Goal: Task Accomplishment & Management: Complete application form

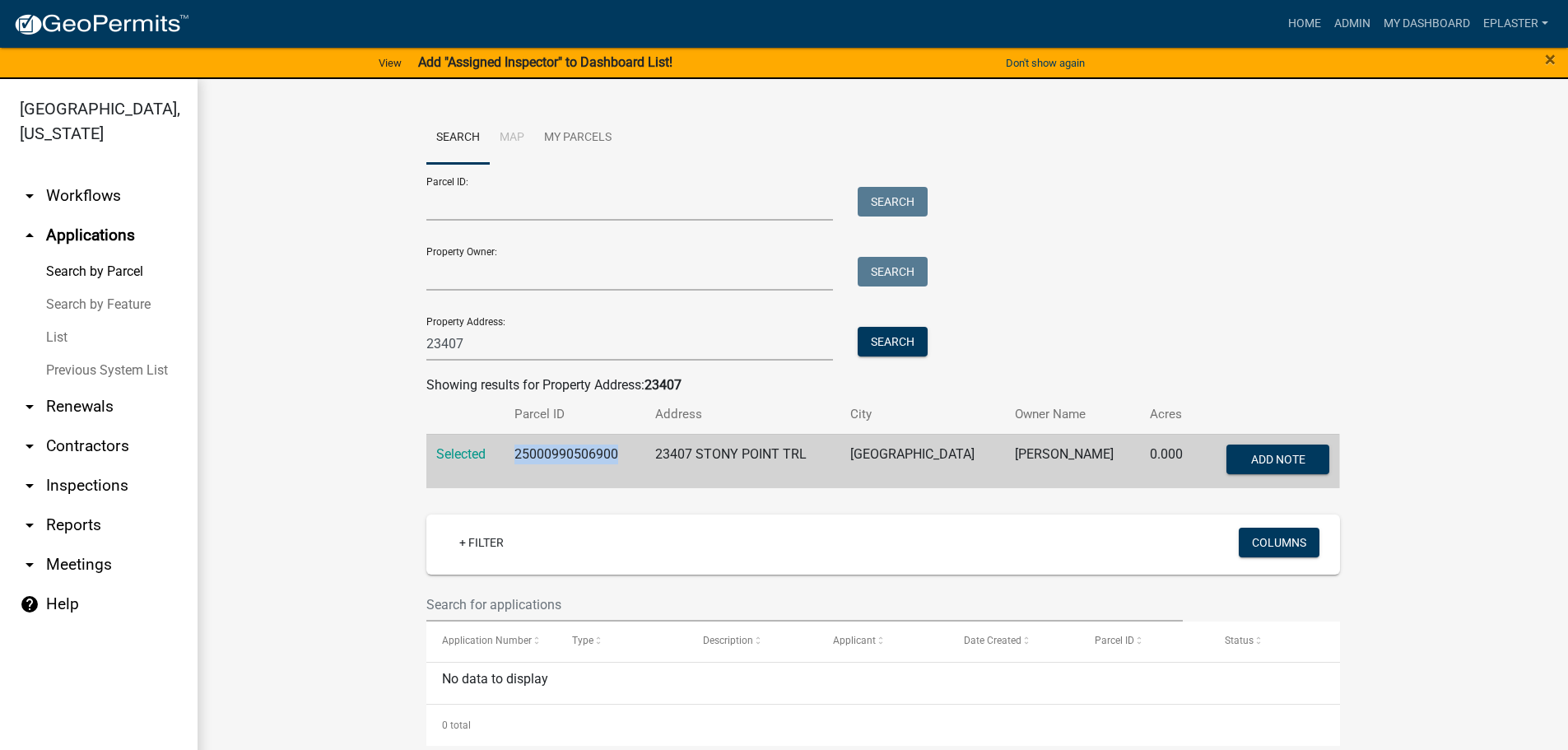
scroll to position [218, 0]
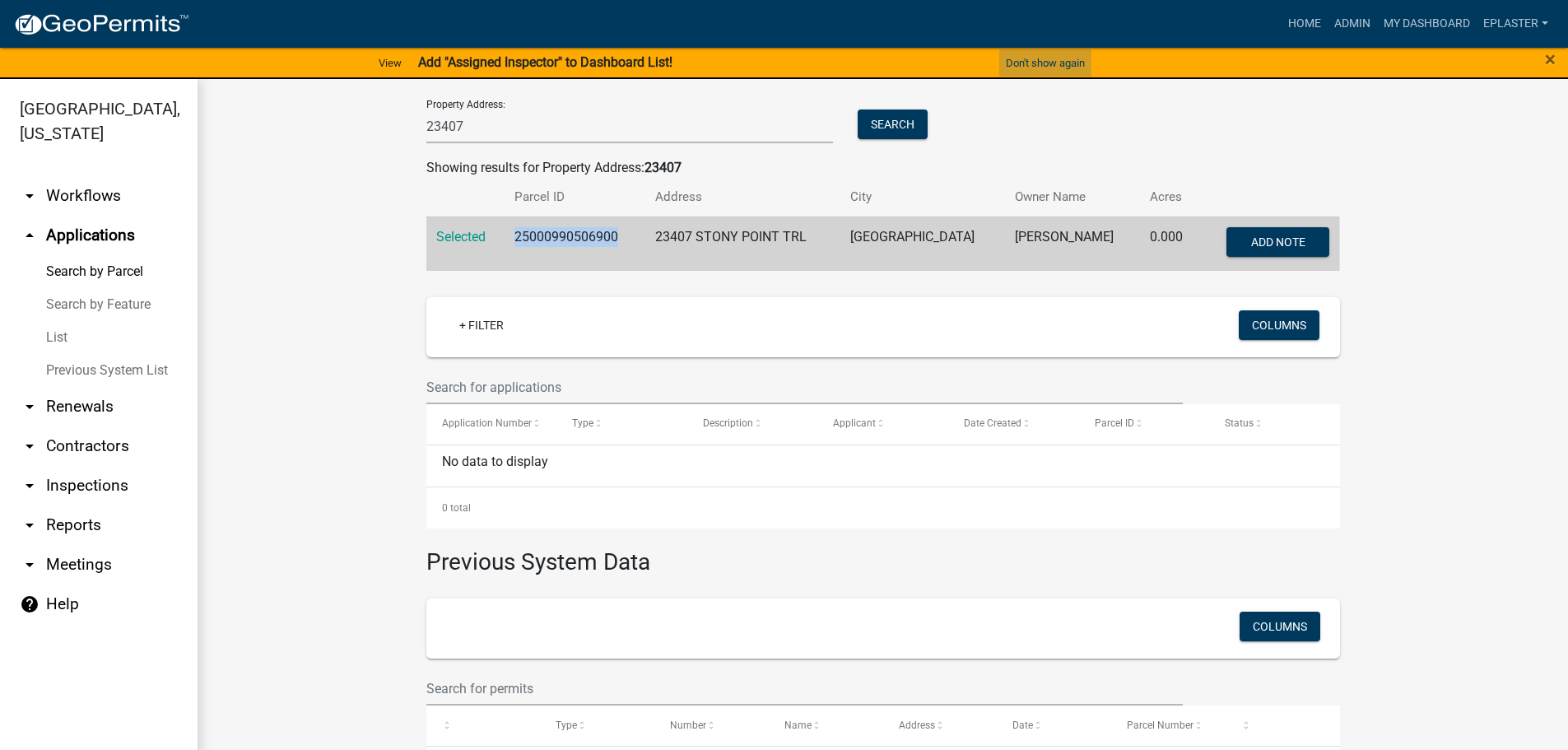
click at [1041, 59] on button "Don't show again" at bounding box center [1045, 63] width 92 height 27
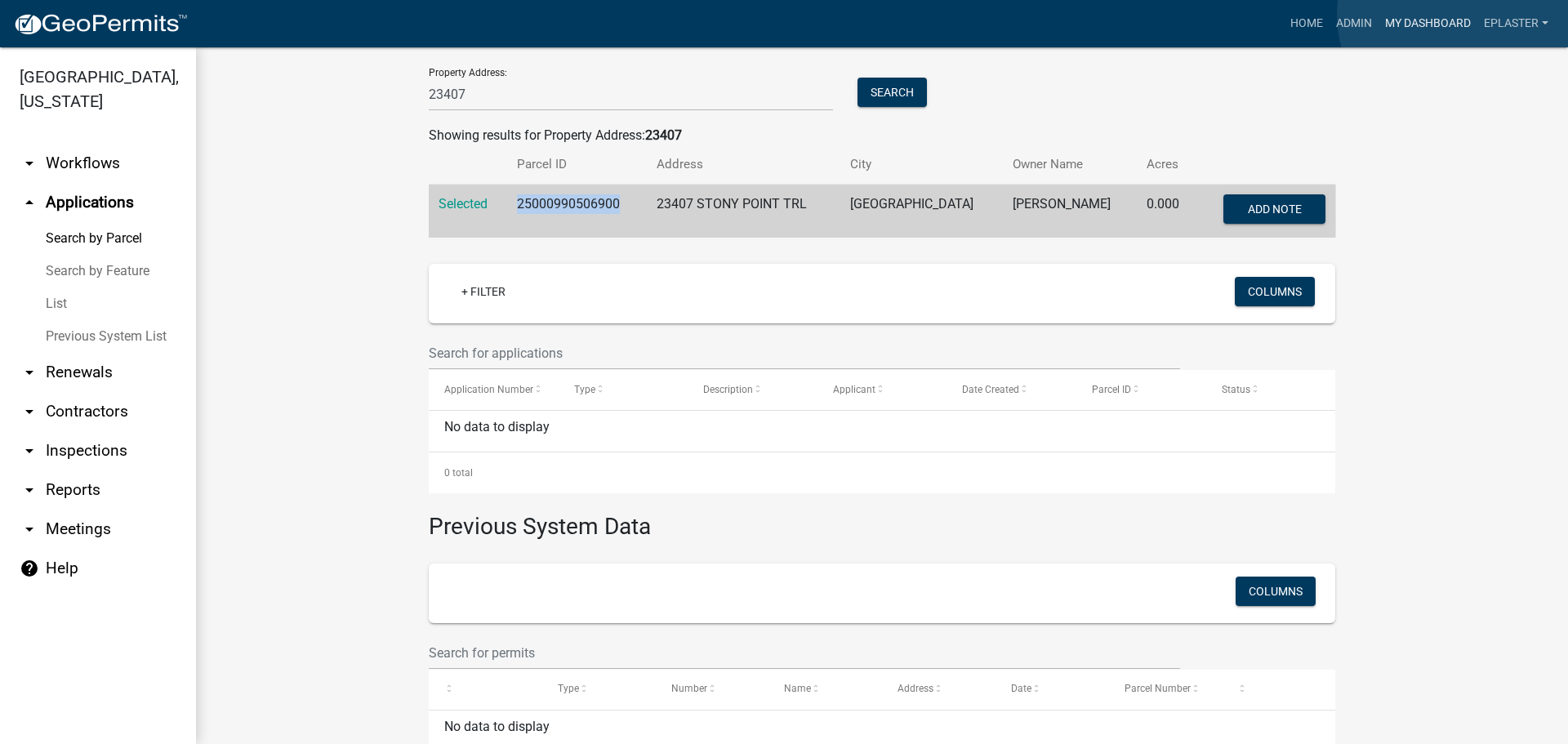
click at [1460, 14] on link "My Dashboard" at bounding box center [1427, 24] width 99 height 31
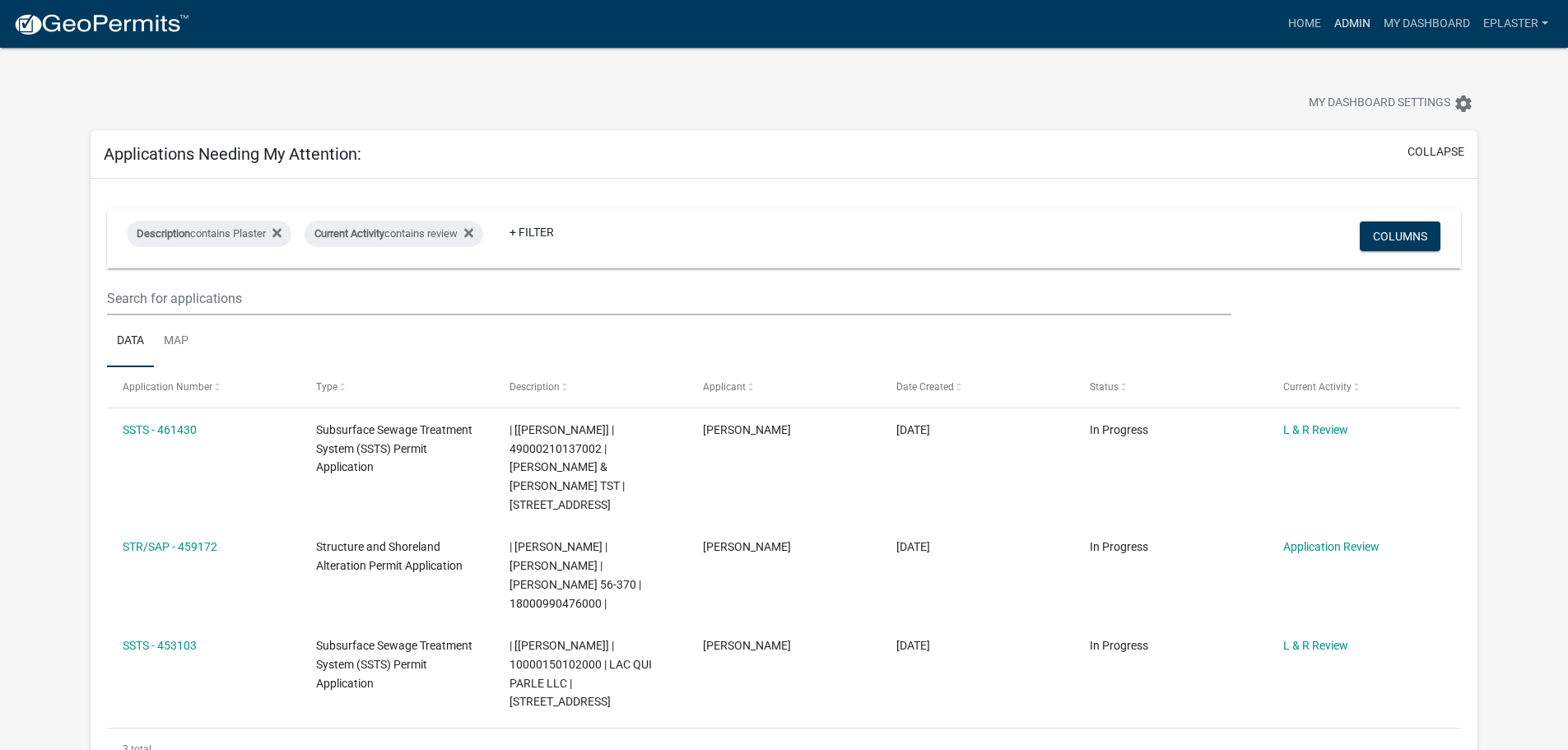
drag, startPoint x: 1338, startPoint y: 21, endPoint x: 1276, endPoint y: 48, distance: 67.6
click at [1337, 21] on link "Admin" at bounding box center [1352, 24] width 49 height 31
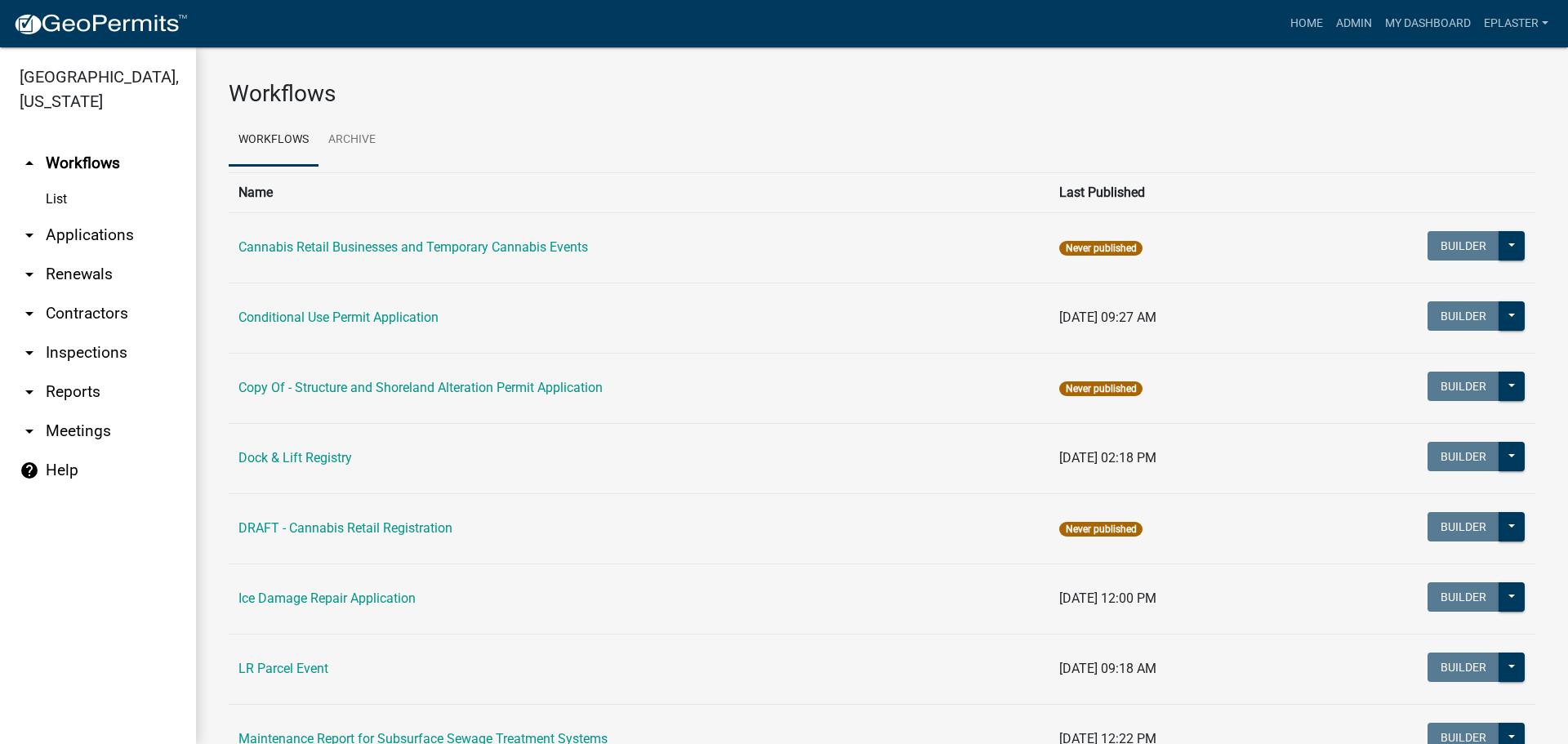
click at [44, 233] on link "arrow_drop_down Applications" at bounding box center [98, 235] width 196 height 39
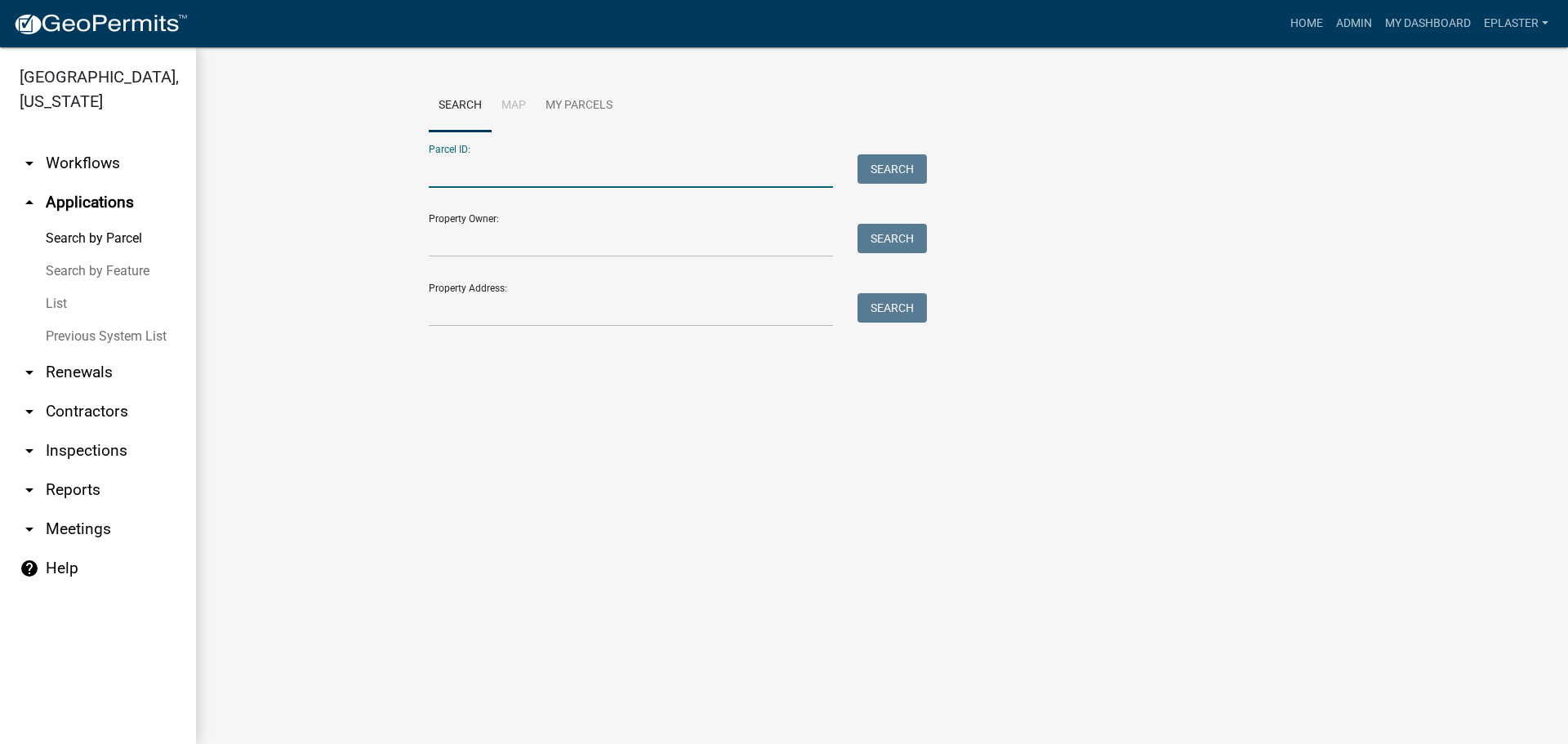
click at [512, 174] on input "Parcel ID:" at bounding box center [630, 171] width 404 height 33
click at [474, 313] on input "Property Address:" at bounding box center [630, 309] width 404 height 33
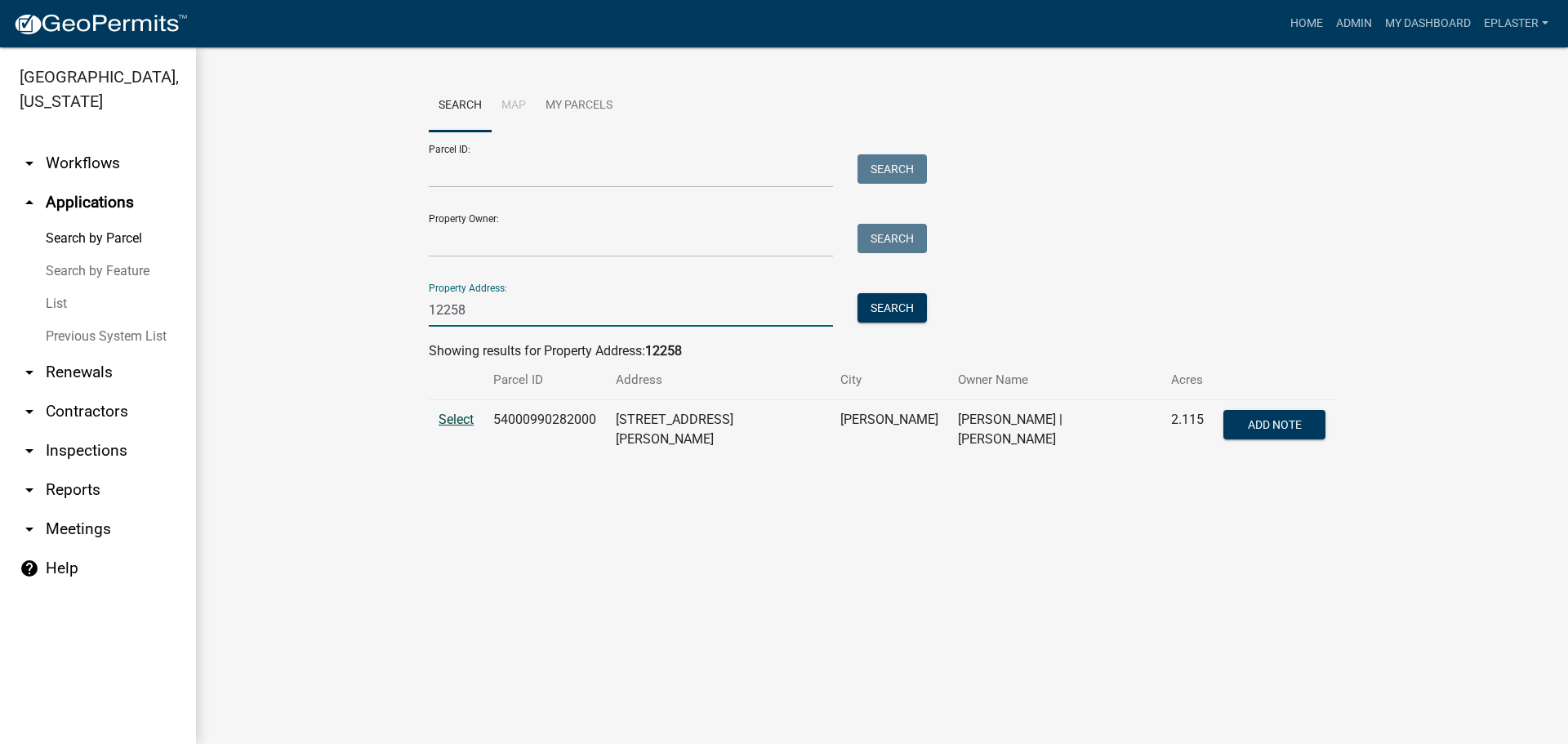
type input "12258"
click at [455, 425] on span "Select" at bounding box center [455, 419] width 35 height 15
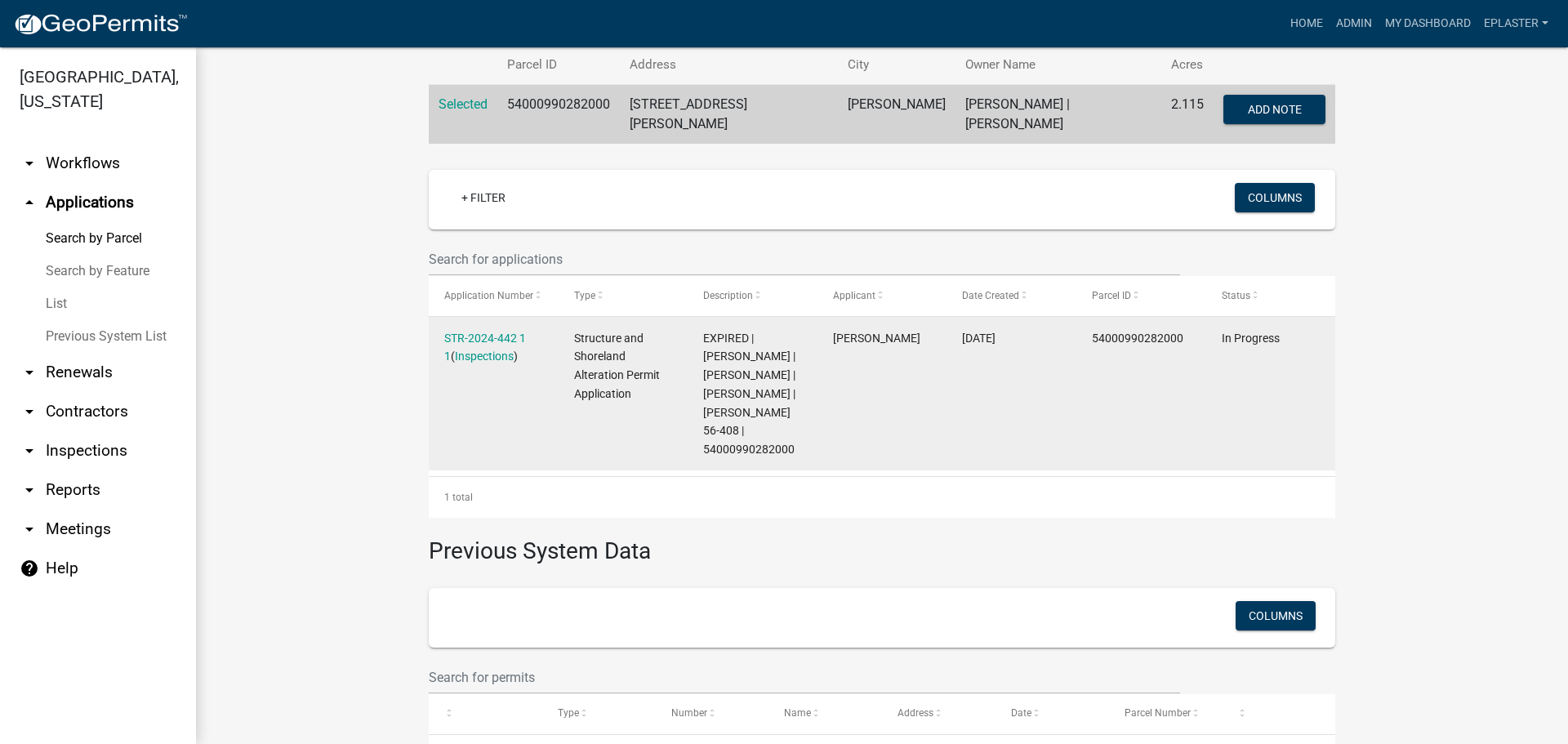
scroll to position [326, 0]
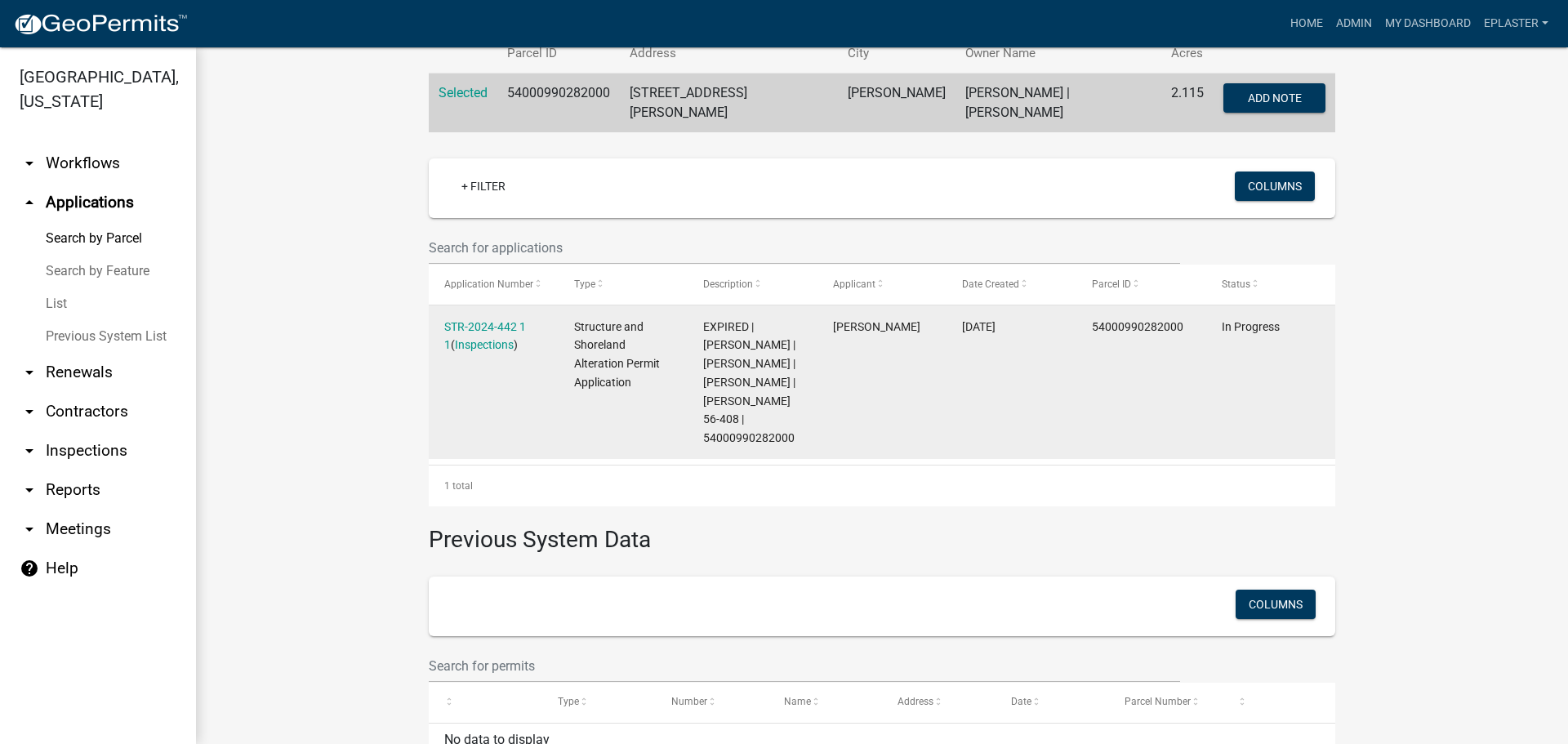
click at [521, 309] on datatable-body-cell "STR-2024-442 1 1 ( Inspections )" at bounding box center [493, 382] width 130 height 154
click at [511, 325] on link "STR-2024-442 1 1" at bounding box center [484, 335] width 81 height 32
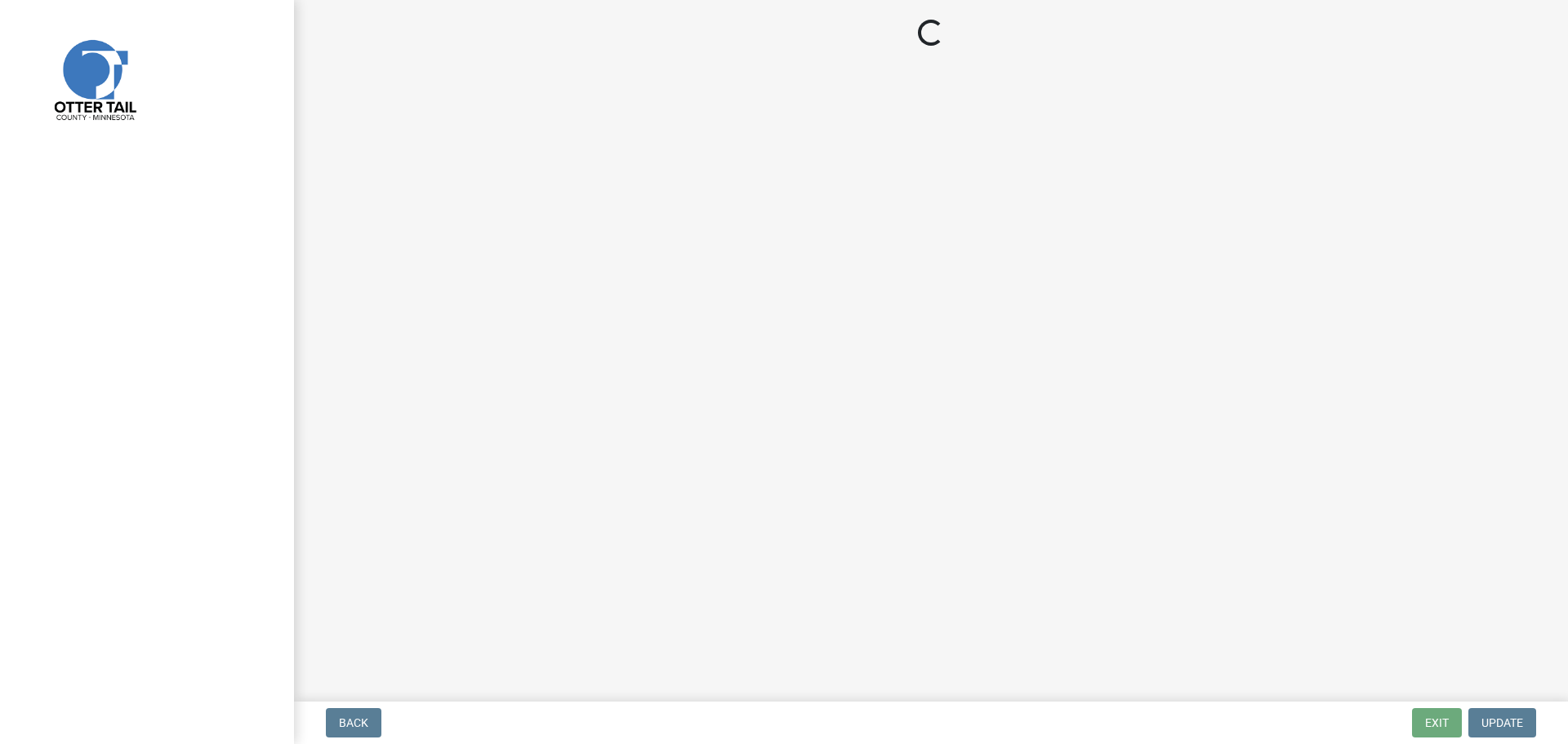
select select "710d5f49-2663-4e73-9718-d0c4e189f5ed"
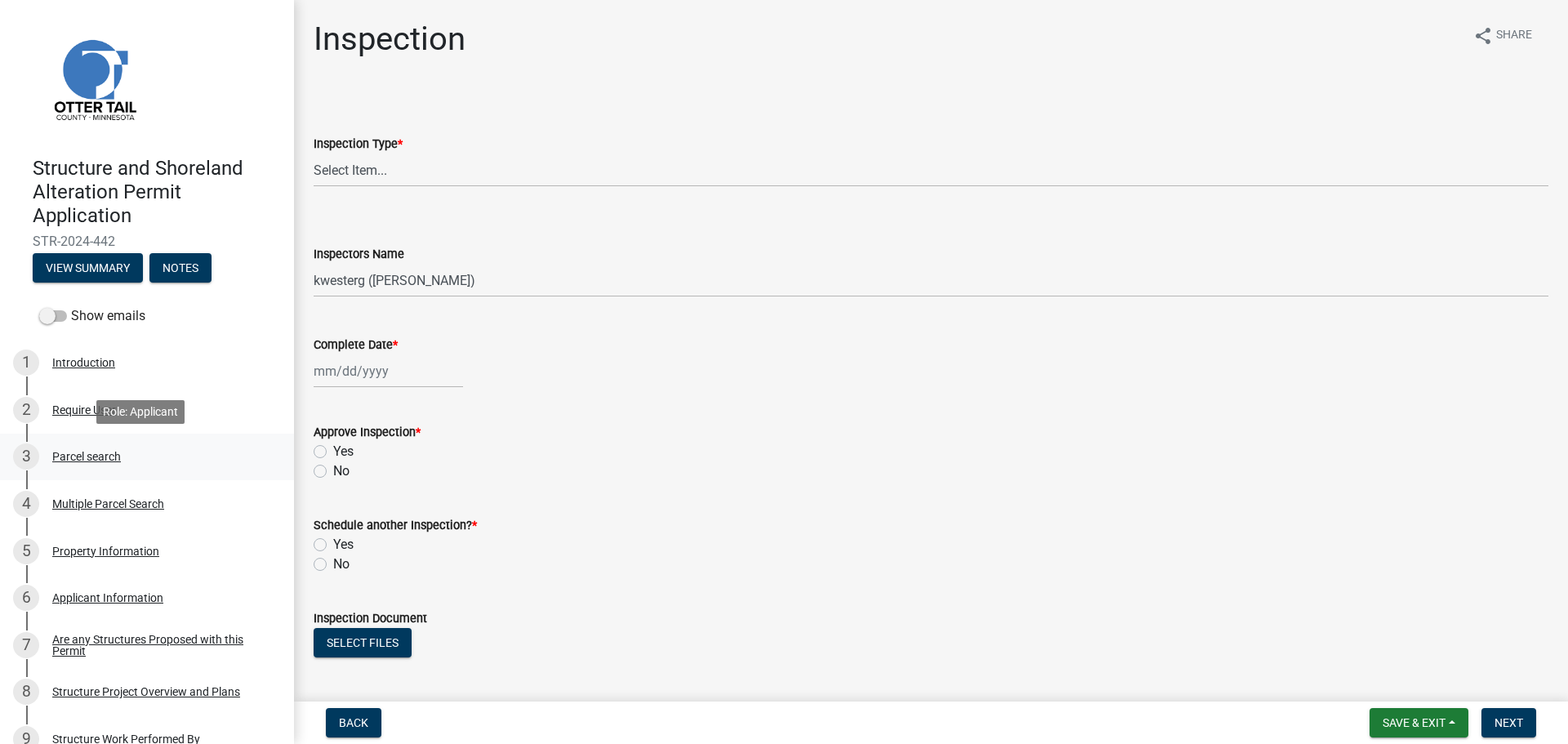
click at [147, 457] on div "3 Parcel search" at bounding box center [140, 457] width 255 height 26
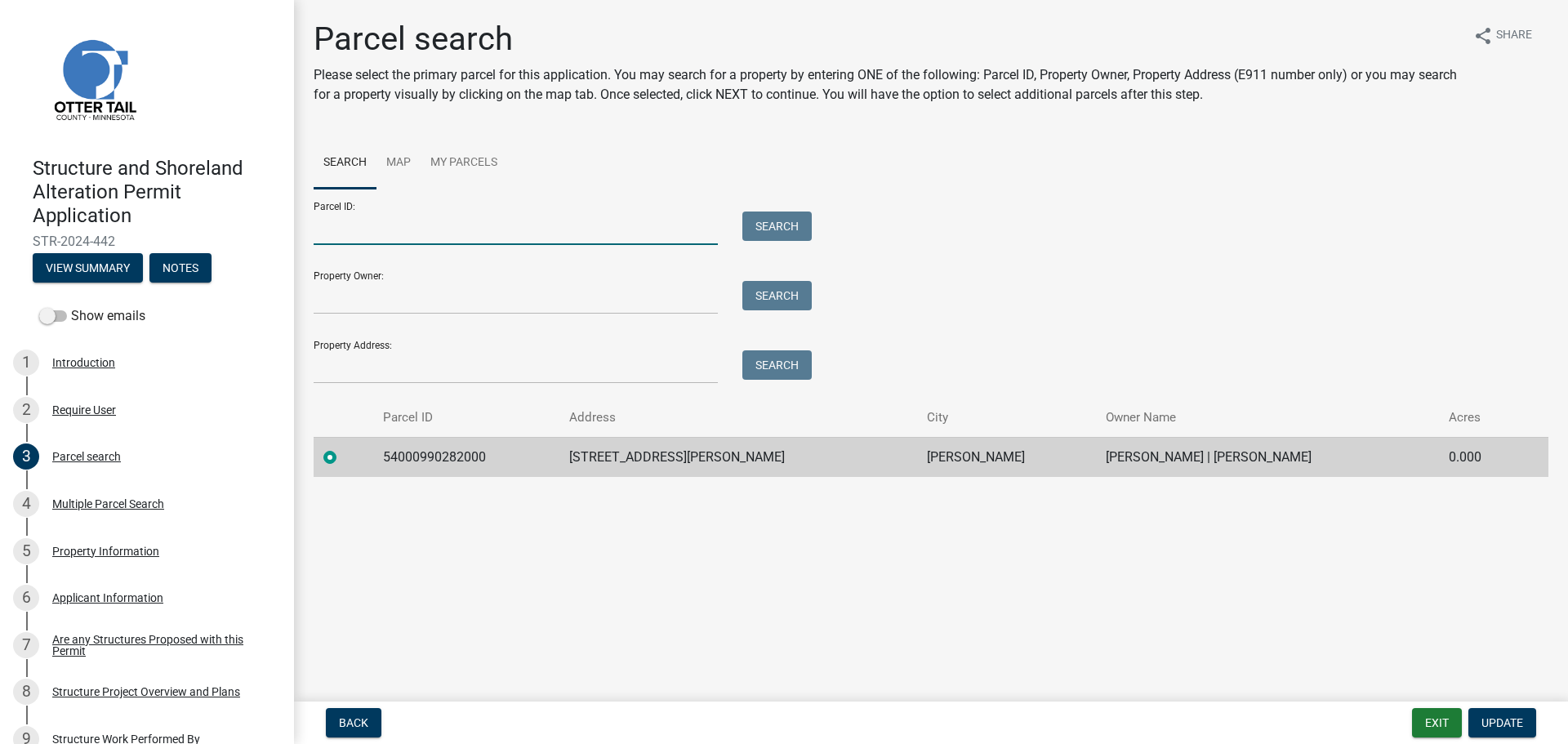
click at [446, 220] on input "Parcel ID:" at bounding box center [515, 228] width 404 height 33
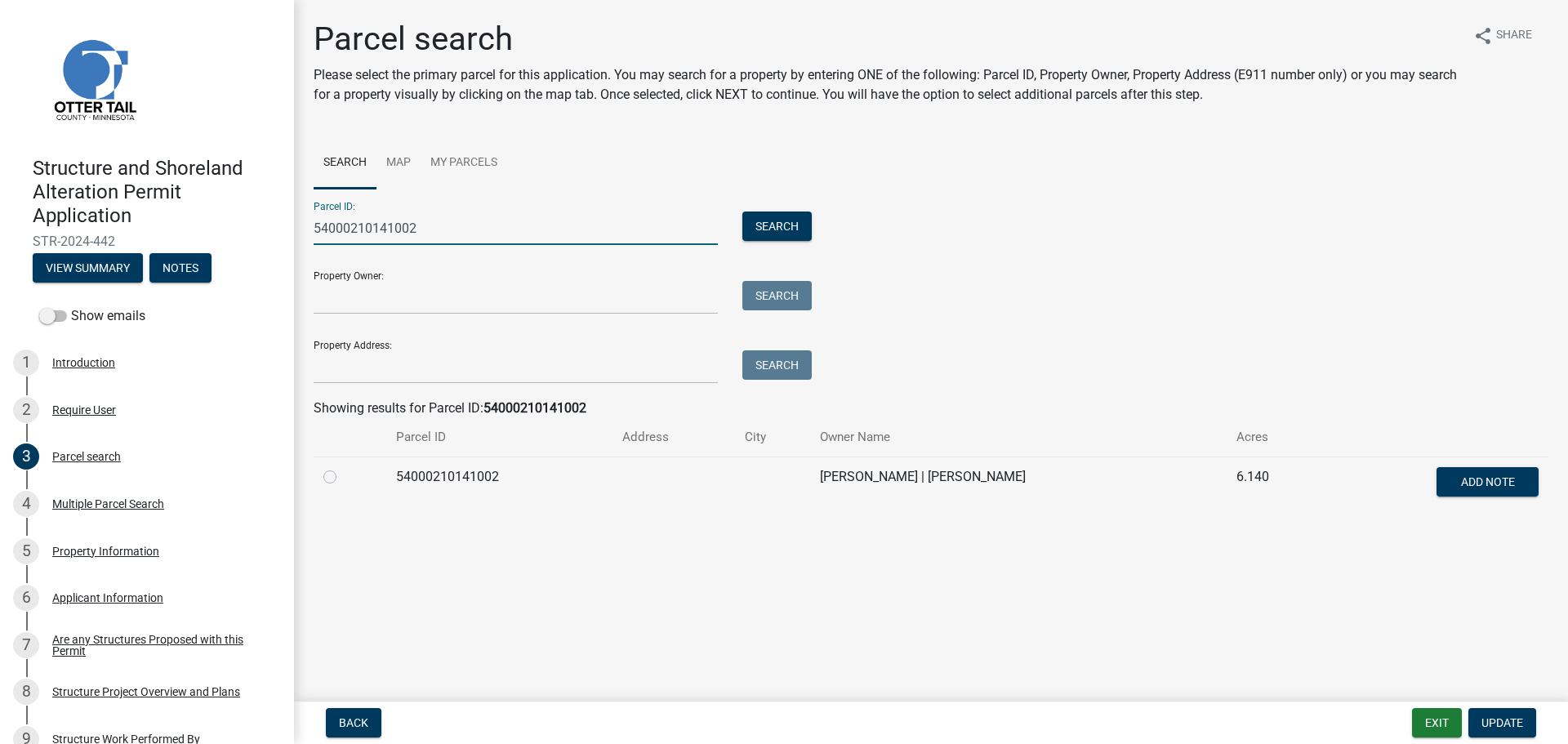
type input "54000210141002"
click at [320, 476] on td at bounding box center [350, 484] width 72 height 54
click at [343, 467] on label at bounding box center [343, 467] width 0 height 0
click at [343, 477] on input "radio" at bounding box center [348, 473] width 11 height 11
radio input "true"
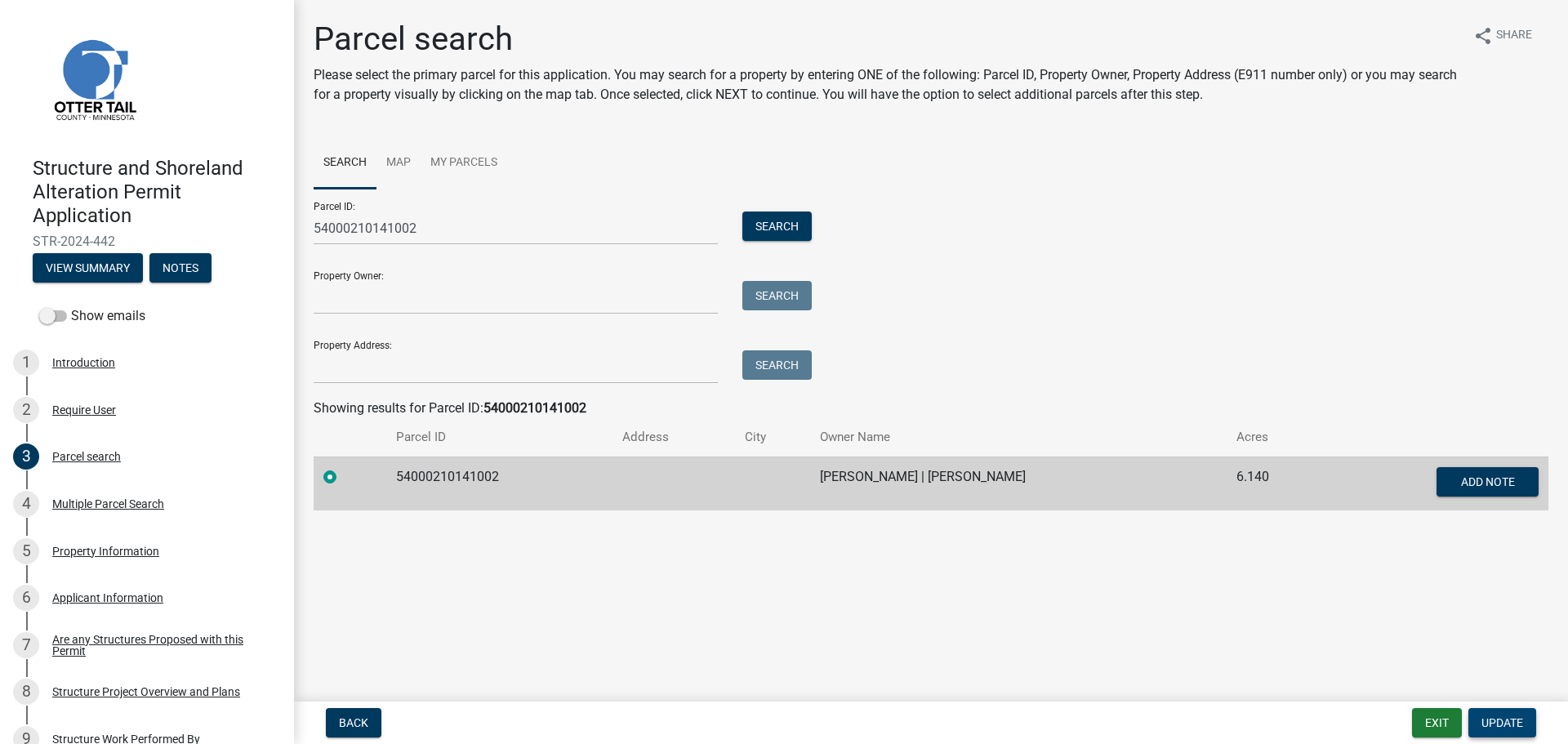
click at [1495, 721] on span "Update" at bounding box center [1502, 722] width 42 height 13
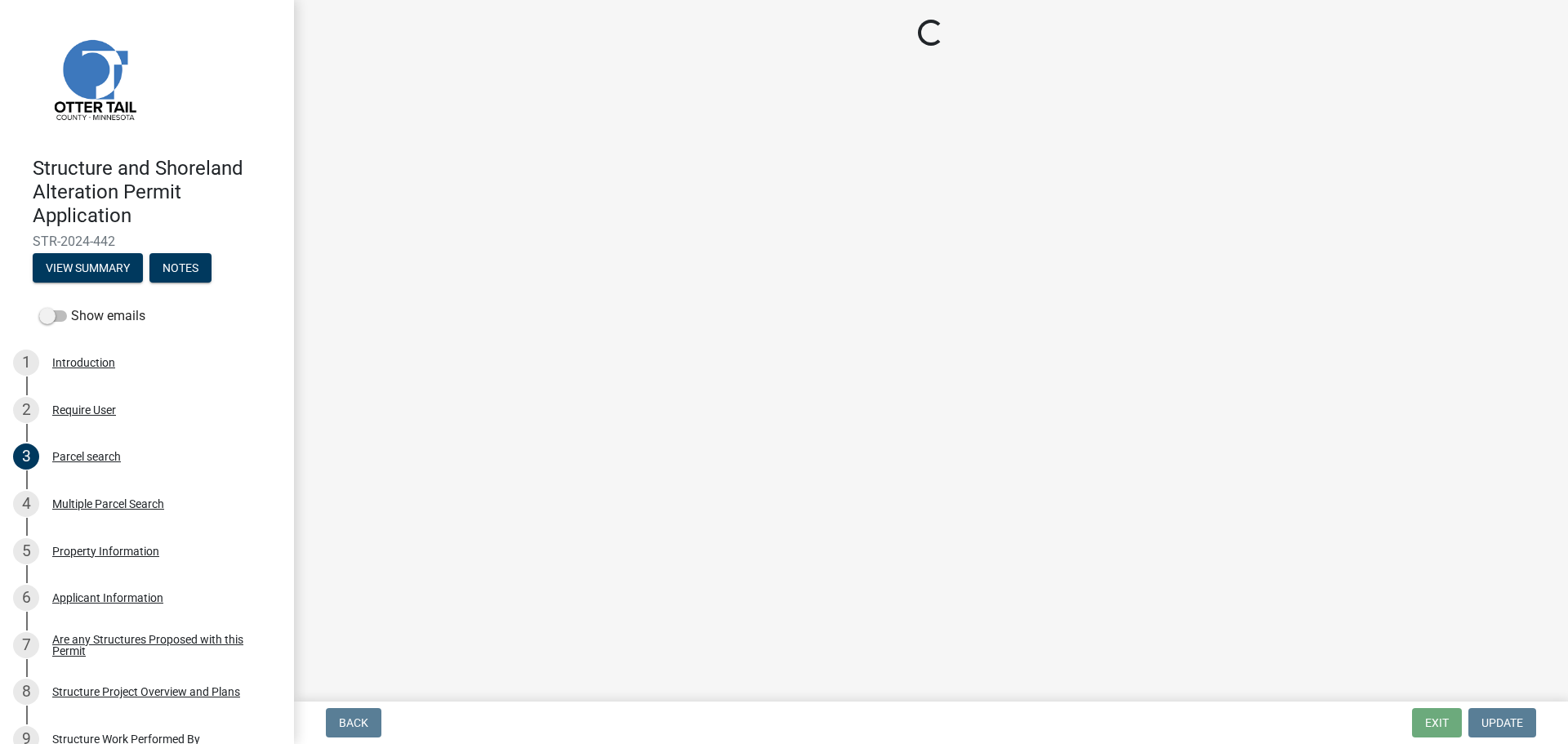
select select "710d5f49-2663-4e73-9718-d0c4e189f5ed"
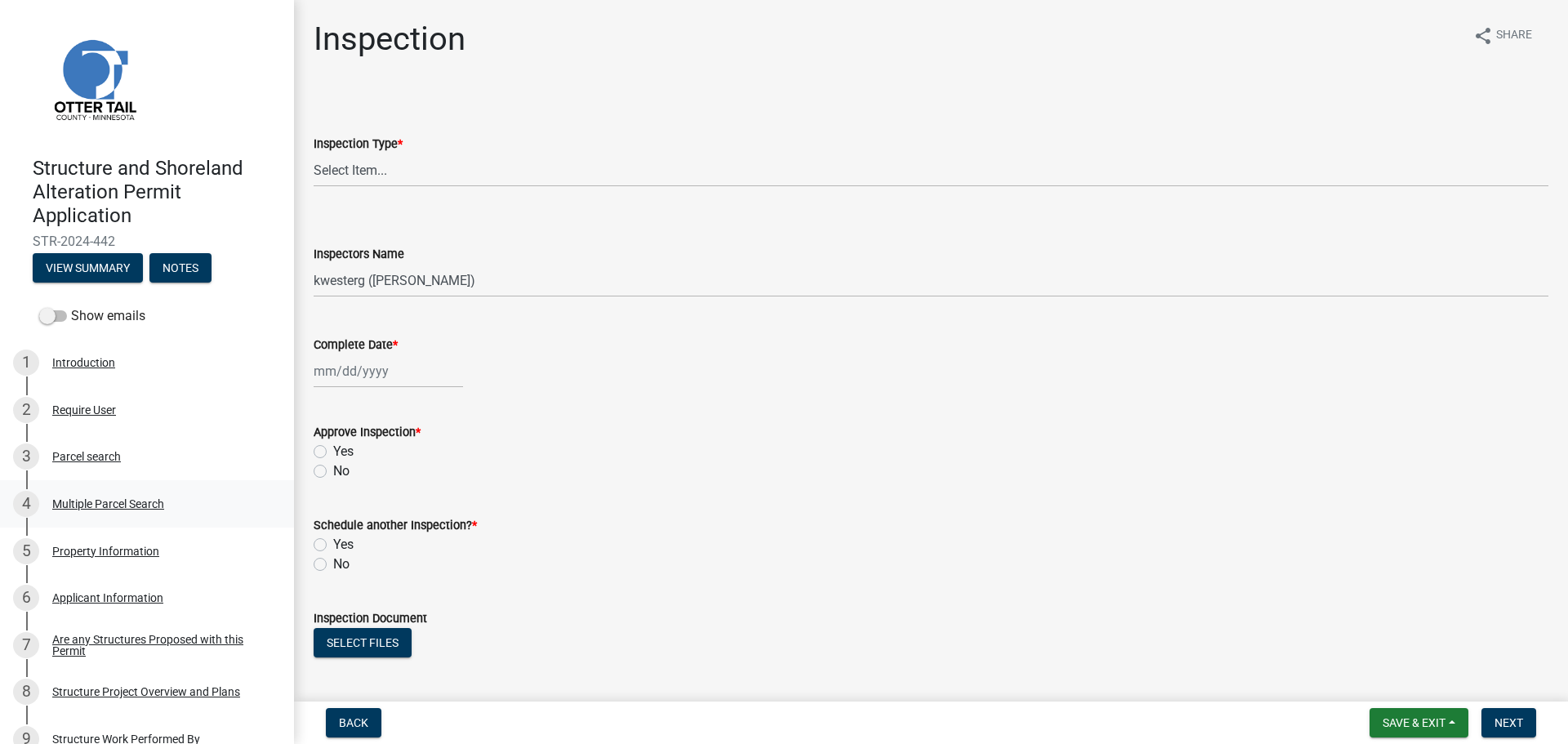
click at [139, 499] on div "Multiple Parcel Search" at bounding box center [108, 504] width 112 height 12
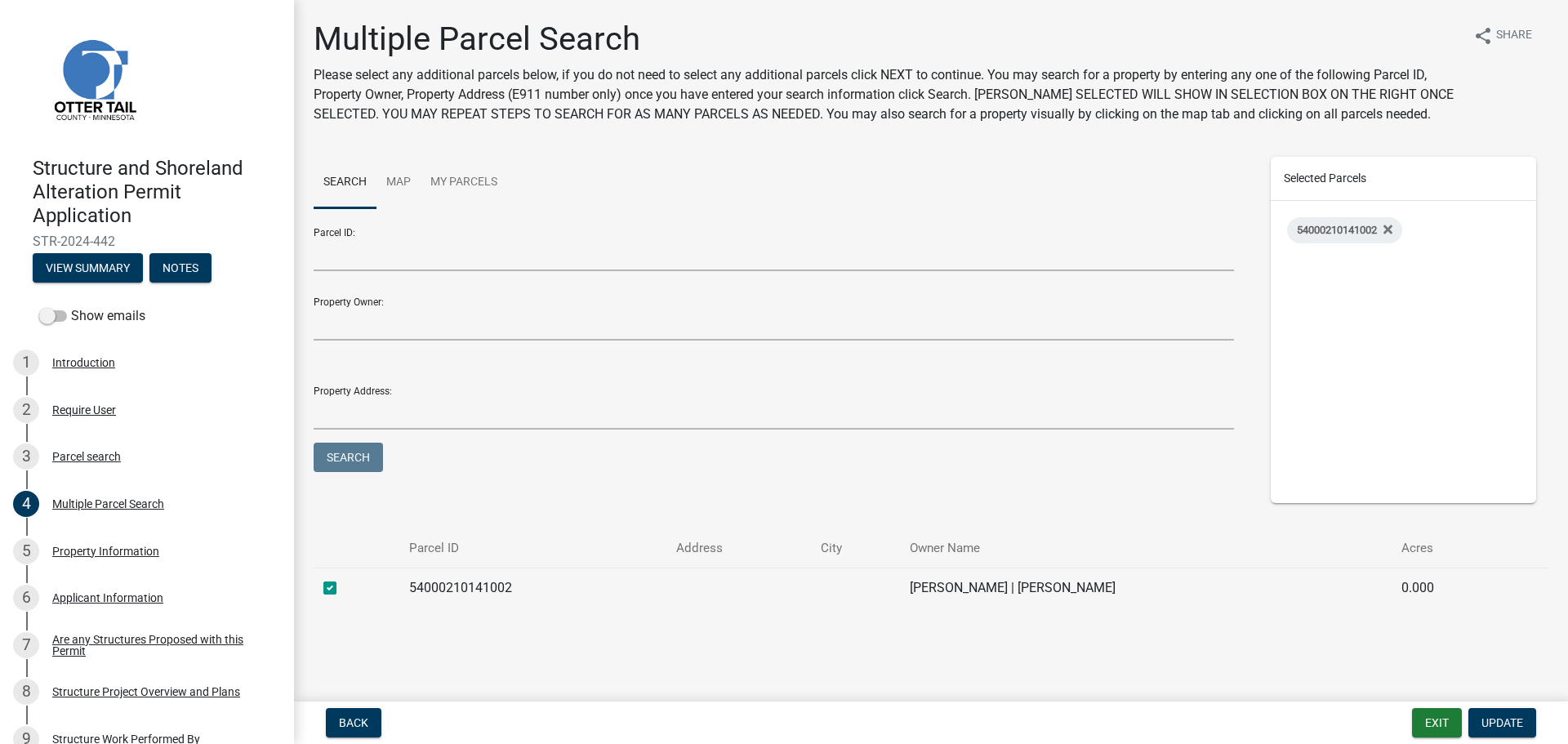
drag, startPoint x: 329, startPoint y: 589, endPoint x: 342, endPoint y: 588, distance: 13.0
click at [343, 579] on label at bounding box center [343, 579] width 0 height 0
click at [343, 588] on input "checkbox" at bounding box center [348, 584] width 11 height 11
checkbox input "false"
click at [1508, 717] on span "Update" at bounding box center [1502, 722] width 42 height 13
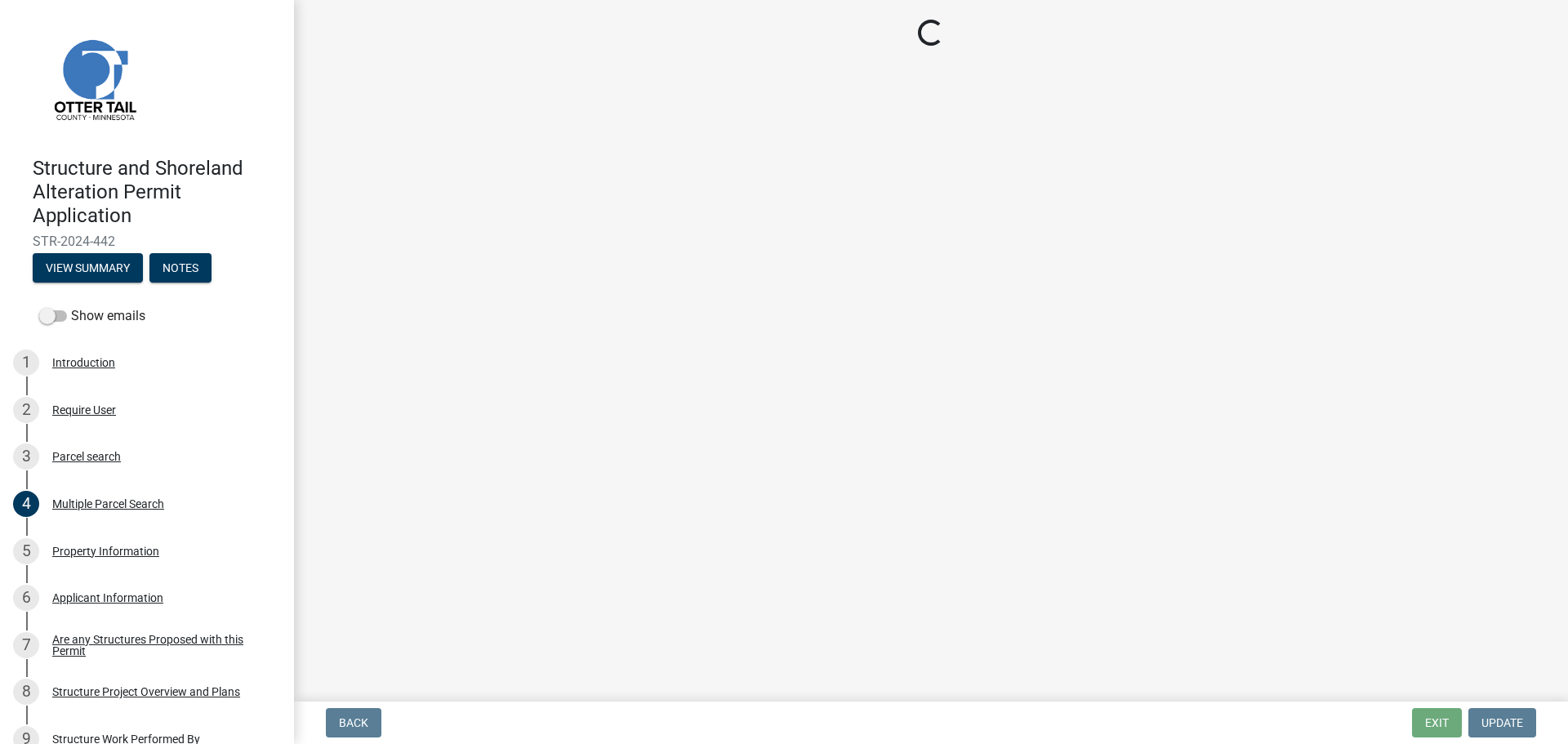
select select "710d5f49-2663-4e73-9718-d0c4e189f5ed"
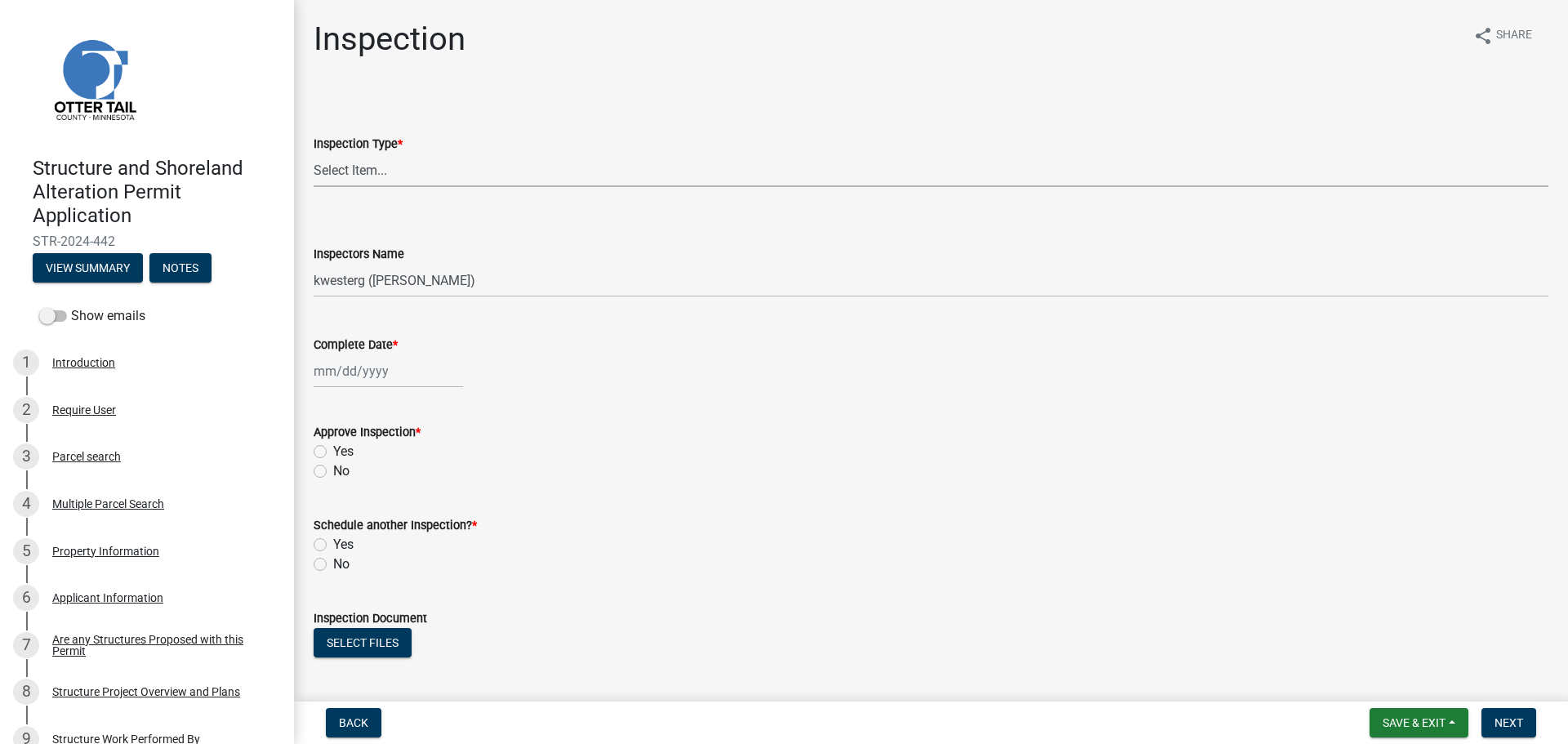
click at [361, 178] on select "Select Item... Footing / Structure Inspection Shoreland Alteration Not Built" at bounding box center [931, 170] width 1235 height 33
click at [314, 154] on select "Select Item... Footing / Structure Inspection Shoreland Alteration Not Built" at bounding box center [931, 170] width 1235 height 33
select select "29b027fa-a62f-4639-a4c1-67ac8b0bd2a2"
click at [343, 283] on select "Select Item... btollefson (Brittany Tollefson) alexisnewark (Alexis Newark) epl…" at bounding box center [931, 280] width 1235 height 33
select select "ab4afe9b-f255-4bf6-b29f-35714790ba70"
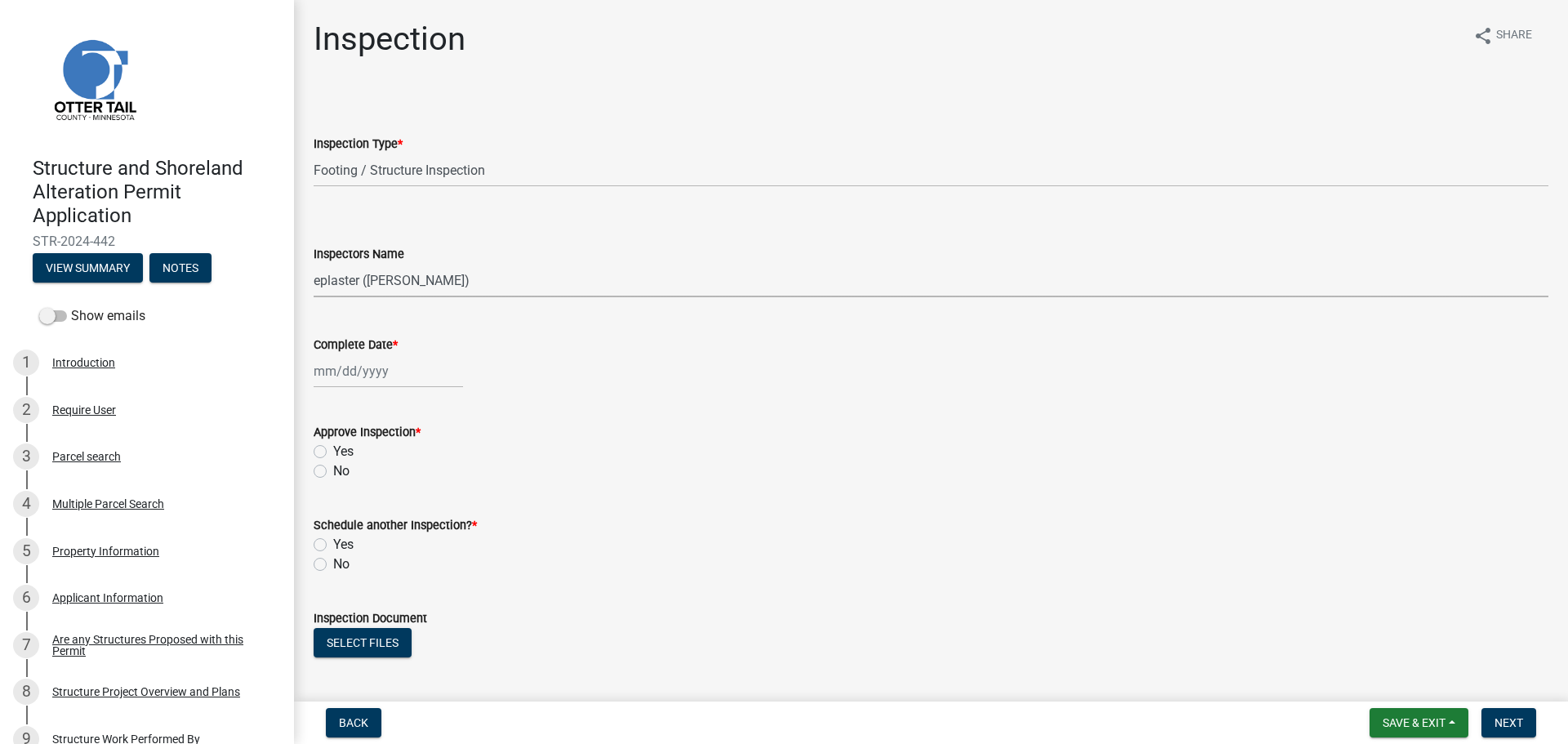
click at [314, 264] on select "Select Item... btollefson (Brittany Tollefson) alexisnewark (Alexis Newark) epl…" at bounding box center [931, 280] width 1235 height 33
click at [348, 369] on div at bounding box center [388, 371] width 149 height 33
select select "8"
select select "2025"
click at [353, 505] on div "12" at bounding box center [355, 510] width 26 height 26
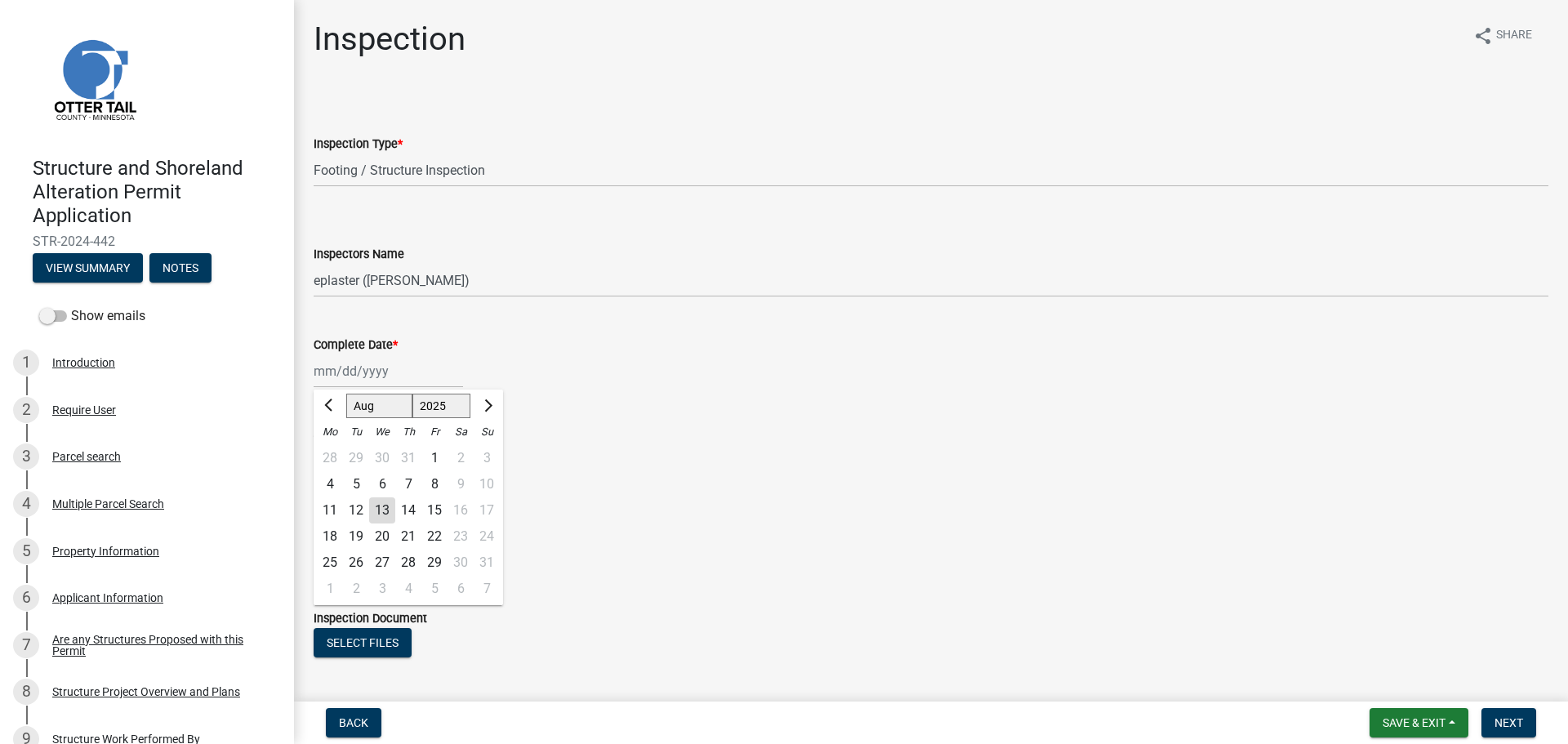
type input "08/12/2025"
click at [333, 453] on label "Yes" at bounding box center [343, 452] width 21 height 20
click at [333, 453] on input "Yes" at bounding box center [339, 447] width 11 height 11
radio input "true"
click at [333, 566] on label "No" at bounding box center [342, 564] width 16 height 20
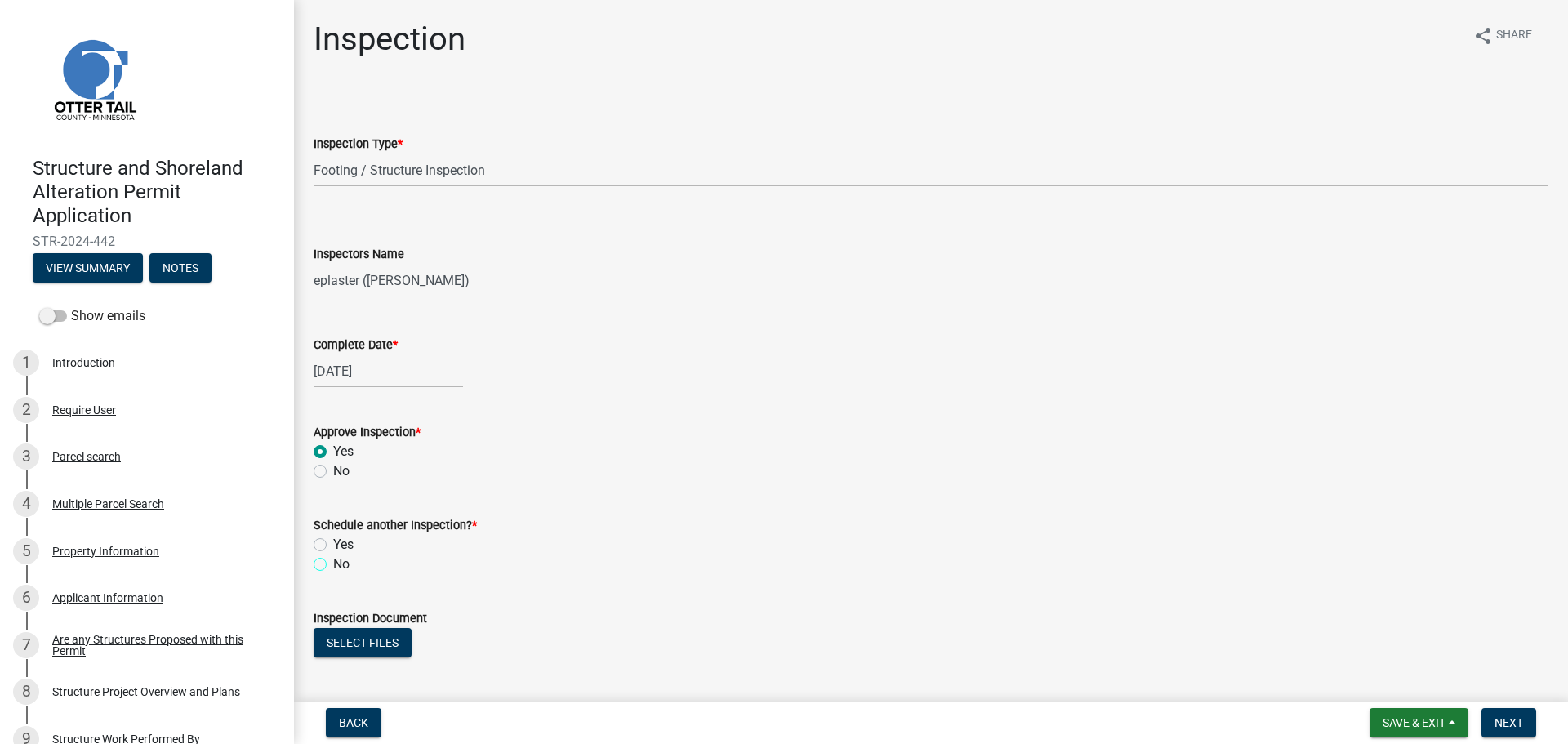
click at [333, 565] on input "No" at bounding box center [339, 560] width 11 height 11
radio input "true"
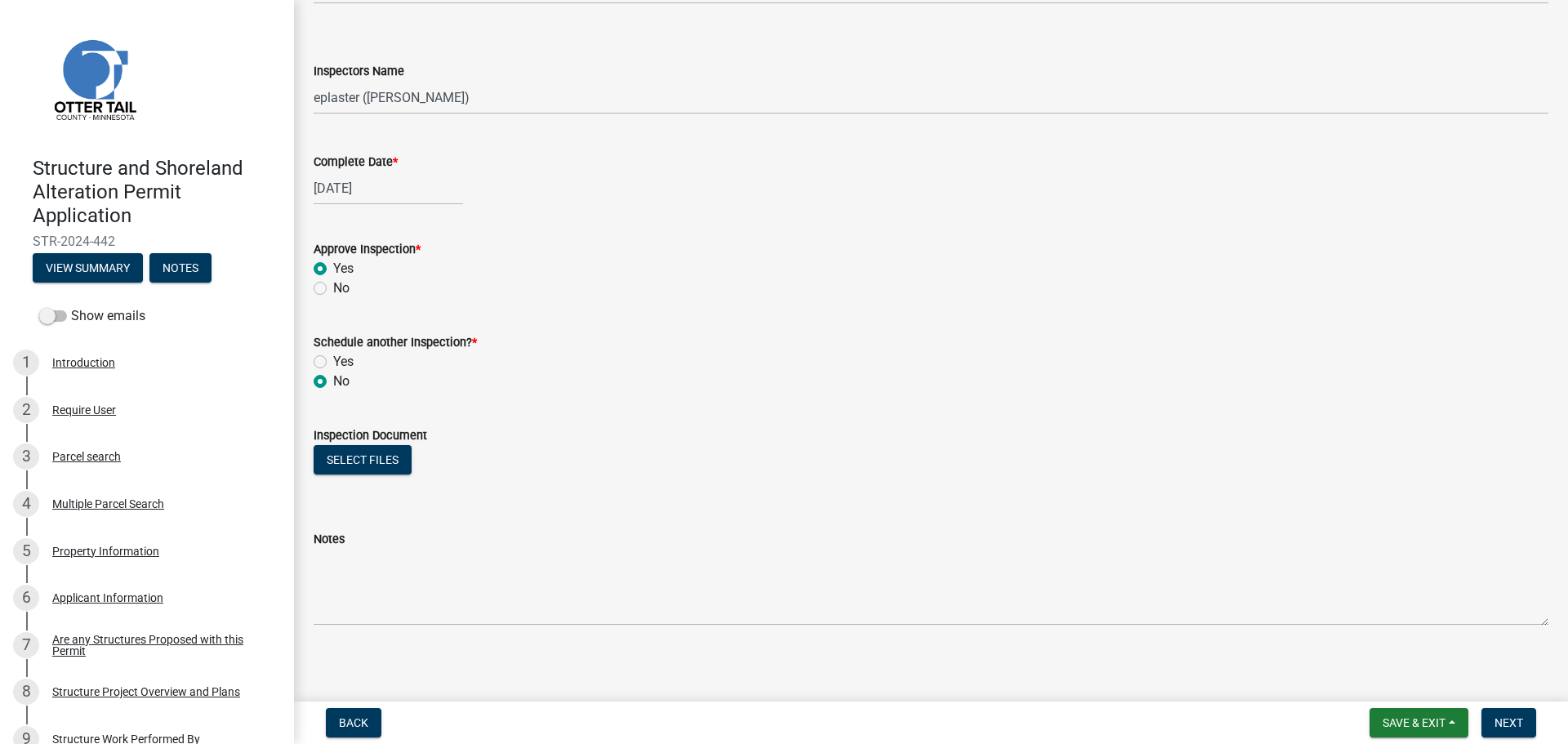
scroll to position [191, 0]
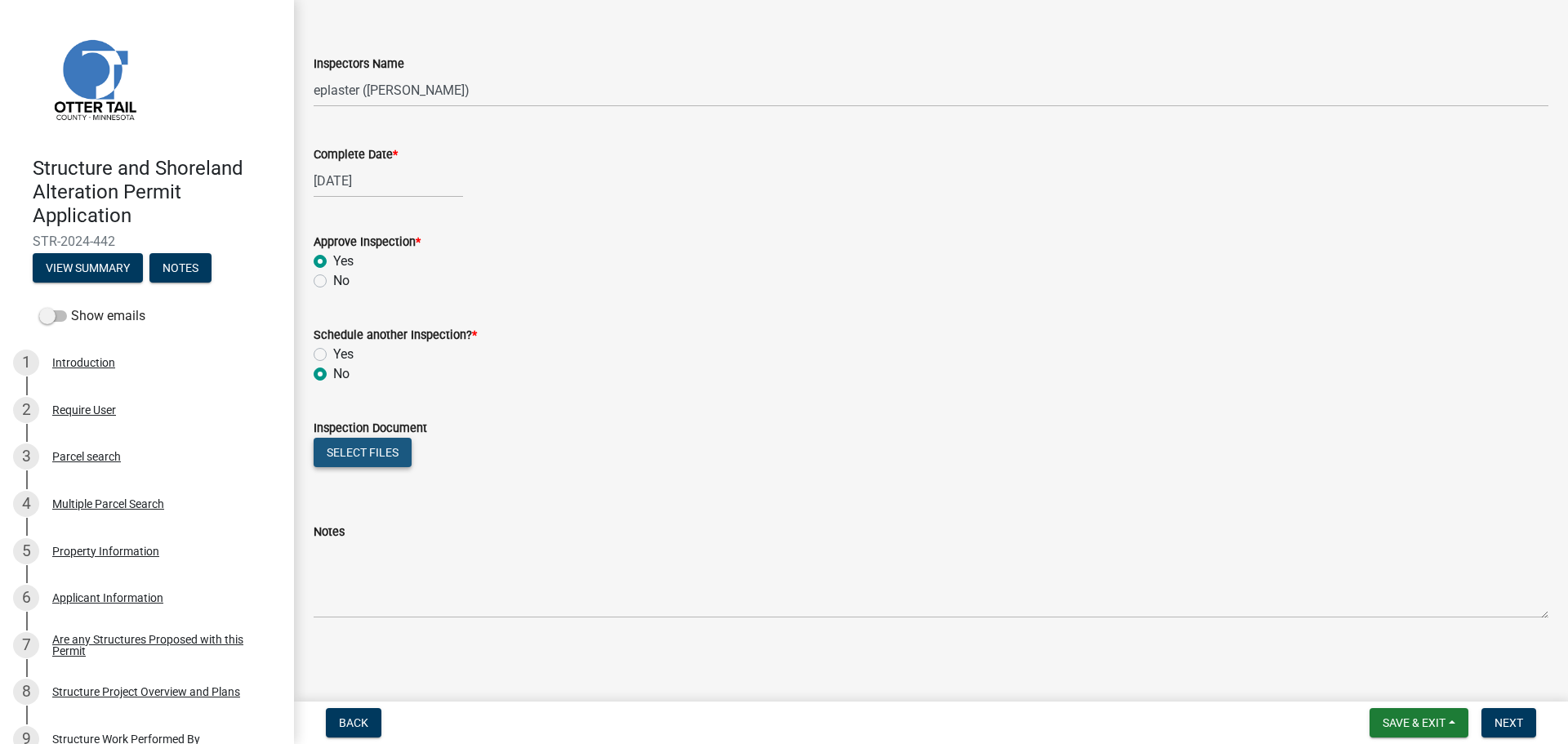
click at [357, 452] on button "Select files" at bounding box center [362, 452] width 98 height 30
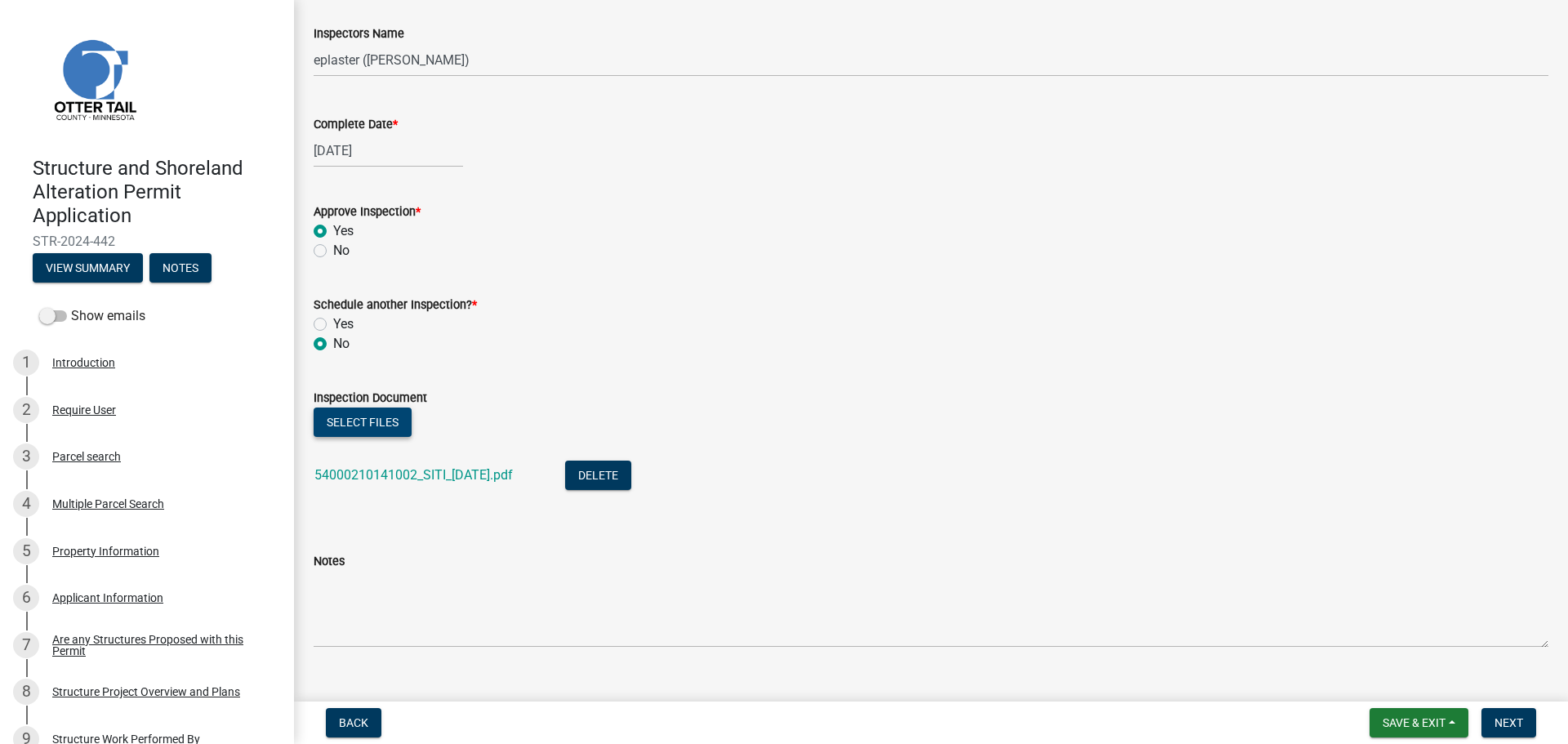
scroll to position [250, 0]
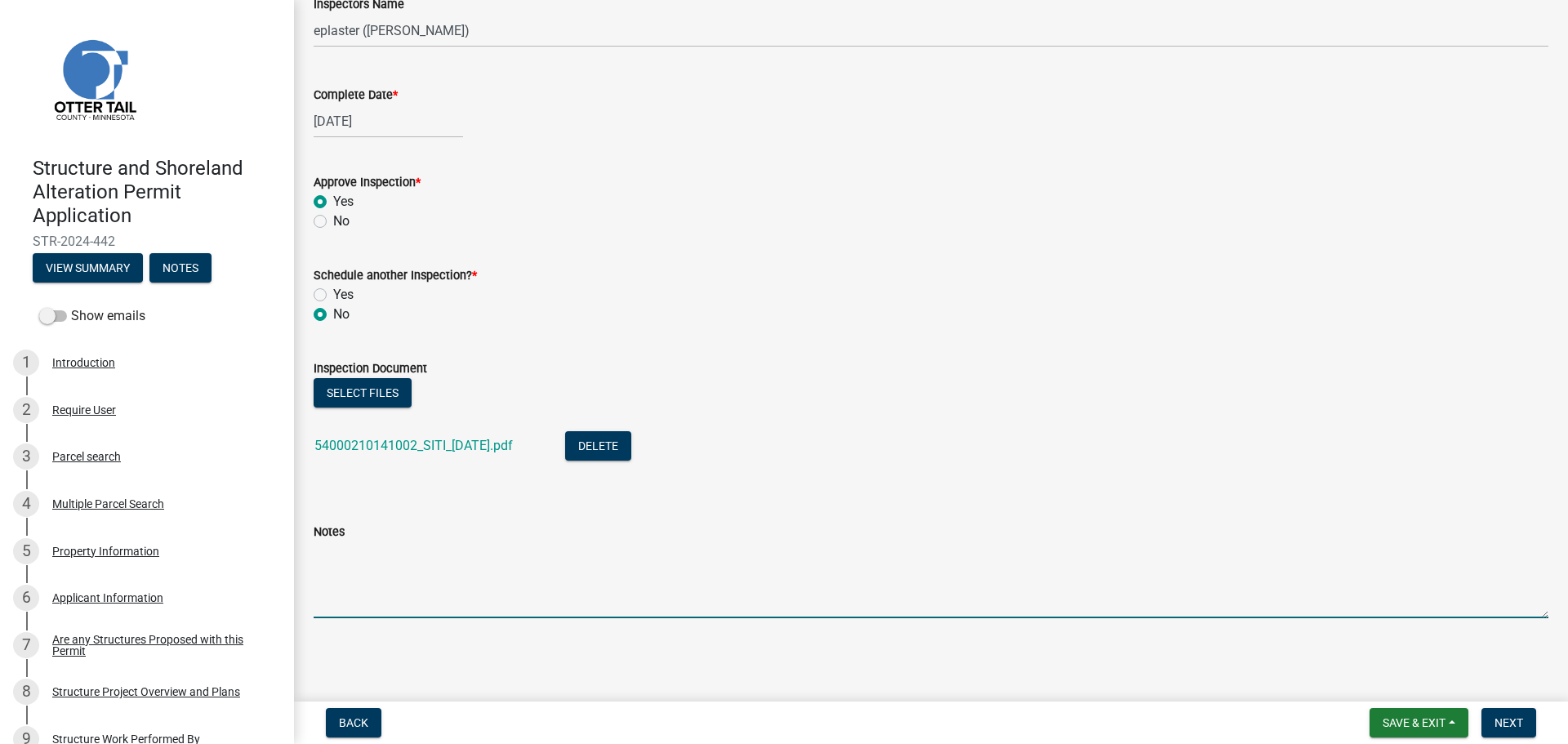
click at [438, 616] on textarea "Notes" at bounding box center [931, 579] width 1235 height 77
type textarea "Meets all setbacks."
click at [1492, 725] on button "Next" at bounding box center [1508, 722] width 55 height 30
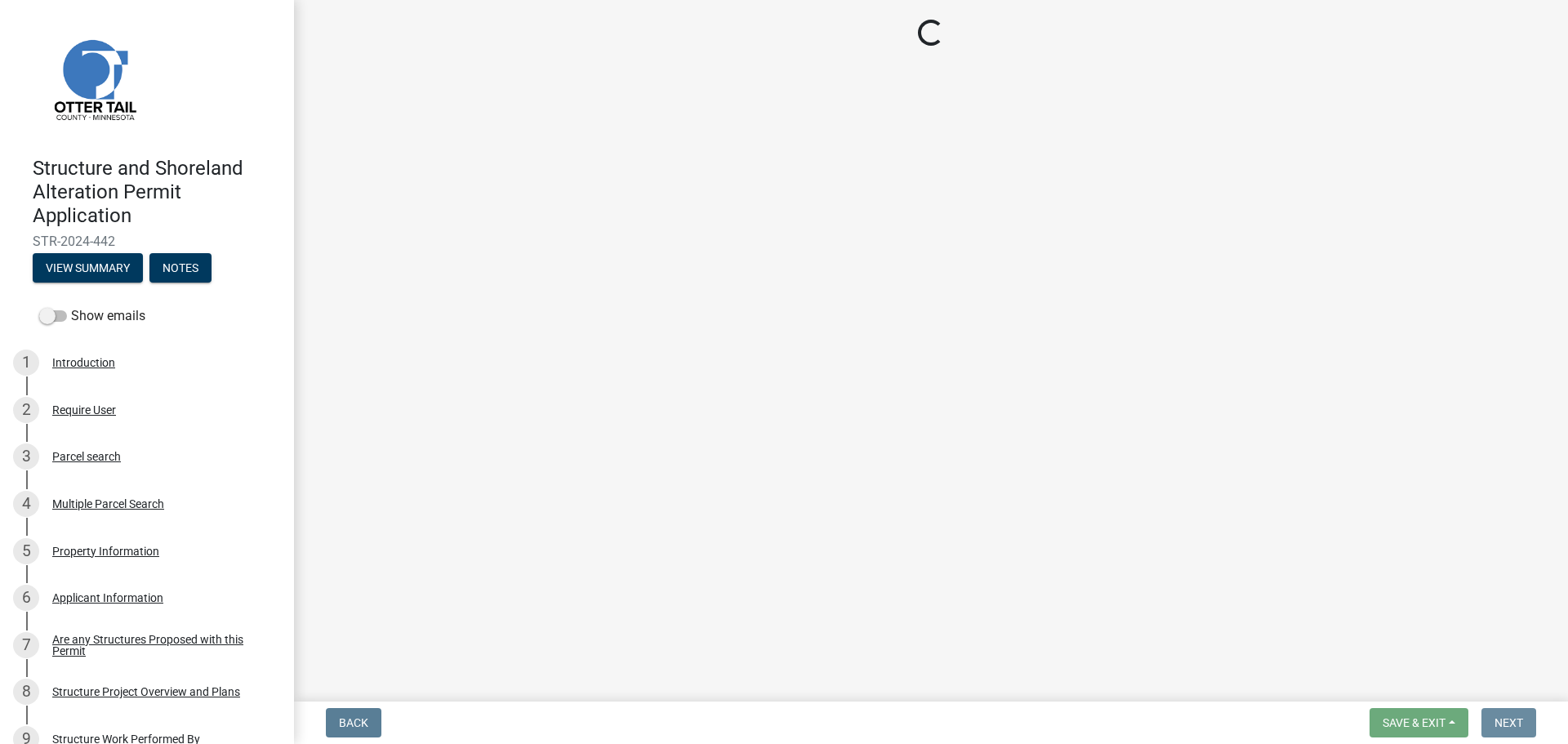
scroll to position [0, 0]
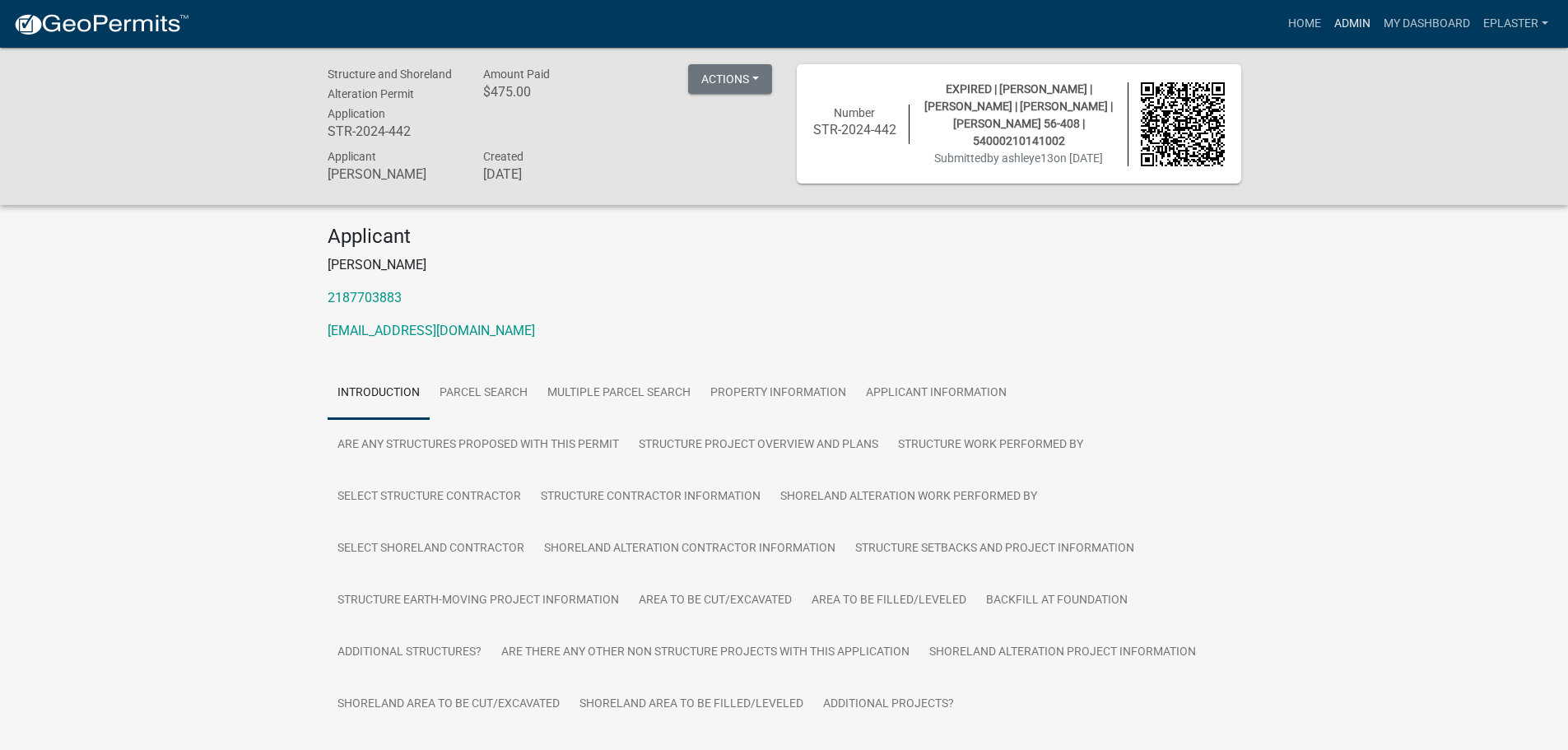
click at [1359, 24] on link "Admin" at bounding box center [1352, 24] width 49 height 31
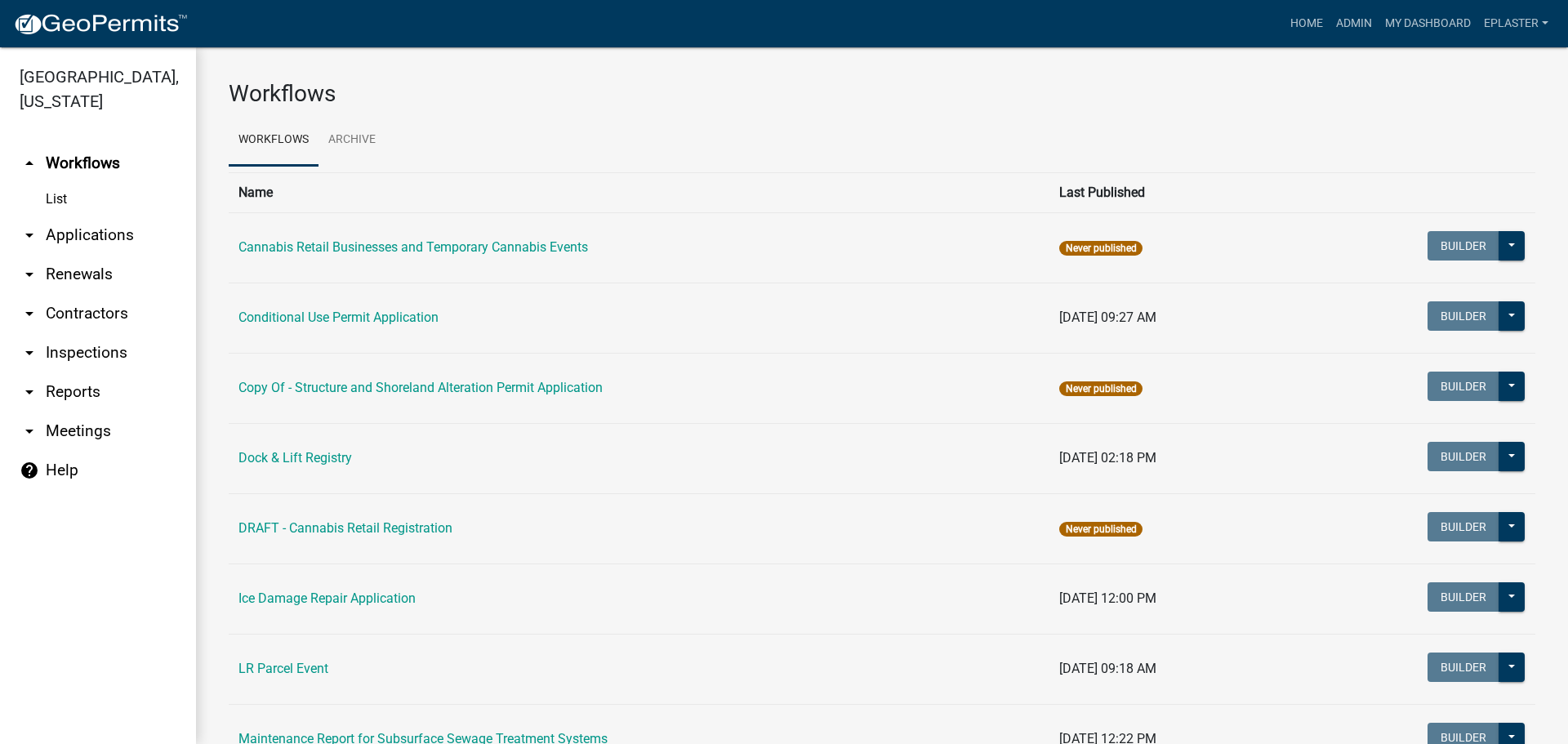
click at [94, 231] on link "arrow_drop_down Applications" at bounding box center [98, 235] width 196 height 39
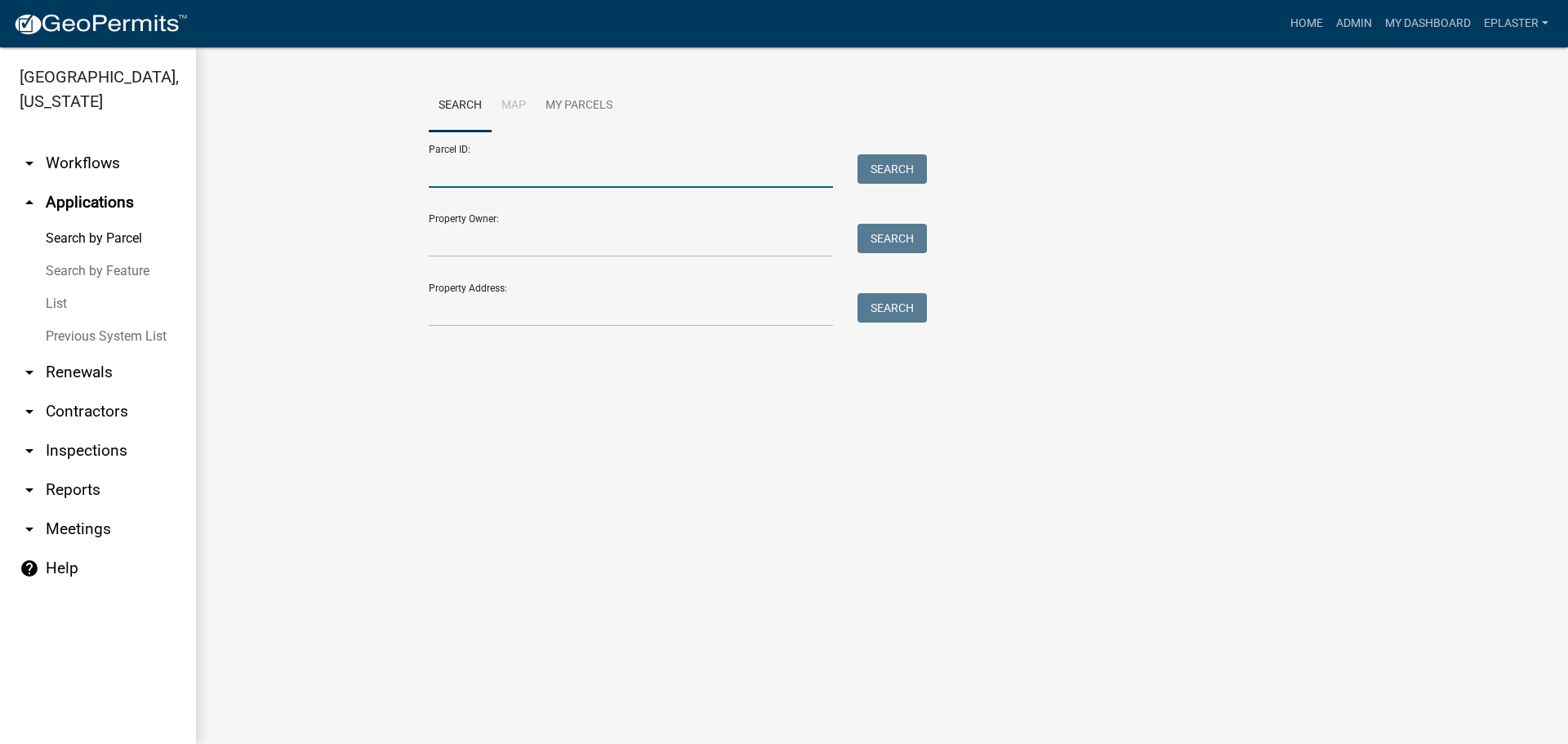
click at [490, 181] on input "Parcel ID:" at bounding box center [630, 171] width 404 height 33
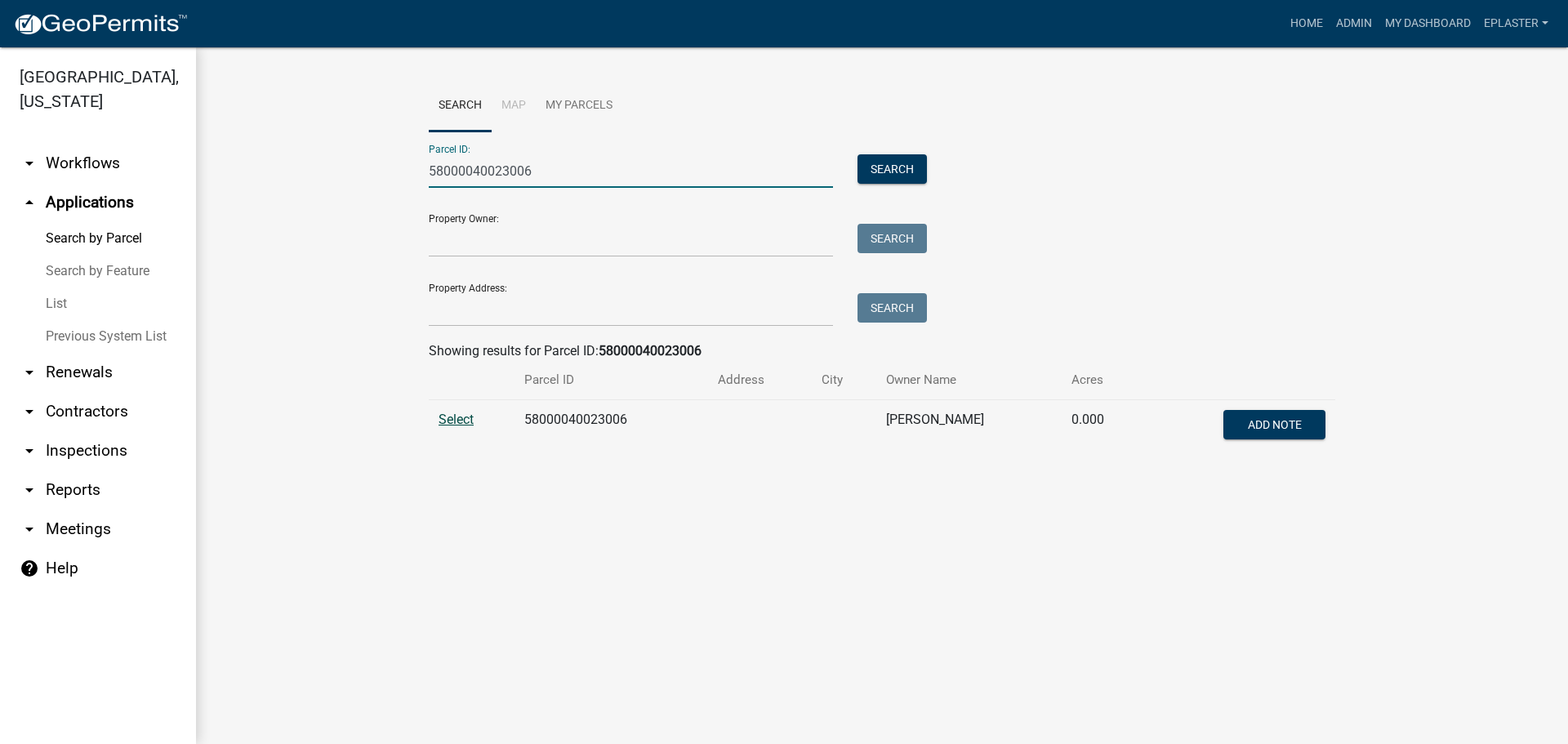
click at [450, 415] on span "Select" at bounding box center [455, 419] width 35 height 15
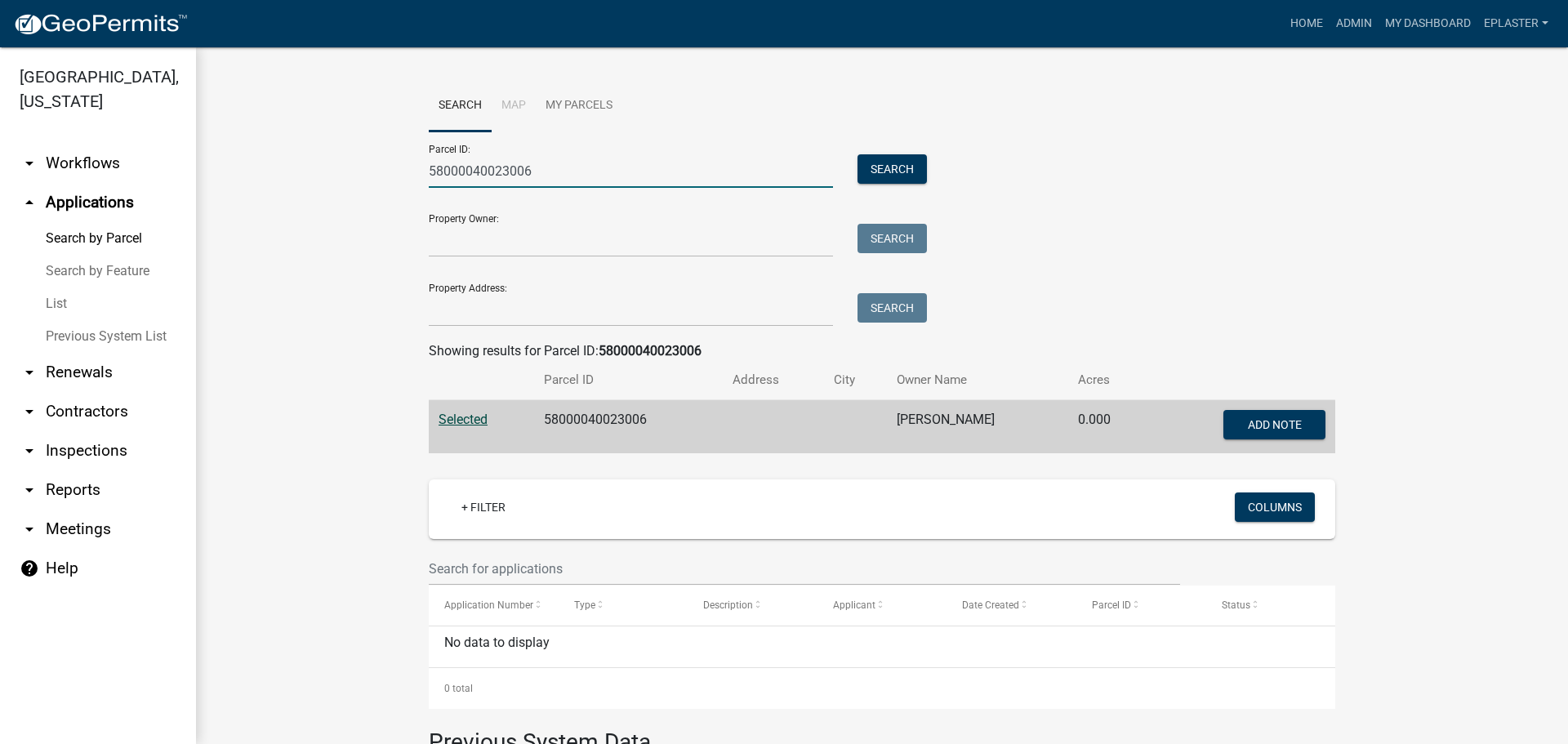
click at [553, 174] on input "58000040023006" at bounding box center [630, 171] width 404 height 33
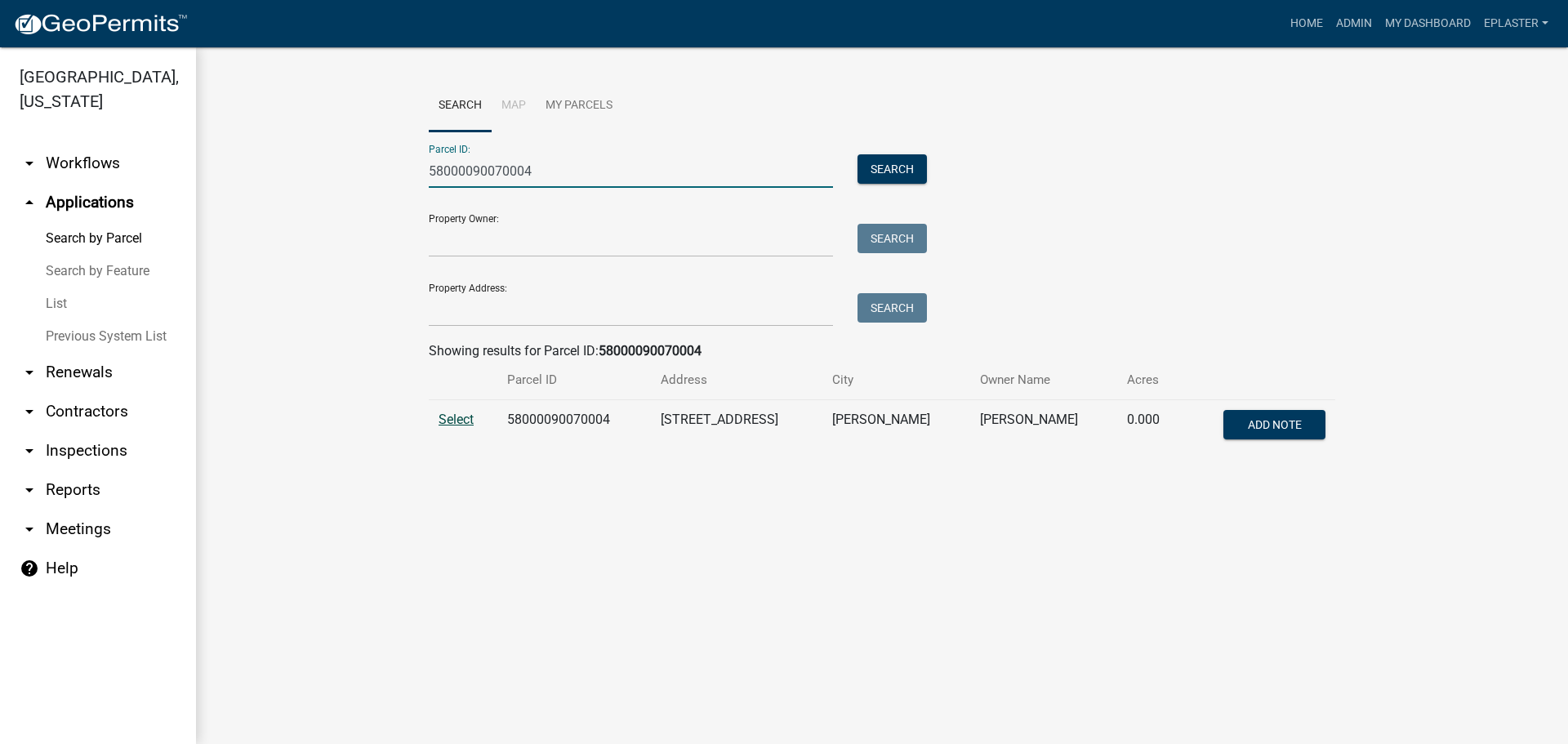
type input "58000090070004"
click at [454, 422] on span "Select" at bounding box center [455, 419] width 35 height 15
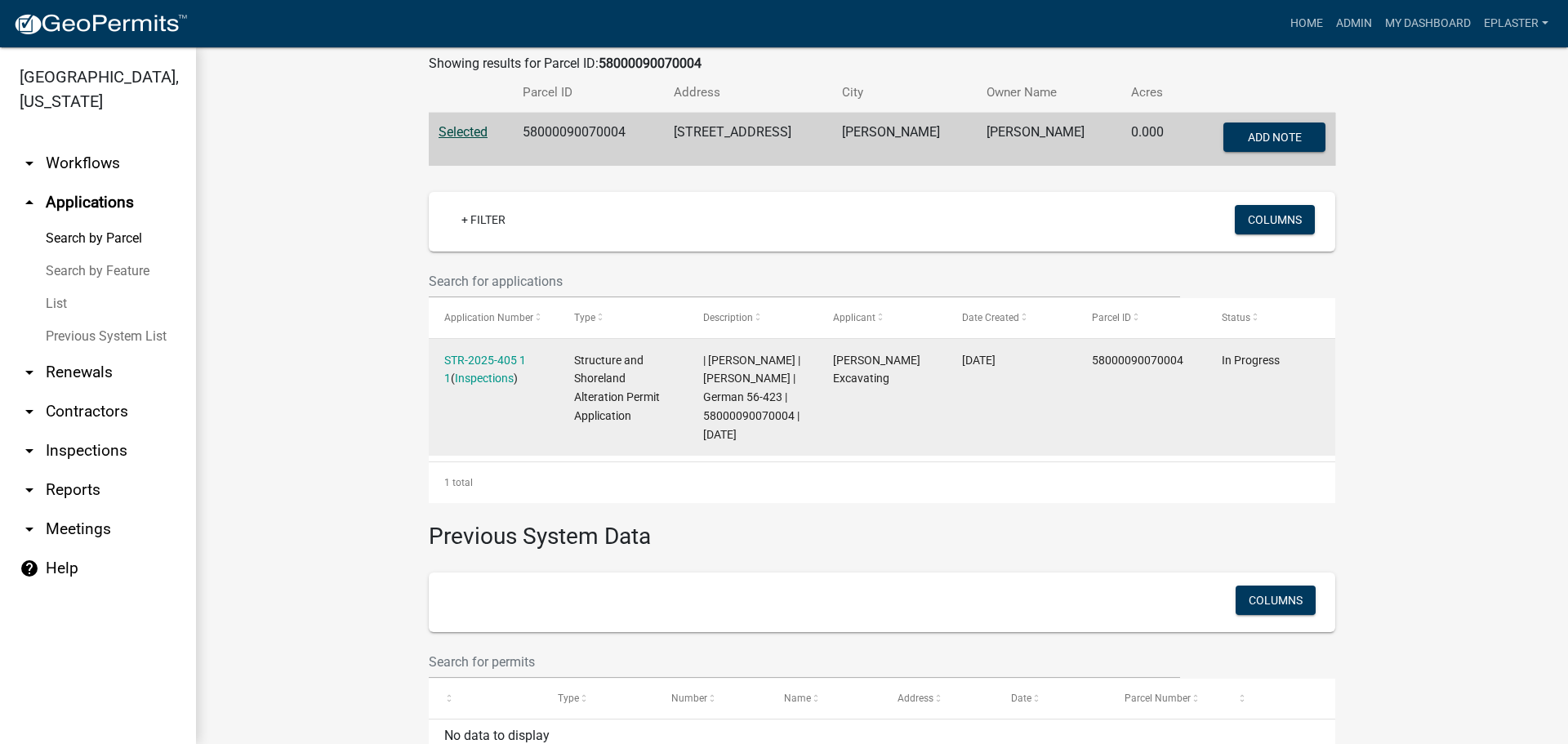
scroll to position [306, 0]
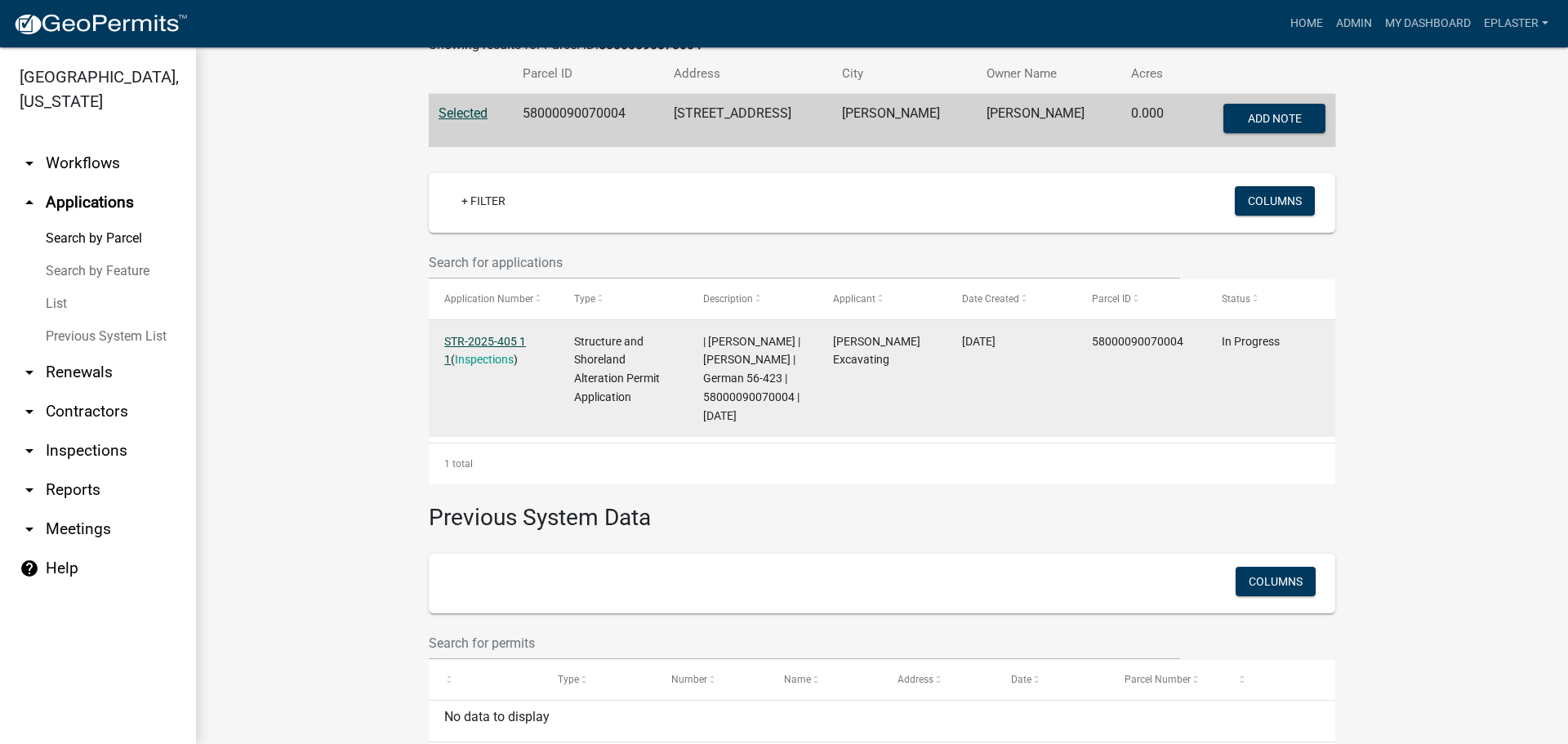
click at [518, 344] on link "STR-2025-405 1 1" at bounding box center [484, 350] width 81 height 32
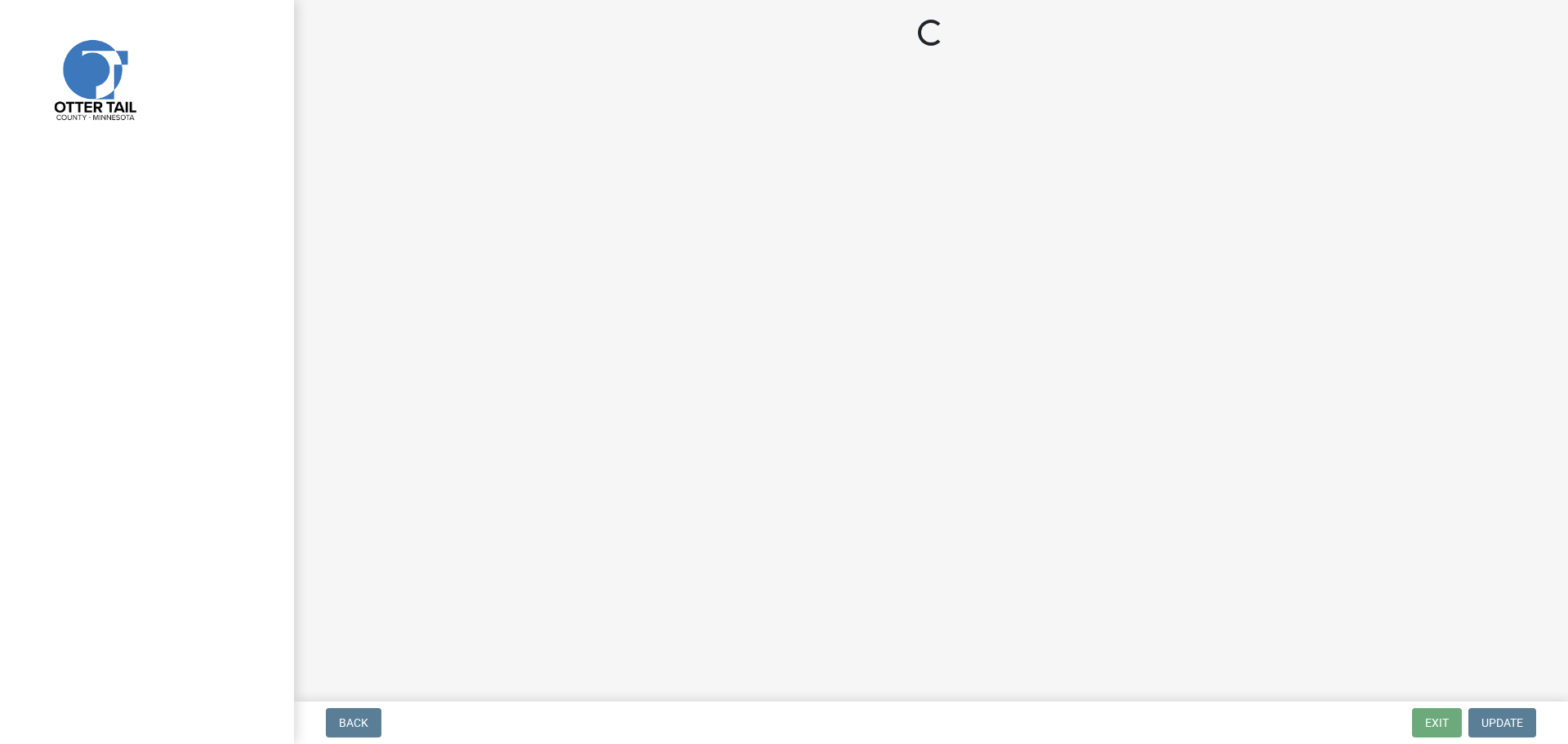
select select "710d5f49-2663-4e73-9718-d0c4e189f5ed"
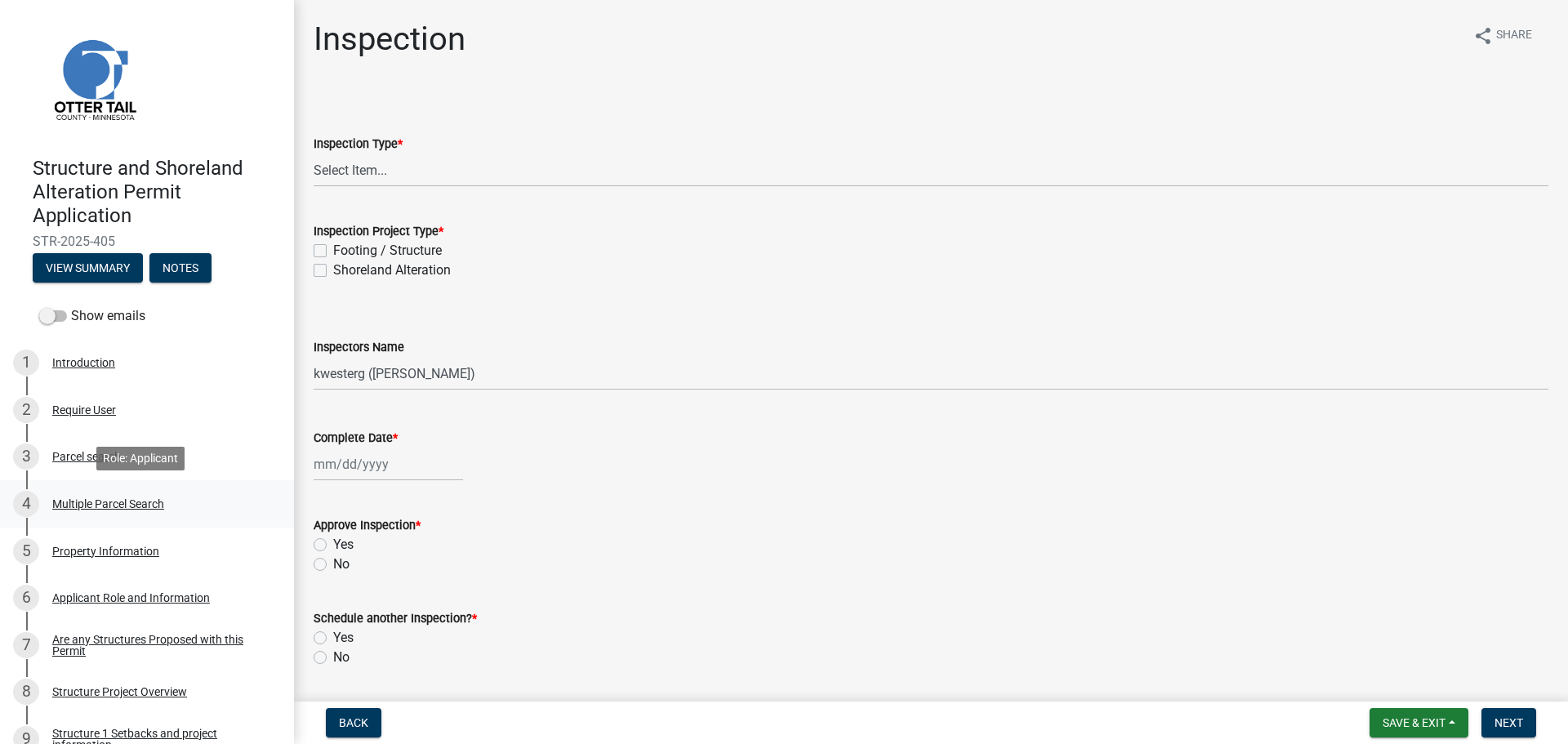
click at [127, 506] on div "Multiple Parcel Search" at bounding box center [108, 504] width 112 height 12
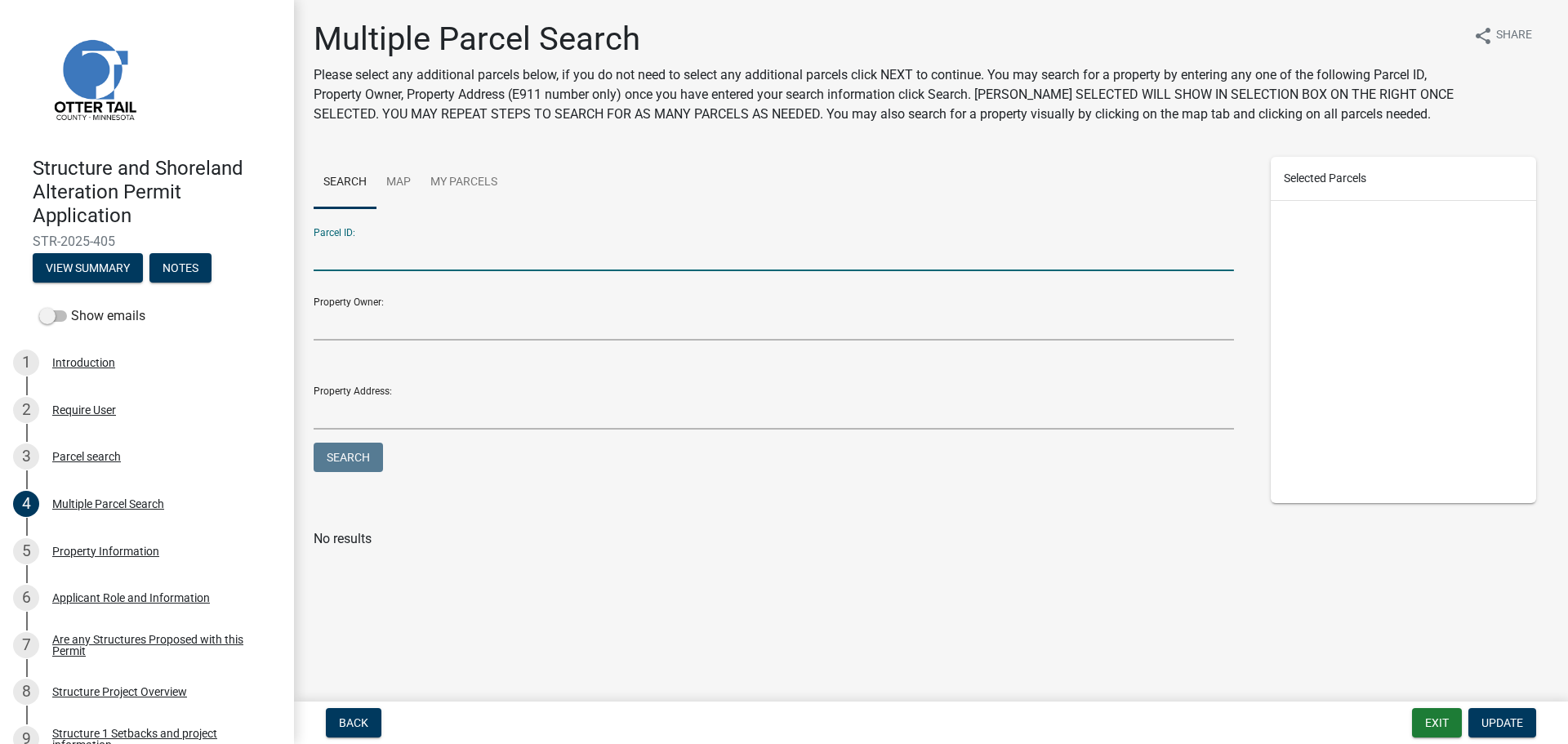
click at [350, 259] on input "Parcel ID:" at bounding box center [774, 254] width 920 height 33
type input "58000040023006"
click at [314, 443] on button "Search" at bounding box center [348, 457] width 70 height 30
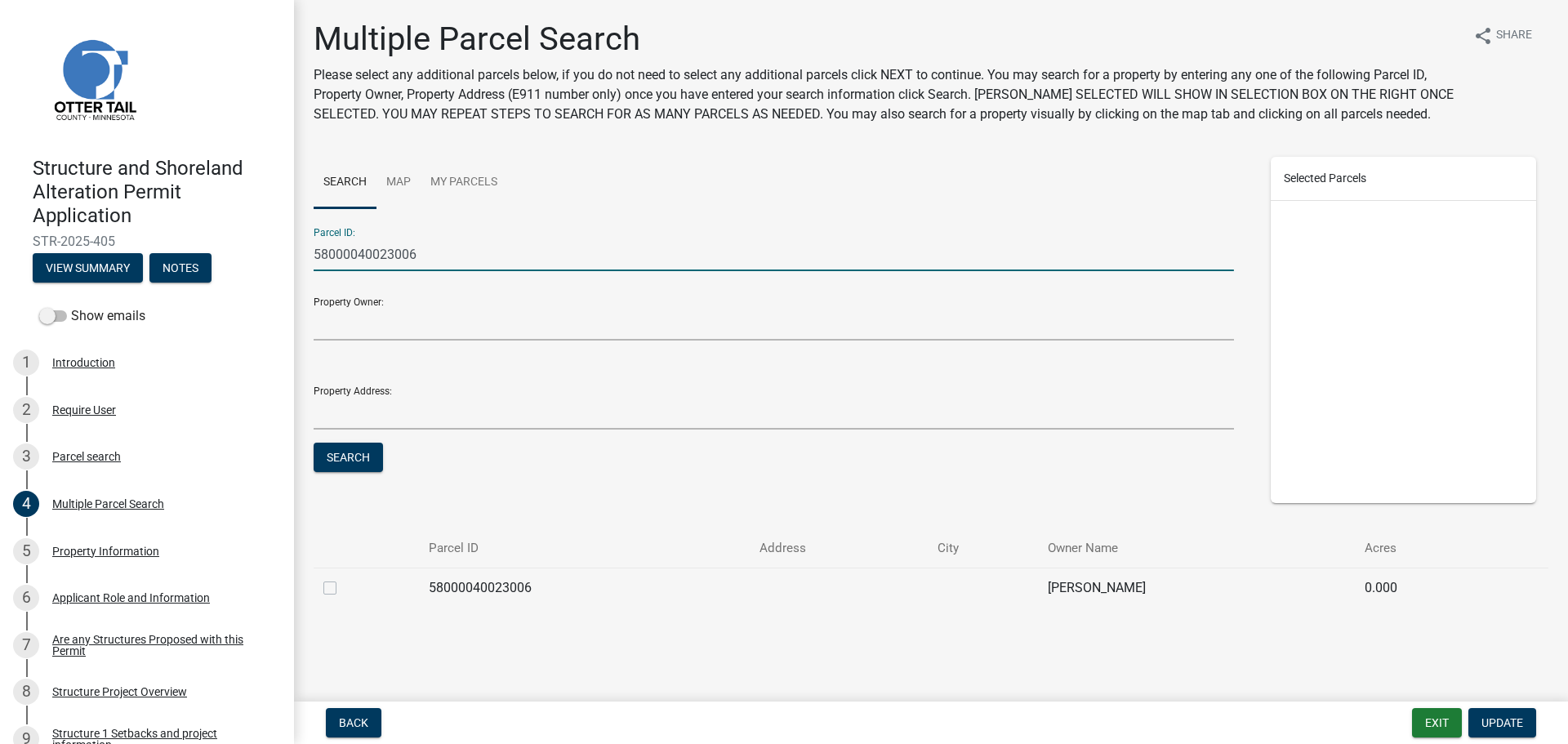
click at [320, 580] on td at bounding box center [366, 588] width 106 height 40
click at [343, 579] on label at bounding box center [343, 579] width 0 height 0
click at [343, 589] on input "checkbox" at bounding box center [348, 584] width 11 height 11
checkbox input "true"
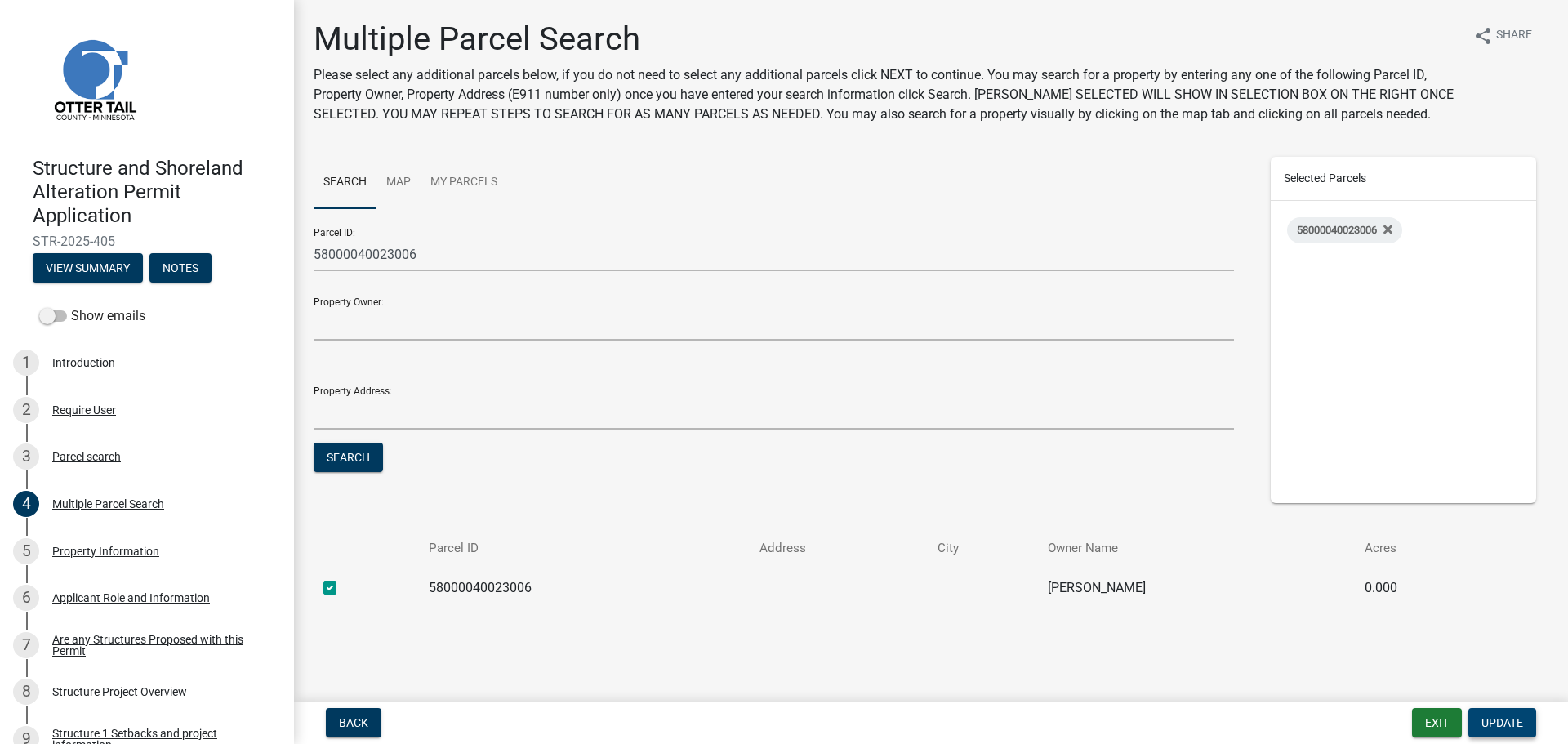
click at [1504, 717] on span "Update" at bounding box center [1502, 722] width 42 height 13
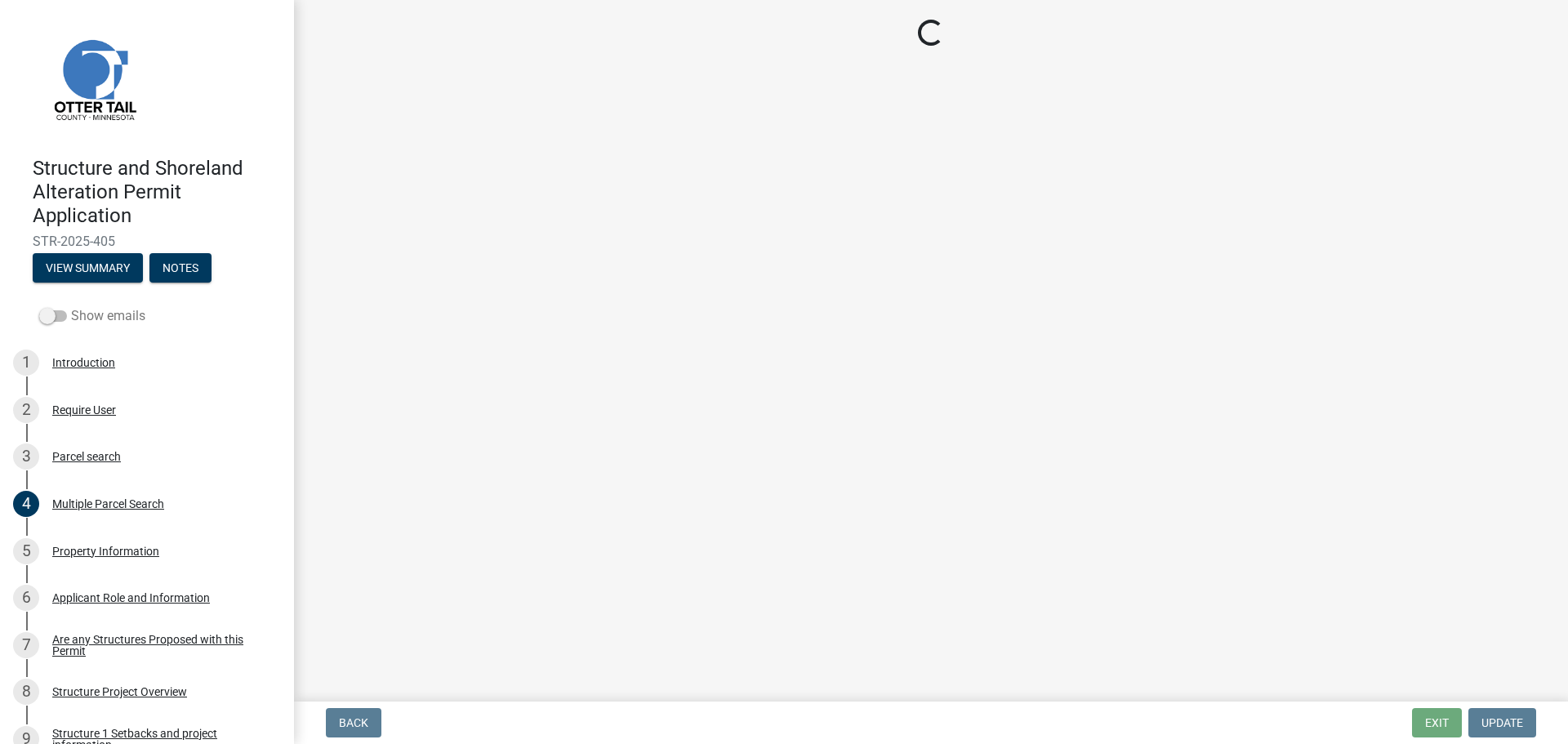
select select "710d5f49-2663-4e73-9718-d0c4e189f5ed"
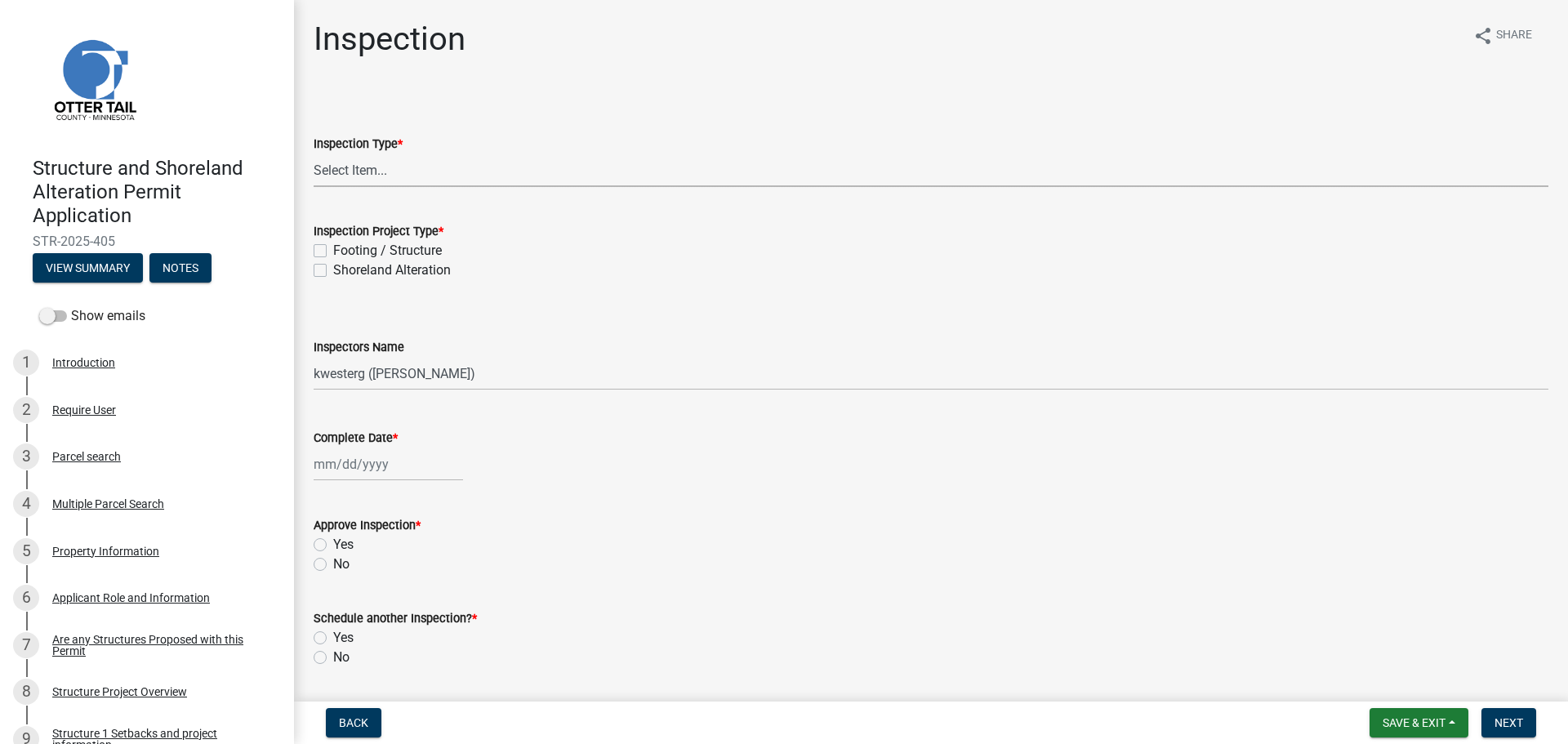
click at [334, 174] on select "Select Item... Inspection Complete Partial Inspection Inspected Not Built" at bounding box center [931, 170] width 1235 height 33
click at [314, 154] on select "Select Item... Inspection Complete Partial Inspection Inspected Not Built" at bounding box center [931, 170] width 1235 height 33
select select "409c2f88-eb3f-474f-aeae-54c427f2203e"
click at [333, 250] on label "Footing / Structure" at bounding box center [388, 251] width 108 height 20
click at [333, 250] on input "Footing / Structure" at bounding box center [339, 247] width 11 height 11
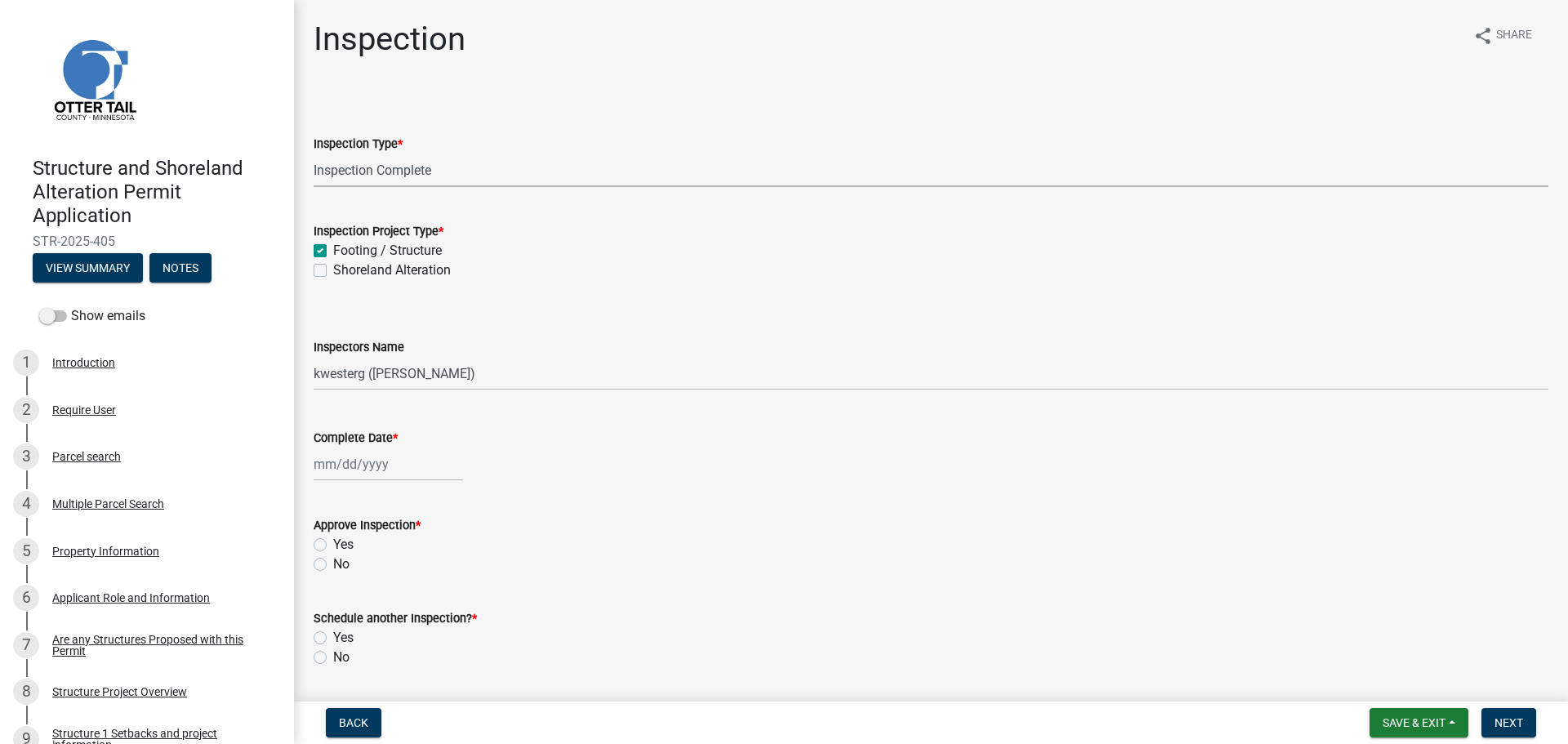
checkbox input "true"
checkbox input "false"
click at [336, 372] on select "Select Item... cwleclair (Chris LeClair) btollefson (Brittany Tollefson) abusko…" at bounding box center [931, 373] width 1235 height 33
select select "ab4afe9b-f255-4bf6-b29f-35714790ba70"
click at [314, 357] on select "Select Item... cwleclair (Chris LeClair) btollefson (Brittany Tollefson) abusko…" at bounding box center [931, 373] width 1235 height 33
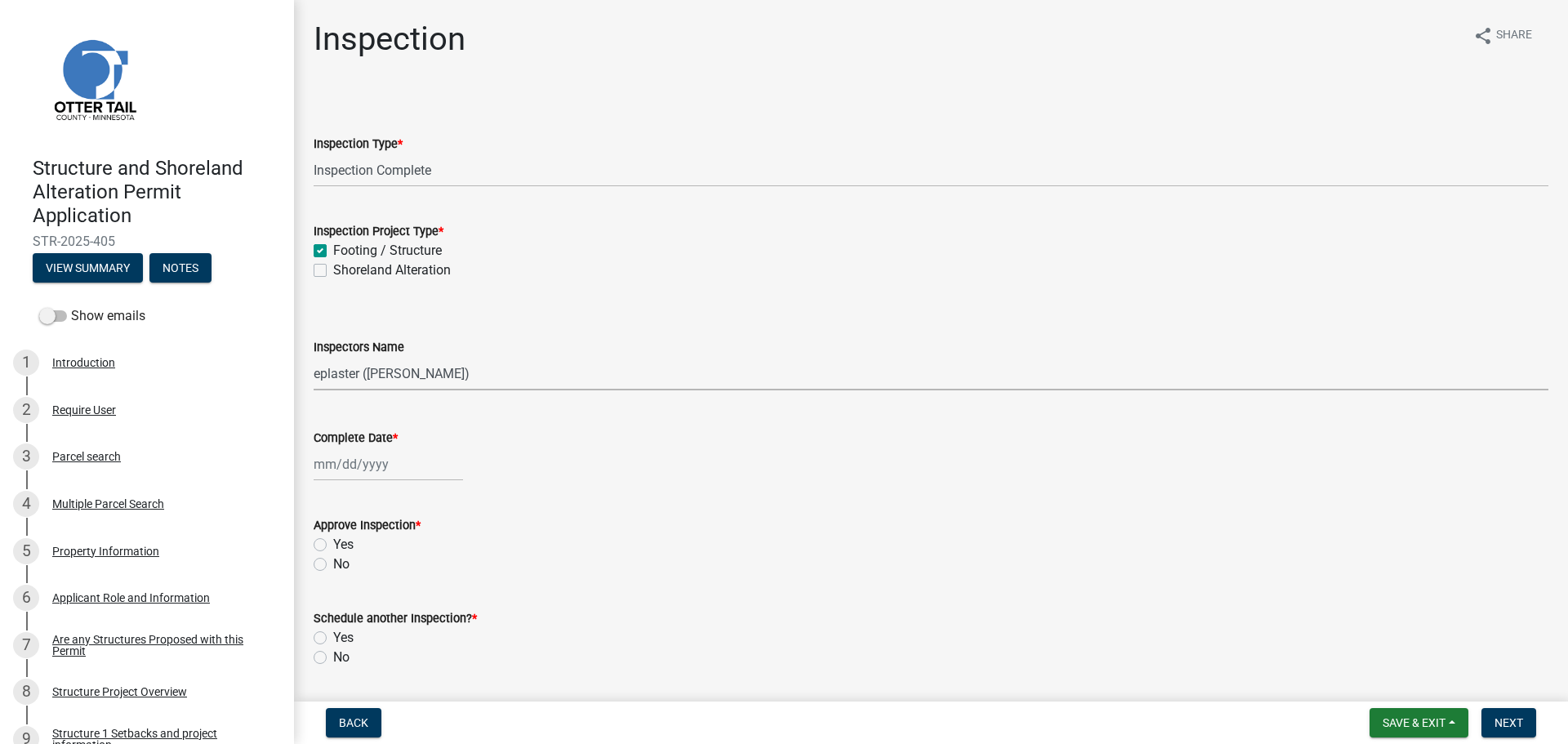
click at [323, 461] on div at bounding box center [388, 464] width 149 height 33
select select "8"
select select "2025"
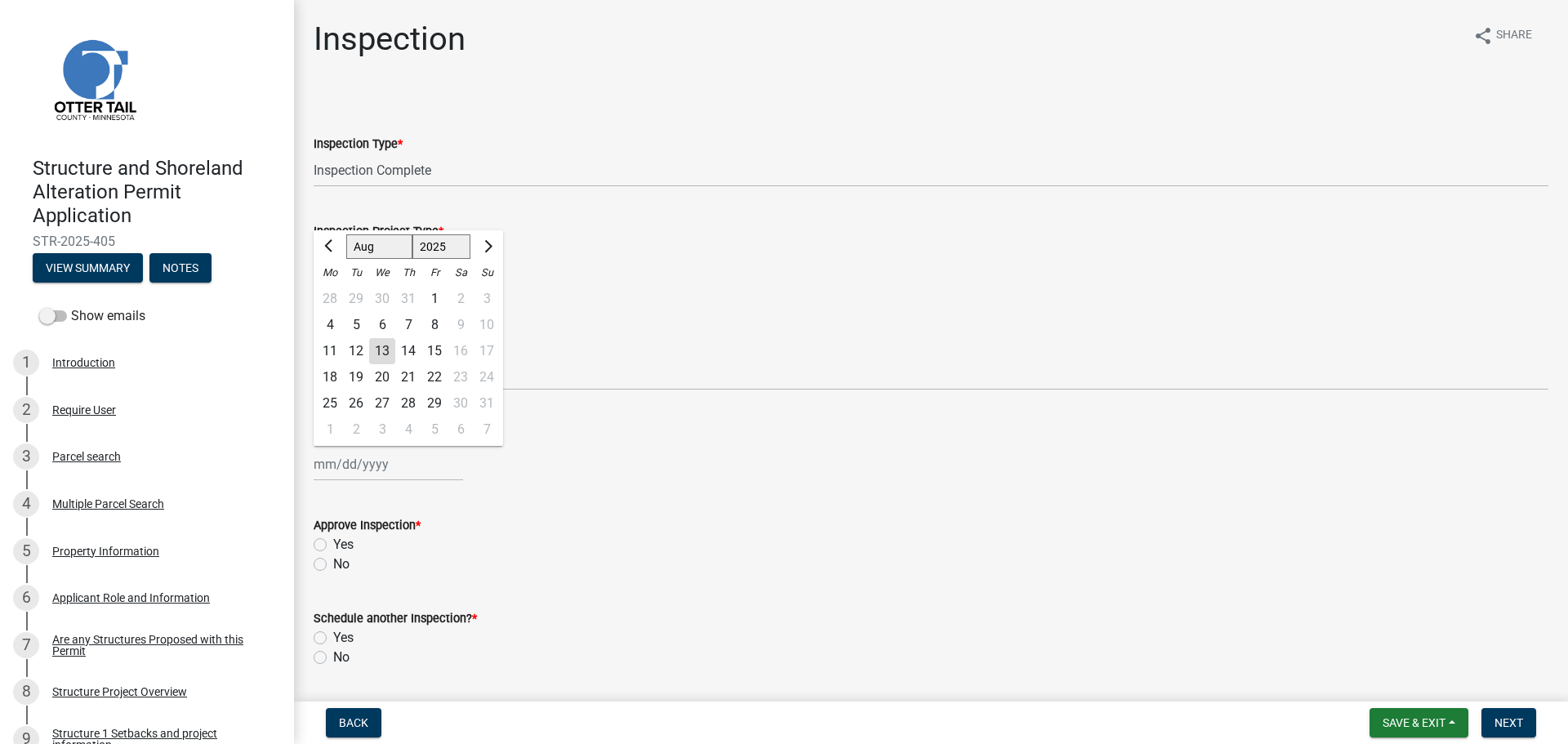
click at [356, 351] on div "12" at bounding box center [355, 351] width 26 height 26
type input "08/12/2025"
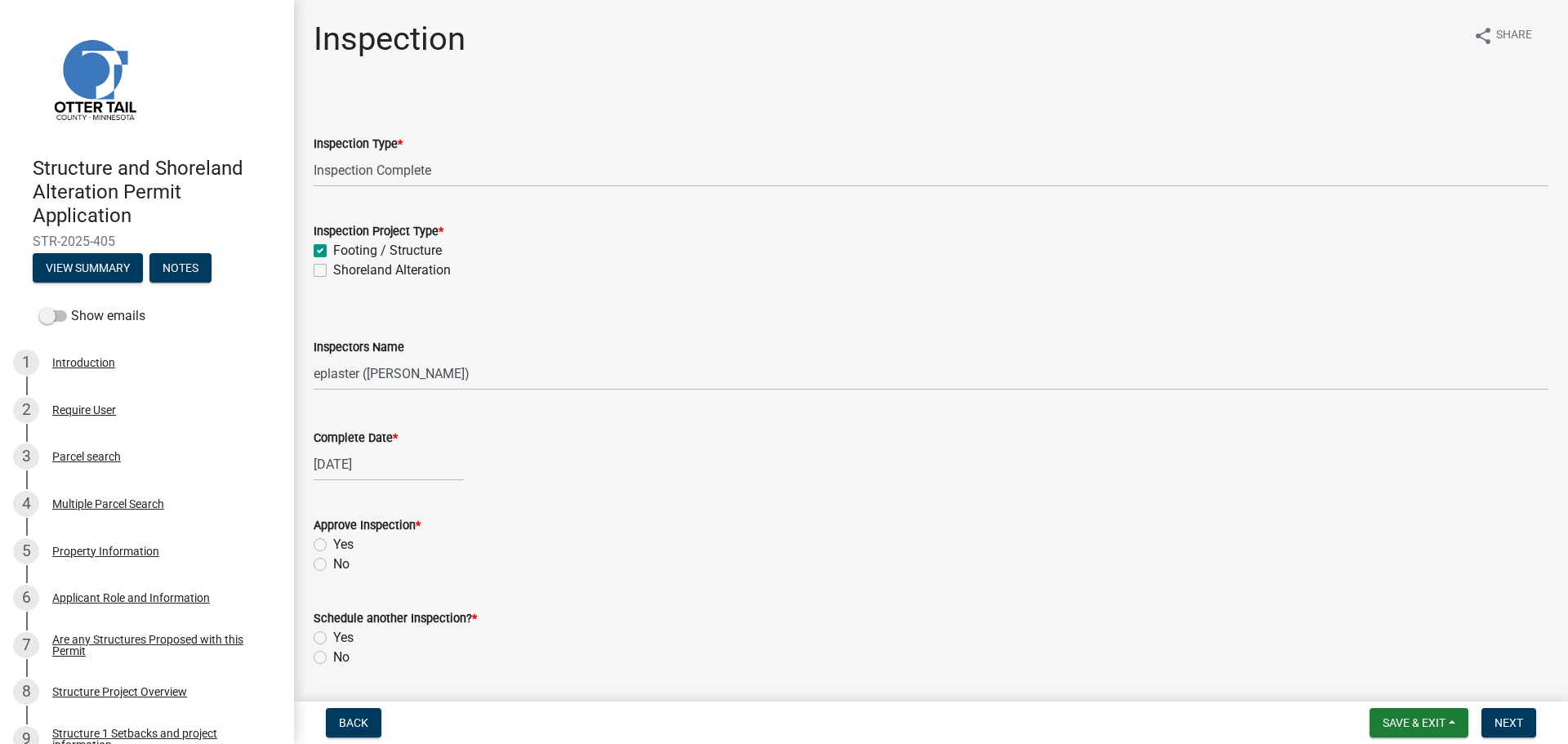
click at [333, 546] on label "Yes" at bounding box center [343, 545] width 21 height 20
click at [333, 546] on input "Yes" at bounding box center [339, 541] width 11 height 11
radio input "true"
click at [333, 655] on label "No" at bounding box center [342, 657] width 16 height 20
click at [333, 655] on input "No" at bounding box center [339, 653] width 11 height 11
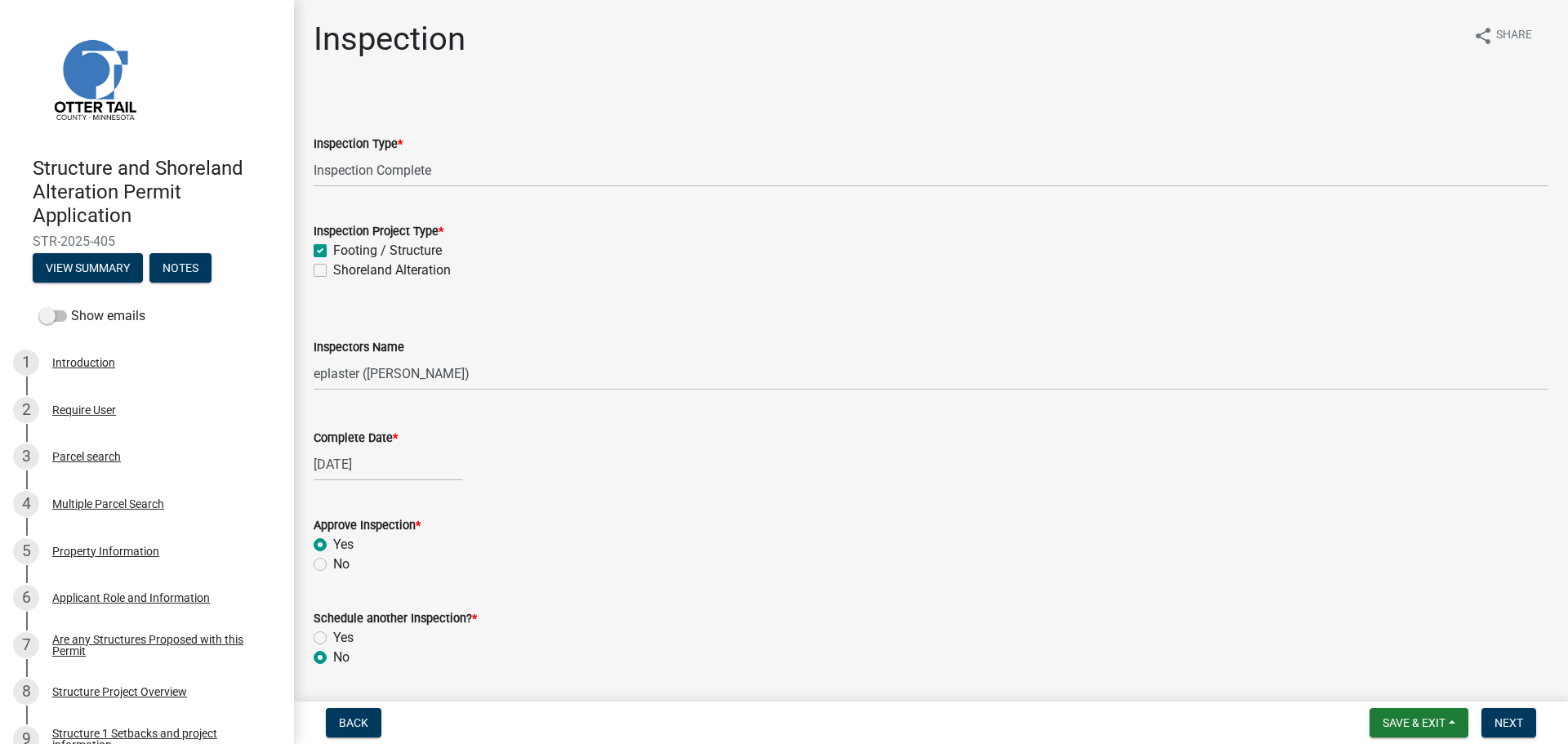
radio input "true"
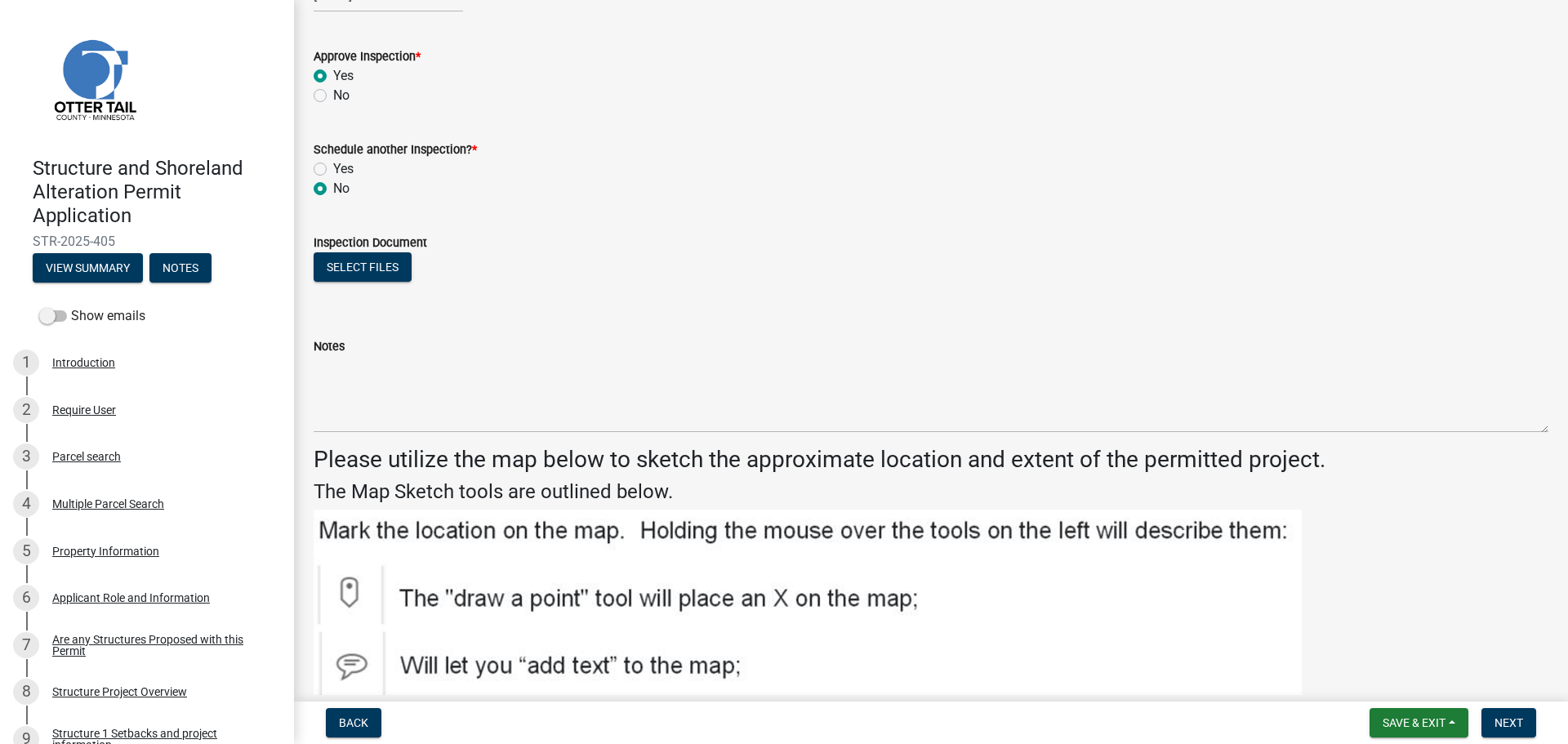
scroll to position [469, 0]
click at [376, 268] on button "Select files" at bounding box center [362, 266] width 98 height 30
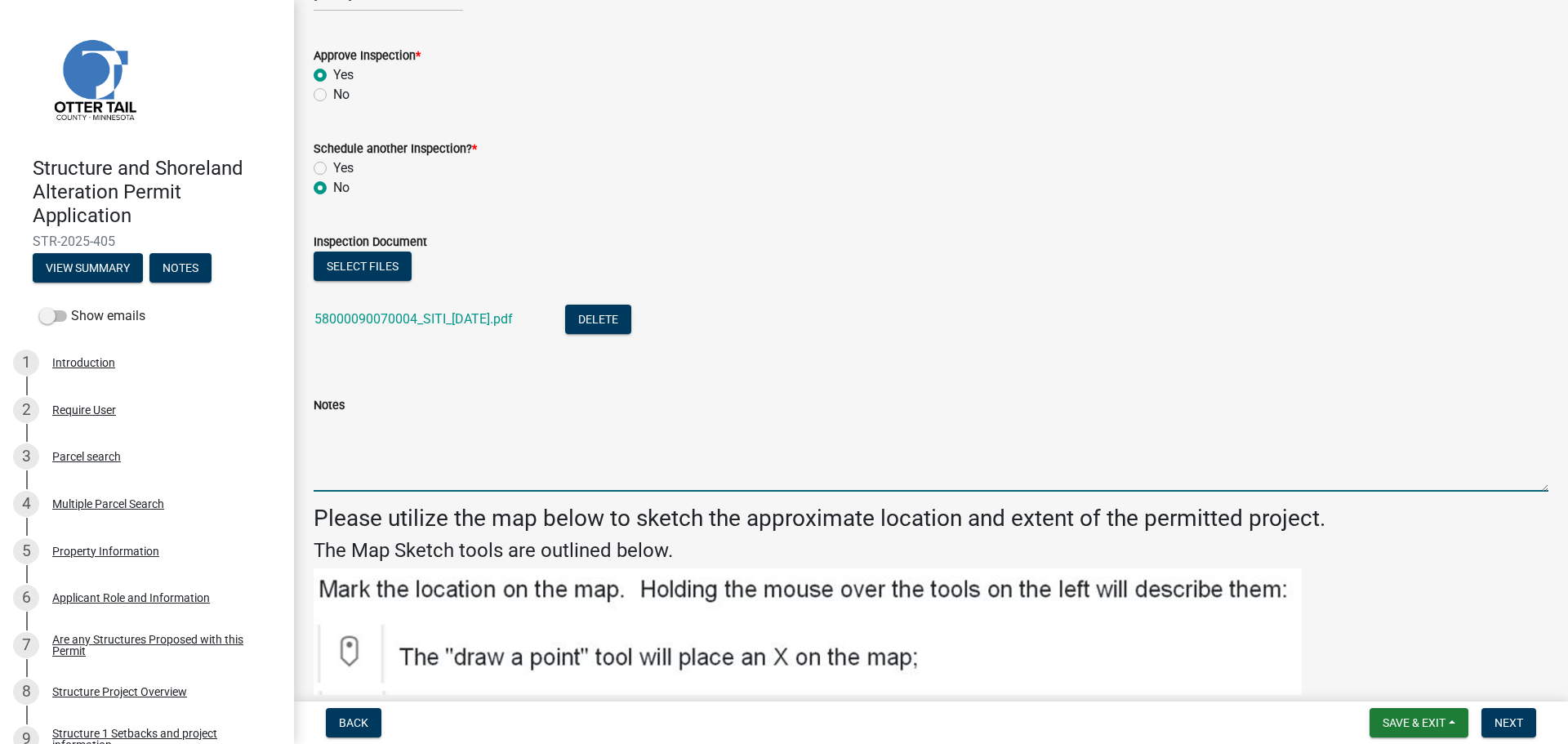
click at [503, 453] on textarea "Notes" at bounding box center [931, 453] width 1235 height 77
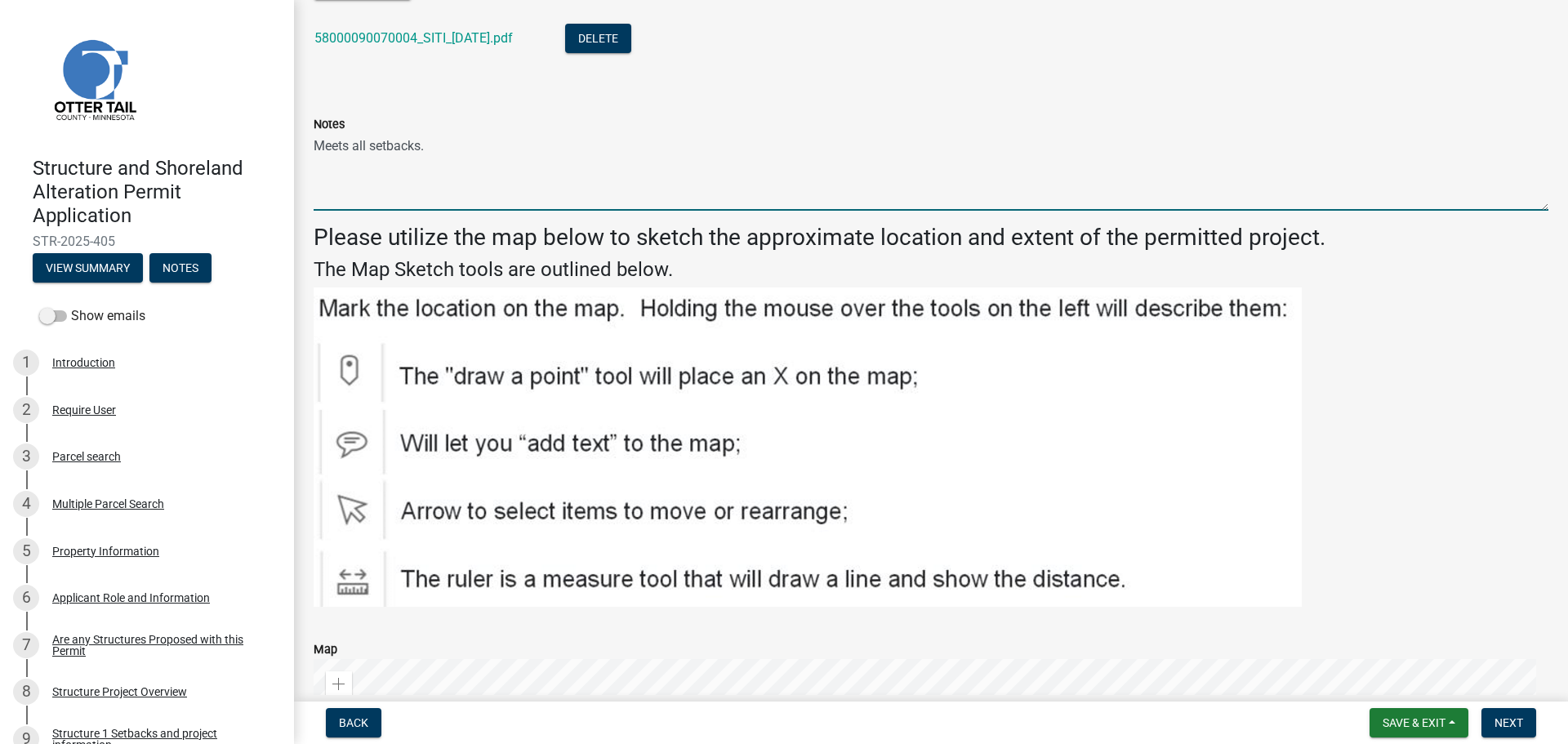
scroll to position [796, 0]
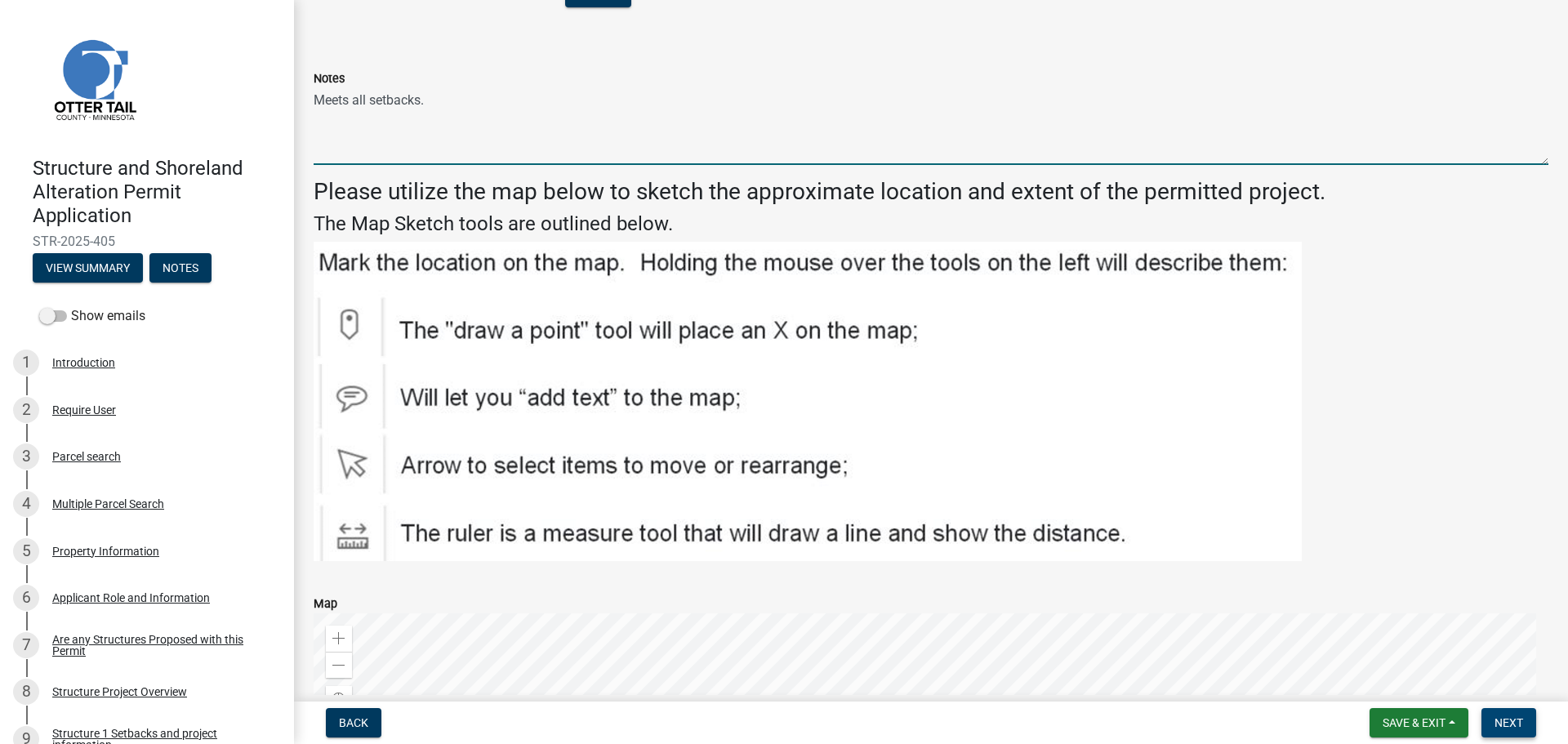
type textarea "Meets all setbacks."
click at [1507, 721] on span "Next" at bounding box center [1508, 722] width 29 height 13
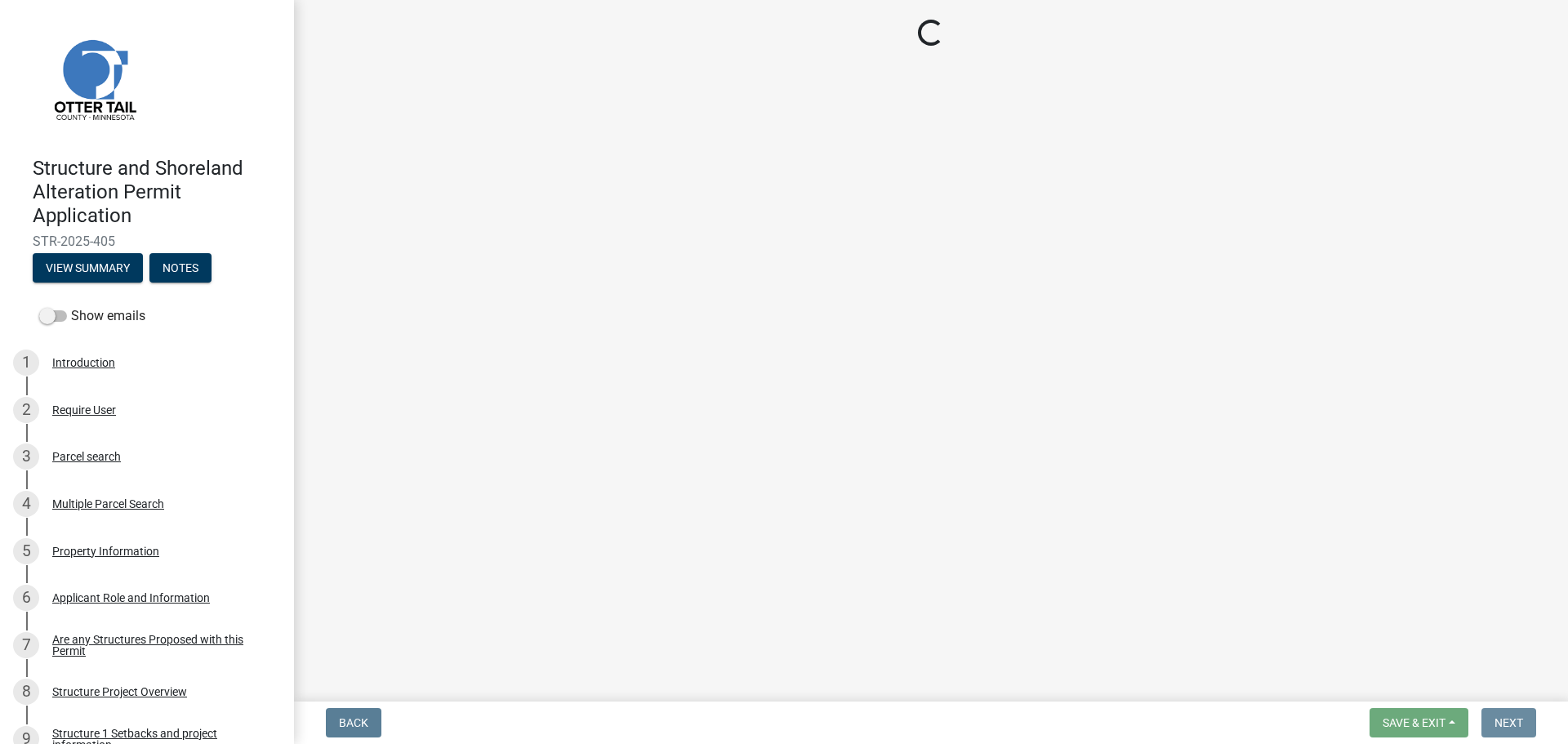
scroll to position [0, 0]
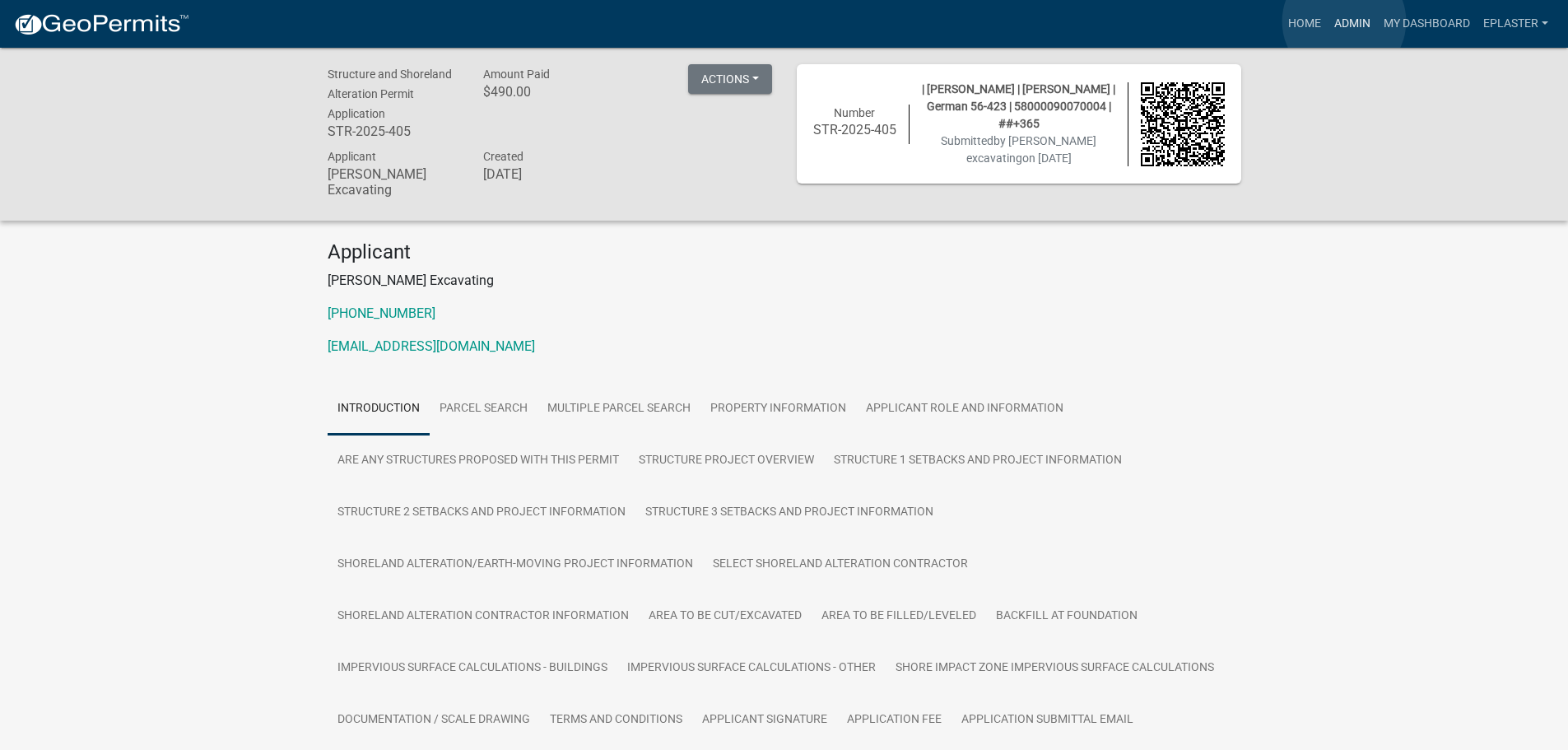
click at [1344, 21] on link "Admin" at bounding box center [1352, 24] width 49 height 31
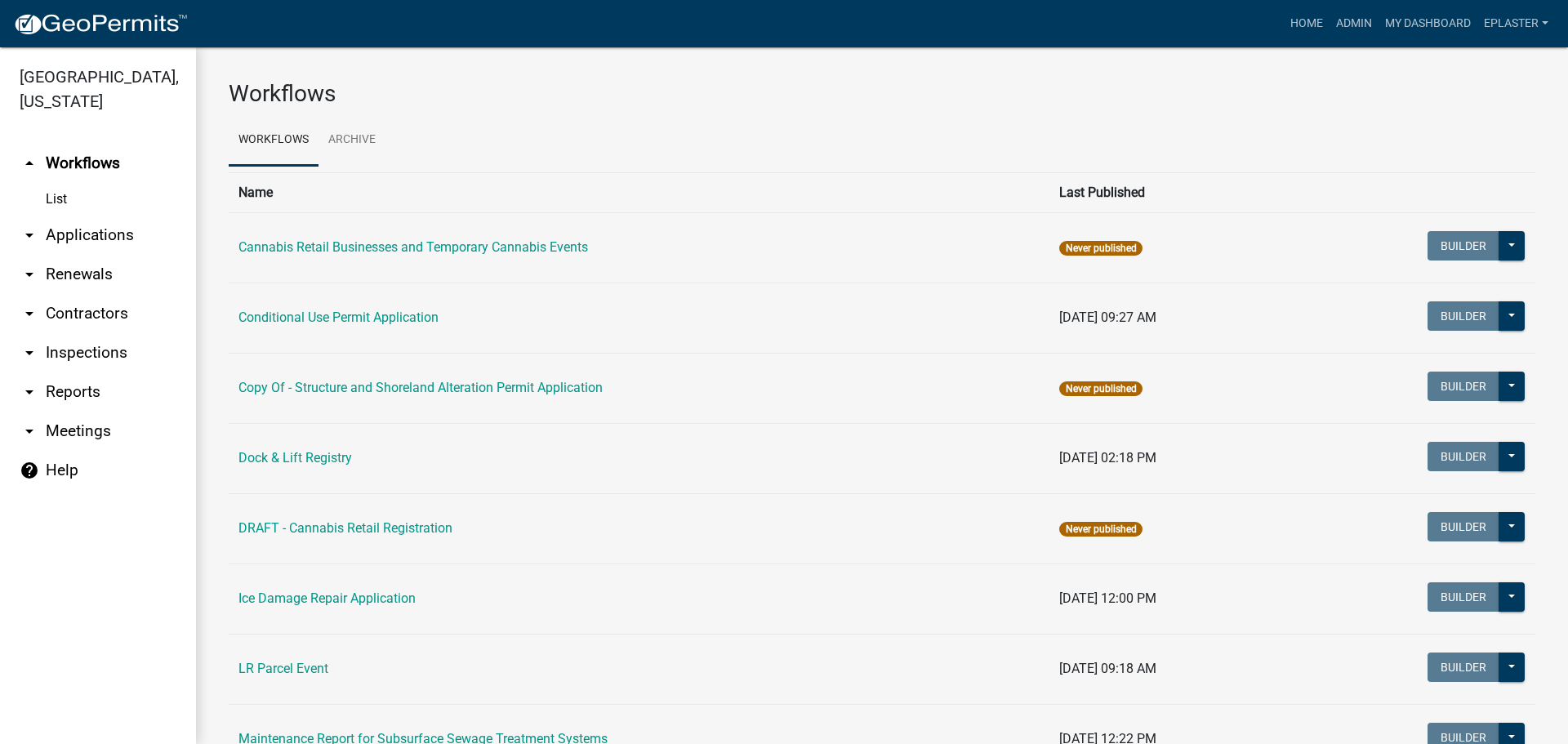
click at [111, 241] on link "arrow_drop_down Applications" at bounding box center [98, 235] width 196 height 39
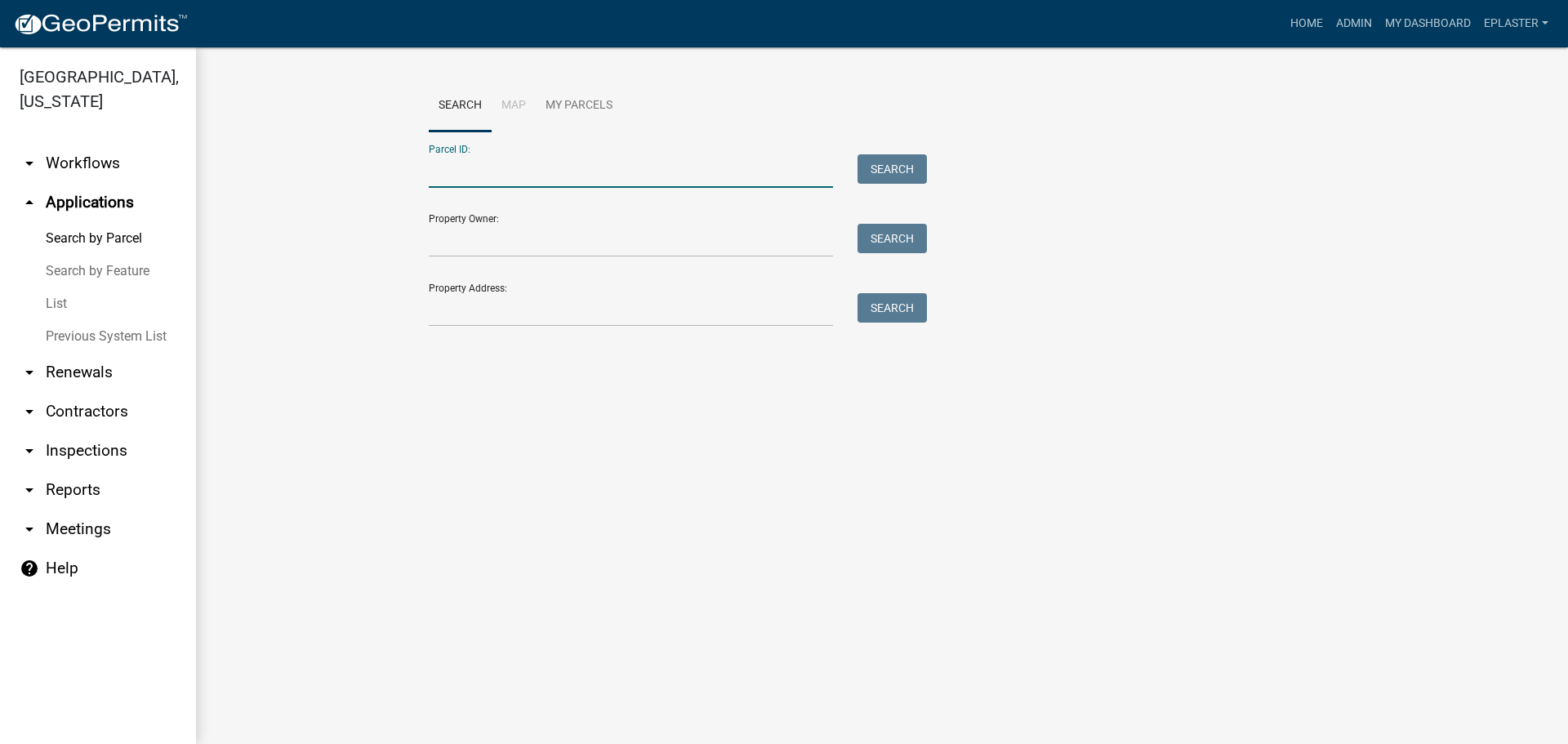
click at [520, 172] on input "Parcel ID:" at bounding box center [630, 171] width 404 height 33
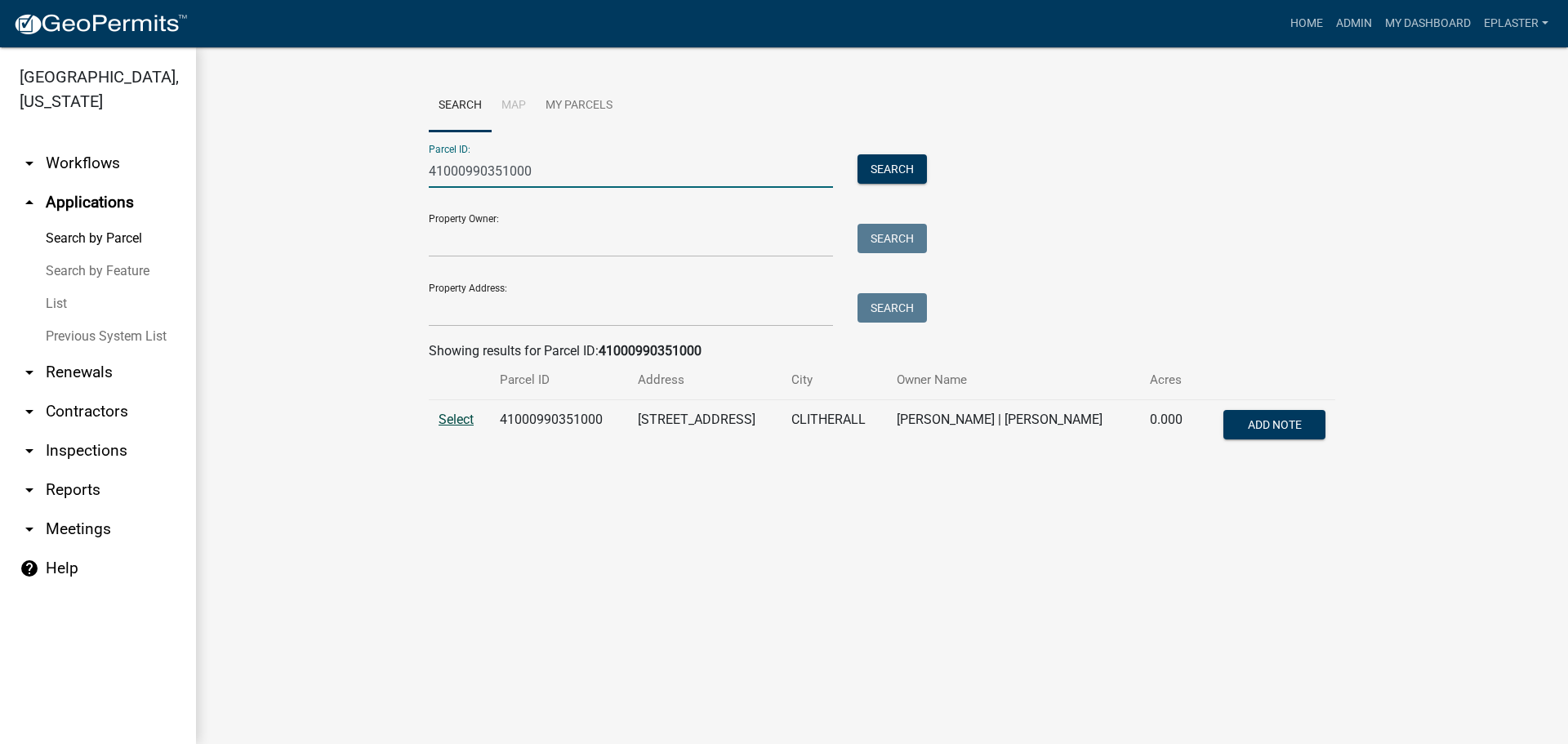
type input "41000990351000"
click at [453, 422] on span "Select" at bounding box center [455, 419] width 35 height 15
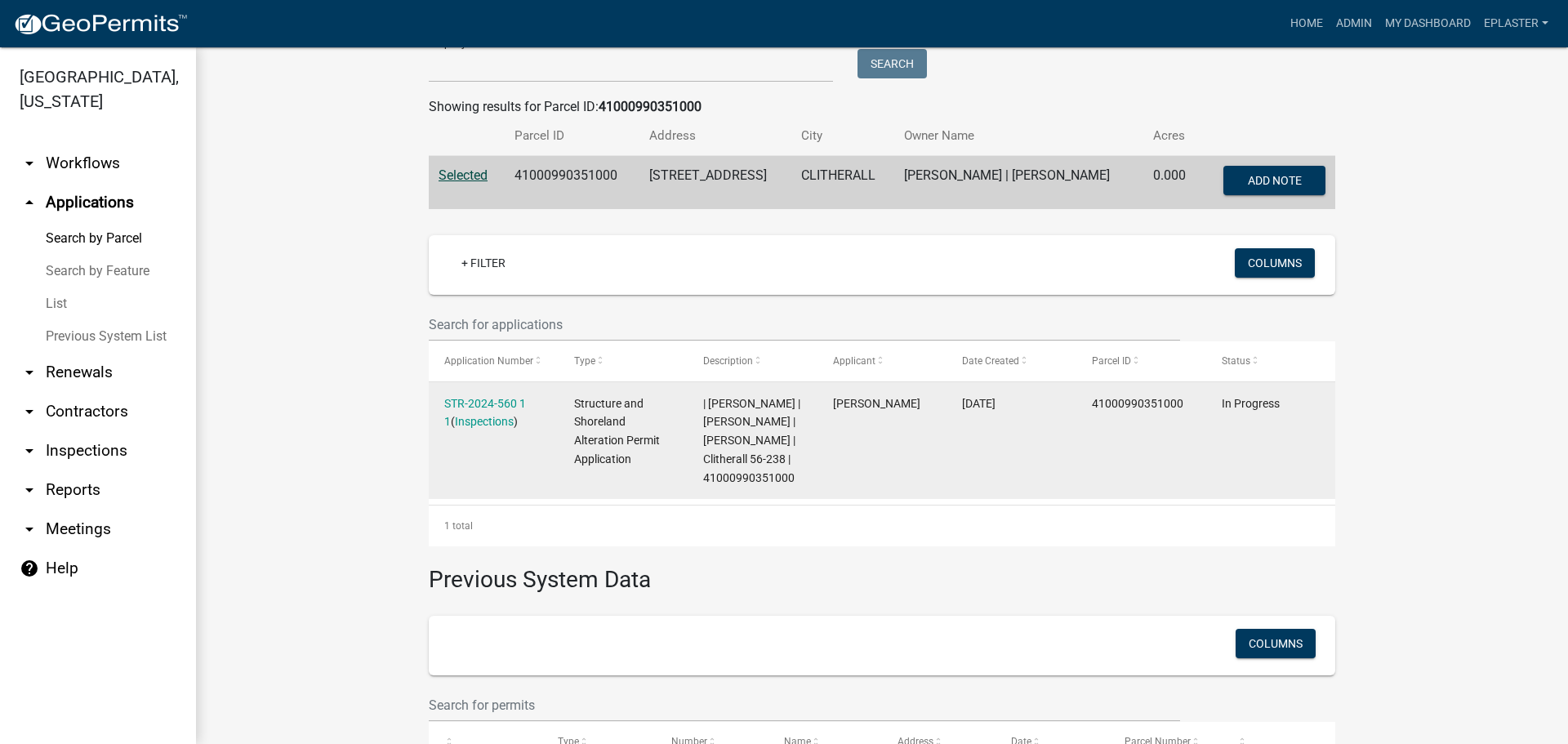
scroll to position [245, 0]
click at [504, 401] on link "STR-2024-560 1 1" at bounding box center [484, 411] width 81 height 32
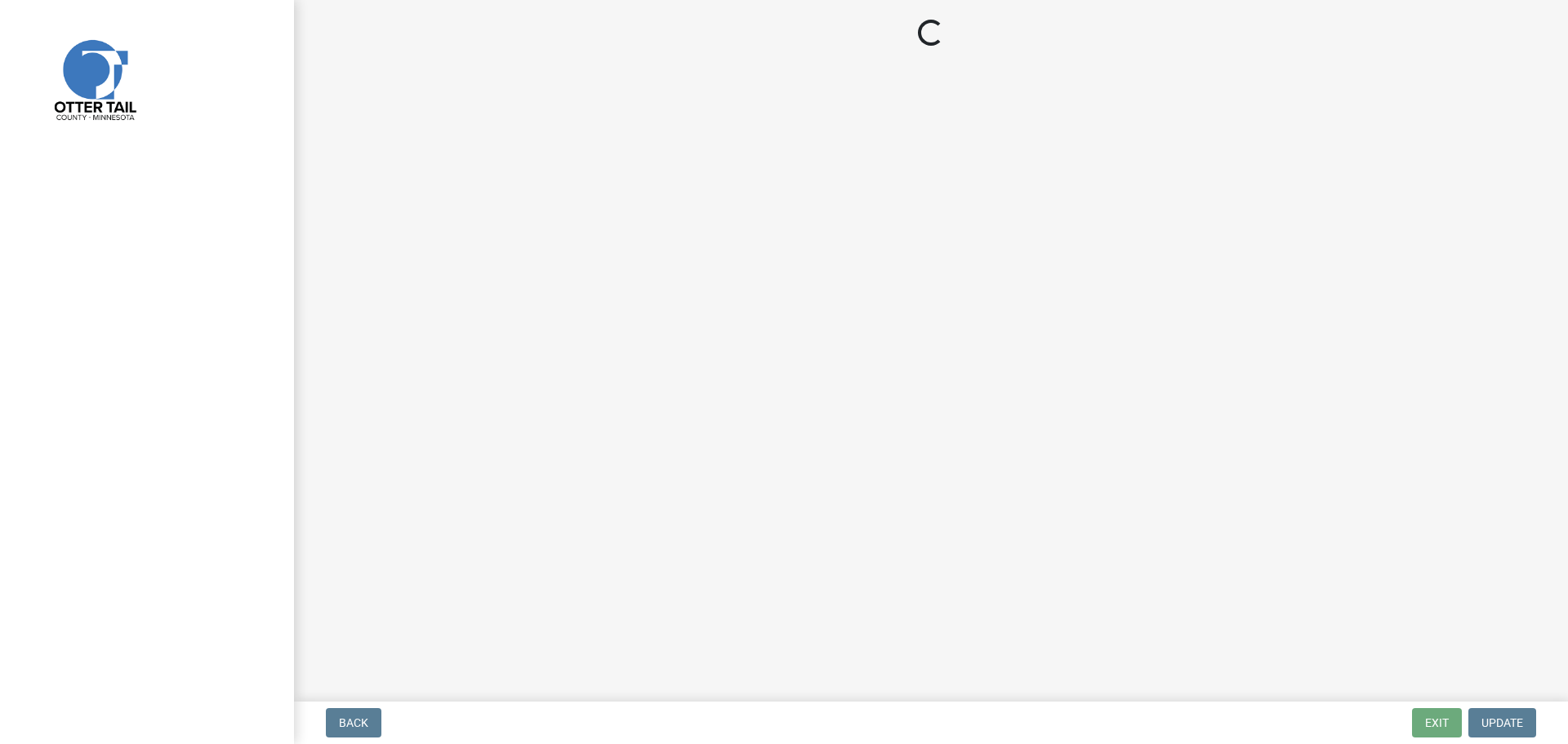
select select "710d5f49-2663-4e73-9718-d0c4e189f5ed"
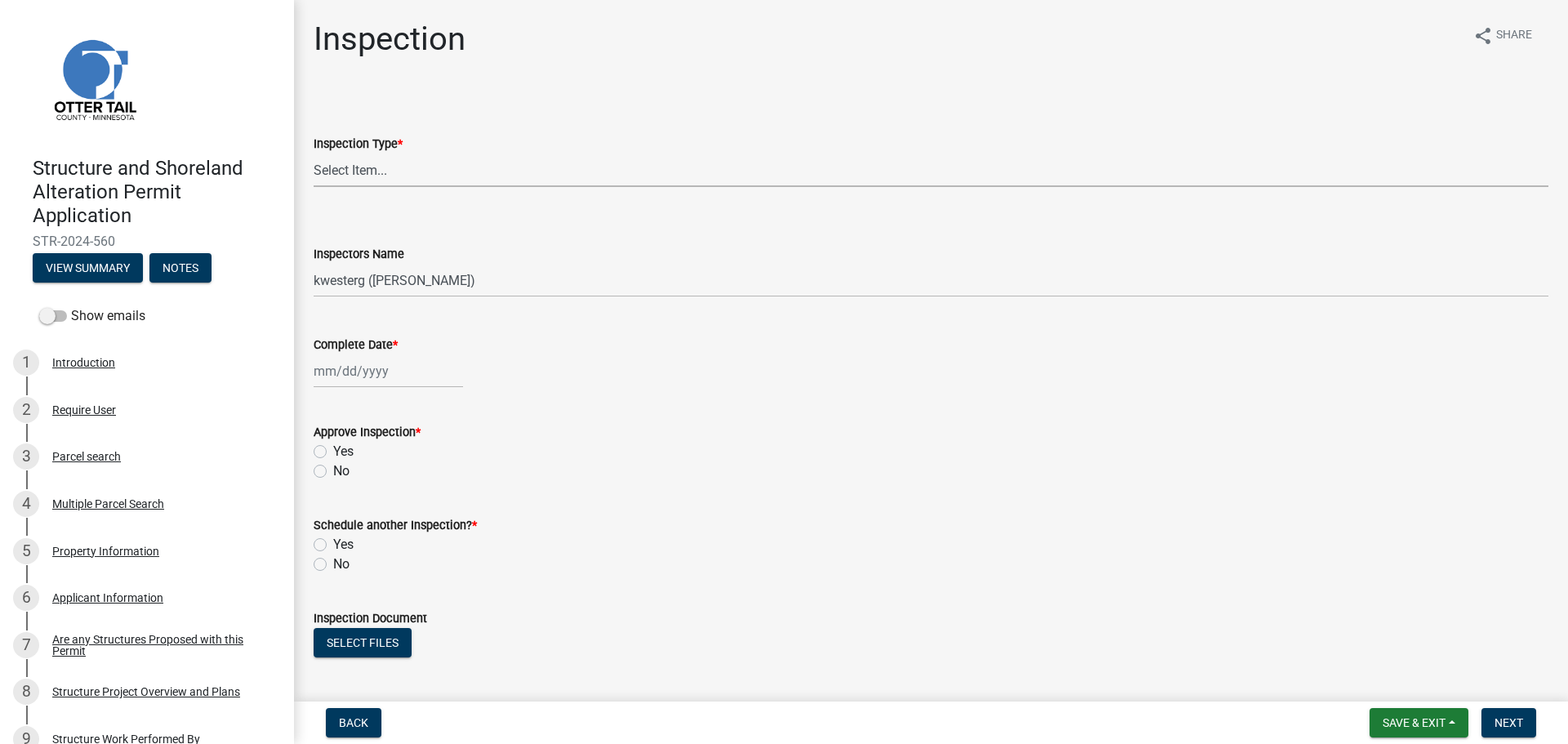
click at [347, 170] on select "Select Item... Footing / Structure Inspection Shoreland Alteration Not Built" at bounding box center [931, 170] width 1235 height 33
click at [314, 154] on select "Select Item... Footing / Structure Inspection Shoreland Alteration Not Built" at bounding box center [931, 170] width 1235 height 33
select select "29b027fa-a62f-4639-a4c1-67ac8b0bd2a2"
click at [352, 283] on select "Select Item... btollefson (Brittany Tollefson) alexisnewark (Alexis Newark) epl…" at bounding box center [931, 280] width 1235 height 33
select select "ab4afe9b-f255-4bf6-b29f-35714790ba70"
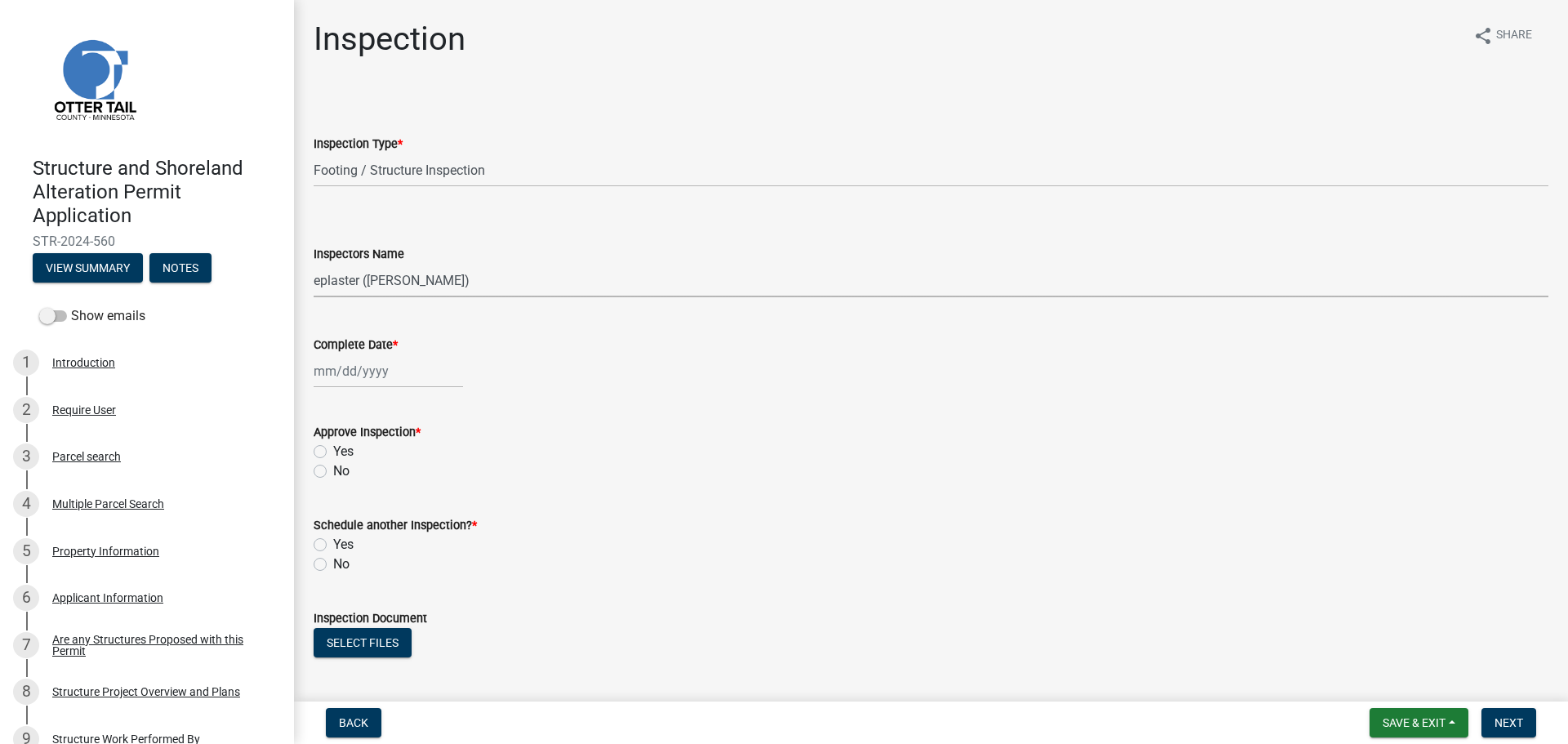
click at [314, 264] on select "Select Item... btollefson (Brittany Tollefson) alexisnewark (Alexis Newark) epl…" at bounding box center [931, 280] width 1235 height 33
click at [339, 385] on div at bounding box center [388, 371] width 149 height 33
select select "8"
select select "2025"
click at [361, 512] on div "12" at bounding box center [355, 510] width 26 height 26
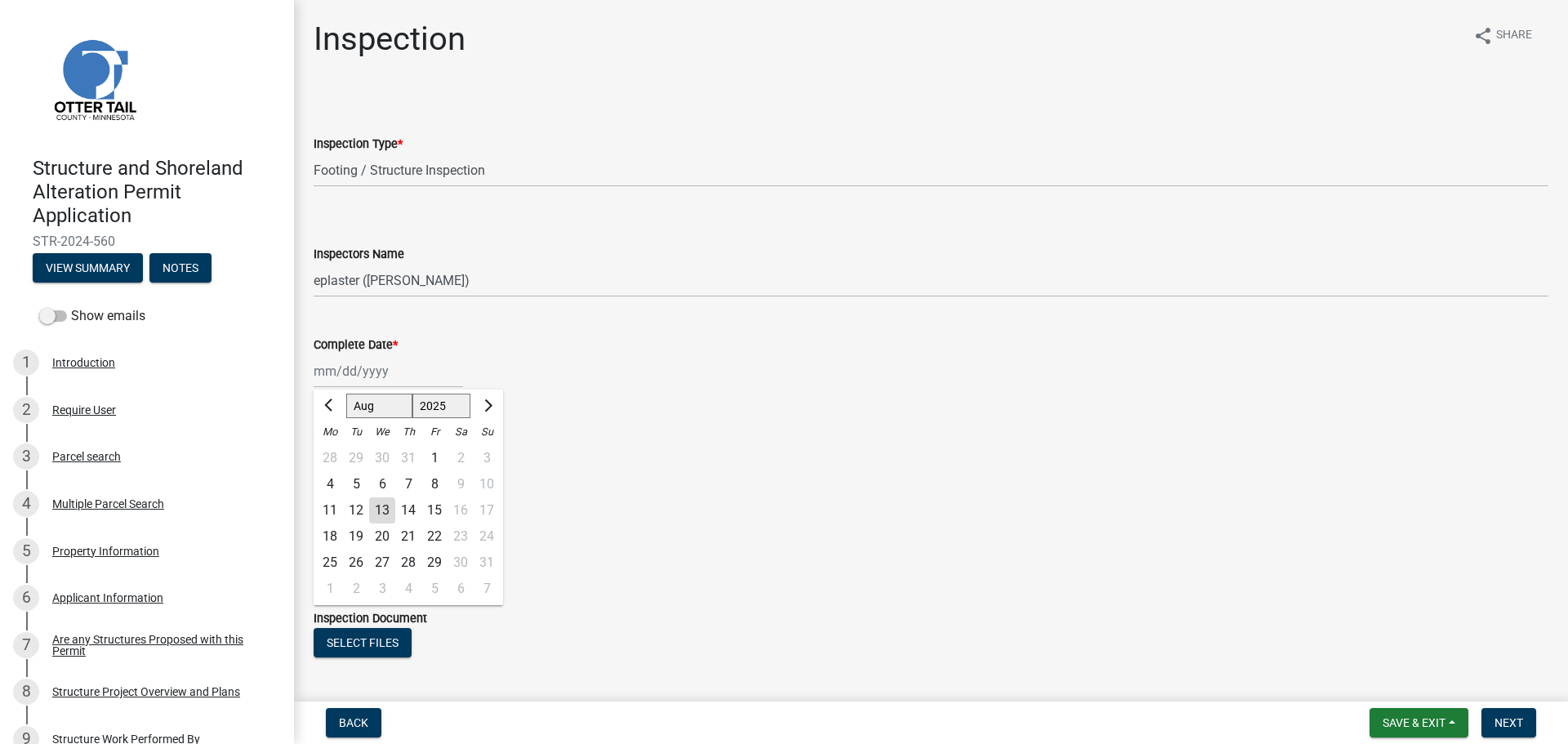
type input "08/12/2025"
click at [333, 454] on label "Yes" at bounding box center [343, 452] width 21 height 20
click at [333, 453] on input "Yes" at bounding box center [339, 447] width 11 height 11
radio input "true"
click at [333, 562] on label "No" at bounding box center [342, 564] width 16 height 20
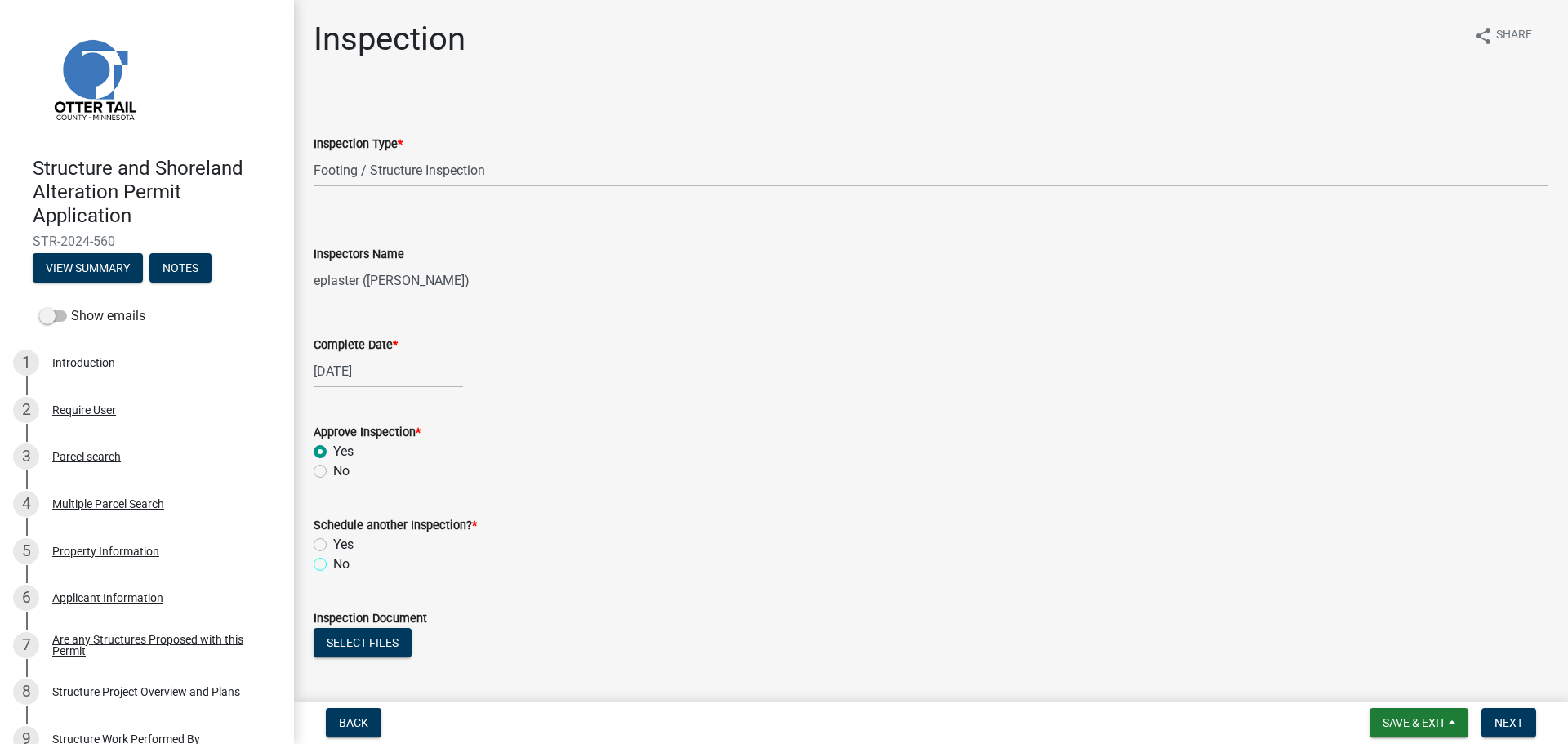
click at [333, 562] on input "No" at bounding box center [339, 560] width 11 height 11
radio input "true"
click at [332, 629] on button "Select files" at bounding box center [362, 643] width 98 height 30
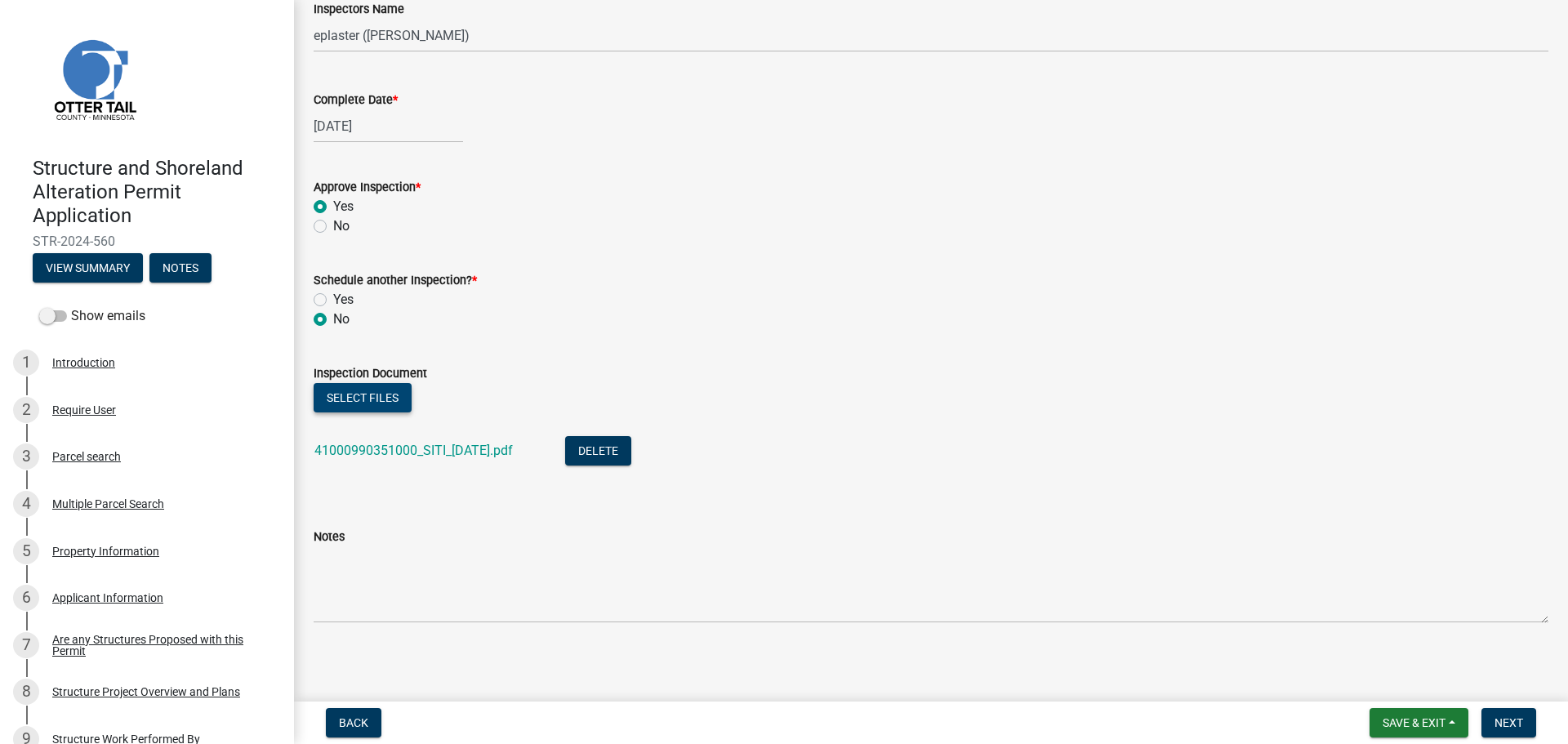
scroll to position [250, 0]
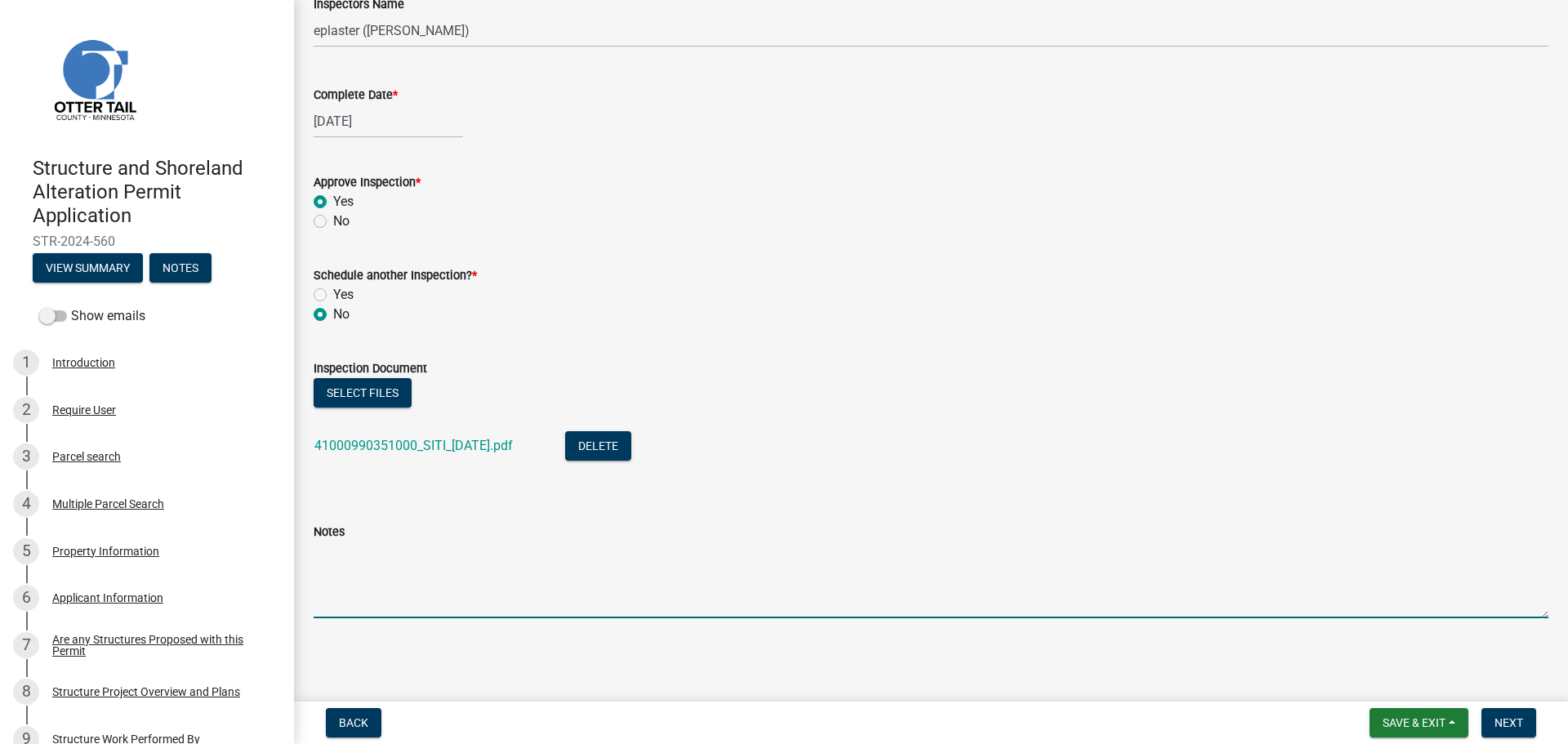
click at [507, 554] on textarea "Notes" at bounding box center [931, 579] width 1235 height 77
type textarea "Meets all setbacks."
click at [1510, 721] on span "Next" at bounding box center [1508, 722] width 29 height 13
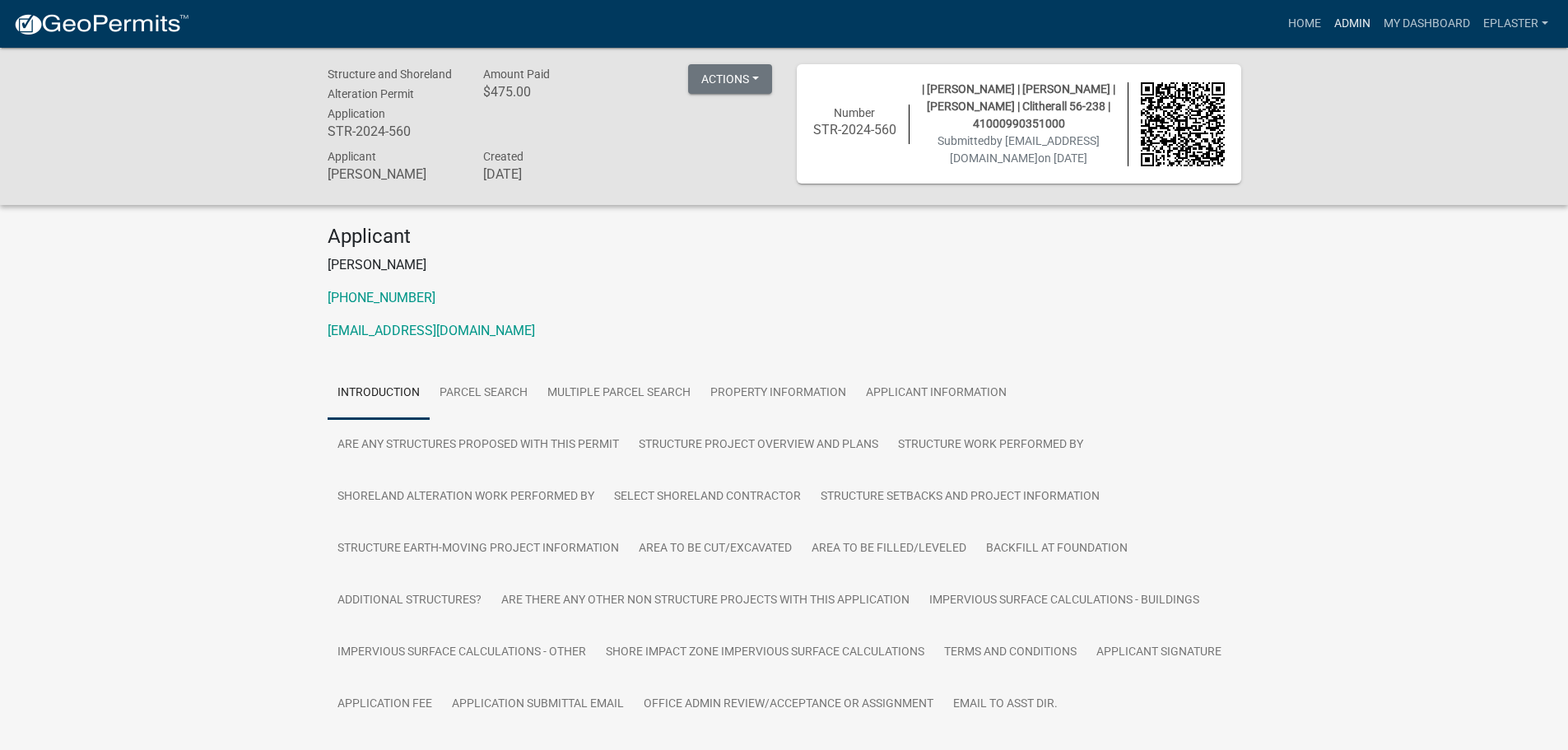
click at [1345, 24] on link "Admin" at bounding box center [1352, 24] width 49 height 31
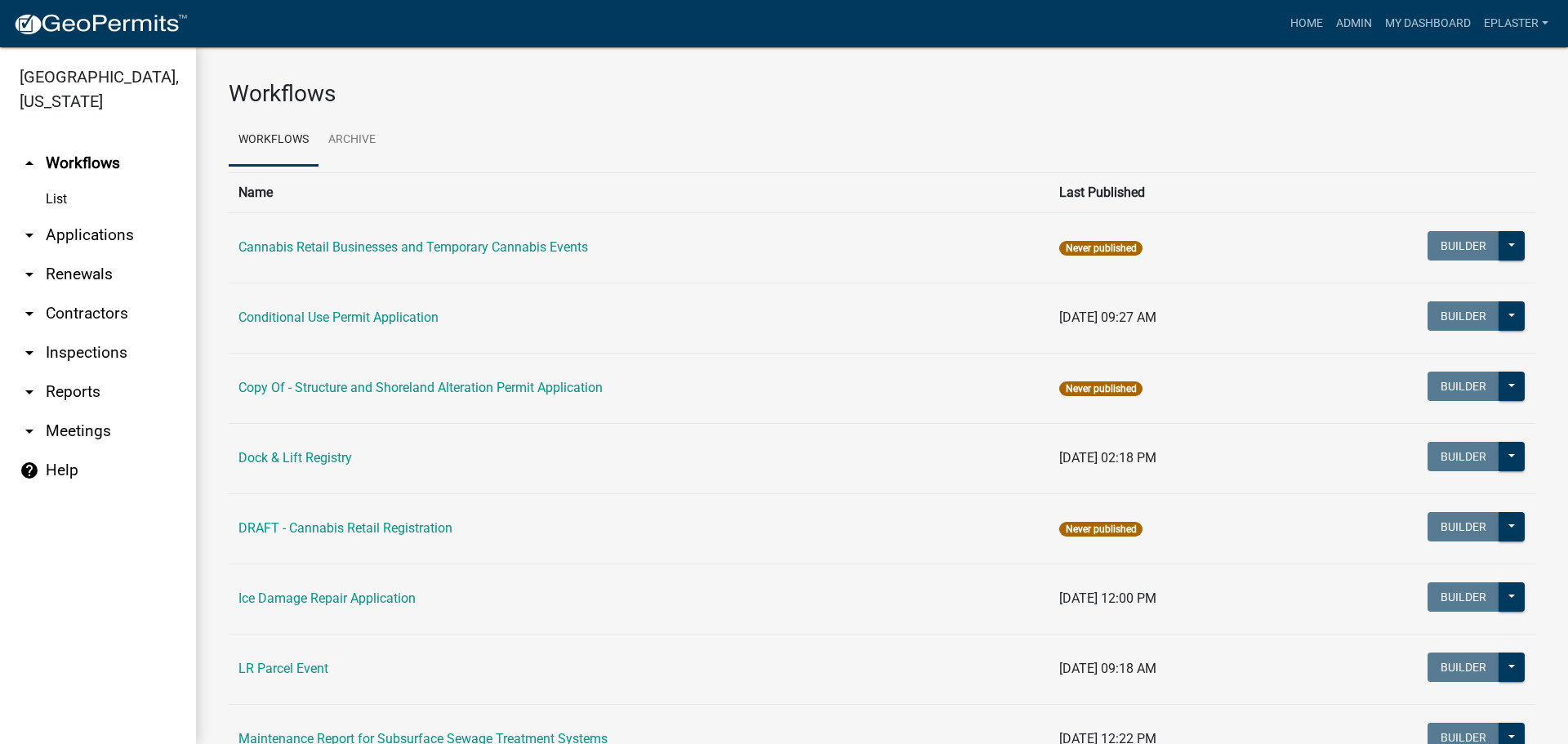
click at [89, 249] on link "arrow_drop_down Applications" at bounding box center [98, 235] width 196 height 39
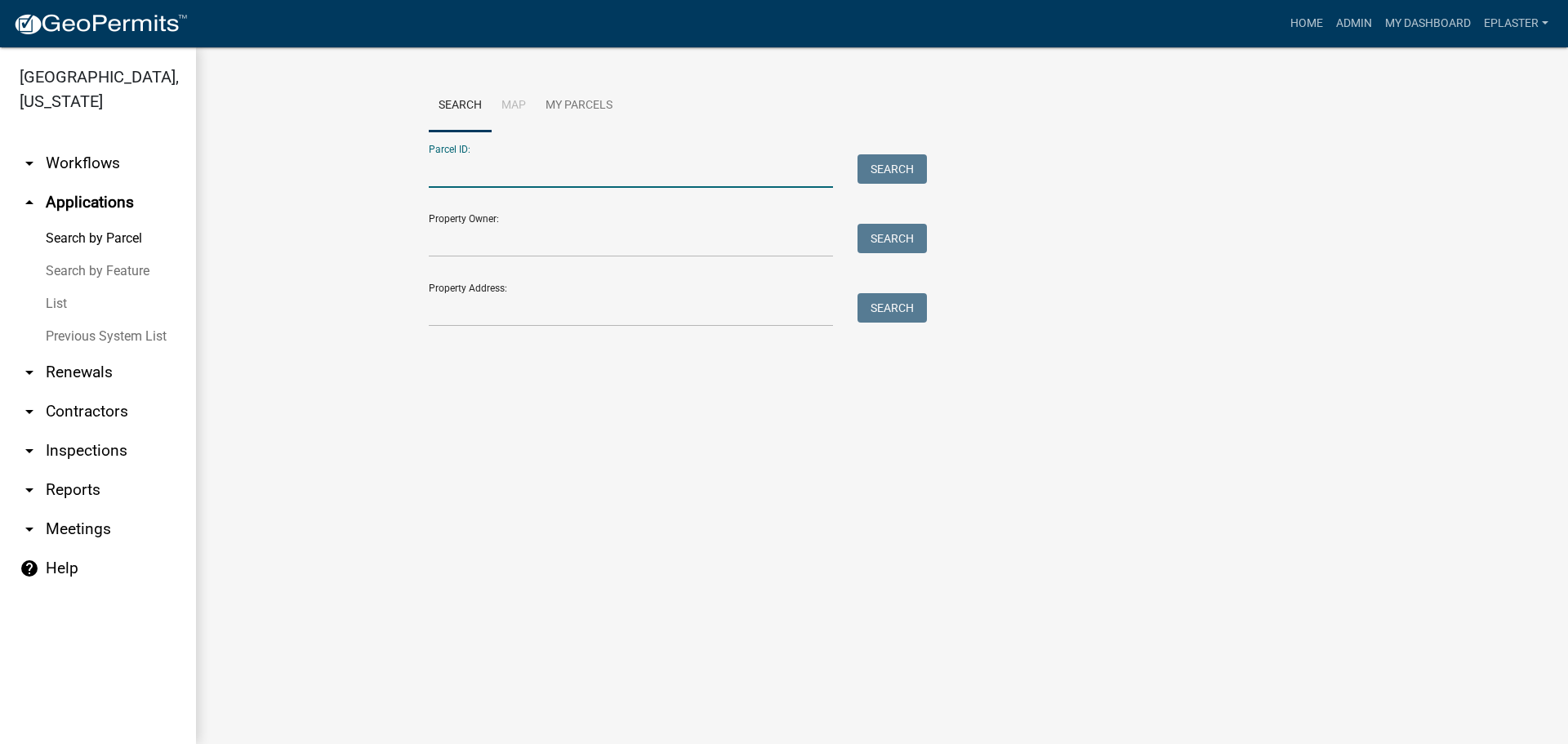
click at [504, 167] on input "Parcel ID:" at bounding box center [630, 171] width 404 height 33
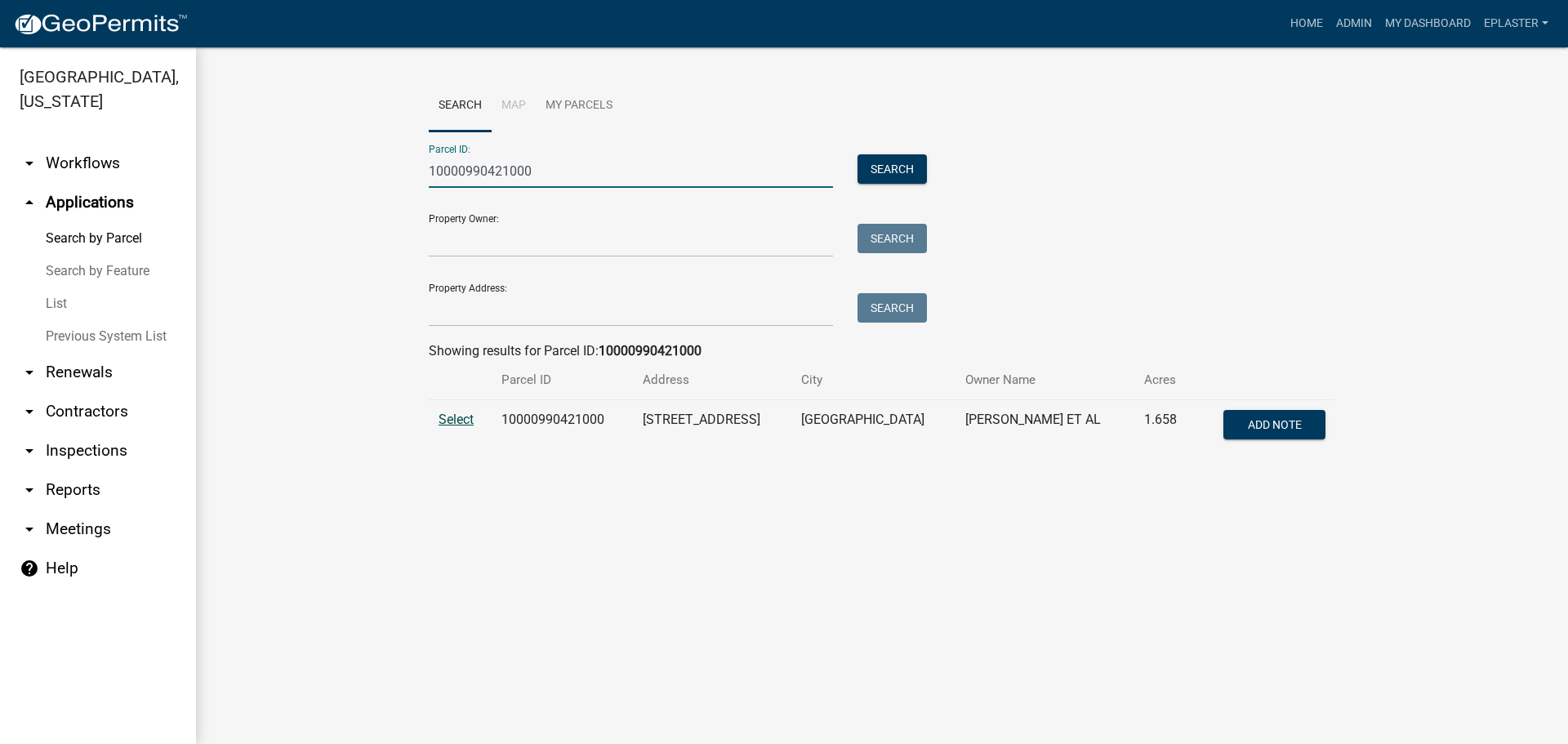
type input "10000990421000"
click at [441, 417] on span "Select" at bounding box center [455, 419] width 35 height 15
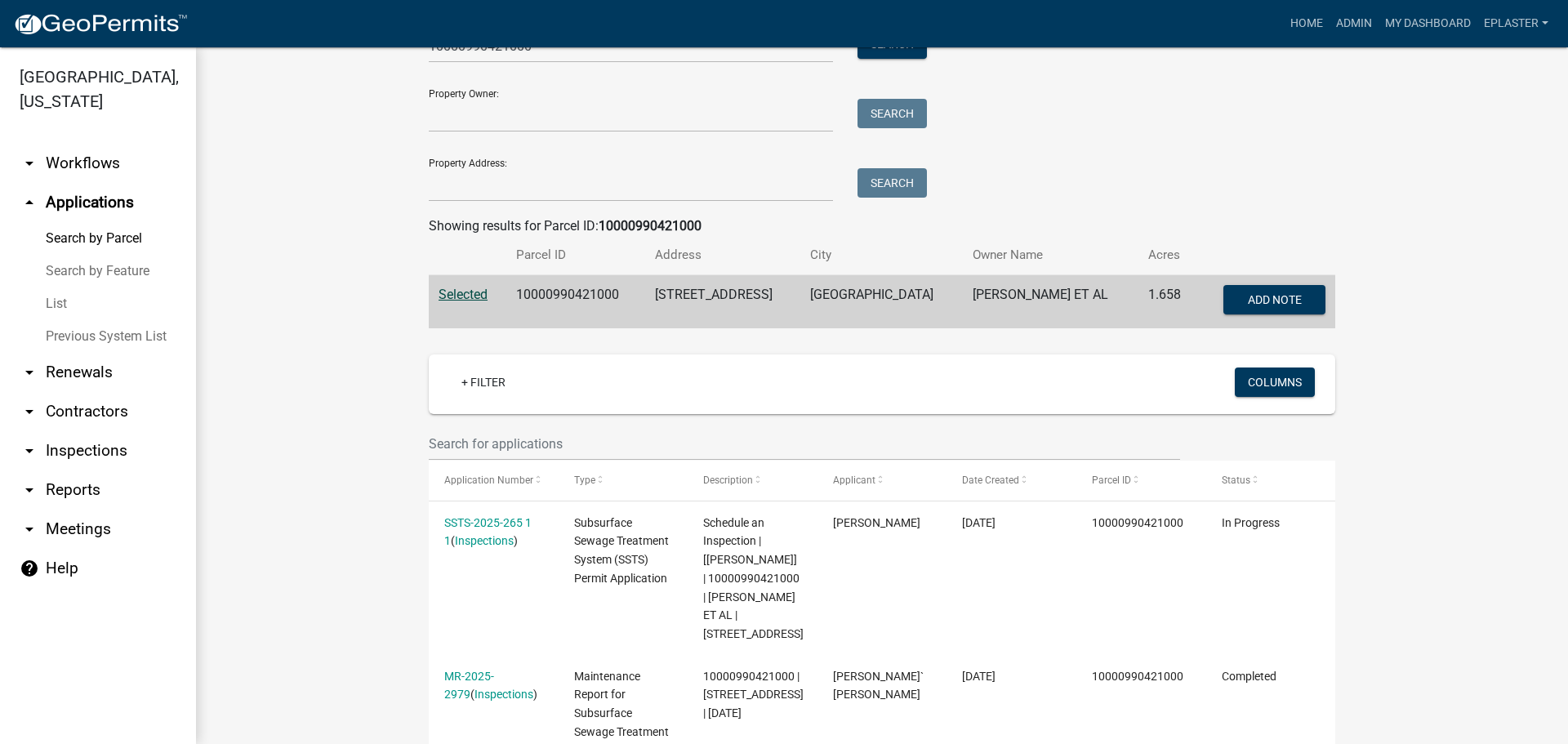
scroll to position [184, 0]
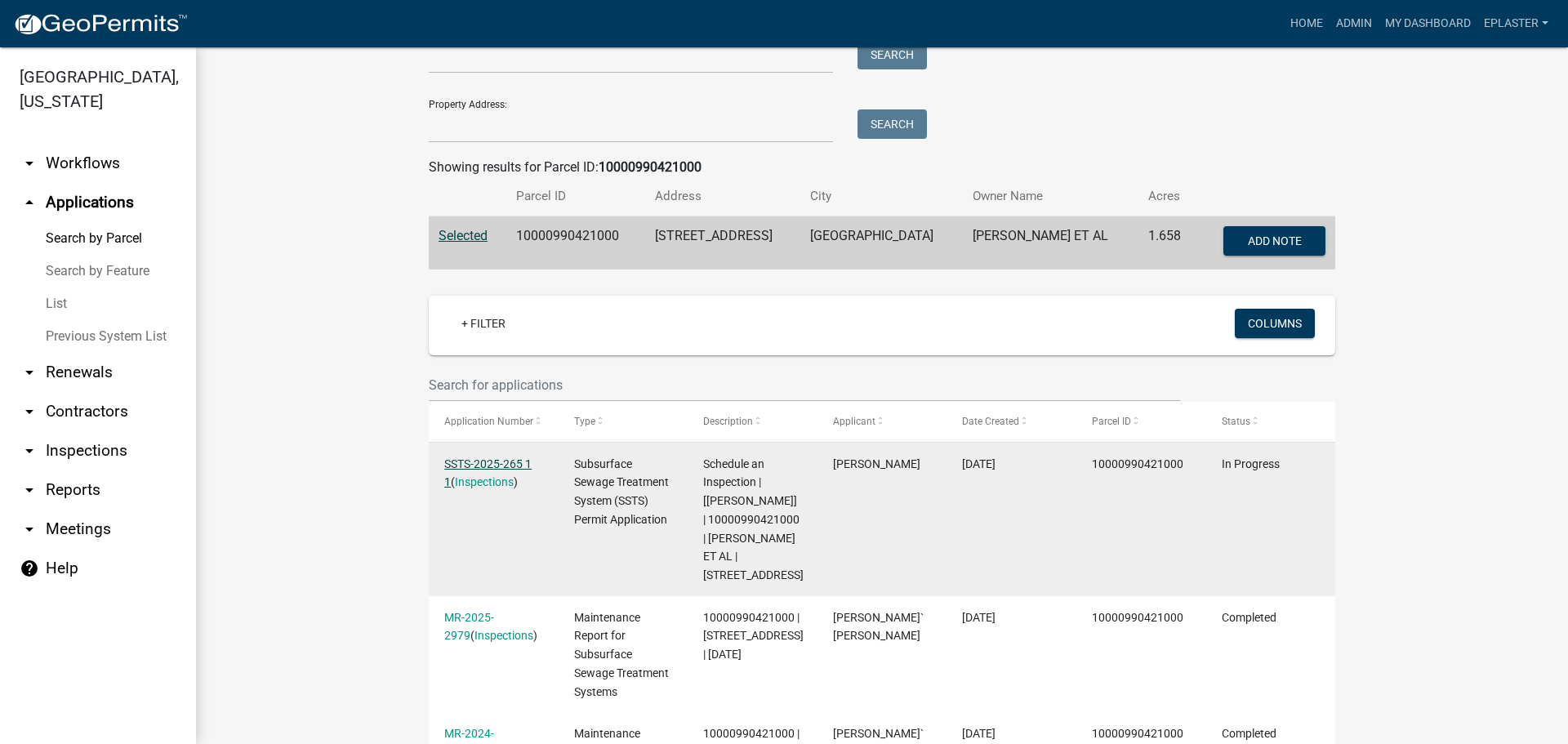
click at [520, 461] on link "SSTS-2025-265 1 1" at bounding box center [487, 473] width 88 height 32
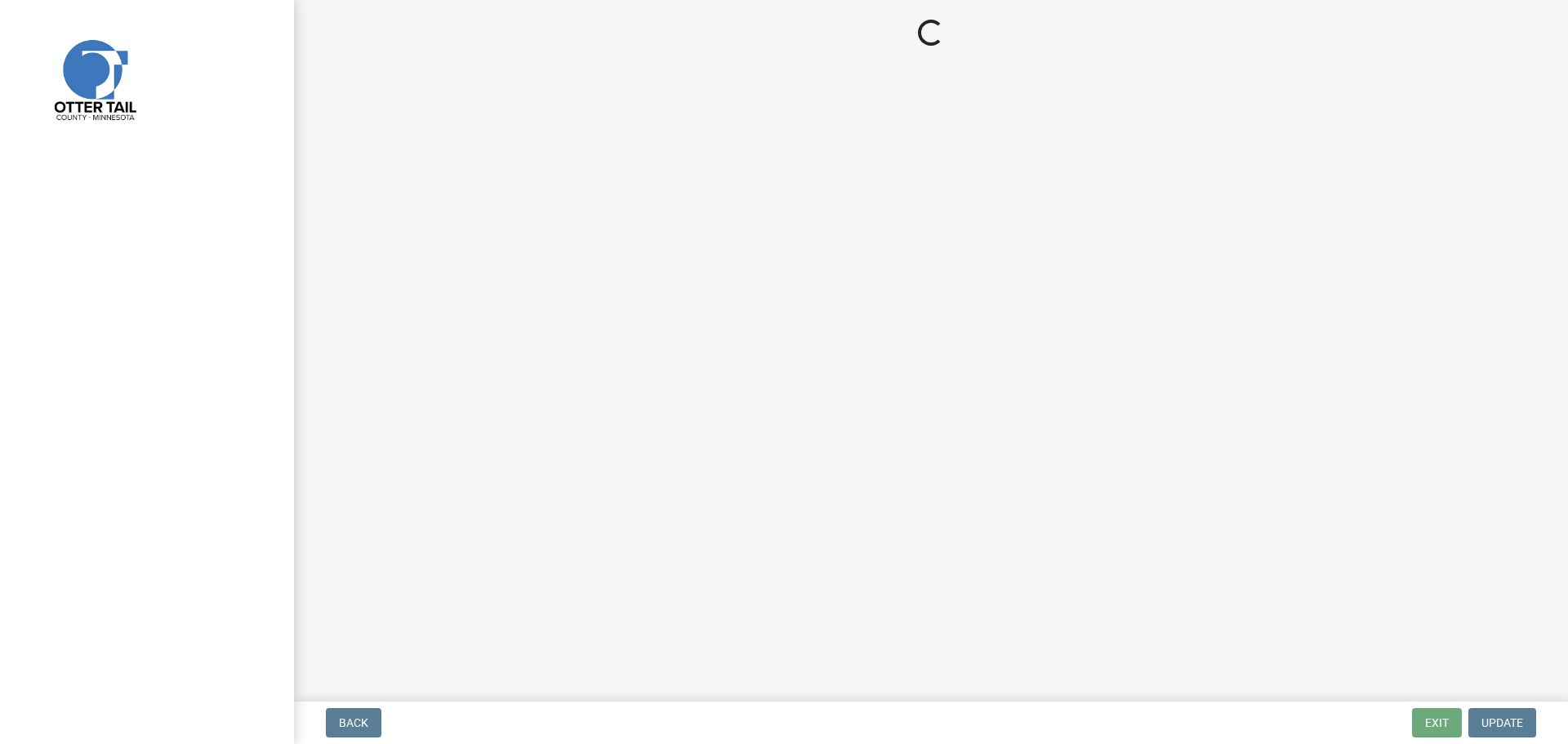
select select "710d5f49-2663-4e73-9718-d0c4e189f5ed"
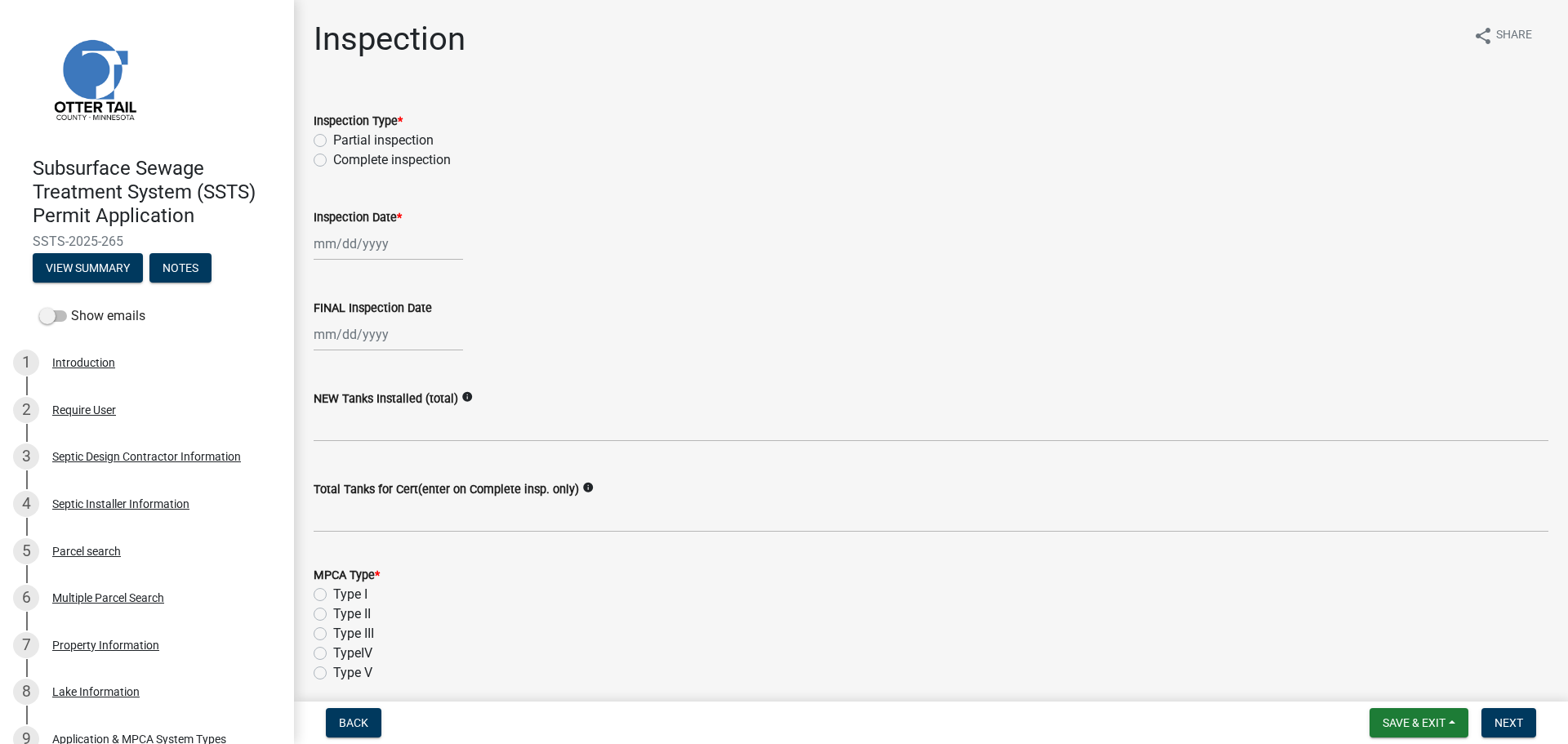
click at [333, 159] on label "Complete inspection" at bounding box center [392, 160] width 117 height 20
click at [333, 159] on input "Complete inspection" at bounding box center [339, 155] width 11 height 11
radio input "true"
click at [343, 256] on div at bounding box center [388, 243] width 149 height 33
select select "8"
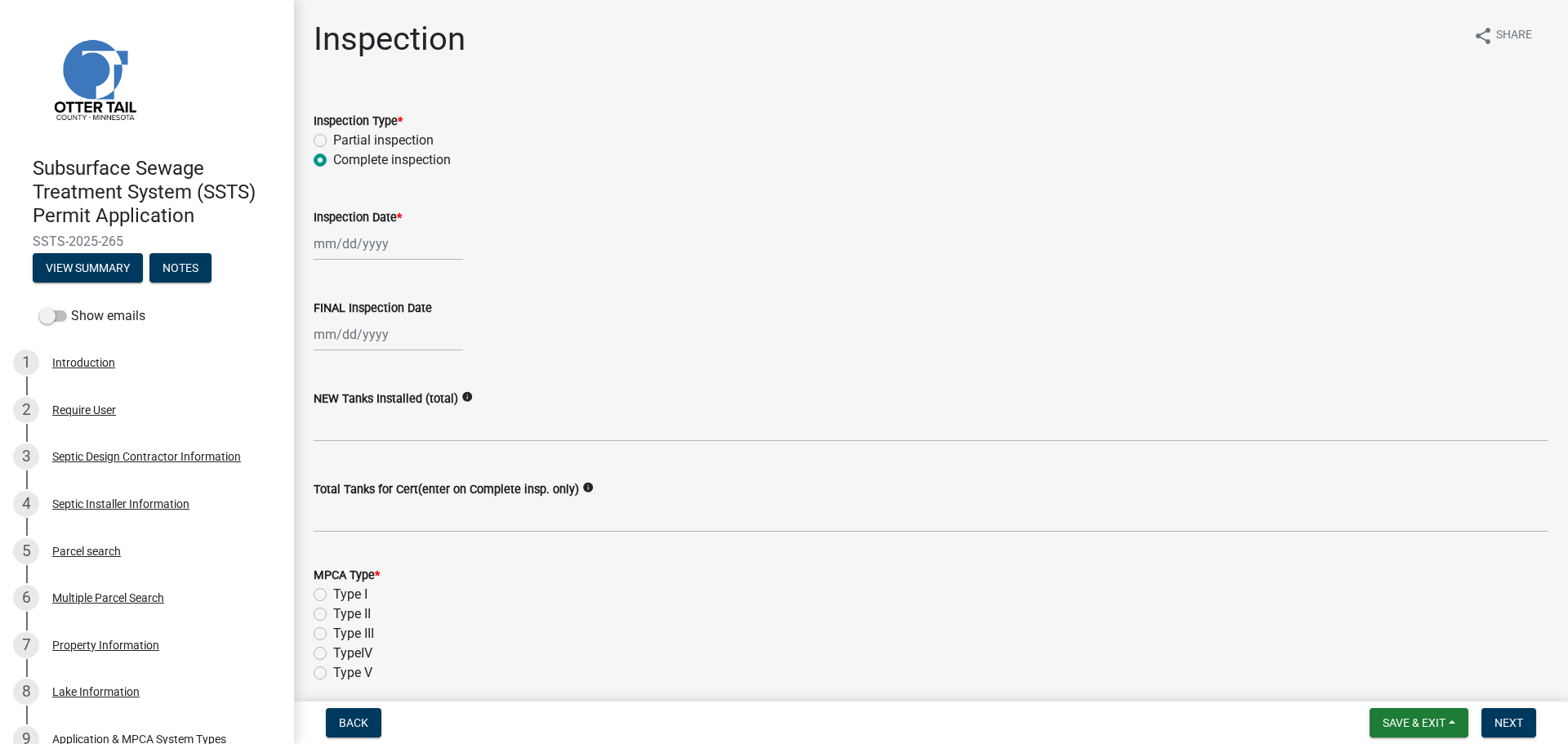
select select "2025"
click at [360, 385] on div "12" at bounding box center [355, 382] width 26 height 26
type input "08/12/2025"
click at [338, 342] on div at bounding box center [388, 334] width 149 height 33
select select "8"
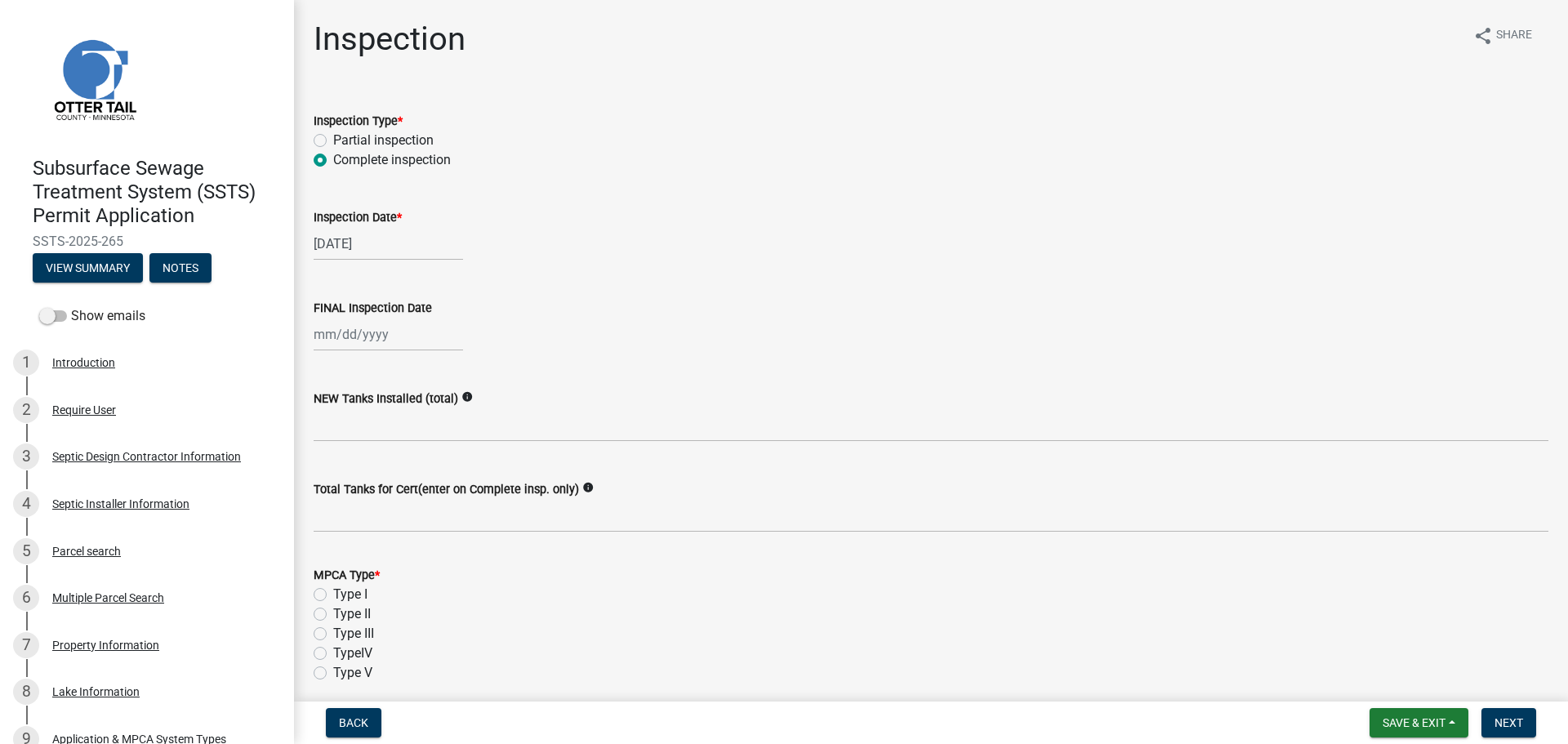
select select "2025"
click at [355, 472] on div "12" at bounding box center [355, 474] width 26 height 26
type input "08/12/2025"
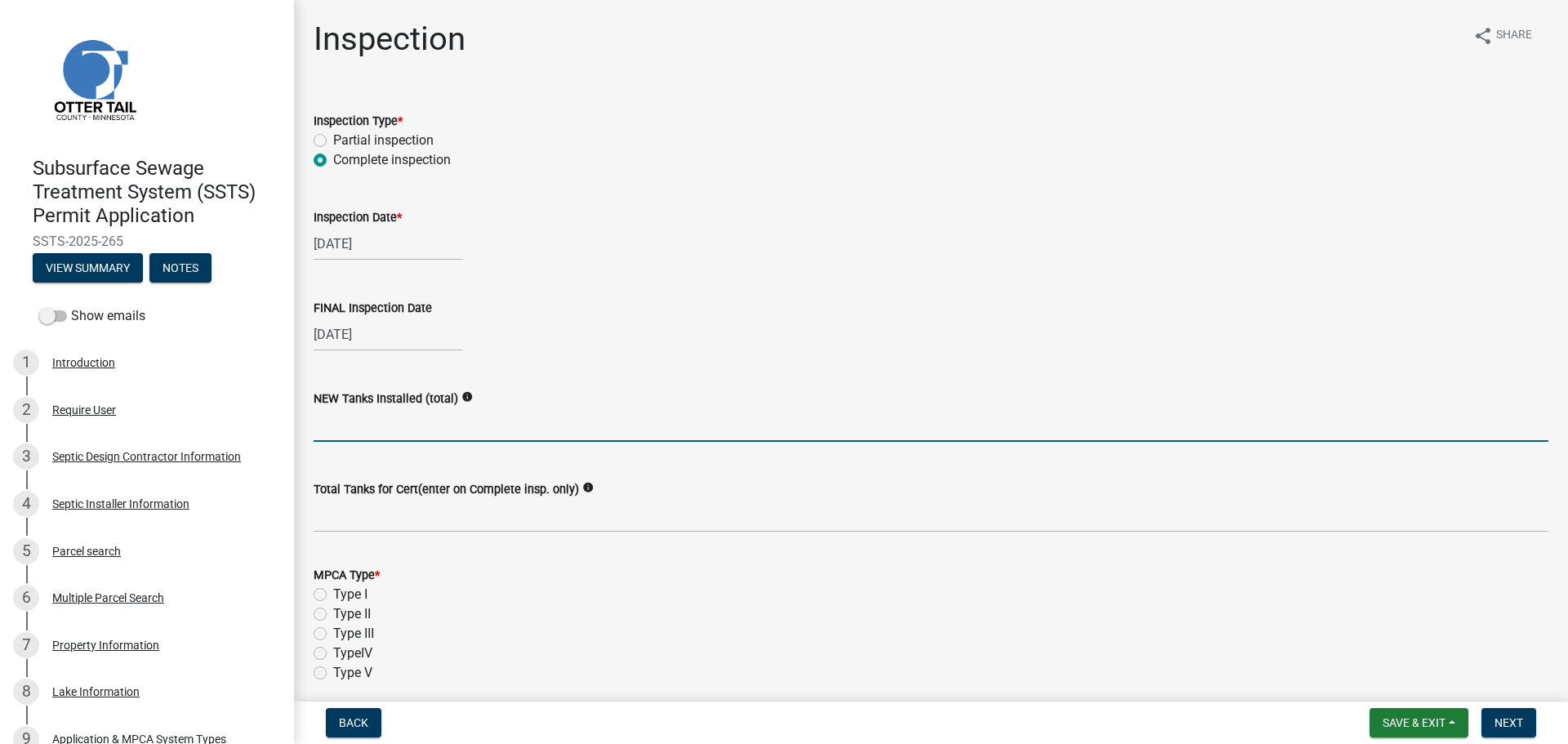
click at [344, 428] on input "text" at bounding box center [931, 425] width 1235 height 33
type input "2"
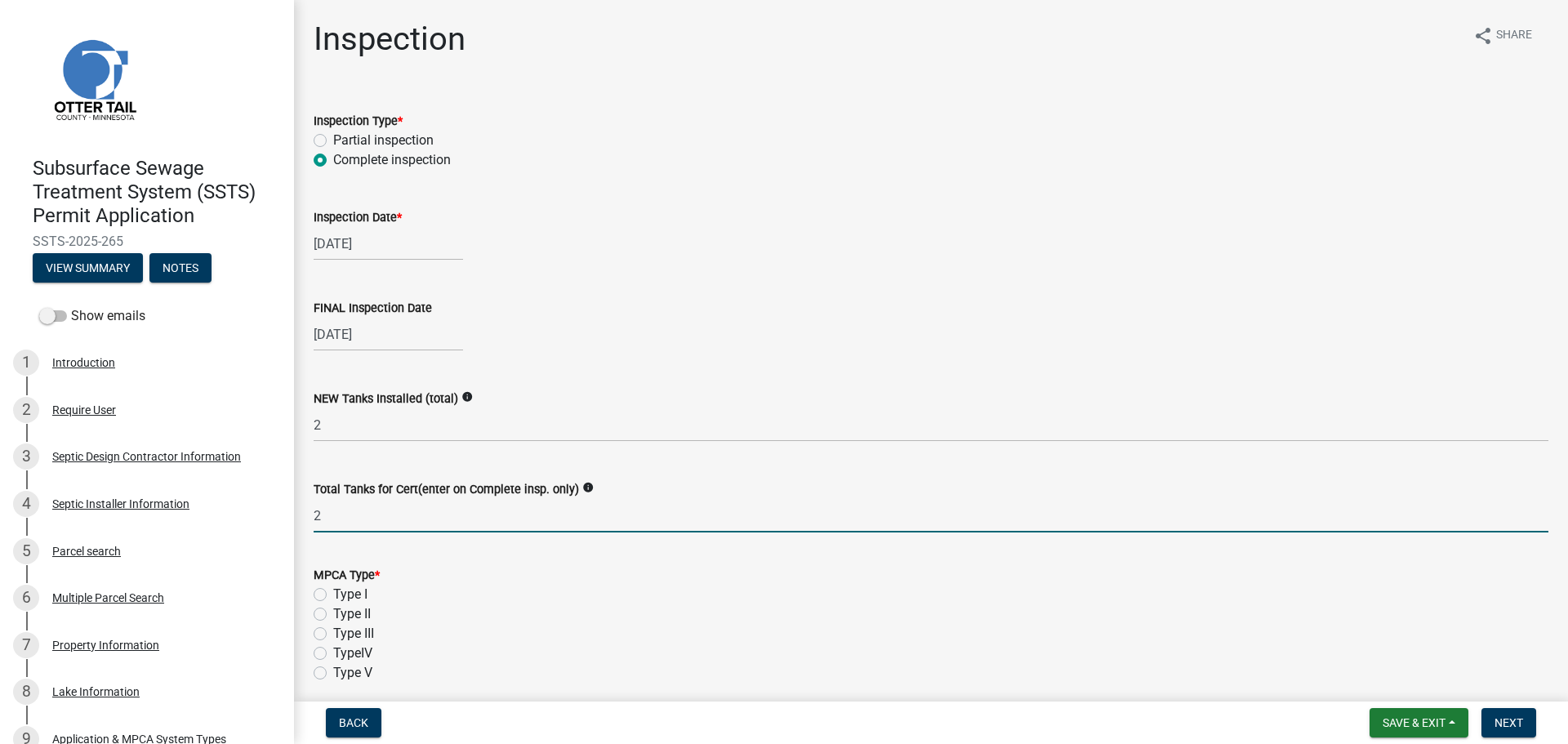
type input "2"
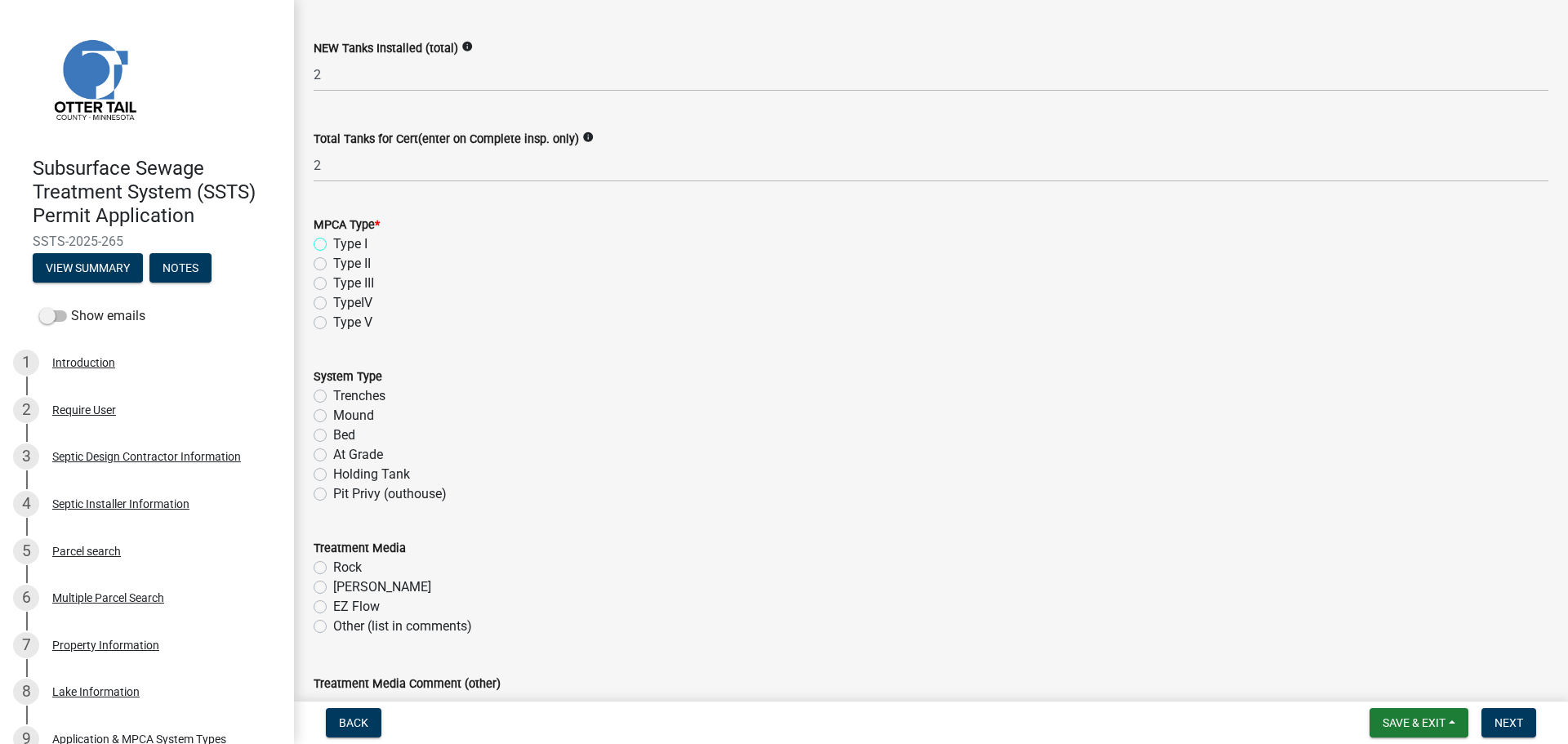
scroll to position [409, 0]
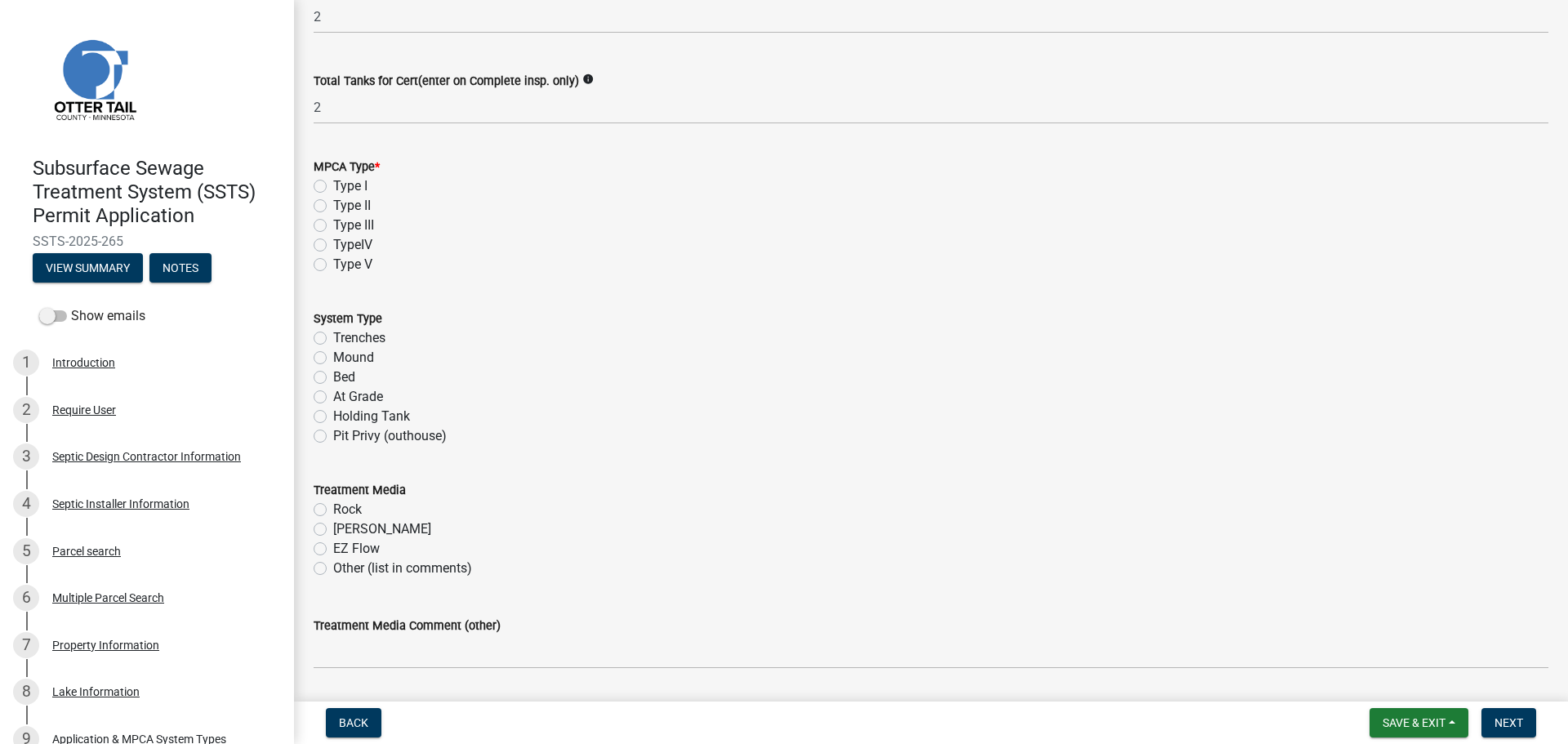
click at [333, 207] on label "Type II" at bounding box center [352, 206] width 38 height 20
click at [333, 207] on input "Type II" at bounding box center [339, 202] width 11 height 11
radio input "true"
click at [333, 412] on label "Holding Tank" at bounding box center [371, 417] width 77 height 20
click at [333, 412] on input "Holding Tank" at bounding box center [339, 412] width 11 height 11
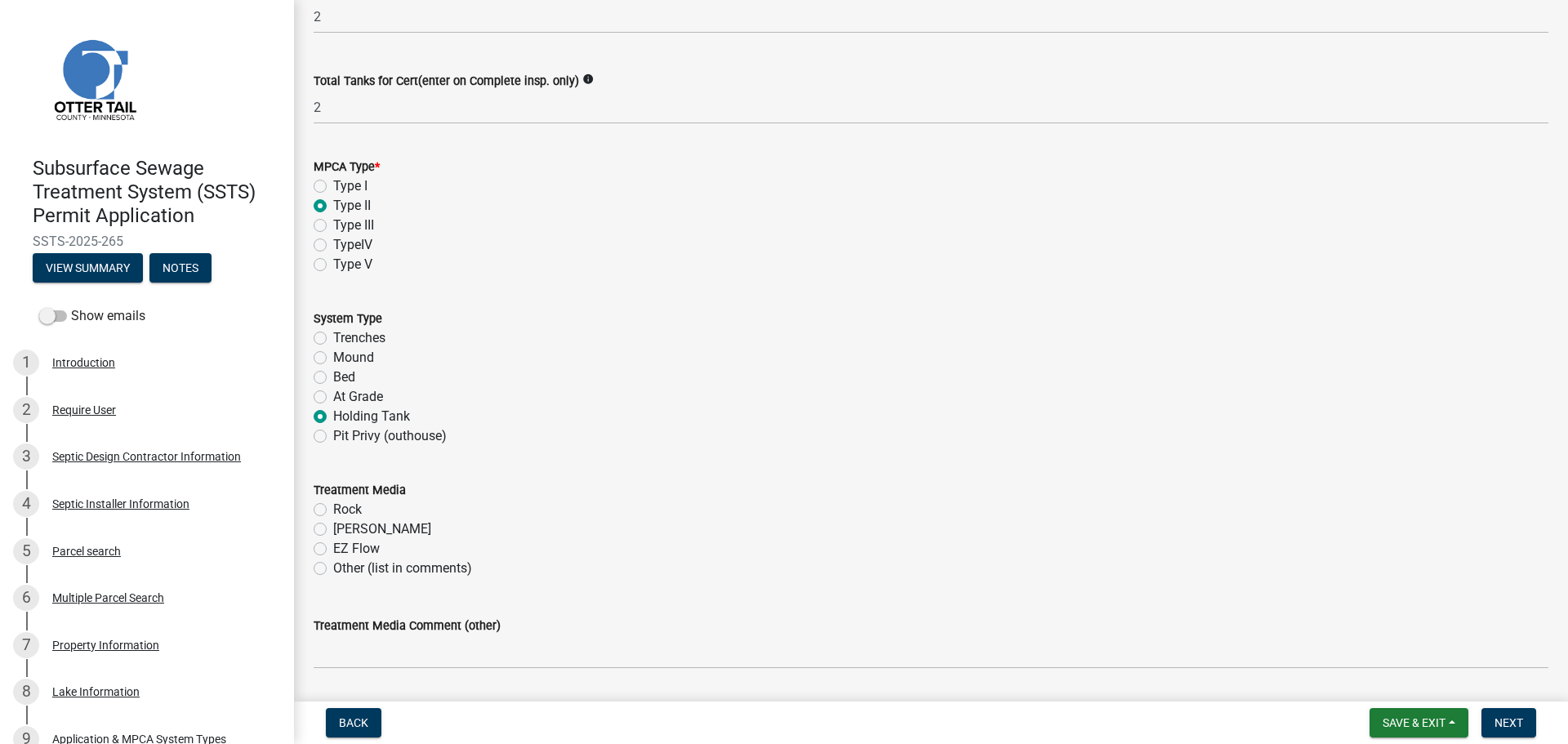
radio input "true"
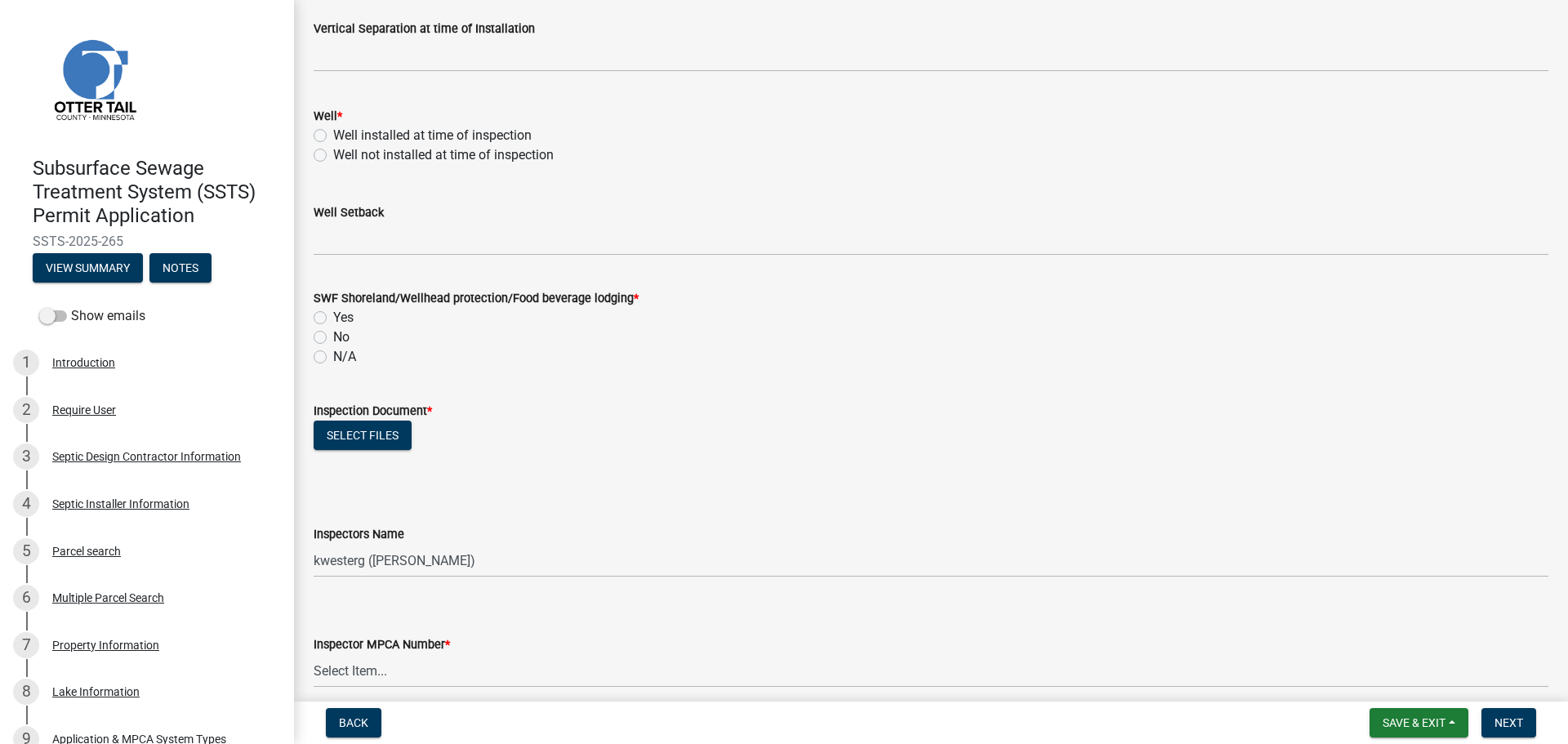
scroll to position [1103, 0]
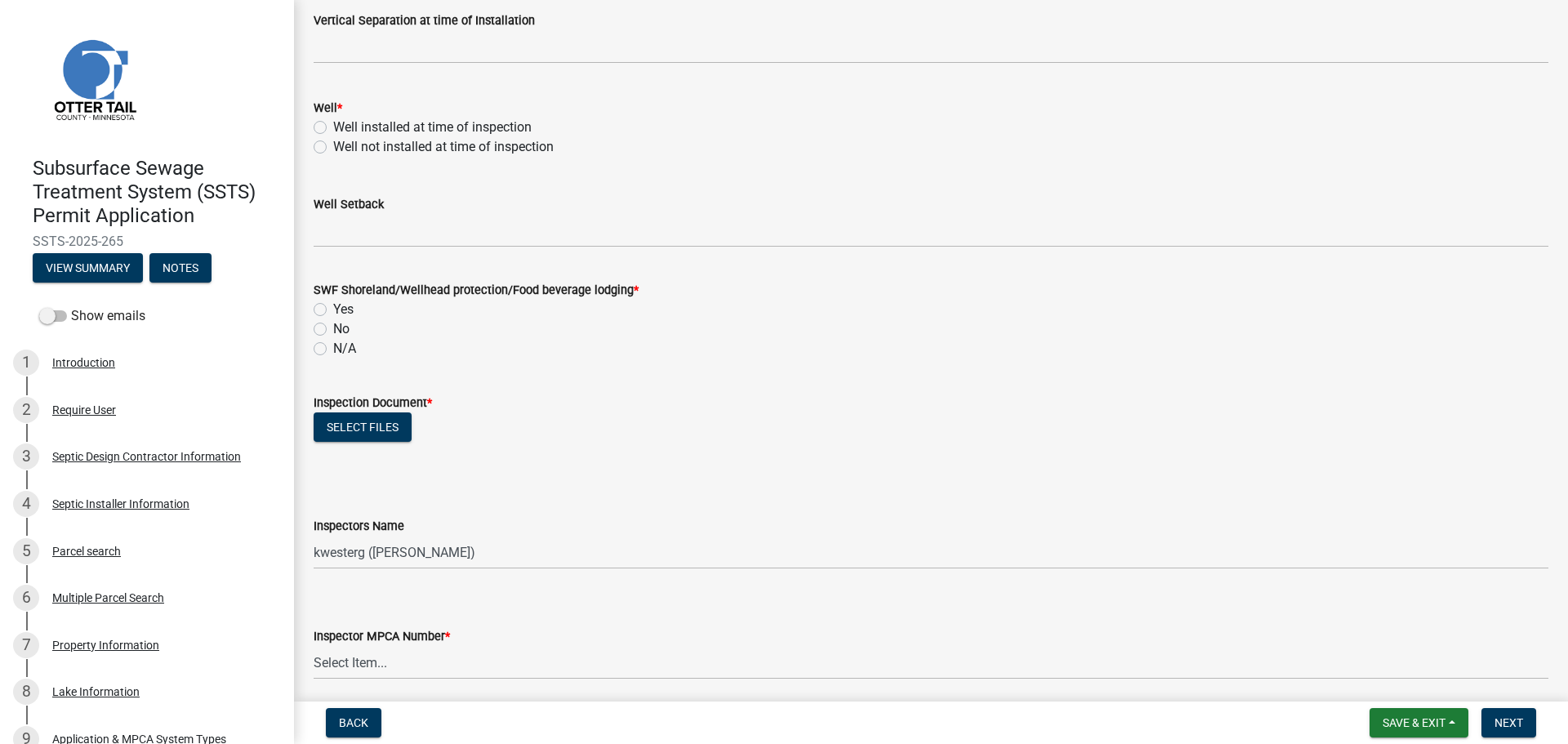
click at [333, 127] on label "Well installed at time of inspection" at bounding box center [433, 127] width 199 height 20
click at [333, 127] on input "Well installed at time of inspection" at bounding box center [339, 123] width 11 height 11
radio input "true"
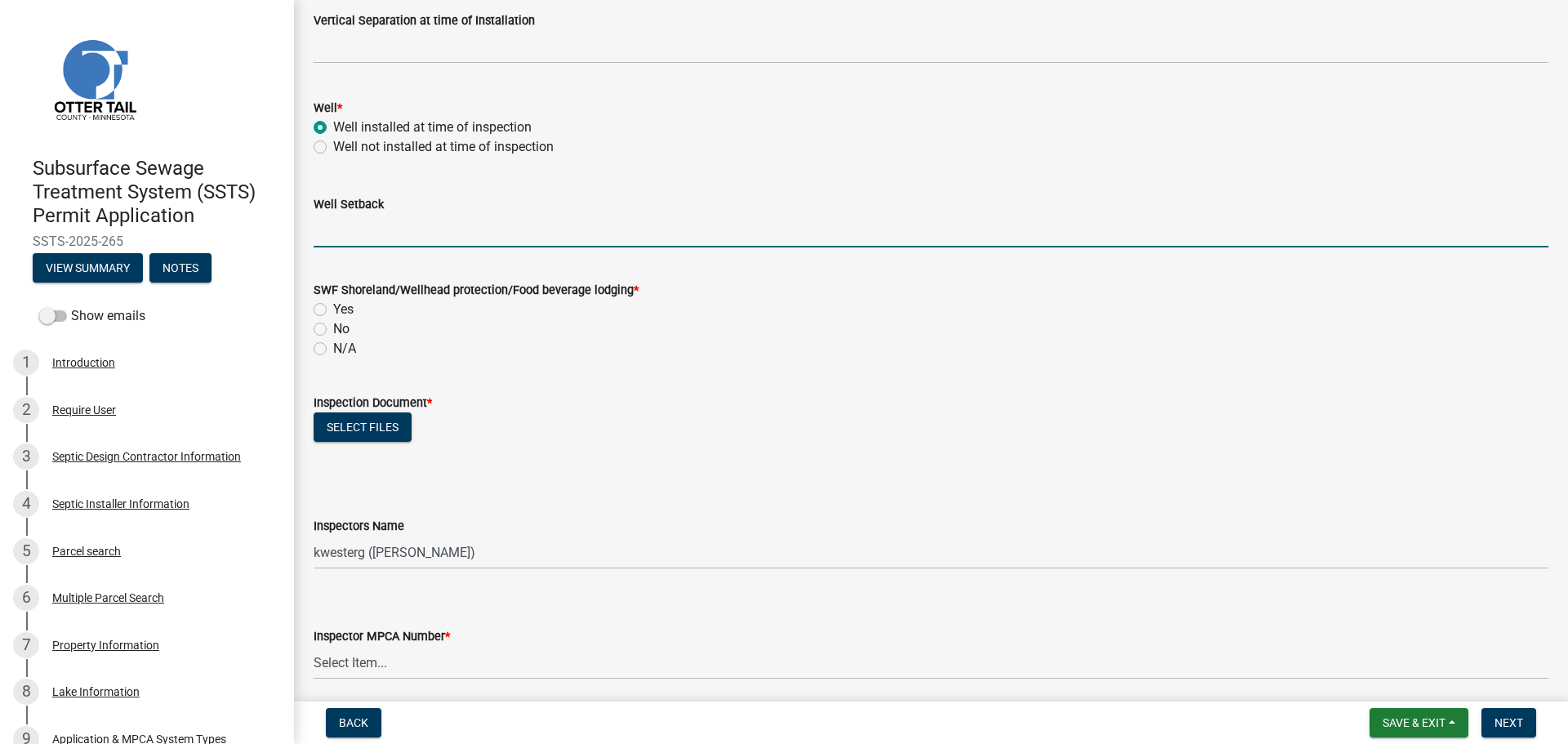
click at [335, 230] on input "Well Setback" at bounding box center [931, 231] width 1235 height 33
type input "76"
click at [327, 312] on div "Yes" at bounding box center [931, 310] width 1235 height 20
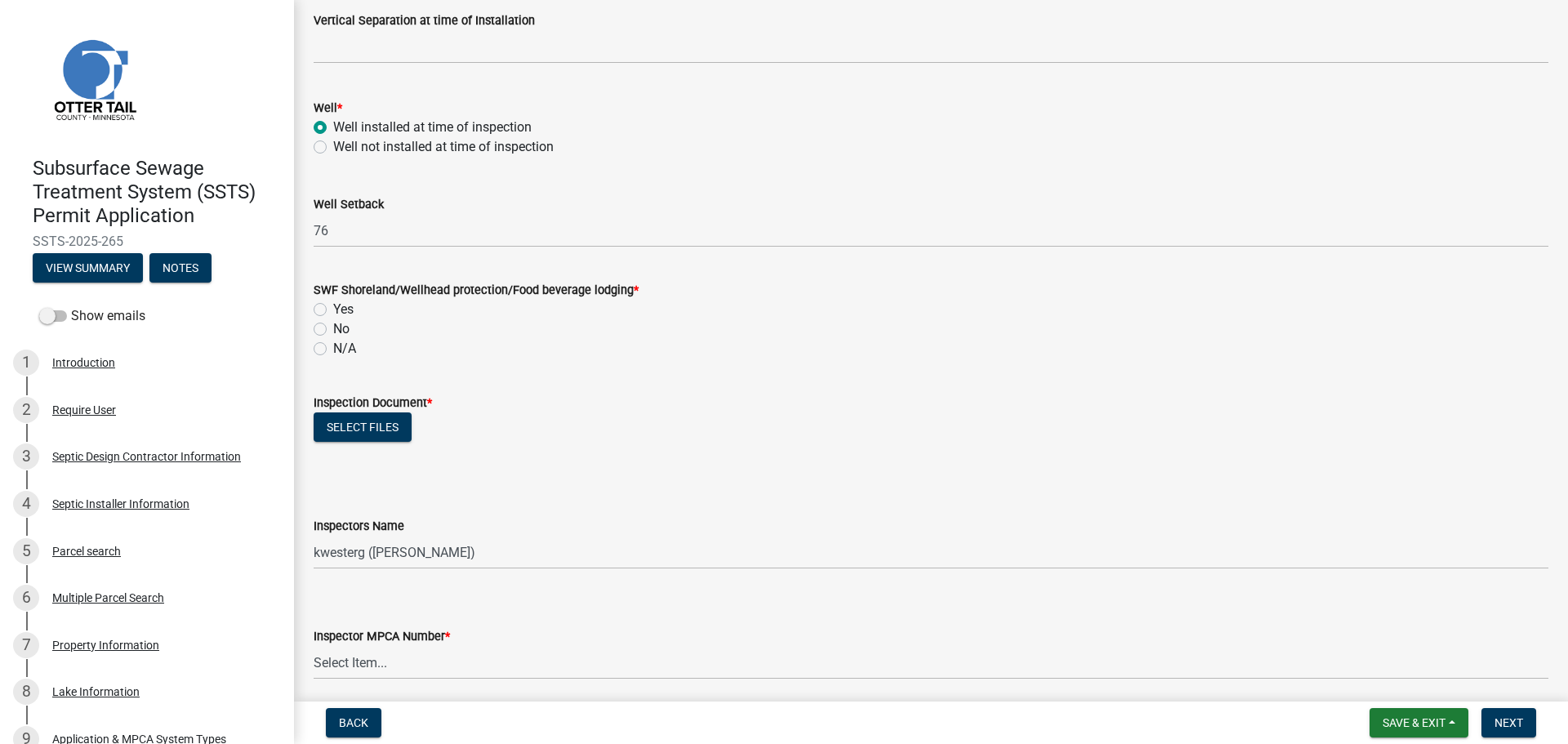
click at [333, 308] on label "Yes" at bounding box center [343, 310] width 21 height 20
click at [333, 308] on input "Yes" at bounding box center [339, 306] width 11 height 11
radio input "true"
click at [351, 418] on button "Select files" at bounding box center [362, 427] width 98 height 30
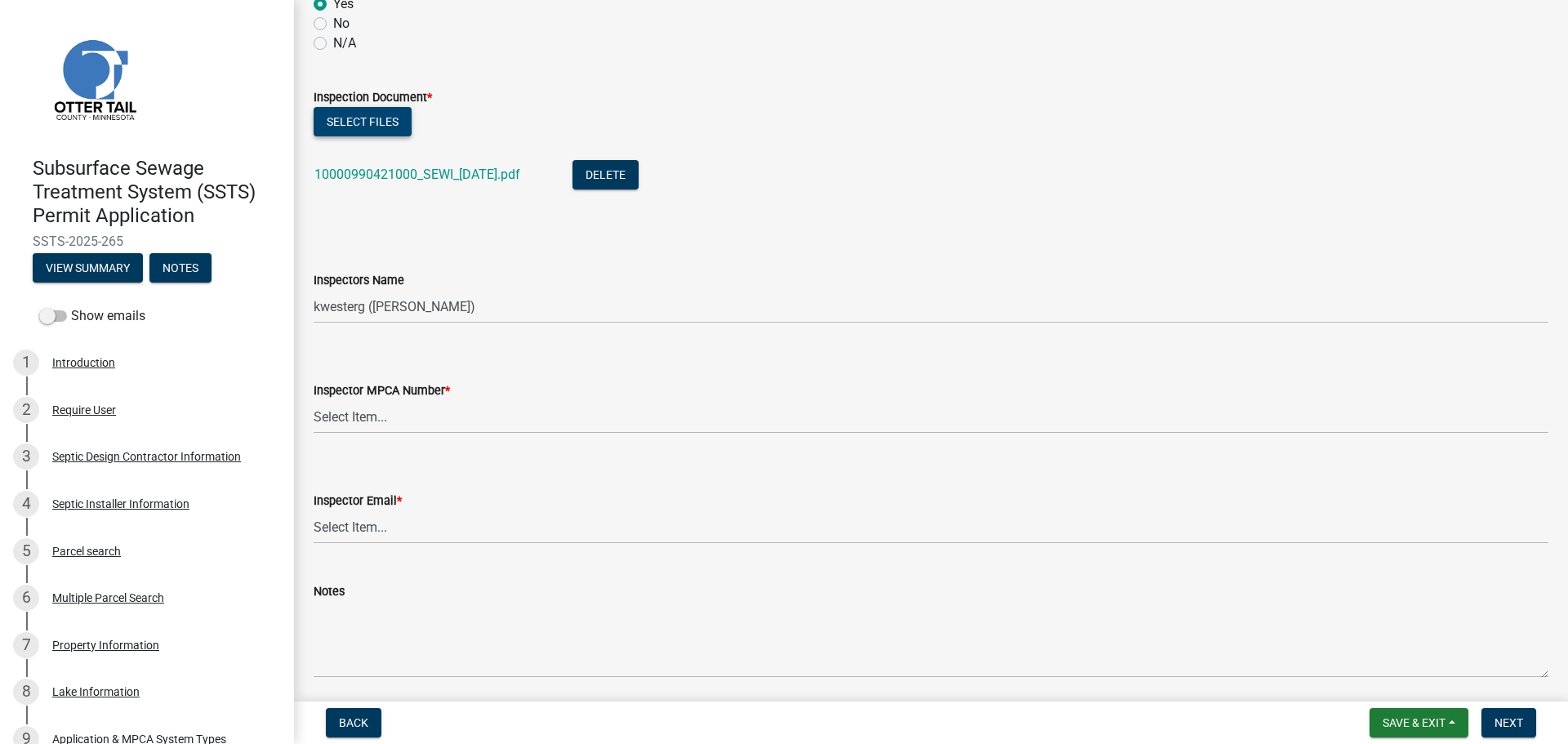
scroll to position [1408, 0]
click at [386, 300] on select "Select Item... btollefson (Brittany Tollefson) alexisnewark (Alexis Newark) epl…" at bounding box center [931, 306] width 1235 height 33
select select "ab4afe9b-f255-4bf6-b29f-35714790ba70"
click at [314, 289] on select "Select Item... btollefson (Brittany Tollefson) alexisnewark (Alexis Newark) epl…" at bounding box center [931, 306] width 1235 height 33
click at [360, 423] on select "Select Item... Alexis Newark (10415) Andrea Perales (924) Brittany Tollefson (1…" at bounding box center [931, 416] width 1235 height 33
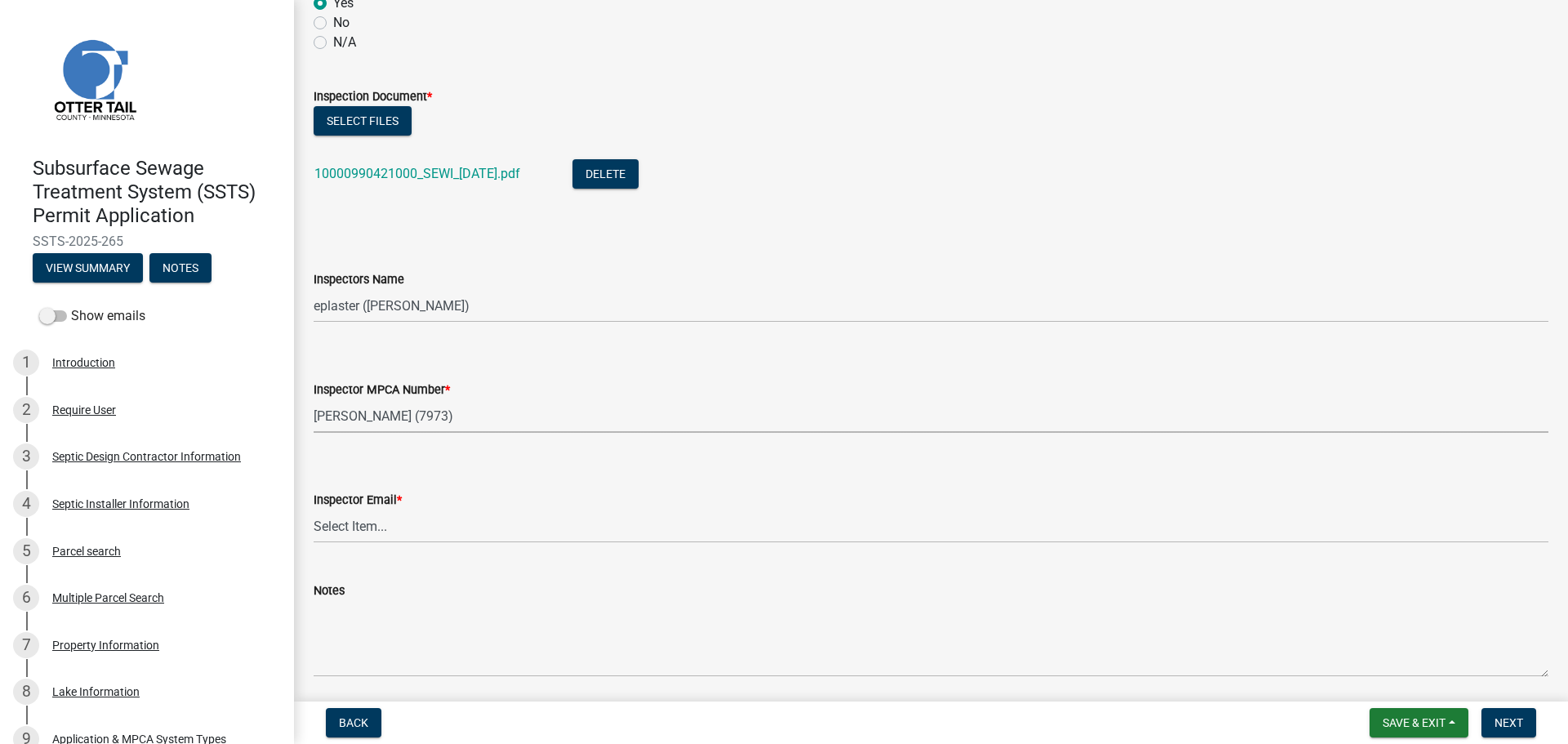
click at [314, 400] on select "Select Item... Alexis Newark (10415) Andrea Perales (924) Brittany Tollefson (1…" at bounding box center [931, 416] width 1235 height 33
select select "4857f273-0e9a-4084-85c8-075cbcf0902e"
click at [347, 527] on select "Select Item... Alexis Newark (anewark@ottertailcounty.gov) Amy Busko (abusko@ot…" at bounding box center [931, 526] width 1235 height 33
click at [314, 510] on select "Select Item... Alexis Newark (anewark@ottertailcounty.gov) Amy Busko (abusko@ot…" at bounding box center [931, 526] width 1235 height 33
select select "318b8207-6619-4c37-8bd8-783b28c7307f"
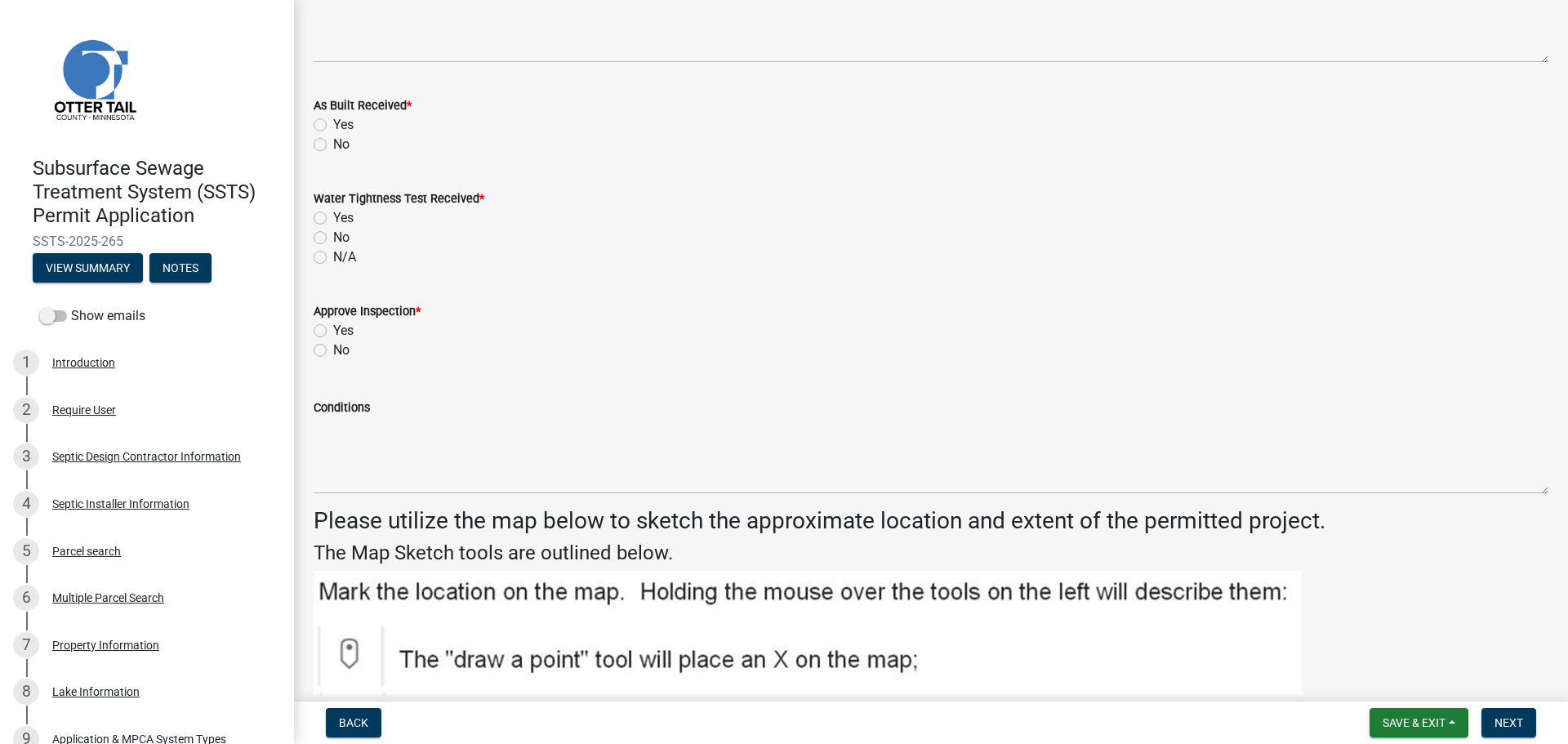
scroll to position [2083, 0]
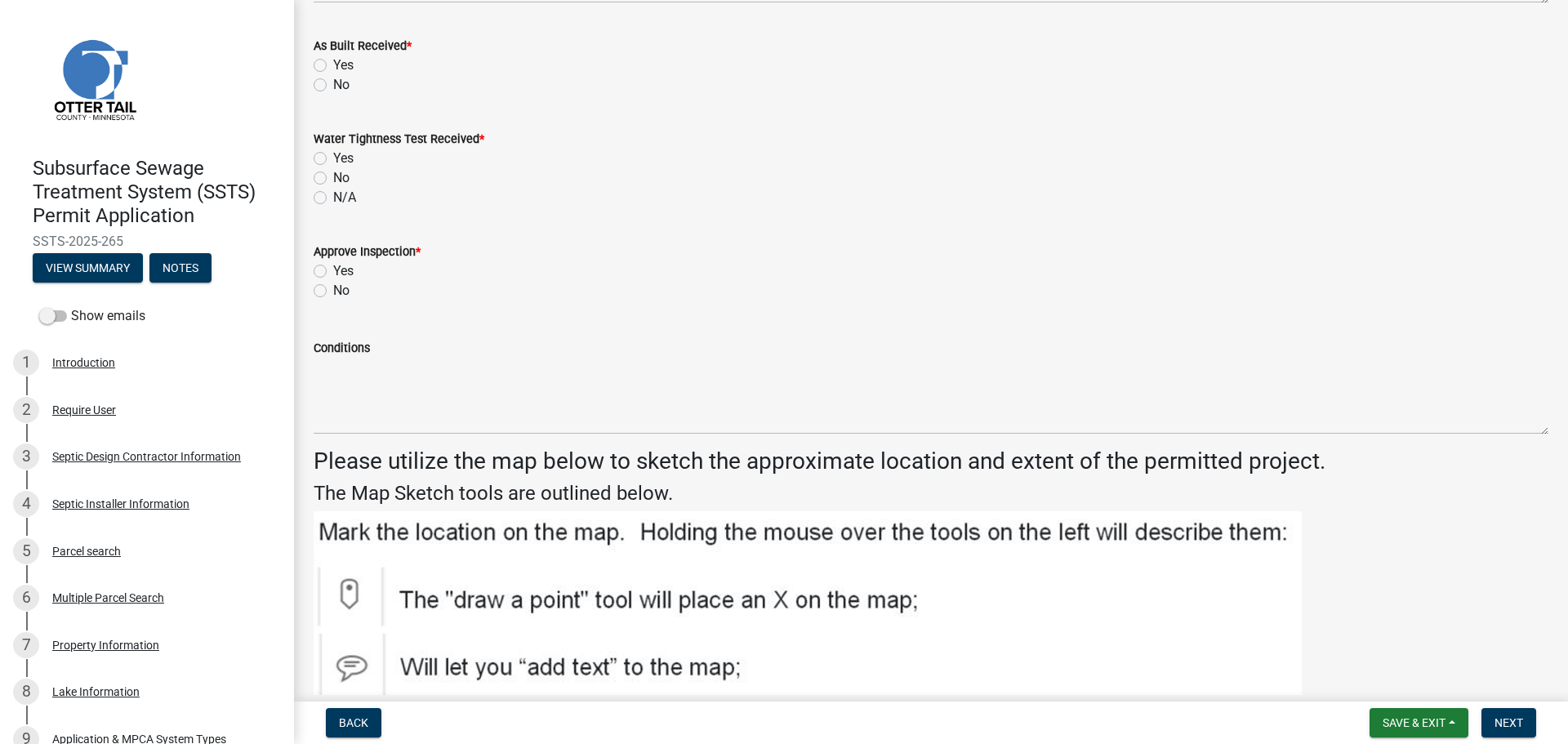
click at [333, 83] on label "No" at bounding box center [342, 85] width 16 height 20
click at [333, 83] on input "No" at bounding box center [339, 80] width 11 height 11
radio input "true"
click at [333, 180] on label "No" at bounding box center [342, 178] width 16 height 20
click at [333, 179] on input "No" at bounding box center [339, 174] width 11 height 11
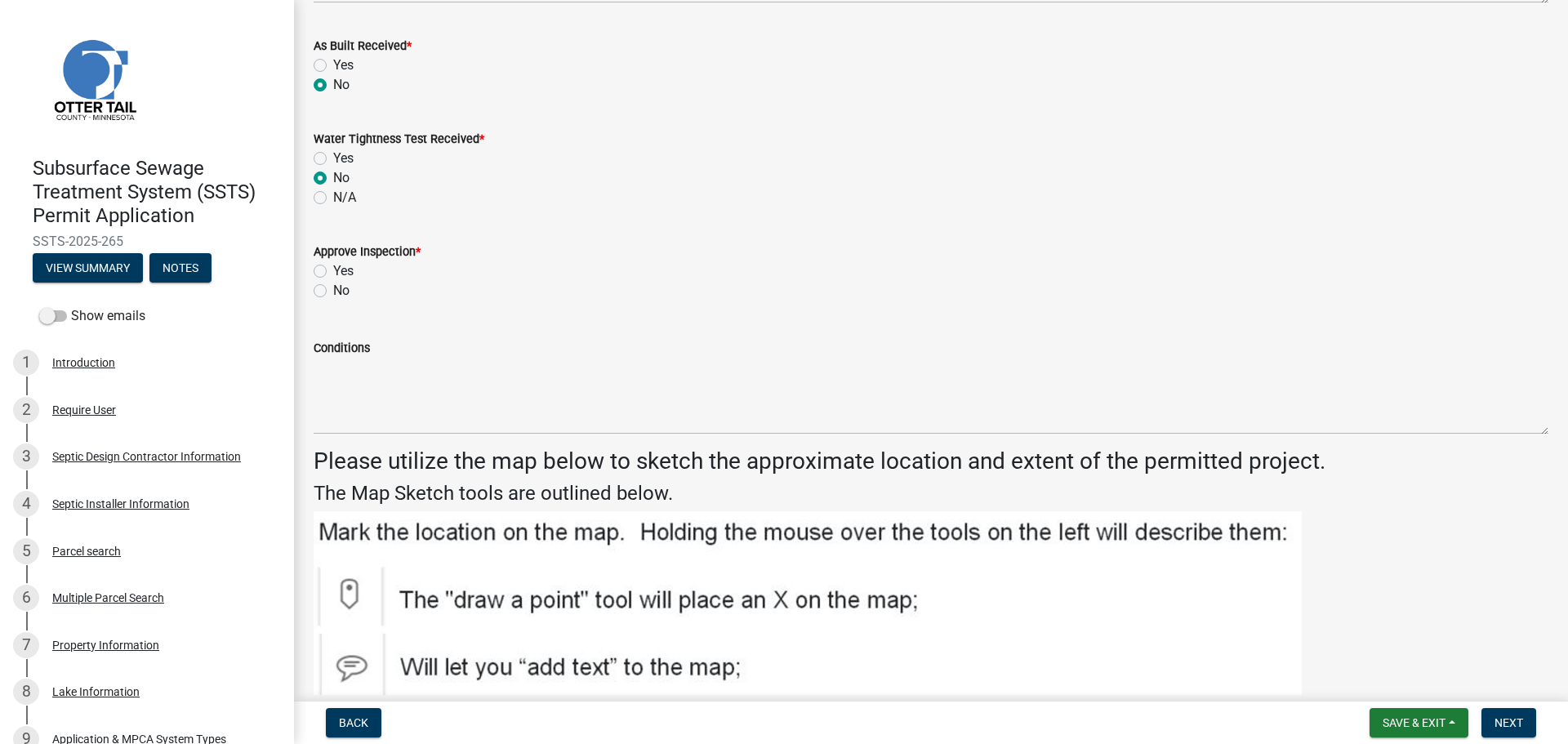
radio input "true"
click at [333, 270] on label "Yes" at bounding box center [343, 271] width 21 height 20
click at [333, 270] on input "Yes" at bounding box center [339, 267] width 11 height 11
radio input "true"
click at [1510, 720] on span "Next" at bounding box center [1508, 722] width 29 height 13
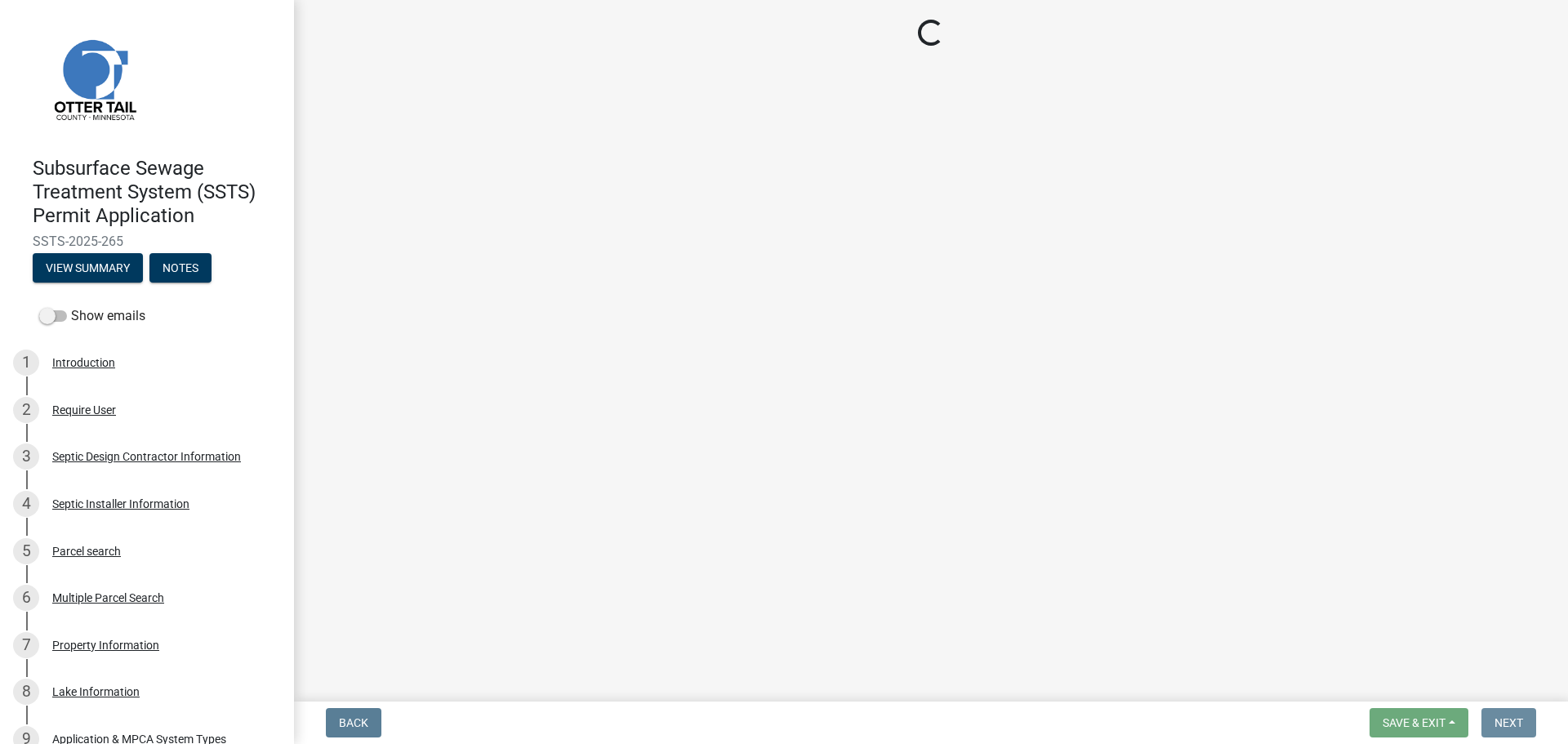
scroll to position [0, 0]
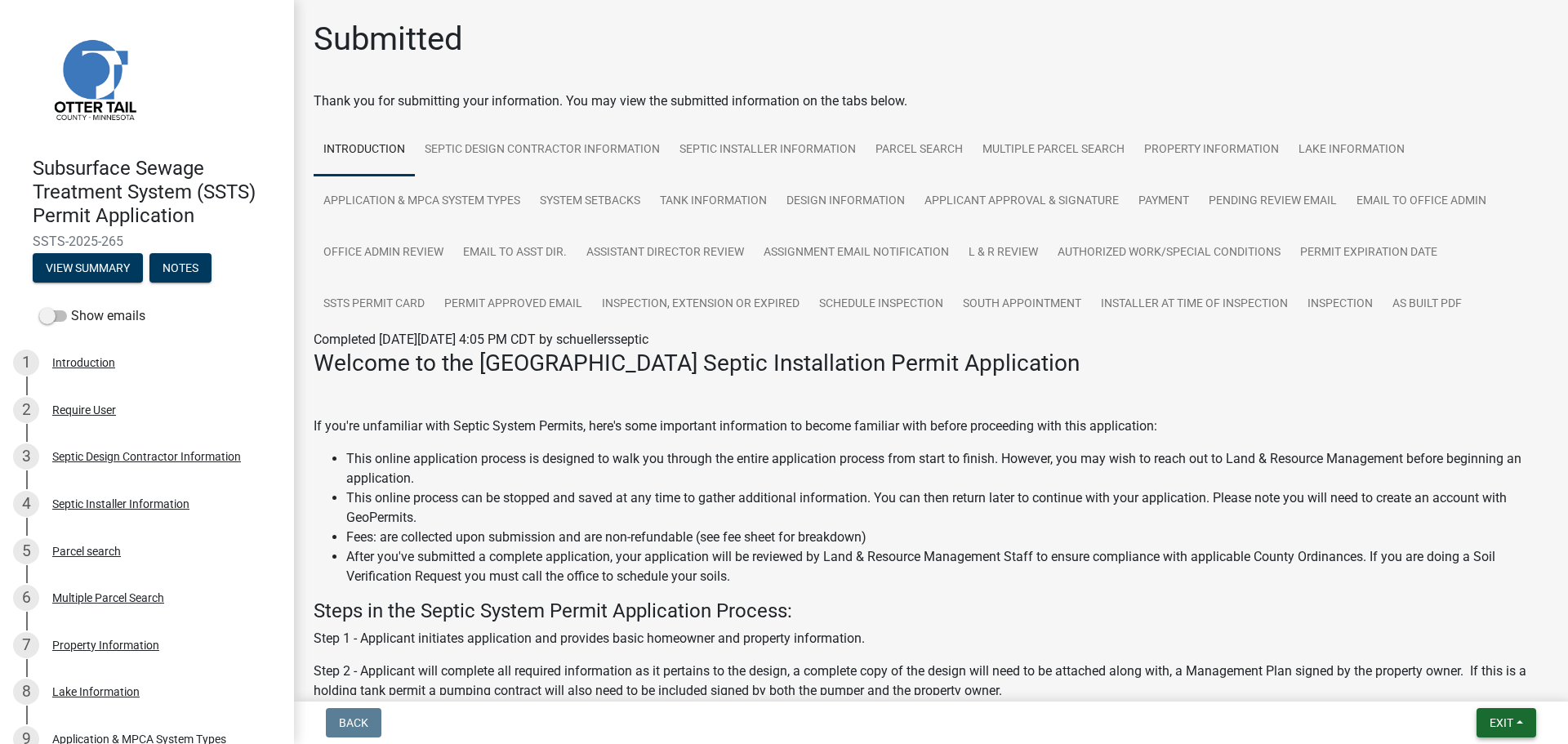
click at [1520, 712] on button "Exit" at bounding box center [1506, 722] width 60 height 30
click at [1497, 685] on button "Save & Exit" at bounding box center [1470, 680] width 131 height 39
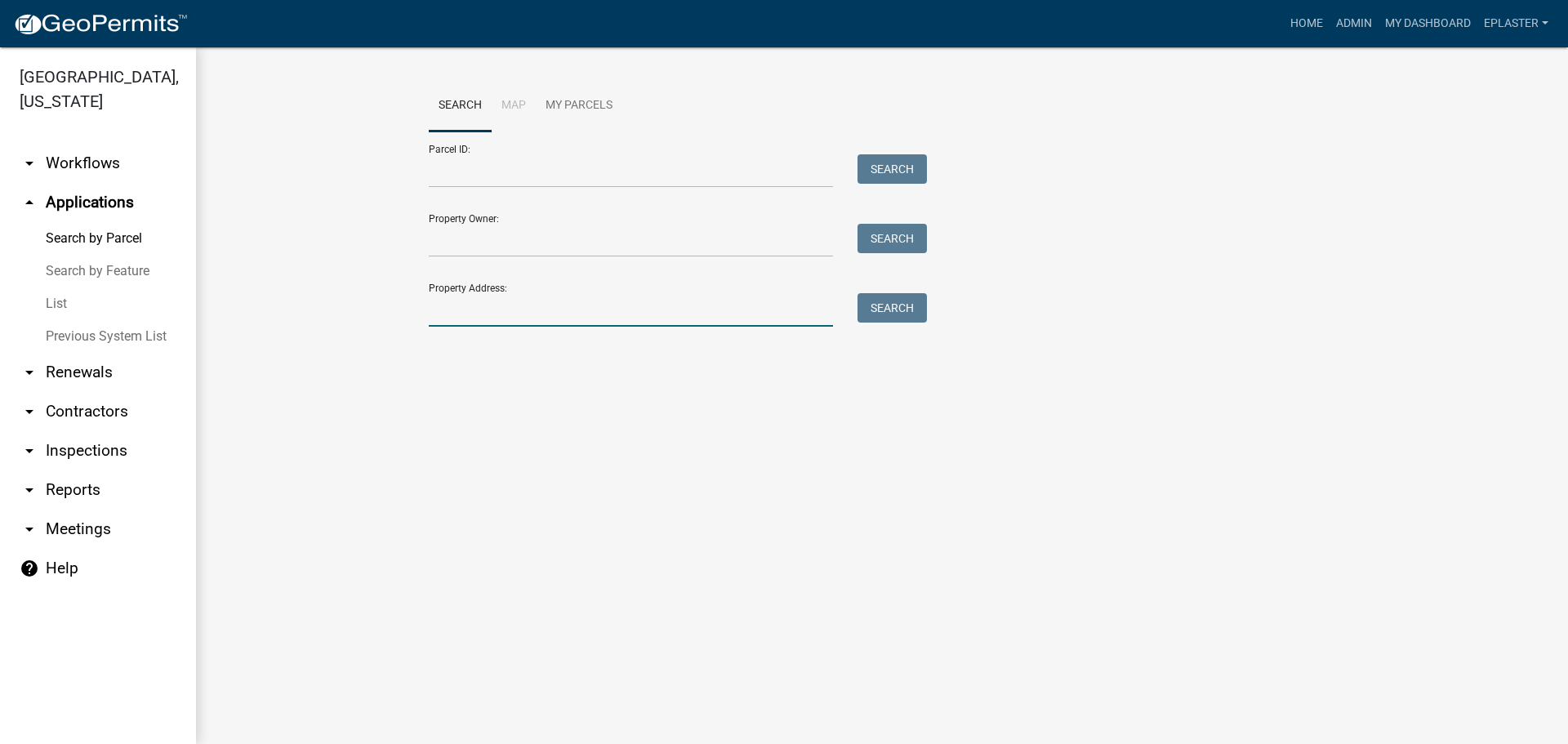
click at [562, 320] on input "Property Address:" at bounding box center [630, 309] width 404 height 33
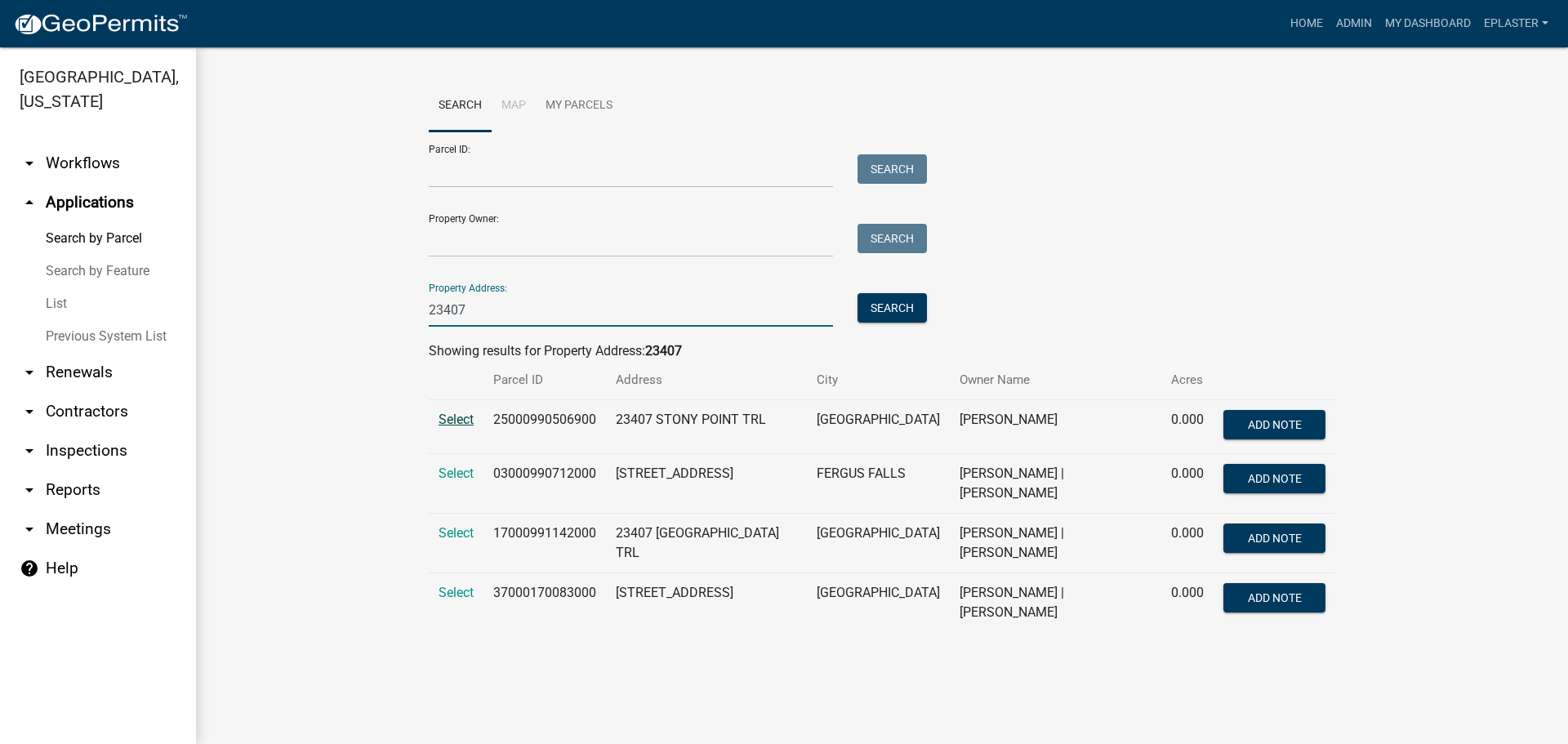
type input "23407"
click at [459, 426] on span "Select" at bounding box center [455, 419] width 35 height 15
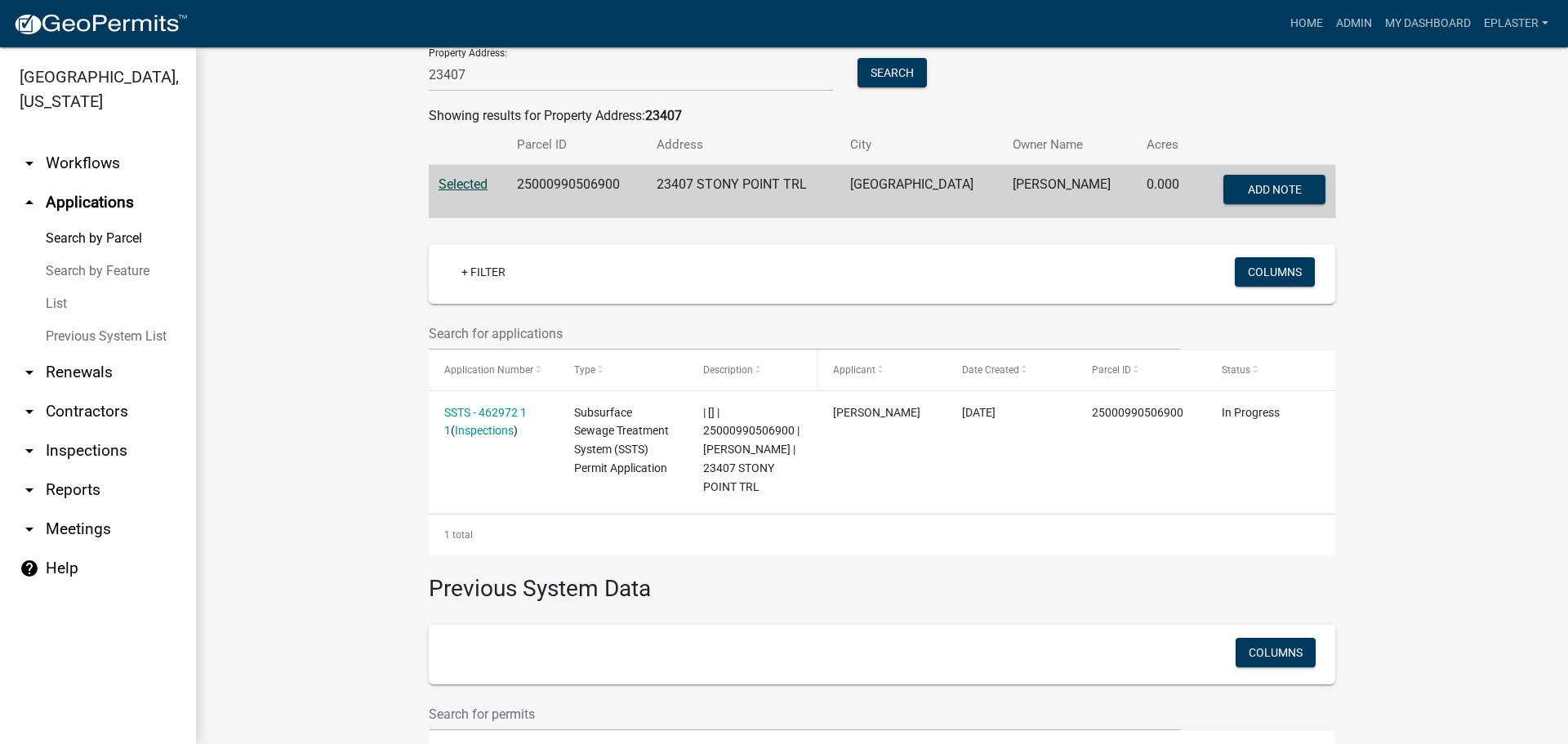
scroll to position [236, 0]
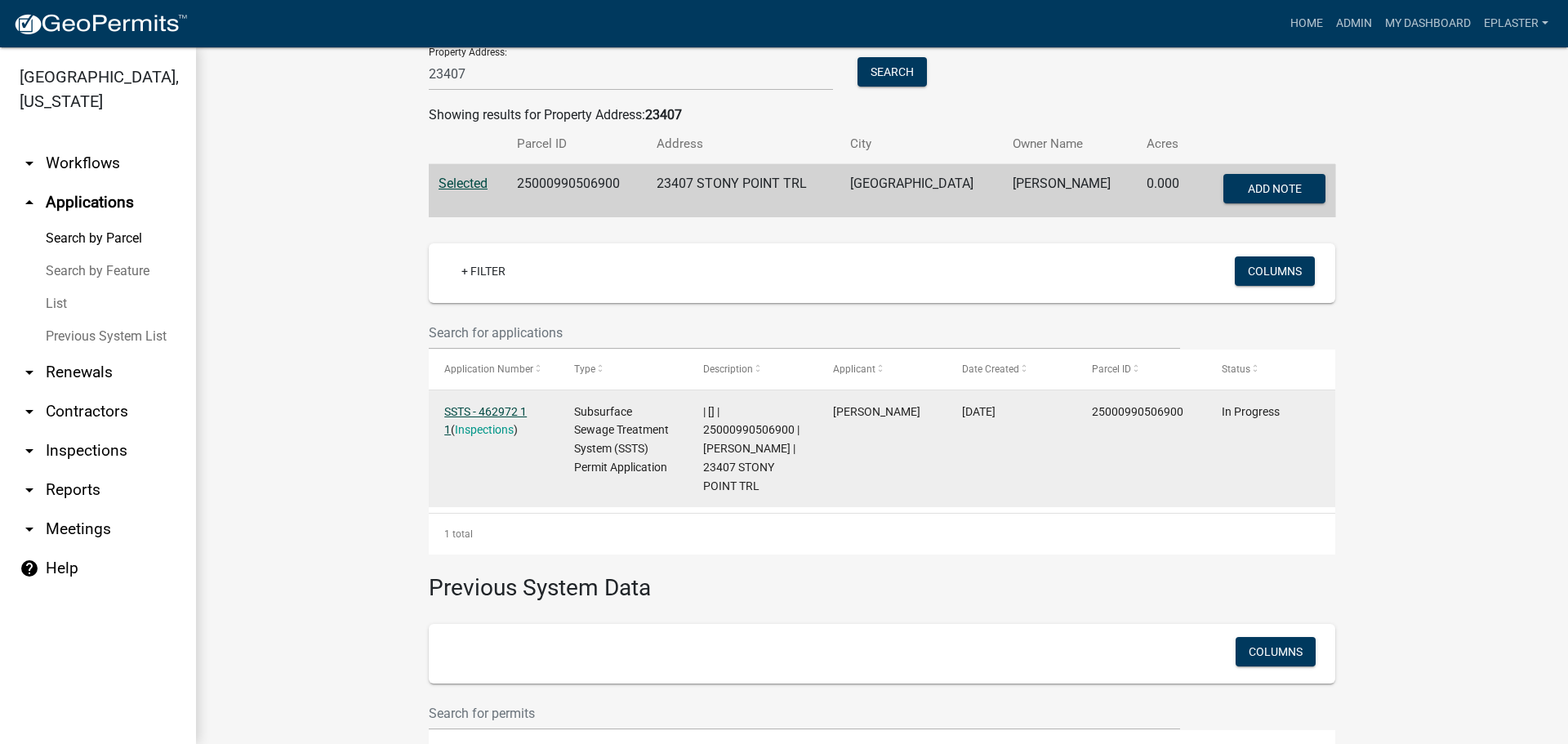
click at [483, 405] on link "SSTS - 462972 1 1" at bounding box center [484, 420] width 82 height 32
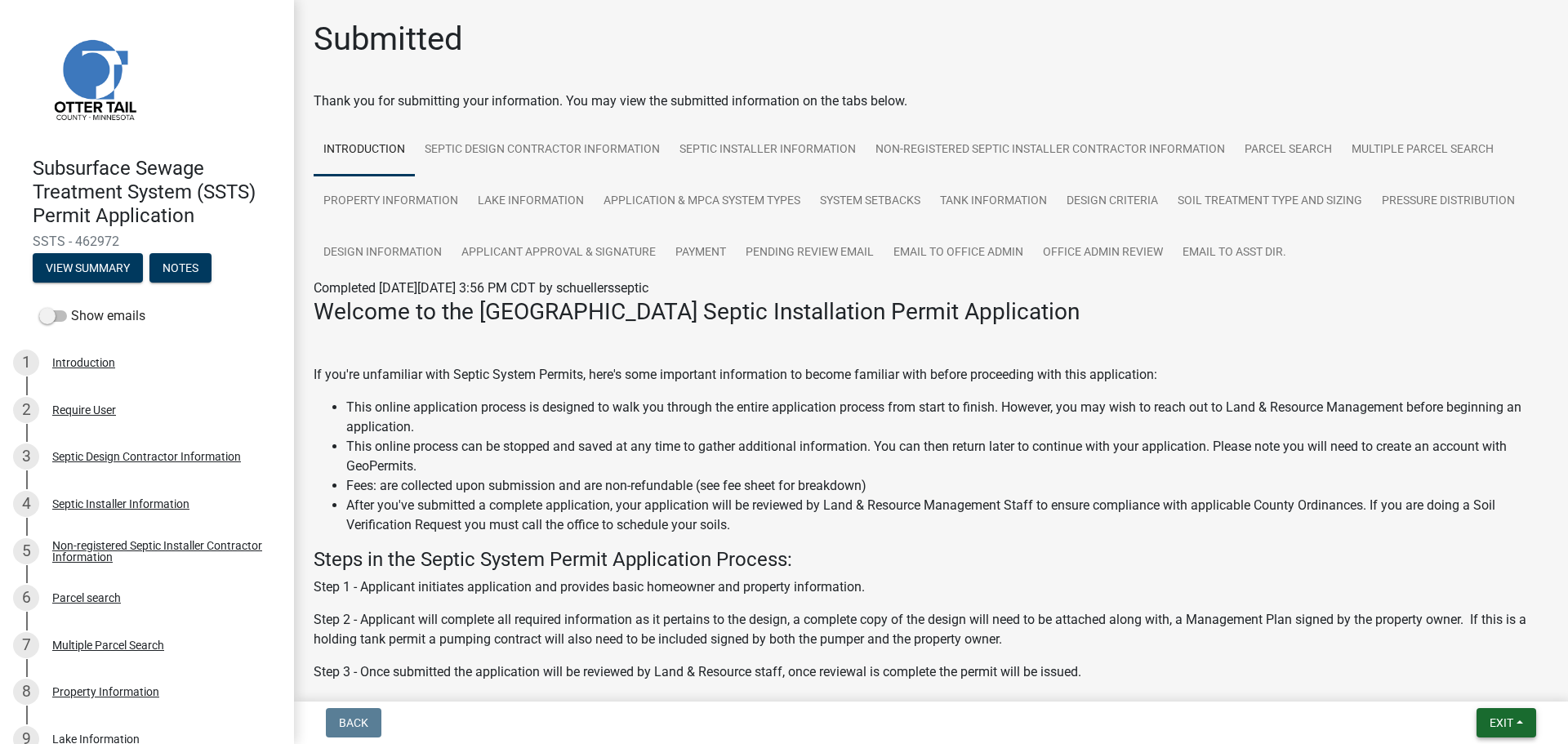
click at [1509, 716] on span "Exit" at bounding box center [1501, 722] width 23 height 13
click at [1474, 666] on button "Save & Exit" at bounding box center [1470, 680] width 131 height 39
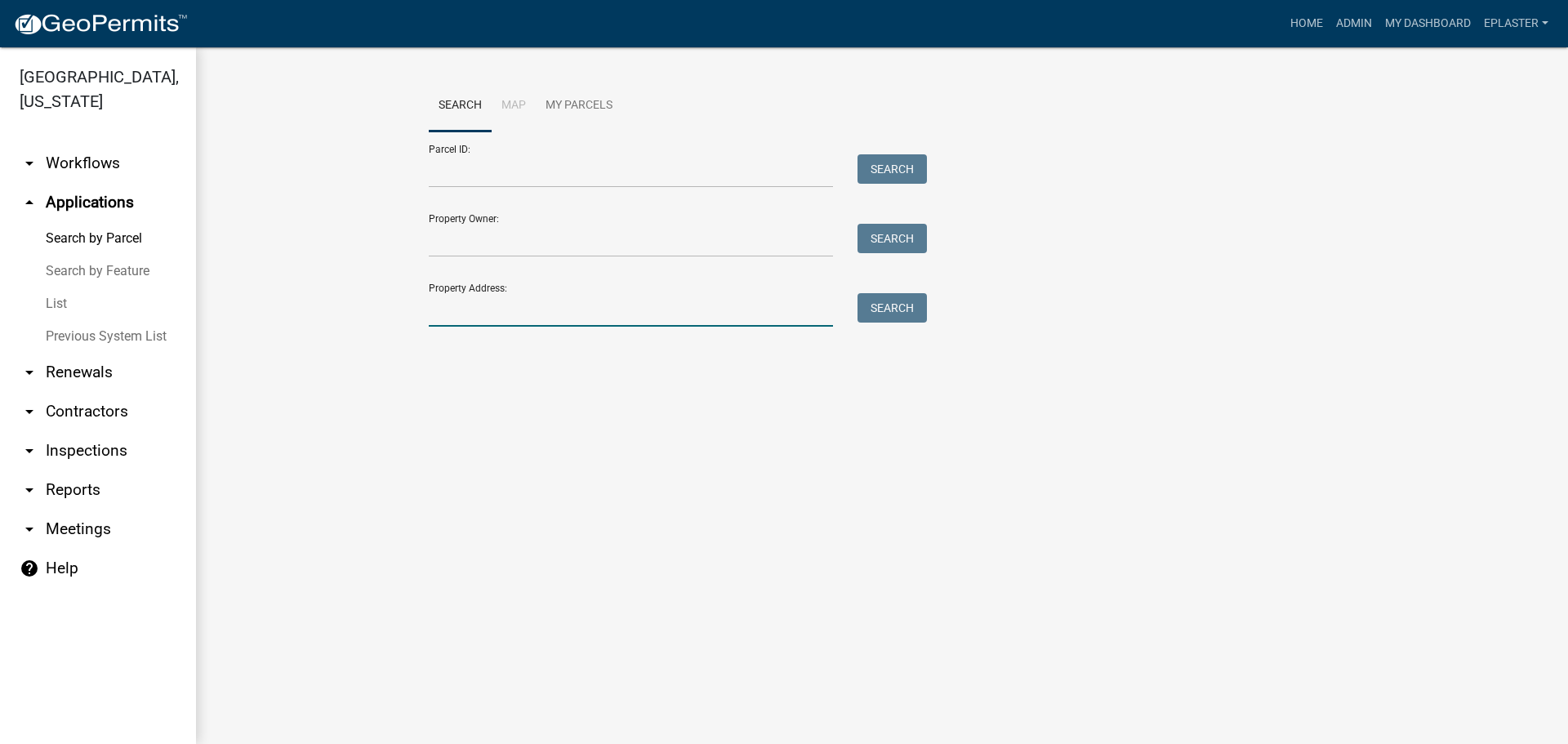
click at [530, 309] on input "Property Address:" at bounding box center [630, 309] width 404 height 33
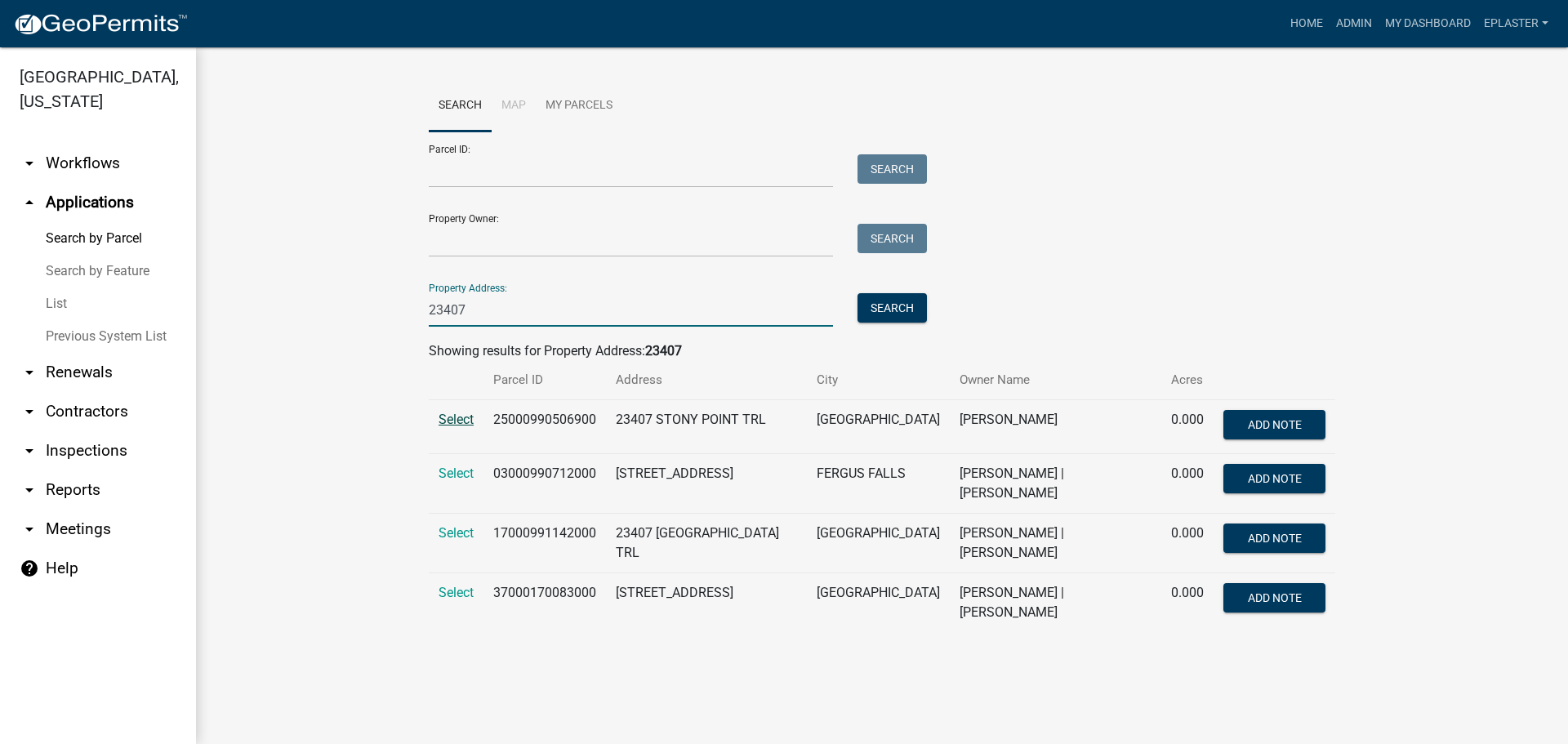
type input "23407"
click at [464, 426] on span "Select" at bounding box center [455, 419] width 35 height 15
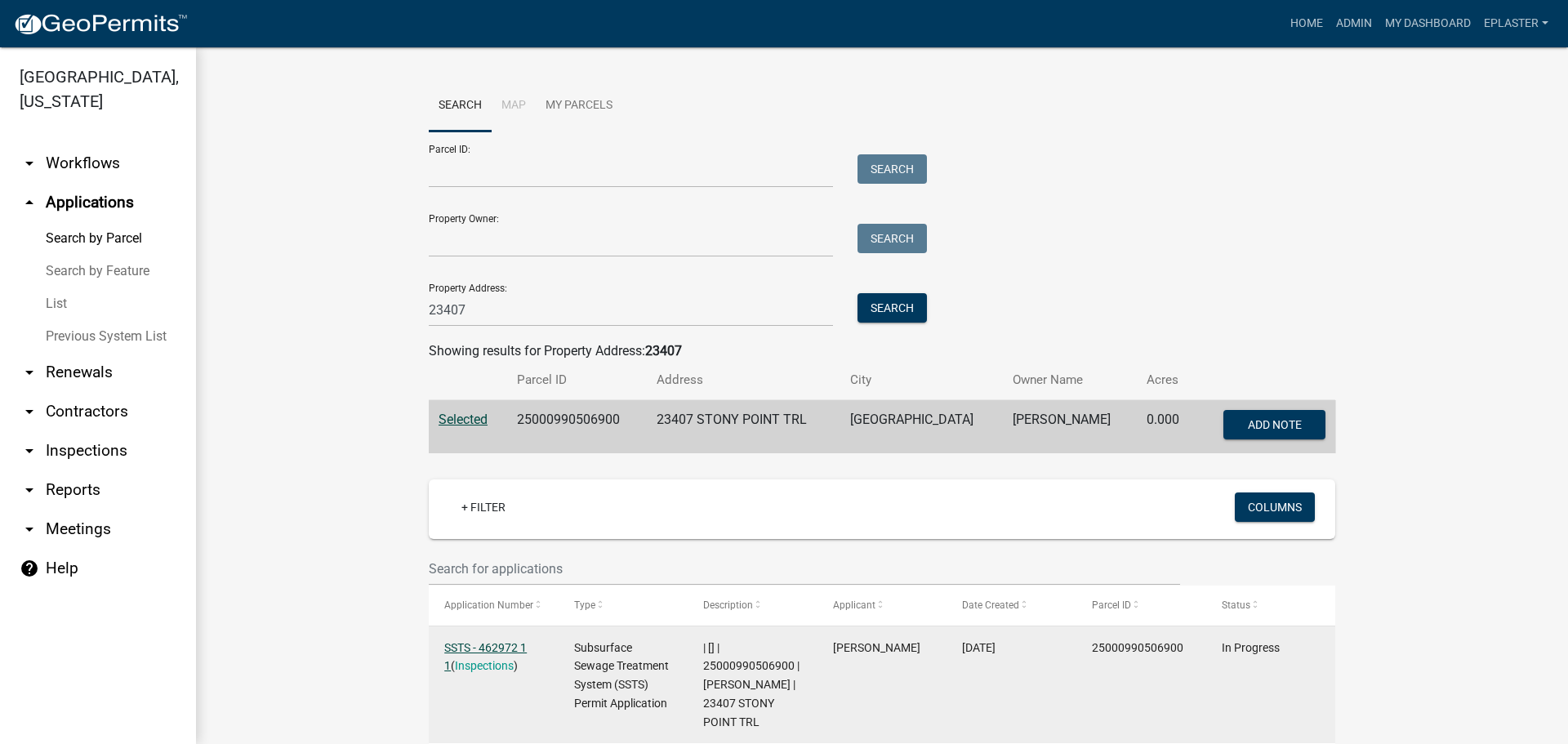
click at [479, 647] on link "SSTS - 462972 1 1" at bounding box center [484, 656] width 82 height 32
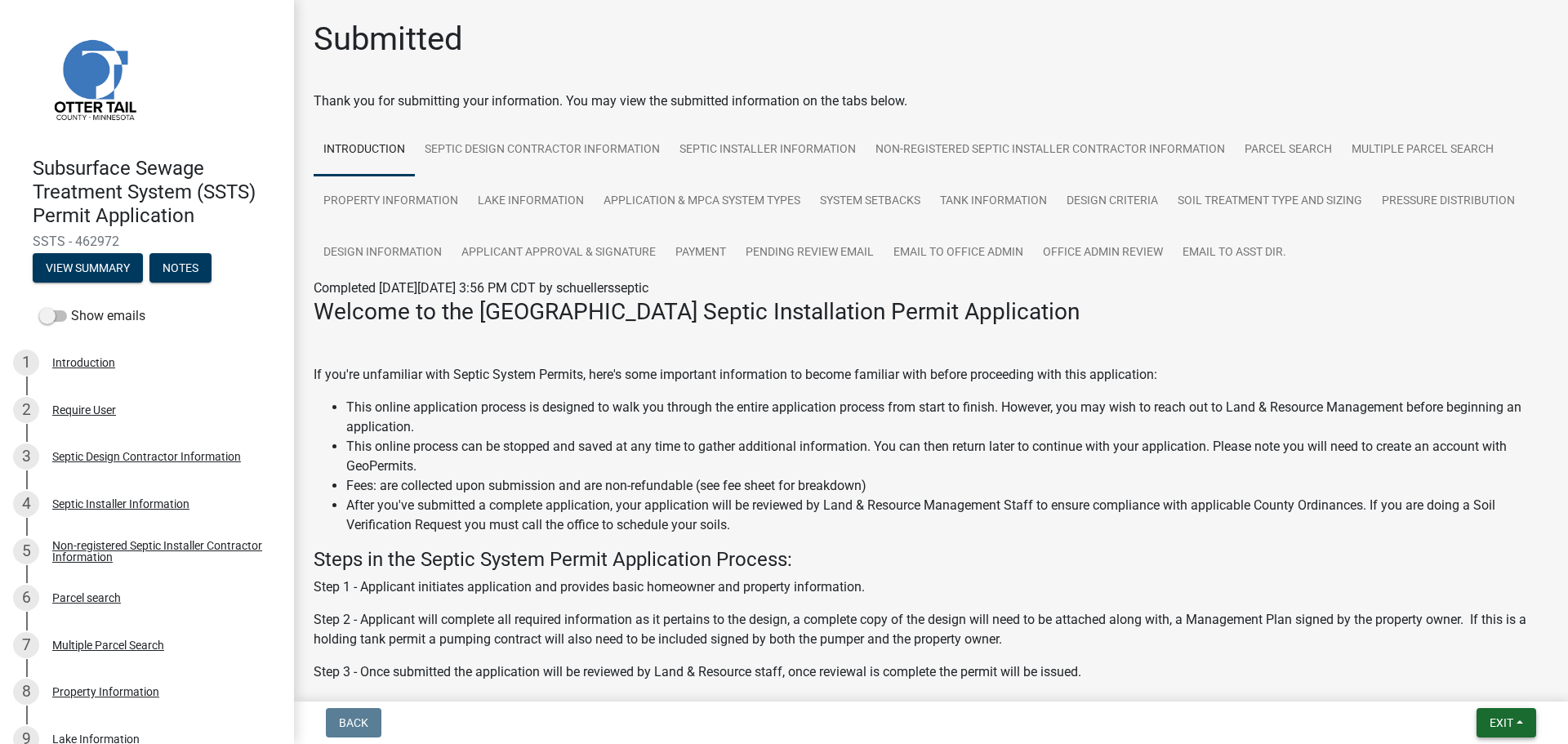
click at [1505, 731] on button "Exit" at bounding box center [1506, 722] width 60 height 30
click at [1485, 682] on button "Save & Exit" at bounding box center [1470, 680] width 131 height 39
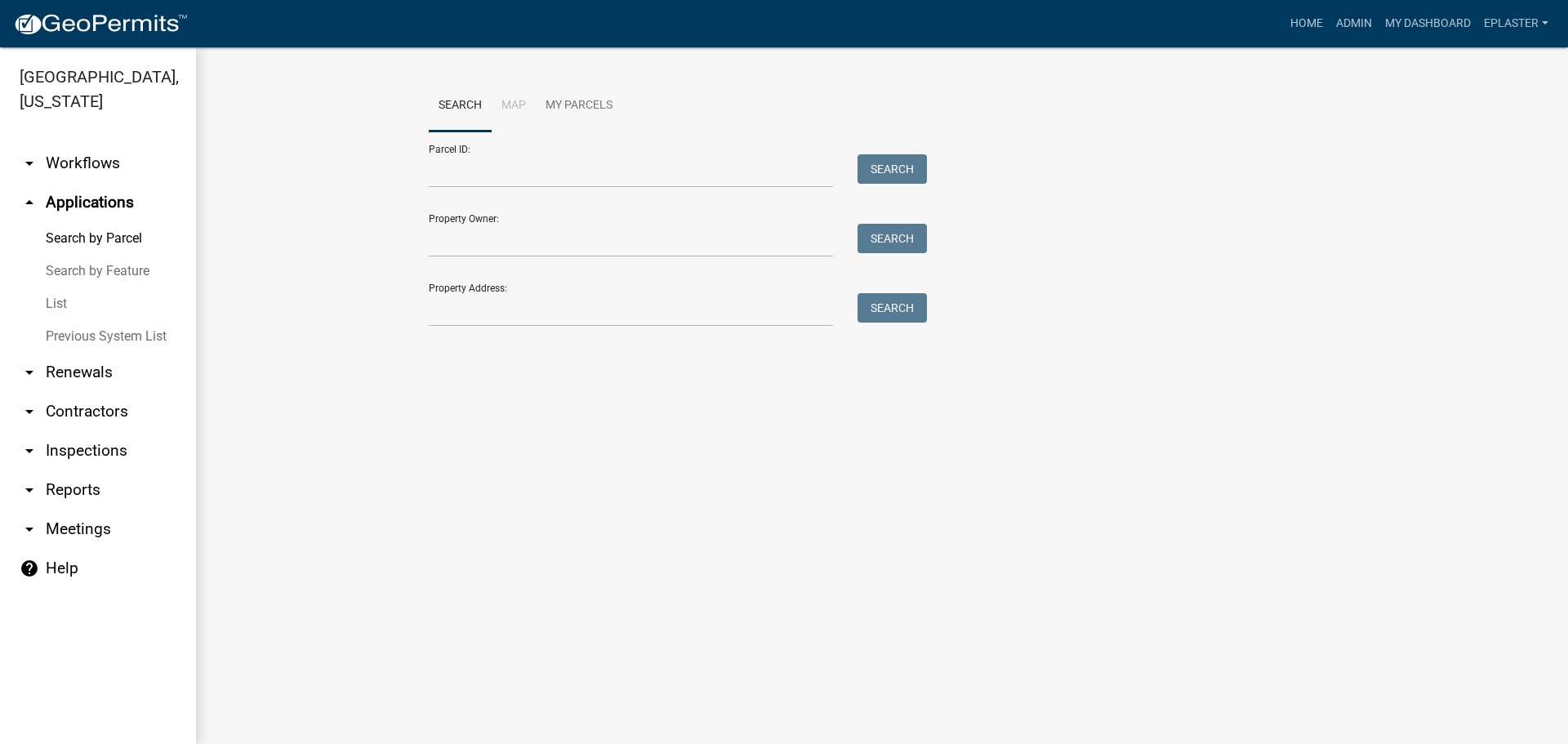
drag, startPoint x: 494, startPoint y: 331, endPoint x: 493, endPoint y: 314, distance: 17.0
click at [494, 331] on div "Search Map My Parcels Parcel ID: Search Property Owner: Search Property Address…" at bounding box center [882, 211] width 931 height 261
click at [493, 312] on input "Property Address:" at bounding box center [630, 309] width 404 height 33
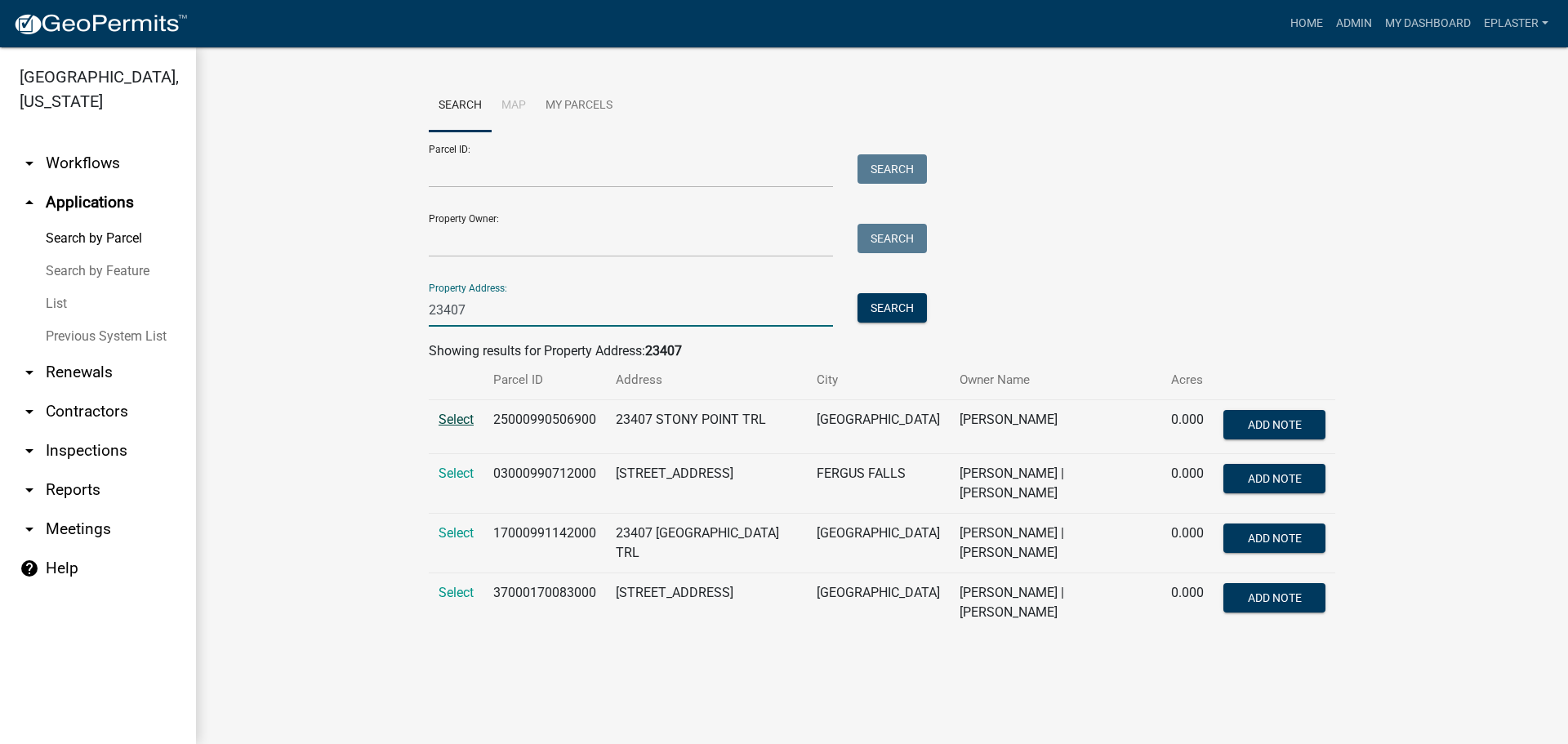
type input "23407"
click at [464, 424] on span "Select" at bounding box center [455, 419] width 35 height 15
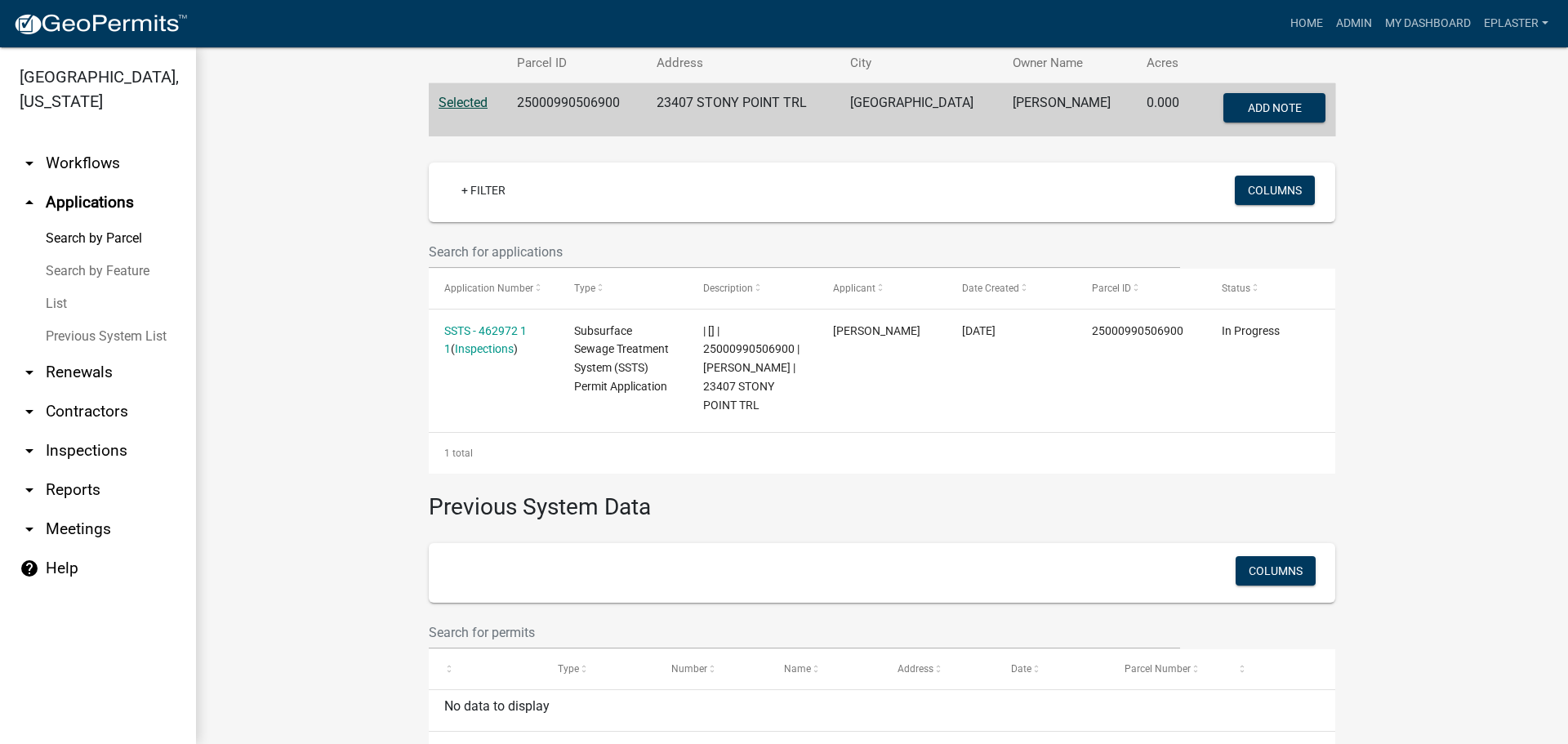
scroll to position [326, 0]
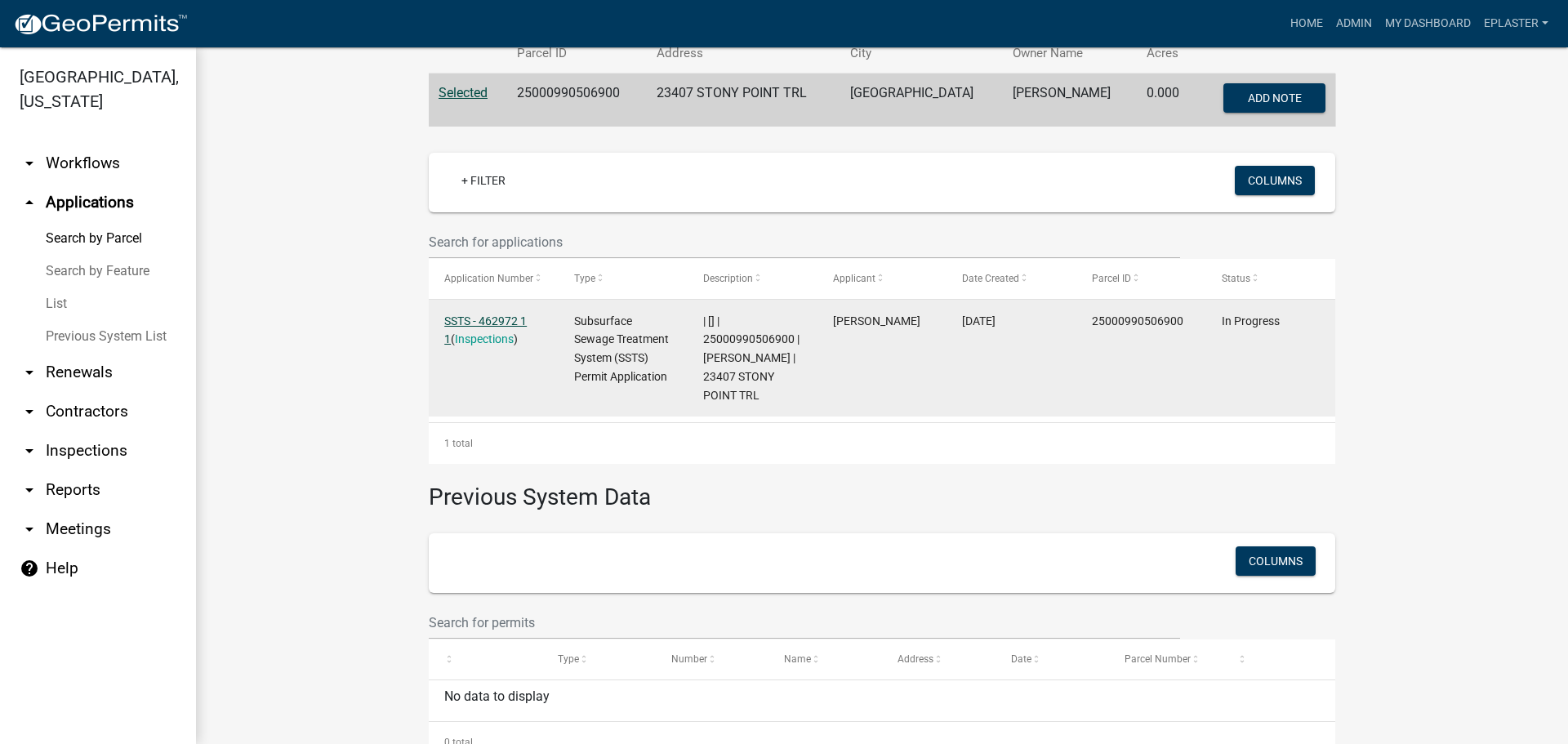
click at [514, 319] on link "SSTS - 462972 1 1" at bounding box center [484, 330] width 82 height 32
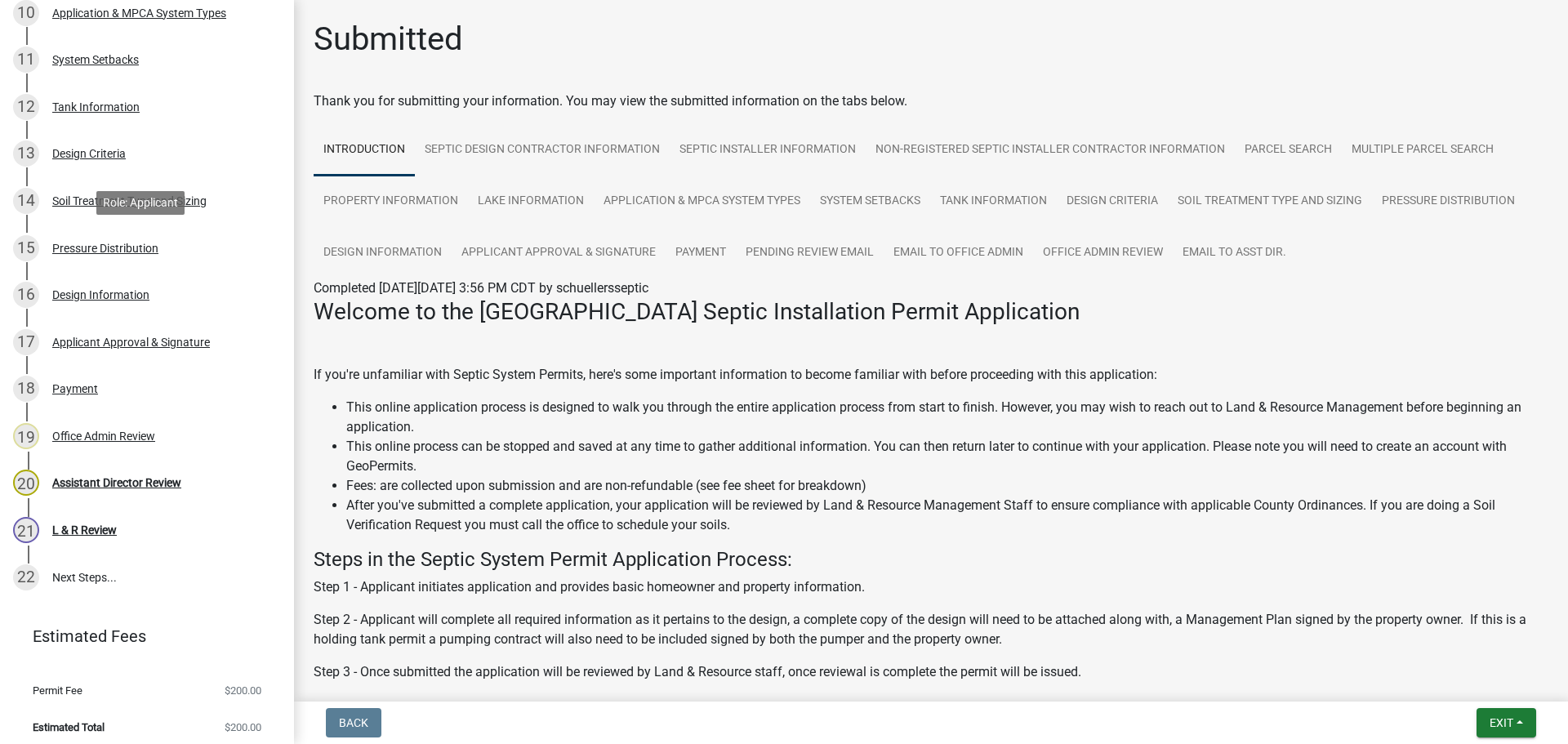
scroll to position [782, 0]
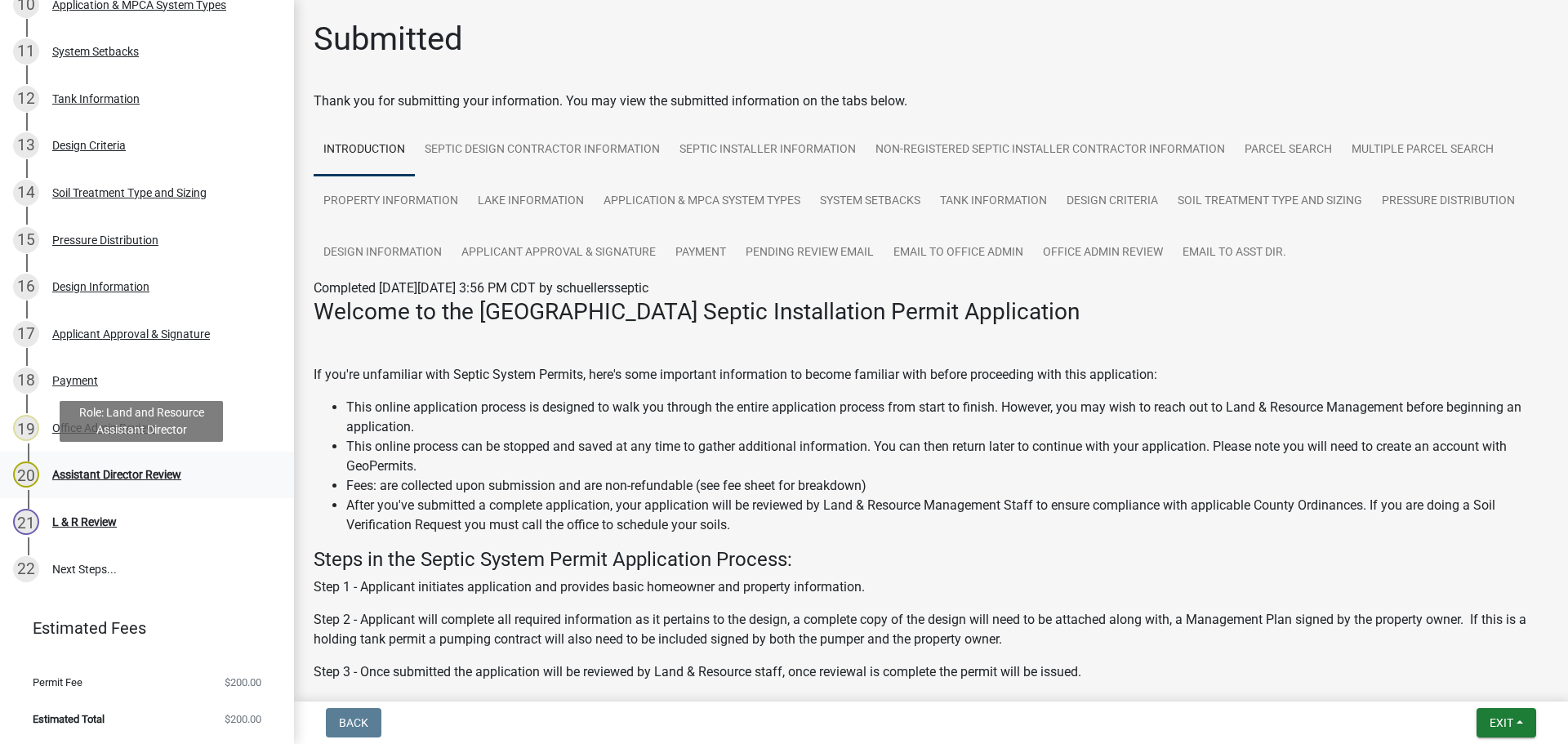
click at [155, 476] on div "Assistant Director Review" at bounding box center [117, 475] width 129 height 12
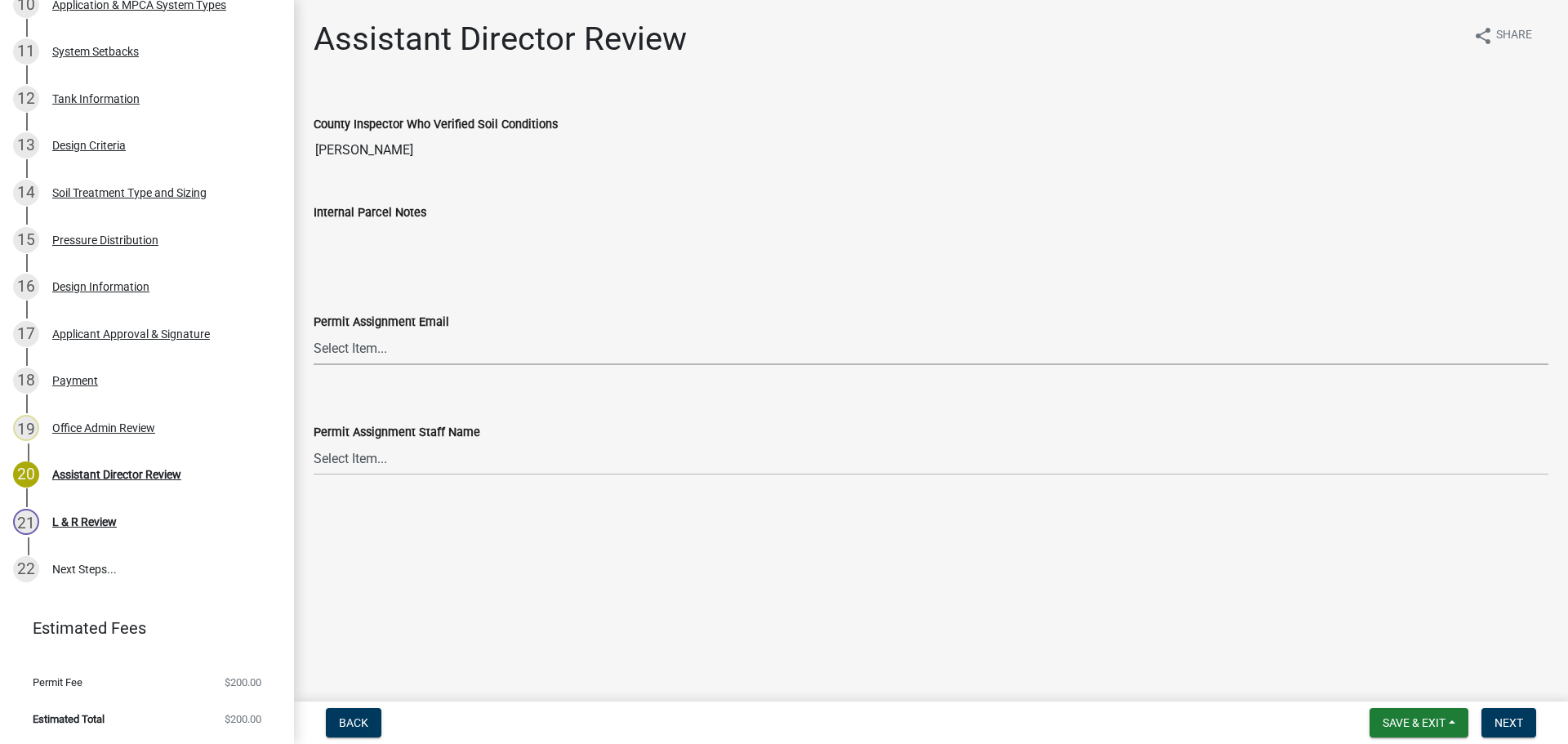
click at [371, 358] on select "Select Item... Alexis Newark (anewark@ottertailcounty.gov) Amy Busko (abusko@ot…" at bounding box center [931, 348] width 1235 height 33
click at [314, 332] on select "Select Item... Alexis Newark (anewark@ottertailcounty.gov) Amy Busko (abusko@ot…" at bounding box center [931, 348] width 1235 height 33
select select "318b8207-6619-4c37-8bd8-783b28c7307f"
click at [359, 466] on select "Select Item... Alexis Newark Amy Busko Andrea Perales Brittany Tollefson Christ…" at bounding box center [931, 458] width 1235 height 33
click at [314, 442] on select "Select Item... Alexis Newark Amy Busko Andrea Perales Brittany Tollefson Christ…" at bounding box center [931, 458] width 1235 height 33
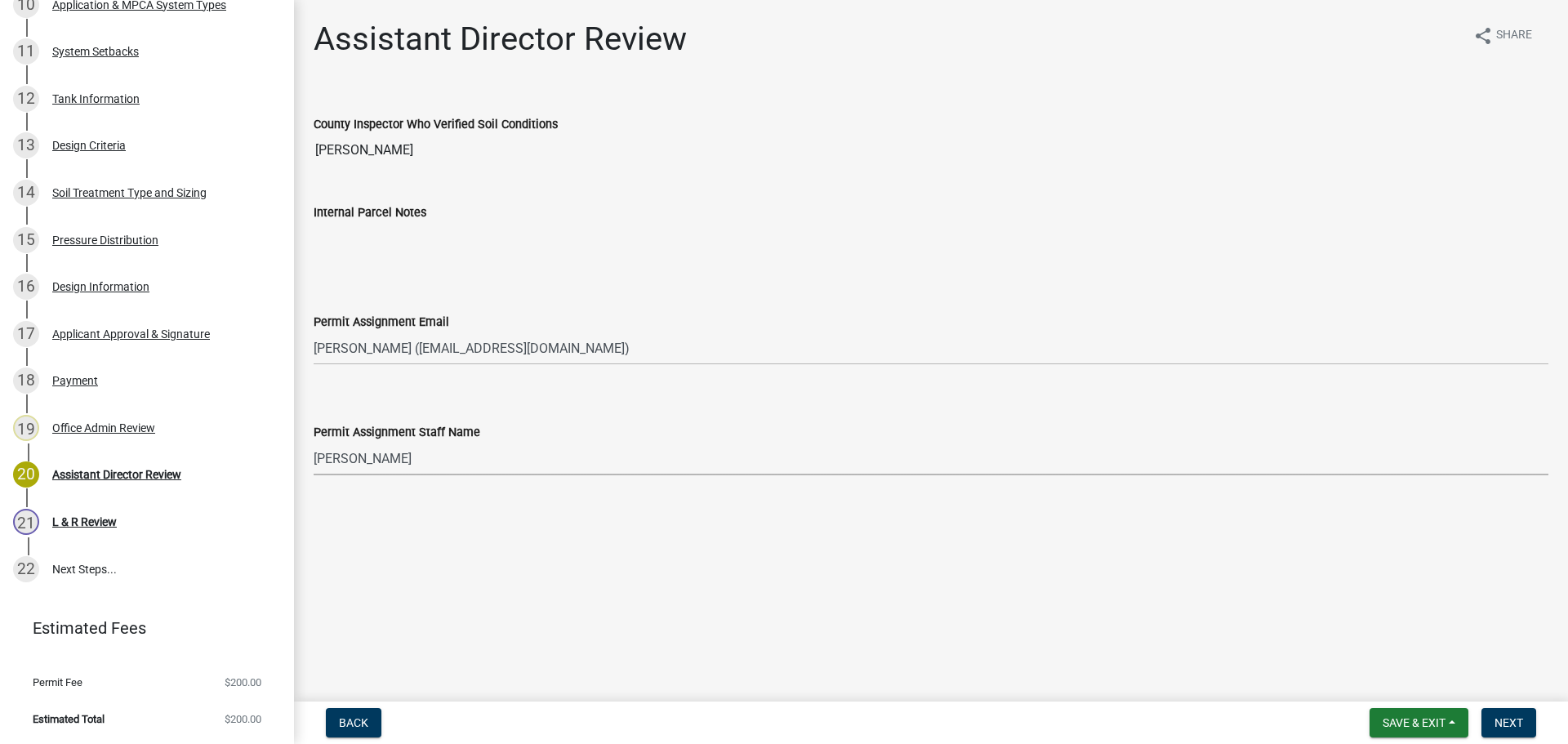
select select "ab2e7446-72a0-49c6-a36a-5181bad2fe68"
click at [1526, 720] on button "Next" at bounding box center [1508, 722] width 55 height 30
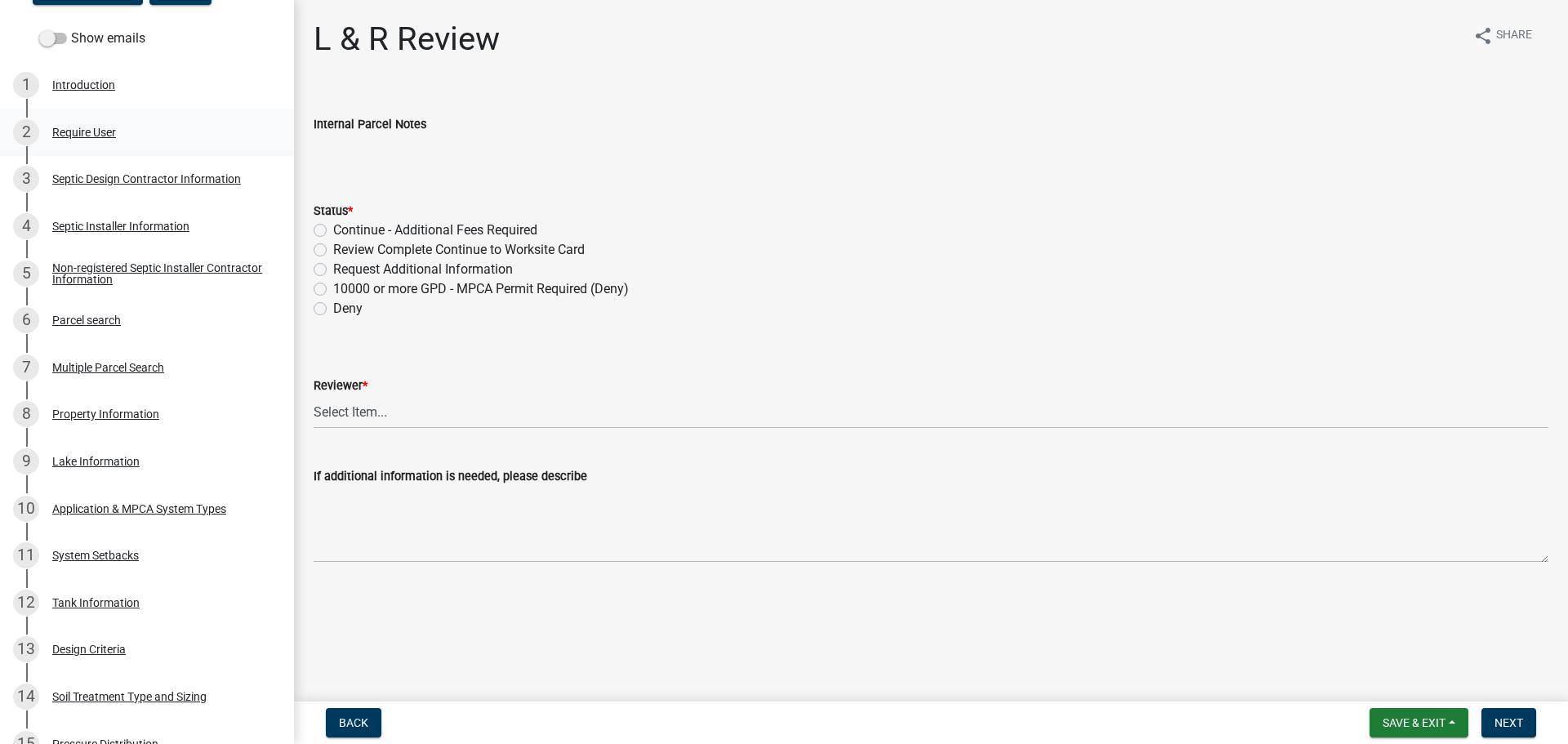
scroll to position [0, 0]
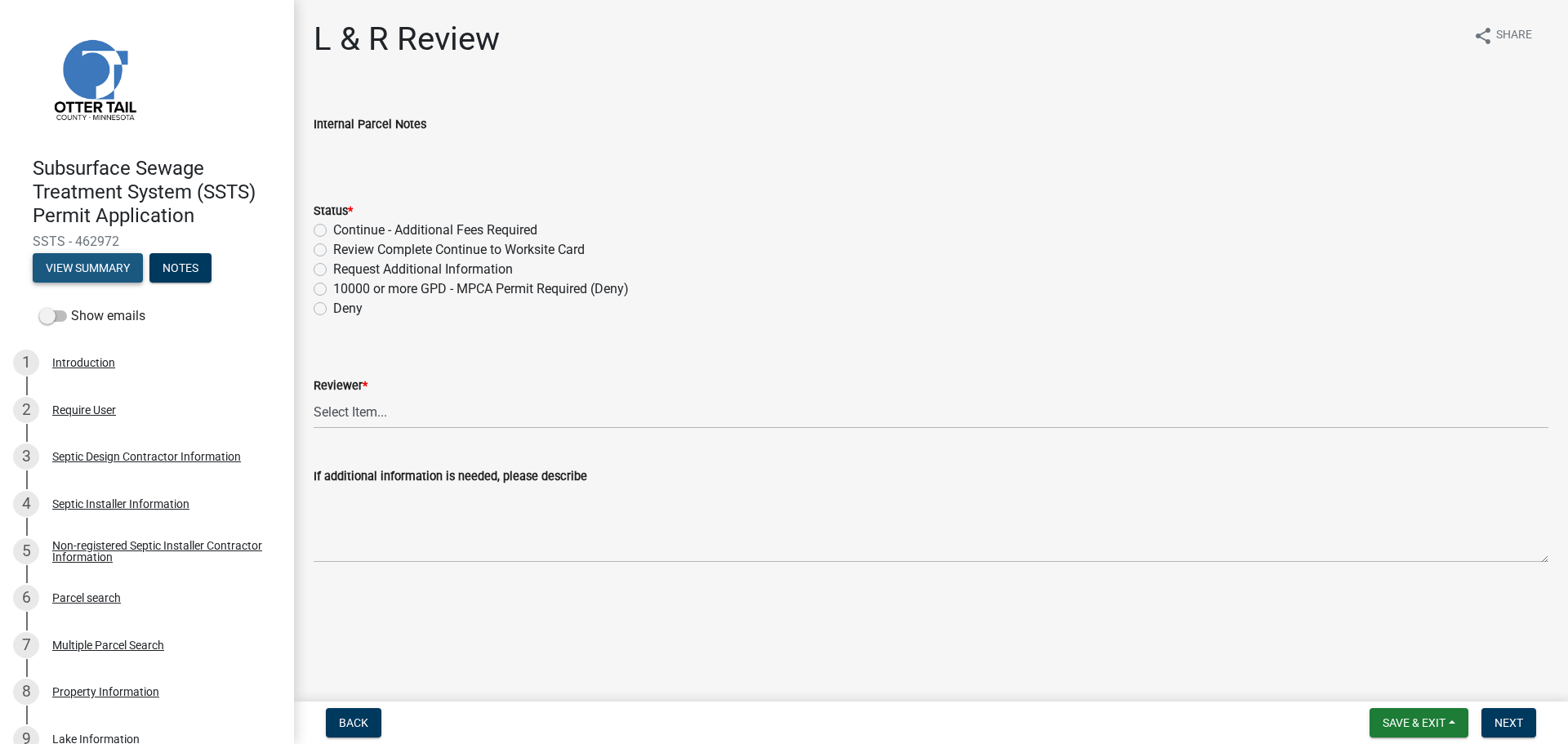
click at [106, 271] on button "View Summary" at bounding box center [88, 268] width 110 height 30
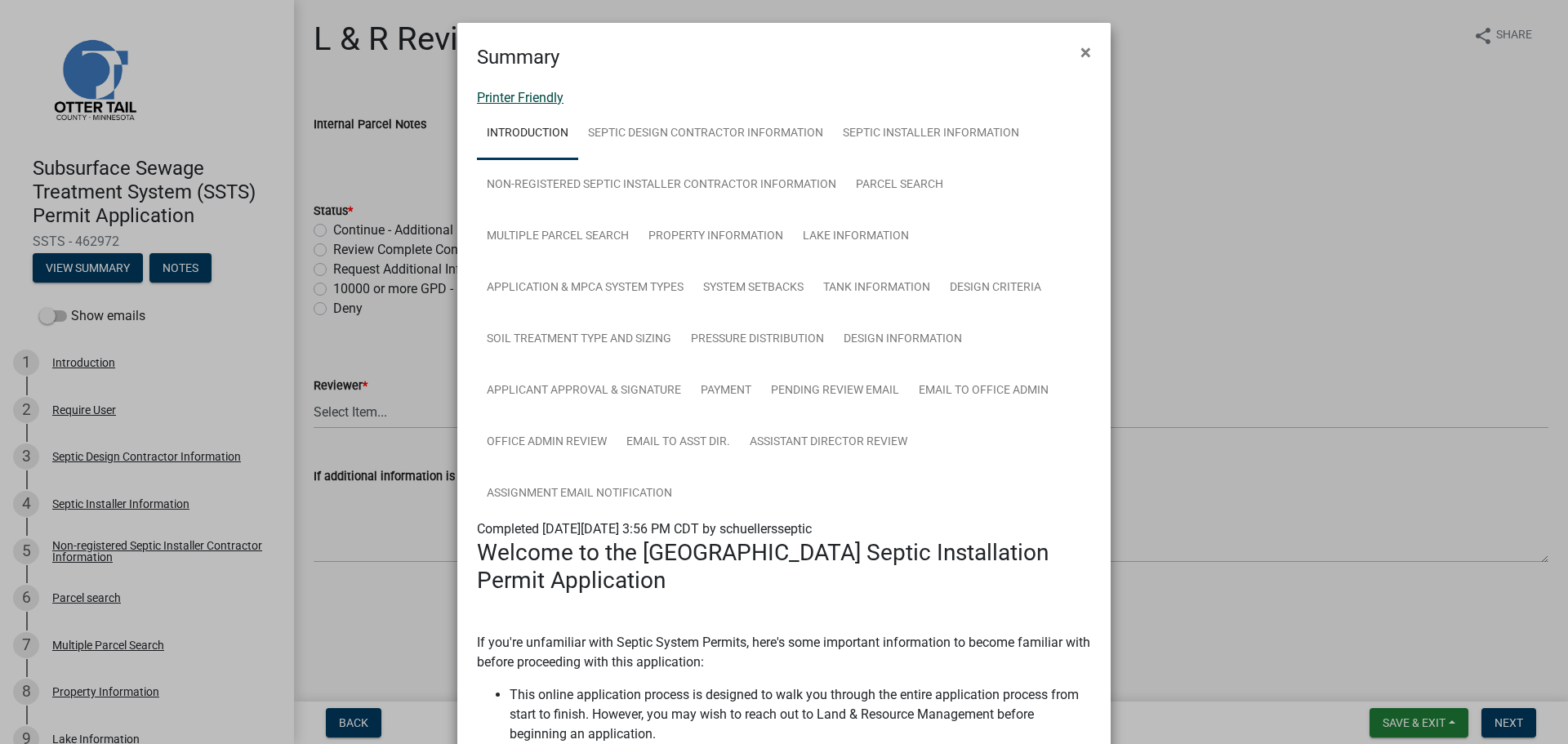
click at [486, 99] on link "Printer Friendly" at bounding box center [521, 97] width 87 height 15
click at [1093, 49] on button "×" at bounding box center [1085, 52] width 37 height 46
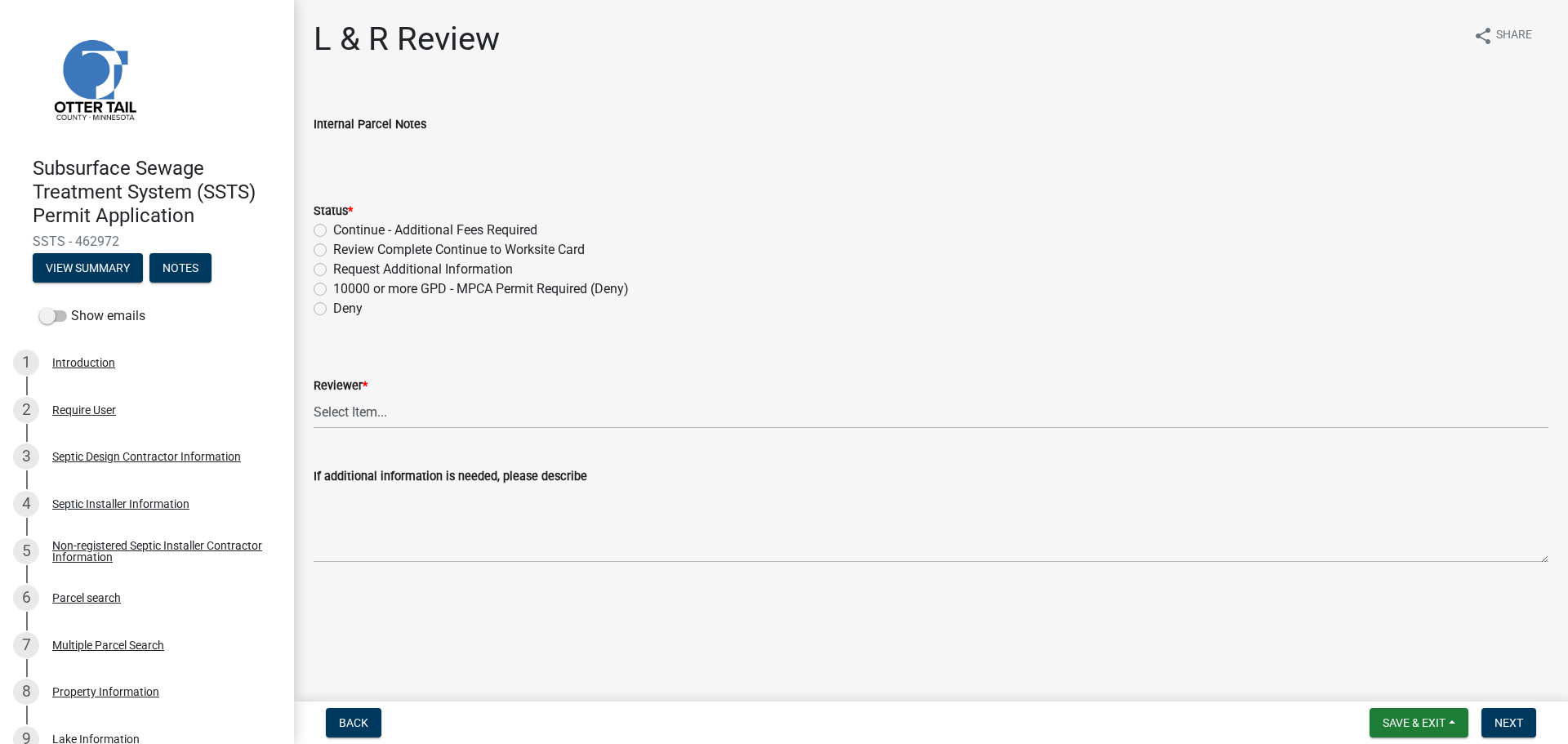
click at [326, 248] on div "Review Complete Continue to Worksite Card" at bounding box center [931, 250] width 1235 height 20
click at [333, 249] on label "Review Complete Continue to Worksite Card" at bounding box center [459, 250] width 251 height 20
click at [333, 249] on input "Review Complete Continue to Worksite Card" at bounding box center [339, 246] width 11 height 11
radio input "true"
click at [370, 424] on select "Select Item... Alexis Newark Andrea Perales Brittany Tollefson Elizabeth Plaste…" at bounding box center [931, 411] width 1235 height 33
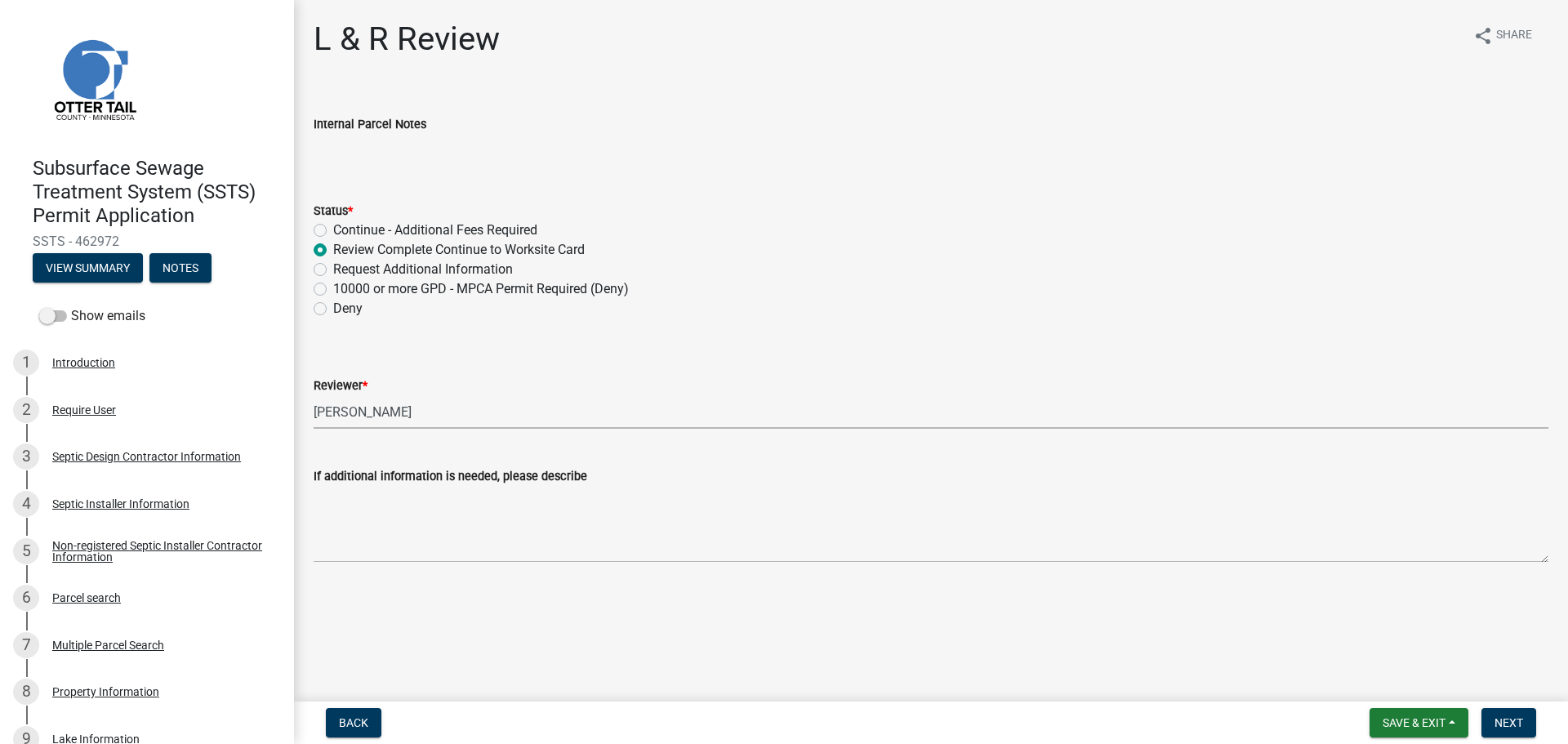
click at [314, 395] on select "Select Item... Alexis Newark Andrea Perales Brittany Tollefson Elizabeth Plaste…" at bounding box center [931, 411] width 1235 height 33
select select "bef7bfac-0505-4ed4-90ff-47b6907fb5e6"
click at [1517, 720] on span "Next" at bounding box center [1508, 722] width 29 height 13
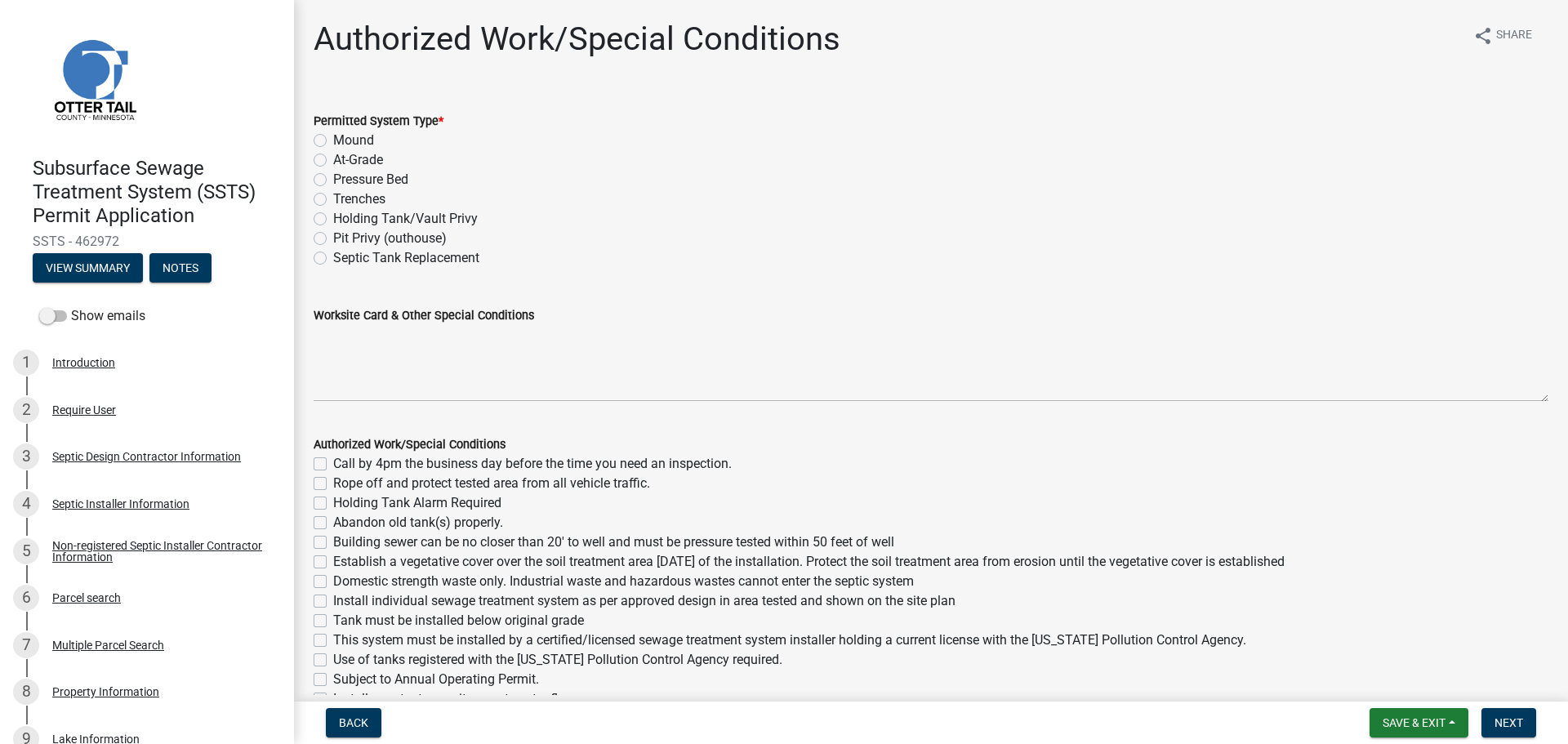
click at [333, 141] on label "Mound" at bounding box center [353, 141] width 41 height 20
click at [333, 141] on input "Mound" at bounding box center [339, 137] width 11 height 11
radio input "true"
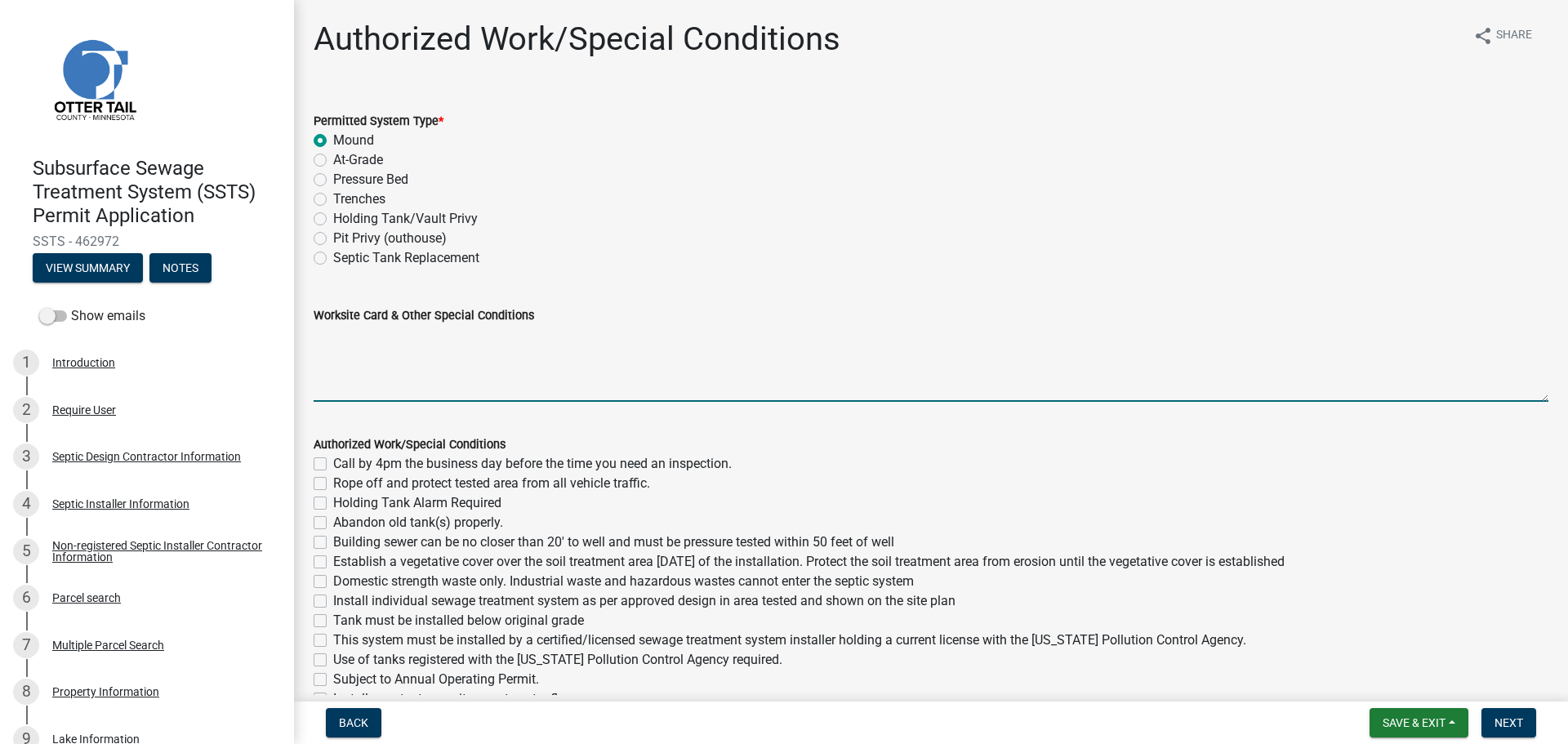
click at [336, 343] on textarea "Worksite Card & Other Special Conditions" at bounding box center [931, 363] width 1235 height 77
paste textarea "Type I Mound 10'x38' rock bed 15'x38' S.A.A 15" clean sand lift 3 laterals 3' p…"
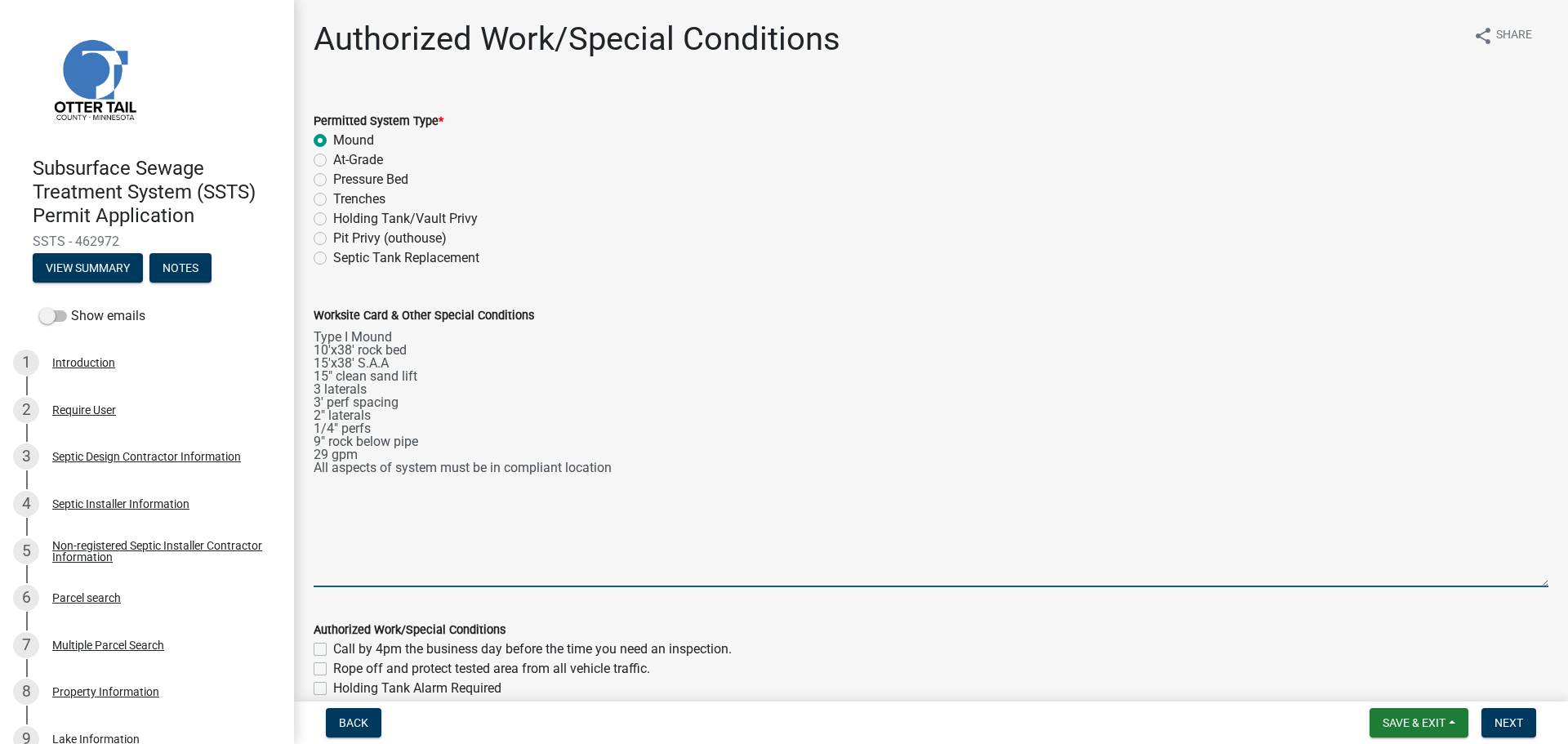
drag, startPoint x: 1535, startPoint y: 398, endPoint x: 1459, endPoint y: 574, distance: 191.7
click at [1518, 583] on textarea "Type I Mound 10'x38' rock bed 15'x38' S.A.A 15" clean sand lift 3 laterals 3' p…" at bounding box center [931, 457] width 1235 height 262
click at [315, 362] on textarea "Type I Mound 10'x38' rock bed 15'x38' S.A.A 15" clean sand lift 3 laterals 3' p…" at bounding box center [931, 457] width 1235 height 262
click at [371, 446] on textarea "Type I Mound 10'x38' rock bed, 15'x38' S.A.A 15" clean sand lift 3 laterals 3' …" at bounding box center [931, 457] width 1235 height 262
drag, startPoint x: 368, startPoint y: 444, endPoint x: 319, endPoint y: 443, distance: 49.0
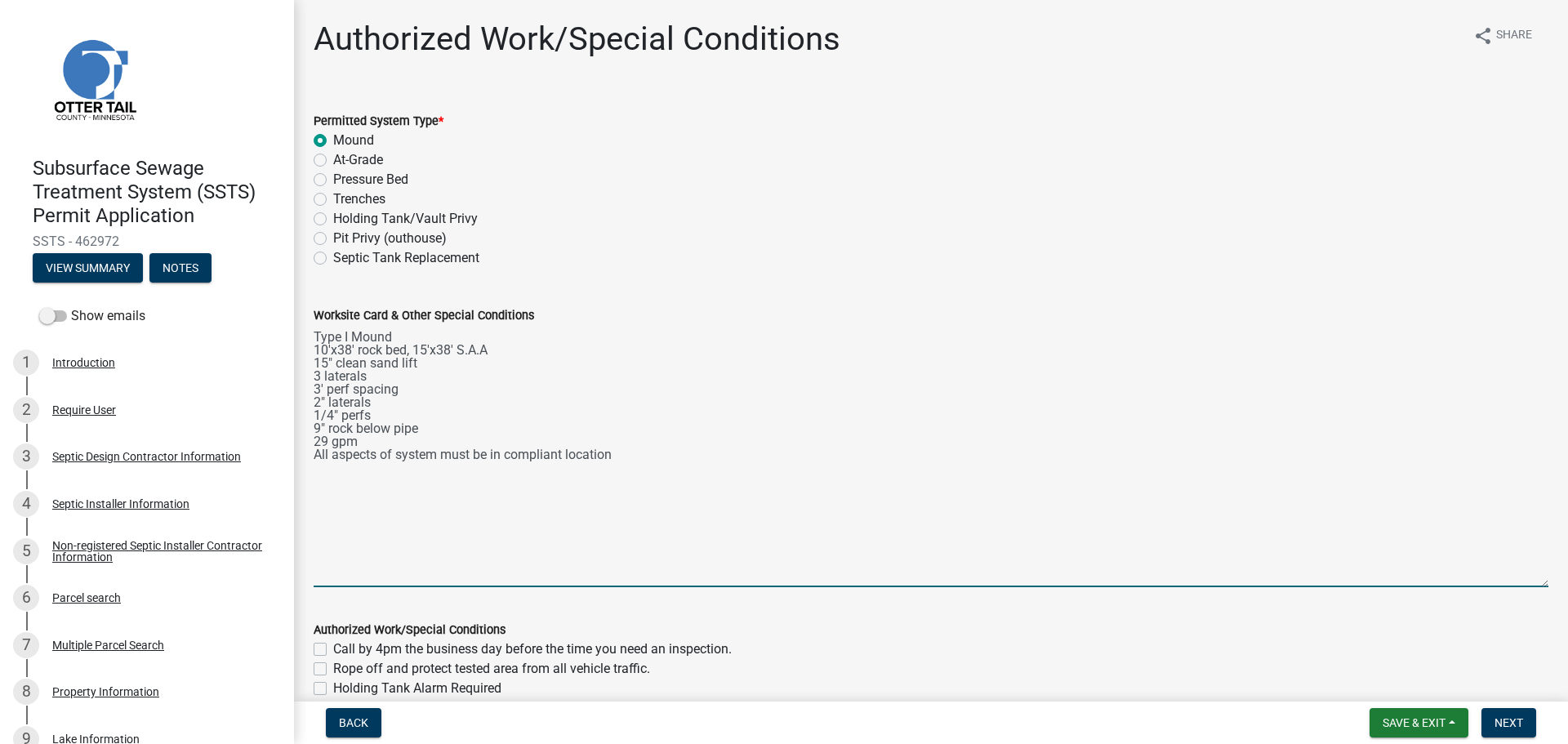
click at [319, 443] on textarea "Type I Mound 10'x38' rock bed, 15'x38' S.A.A 15" clean sand lift 3 laterals 3' …" at bounding box center [931, 457] width 1235 height 262
click at [352, 481] on textarea "Type I Mound 10'x38' rock bed, 15'x38' S.A.A 15" clean sand lift 3 laterals 3' …" at bounding box center [931, 457] width 1235 height 262
click at [329, 478] on textarea "Type I Mound 10'x38' rock bed, 15'x38' S.A.A 15" clean sand lift 3 laterals 3' …" at bounding box center [931, 457] width 1235 height 262
click at [683, 455] on textarea "Type I Mound 10'x38' rock bed, 15'x38' S.A.A 15" clean sand lift 3 laterals 3' …" at bounding box center [931, 457] width 1235 height 262
paste textarea "# bedroom- TYPE Mound Install SIZE septic/lift tank LxW rock bed, LxW S.A.A, # …"
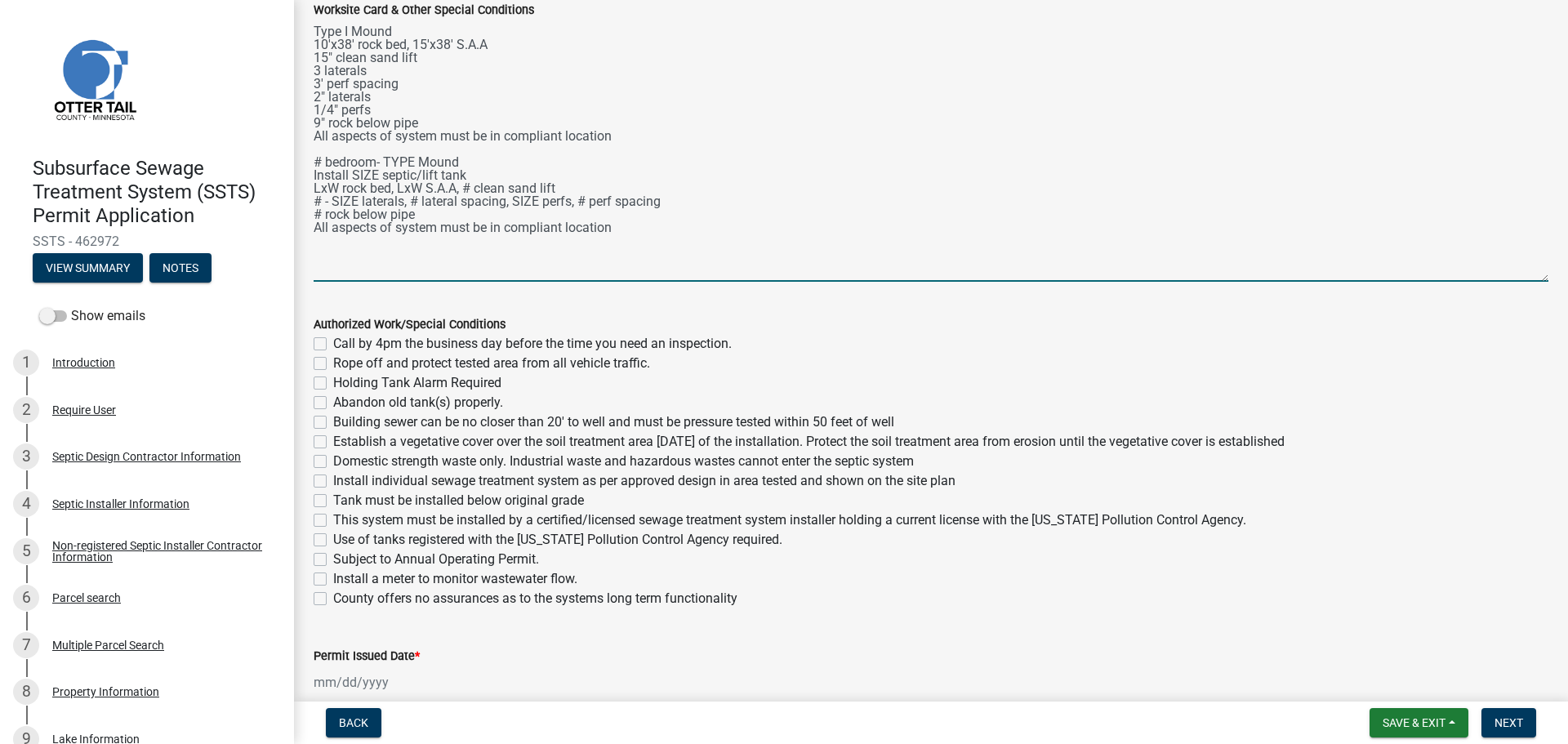
scroll to position [306, 0]
click at [317, 155] on textarea "Type I Mound 10'x38' rock bed, 15'x38' S.A.A 15" clean sand lift 3 laterals 3' …" at bounding box center [931, 150] width 1235 height 262
drag, startPoint x: 466, startPoint y: 175, endPoint x: 301, endPoint y: 178, distance: 165.0
click at [301, 178] on div "Worksite Card & Other Special Conditions Type I Mound 10'x38' rock bed, 15'x38'…" at bounding box center [930, 128] width 1259 height 305
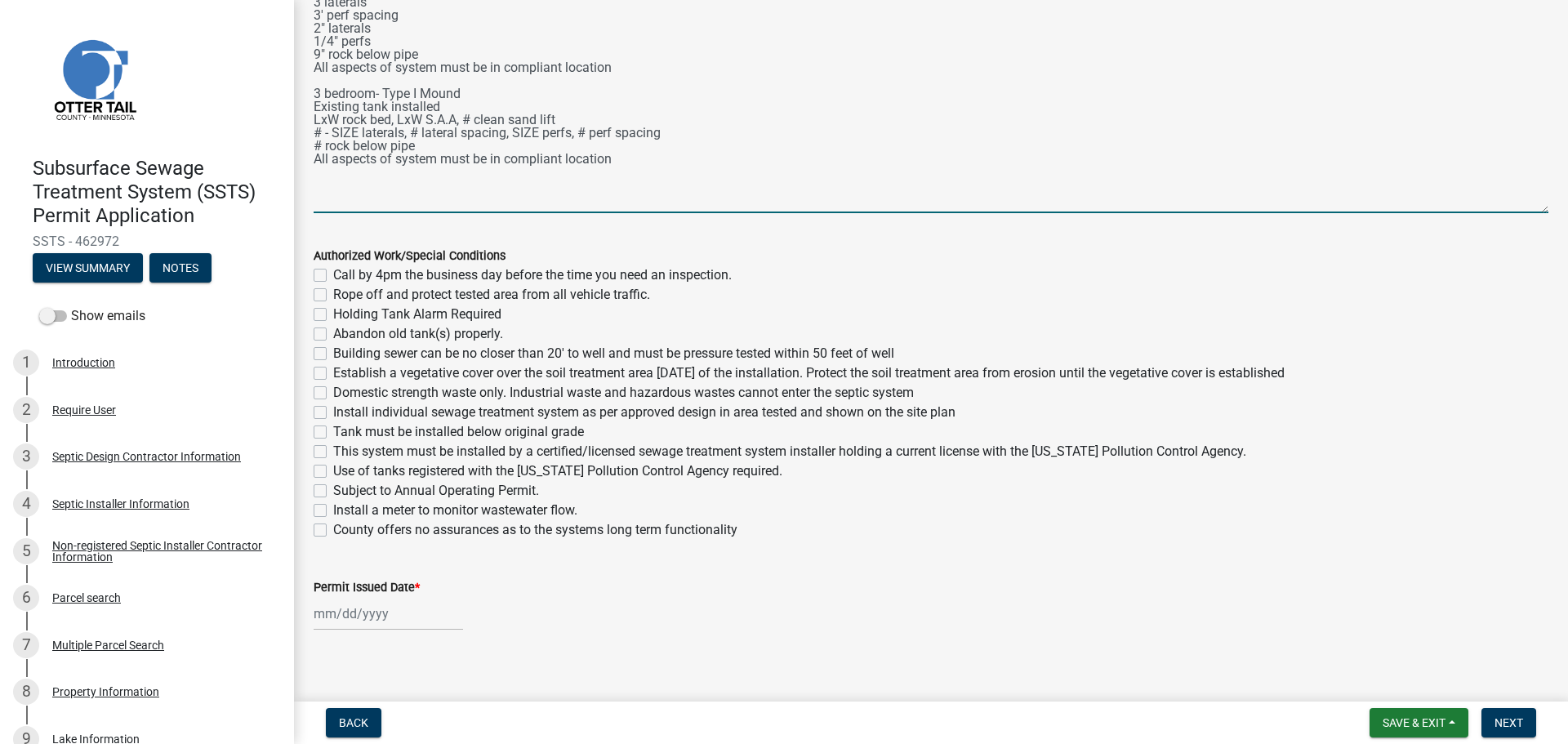
scroll to position [388, 0]
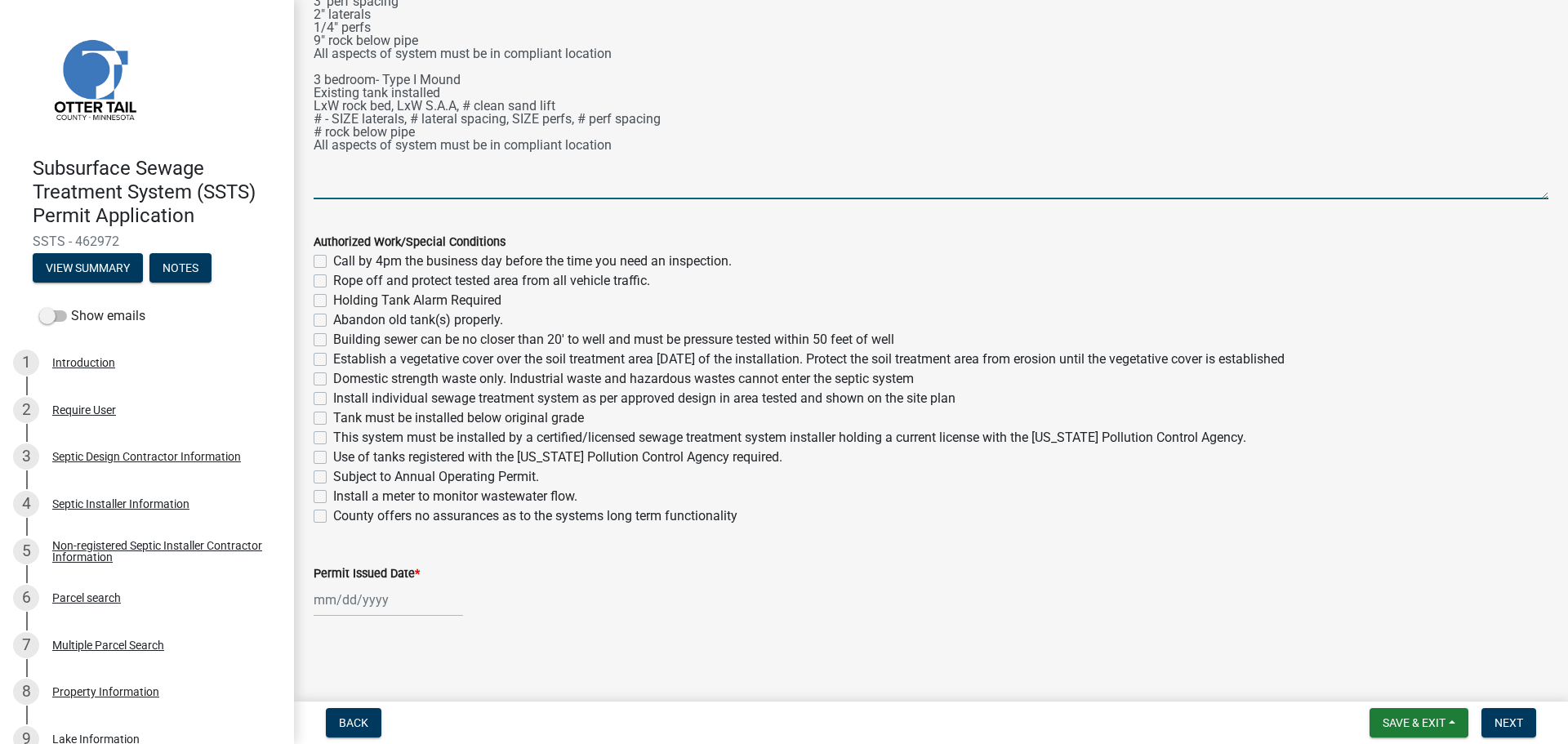
click at [360, 92] on textarea "Type I Mound 10'x38' rock bed, 15'x38' S.A.A 15" clean sand lift 3 laterals 3' …" at bounding box center [931, 68] width 1235 height 262
click at [523, 92] on textarea "Type I Mound 10'x38' rock bed, 15'x38' S.A.A 15" clean sand lift 3 laterals 3' …" at bounding box center [931, 68] width 1235 height 262
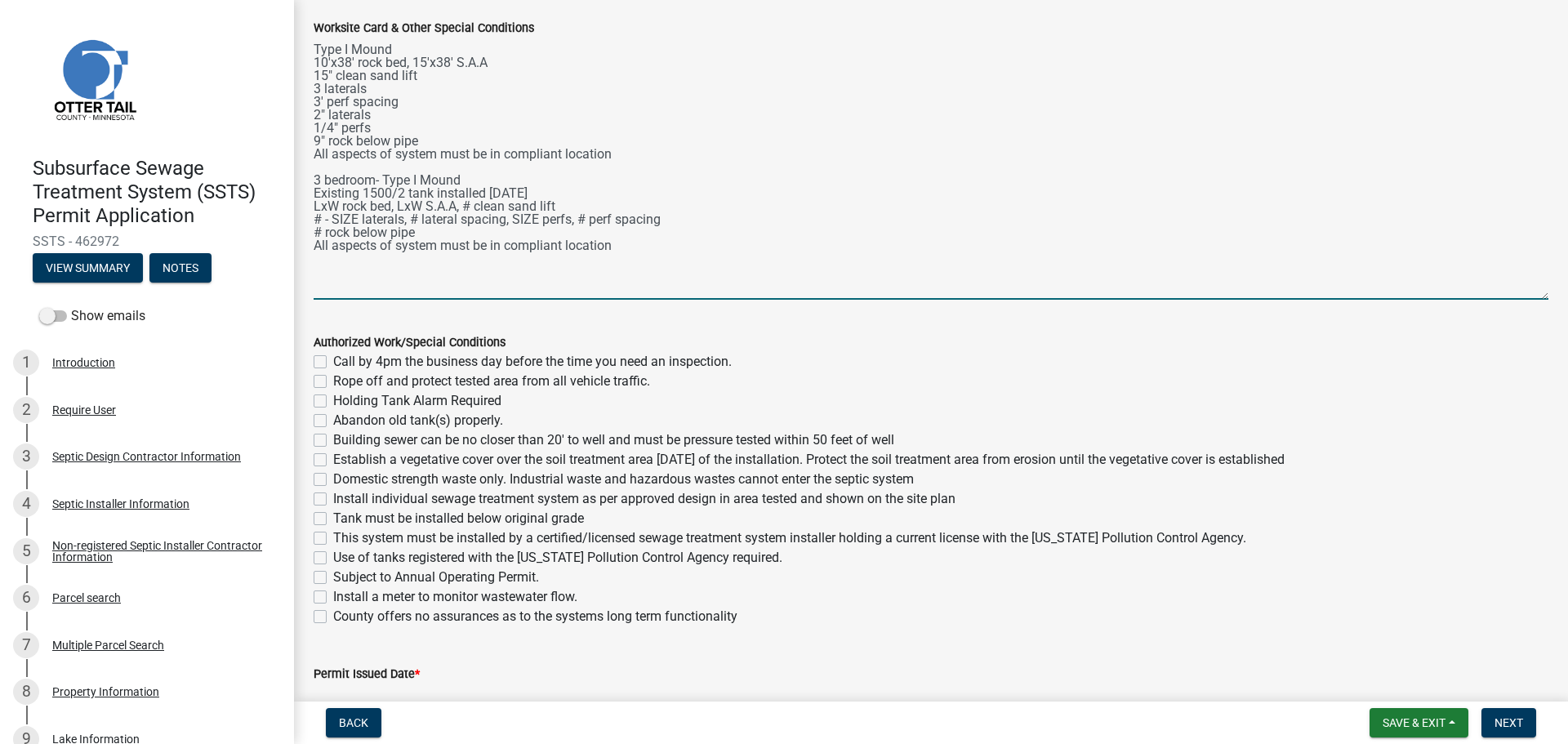
scroll to position [286, 0]
drag, startPoint x: 339, startPoint y: 205, endPoint x: 312, endPoint y: 206, distance: 27.0
click at [312, 206] on div "Worksite Card & Other Special Conditions Type I Mound 10'x38' rock bed, 15'x38'…" at bounding box center [930, 148] width 1259 height 305
click at [512, 224] on textarea "Type I Mound 10'x38' rock bed, 15'x38' S.A.A 15" clean sand lift 3 laterals 3' …" at bounding box center [931, 170] width 1235 height 262
drag, startPoint x: 486, startPoint y: 224, endPoint x: 390, endPoint y: 224, distance: 96.0
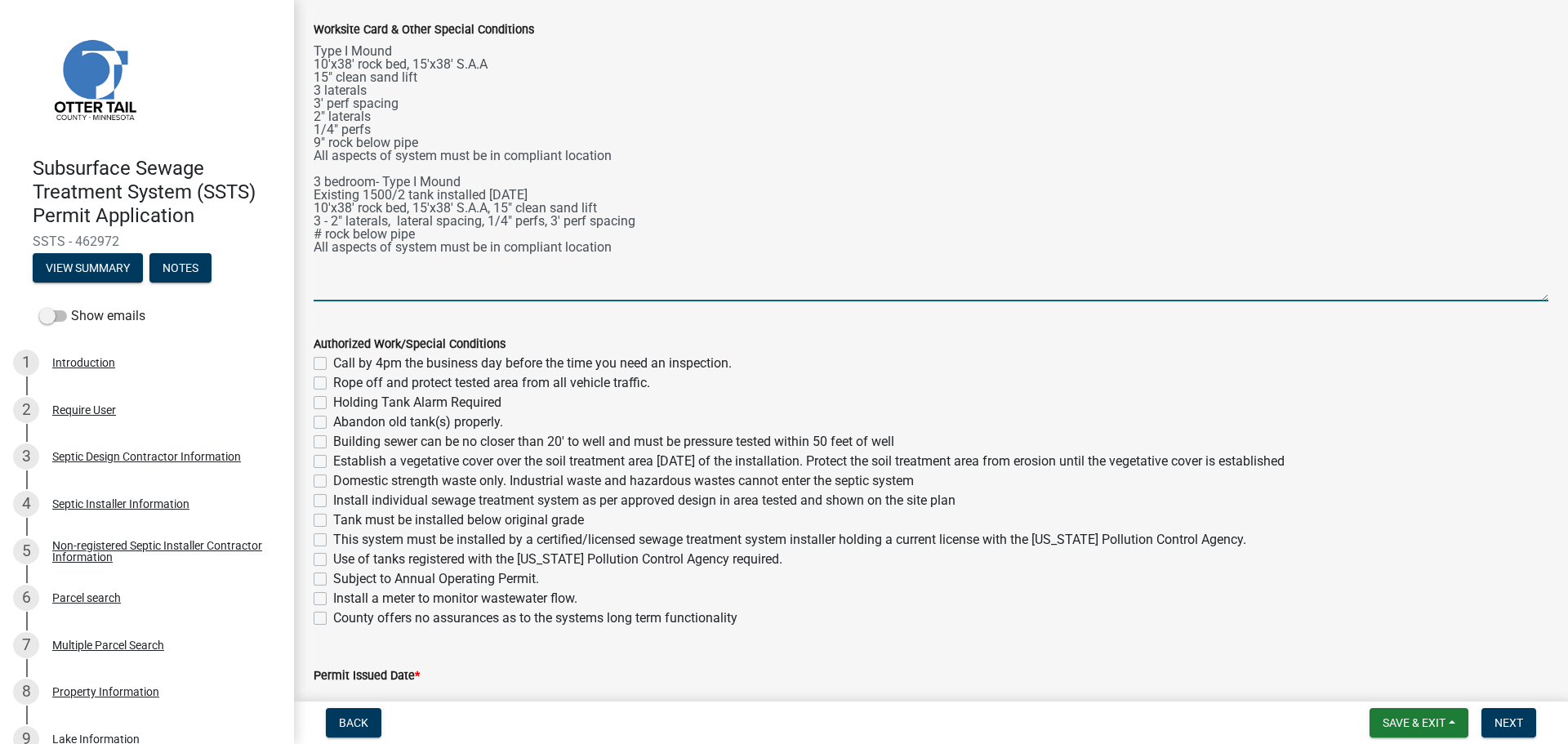
click at [390, 224] on textarea "Type I Mound 10'x38' rock bed, 15'x38' S.A.A 15" clean sand lift 3 laterals 3' …" at bounding box center [931, 170] width 1235 height 262
click at [319, 239] on textarea "Type I Mound 10'x38' rock bed, 15'x38' S.A.A 15" clean sand lift 3 laterals 3' …" at bounding box center [931, 170] width 1235 height 262
drag, startPoint x: 352, startPoint y: 173, endPoint x: 309, endPoint y: 50, distance: 130.3
click at [309, 50] on div "Worksite Card & Other Special Conditions Type I Mound 10'x38' rock bed, 15'x38'…" at bounding box center [930, 148] width 1259 height 305
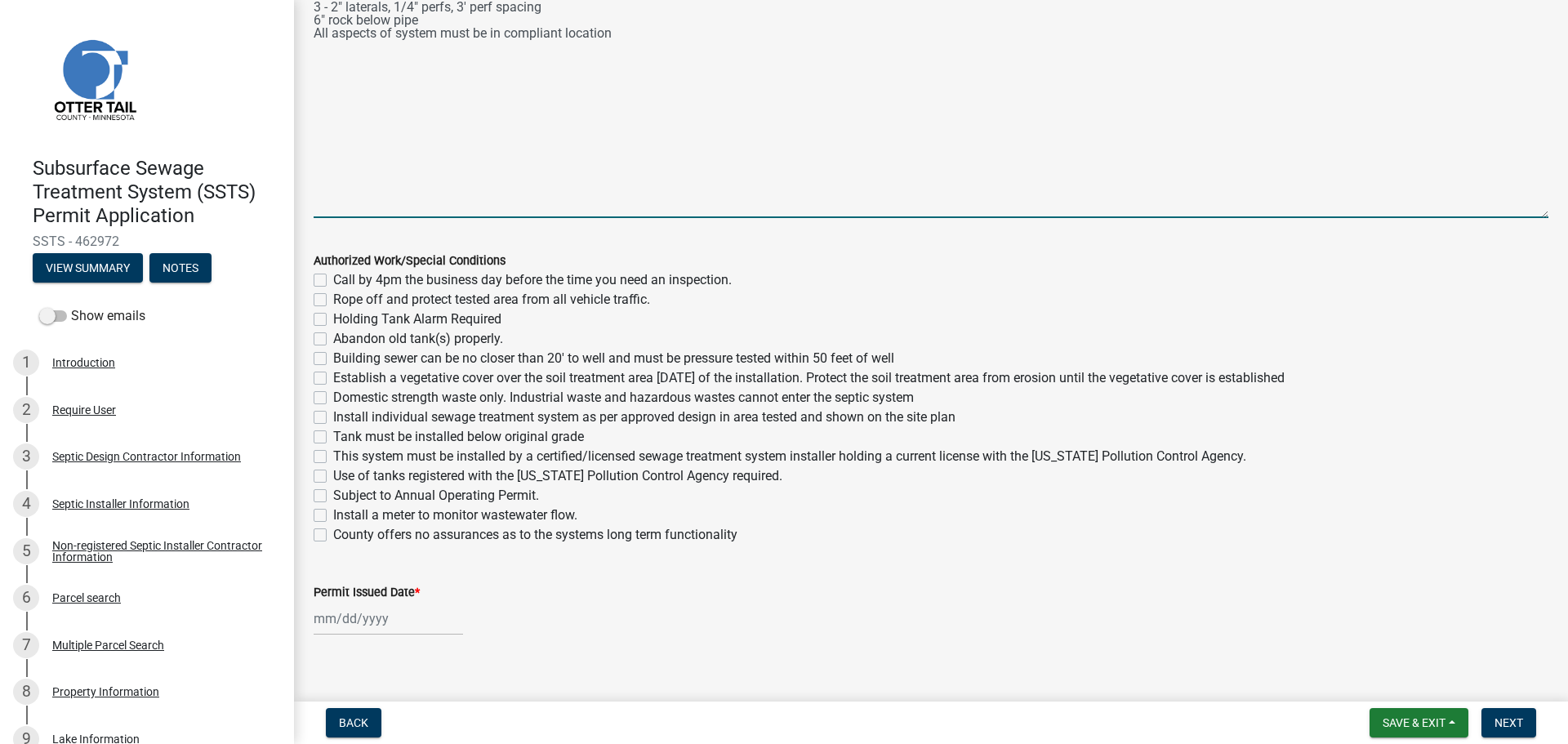
scroll to position [388, 0]
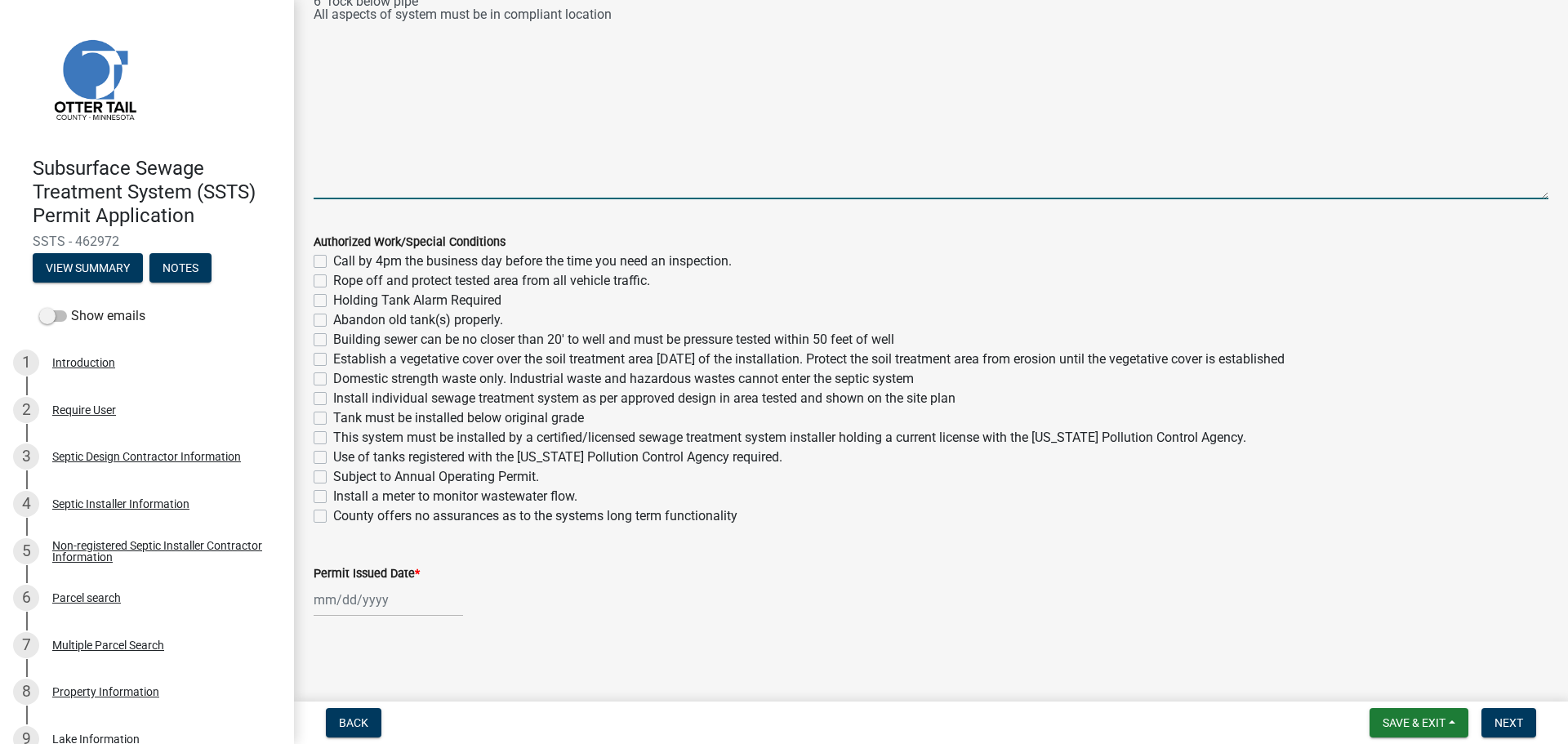
type textarea "3 bedroom- Type I Mound Existing 1500/2 tank installed 8/23/24 10'x38' rock bed…"
click at [333, 260] on label "Call by 4pm the business day before the time you need an inspection." at bounding box center [532, 261] width 399 height 20
click at [333, 260] on input "Call by 4pm the business day before the time you need an inspection." at bounding box center [339, 257] width 11 height 11
checkbox input "true"
checkbox input "false"
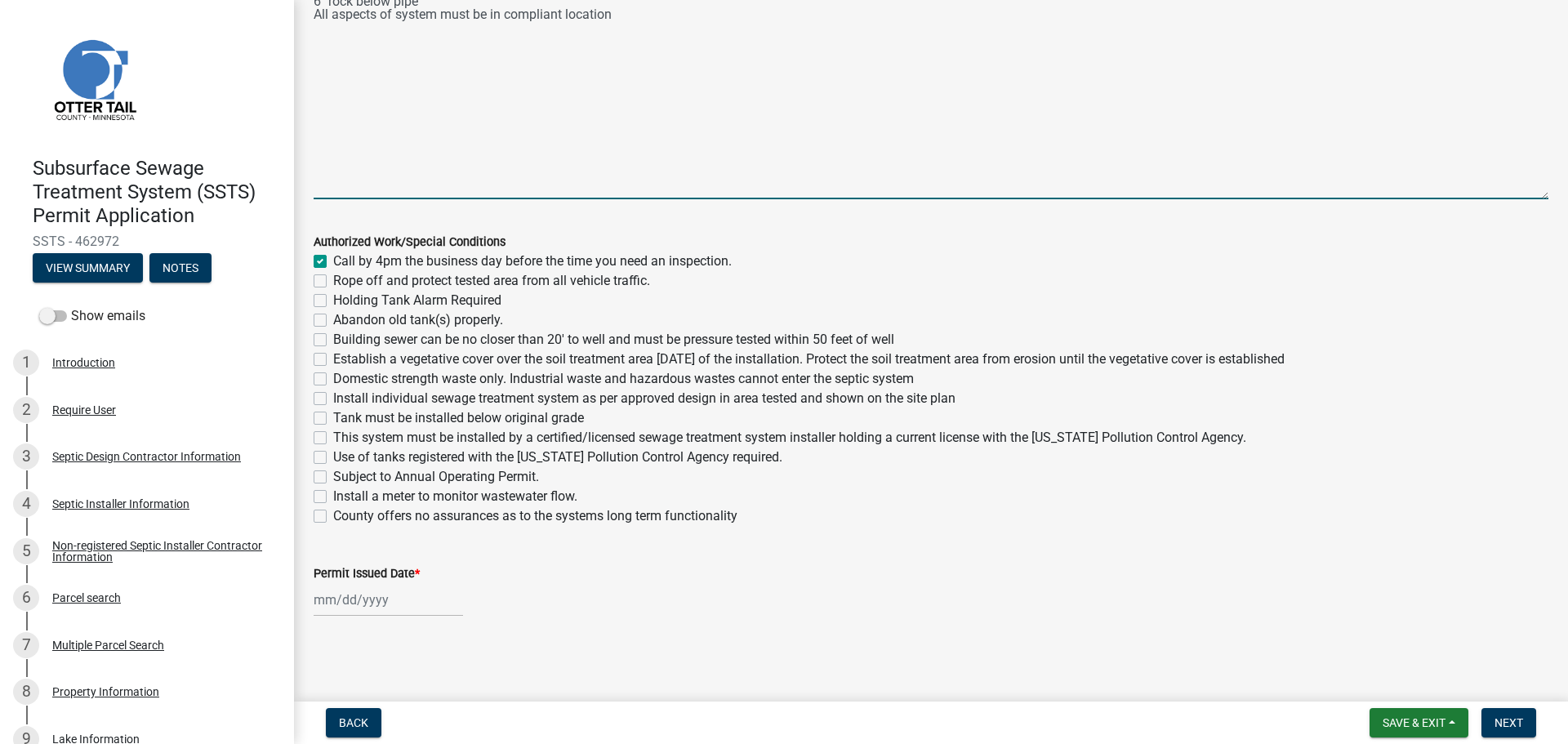
checkbox input "false"
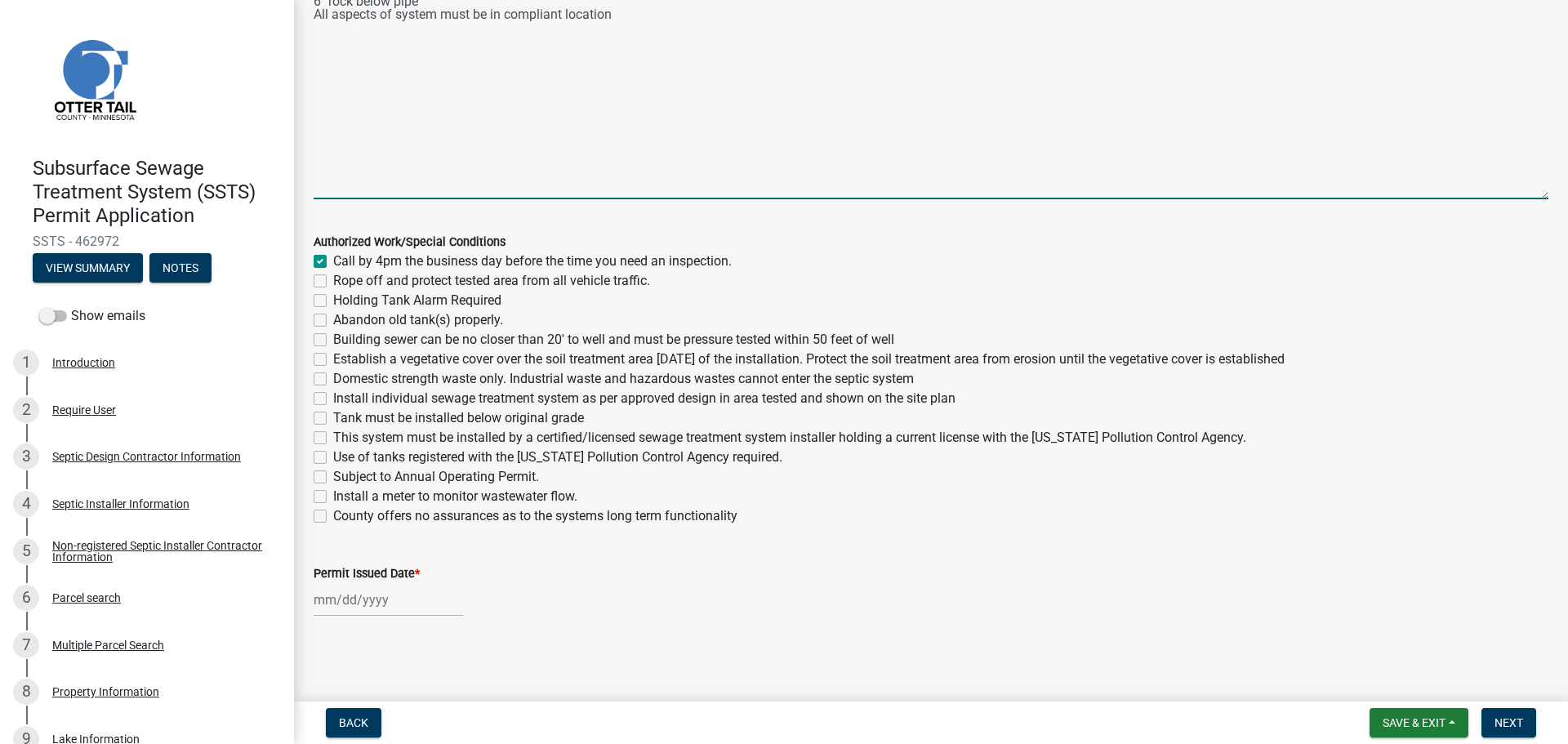
checkbox input "false"
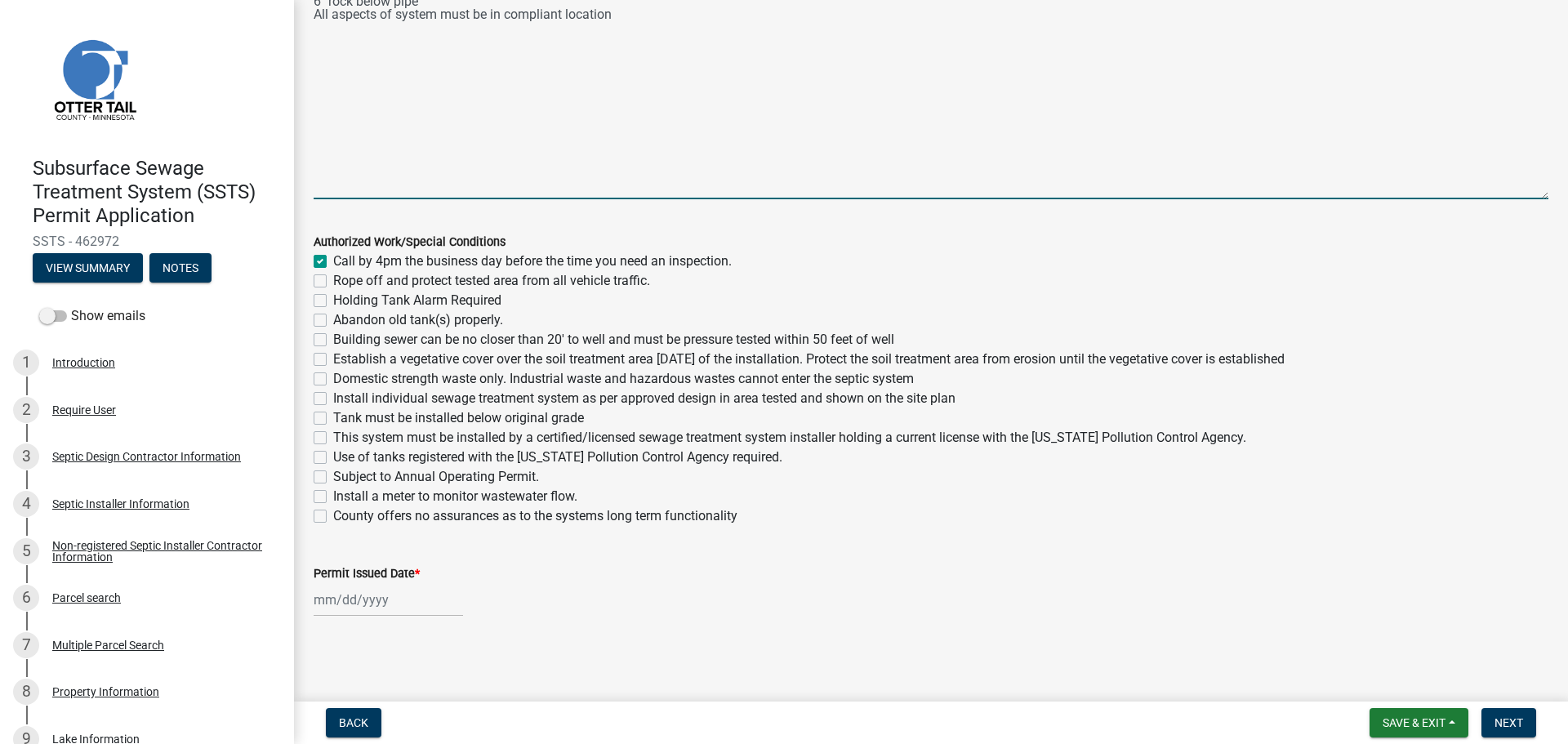
checkbox input "false"
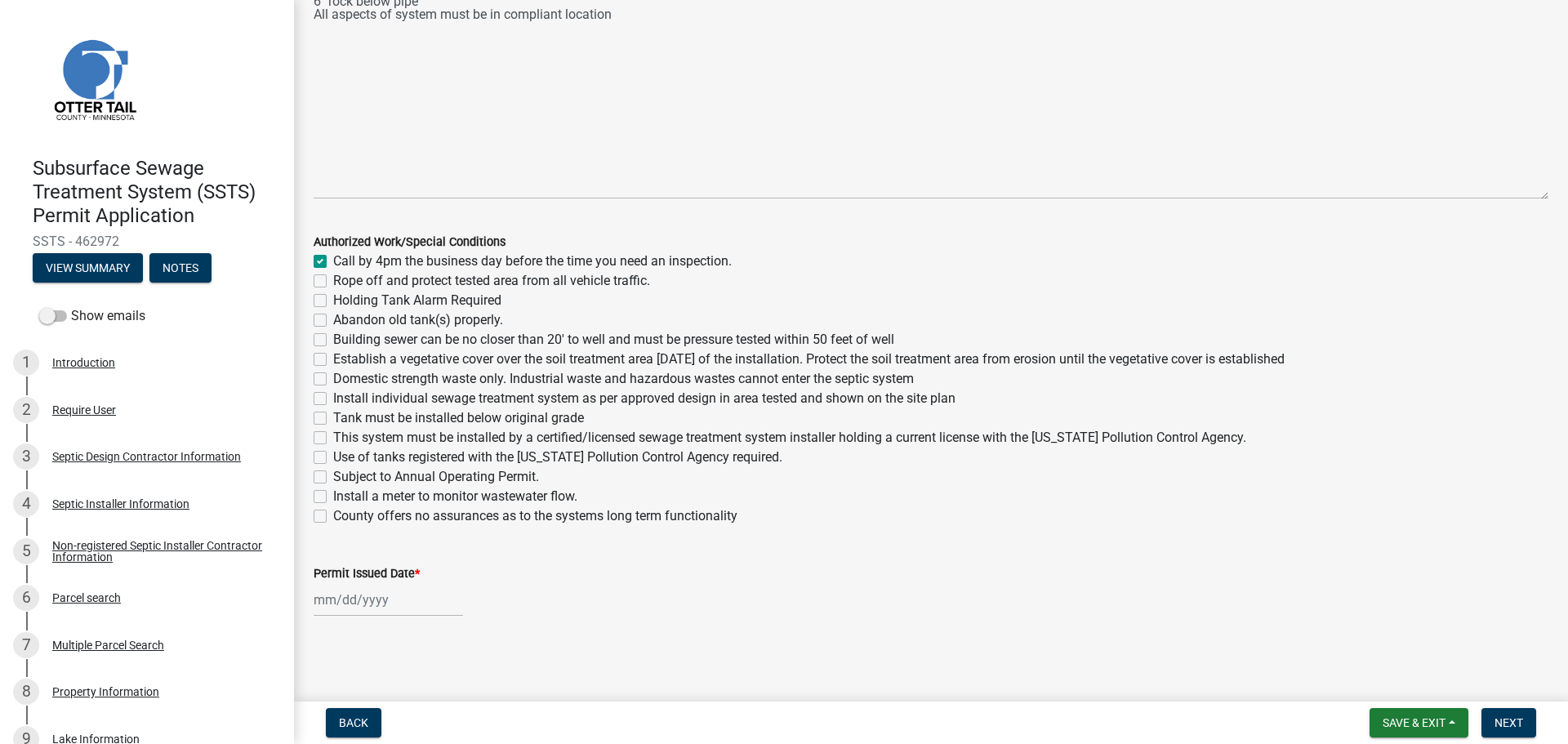
click at [320, 288] on div "Rope off and protect tested area from all vehicle traffic." at bounding box center [931, 281] width 1235 height 20
click at [333, 282] on label "Rope off and protect tested area from all vehicle traffic." at bounding box center [492, 281] width 317 height 20
click at [333, 282] on input "Rope off and protect tested area from all vehicle traffic." at bounding box center [339, 277] width 11 height 11
checkbox input "true"
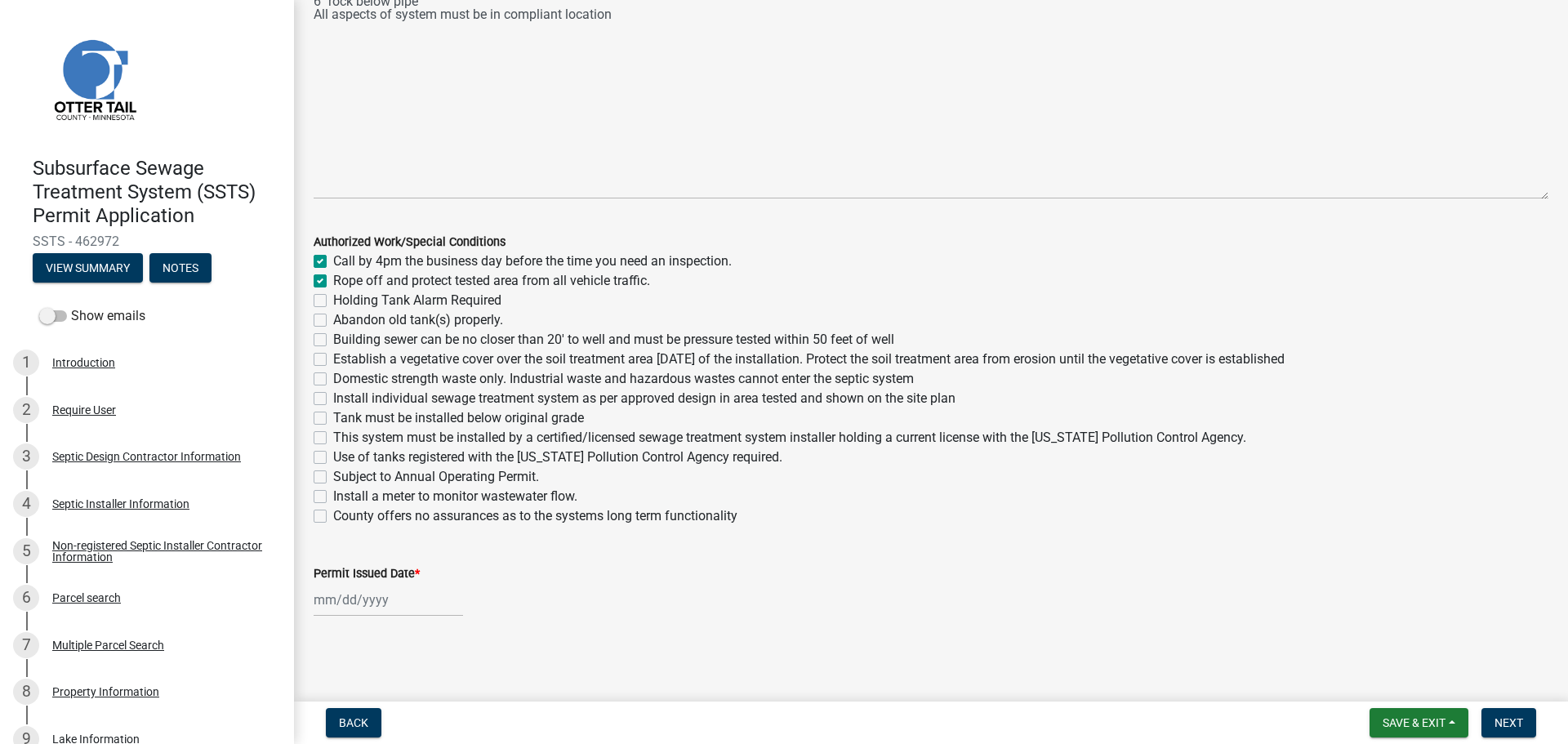
checkbox input "true"
checkbox input "false"
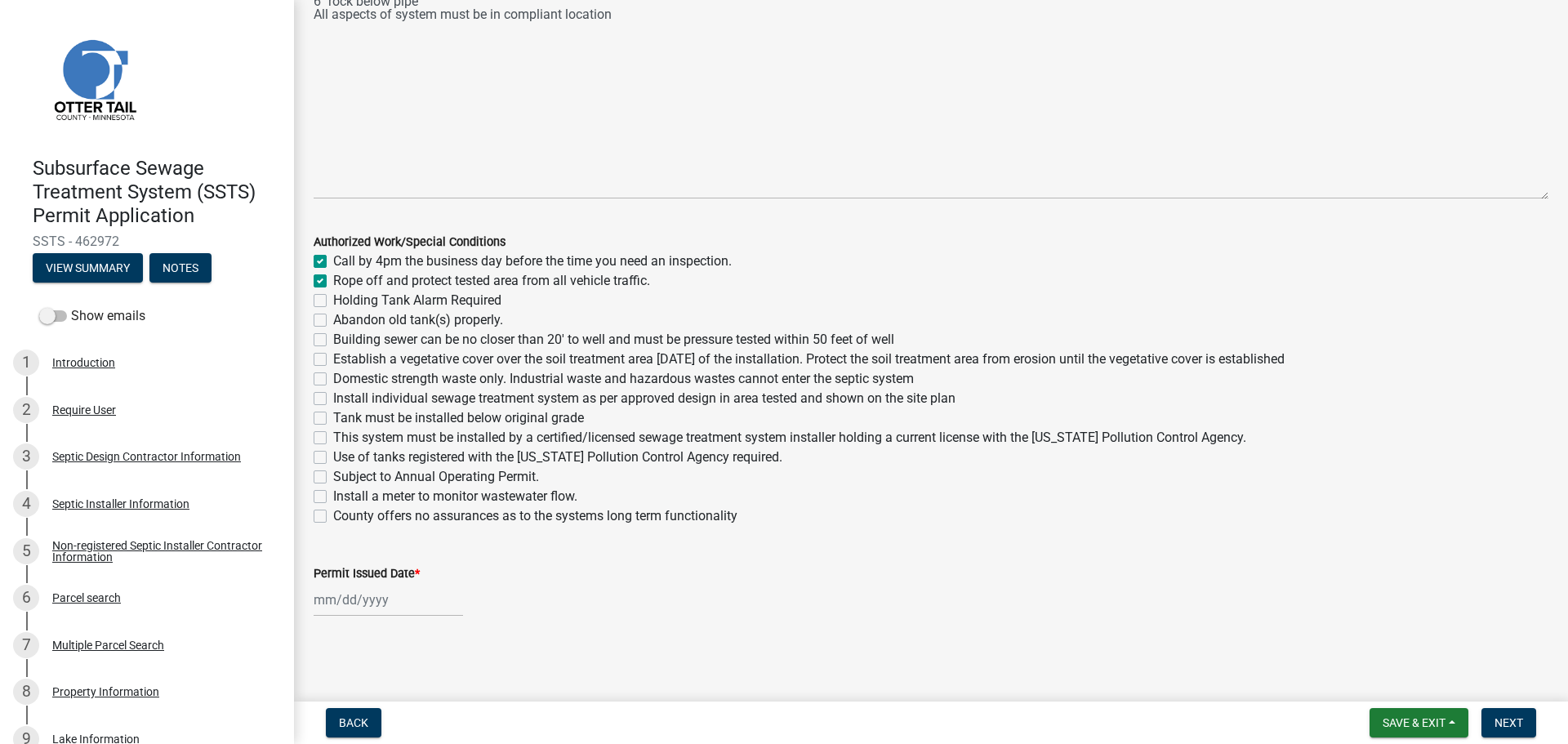
checkbox input "false"
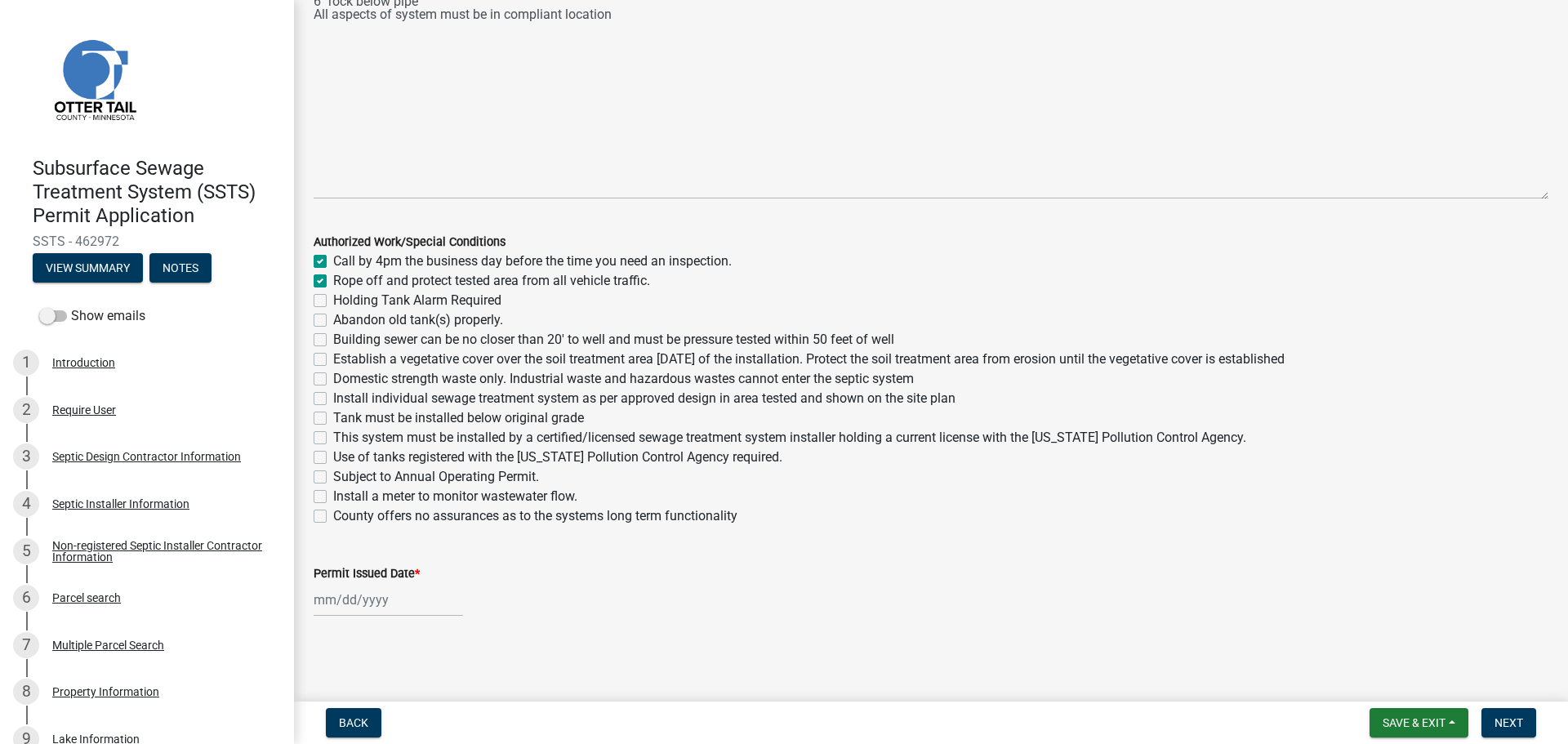
checkbox input "false"
click at [333, 342] on label "Building sewer can be no closer than 20' to well and must be pressure tested wi…" at bounding box center [614, 340] width 561 height 20
click at [333, 341] on input "Building sewer can be no closer than 20' to well and must be pressure tested wi…" at bounding box center [339, 335] width 11 height 11
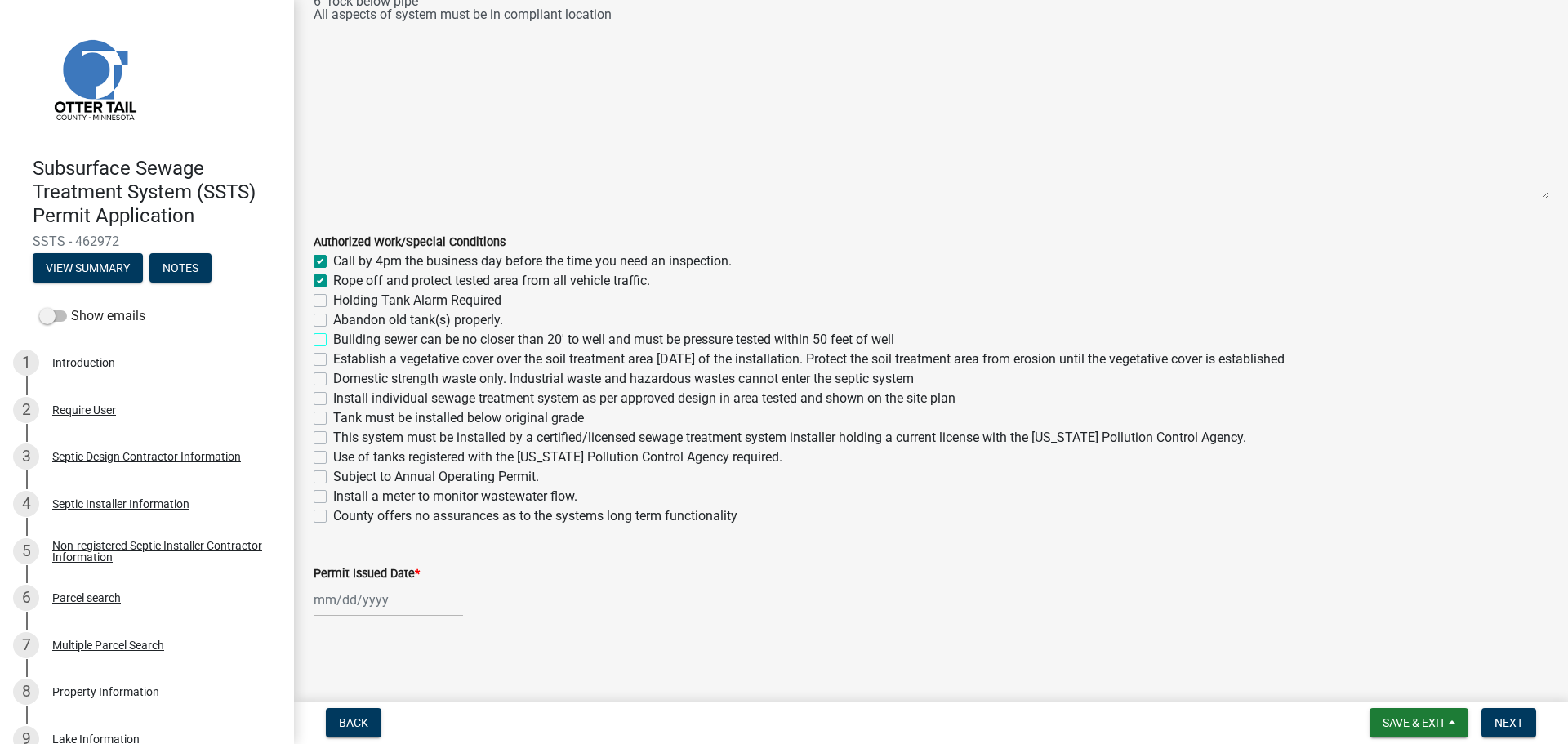
checkbox input "true"
checkbox input "false"
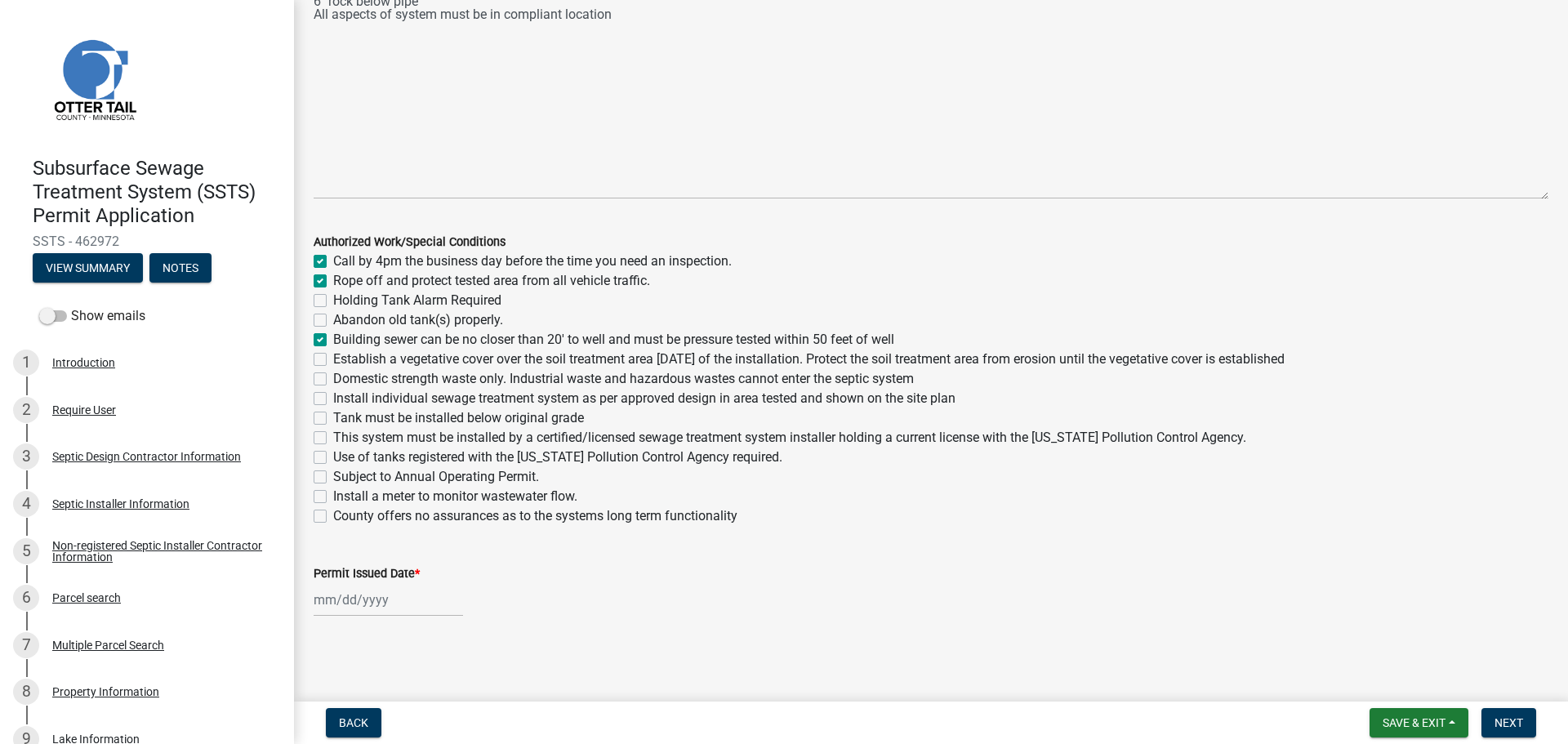
checkbox input "true"
checkbox input "false"
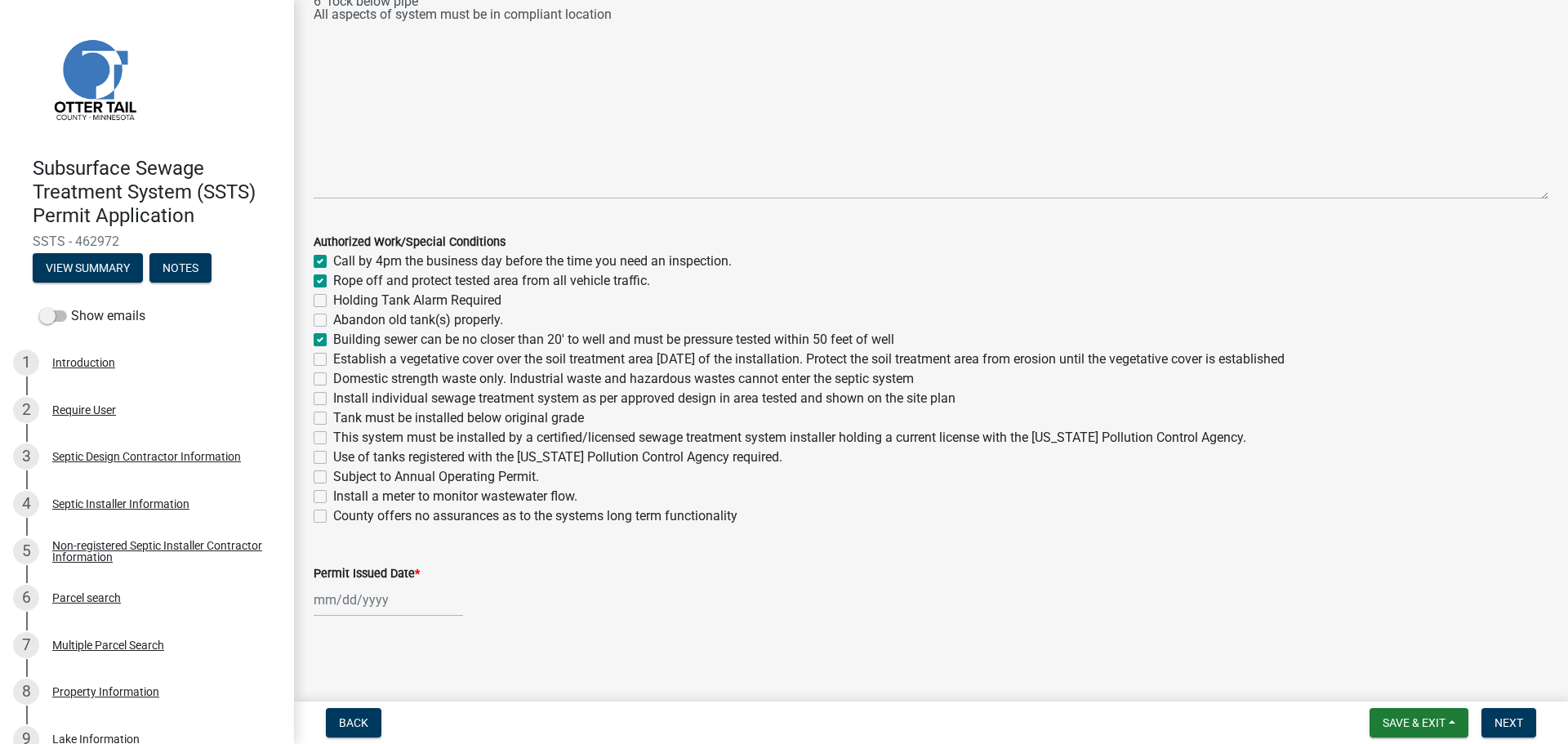
checkbox input "false"
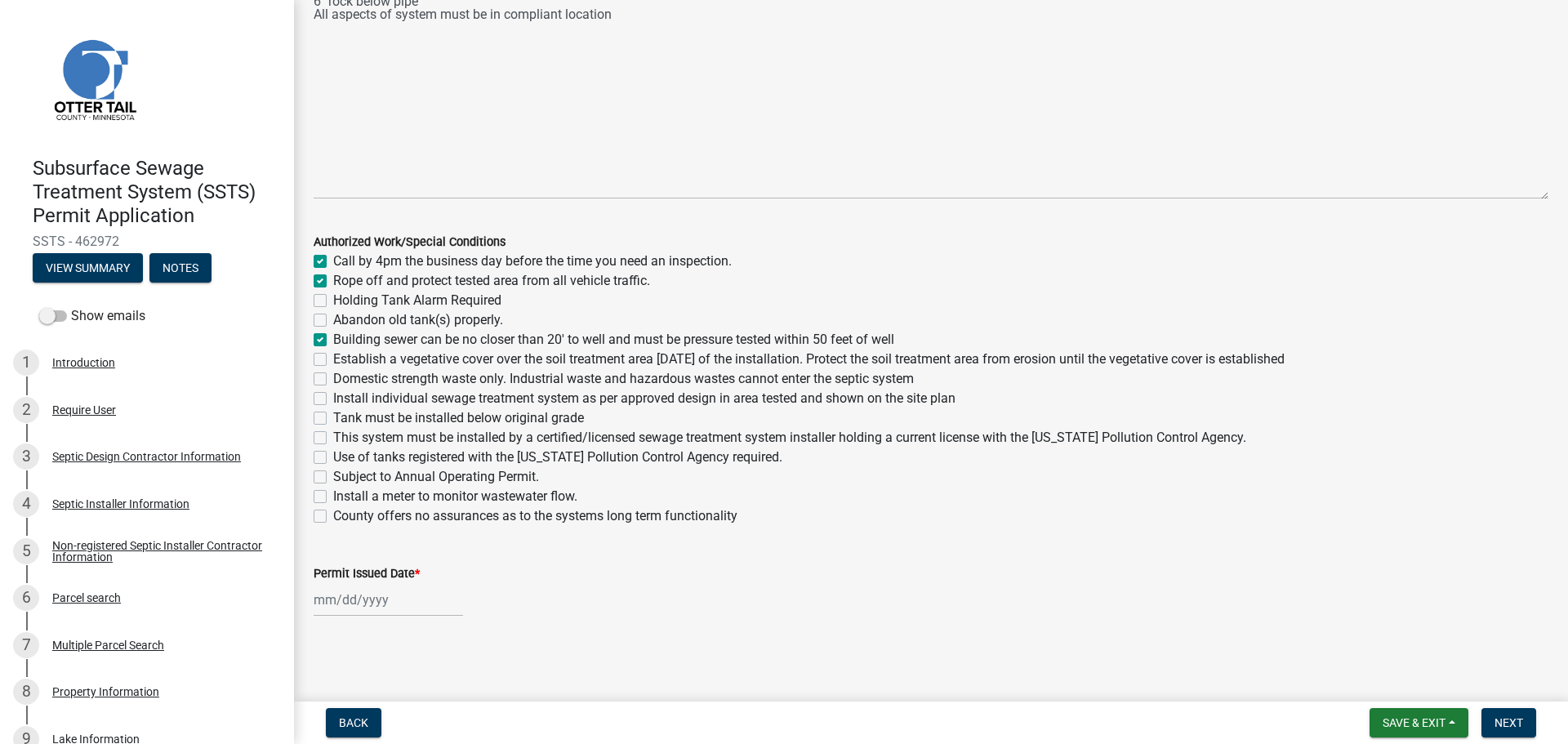
click at [333, 364] on label "Establish a vegetative cover over the soil treatment area within 30 days of the…" at bounding box center [809, 360] width 952 height 20
click at [333, 360] on input "Establish a vegetative cover over the soil treatment area within 30 days of the…" at bounding box center [339, 355] width 11 height 11
checkbox input "true"
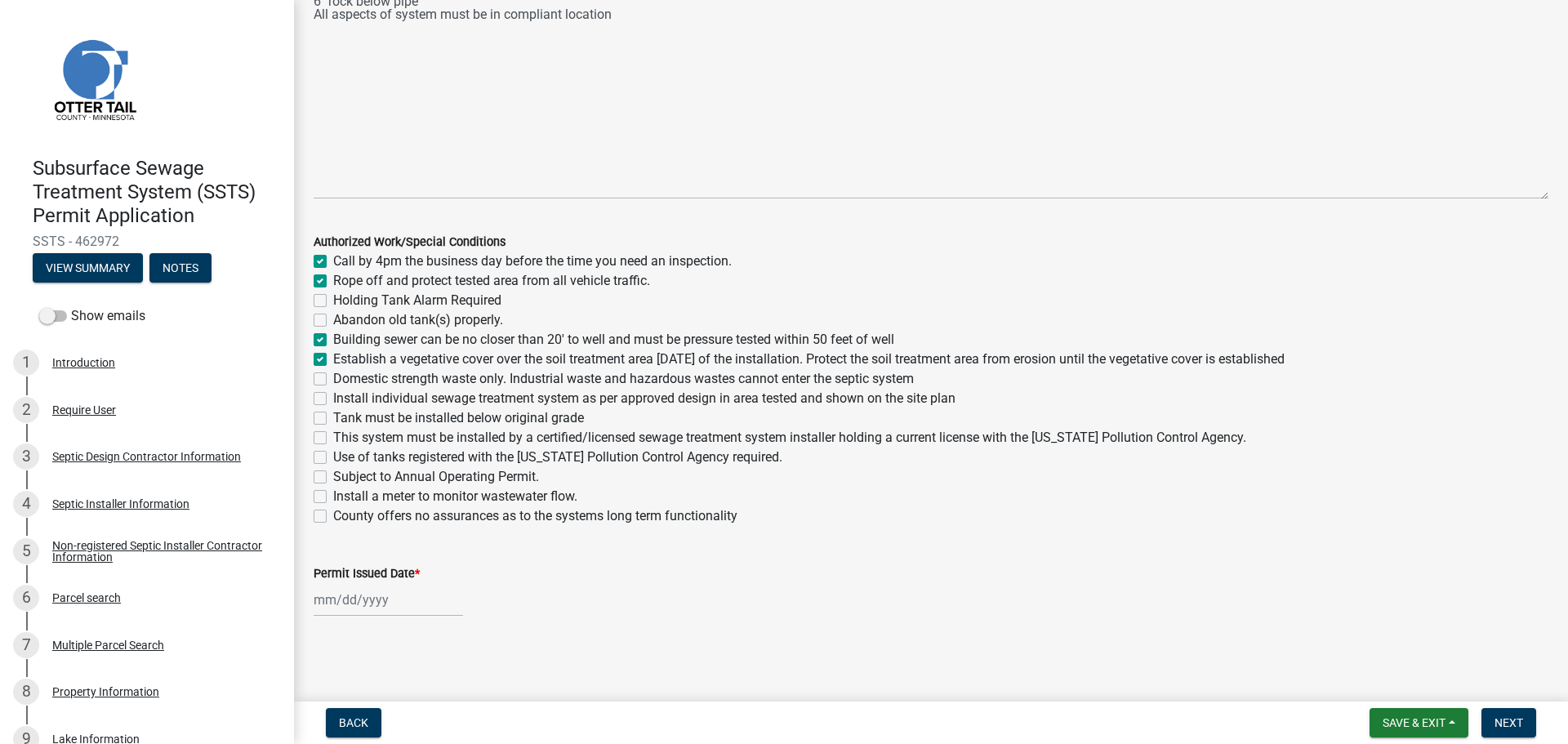
checkbox input "false"
checkbox input "true"
checkbox input "false"
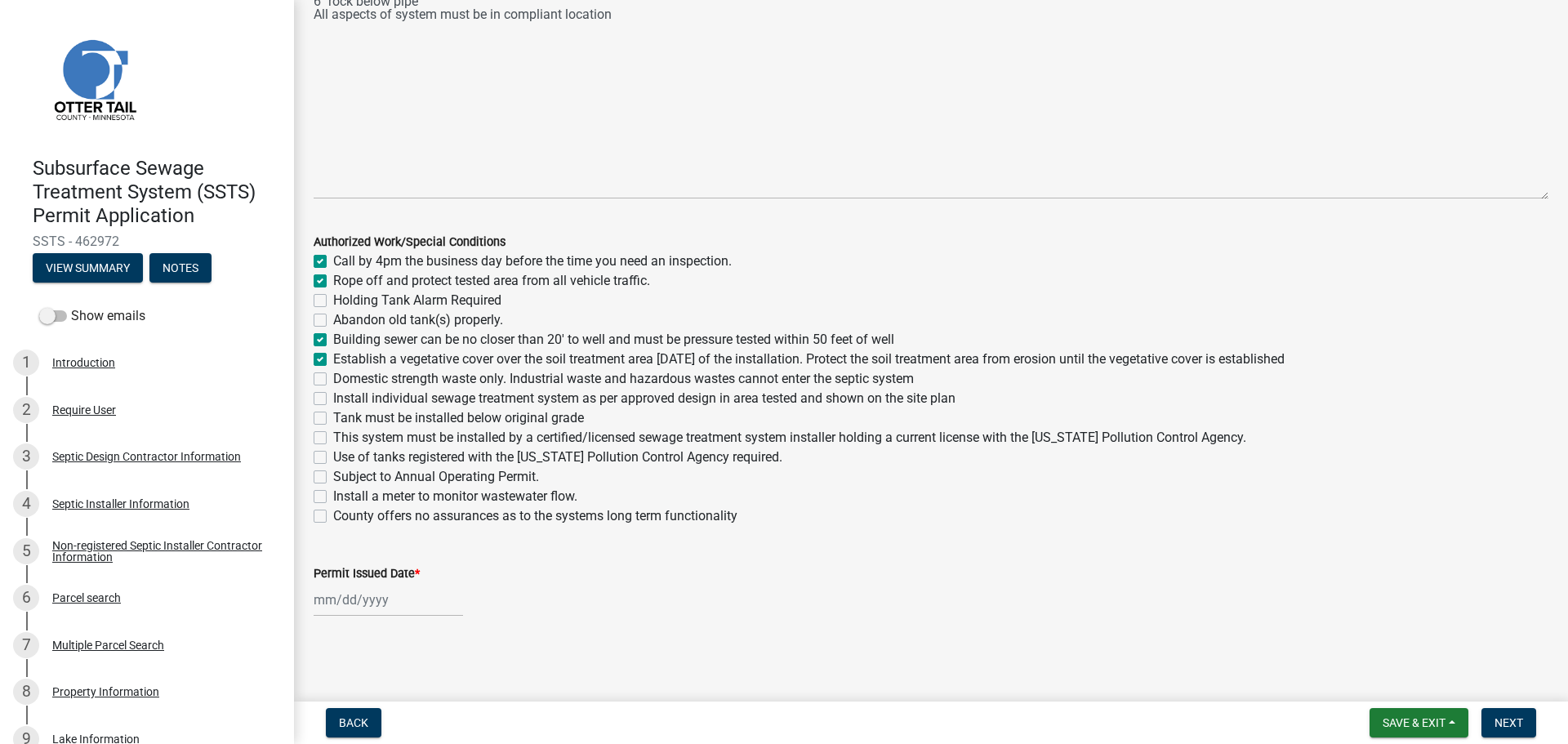
checkbox input "false"
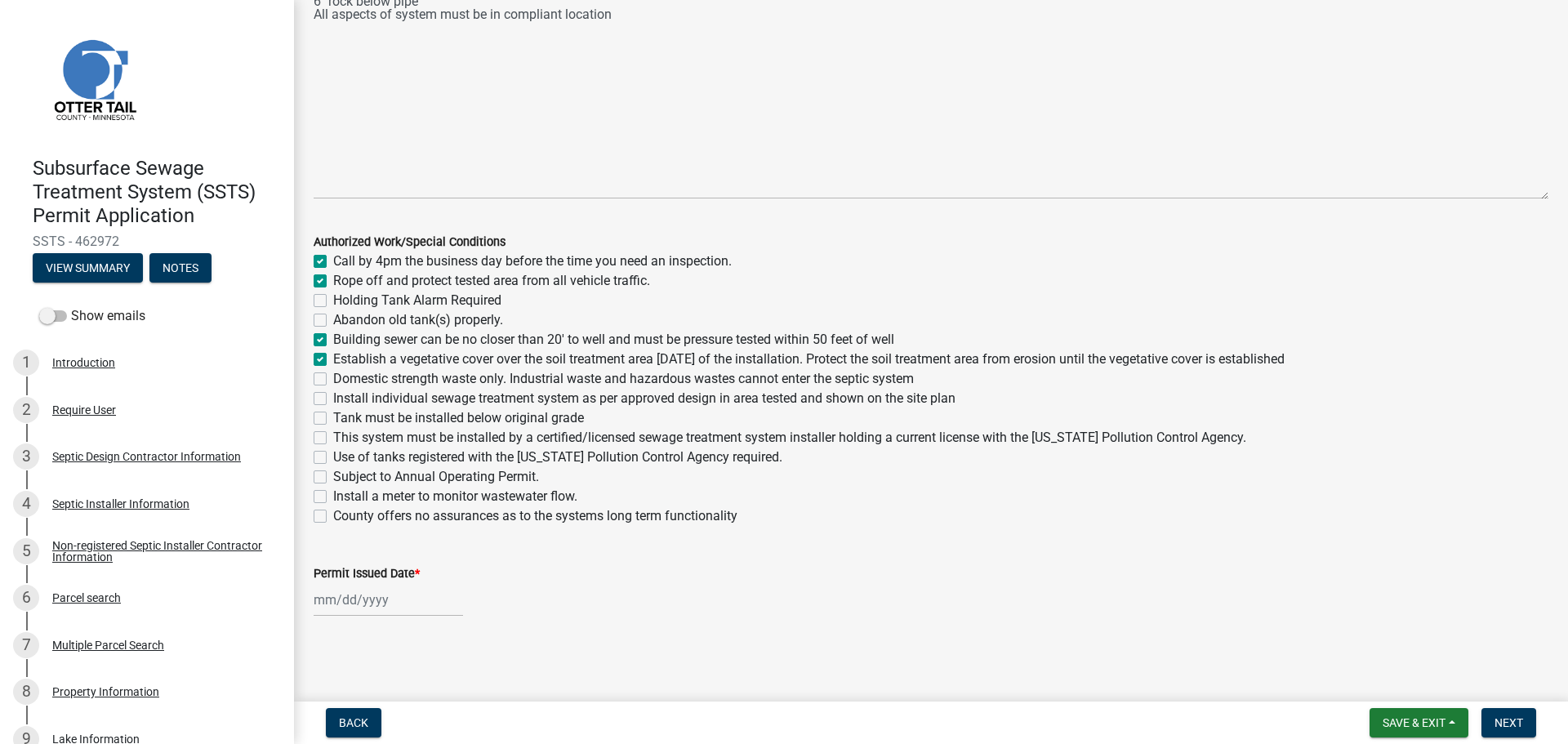
checkbox input "false"
click at [333, 376] on label "Domestic strength waste only. Industrial waste and hazardous wastes cannot ente…" at bounding box center [624, 379] width 580 height 20
click at [333, 376] on input "Domestic strength waste only. Industrial waste and hazardous wastes cannot ente…" at bounding box center [339, 374] width 11 height 11
checkbox input "true"
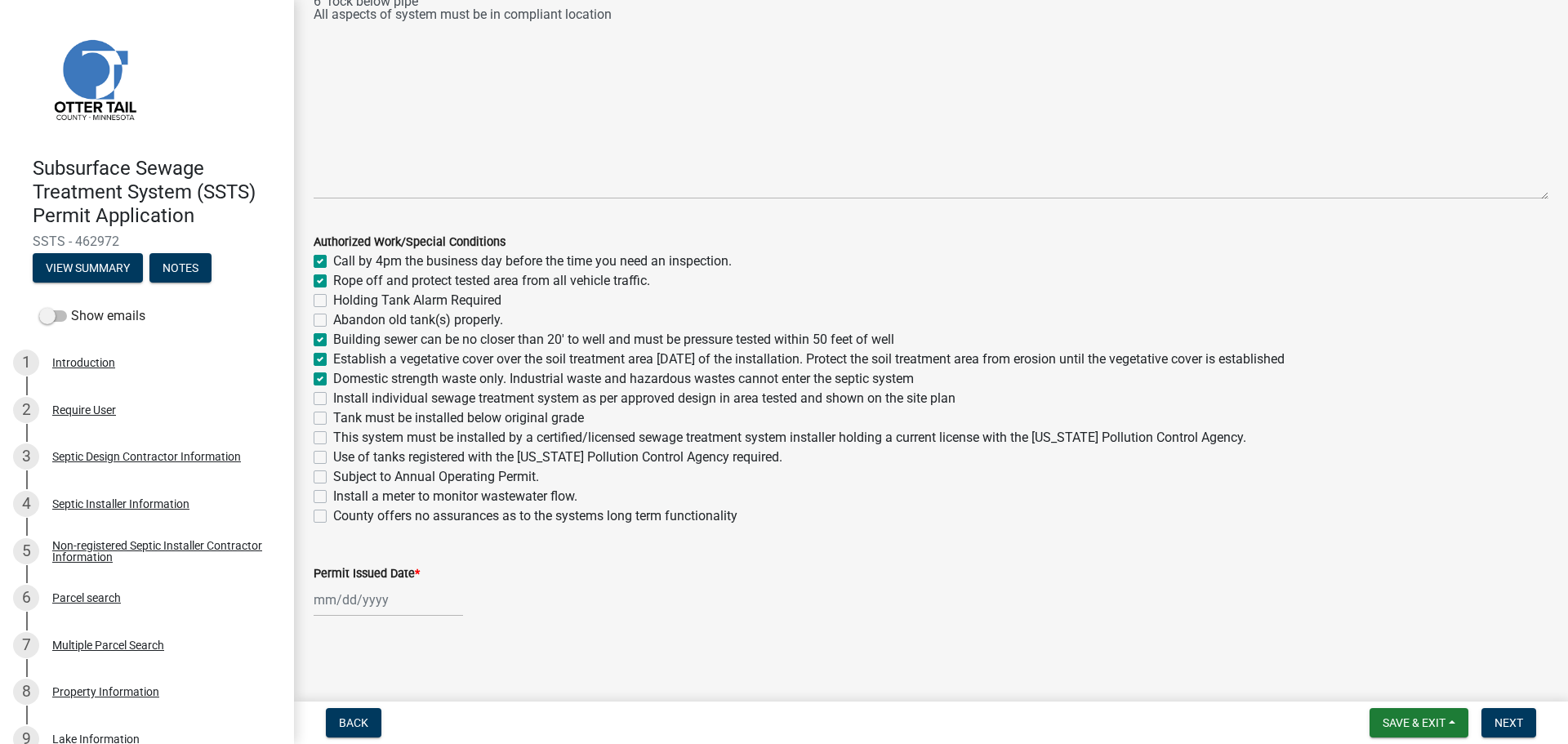
checkbox input "true"
checkbox input "false"
checkbox input "true"
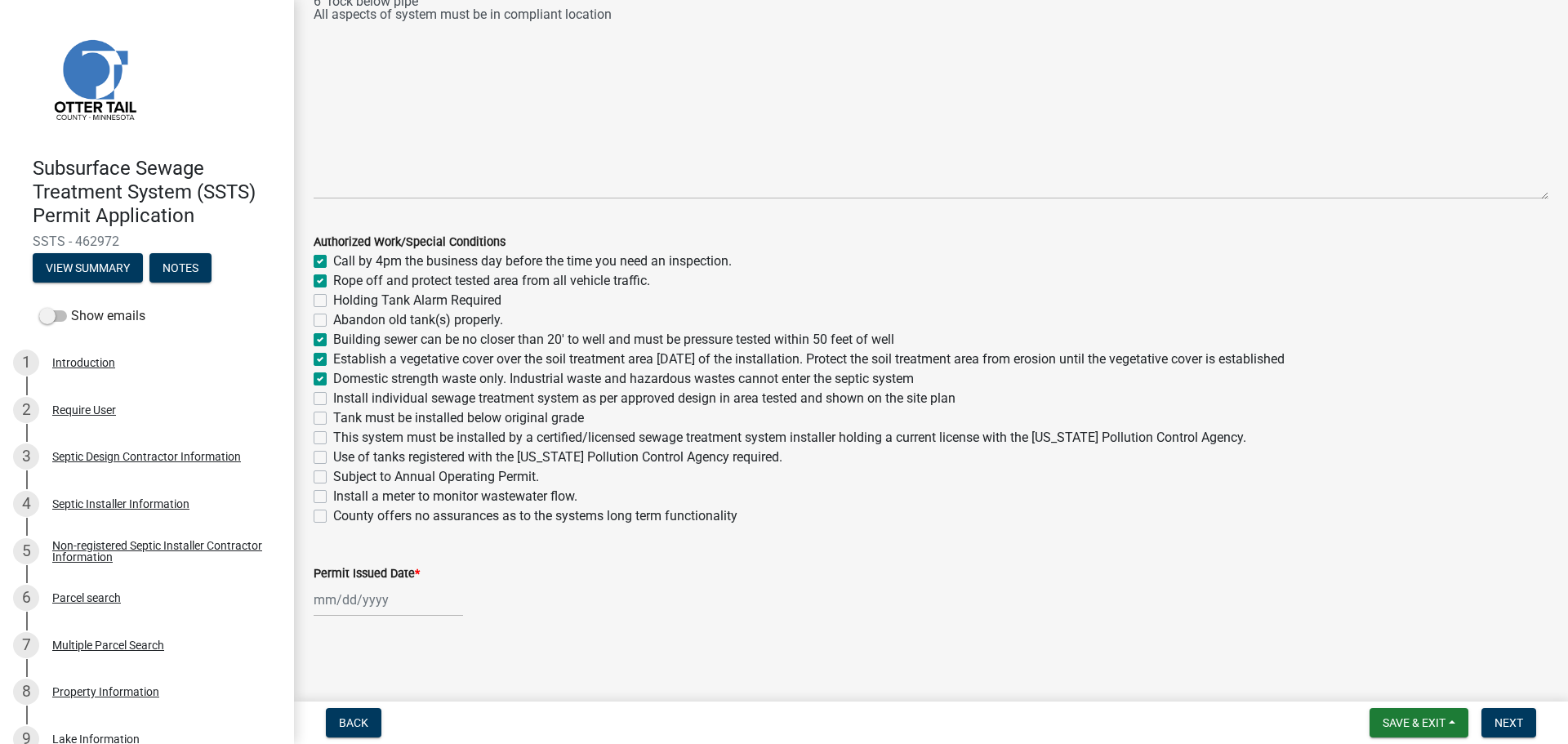
checkbox input "true"
checkbox input "false"
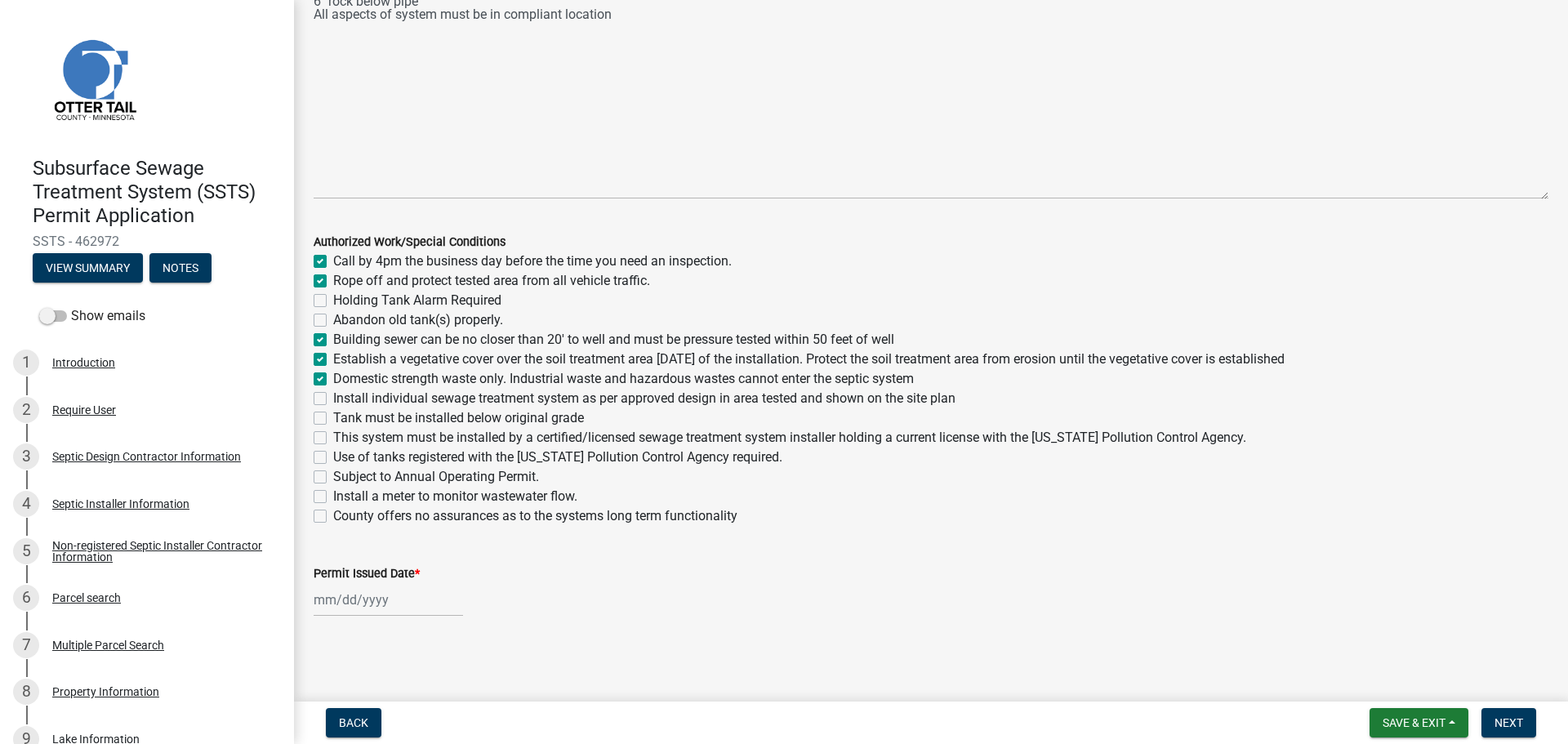
checkbox input "false"
click at [333, 392] on label "Install individual sewage treatment system as per approved design in area teste…" at bounding box center [644, 399] width 622 height 20
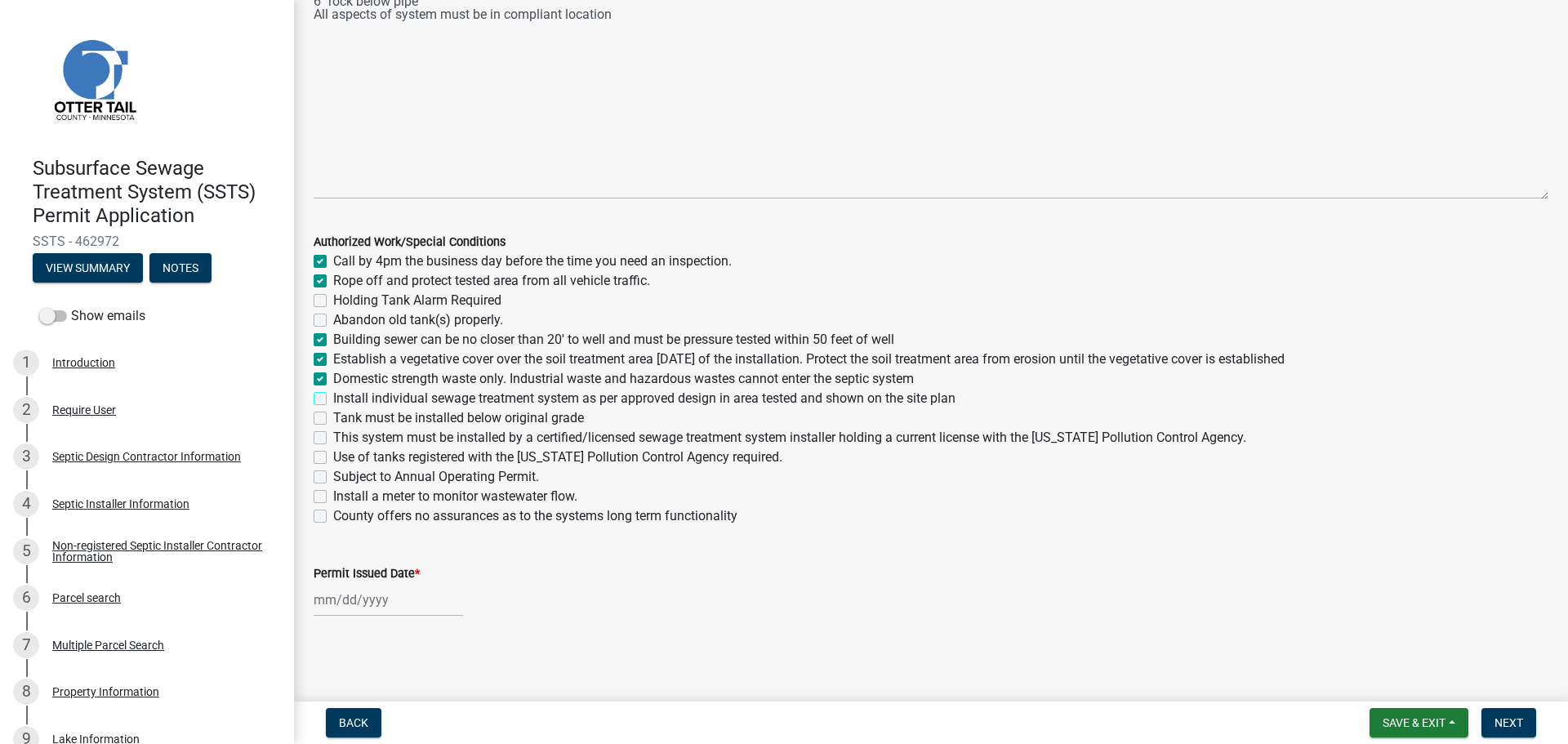
click at [333, 392] on input "Install individual sewage treatment system as per approved design in area teste…" at bounding box center [339, 394] width 11 height 11
checkbox input "true"
checkbox input "false"
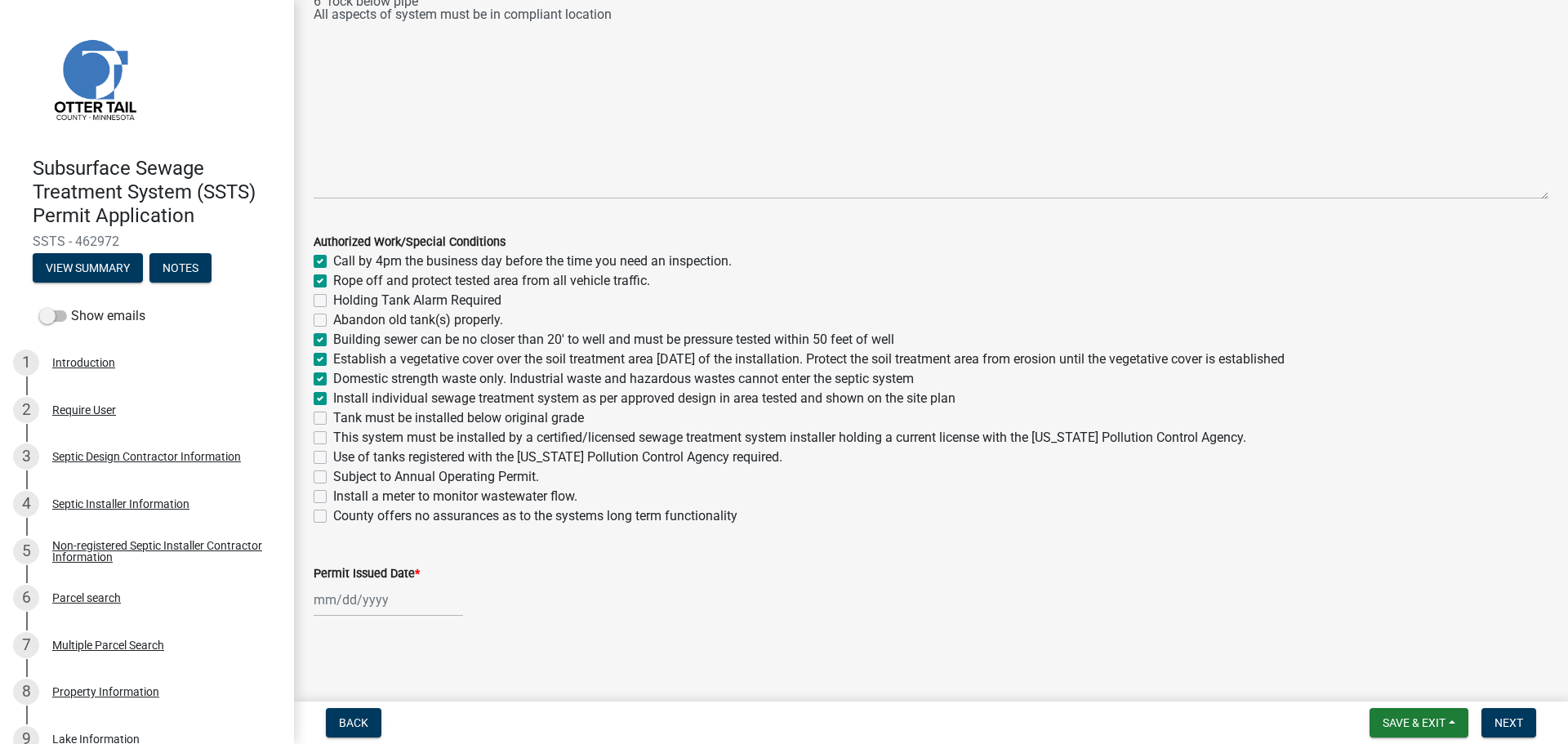
checkbox input "false"
checkbox input "true"
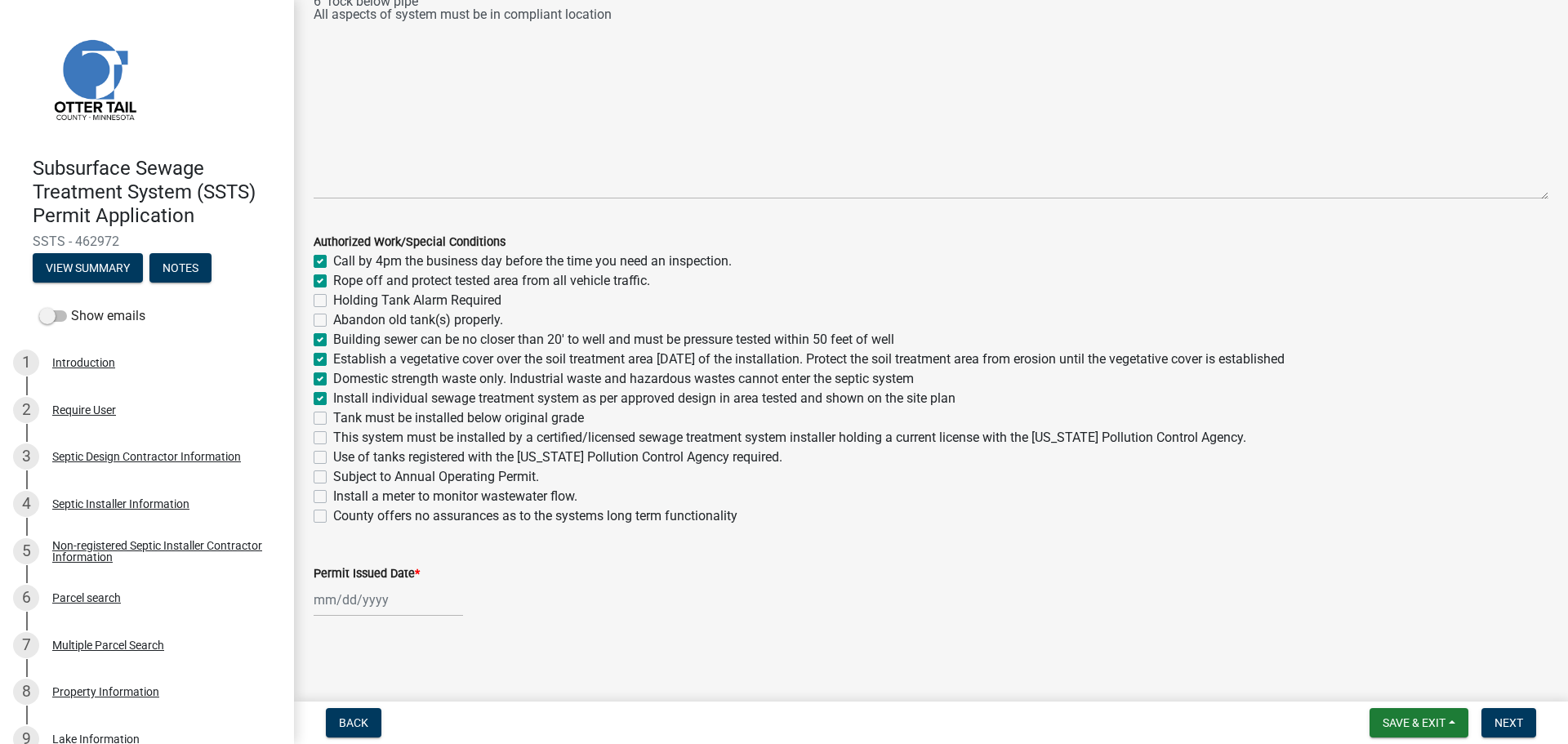
checkbox input "false"
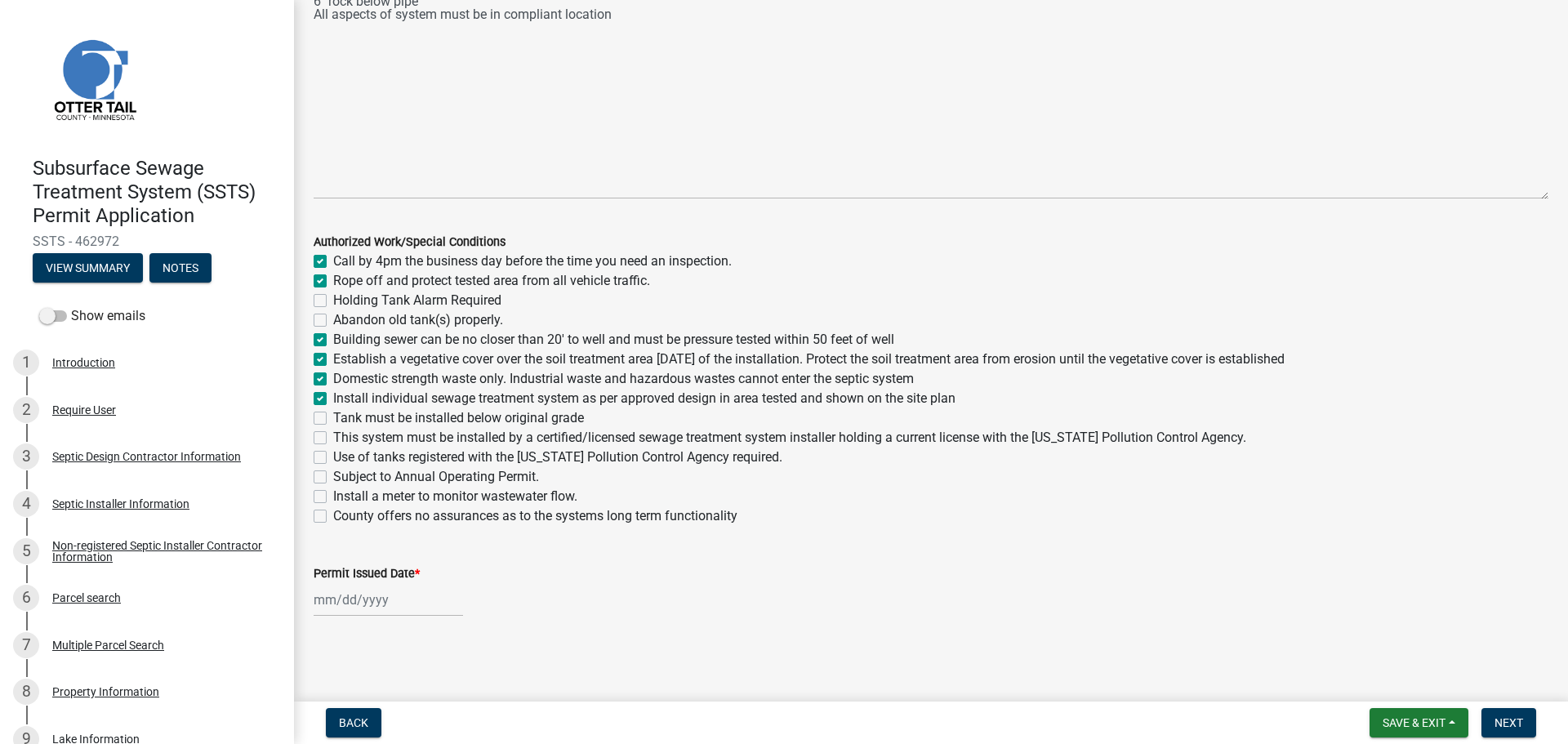
checkbox input "false"
click at [318, 410] on div "Tank must be installed below original grade" at bounding box center [931, 419] width 1235 height 20
click at [333, 404] on label "Install individual sewage treatment system as per approved design in area teste…" at bounding box center [644, 399] width 622 height 20
click at [333, 400] on input "Install individual sewage treatment system as per approved design in area teste…" at bounding box center [339, 394] width 11 height 11
checkbox input "false"
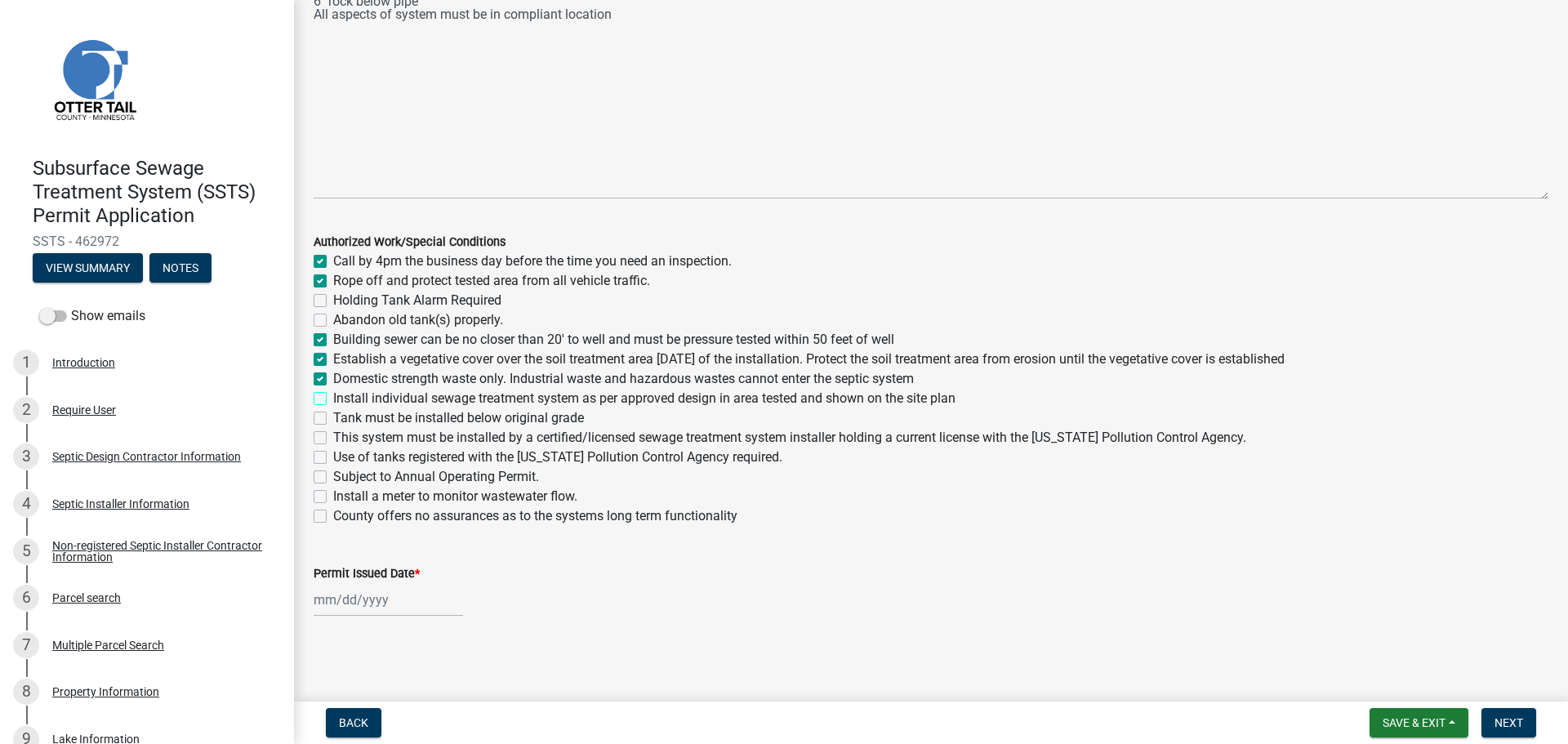
checkbox input "true"
checkbox input "false"
checkbox input "true"
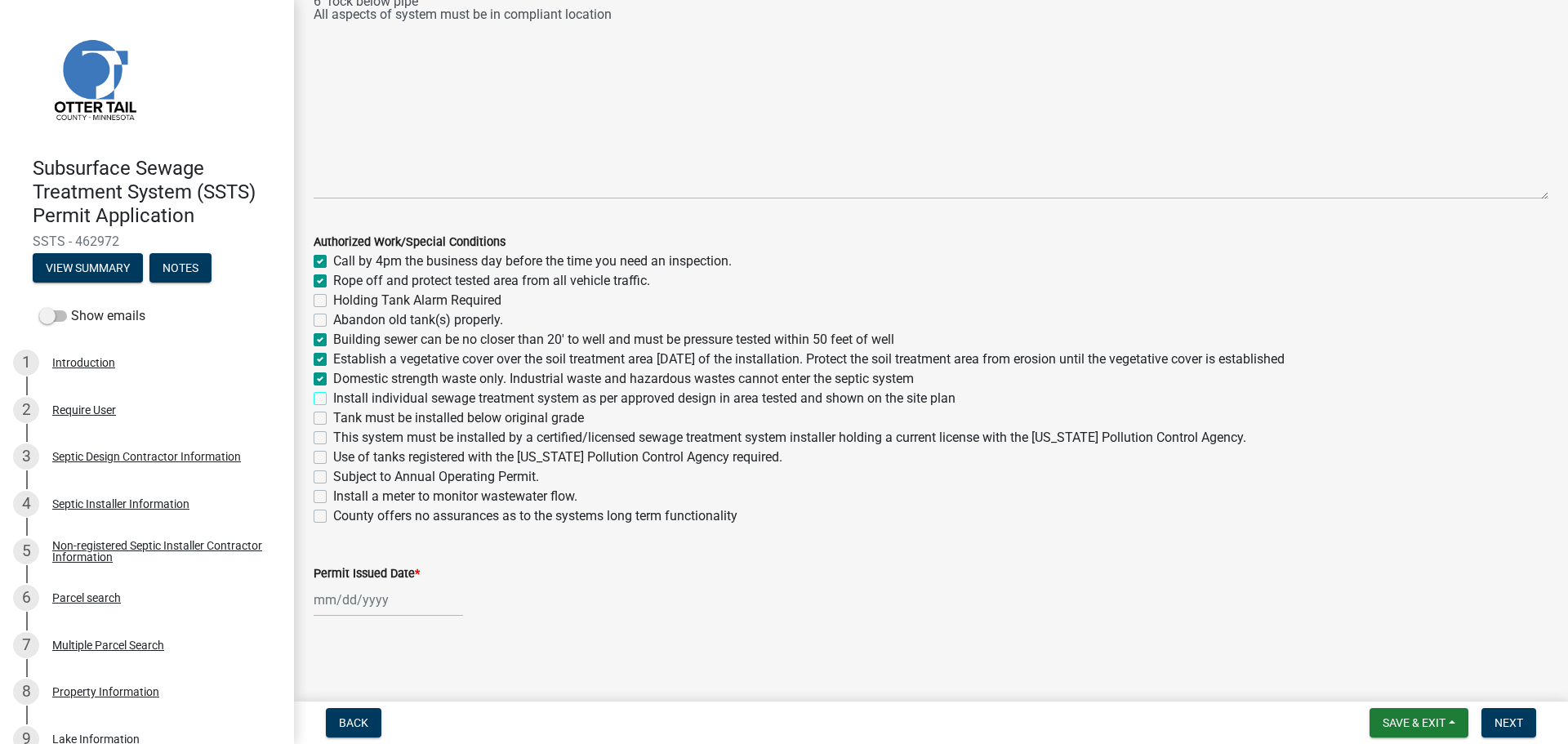
checkbox input "true"
checkbox input "false"
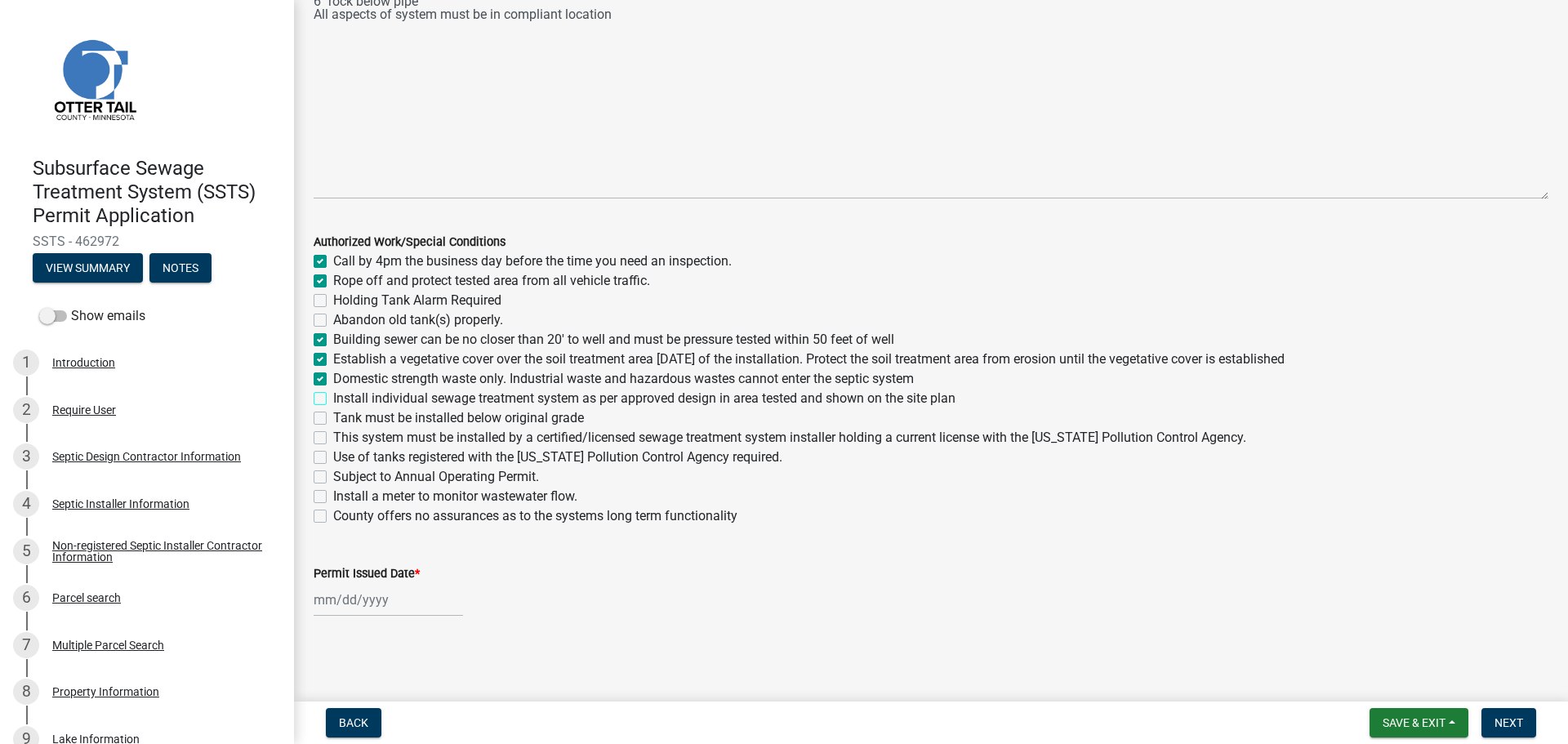
checkbox input "false"
click at [333, 401] on label "Install individual sewage treatment system as per approved design in area teste…" at bounding box center [644, 399] width 622 height 20
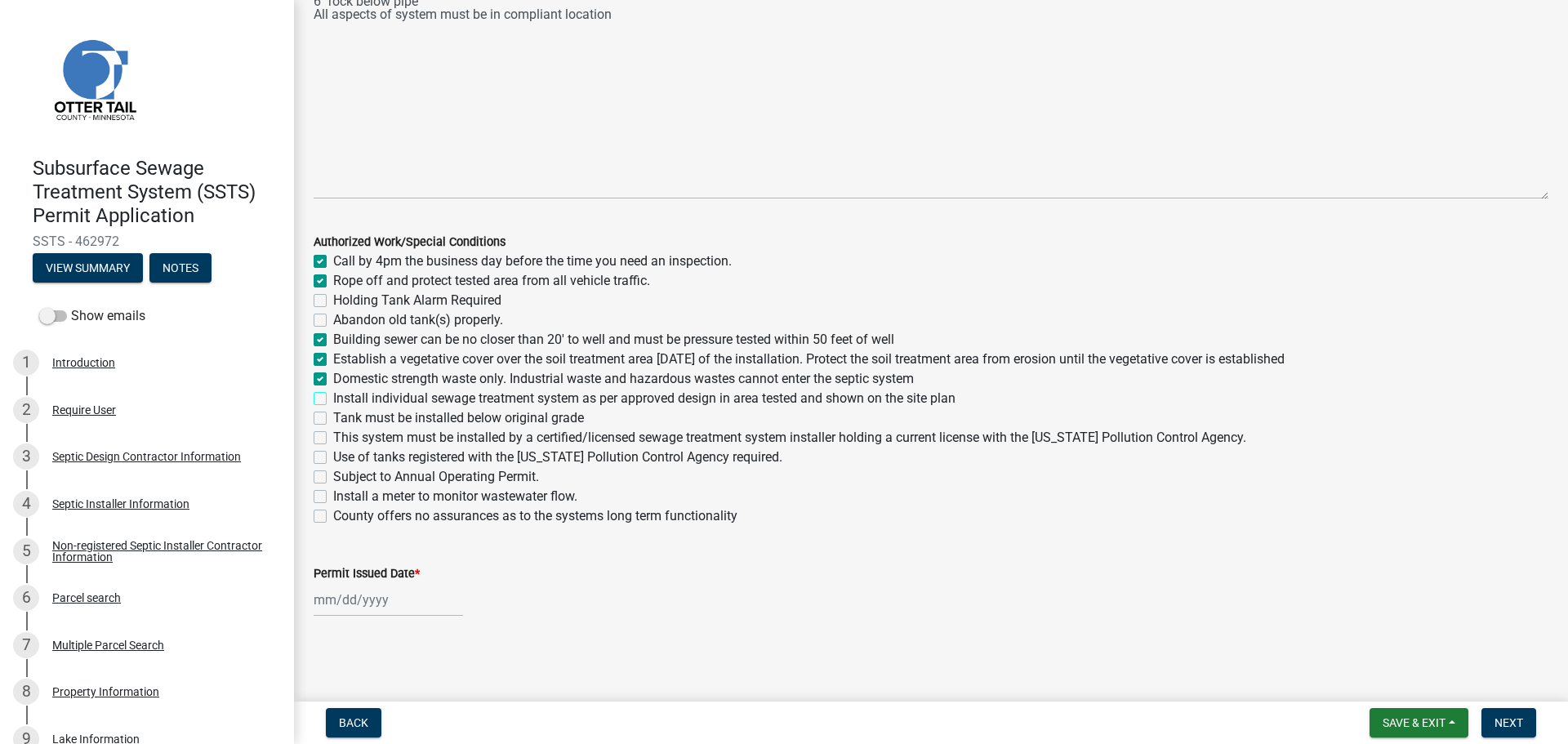
click at [333, 400] on input "Install individual sewage treatment system as per approved design in area teste…" at bounding box center [339, 394] width 11 height 11
checkbox input "true"
checkbox input "false"
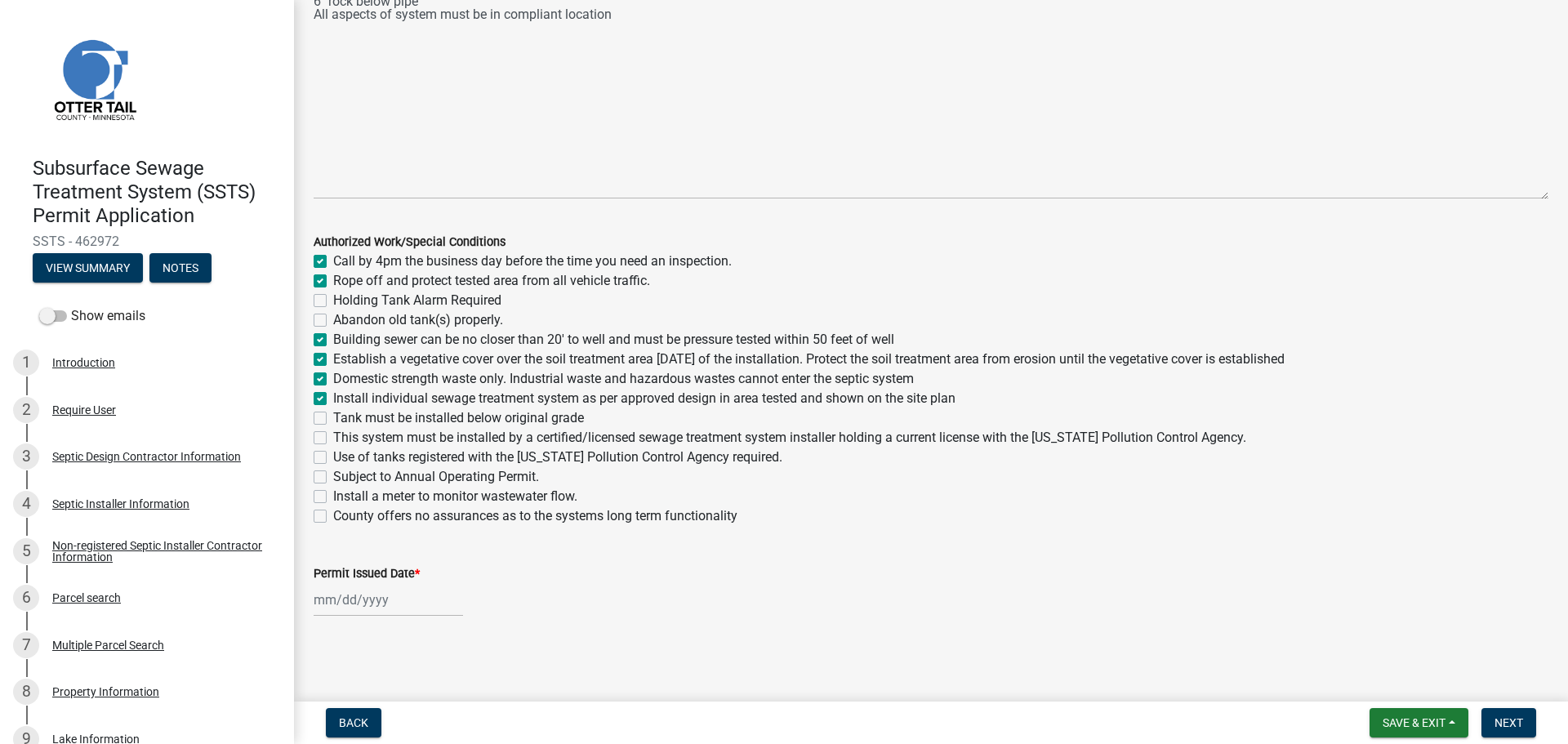
checkbox input "false"
checkbox input "true"
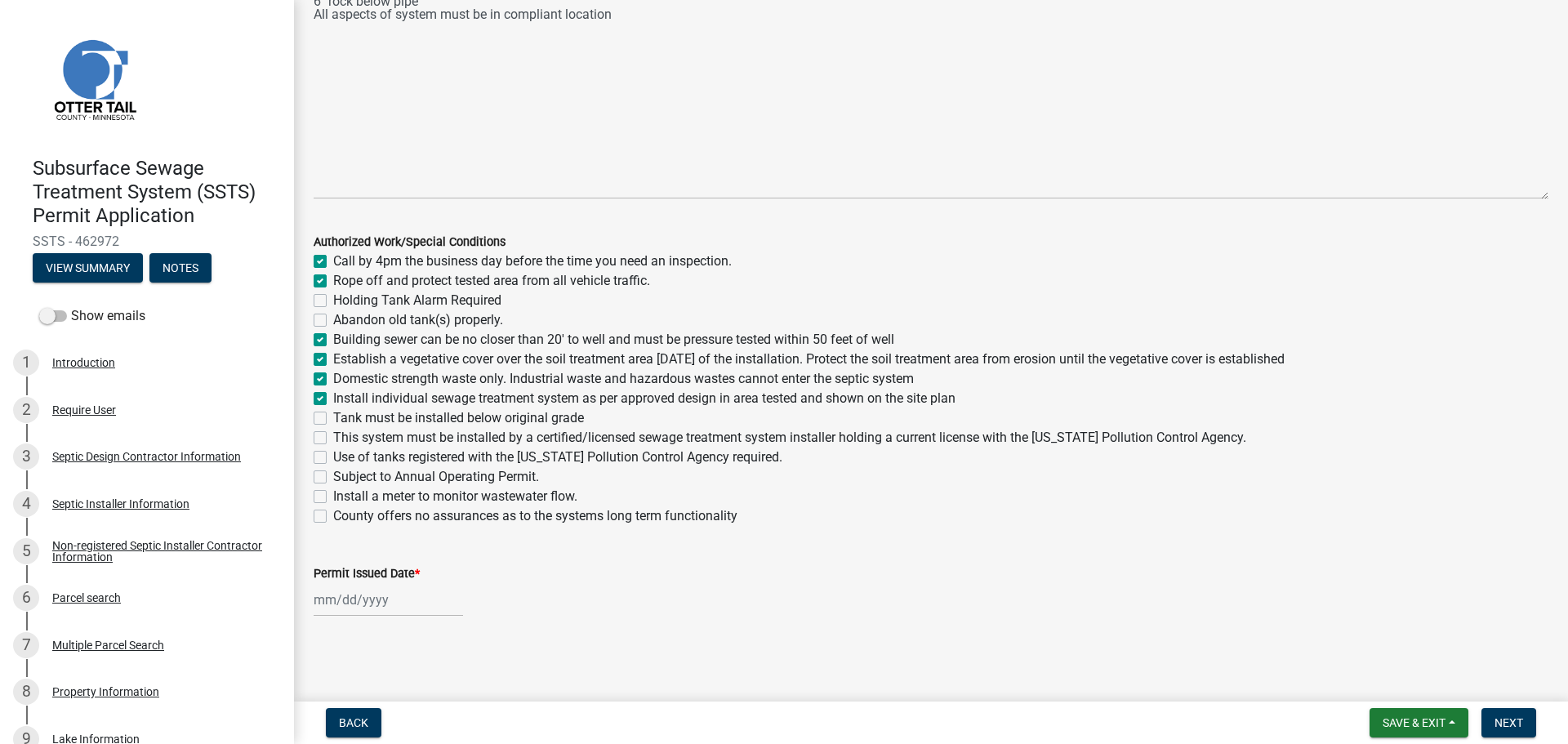
checkbox input "false"
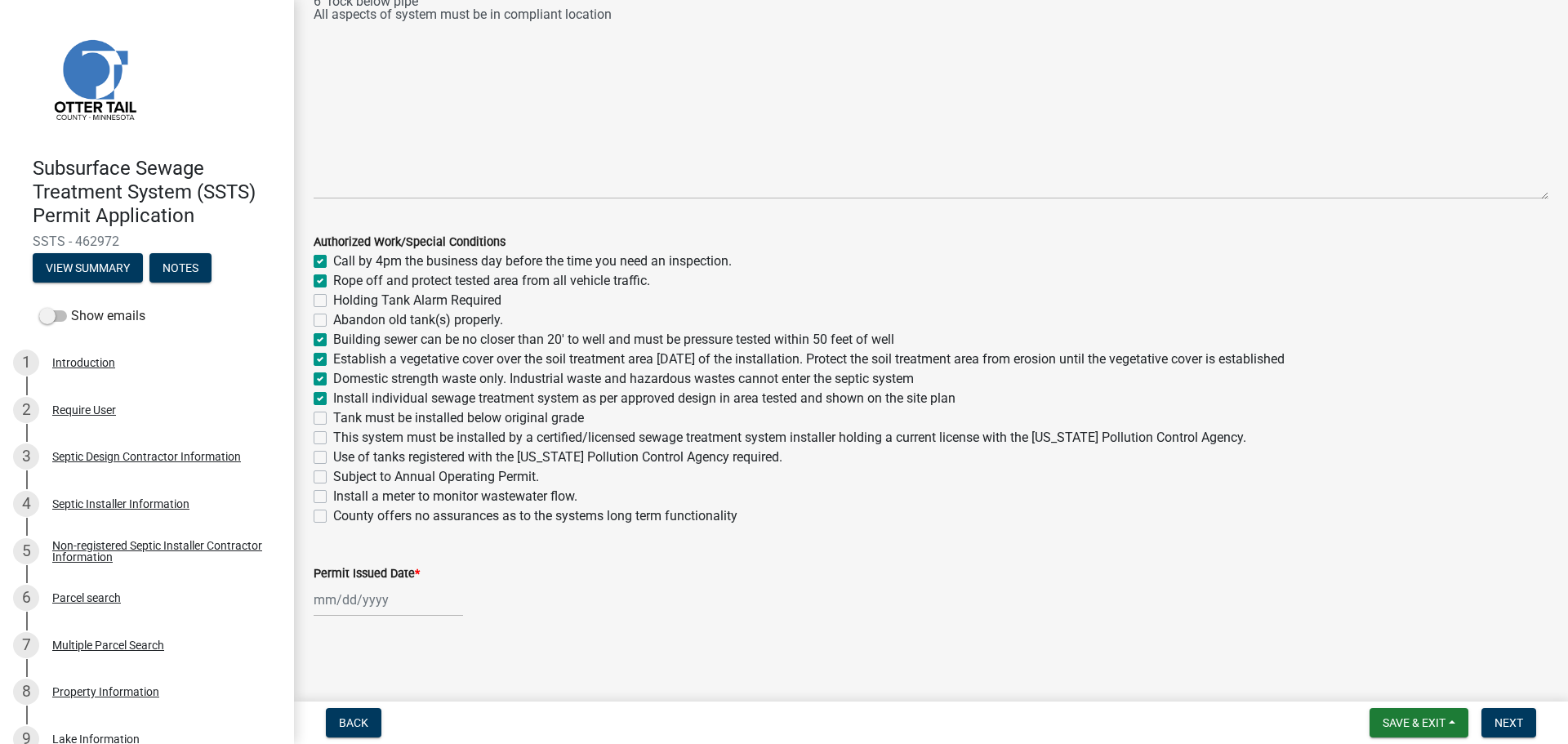
checkbox input "false"
click at [333, 440] on label "This system must be installed by a certified/licensed sewage treatment system i…" at bounding box center [790, 438] width 913 height 20
click at [333, 438] on input "This system must be installed by a certified/licensed sewage treatment system i…" at bounding box center [339, 433] width 11 height 11
checkbox input "true"
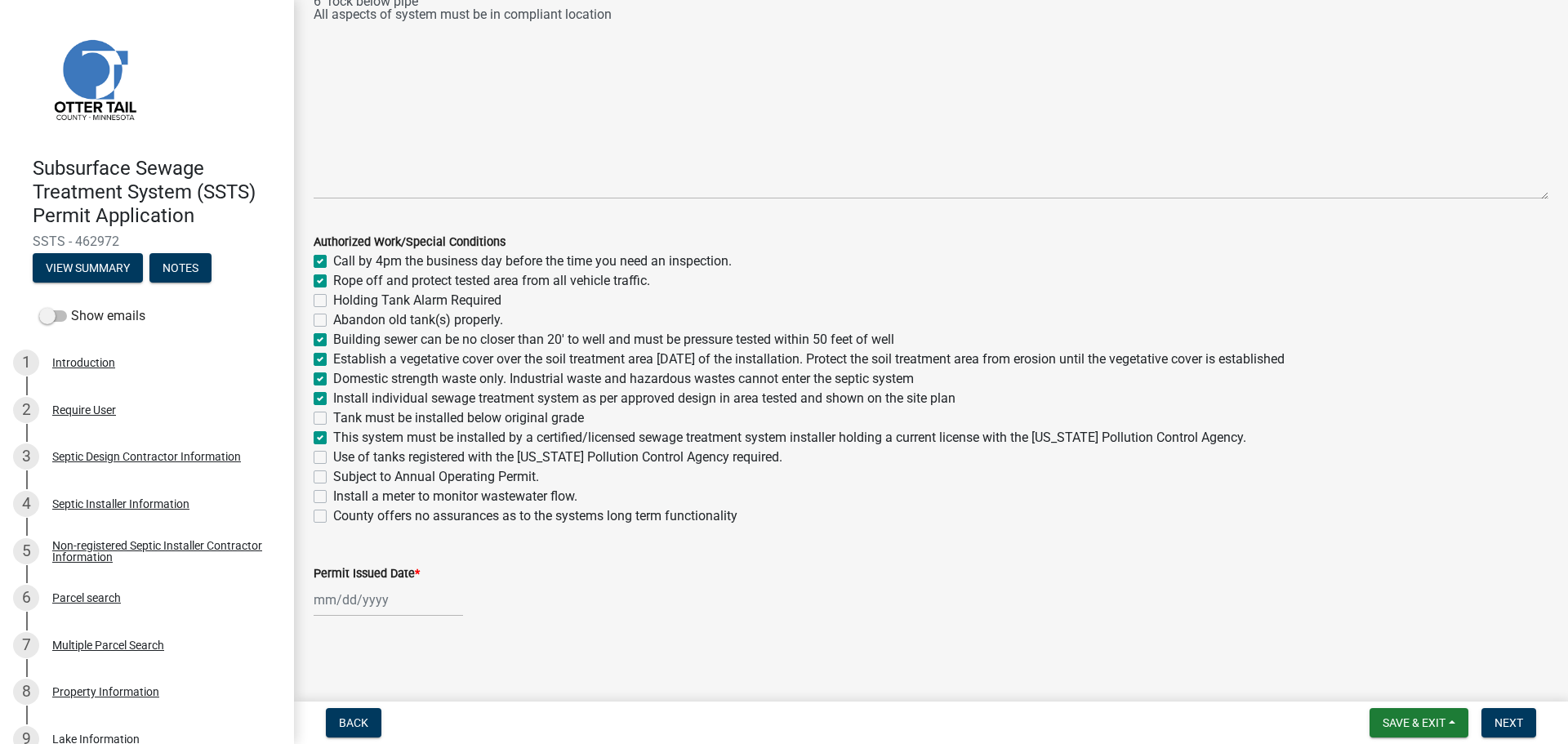
checkbox input "true"
checkbox input "false"
checkbox input "true"
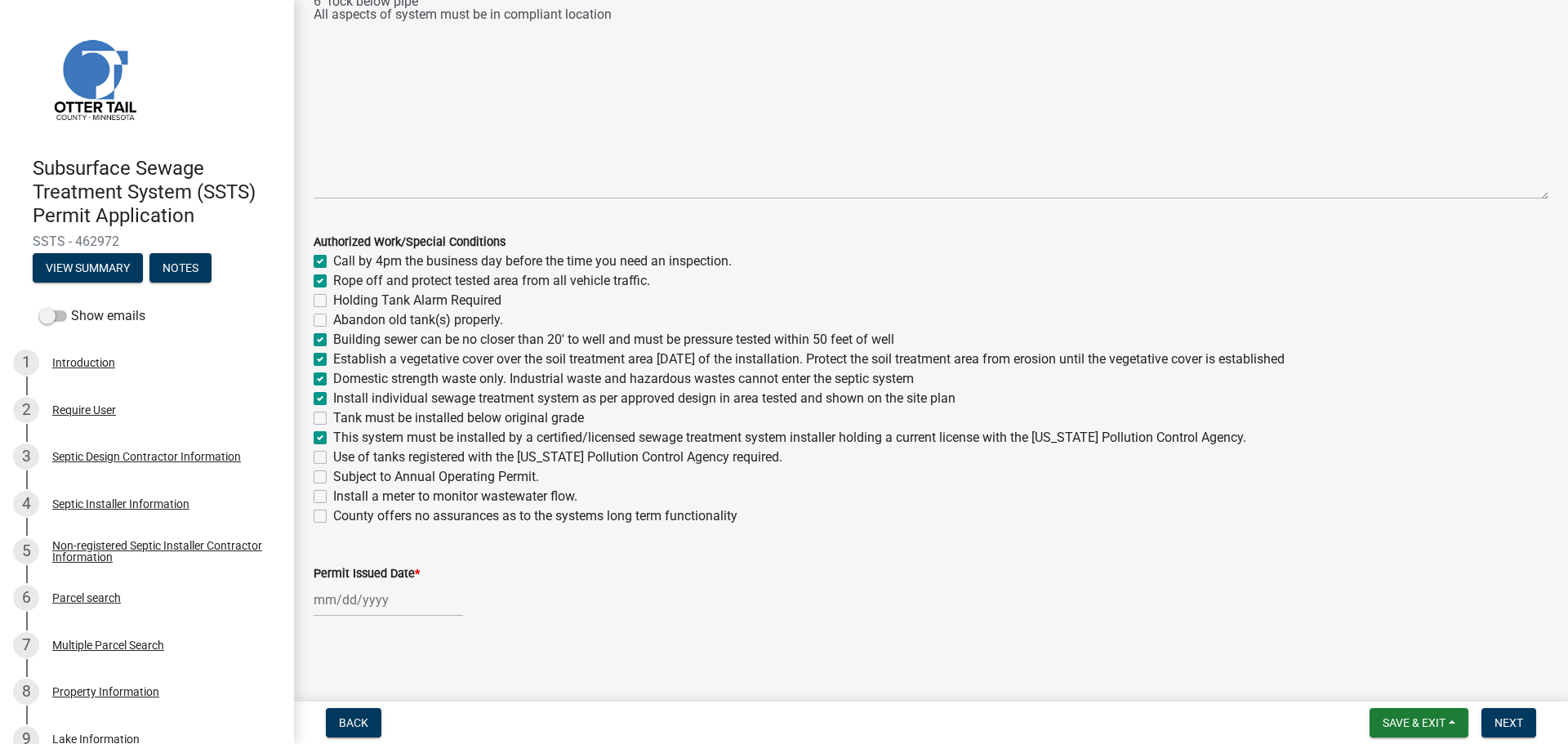
checkbox input "true"
checkbox input "false"
click at [321, 504] on div "Install a meter to monitor wastewater flow." at bounding box center [931, 496] width 1235 height 20
click at [333, 499] on label "Install a meter to monitor wastewater flow." at bounding box center [455, 496] width 244 height 20
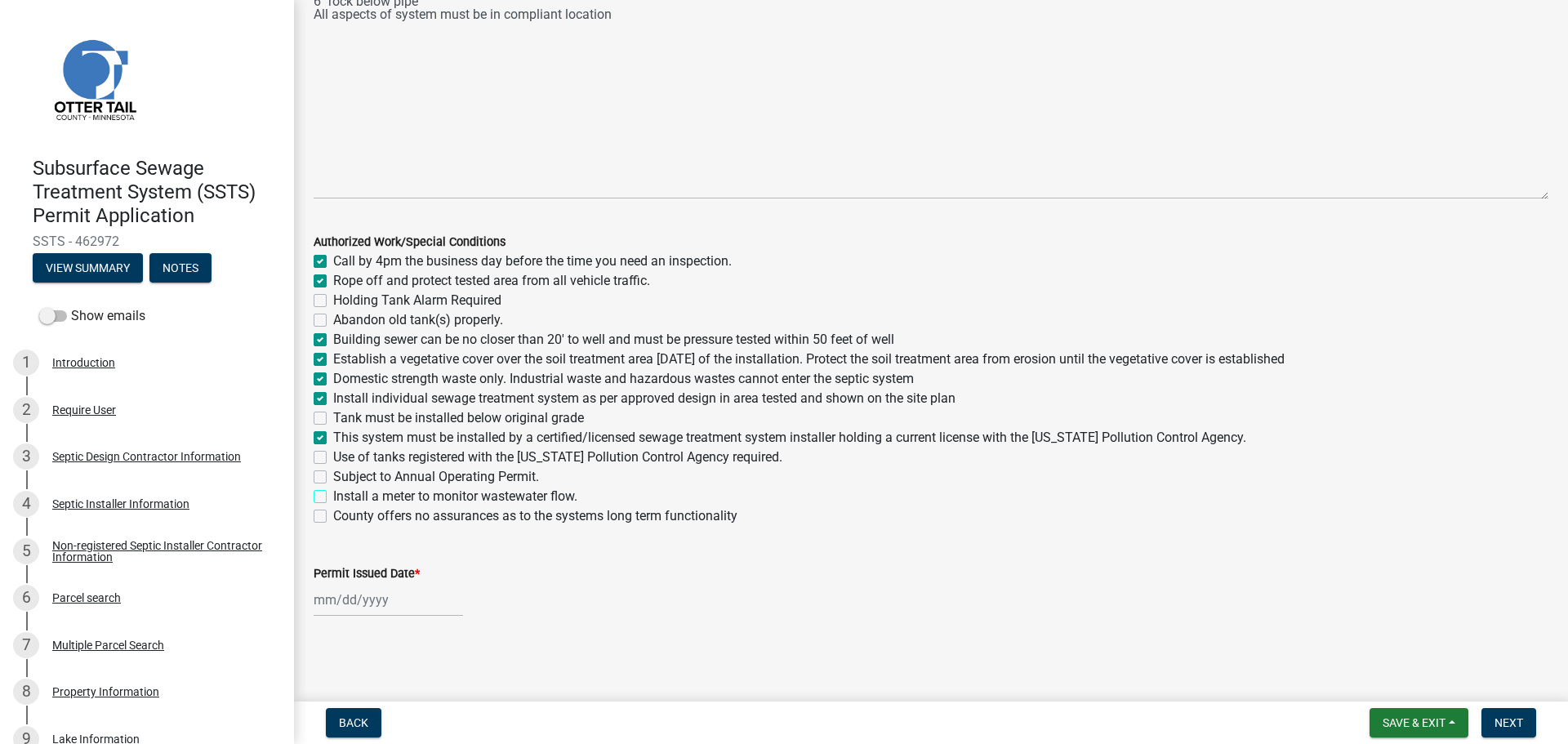
click at [333, 497] on input "Install a meter to monitor wastewater flow." at bounding box center [339, 492] width 11 height 11
click at [333, 514] on label "County offers no assurances as to the systems long term functionality" at bounding box center [535, 516] width 404 height 20
click at [333, 514] on input "County offers no assurances as to the systems long term functionality" at bounding box center [339, 512] width 11 height 11
click at [327, 605] on div at bounding box center [388, 599] width 149 height 33
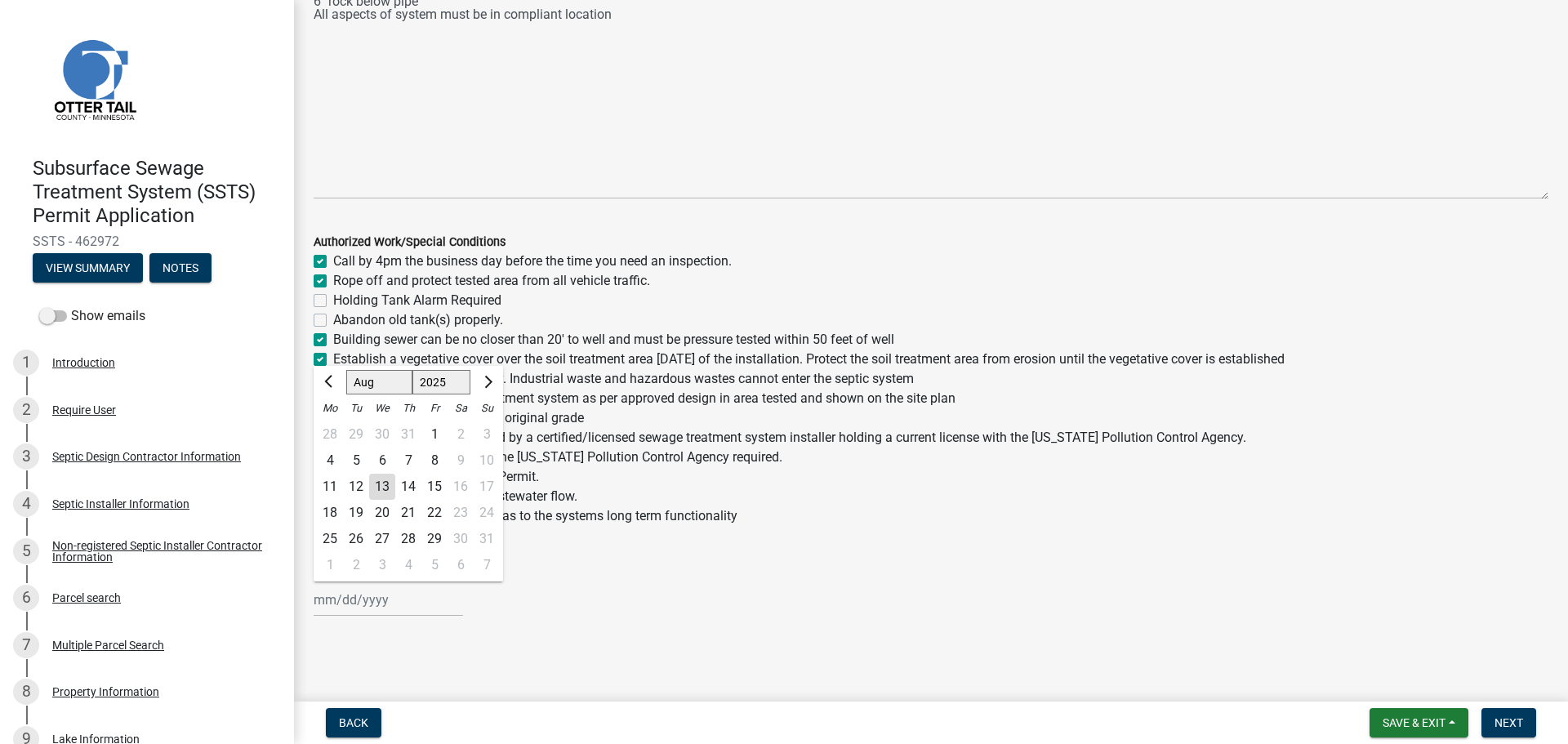
click at [390, 486] on div "13" at bounding box center [381, 486] width 26 height 26
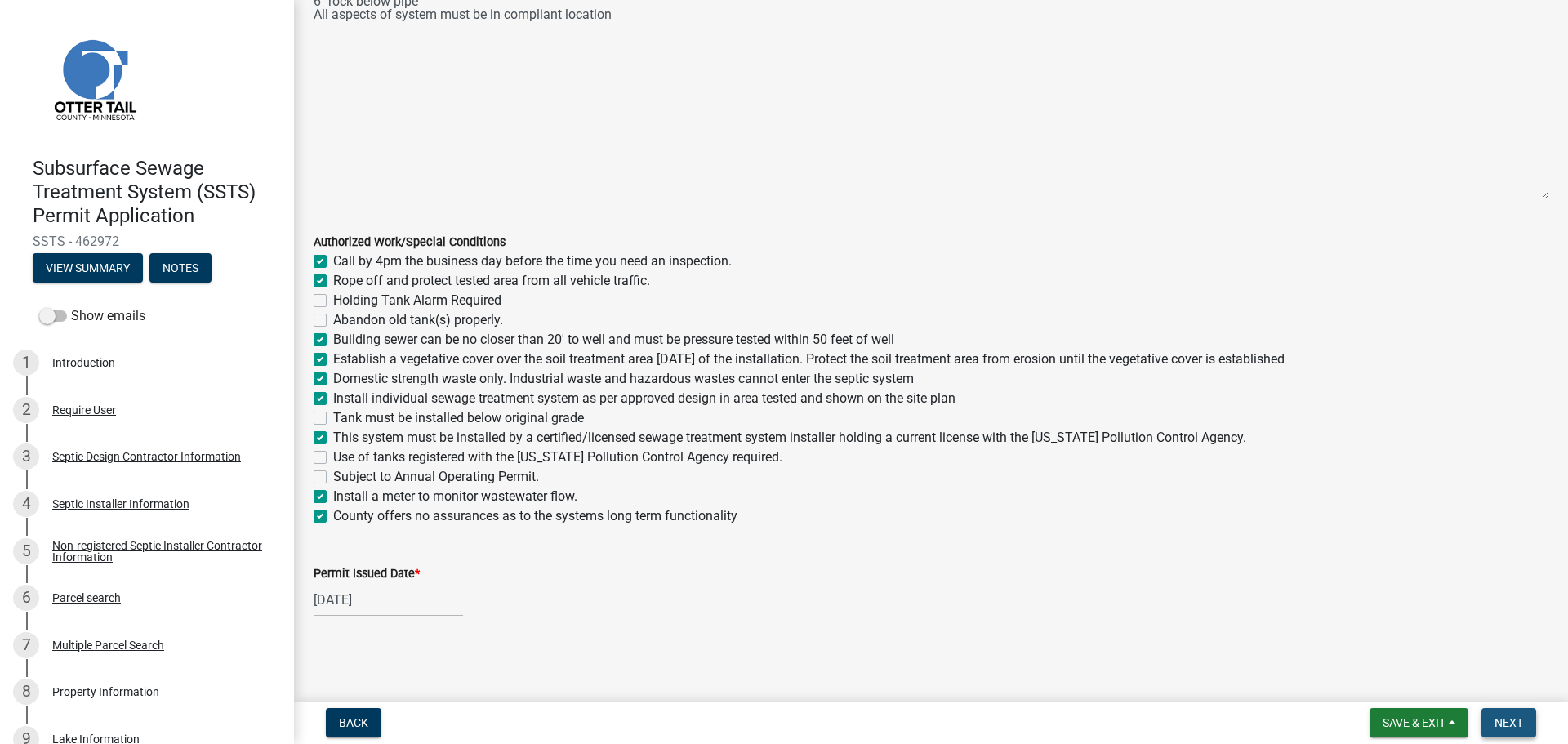
click at [1510, 726] on span "Next" at bounding box center [1508, 722] width 29 height 13
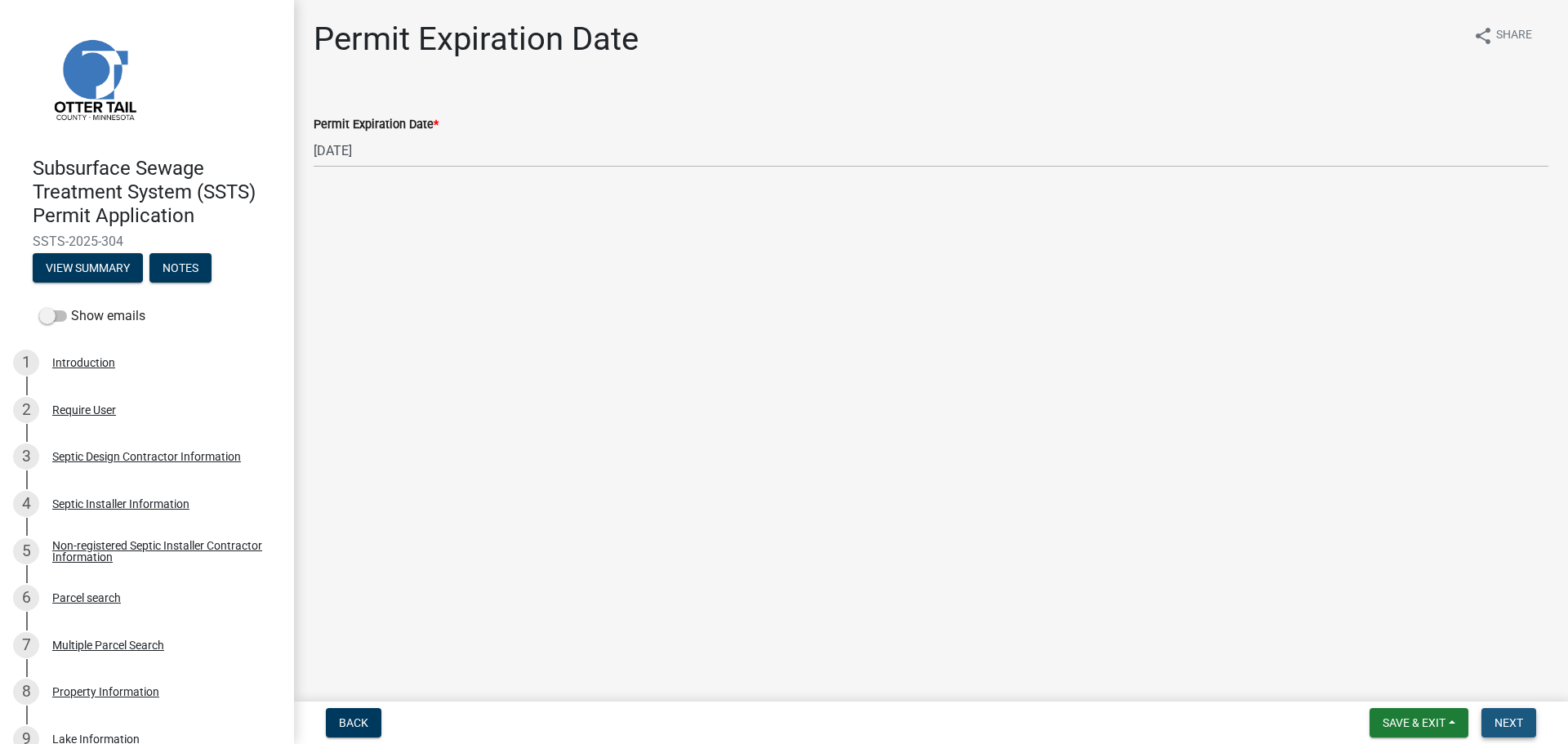
click at [1516, 727] on span "Next" at bounding box center [1508, 722] width 29 height 13
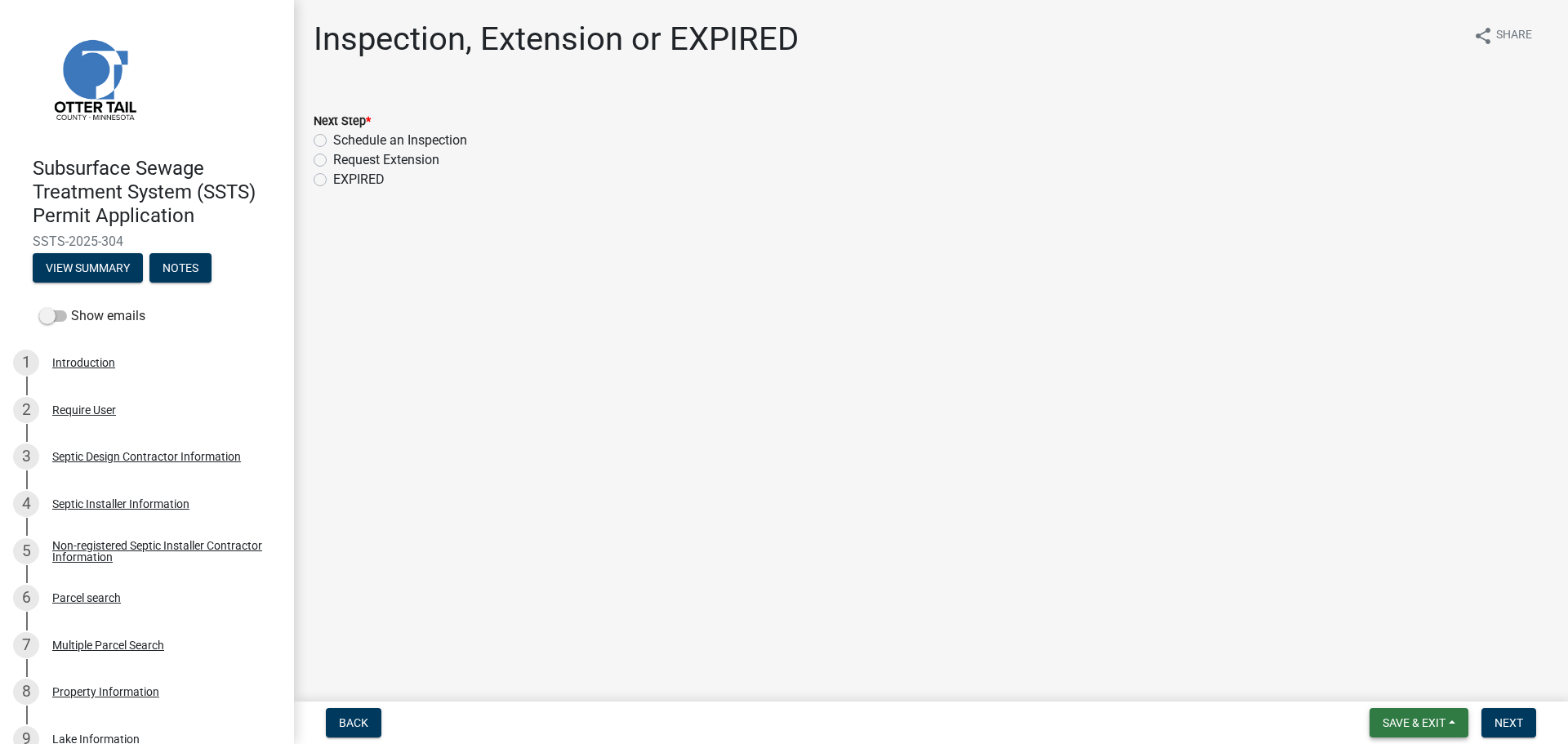
click at [1408, 717] on span "Save & Exit" at bounding box center [1414, 722] width 63 height 13
click at [1376, 682] on button "Save & Exit" at bounding box center [1403, 680] width 131 height 39
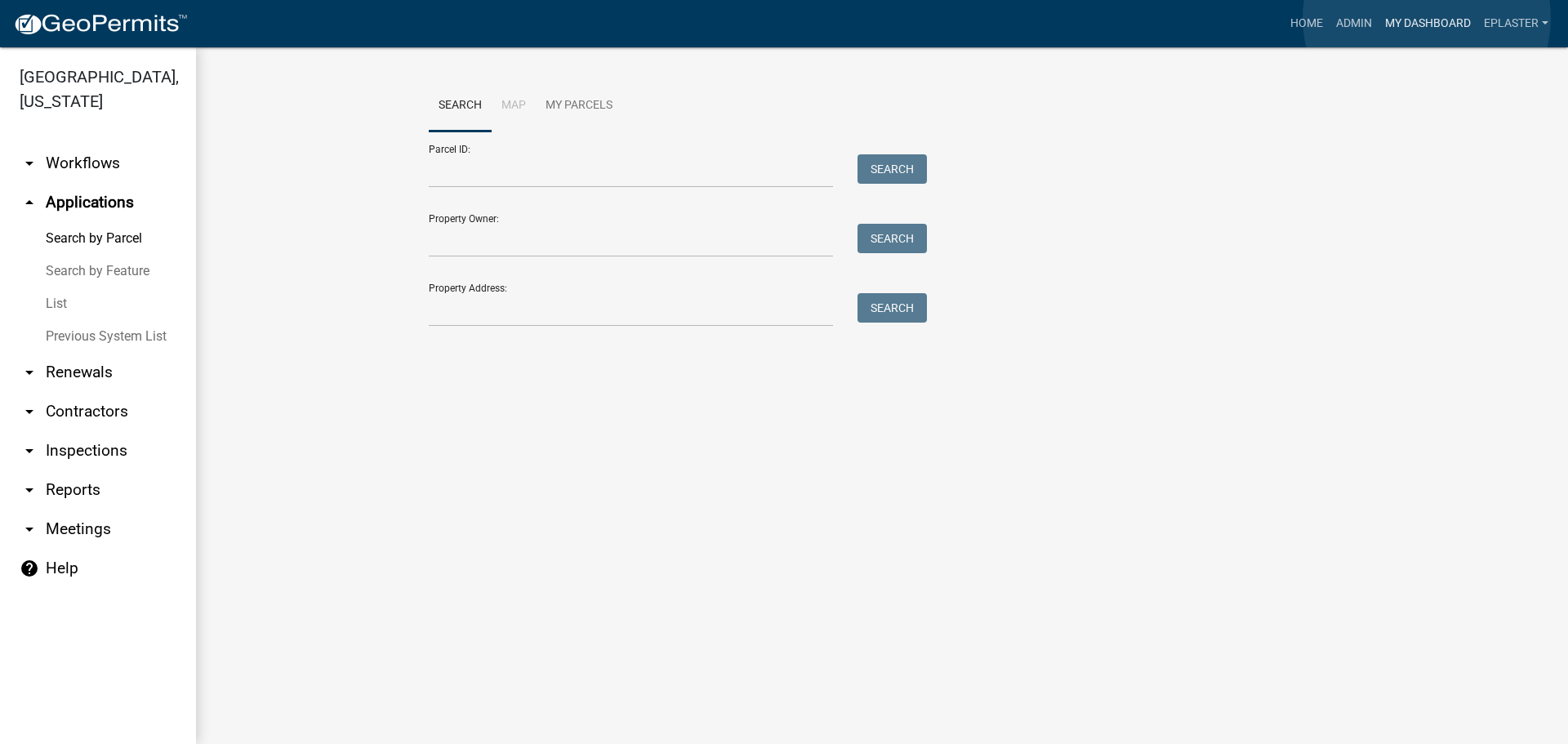
click at [1426, 18] on link "My Dashboard" at bounding box center [1427, 24] width 99 height 31
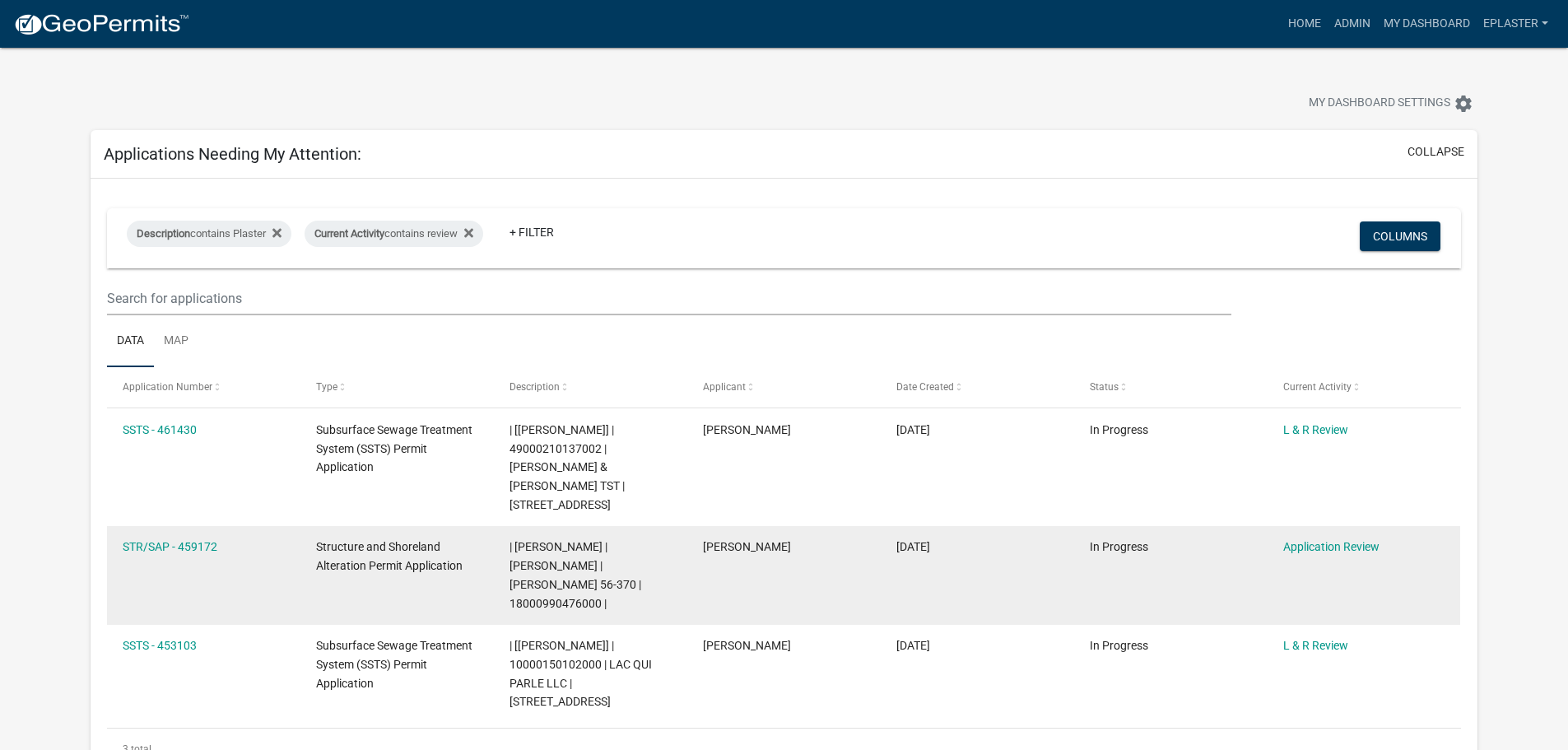
click at [525, 566] on span "| Elizabeth Plaster | KURT E ROTTER | Jolly Ann 56-370 | 18000990476000 |" at bounding box center [575, 575] width 132 height 69
copy span "18000990476000"
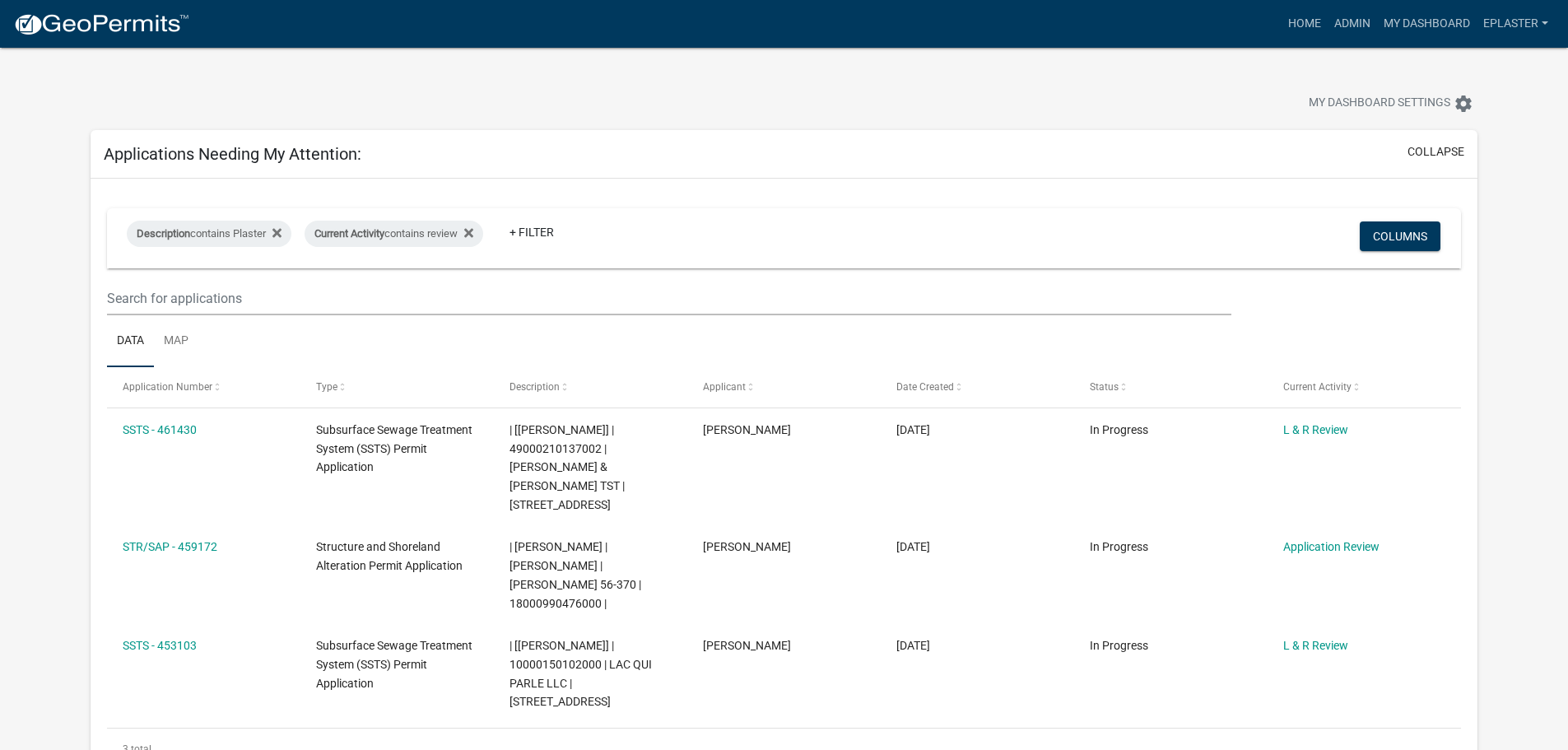
click at [661, 333] on ul "Data Map" at bounding box center [784, 341] width 1354 height 52
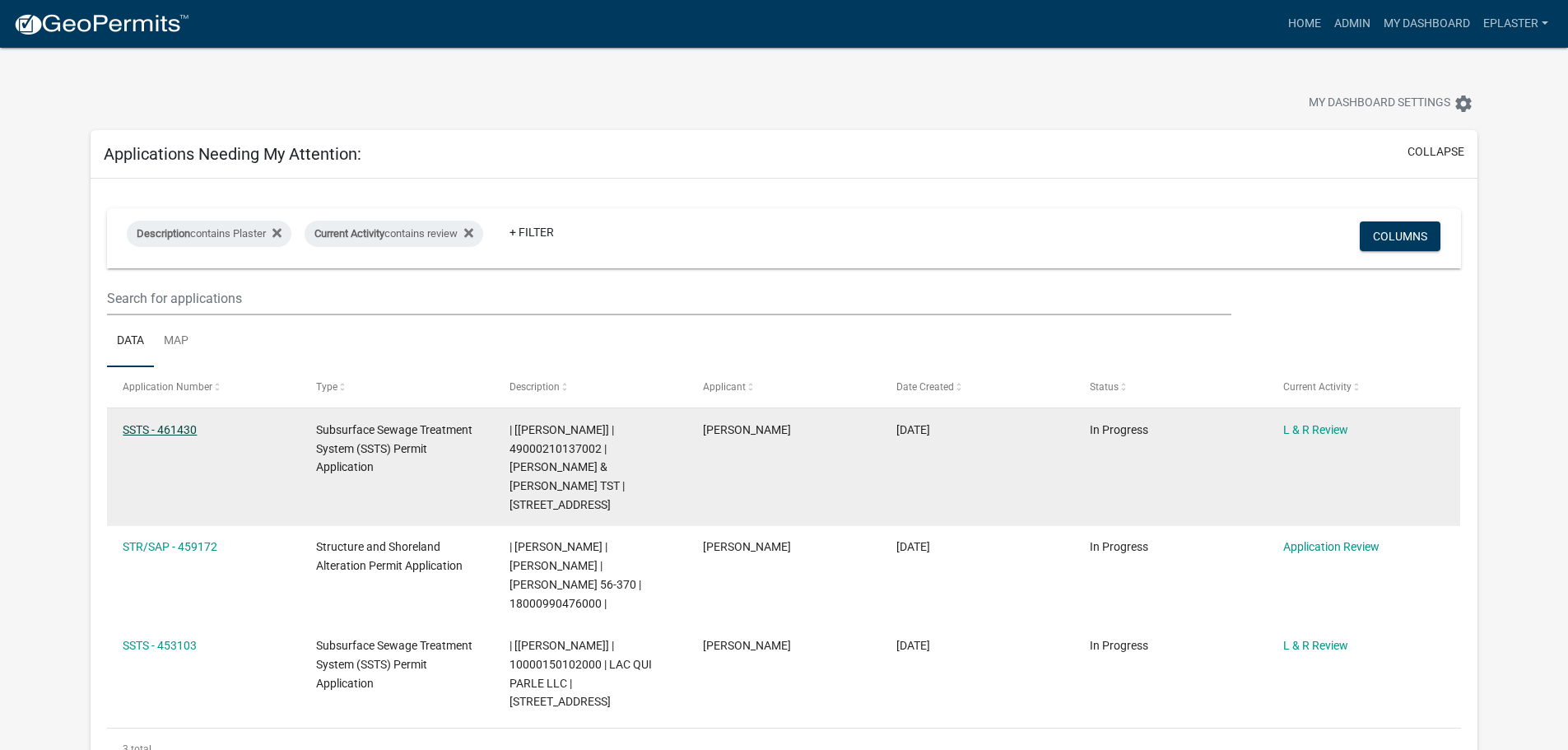
click at [149, 433] on link "SSTS - 461430" at bounding box center [159, 429] width 74 height 13
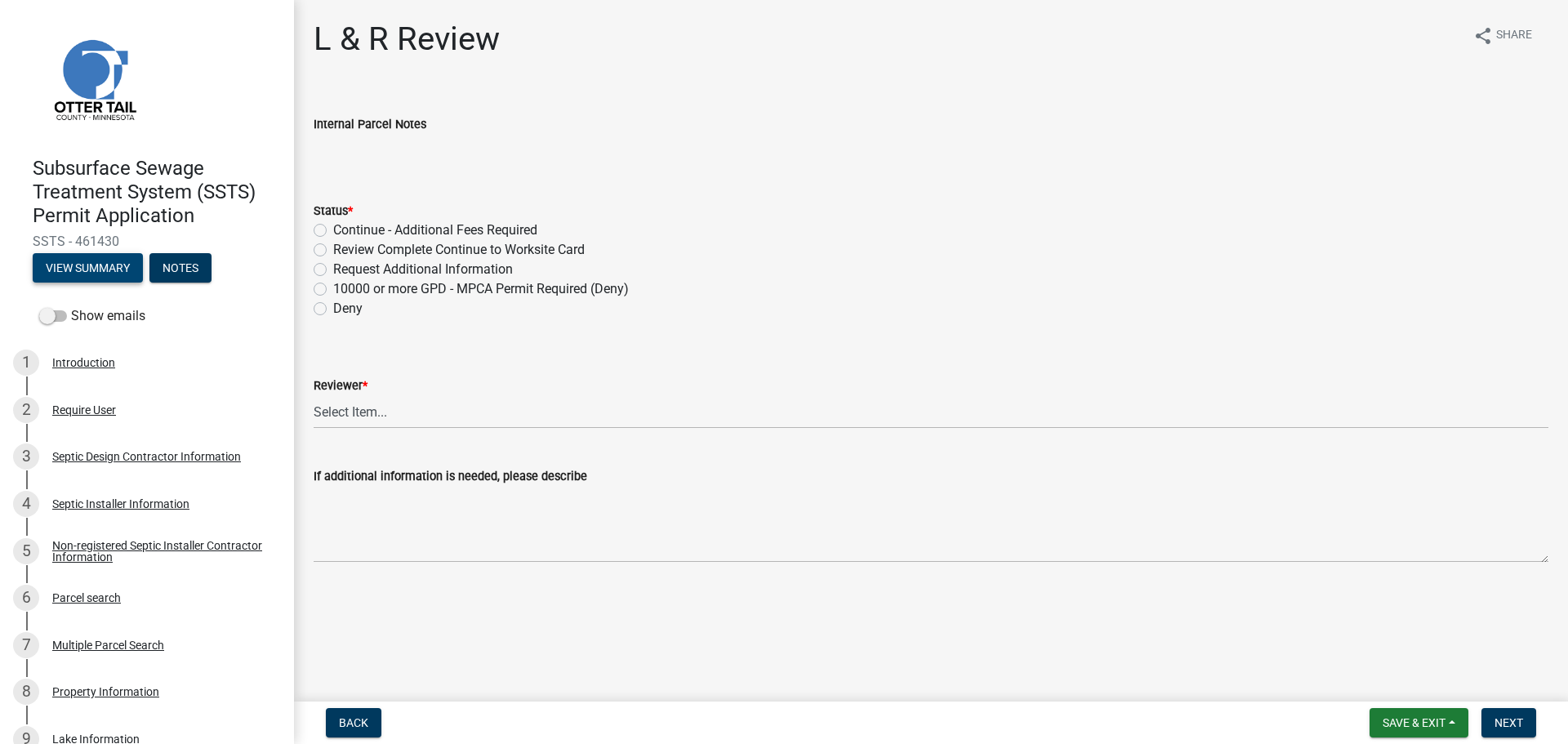
click at [102, 267] on button "View Summary" at bounding box center [88, 268] width 110 height 30
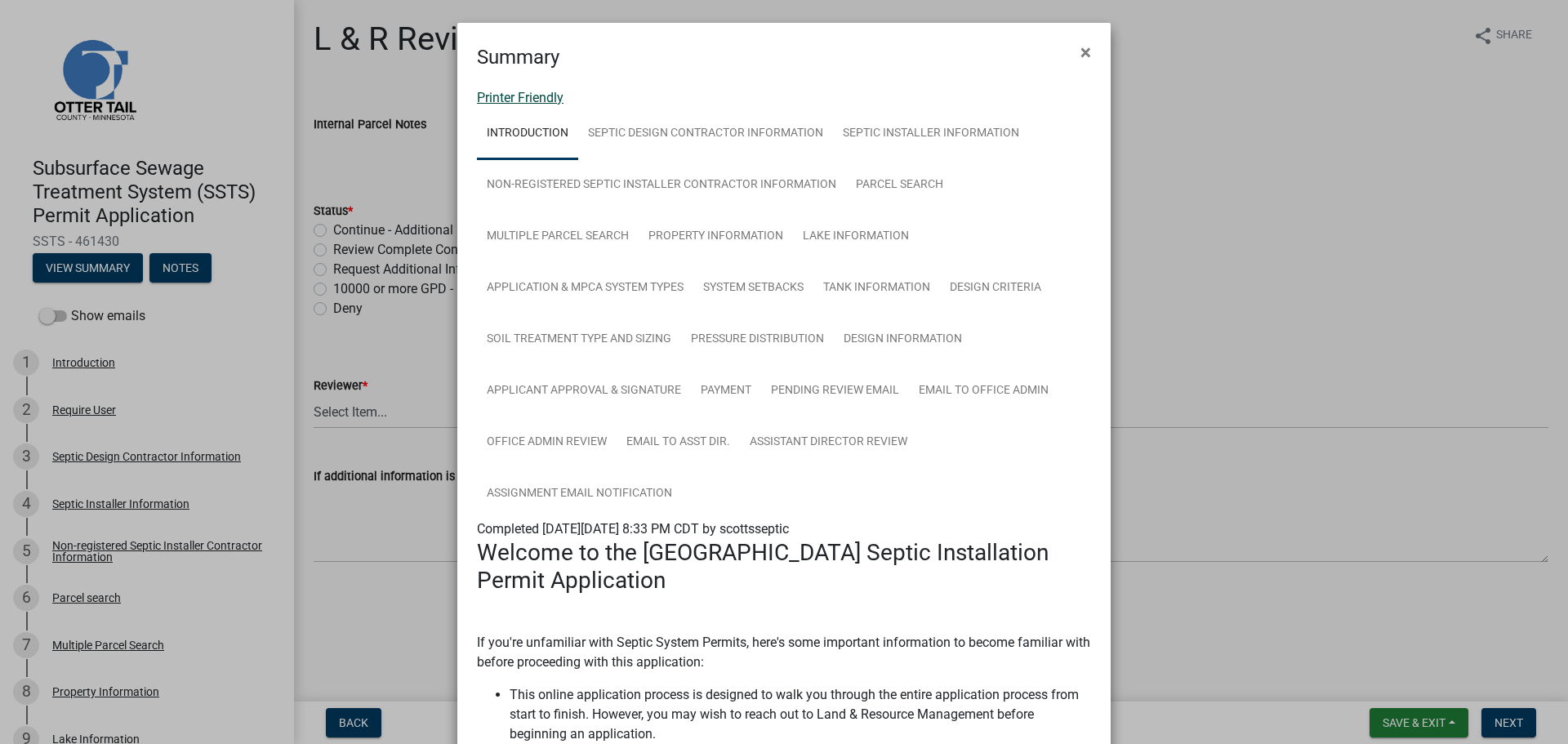
click at [502, 93] on link "Printer Friendly" at bounding box center [521, 97] width 87 height 15
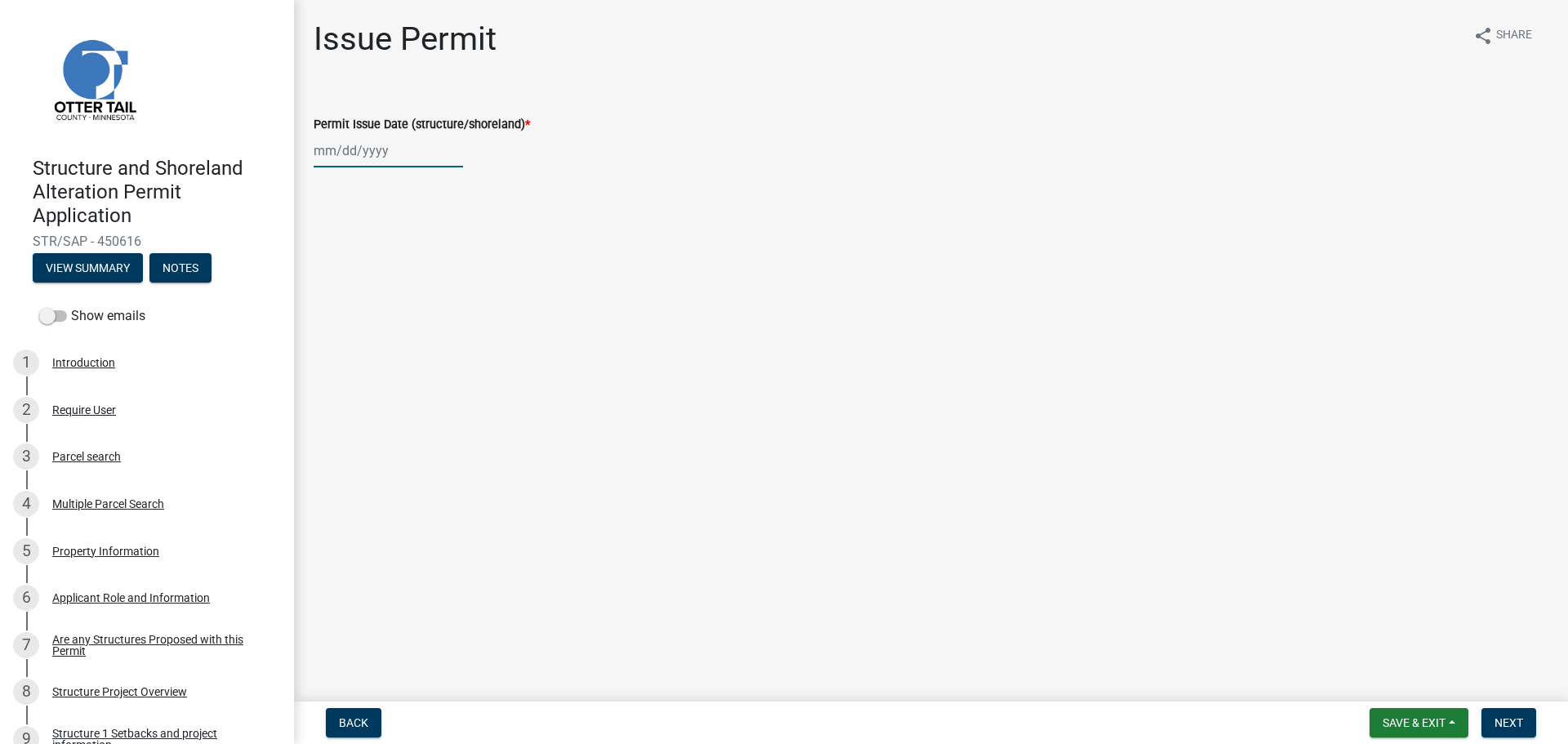
click at [323, 146] on div at bounding box center [388, 150] width 149 height 33
select select "8"
select select "2025"
click at [383, 287] on div "13" at bounding box center [381, 289] width 26 height 26
type input "08/13/2025"
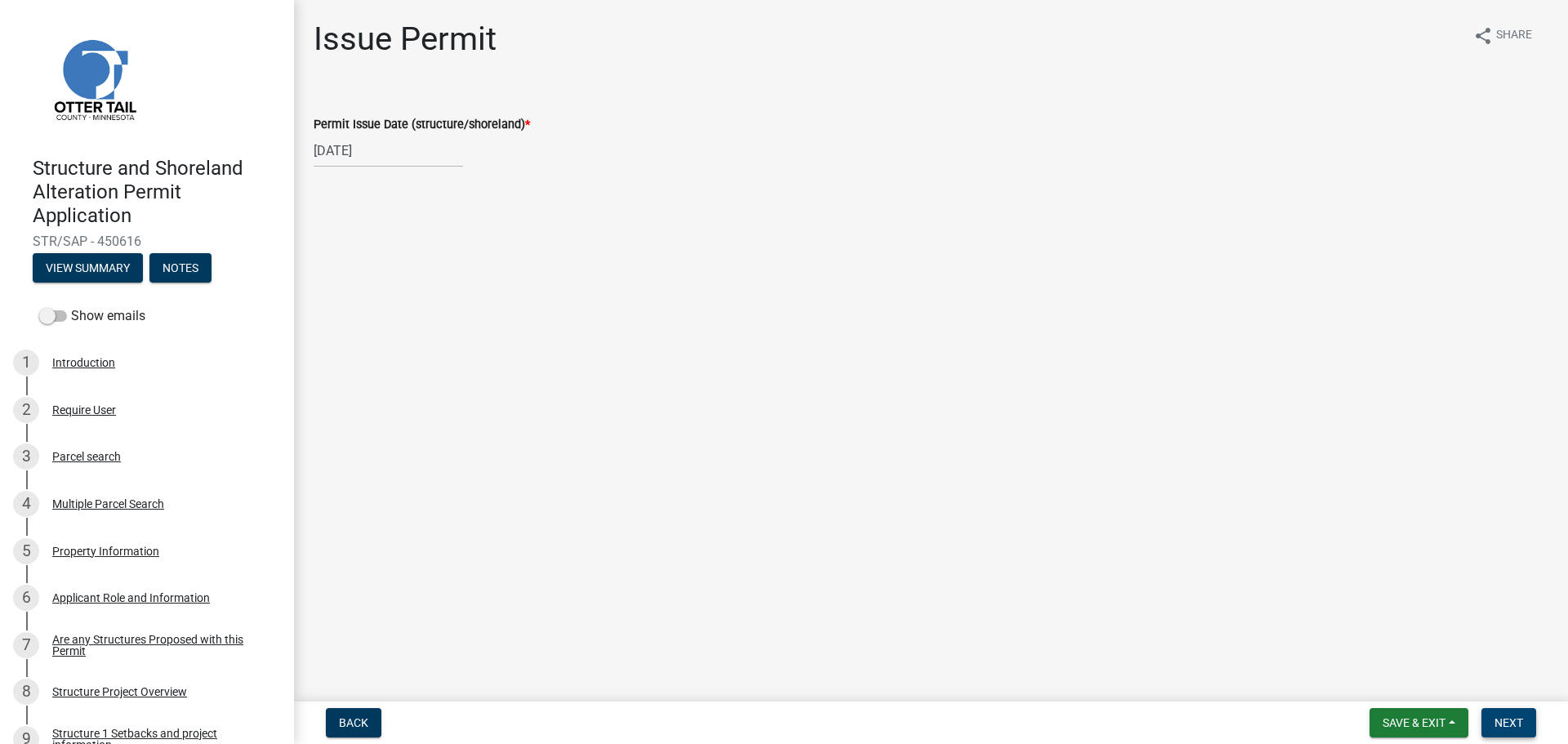
click at [1528, 725] on button "Next" at bounding box center [1508, 722] width 55 height 30
click at [1516, 723] on span "Next" at bounding box center [1508, 722] width 29 height 13
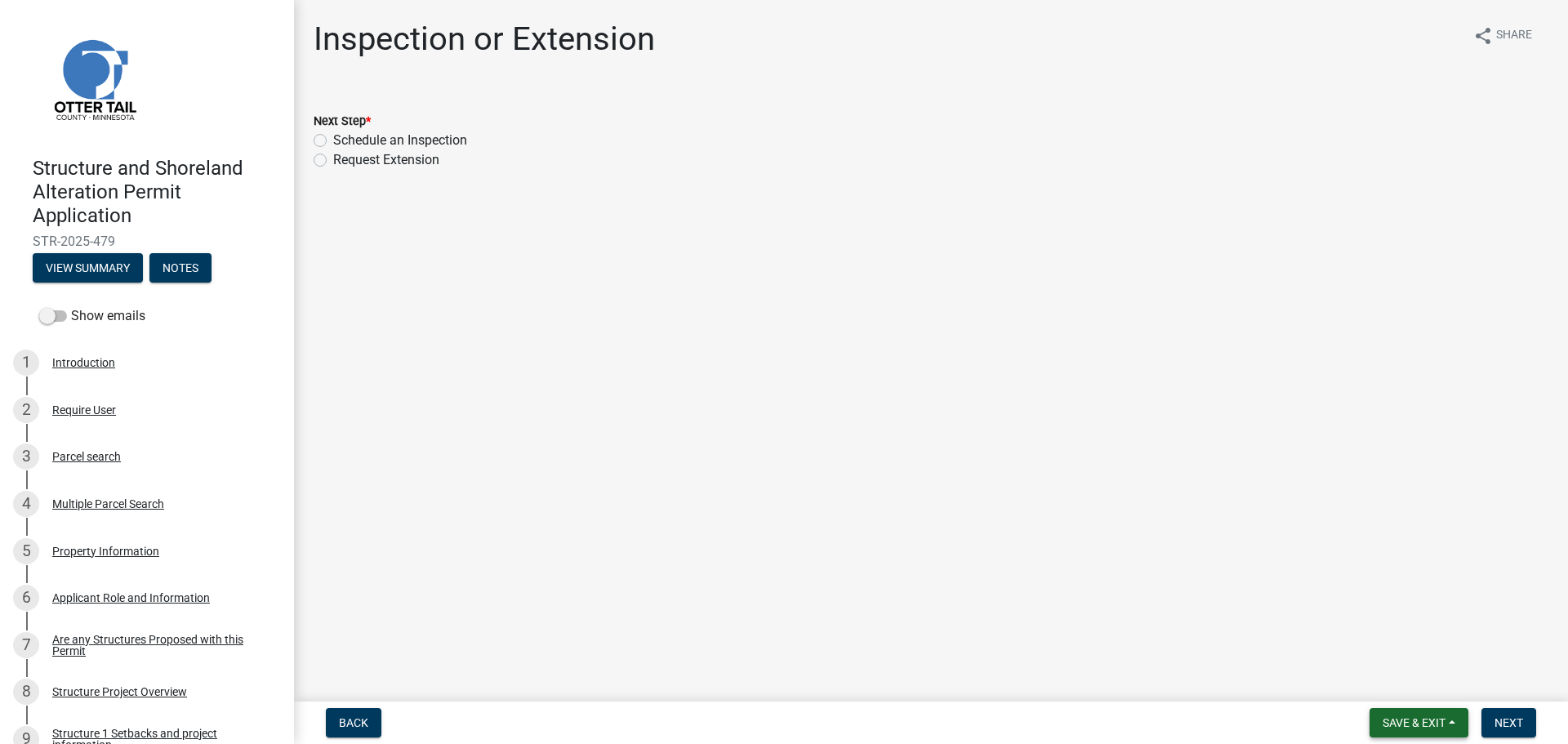
click at [1416, 726] on span "Save & Exit" at bounding box center [1414, 722] width 63 height 13
click at [1417, 679] on button "Save & Exit" at bounding box center [1403, 680] width 131 height 39
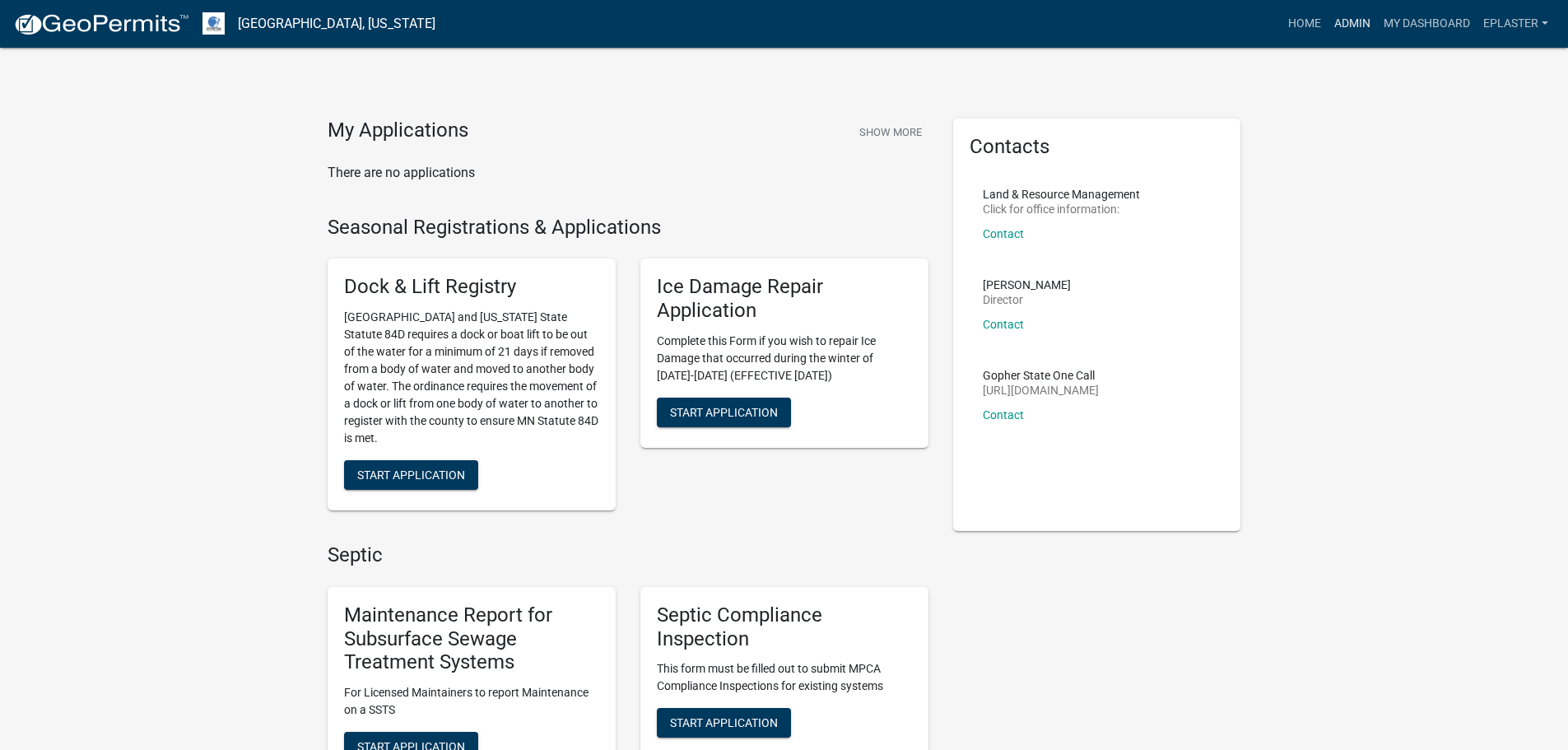
click at [1337, 30] on link "Admin" at bounding box center [1352, 24] width 49 height 31
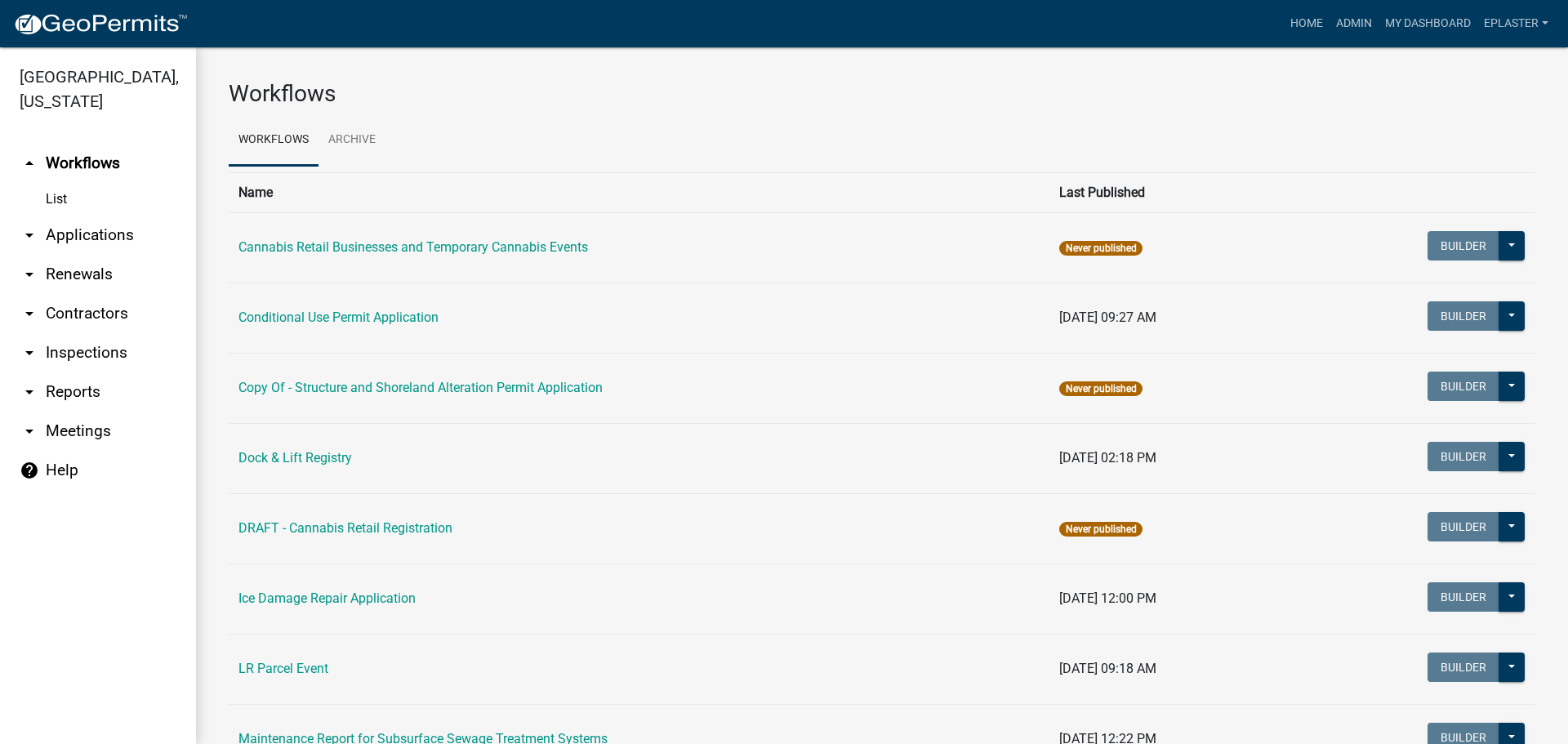
click at [72, 232] on link "arrow_drop_down Applications" at bounding box center [98, 235] width 196 height 39
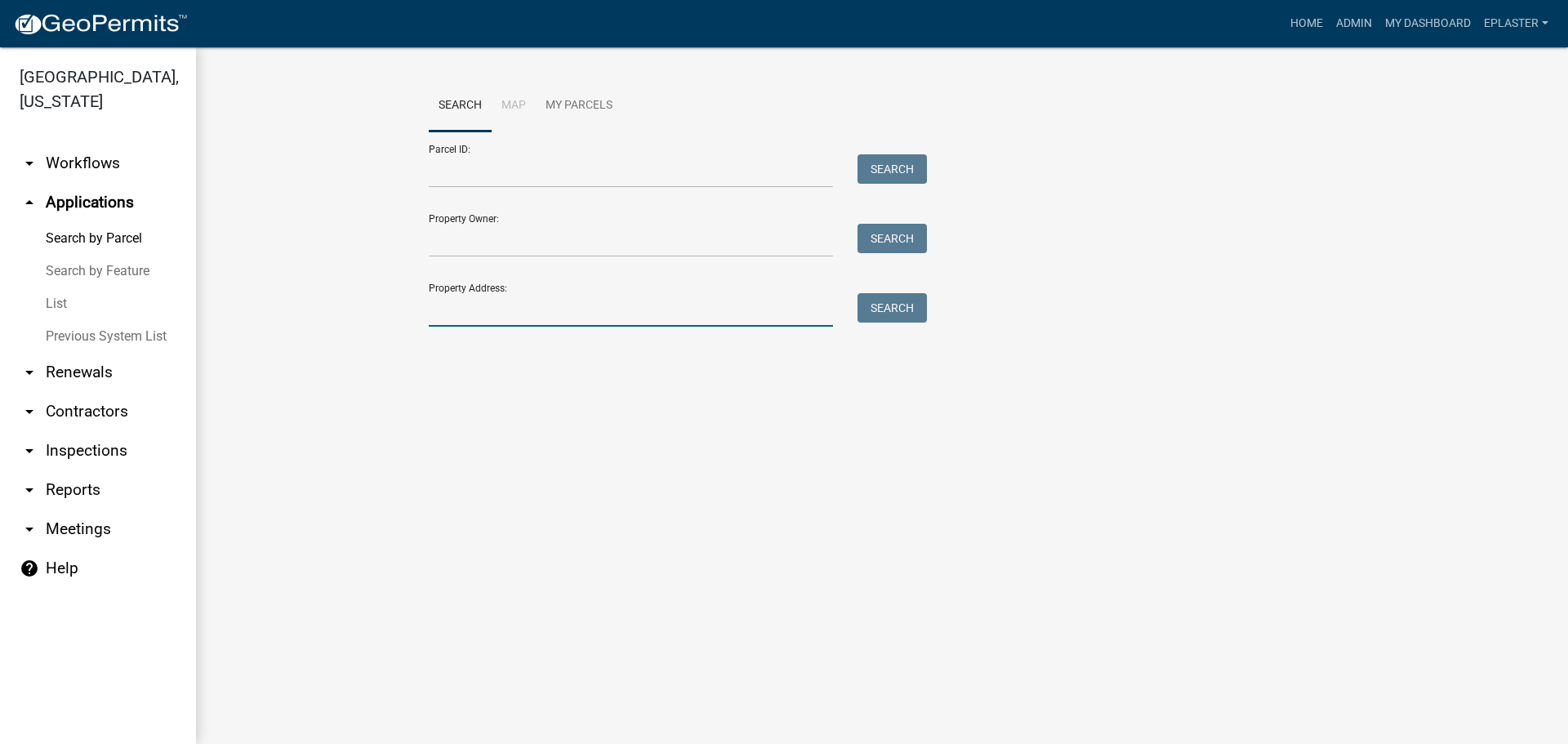
click at [518, 298] on input "Property Address:" at bounding box center [630, 309] width 404 height 33
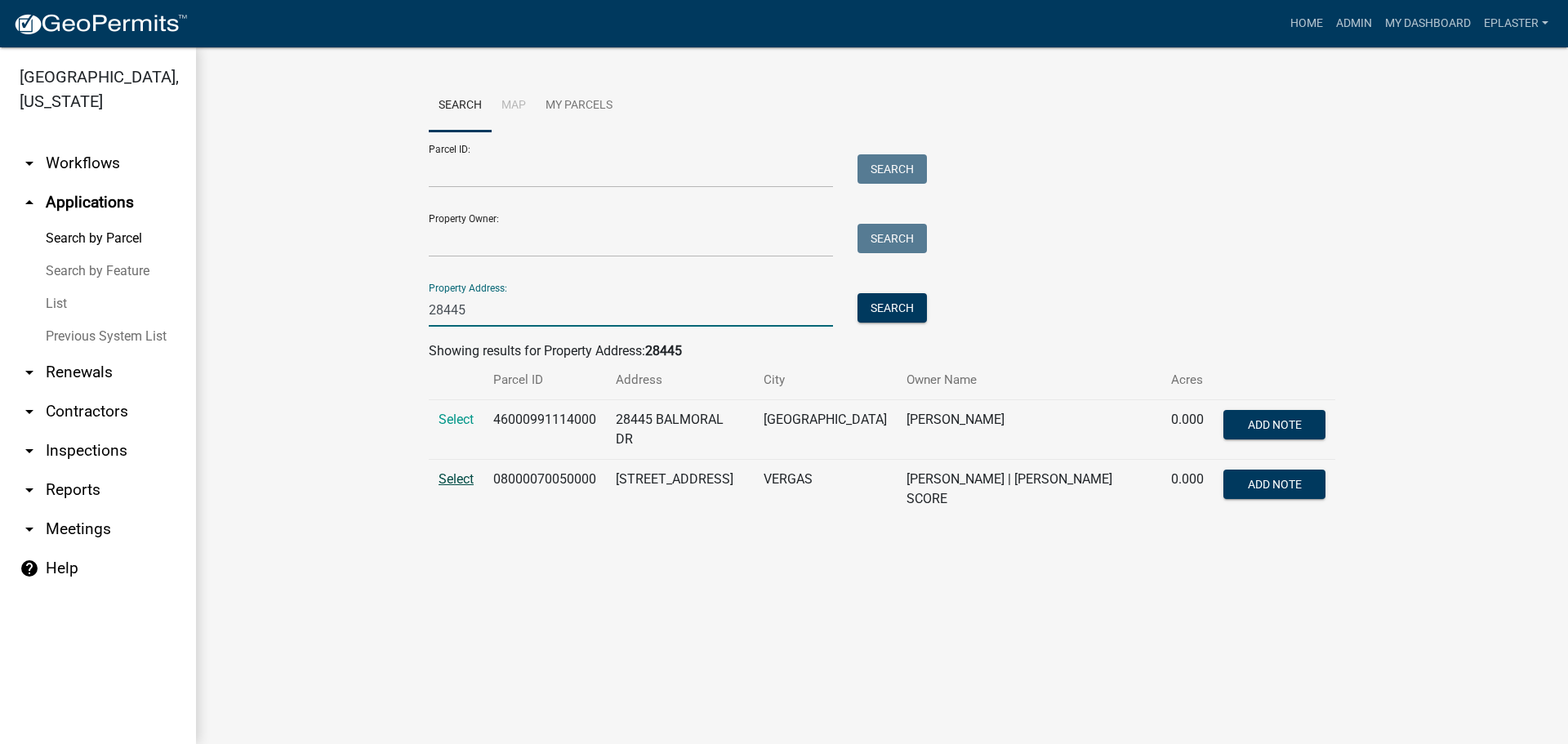
type input "28445"
click at [446, 475] on span "Select" at bounding box center [455, 478] width 35 height 15
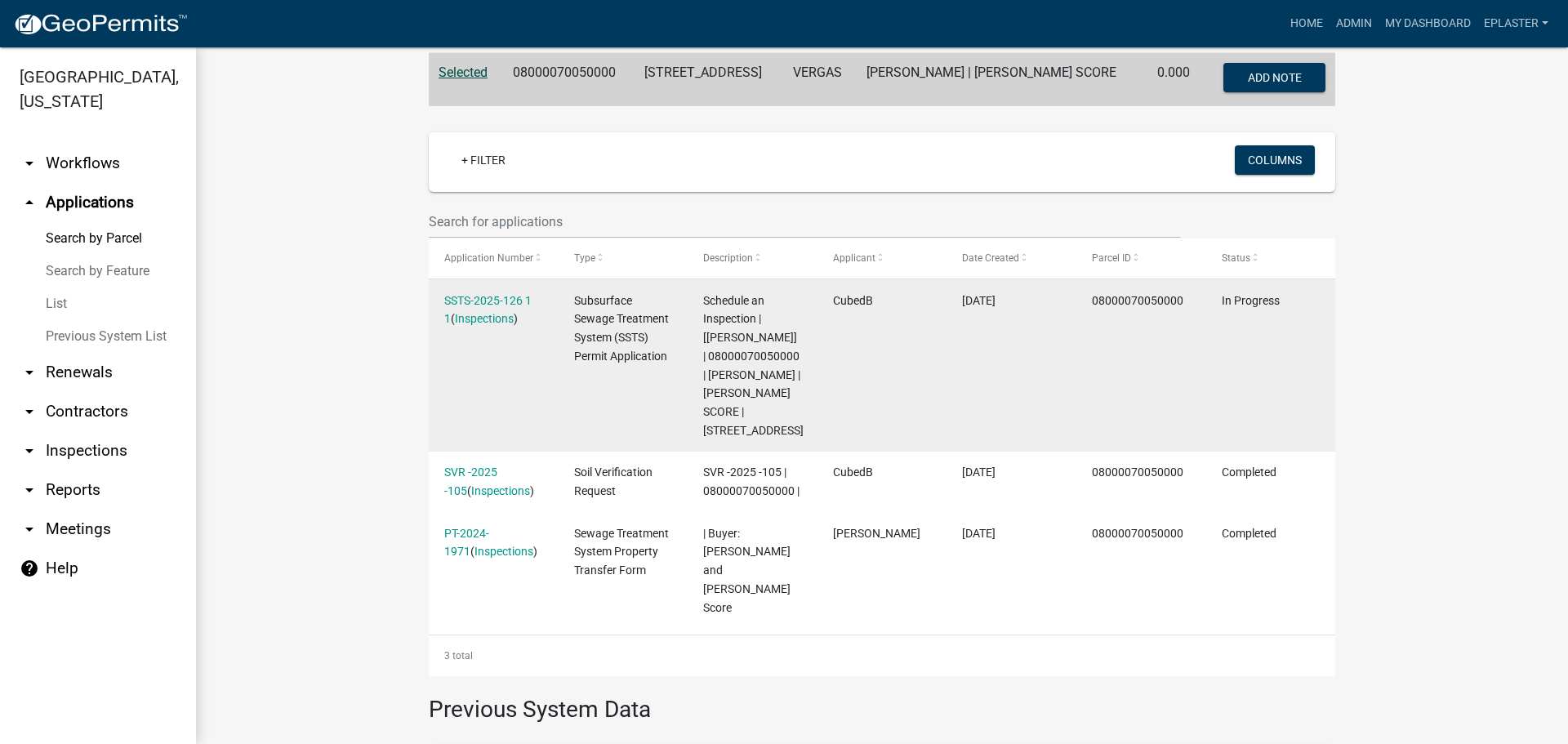
scroll to position [388, 0]
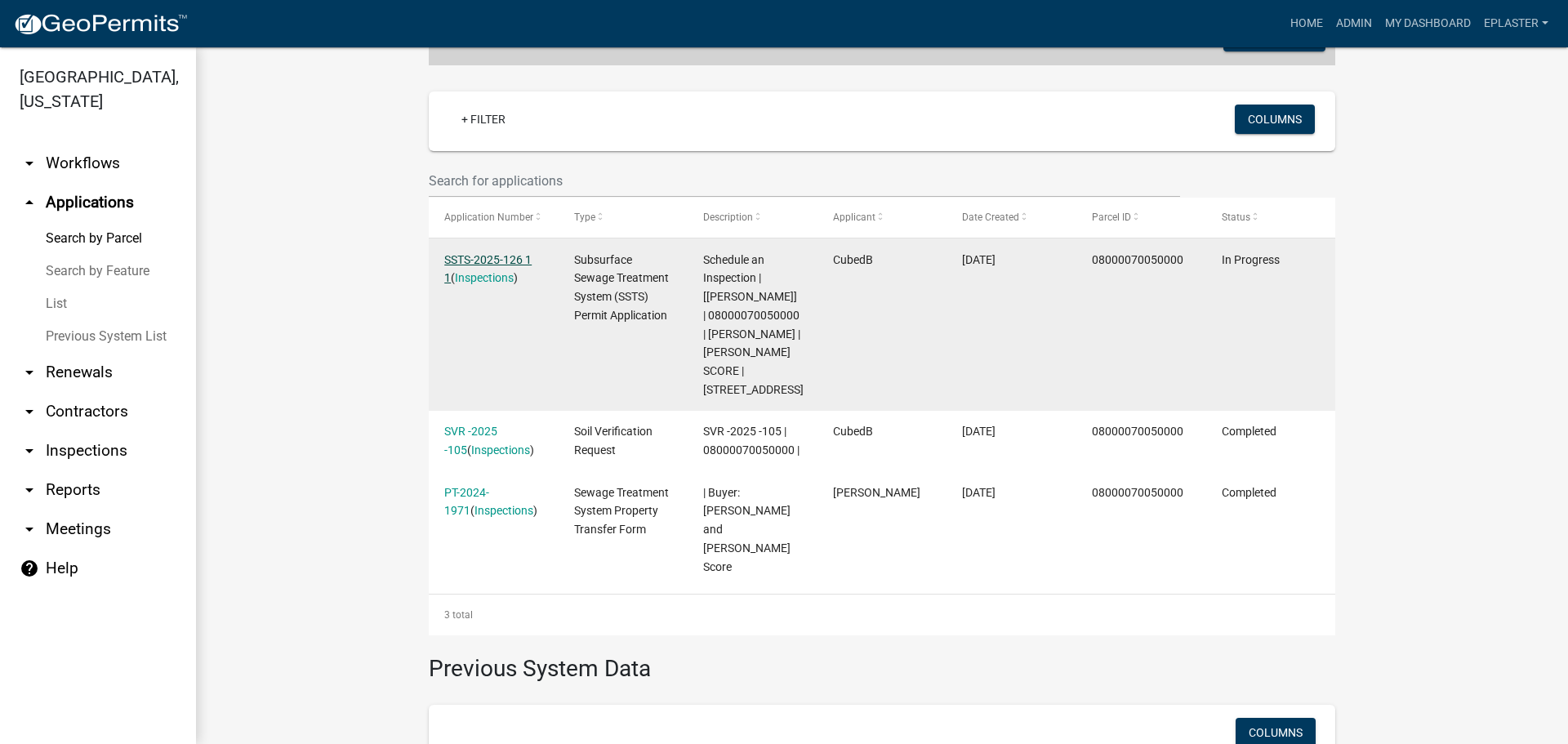
click at [503, 259] on link "SSTS-2025-126 1 1" at bounding box center [487, 268] width 88 height 32
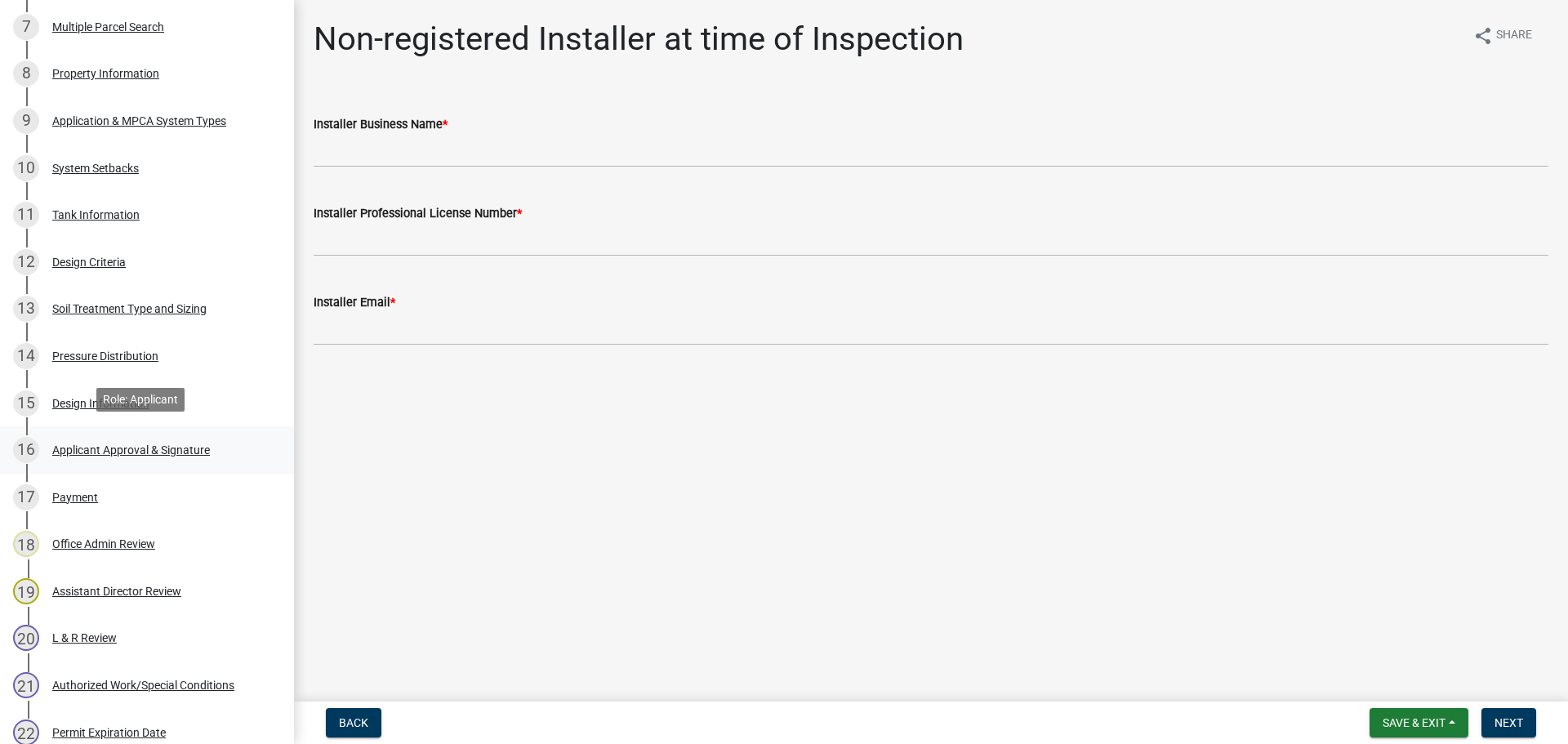
scroll to position [654, 0]
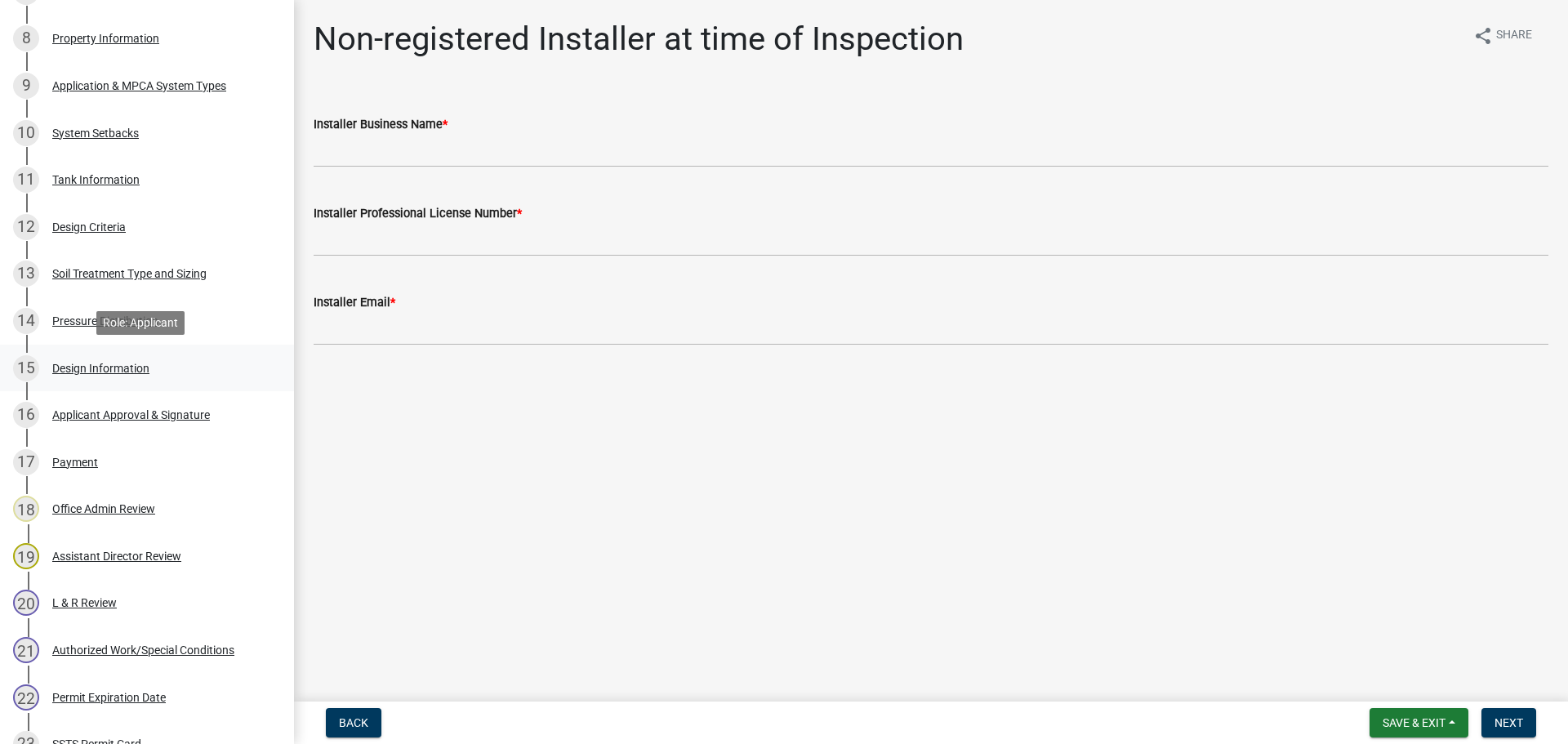
click at [163, 369] on div "15 Design Information" at bounding box center [140, 368] width 255 height 26
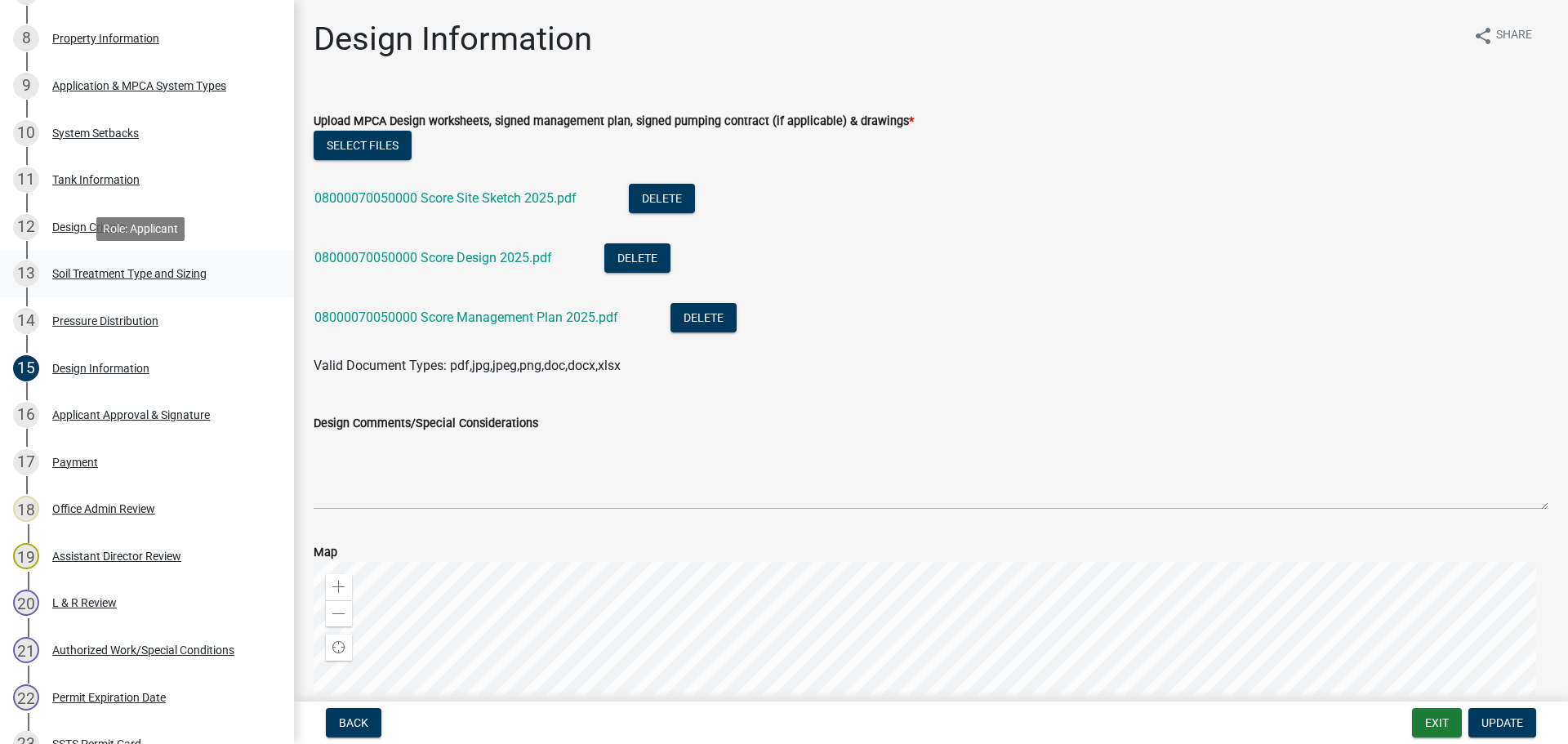
click at [147, 269] on div "Soil Treatment Type and Sizing" at bounding box center [129, 273] width 155 height 12
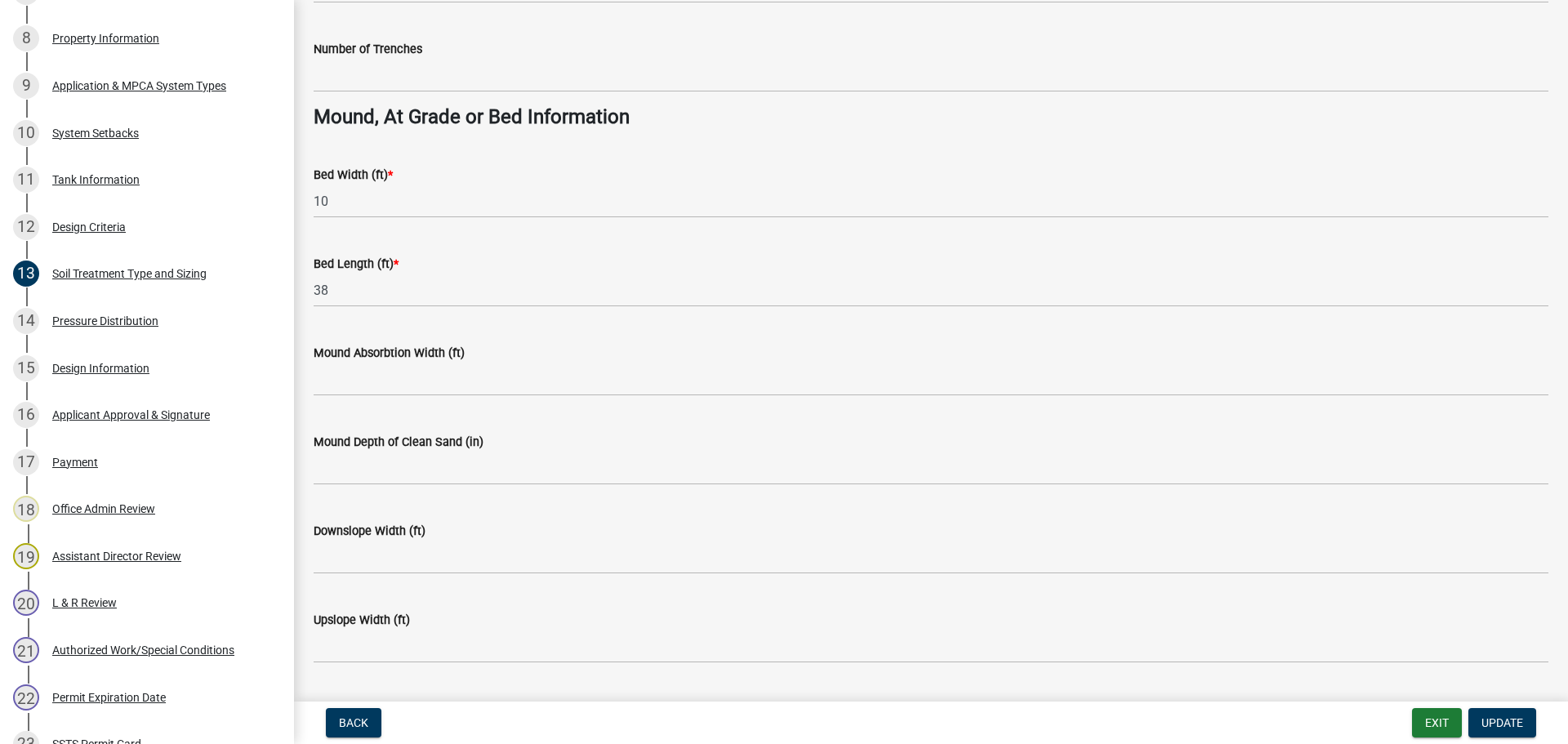
scroll to position [1184, 0]
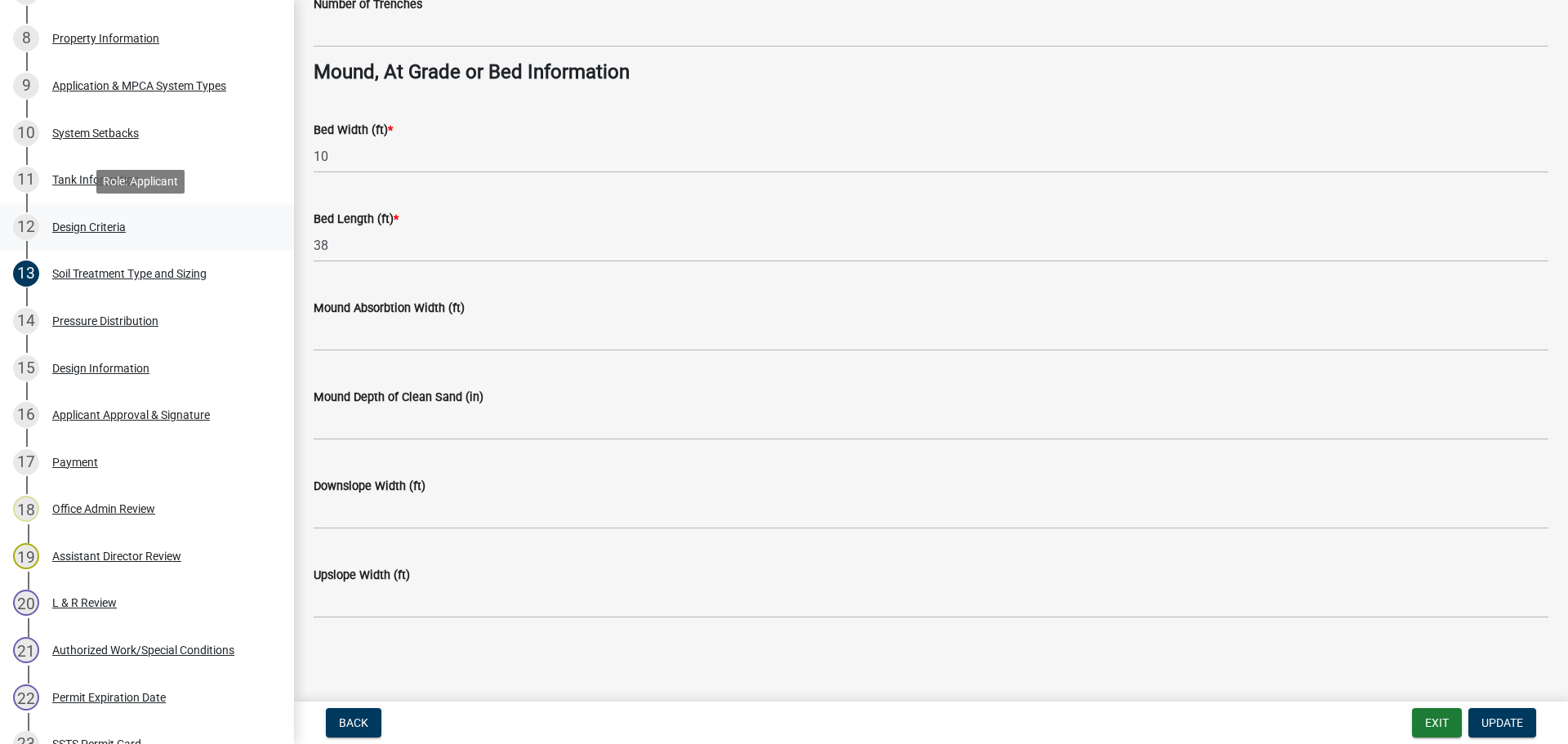
click at [131, 221] on div "12 Design Criteria" at bounding box center [140, 227] width 255 height 26
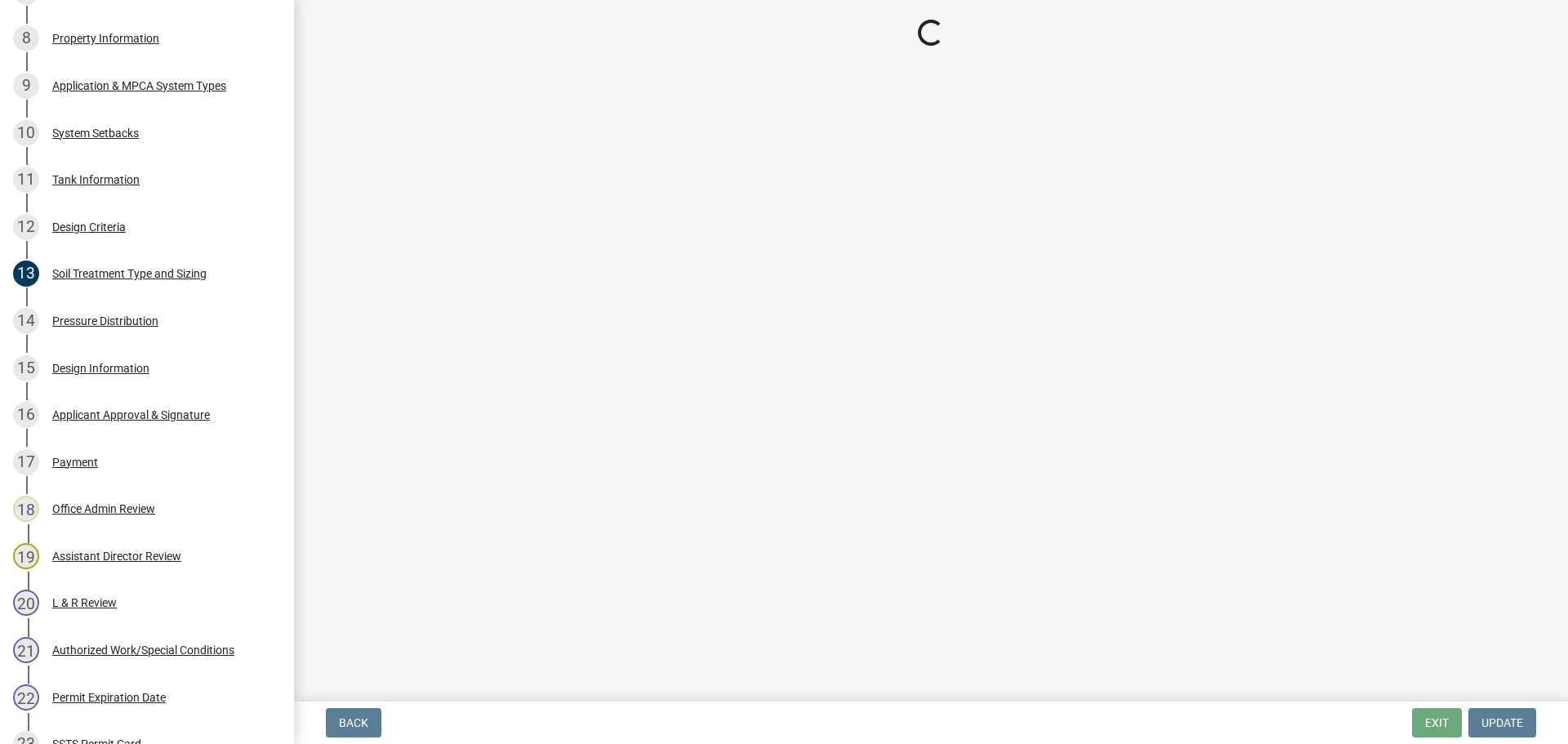
select select "eaa6e4cf-be76-4366-bfe5-e87acfaaf3f4"
select select "6a6ab172-1321-4f18-8c37-999bd65d2f3f"
select select "45db2b75-262a-4f3c-9010-aae25997cba1"
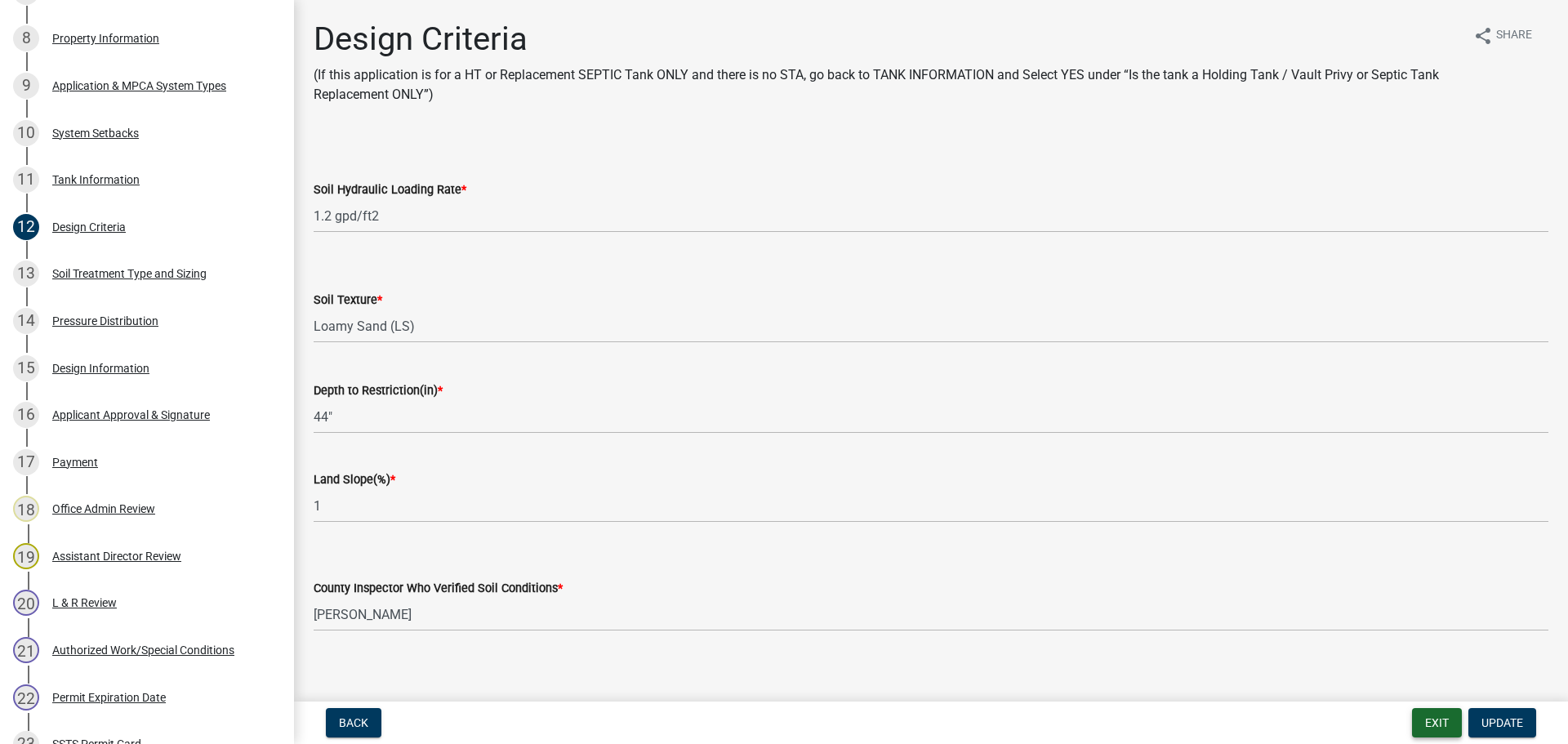
click at [1436, 723] on button "Exit" at bounding box center [1436, 722] width 50 height 30
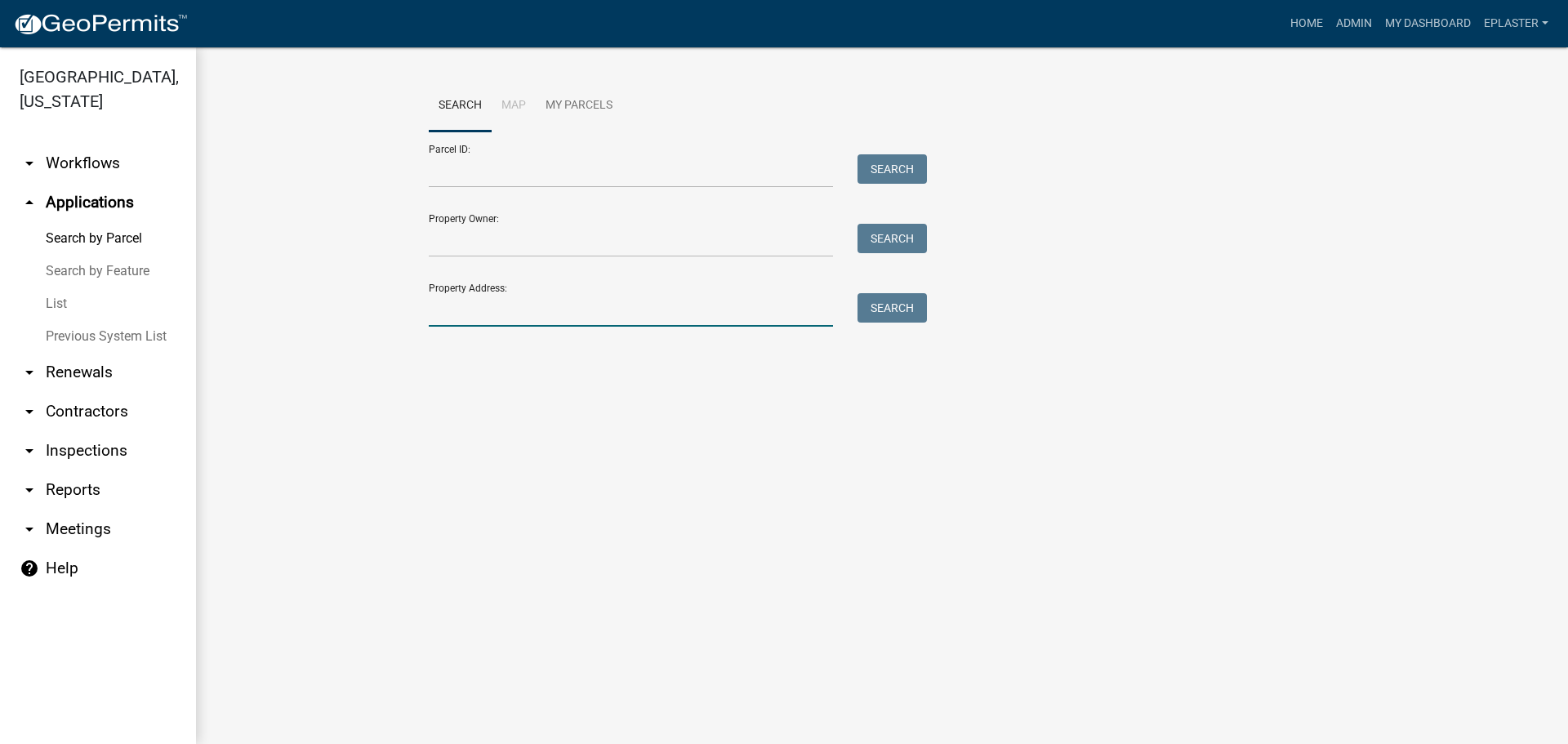
click at [521, 318] on input "Property Address:" at bounding box center [630, 309] width 404 height 33
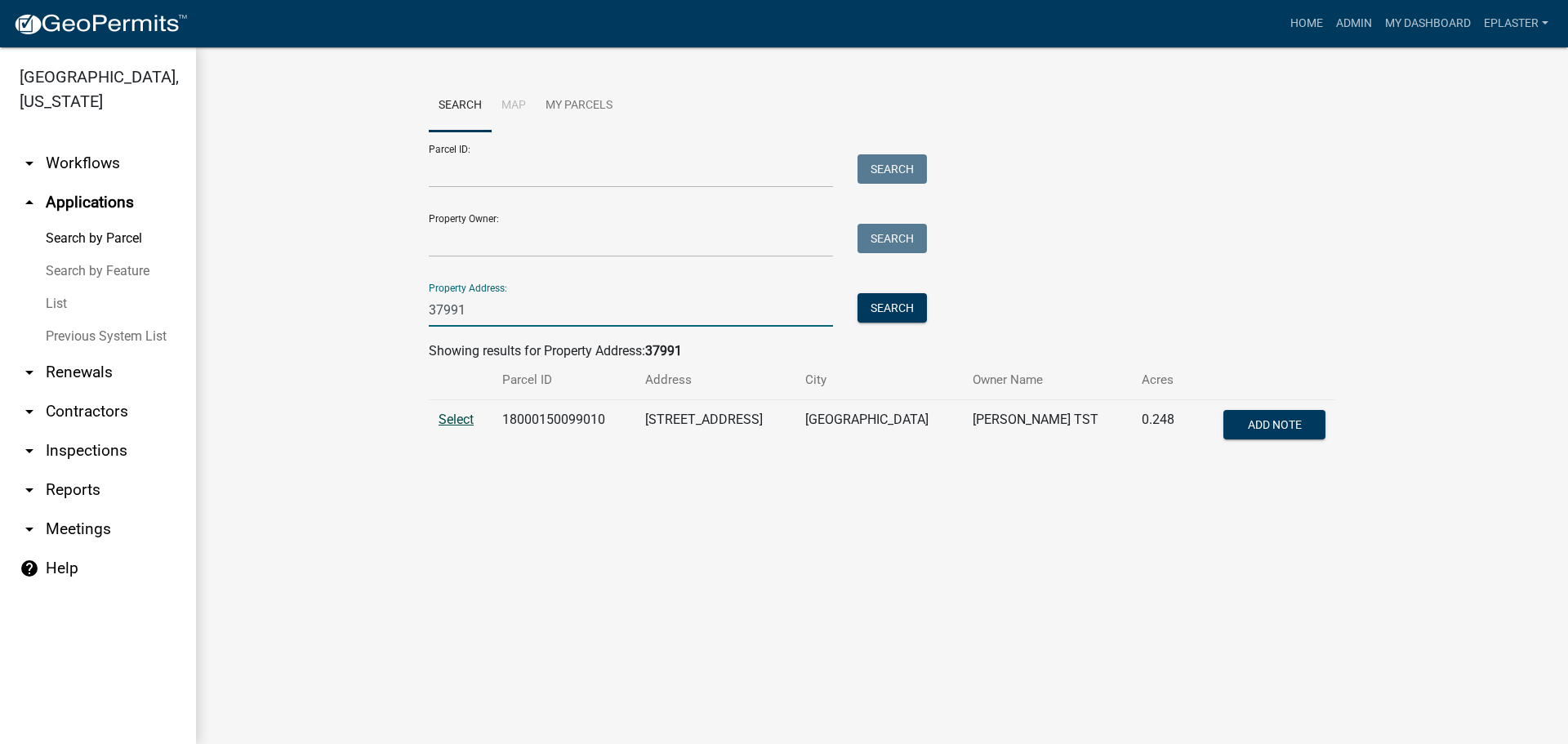
type input "37991"
click at [450, 420] on span "Select" at bounding box center [455, 419] width 35 height 15
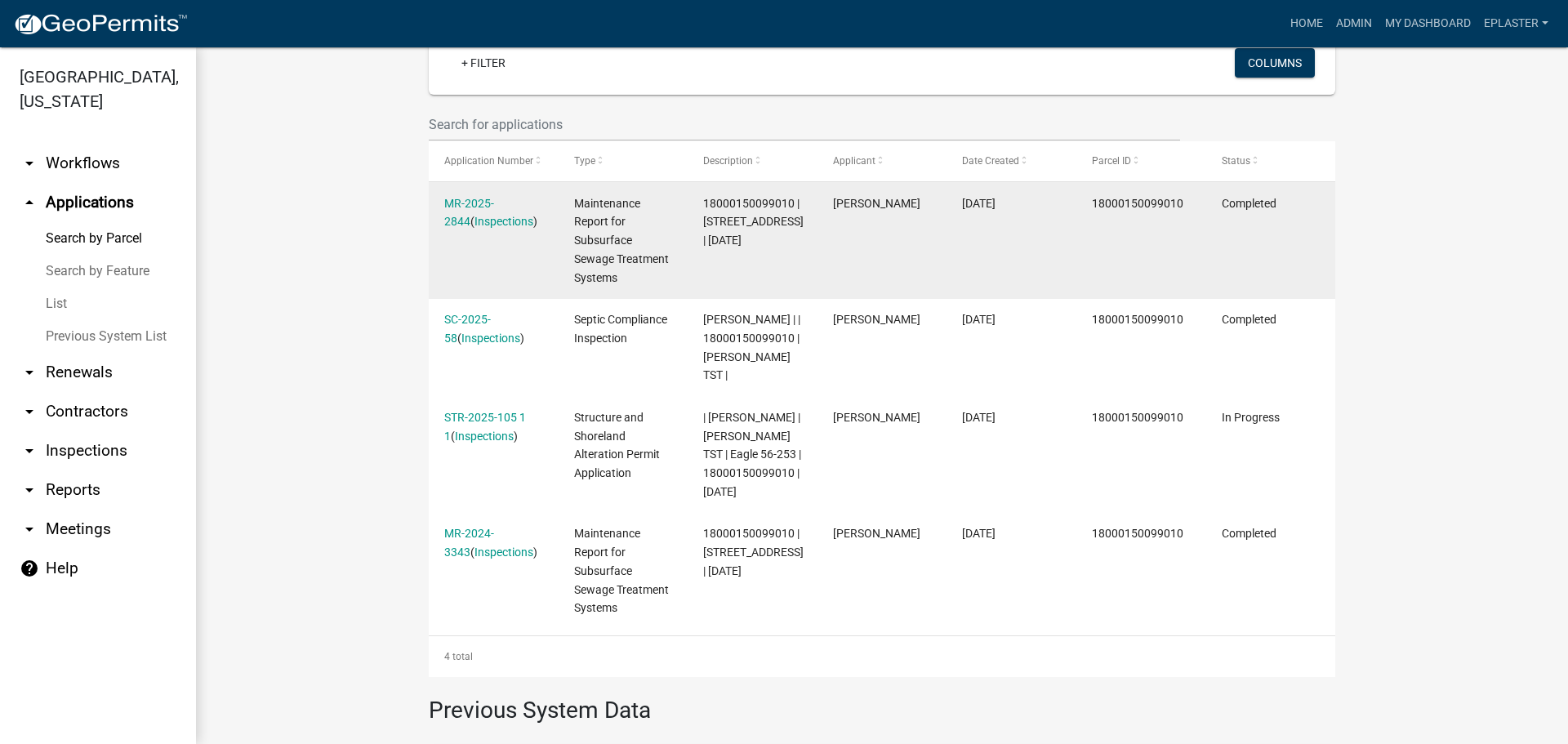
scroll to position [449, 0]
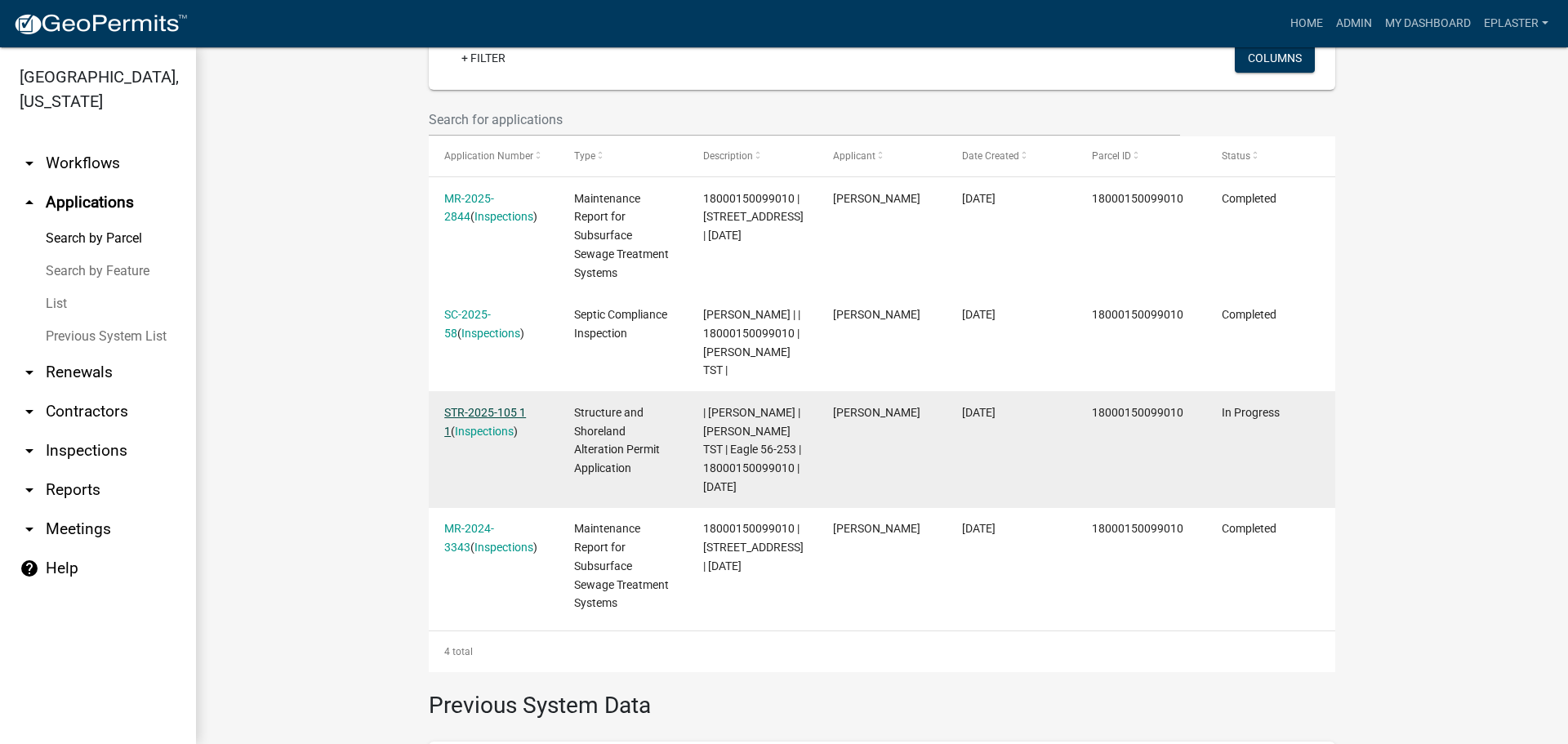
click at [486, 406] on link "STR-2025-105 1 1" at bounding box center [484, 421] width 81 height 32
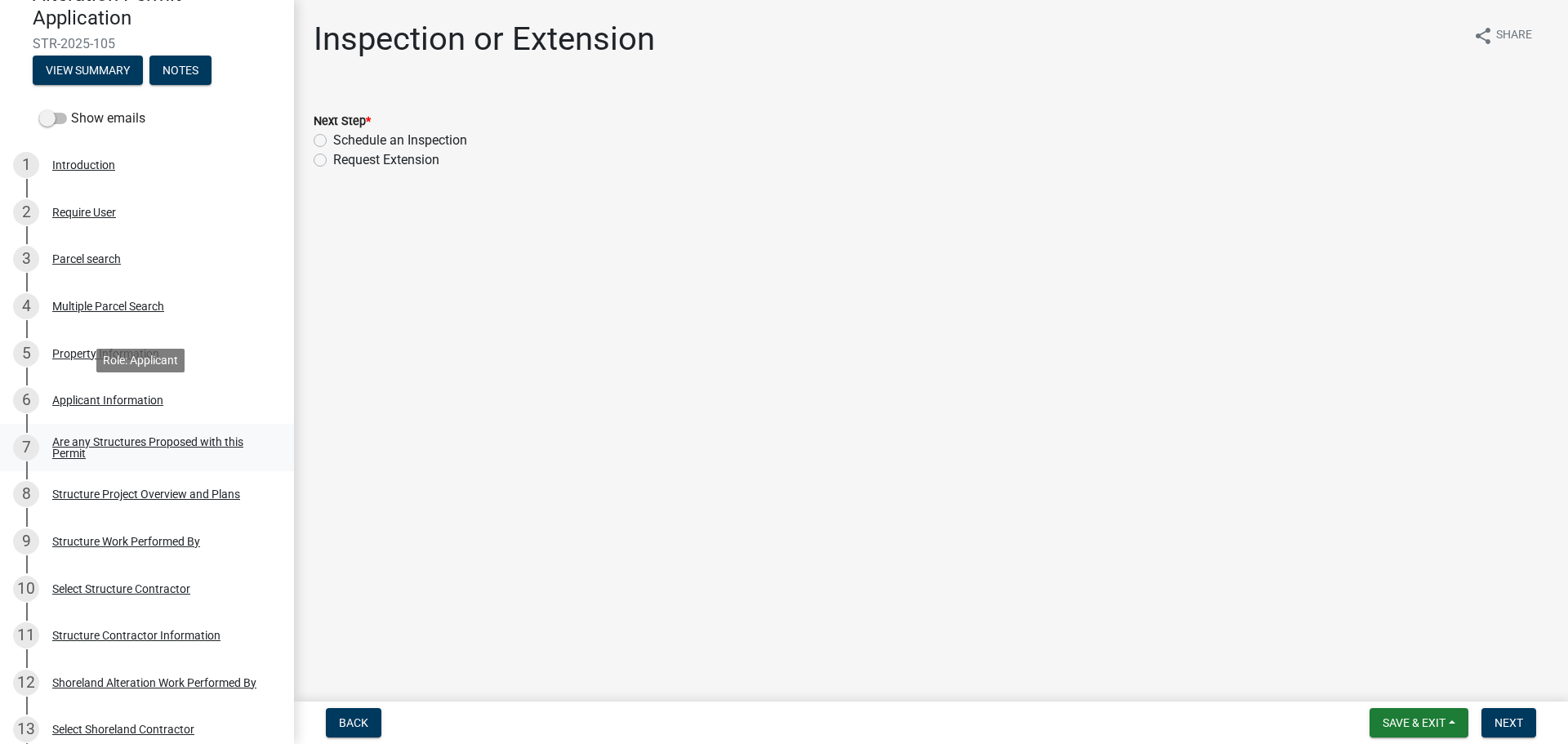
scroll to position [245, 0]
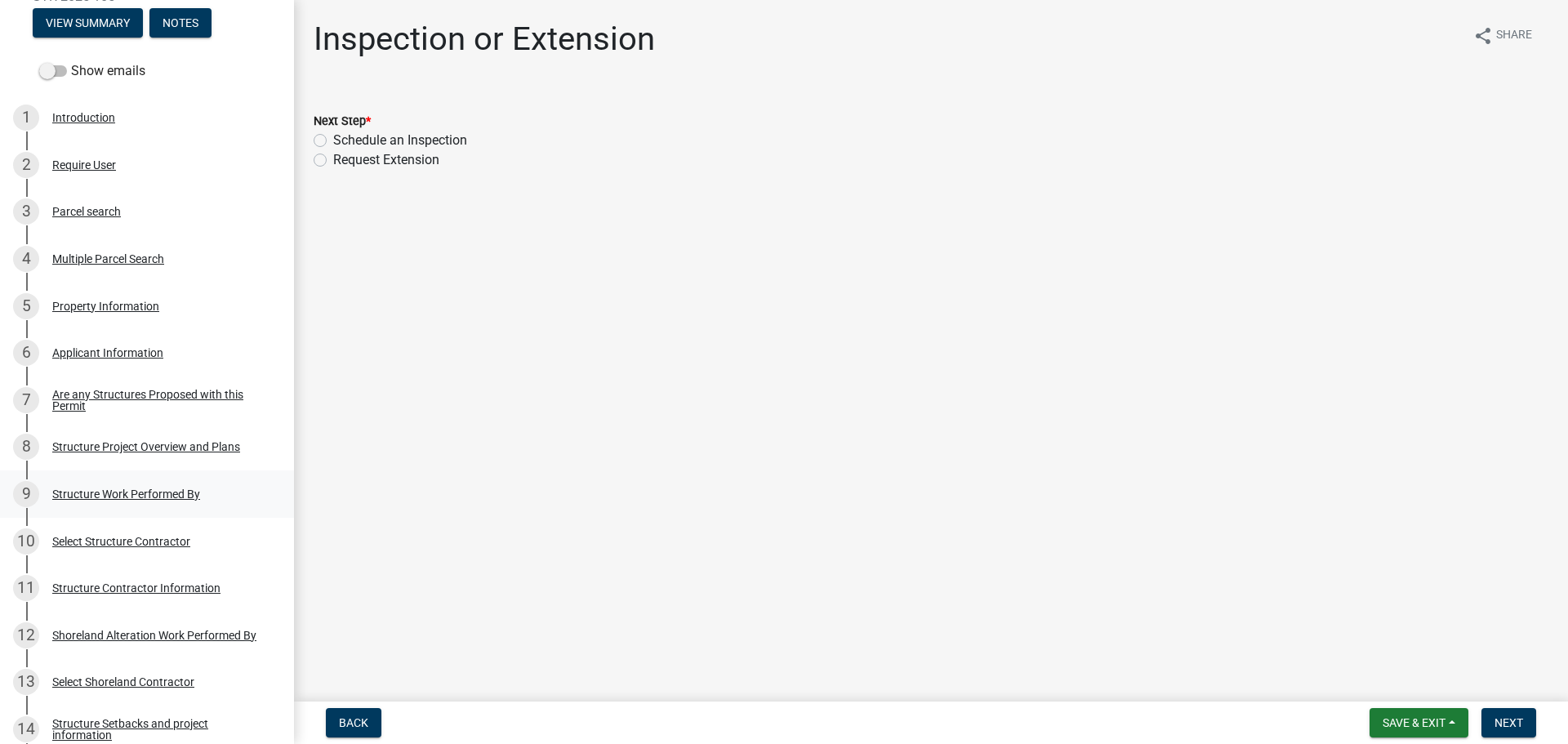
click at [155, 494] on div "Structure Work Performed By" at bounding box center [127, 494] width 148 height 12
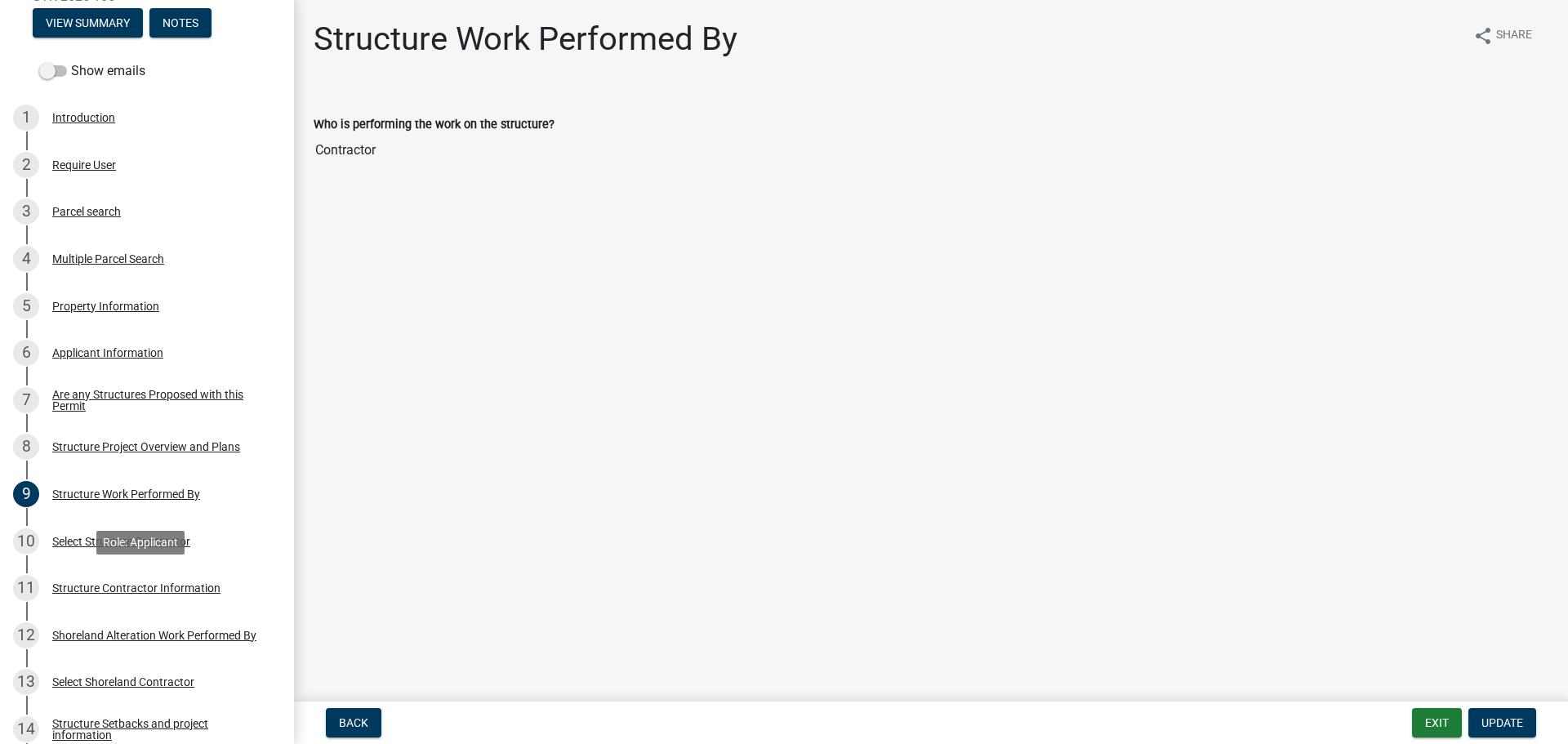
click at [173, 579] on div "11 Structure Contractor Information" at bounding box center [140, 588] width 255 height 26
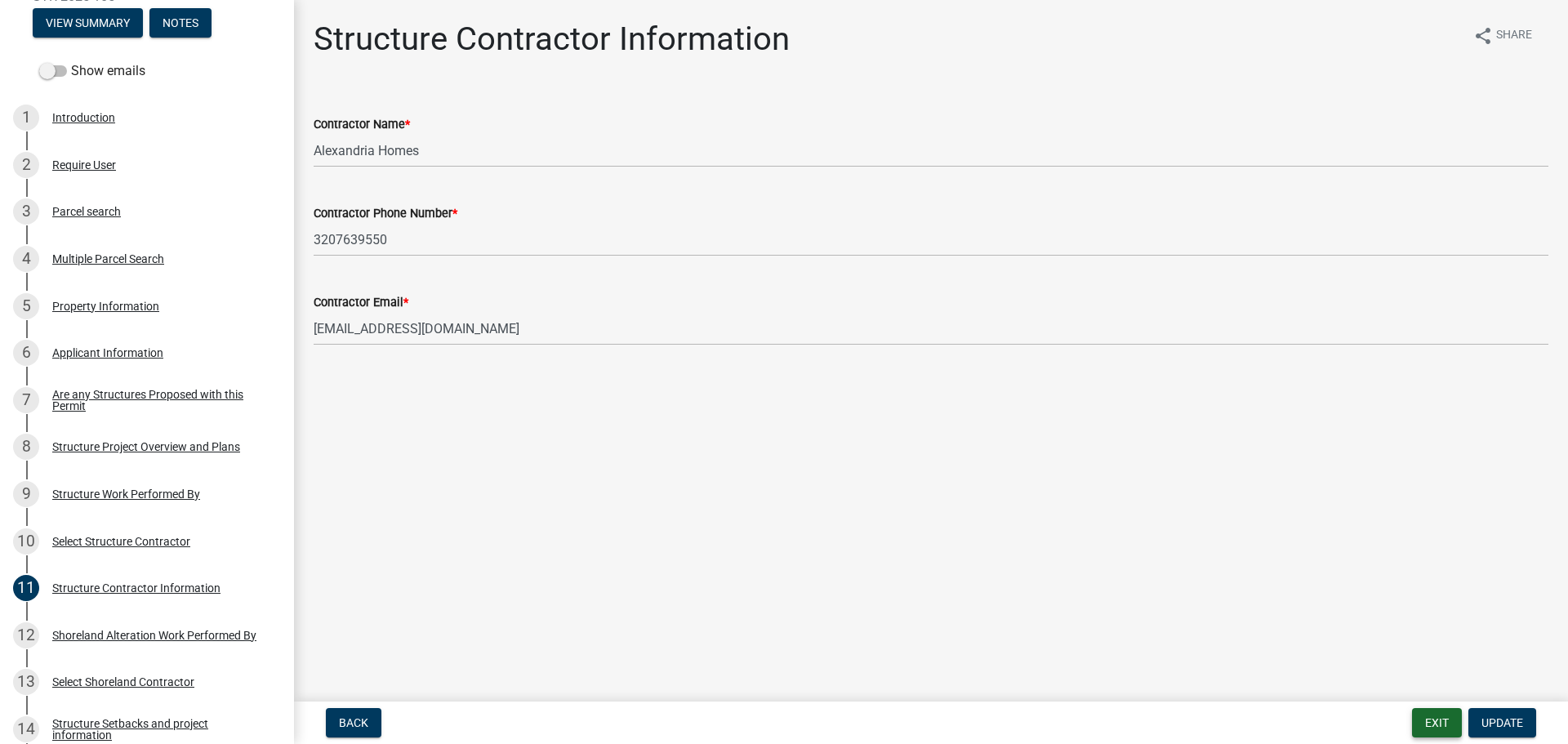
click at [1432, 723] on button "Exit" at bounding box center [1436, 722] width 50 height 30
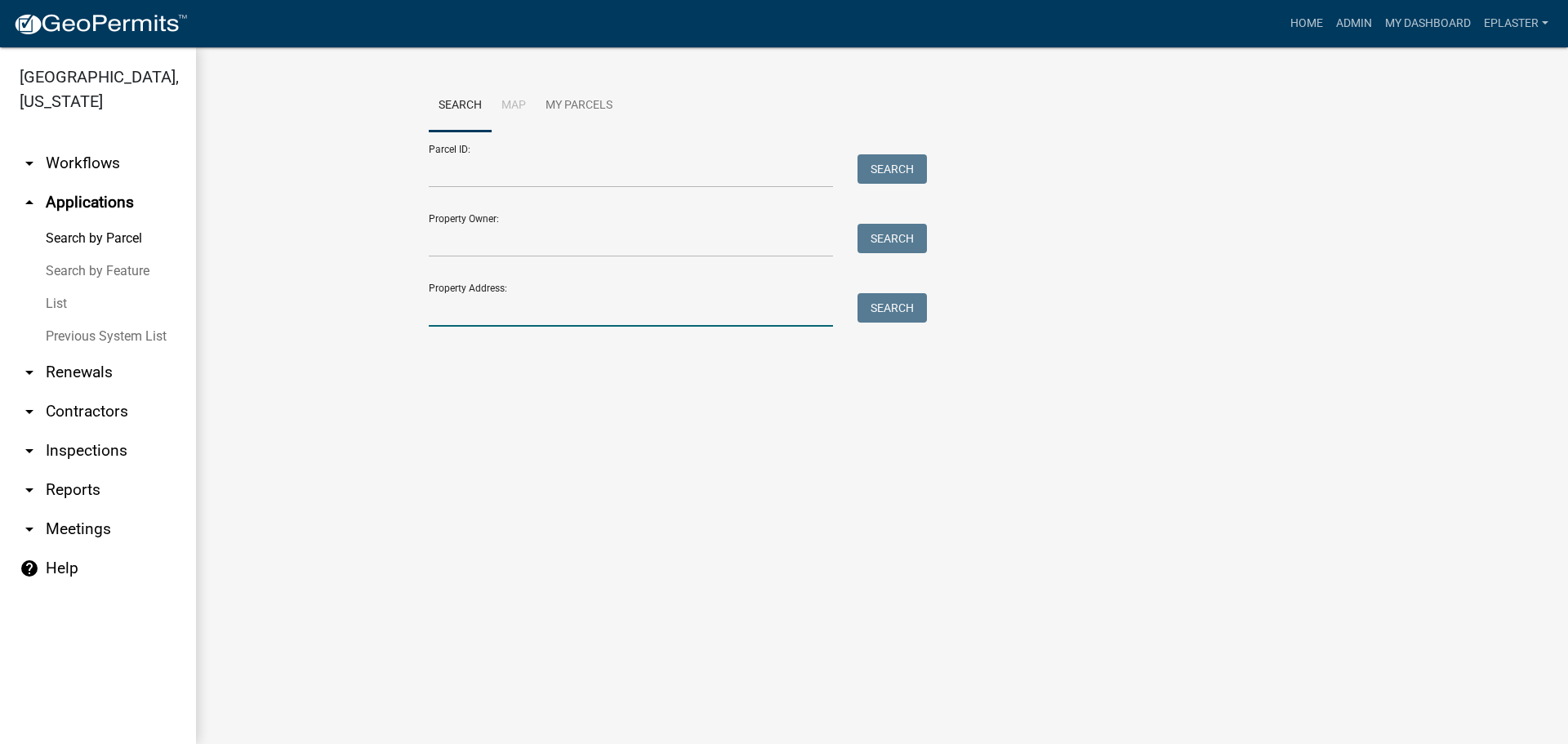
click at [565, 313] on input "Property Address:" at bounding box center [630, 309] width 404 height 33
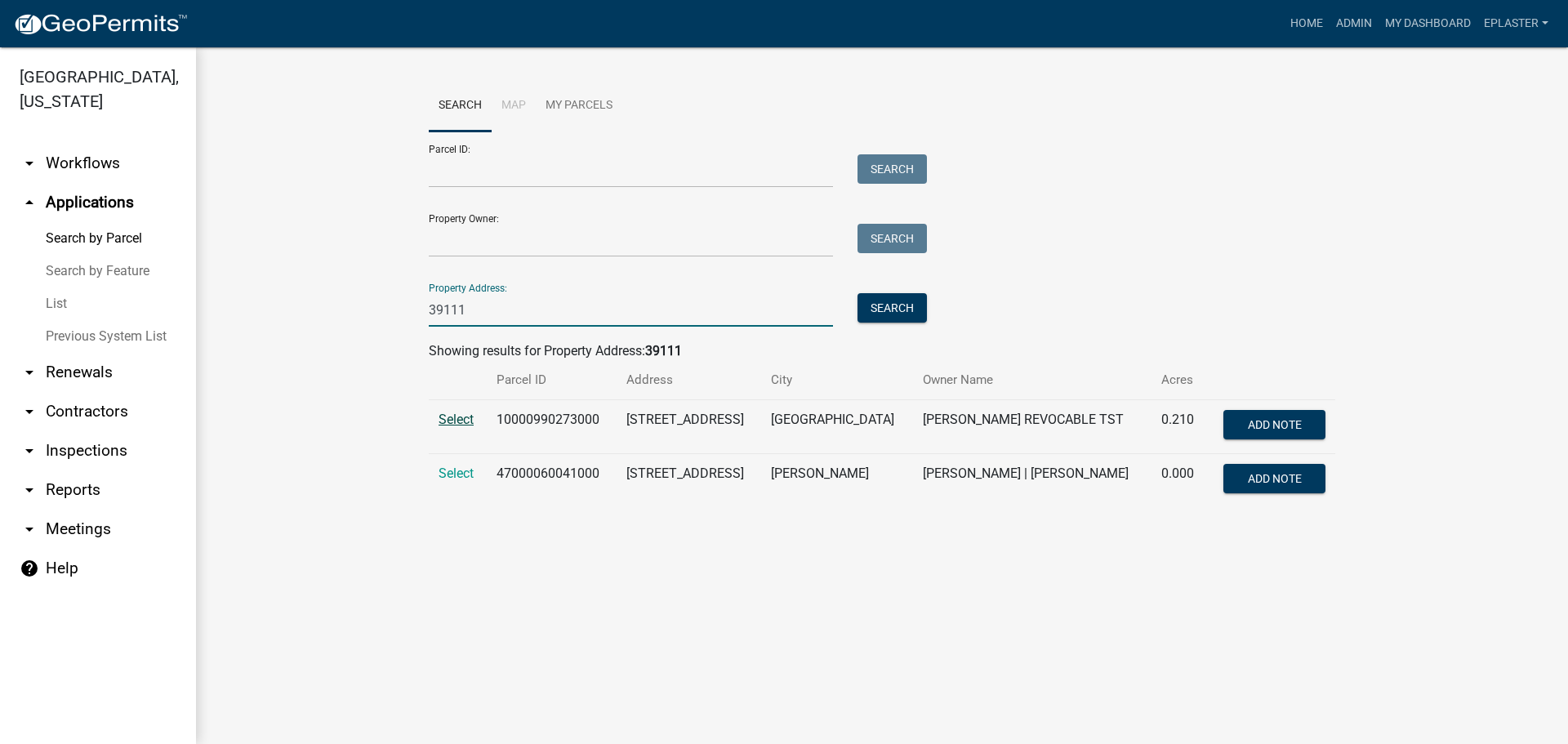
type input "39111"
click at [459, 417] on span "Select" at bounding box center [455, 419] width 35 height 15
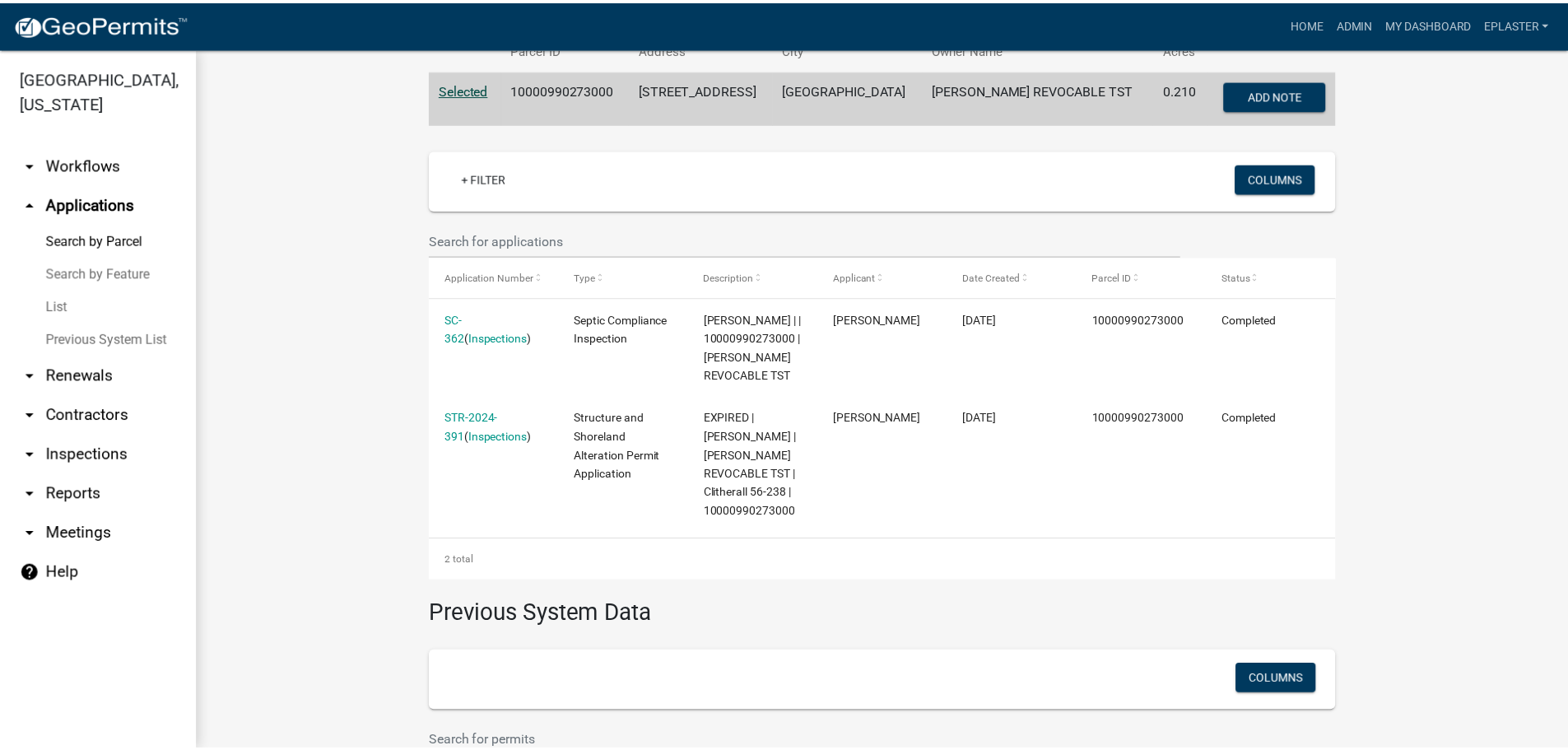
scroll to position [371, 0]
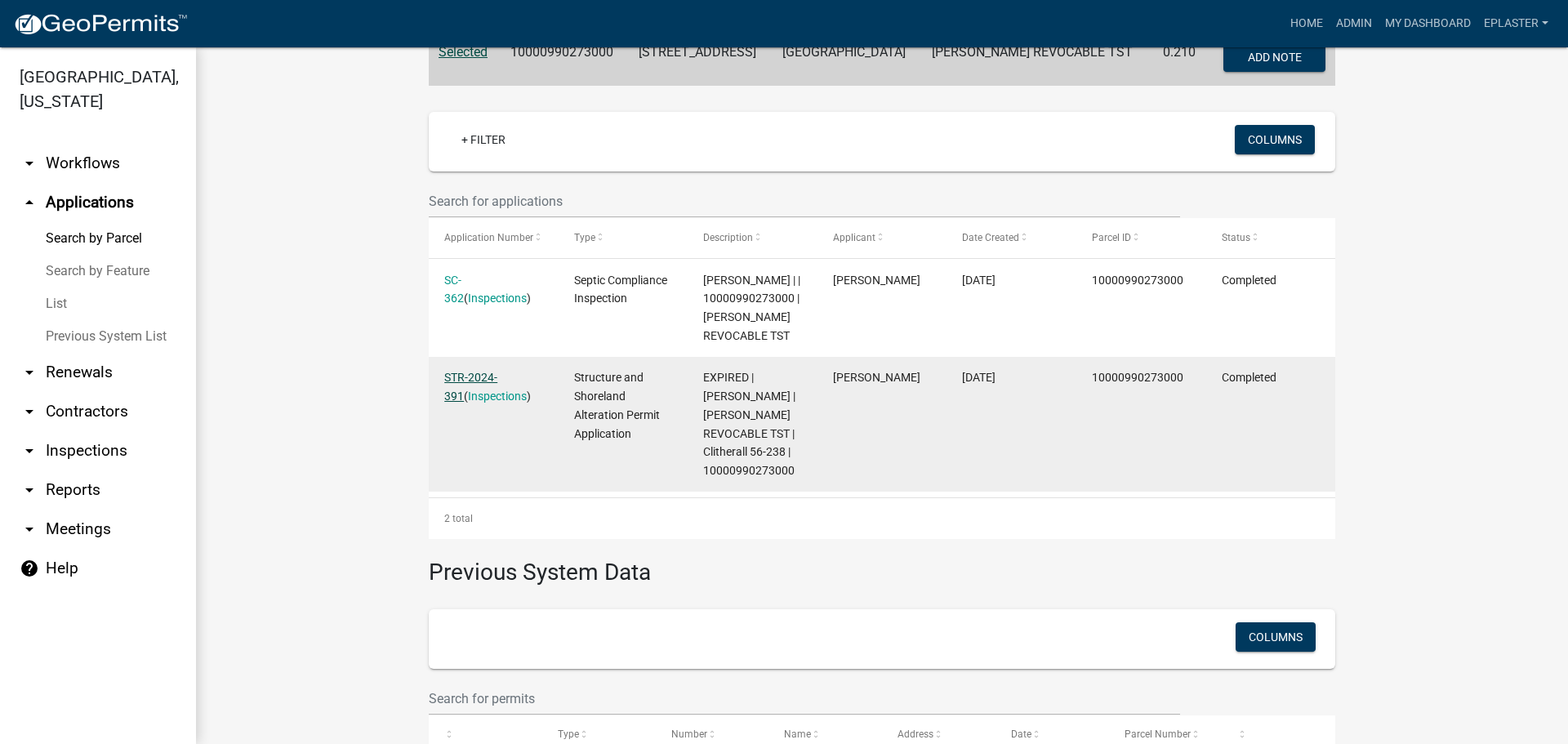
click at [497, 377] on link "STR-2024-391" at bounding box center [470, 386] width 53 height 32
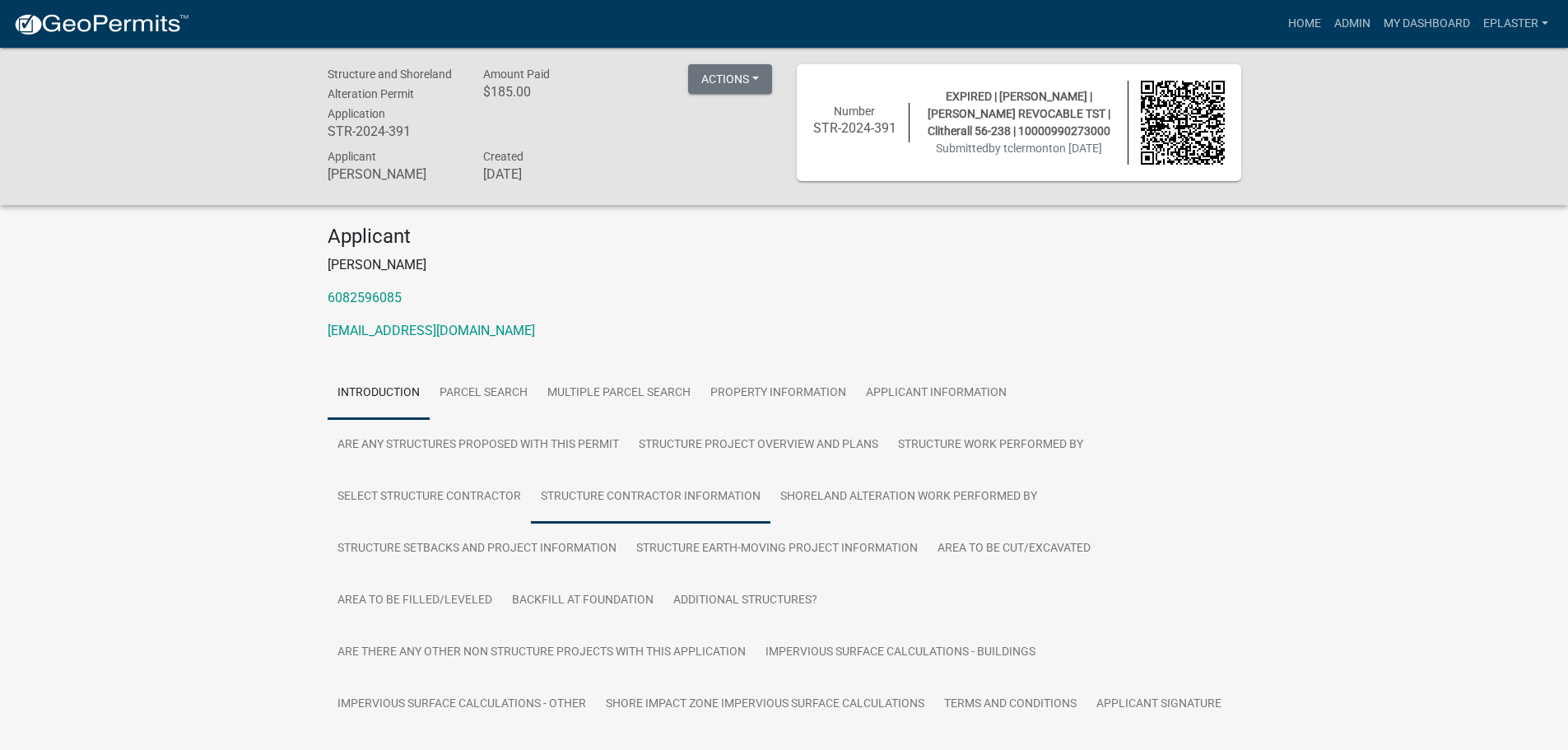
click at [701, 504] on link "Structure Contractor Information" at bounding box center [651, 498] width 240 height 53
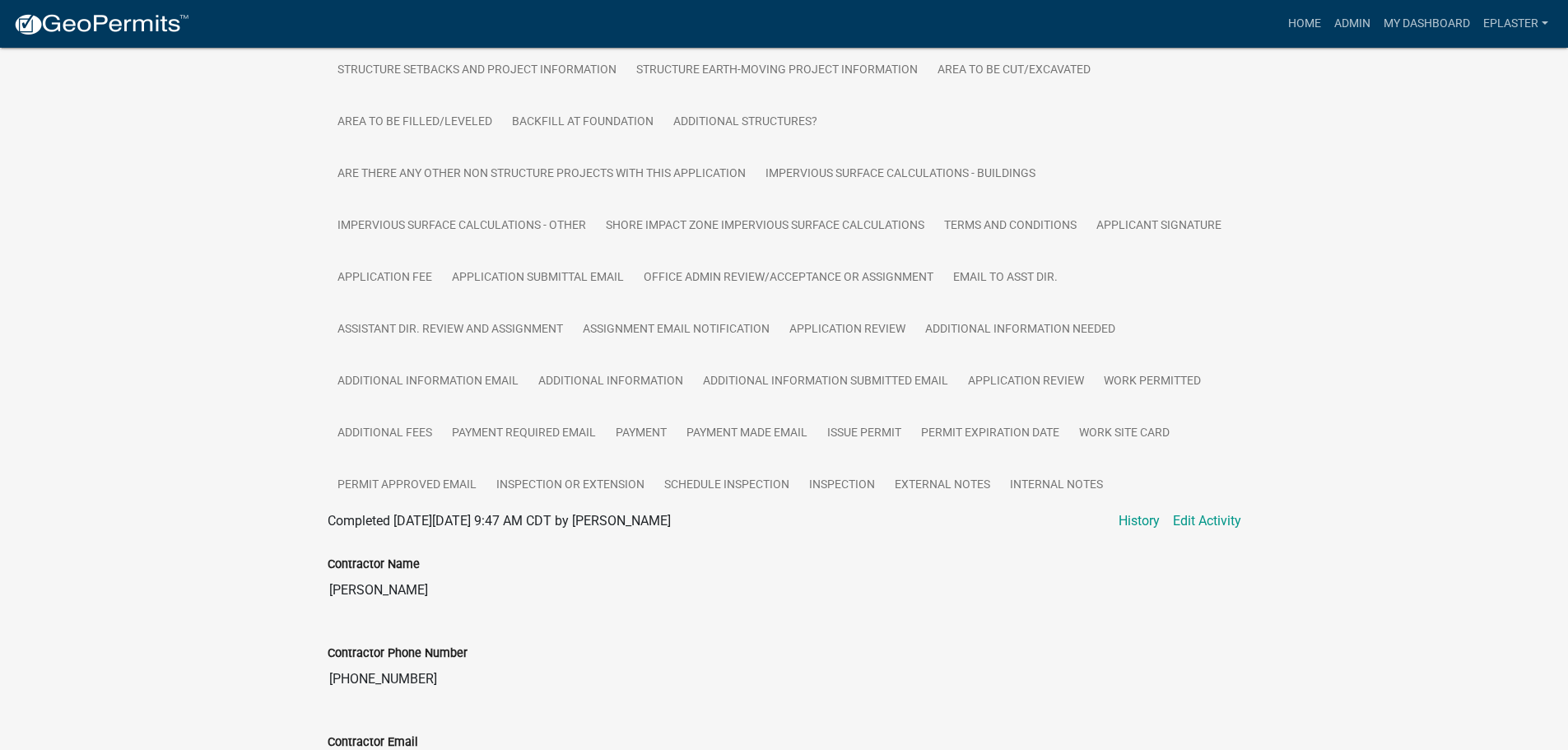
scroll to position [595, 0]
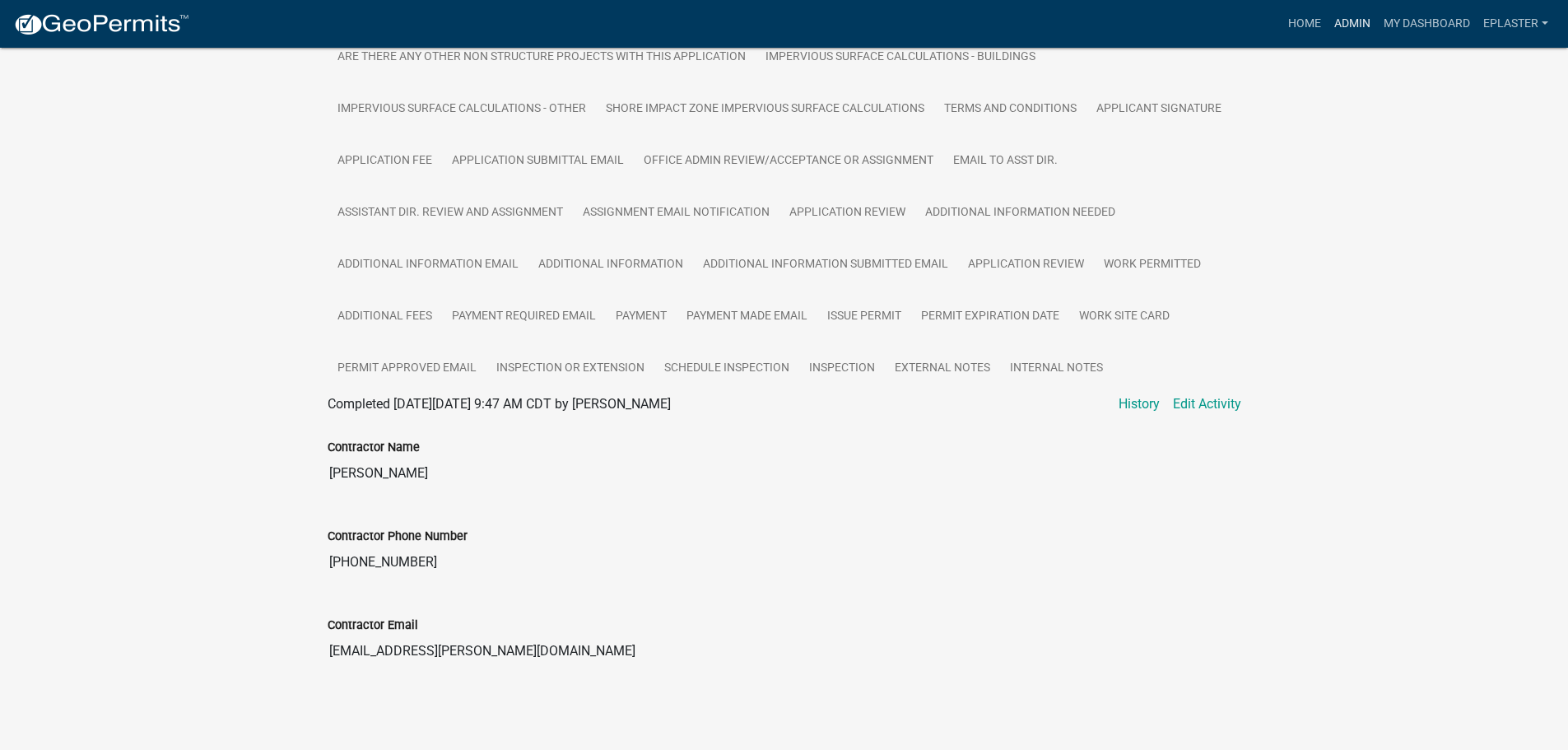
click at [1340, 26] on link "Admin" at bounding box center [1352, 24] width 49 height 31
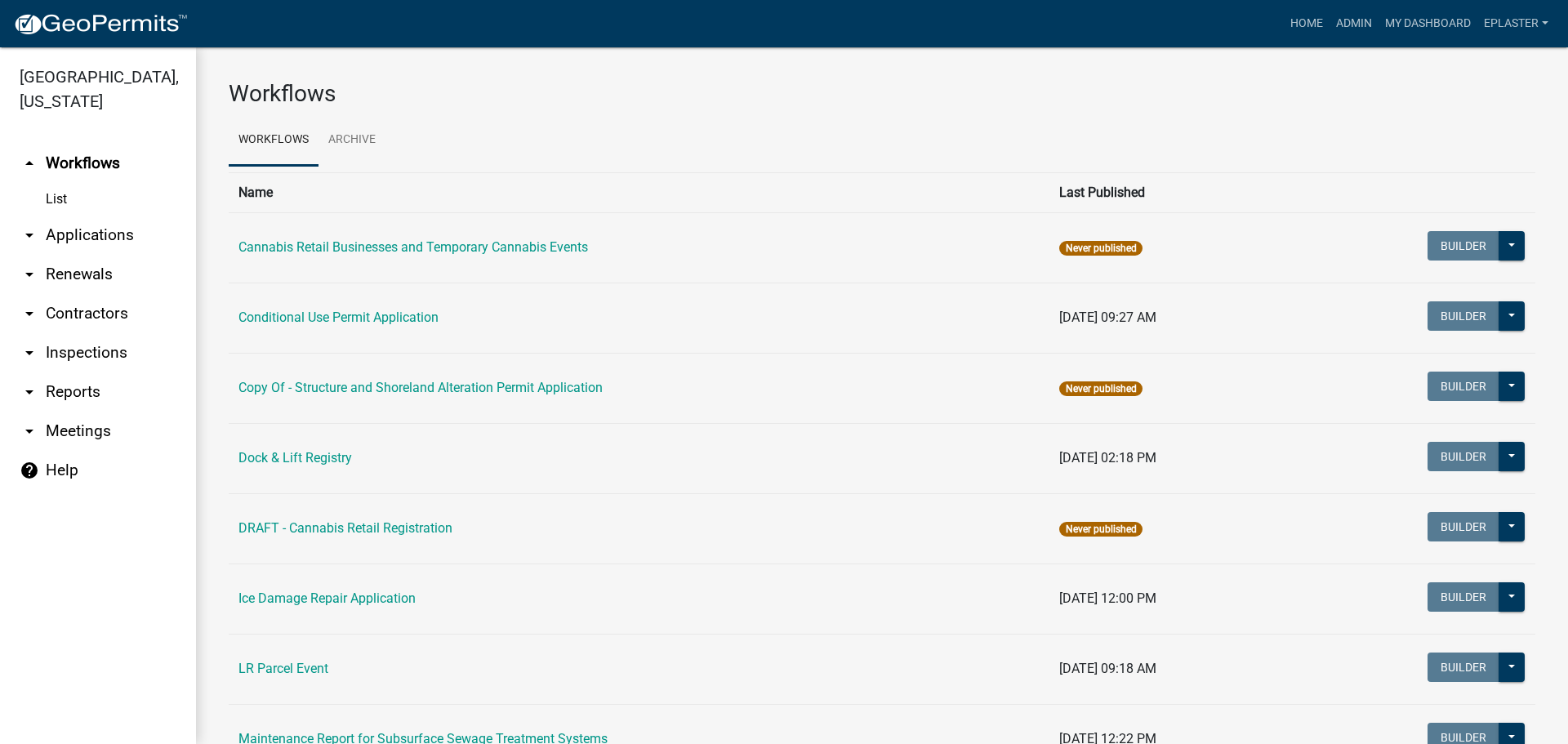
click at [89, 241] on link "arrow_drop_down Applications" at bounding box center [98, 235] width 196 height 39
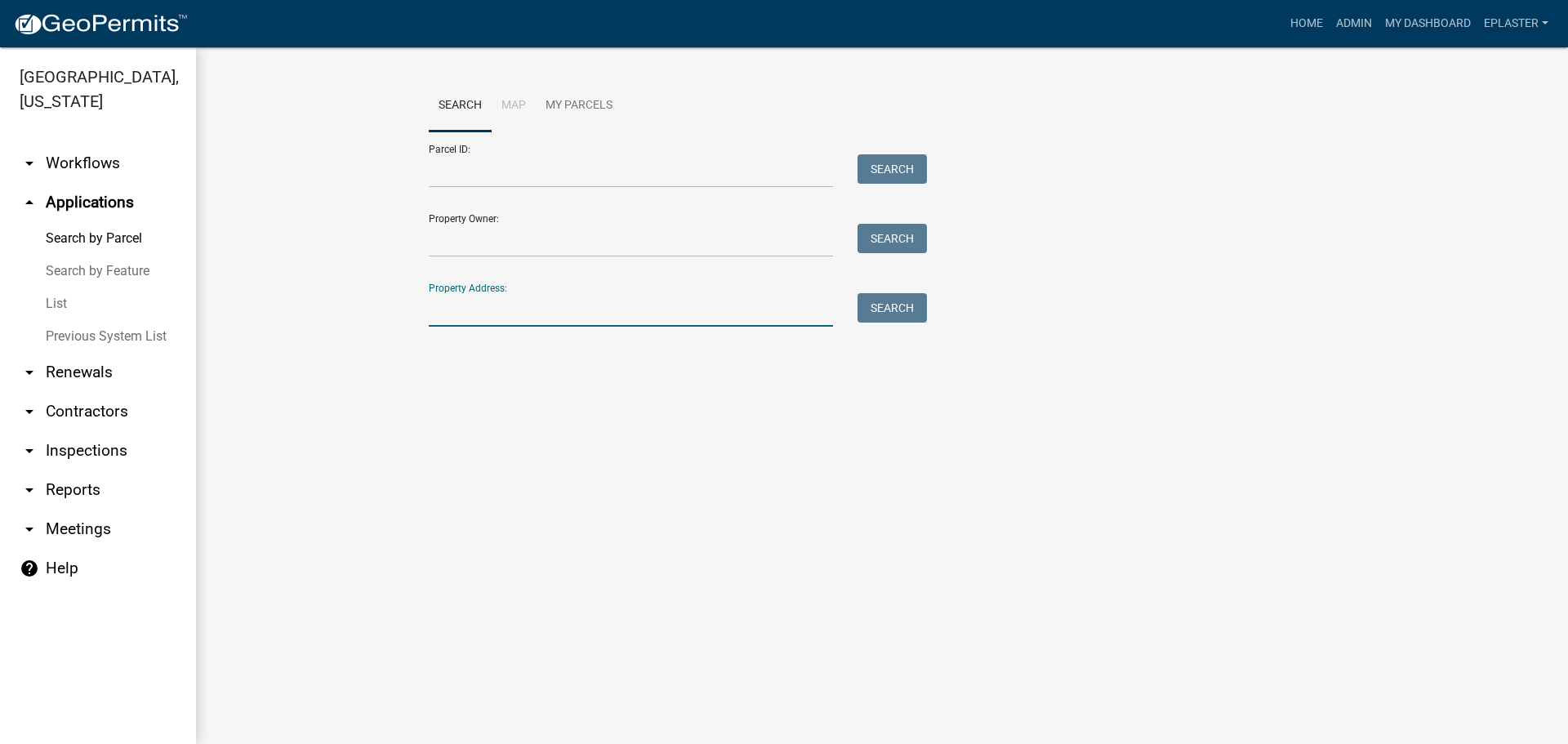
click at [512, 308] on input "Property Address:" at bounding box center [630, 309] width 404 height 33
click at [444, 168] on input "Parcel ID:" at bounding box center [630, 171] width 404 height 33
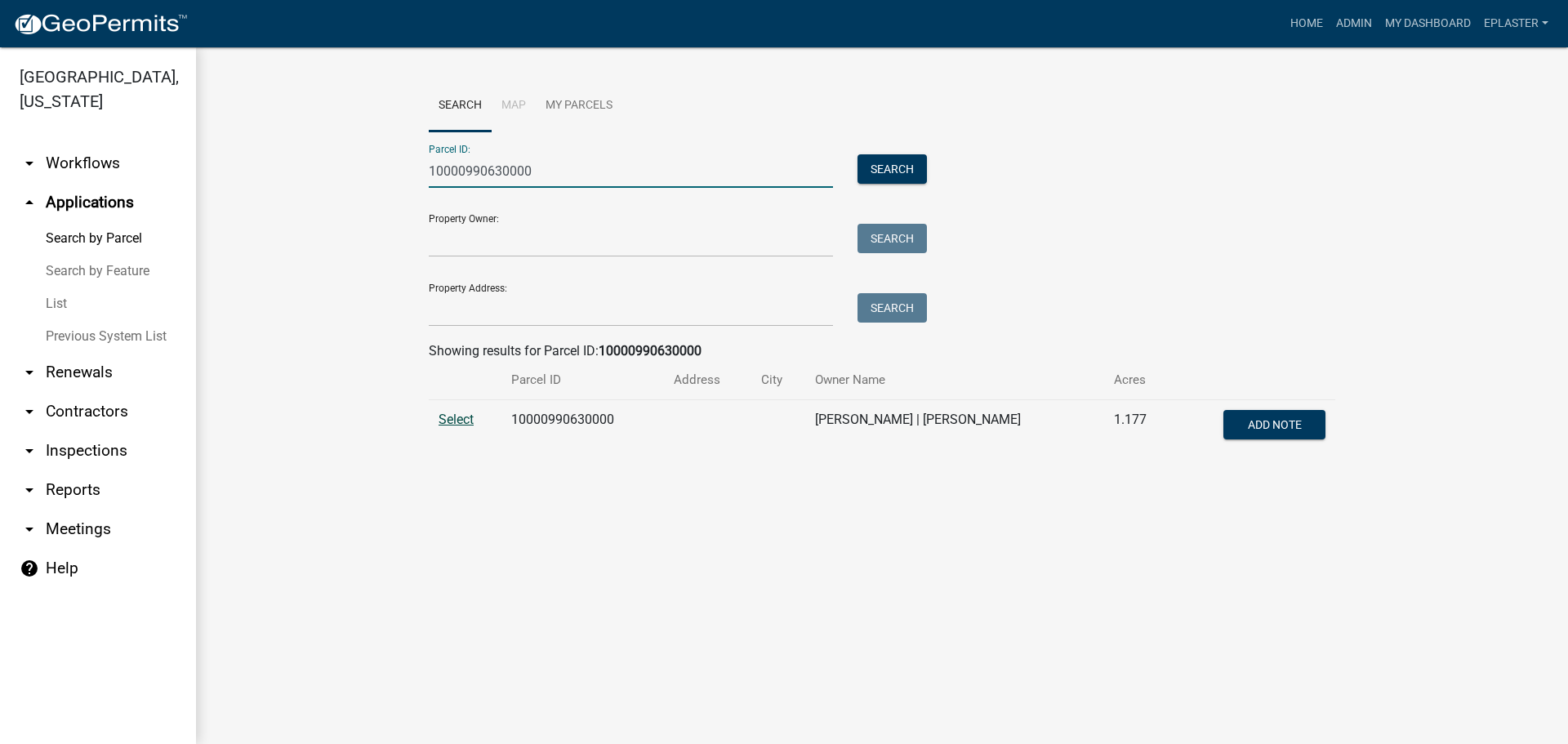
type input "10000990630000"
click at [457, 419] on span "Select" at bounding box center [455, 419] width 35 height 15
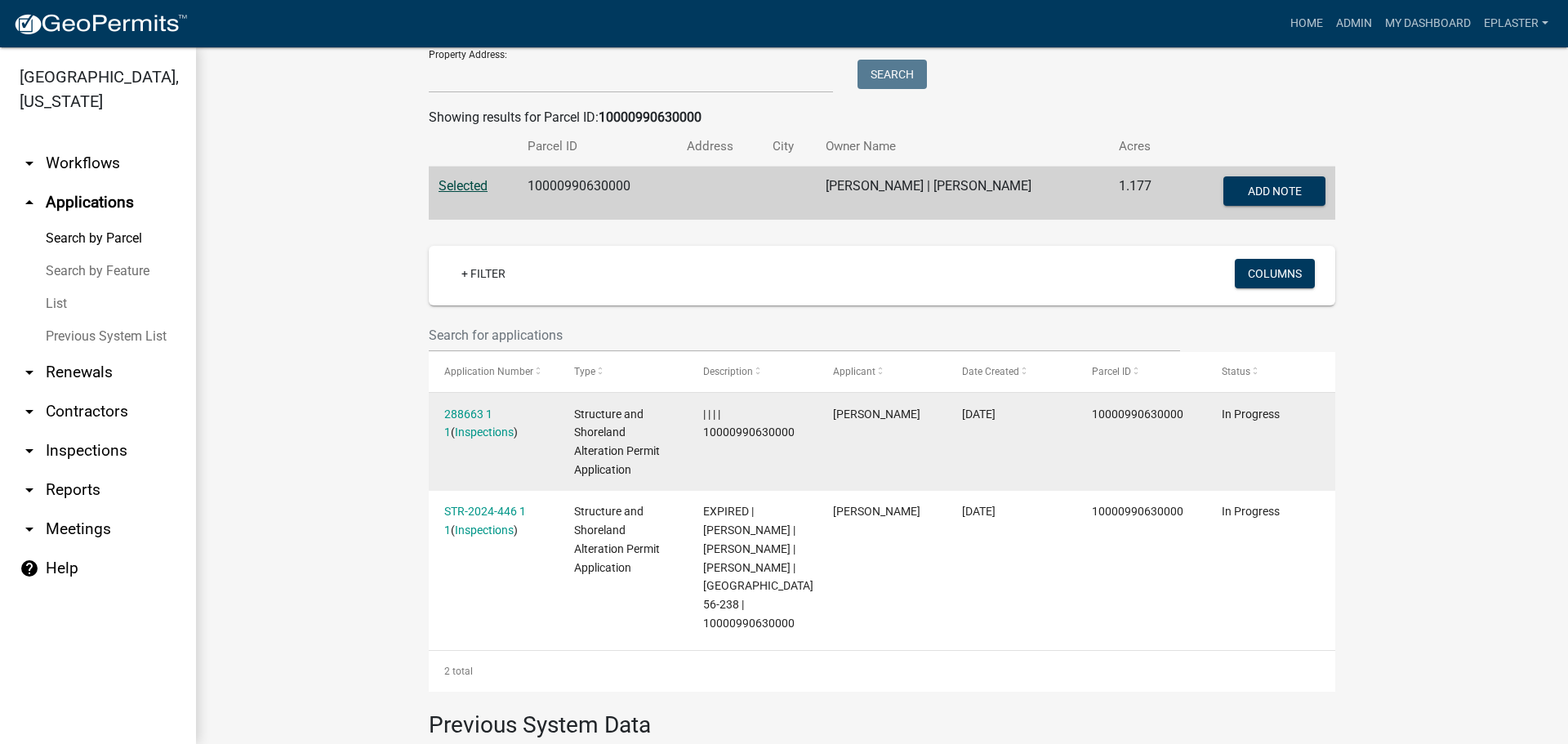
scroll to position [266, 0]
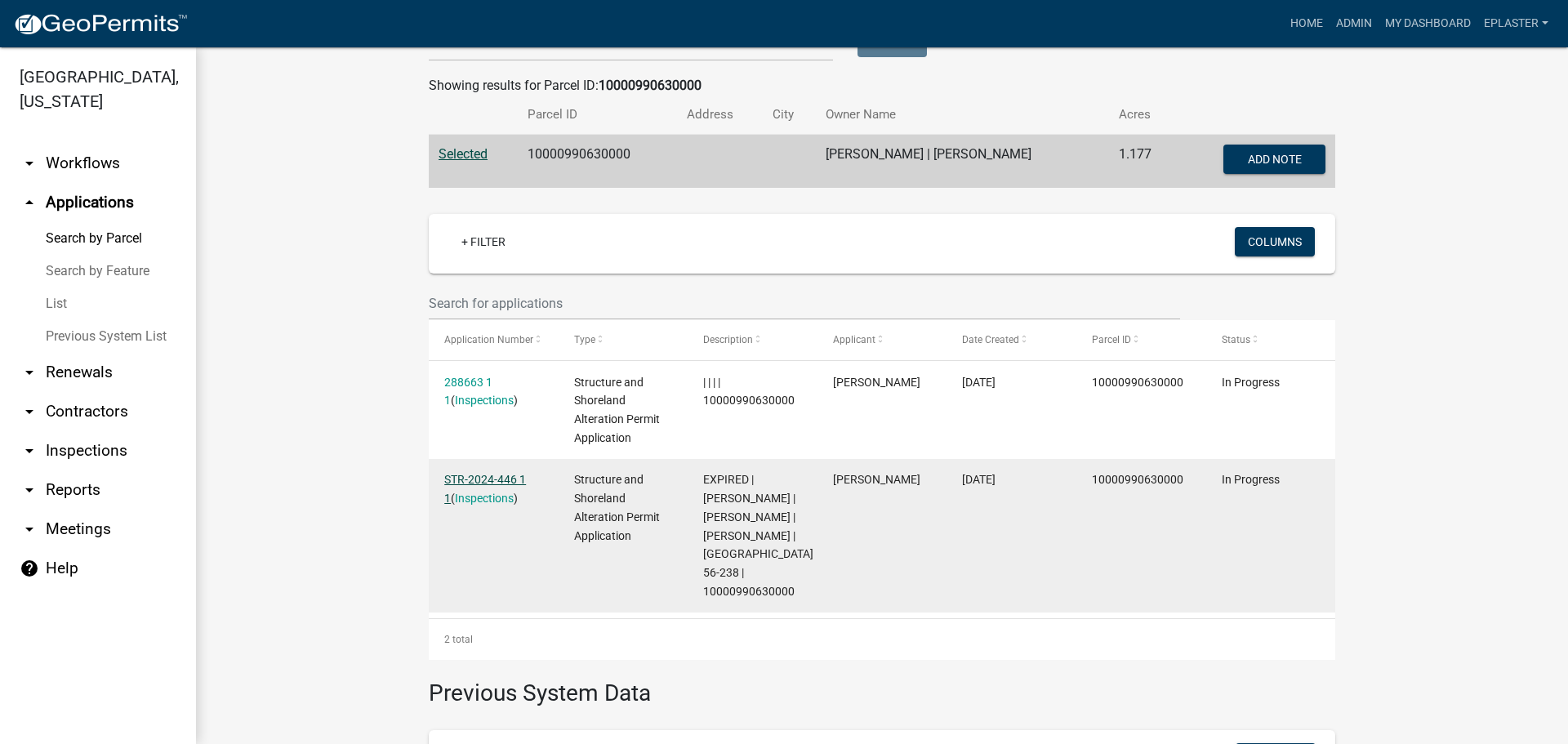
click at [511, 479] on link "STR-2024-446 1 1" at bounding box center [484, 488] width 81 height 32
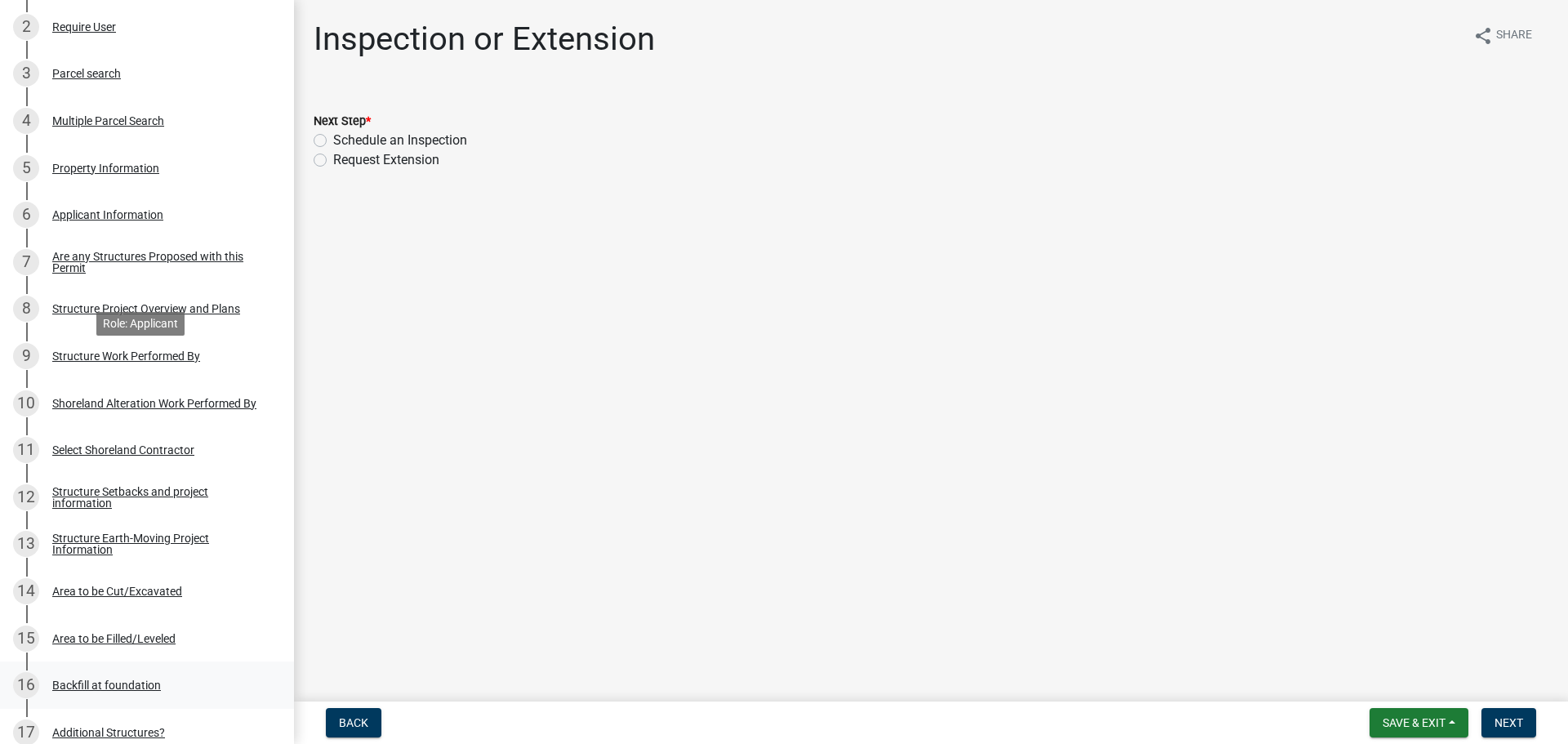
scroll to position [531, 0]
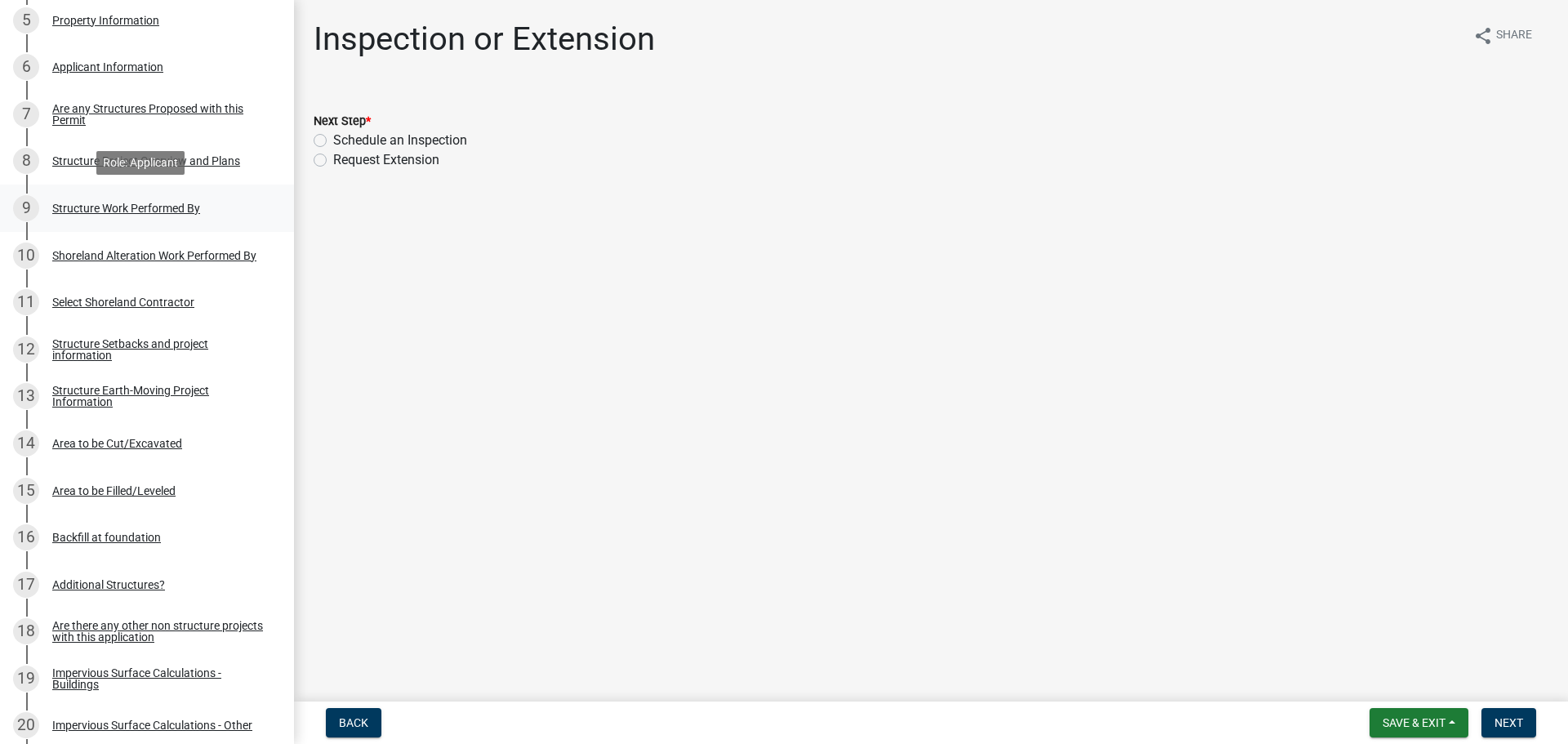
click at [192, 217] on div "9 Structure Work Performed By" at bounding box center [140, 208] width 255 height 26
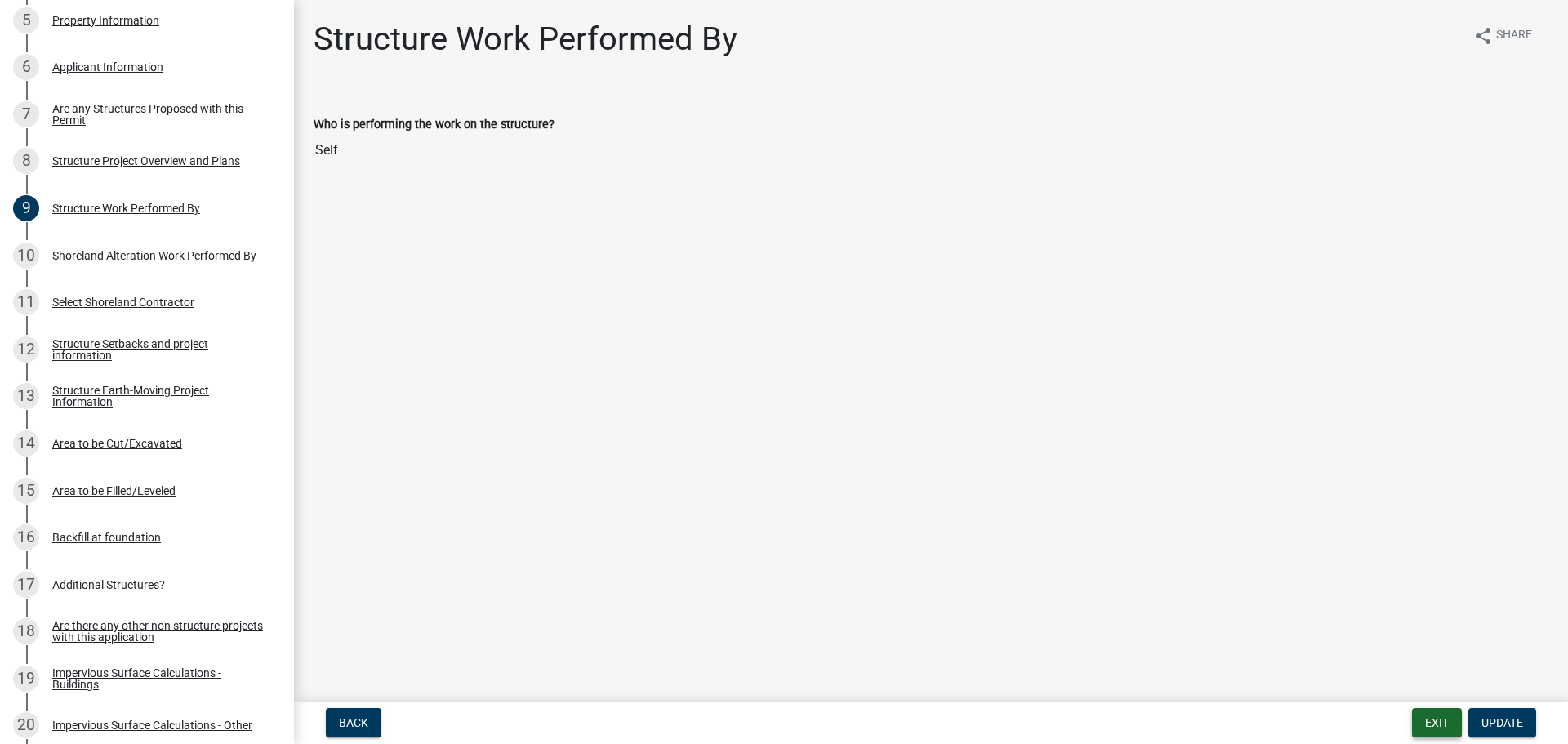
click at [1433, 731] on button "Exit" at bounding box center [1436, 722] width 50 height 30
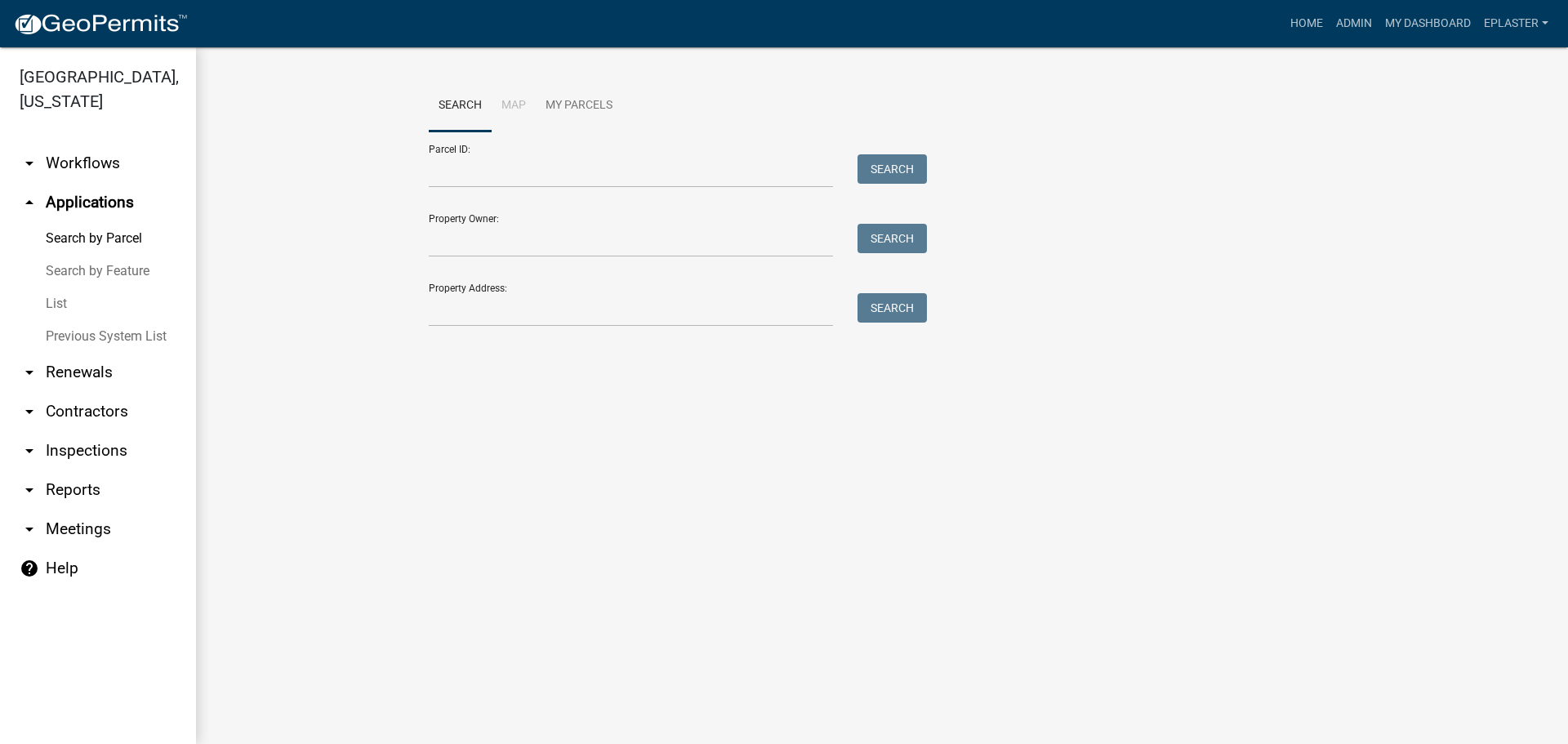
click at [545, 328] on div "Search Map My Parcels Parcel ID: Search Property Owner: Search Property Address…" at bounding box center [882, 211] width 931 height 261
click at [540, 309] on input "Property Address:" at bounding box center [630, 309] width 404 height 33
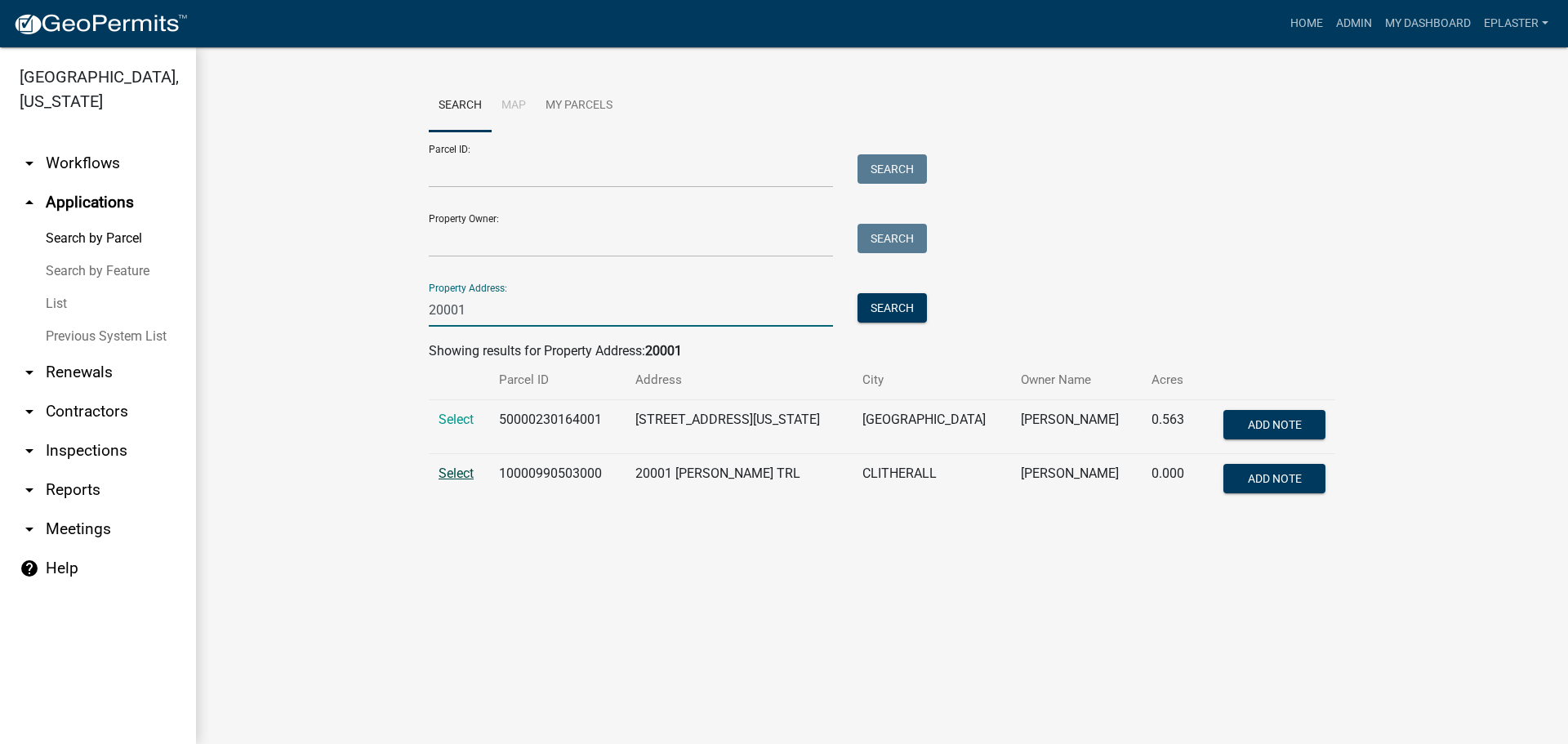
click at [458, 475] on span "Select" at bounding box center [455, 473] width 35 height 15
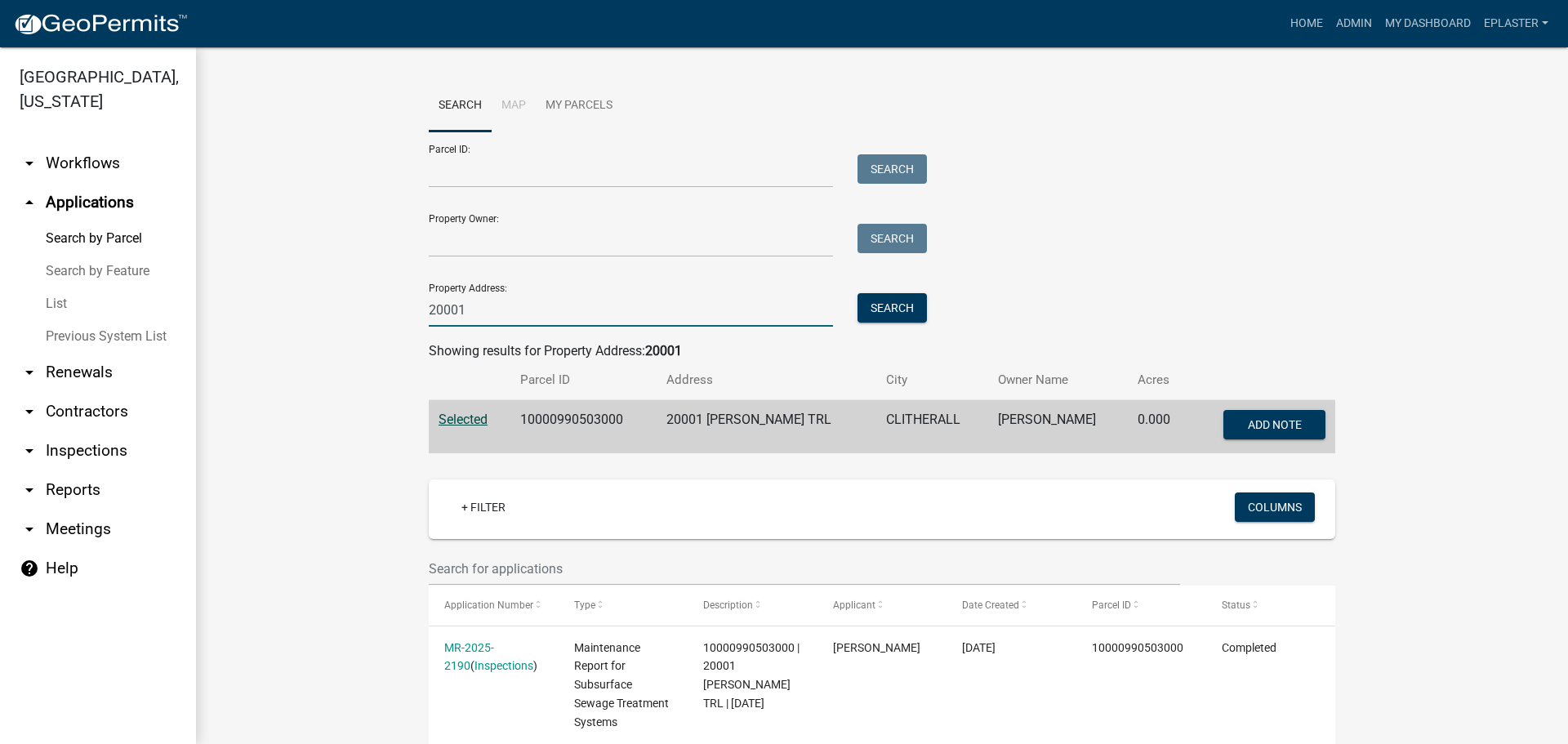
click at [502, 312] on input "20001" at bounding box center [630, 309] width 404 height 33
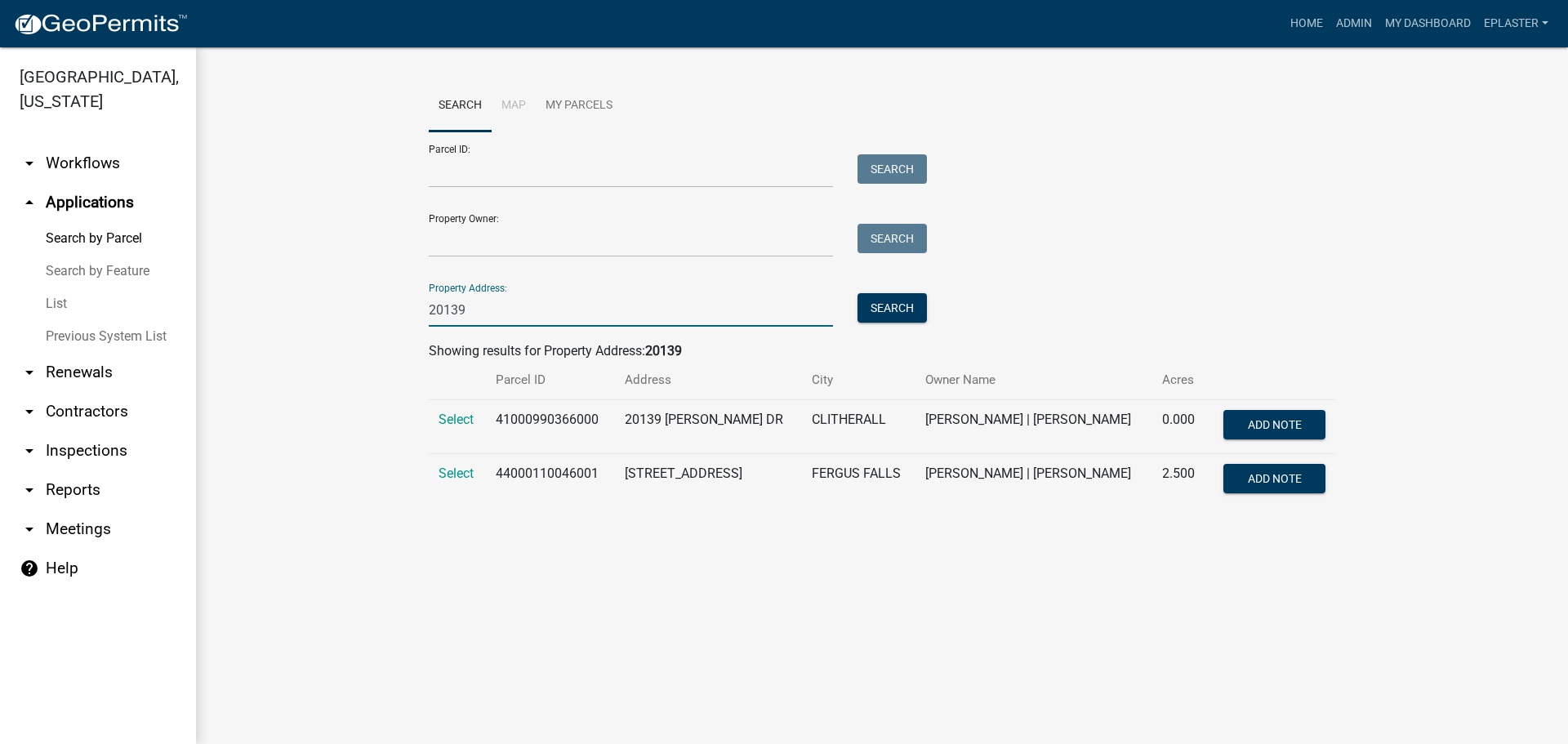
type input "20139"
click at [459, 410] on td "Select" at bounding box center [456, 428] width 57 height 54
click at [456, 415] on span "Select" at bounding box center [455, 419] width 35 height 15
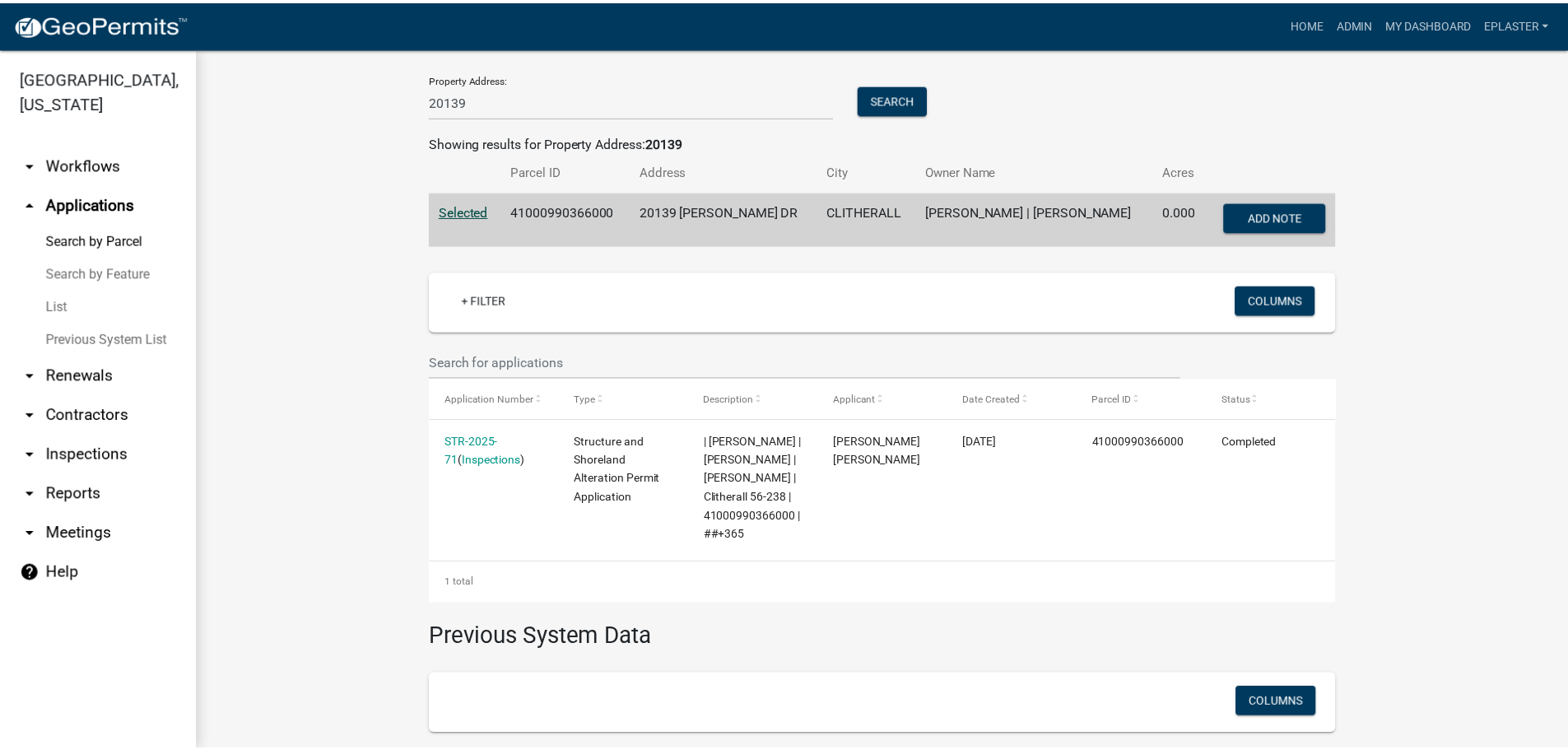
scroll to position [400, 0]
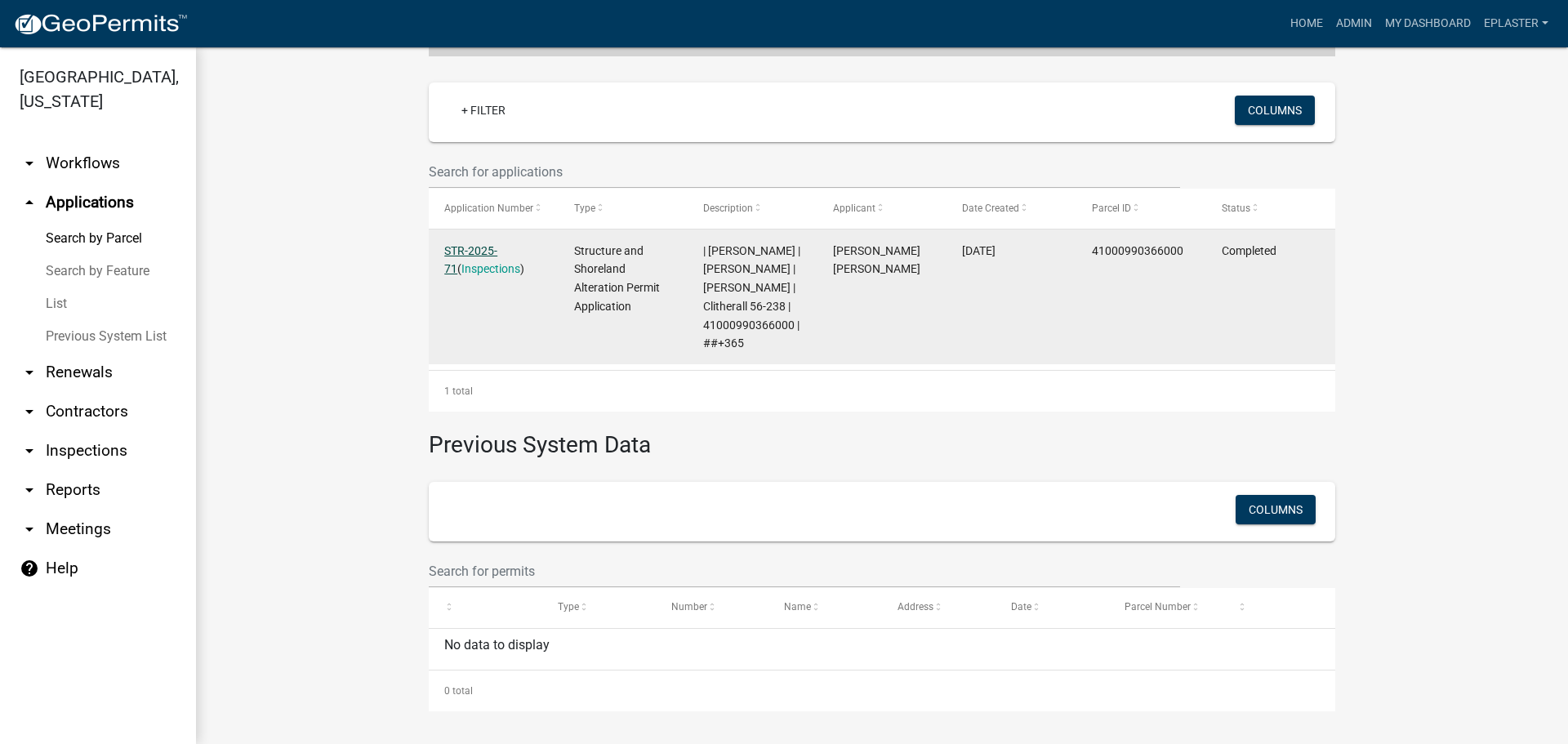
click at [494, 250] on link "STR-2025-71" at bounding box center [470, 259] width 53 height 32
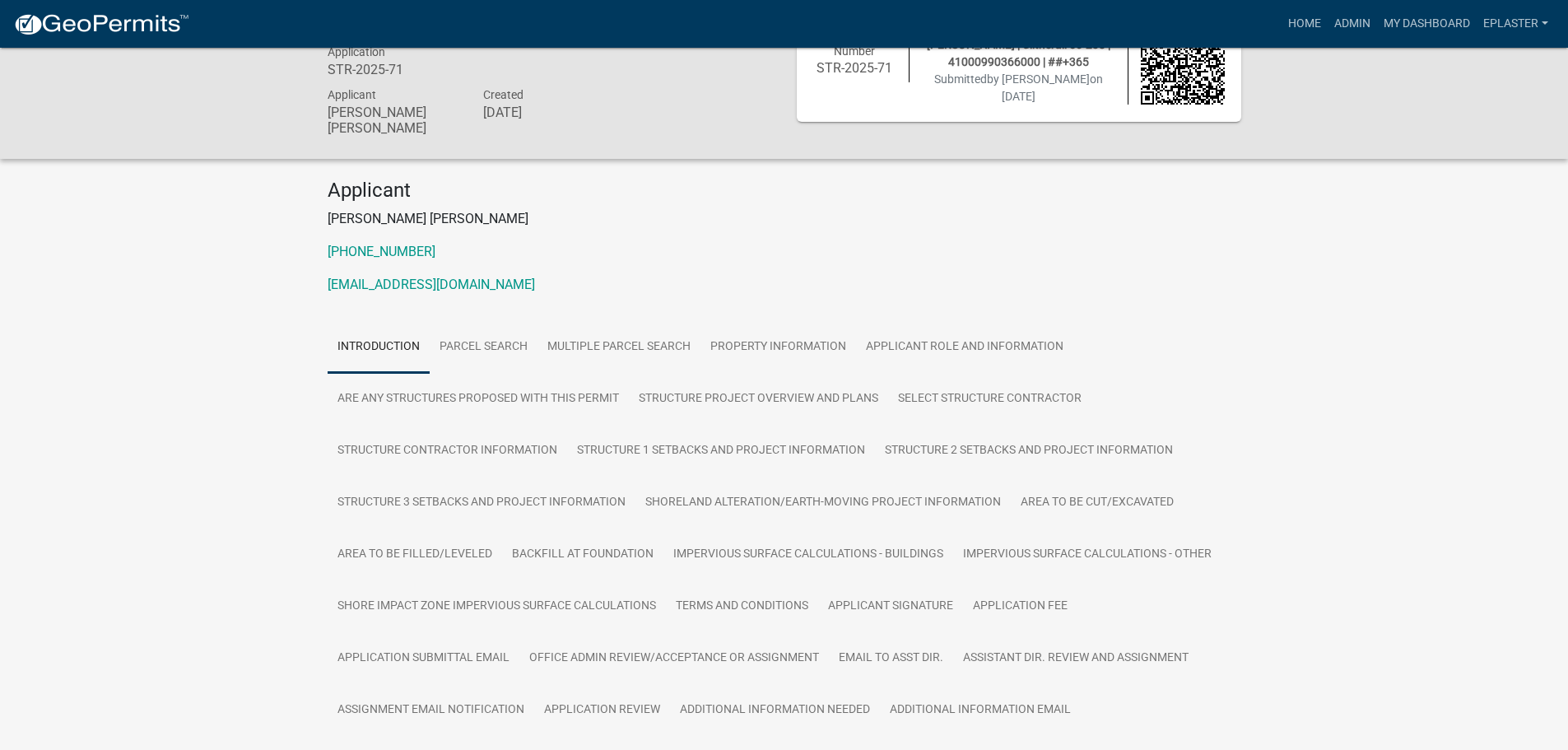
scroll to position [82, 0]
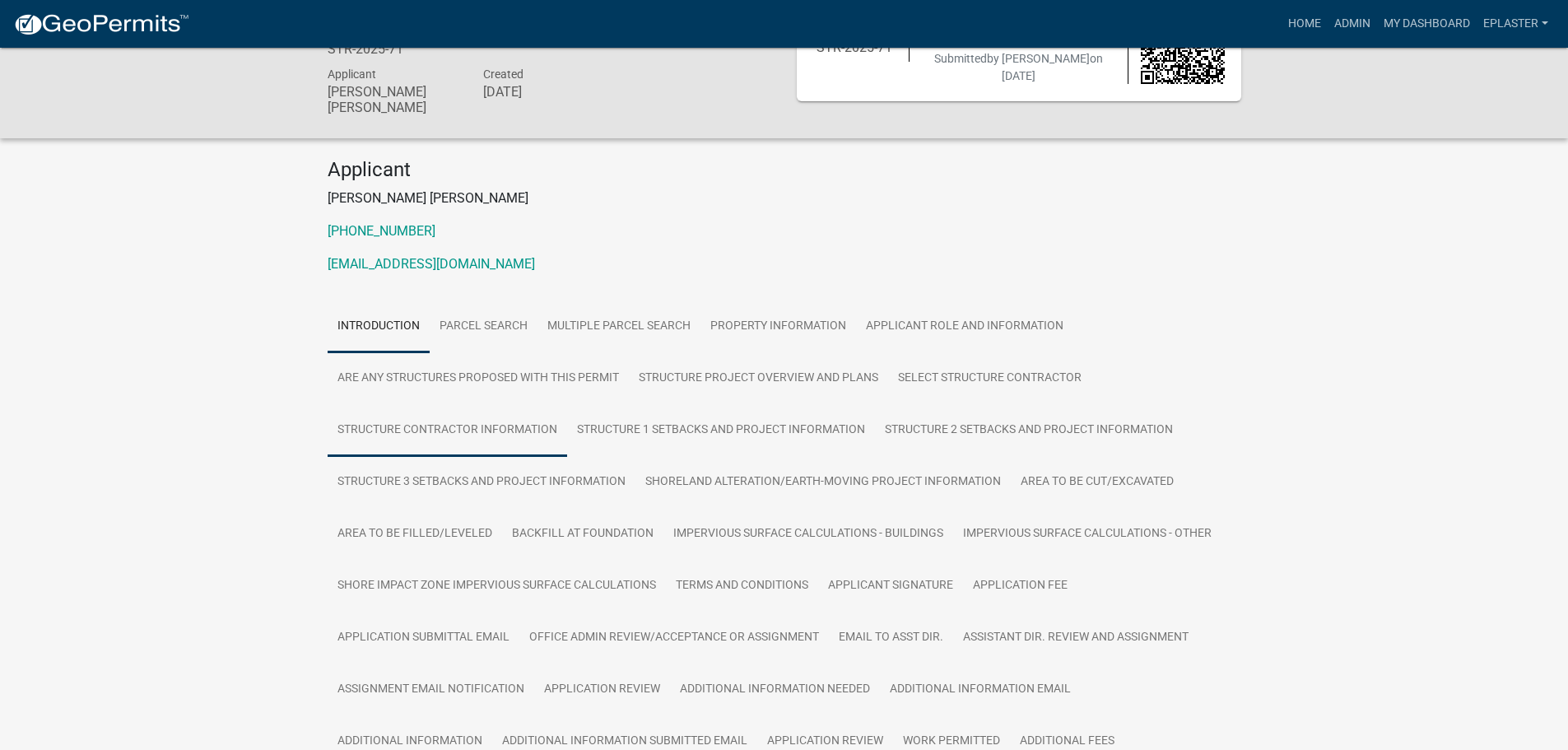
click at [507, 411] on link "Structure Contractor Information" at bounding box center [447, 431] width 240 height 53
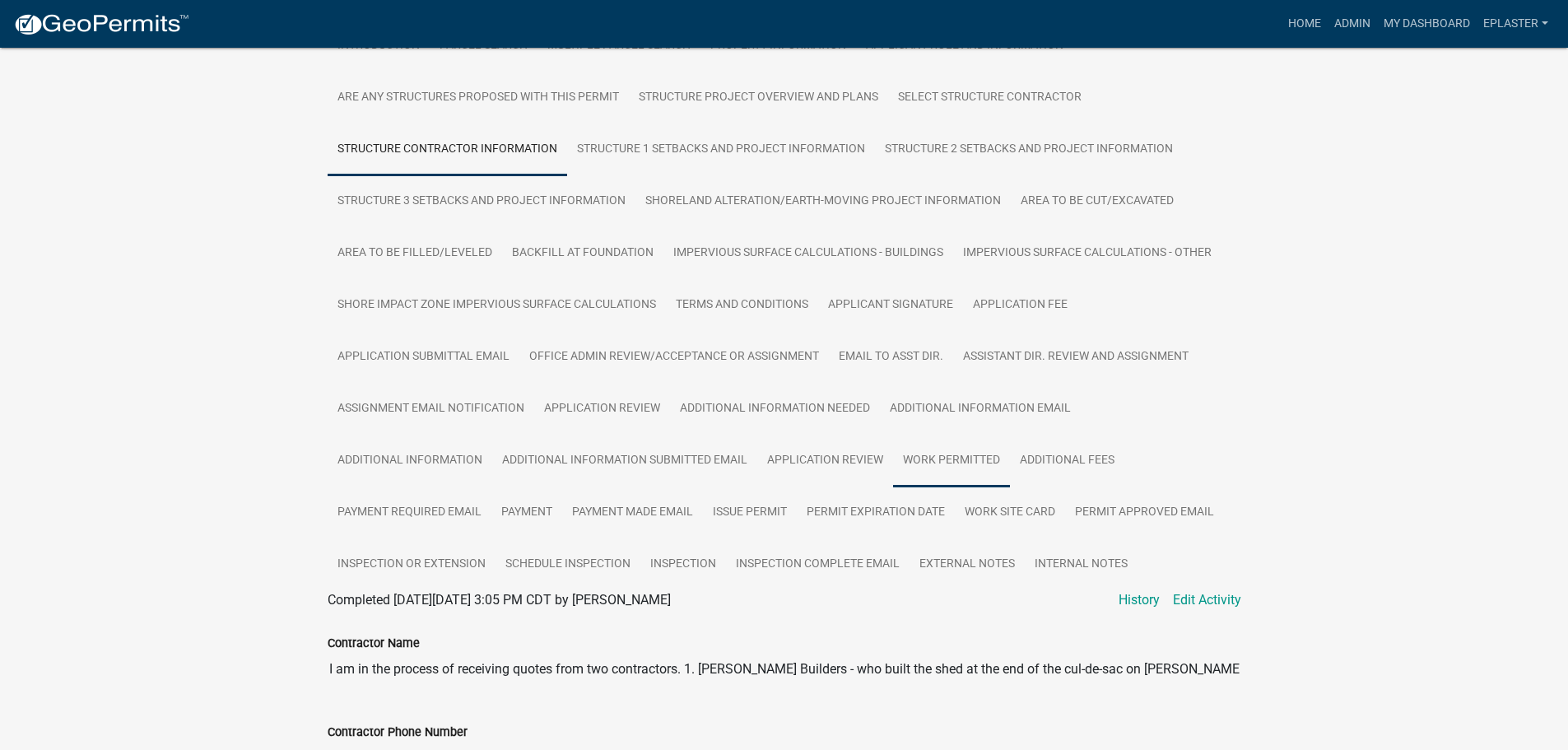
scroll to position [379, 0]
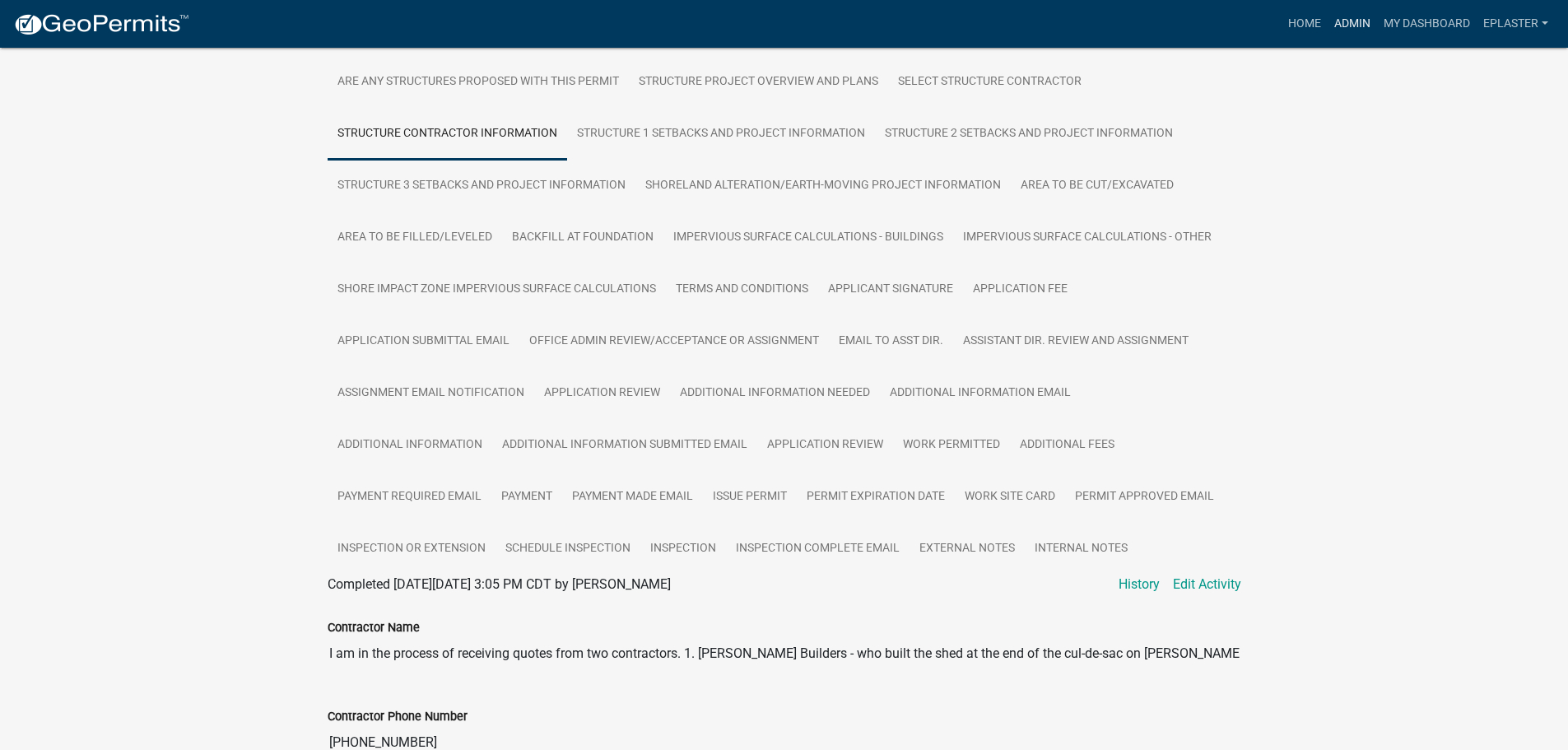
click at [1342, 26] on link "Admin" at bounding box center [1352, 24] width 49 height 31
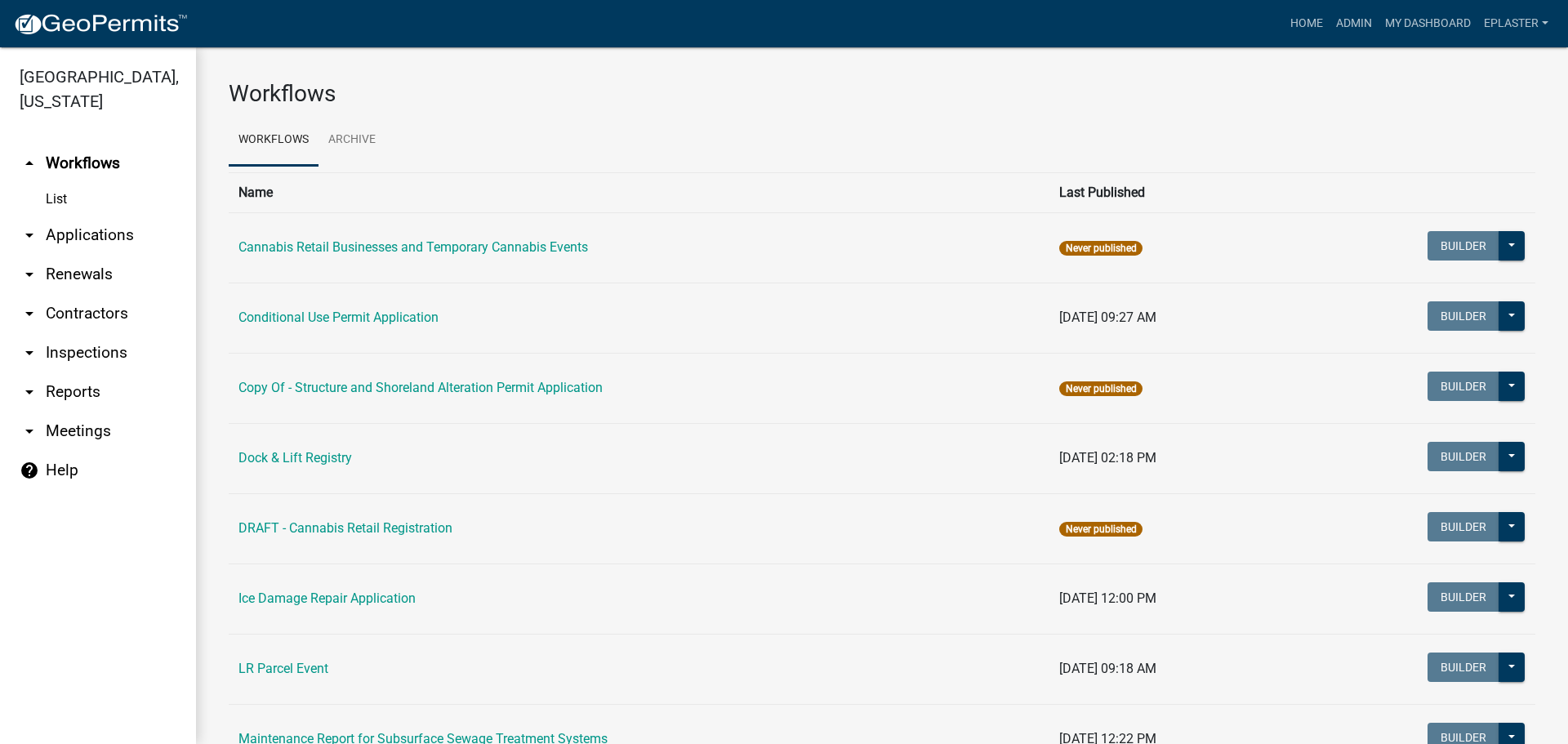
click at [114, 228] on link "arrow_drop_down Applications" at bounding box center [98, 235] width 196 height 39
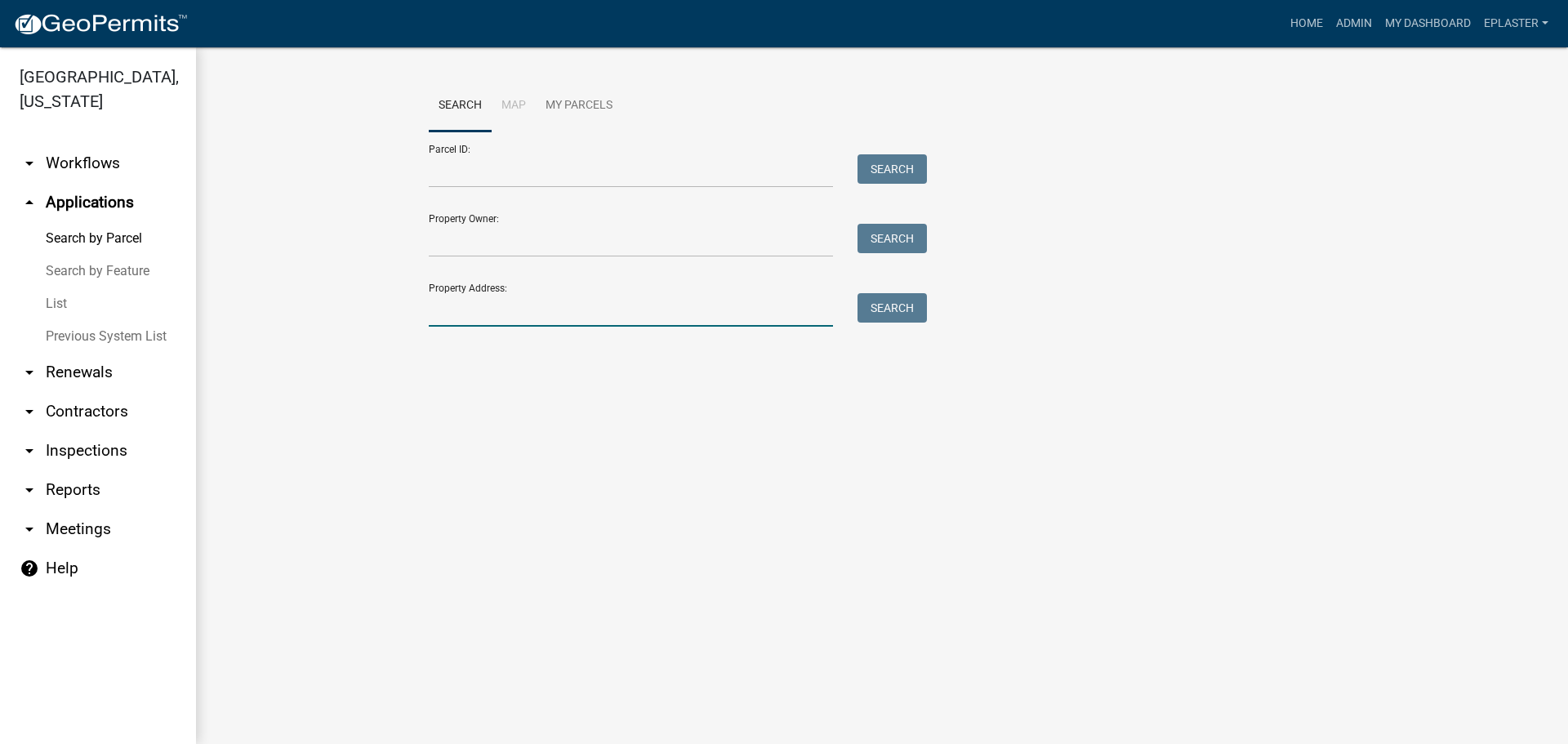
click at [528, 318] on input "Property Address:" at bounding box center [630, 309] width 404 height 33
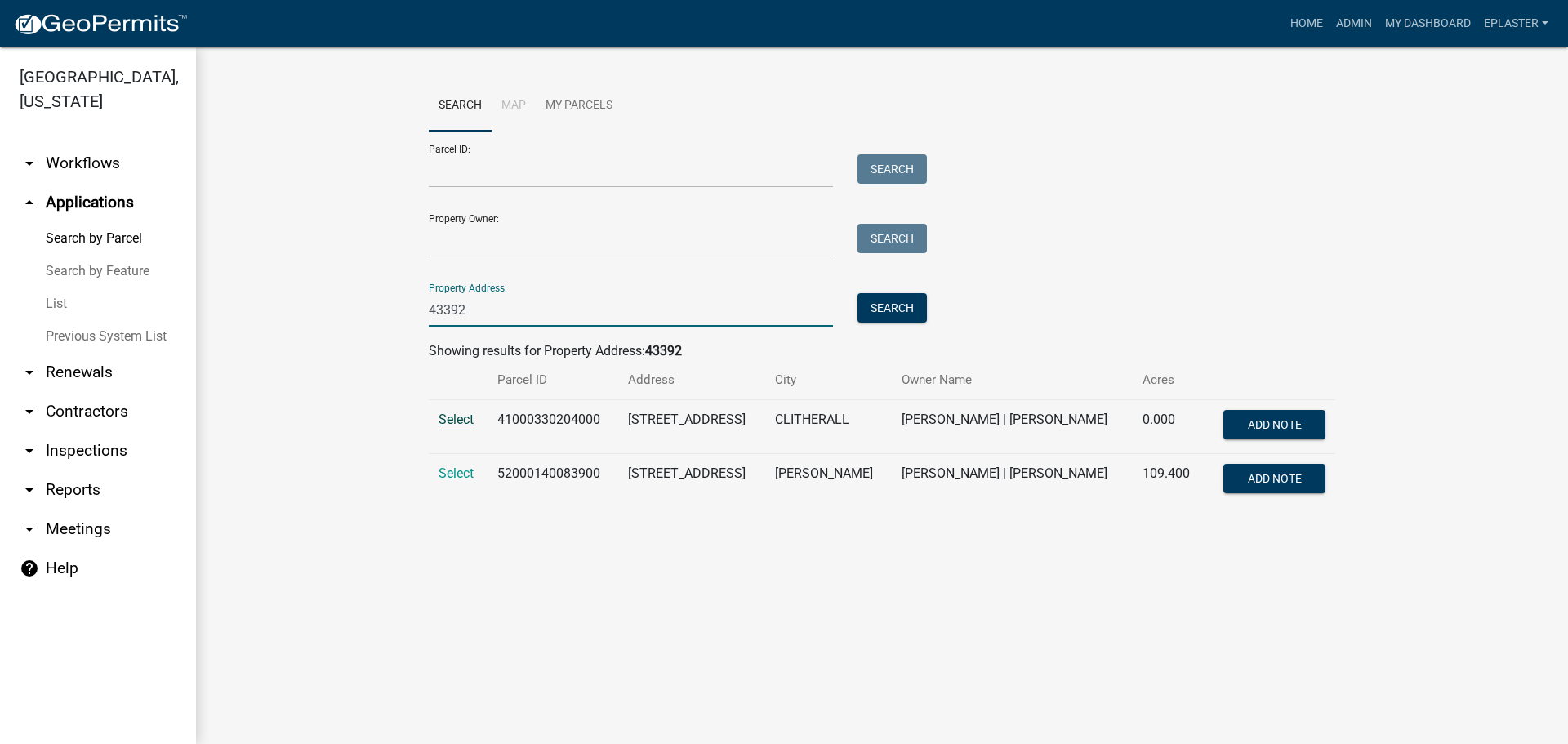
type input "43392"
click at [440, 411] on span "Select" at bounding box center [455, 419] width 35 height 15
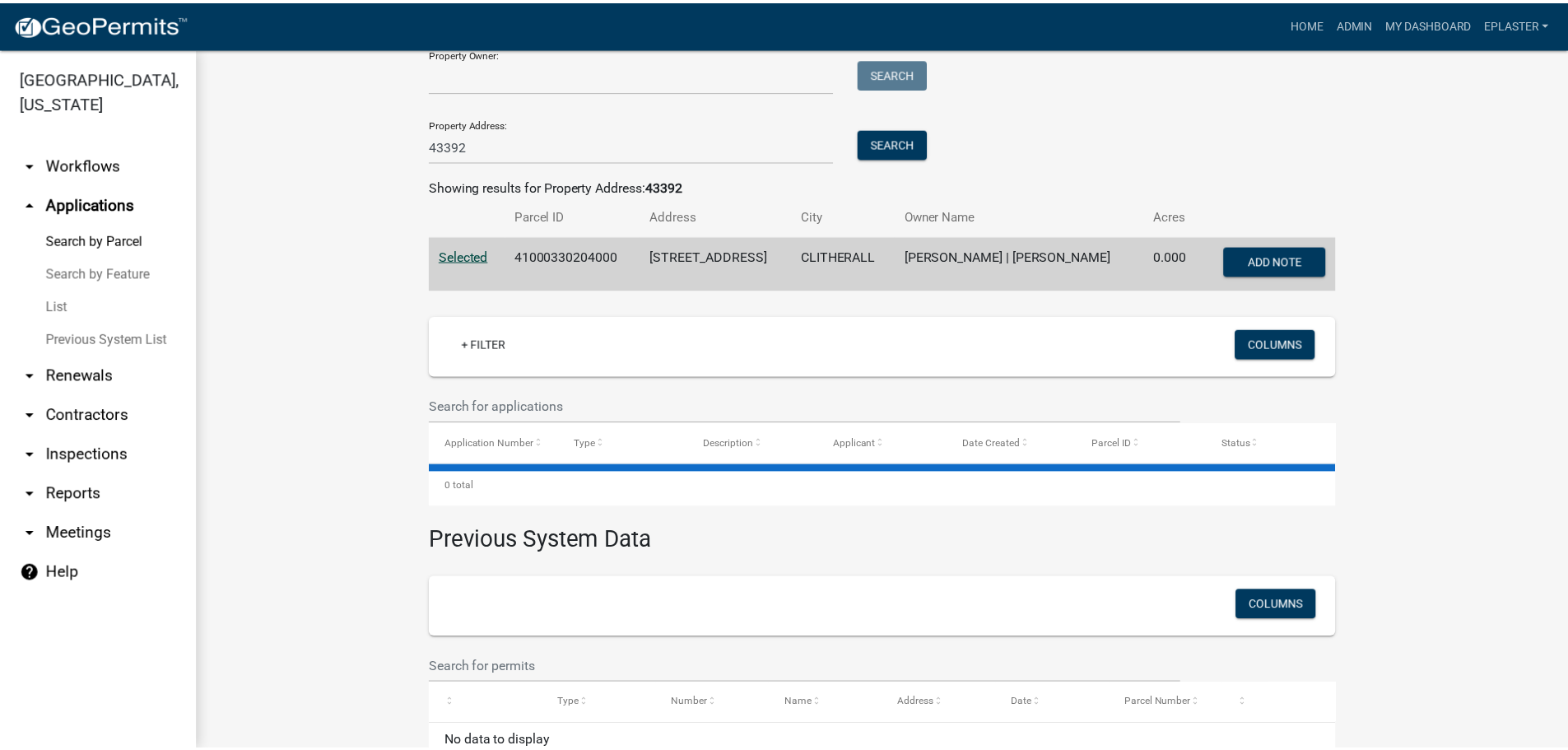
scroll to position [218, 0]
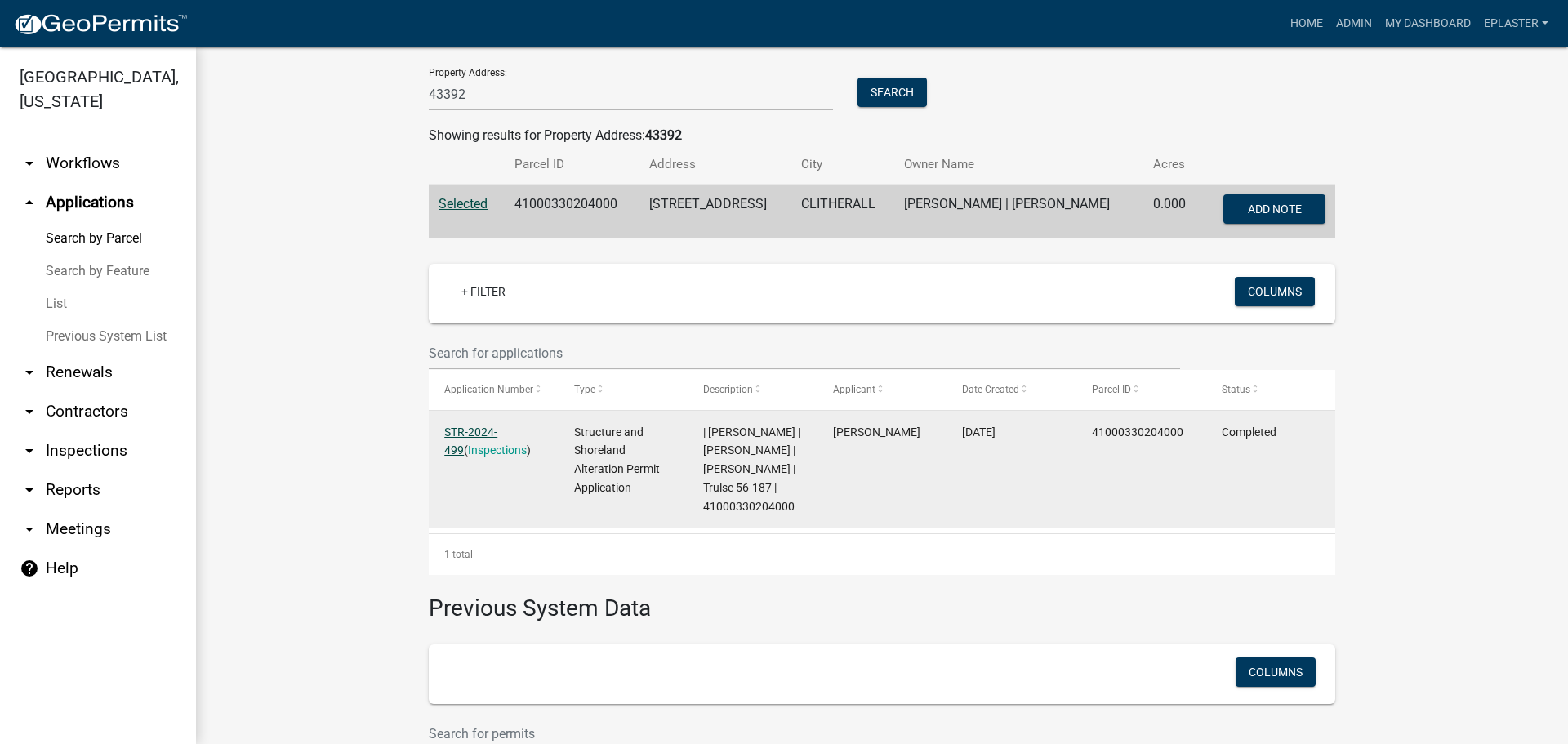
click at [459, 436] on link "STR-2024-499" at bounding box center [470, 441] width 53 height 32
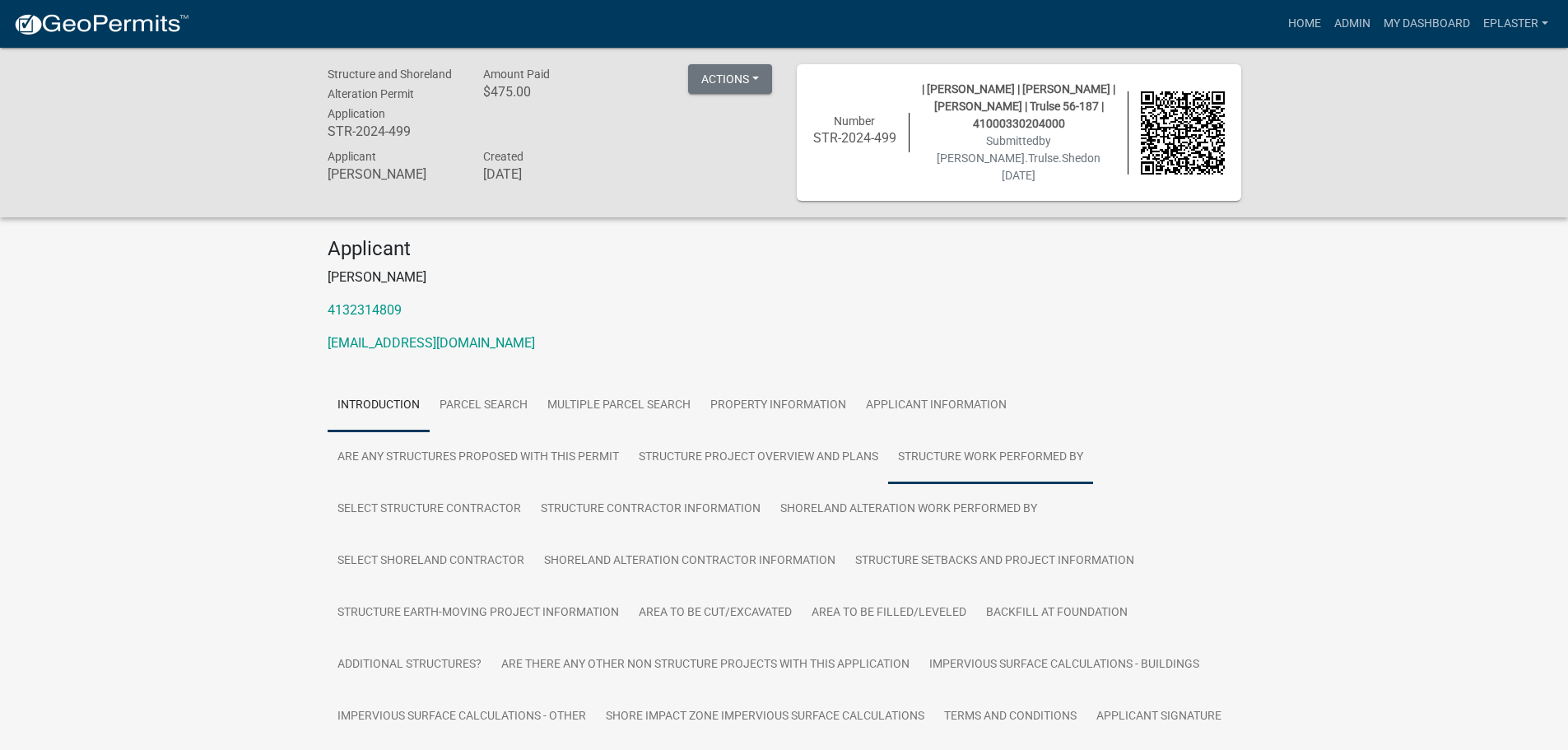
click at [1046, 456] on link "Structure Work Performed By" at bounding box center [990, 457] width 205 height 53
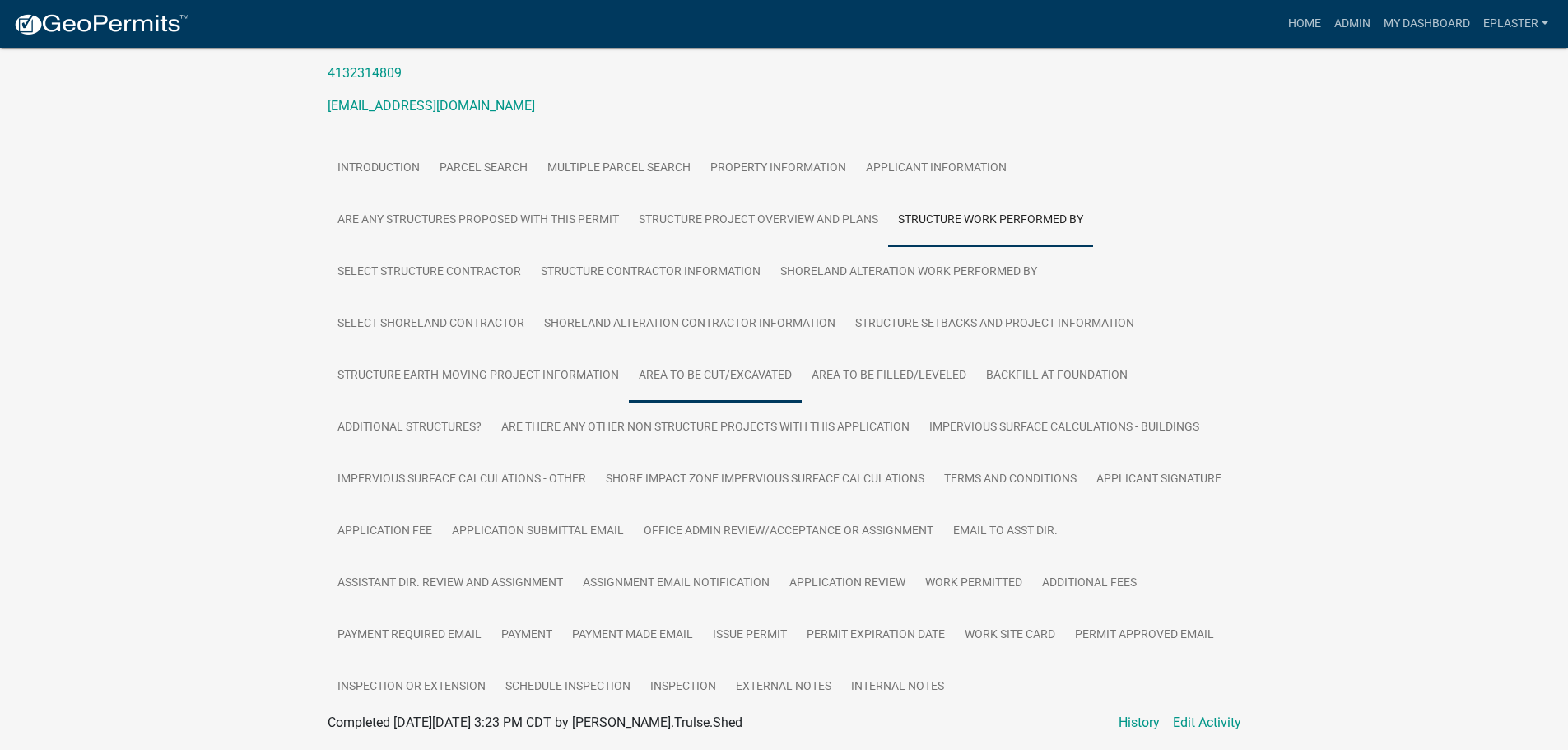
scroll to position [221, 0]
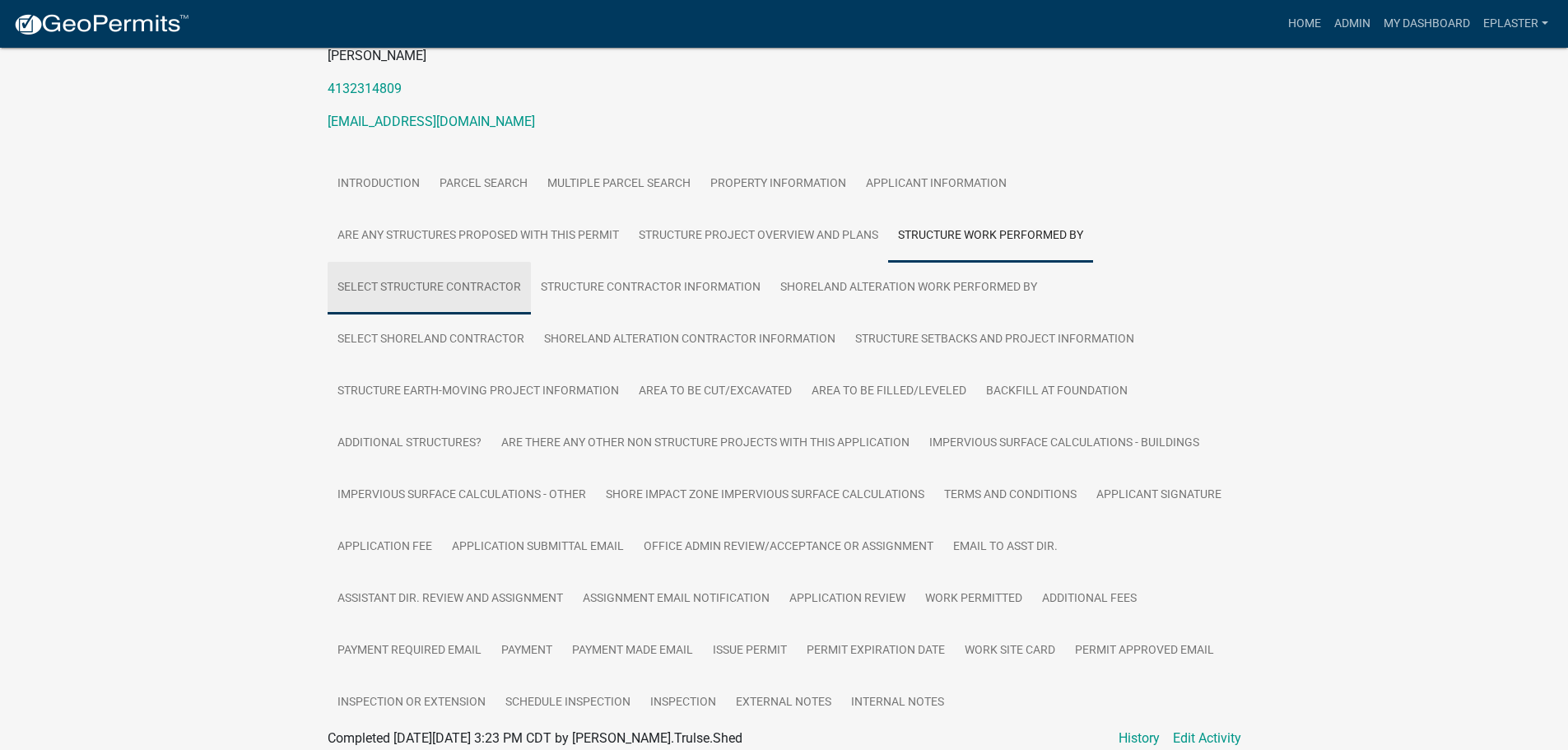
click at [466, 275] on link "Select Structure Contractor" at bounding box center [429, 288] width 203 height 53
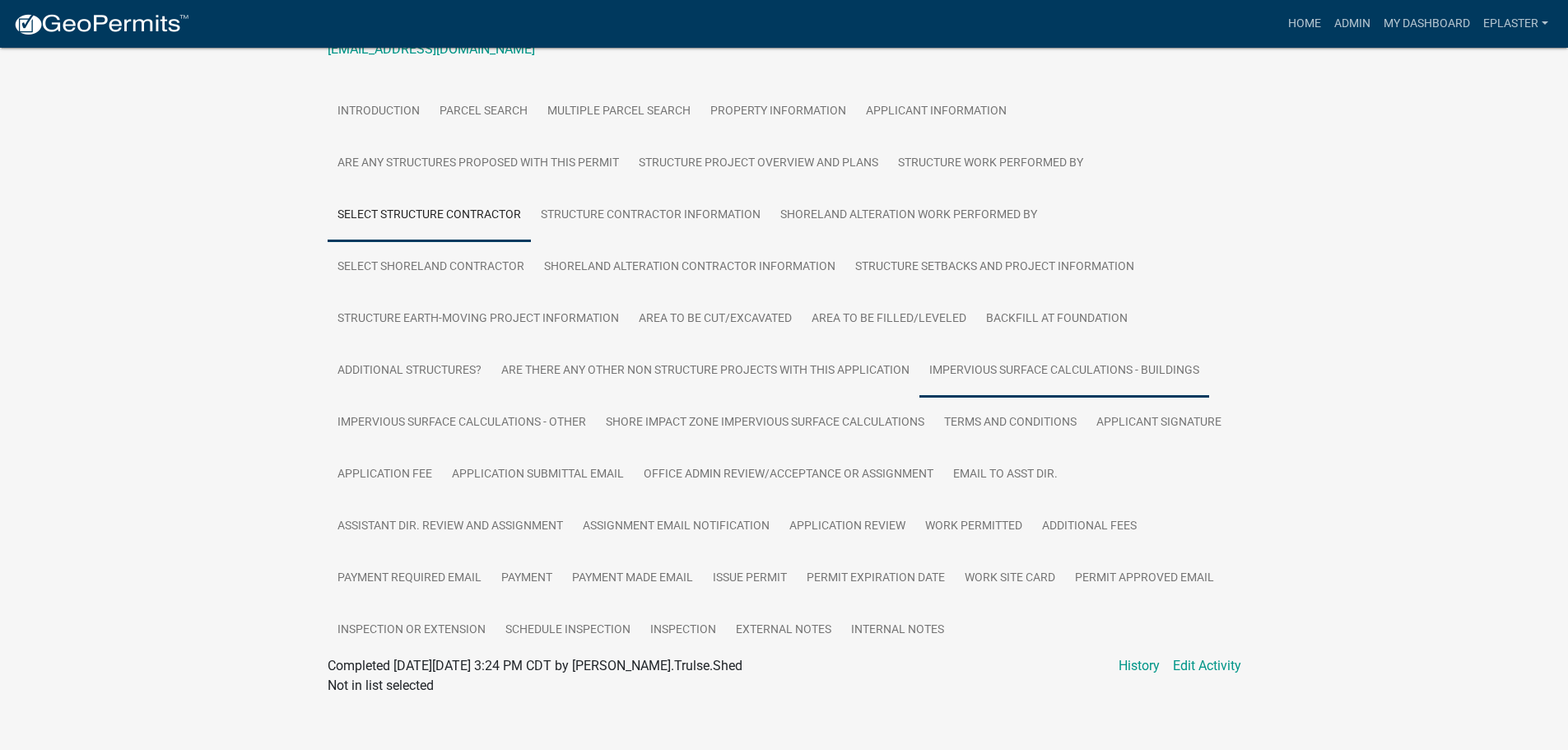
scroll to position [296, 0]
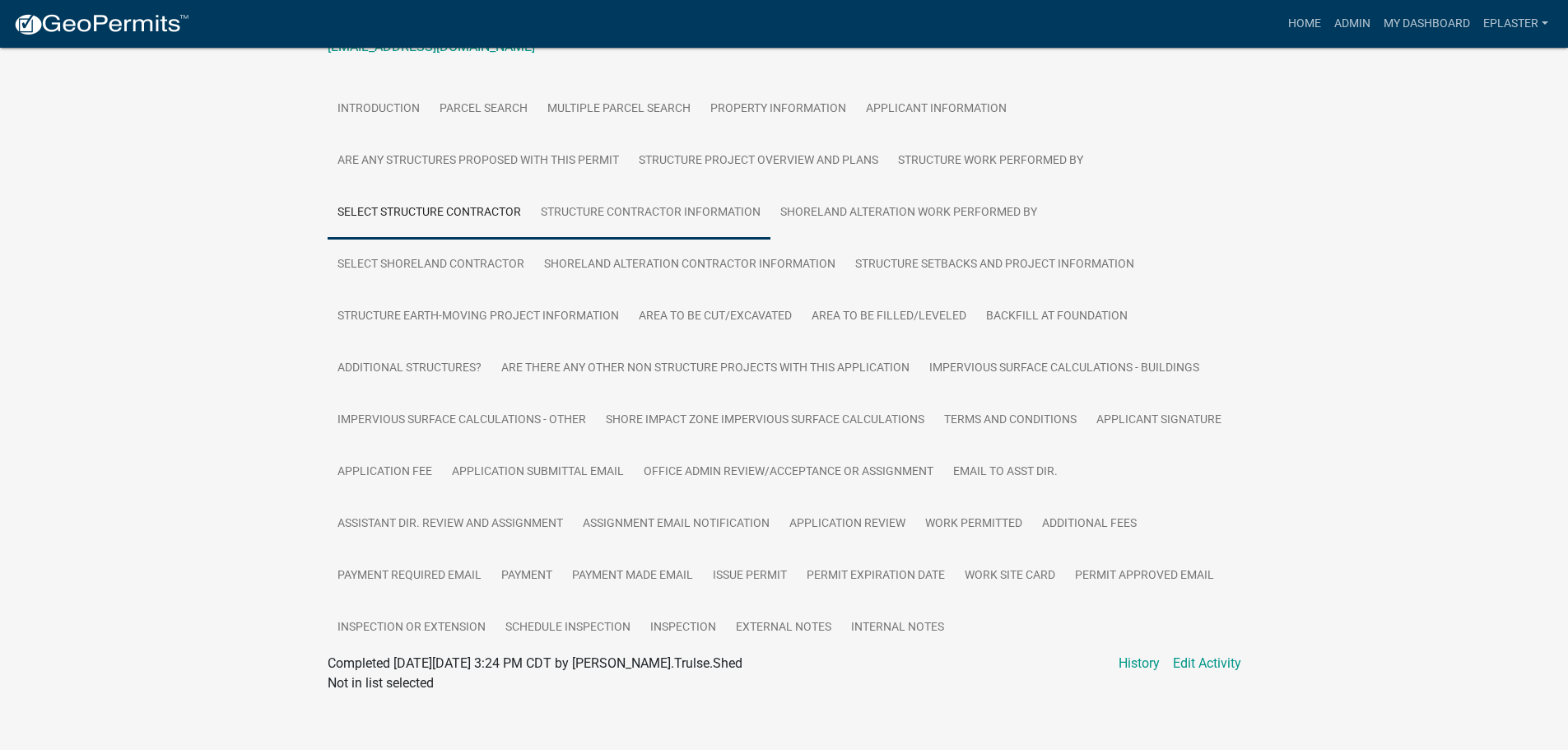
click at [627, 187] on link "Structure Contractor Information" at bounding box center [651, 213] width 240 height 53
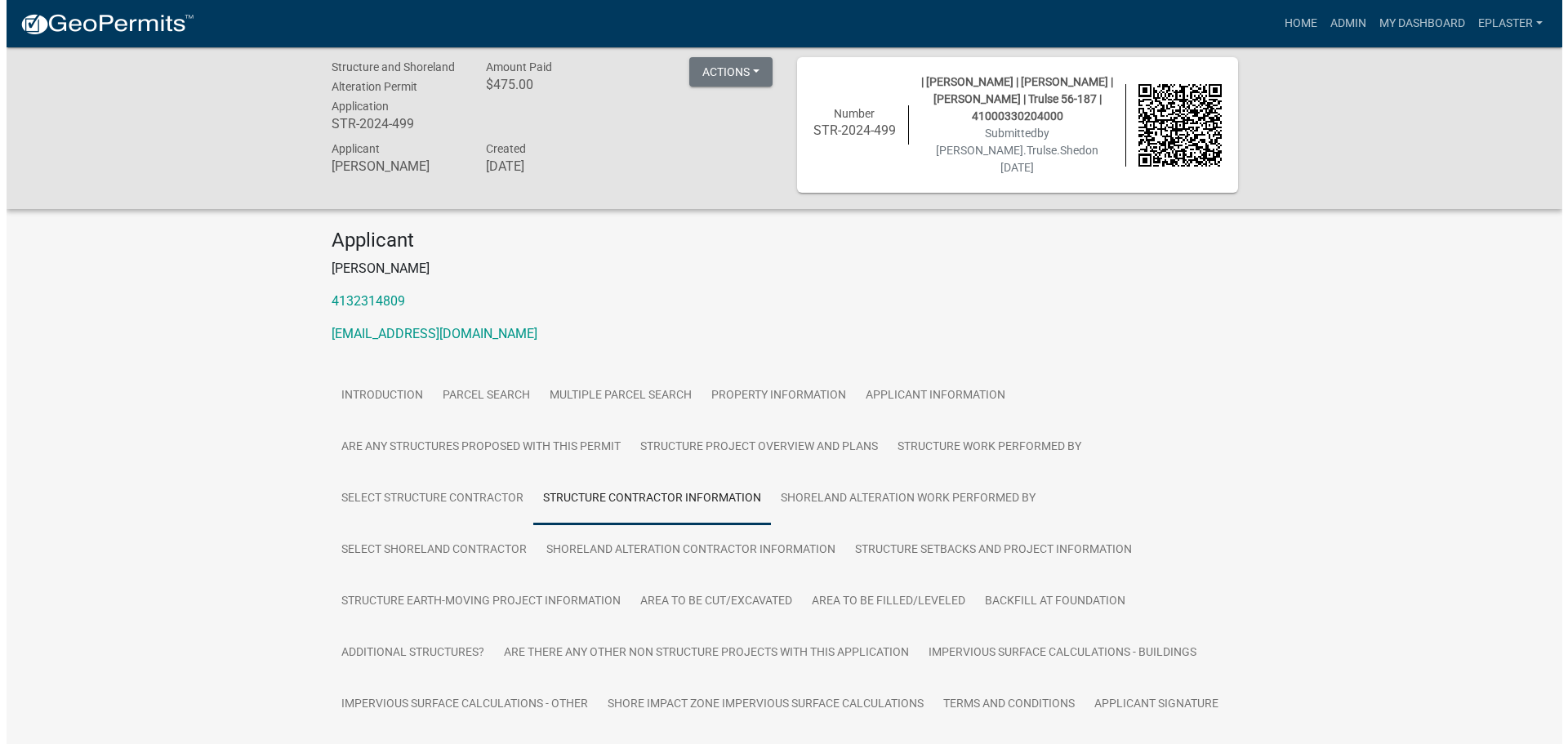
scroll to position [0, 0]
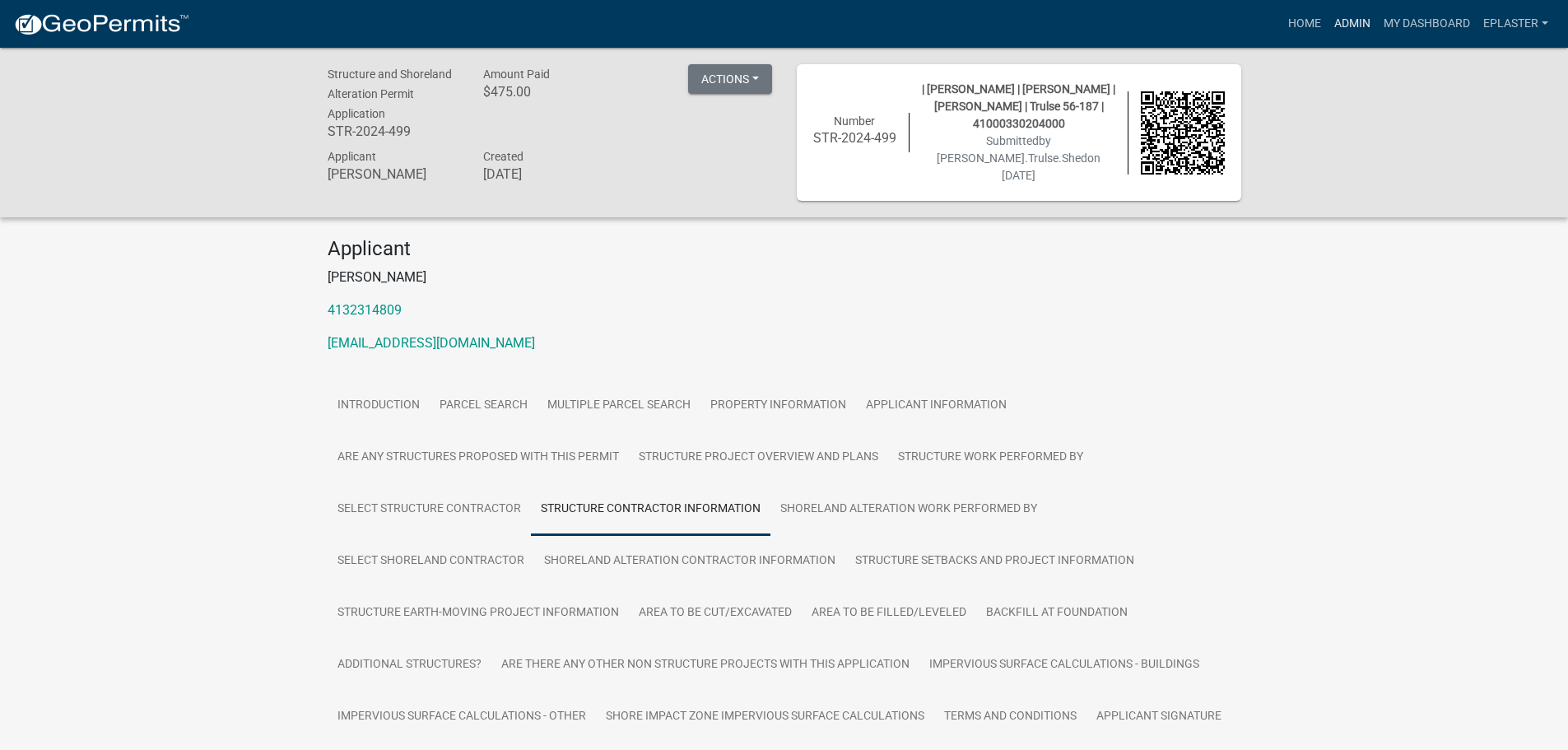
click at [1348, 16] on link "Admin" at bounding box center [1352, 24] width 49 height 31
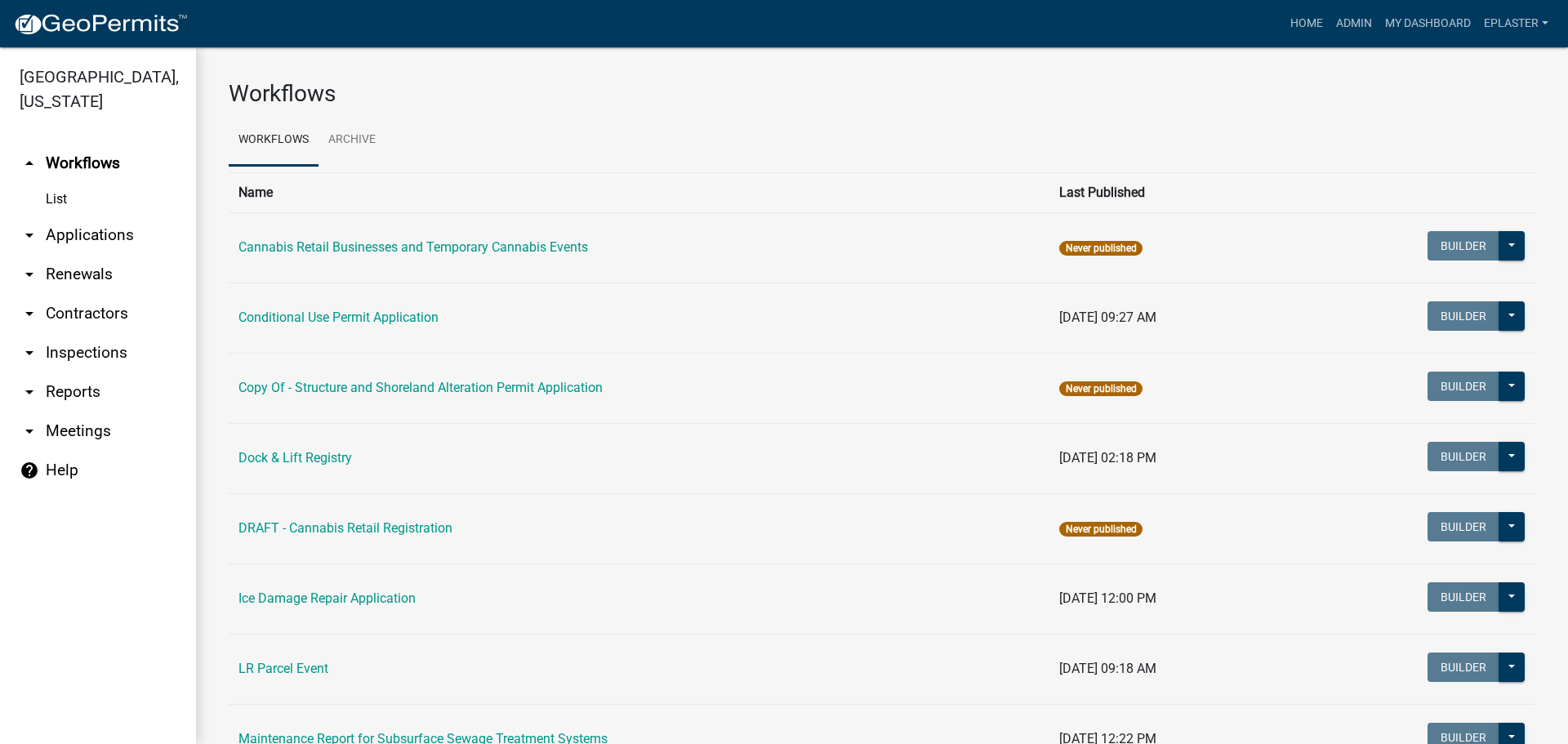
click at [89, 238] on link "arrow_drop_down Applications" at bounding box center [98, 235] width 196 height 39
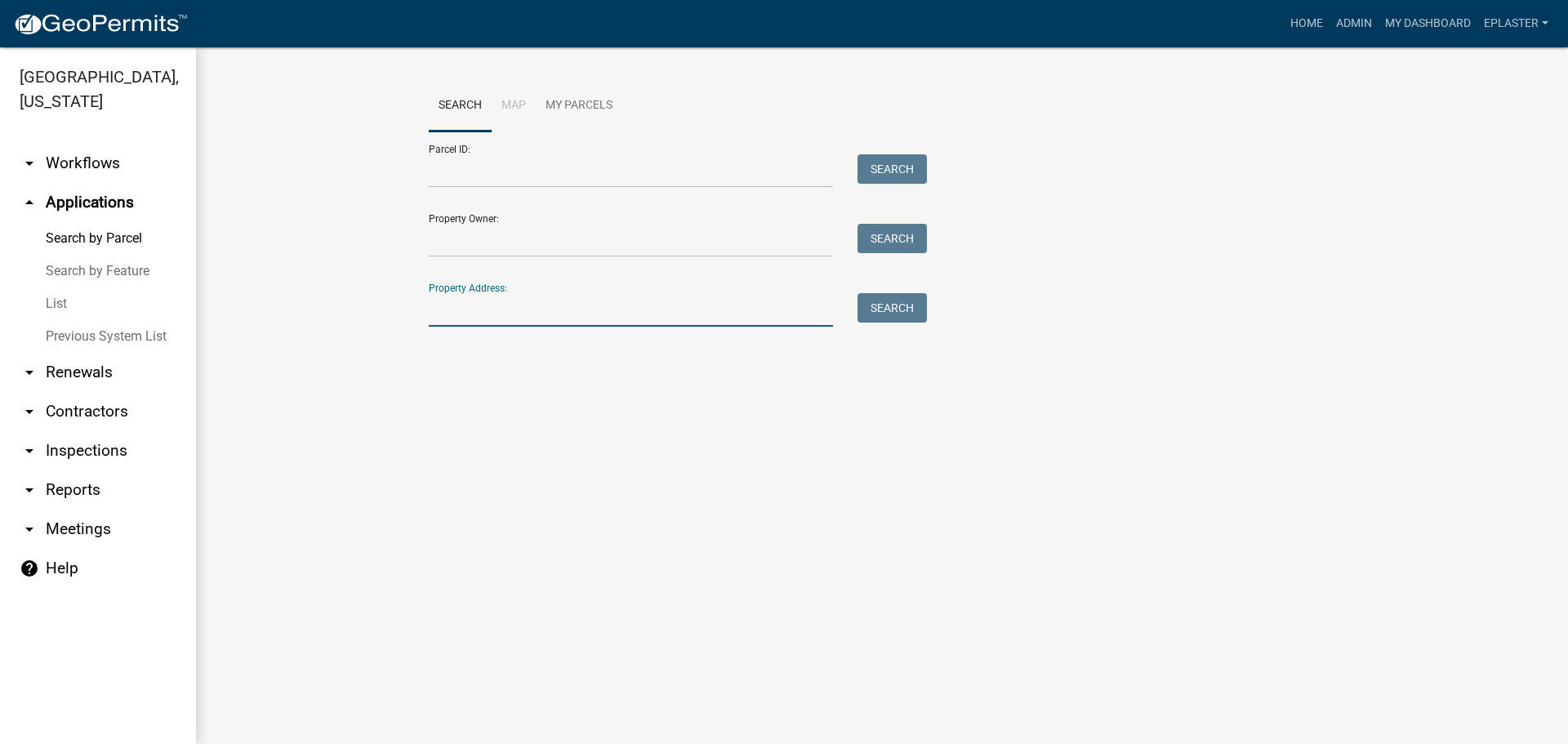
click at [486, 317] on input "Property Address:" at bounding box center [630, 309] width 404 height 33
type input "5"
click at [485, 177] on input "Parcel ID:" at bounding box center [630, 171] width 404 height 33
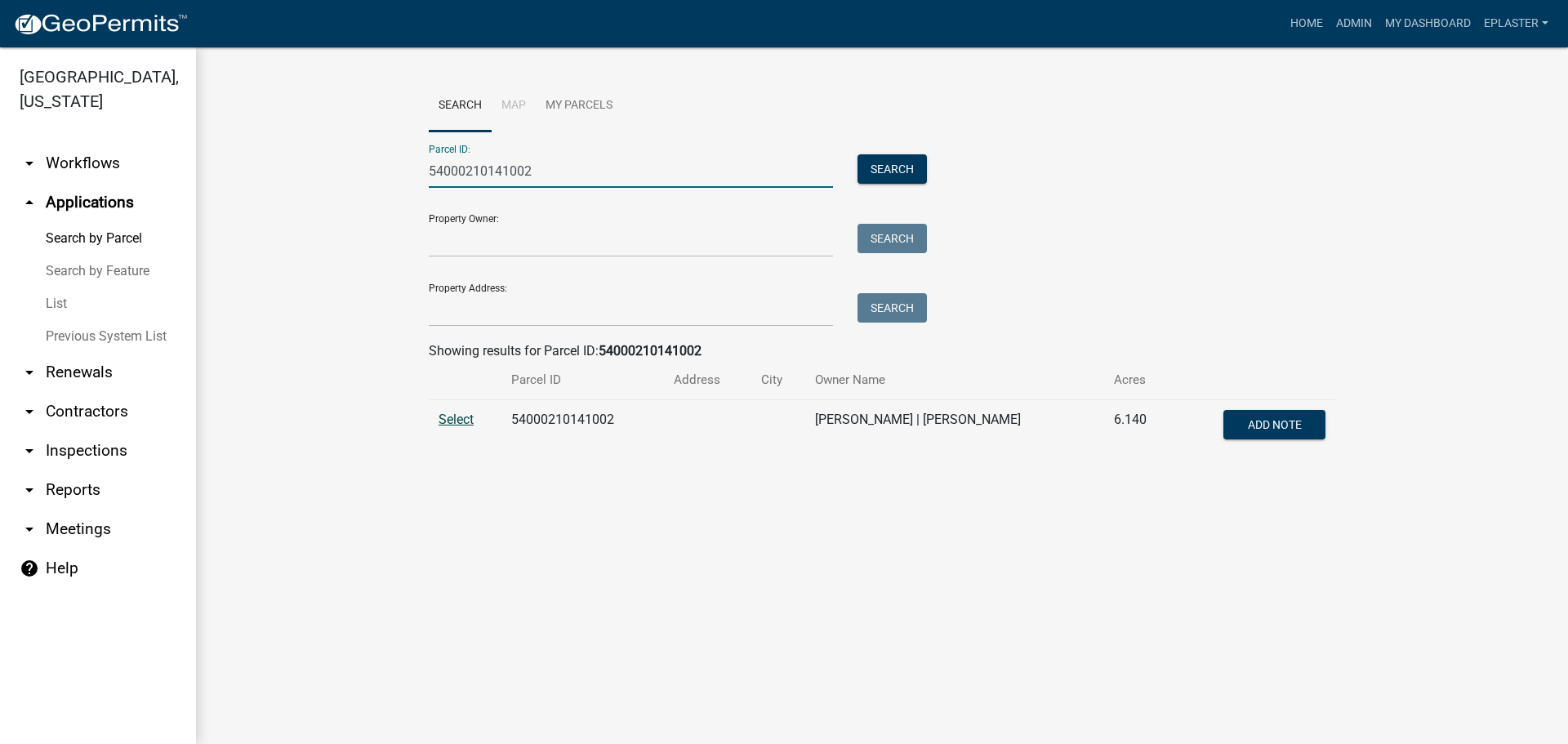
type input "54000210141002"
click at [464, 418] on span "Select" at bounding box center [455, 419] width 35 height 15
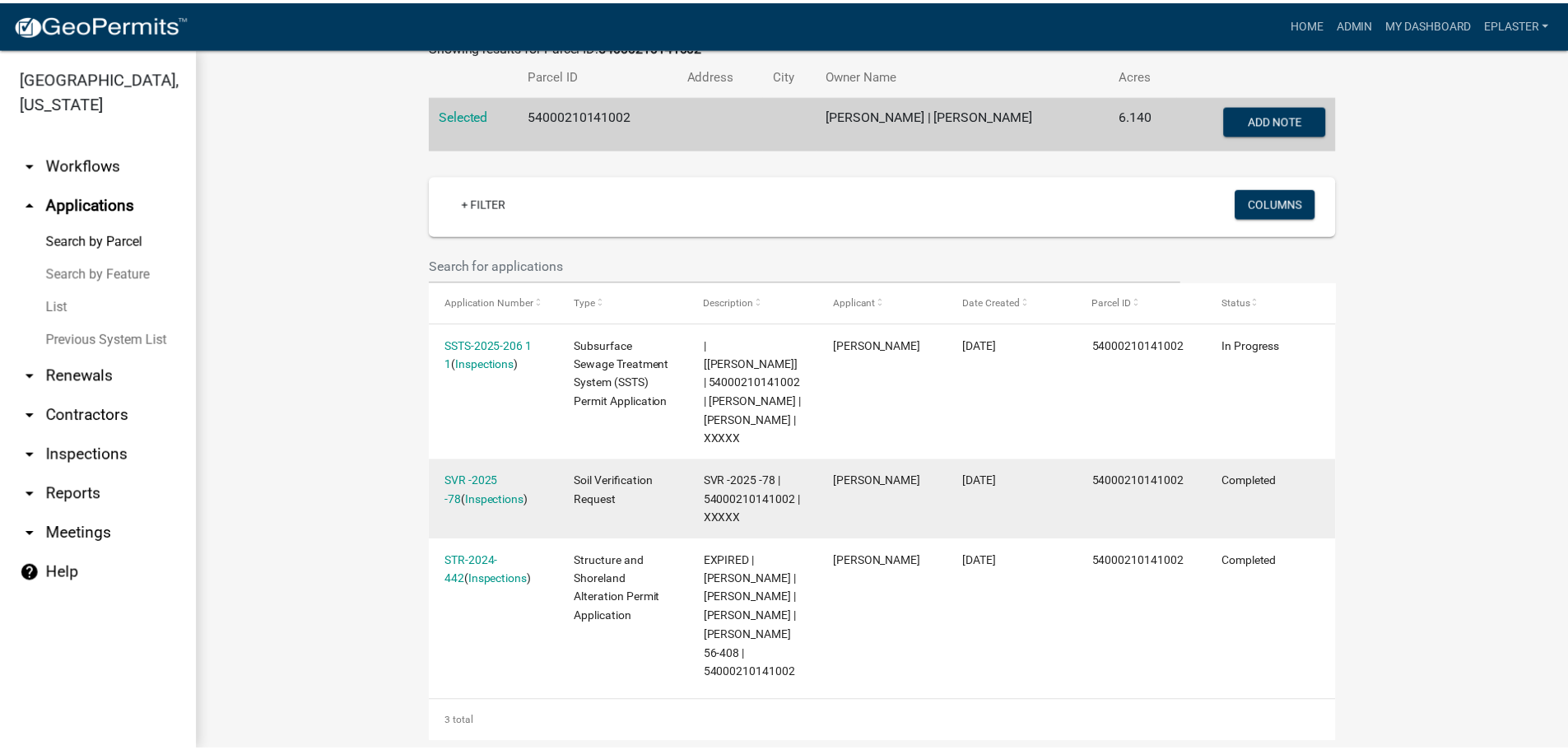
scroll to position [371, 0]
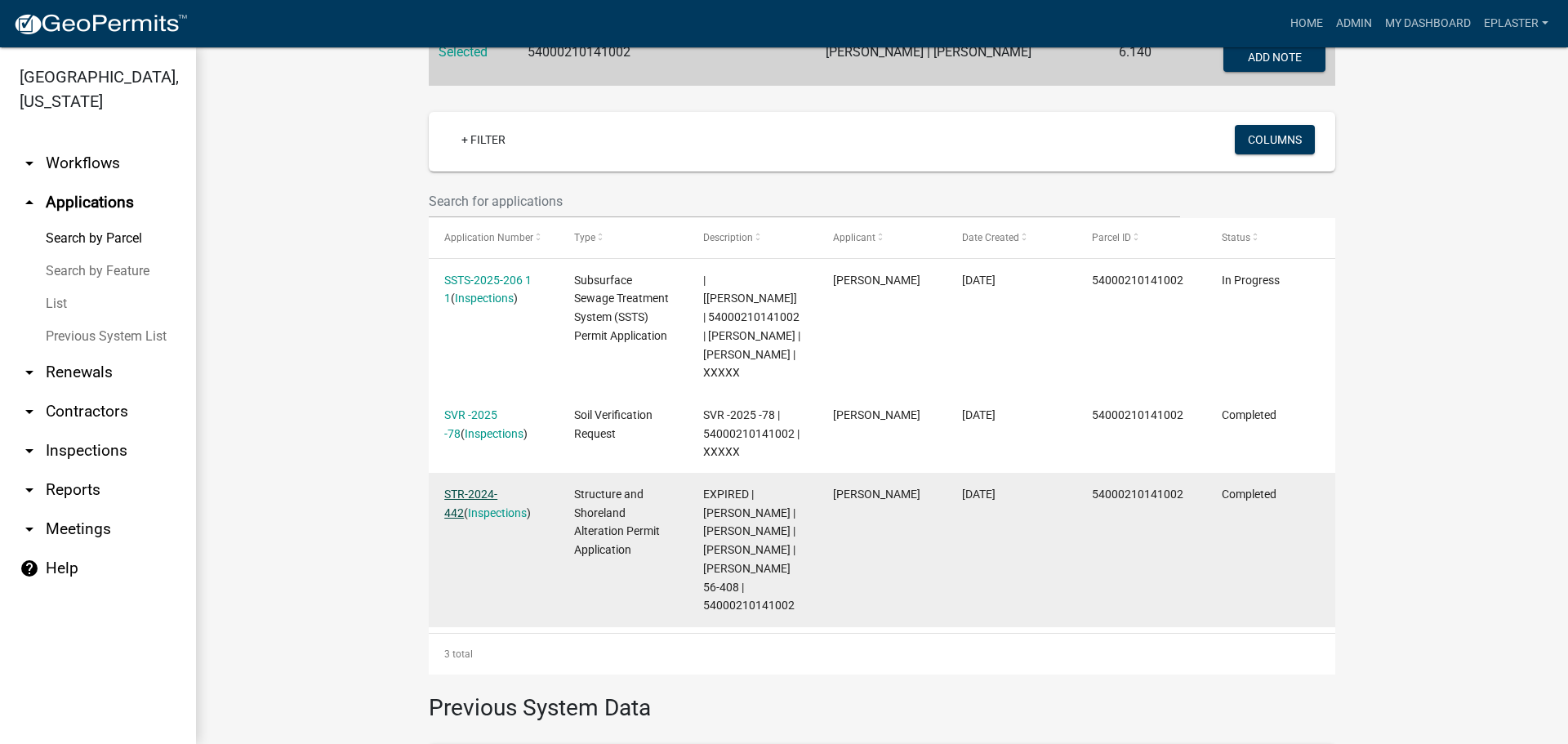
click at [497, 487] on link "STR-2024-442" at bounding box center [470, 503] width 53 height 32
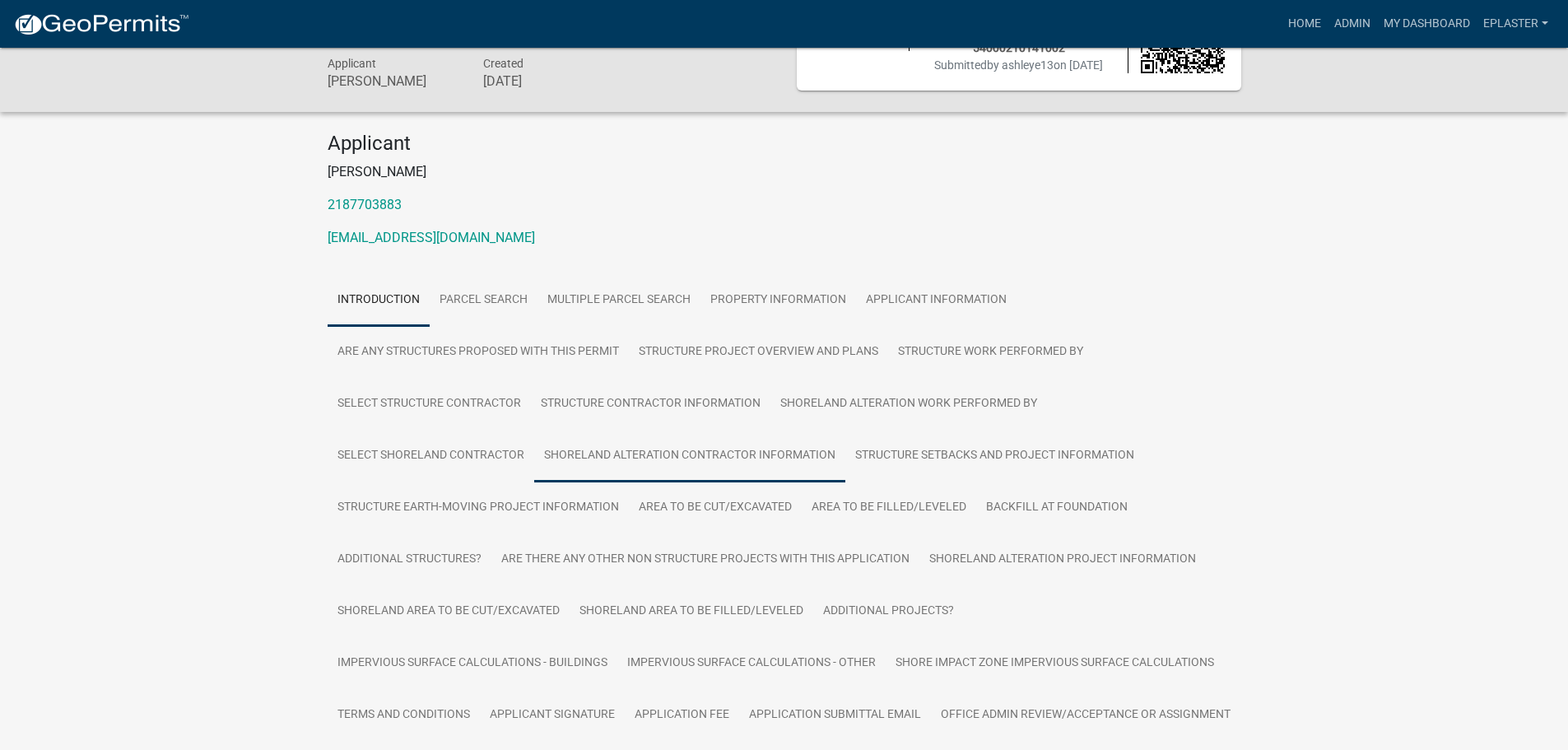
scroll to position [103, 0]
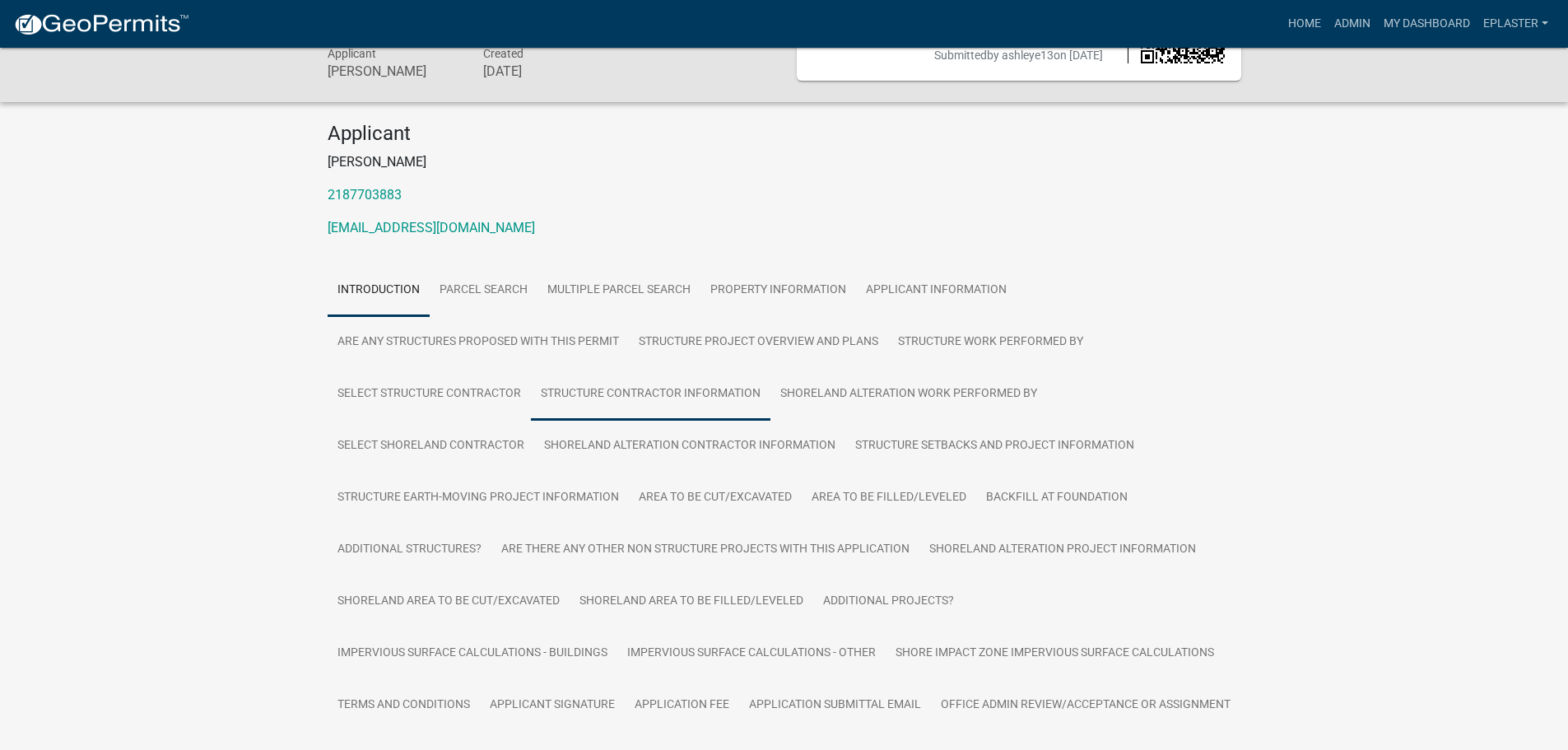
click at [678, 400] on link "Structure Contractor Information" at bounding box center [651, 395] width 240 height 53
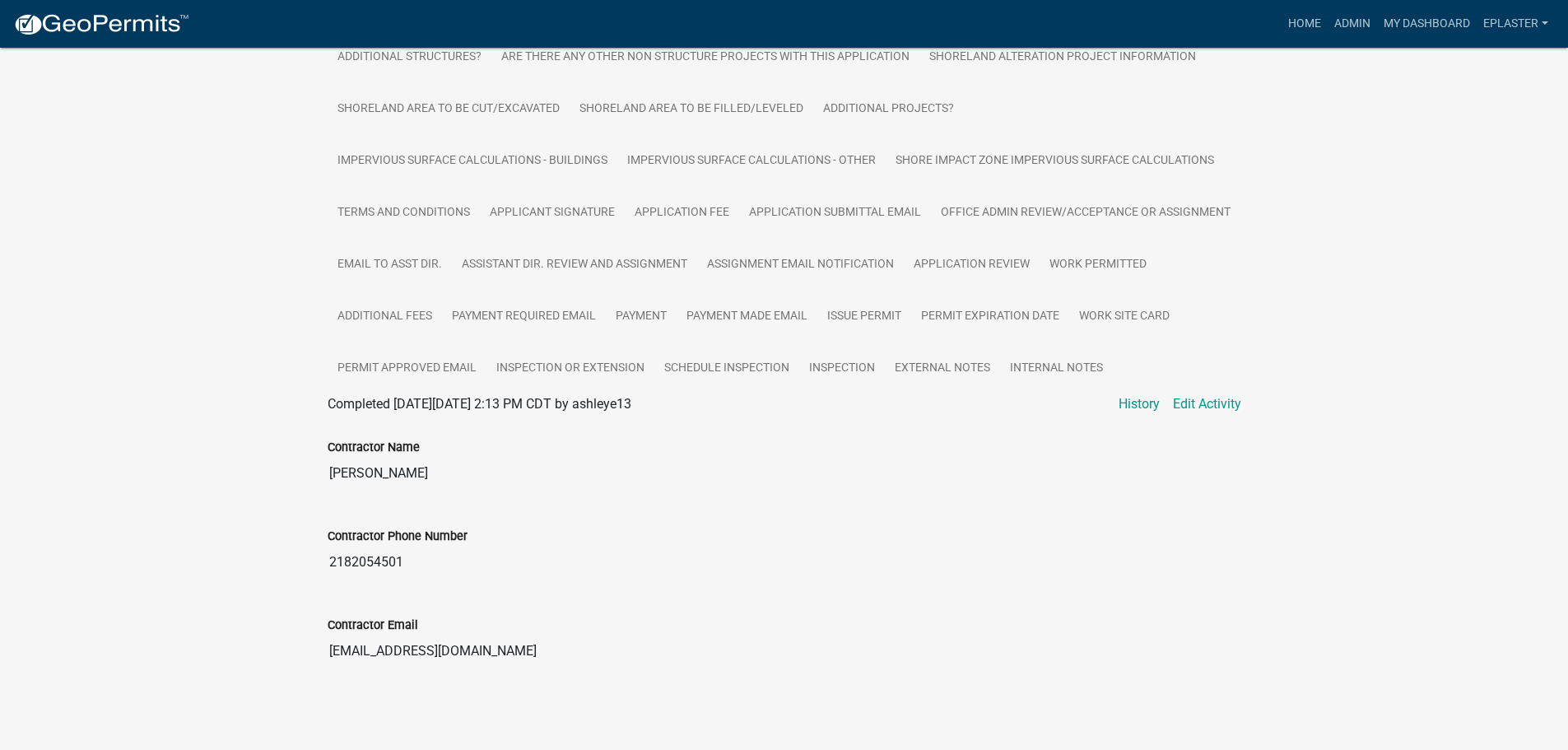
scroll to position [647, 0]
drag, startPoint x: 1347, startPoint y: 12, endPoint x: 1054, endPoint y: 2, distance: 293.2
click at [1347, 11] on link "Admin" at bounding box center [1352, 24] width 49 height 31
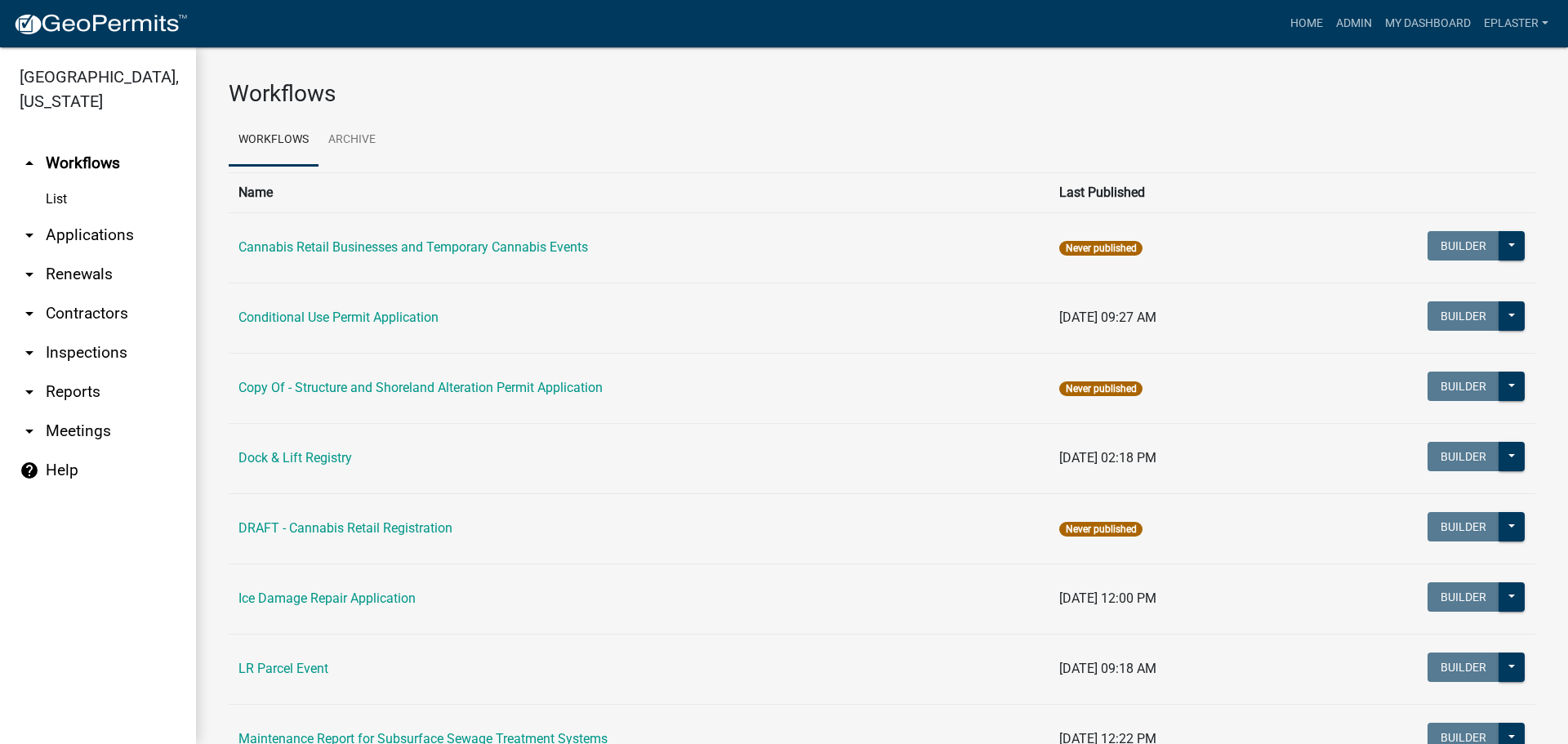
click at [116, 236] on link "arrow_drop_down Applications" at bounding box center [98, 235] width 196 height 39
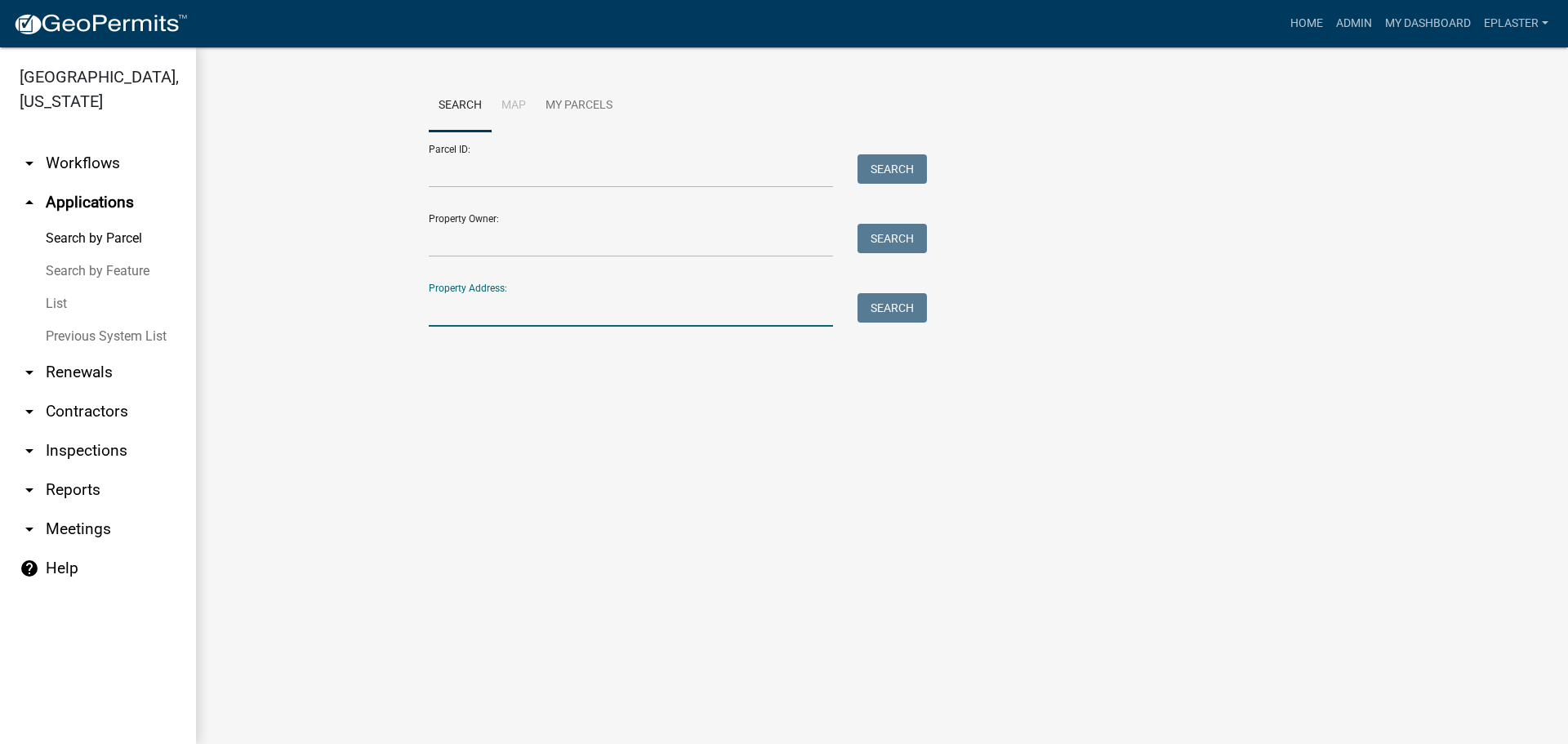
click at [466, 312] on input "Property Address:" at bounding box center [630, 309] width 404 height 33
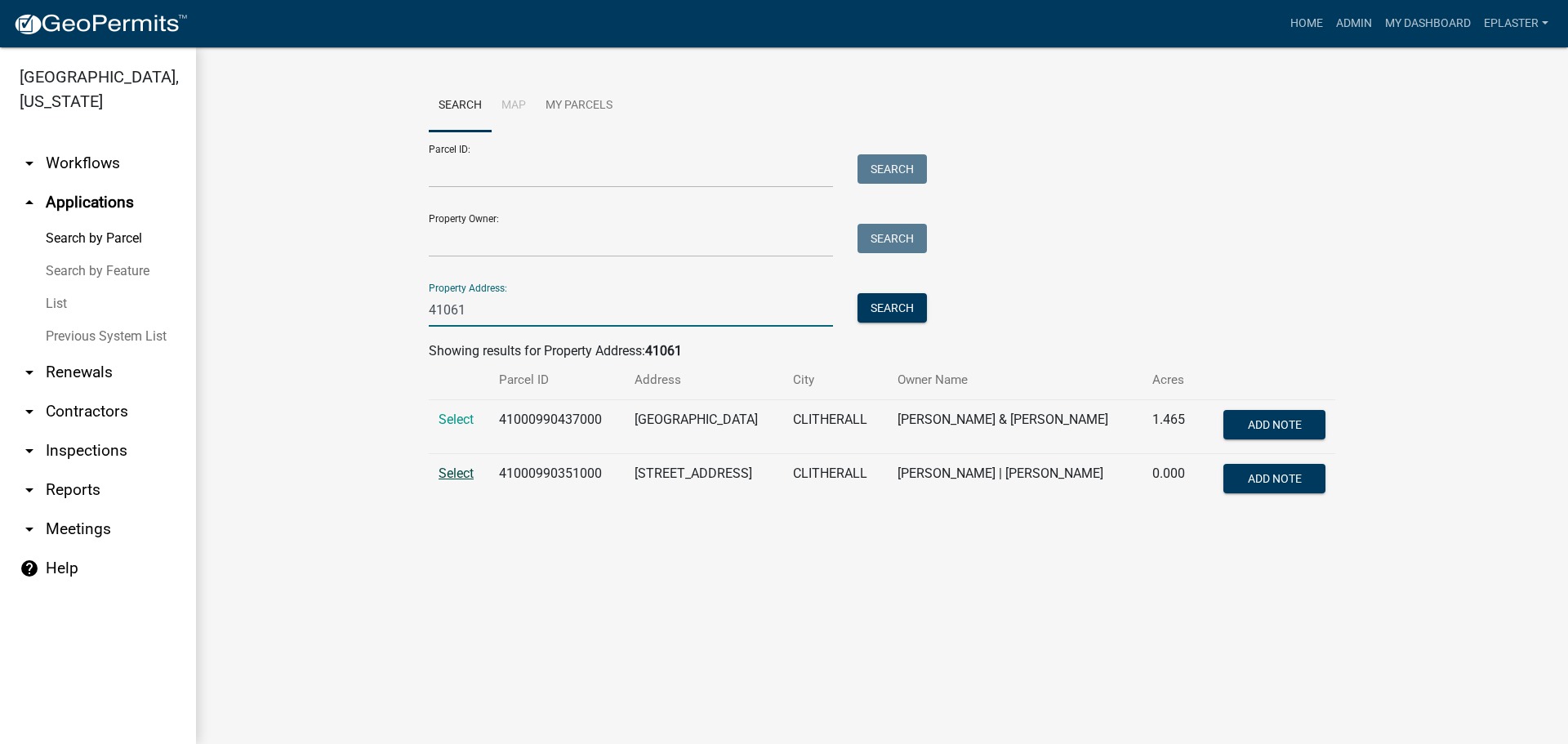
type input "41061"
click at [472, 471] on span "Select" at bounding box center [455, 473] width 35 height 15
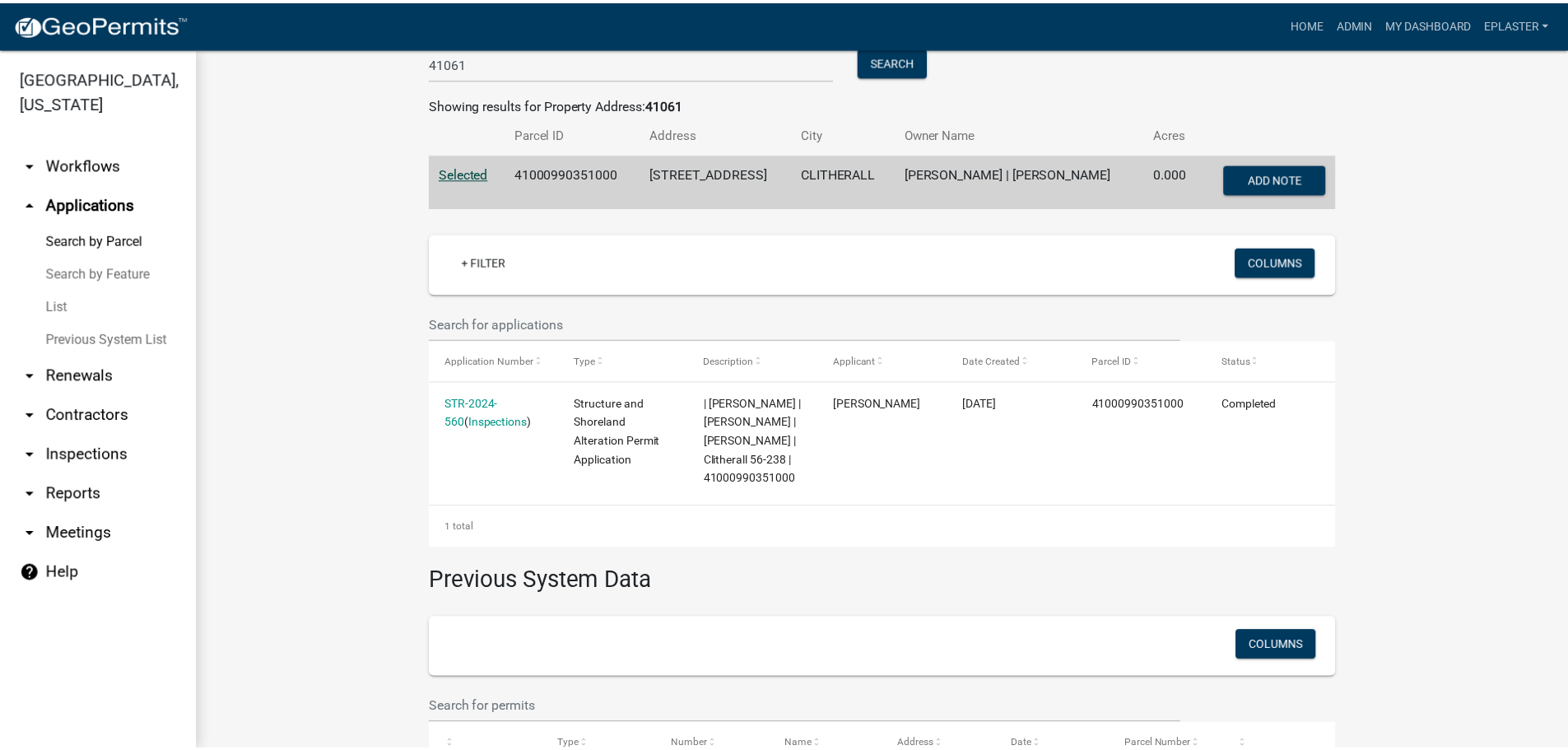
scroll to position [268, 0]
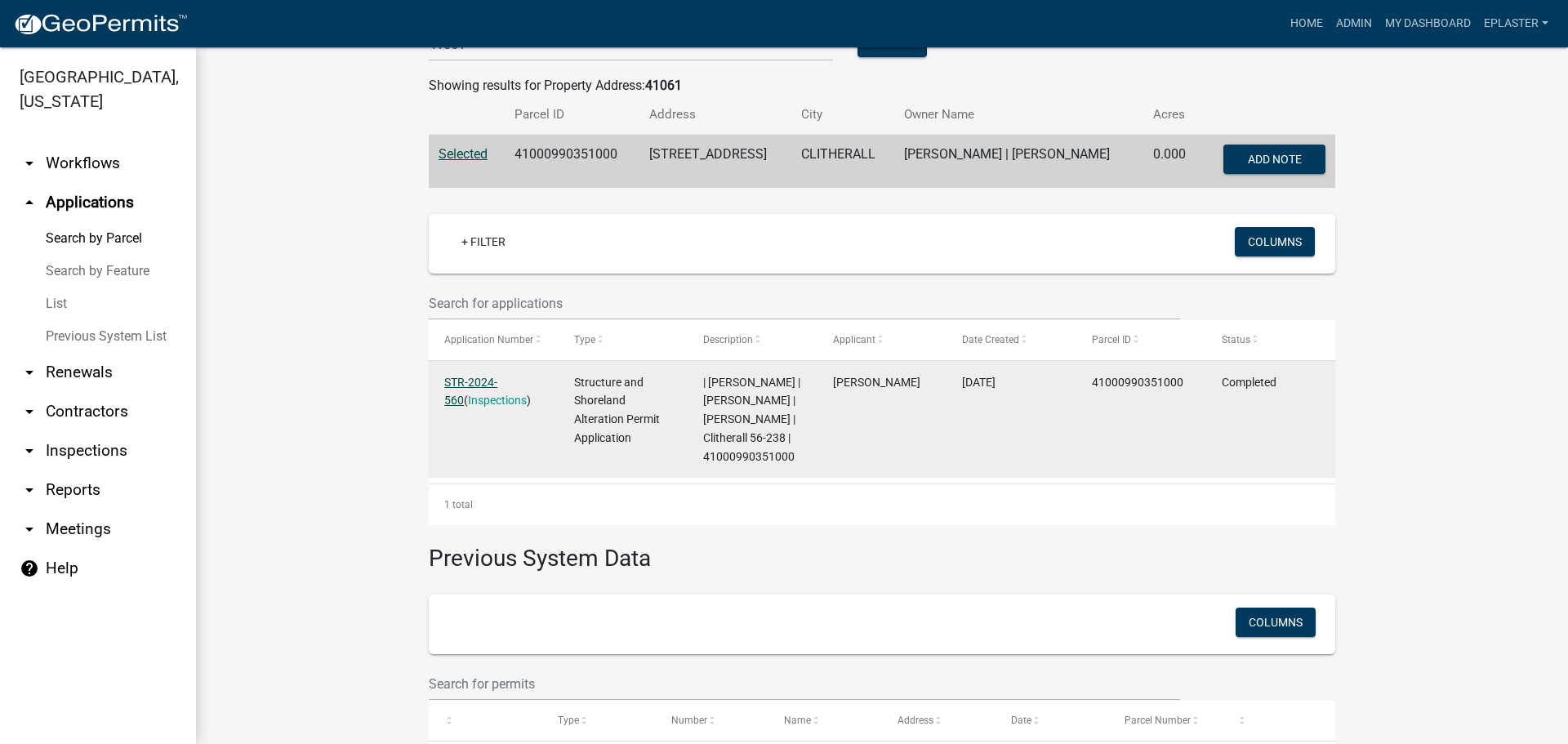
click at [494, 381] on link "STR-2024-560" at bounding box center [470, 391] width 53 height 32
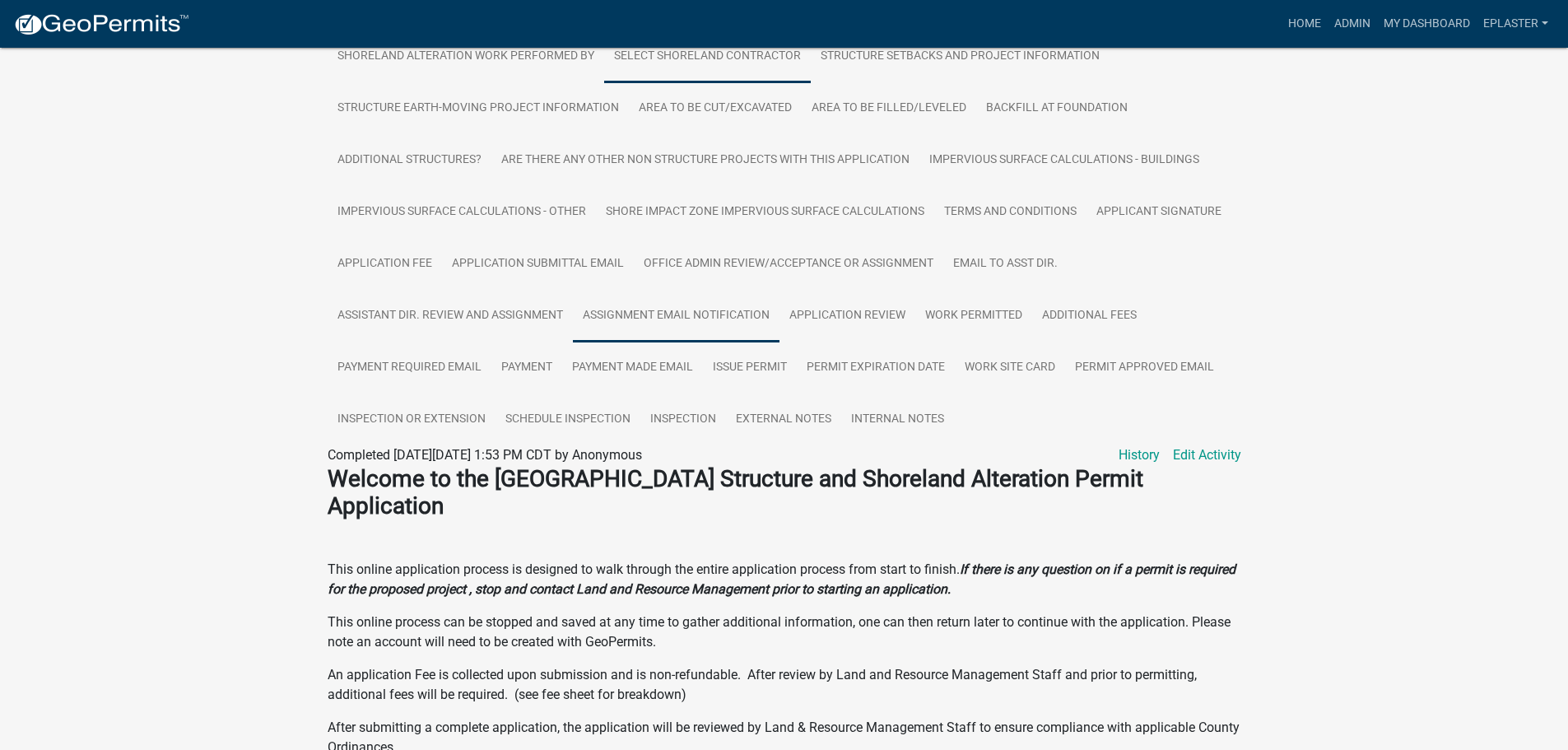
scroll to position [329, 0]
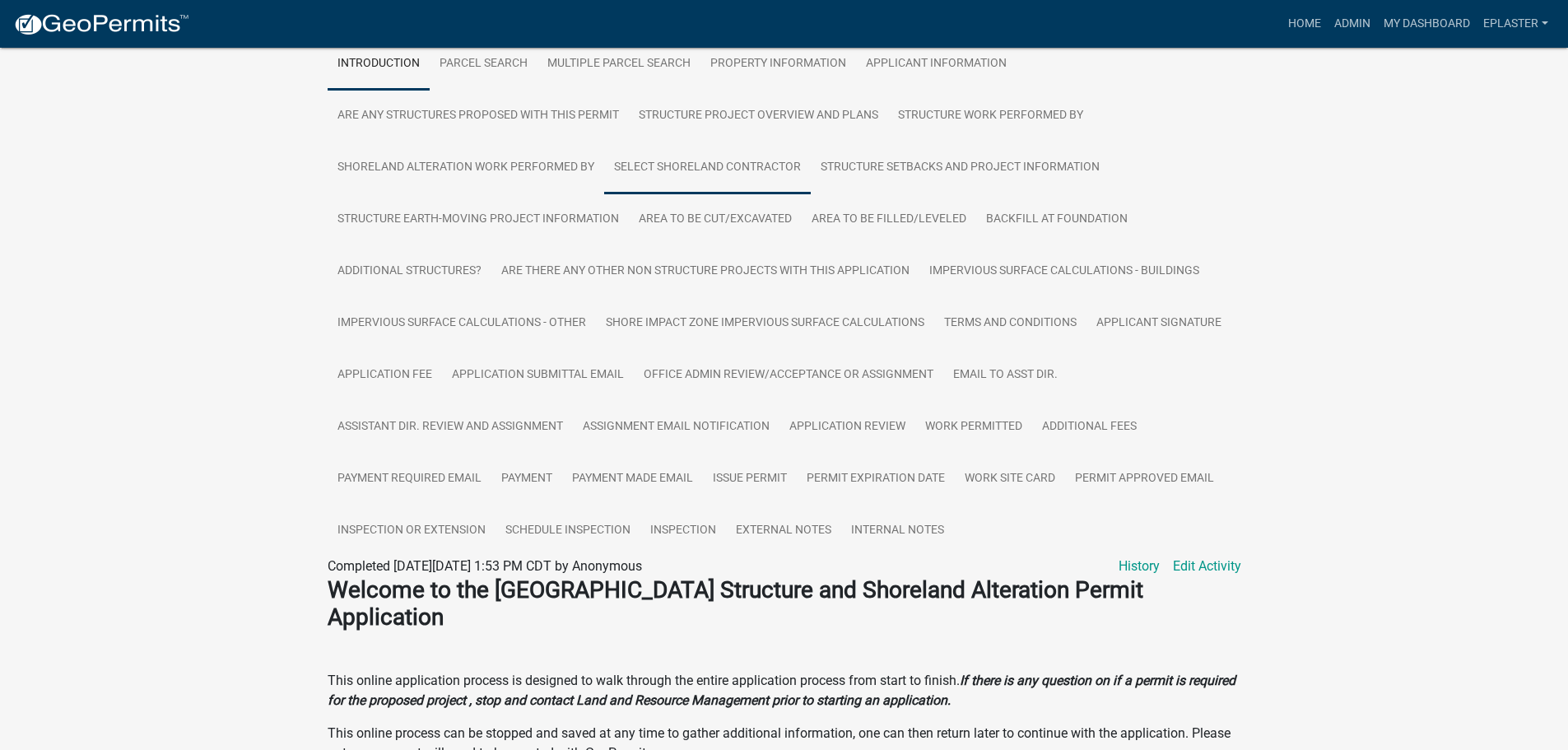
click at [703, 165] on link "Select Shoreland Contractor" at bounding box center [707, 168] width 207 height 53
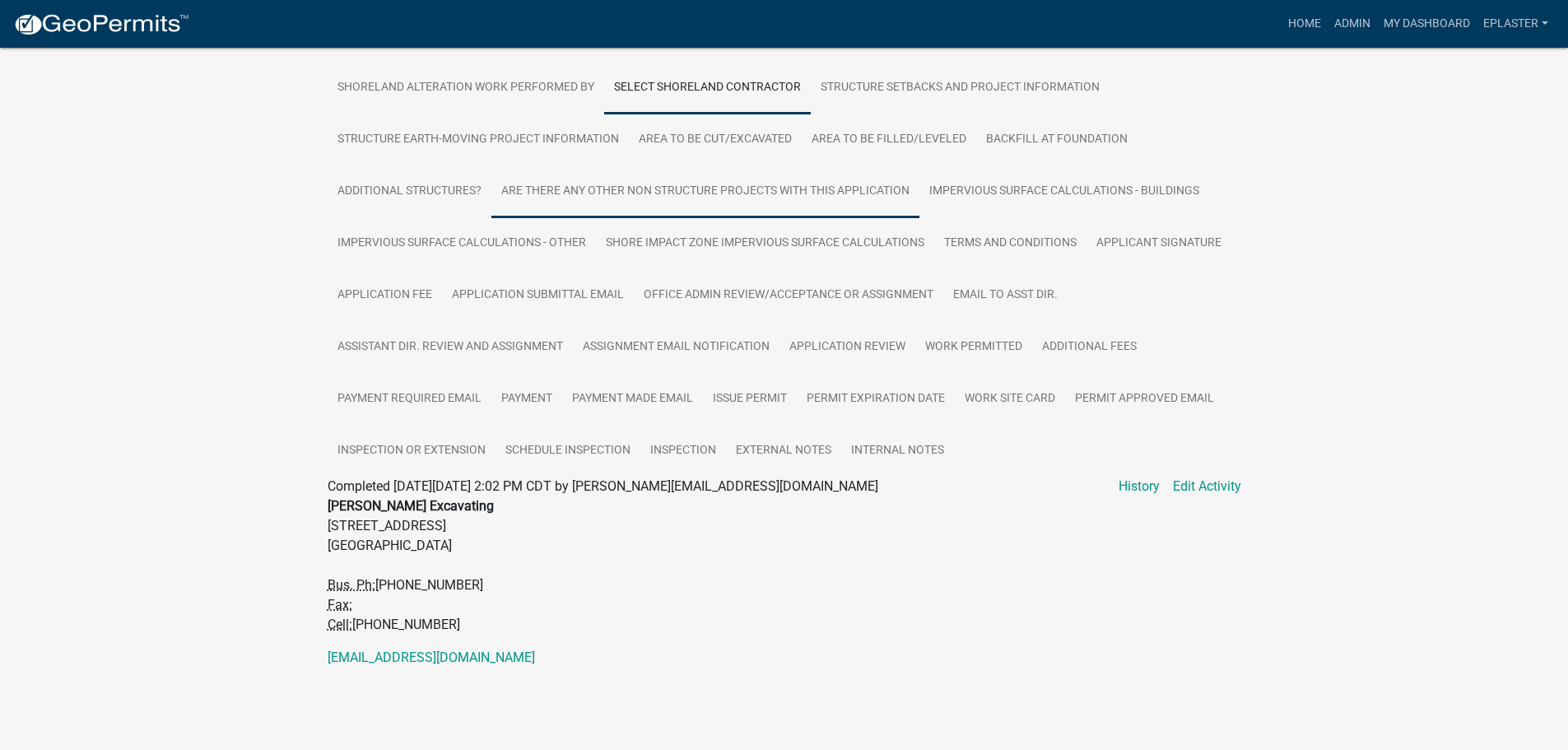
scroll to position [422, 0]
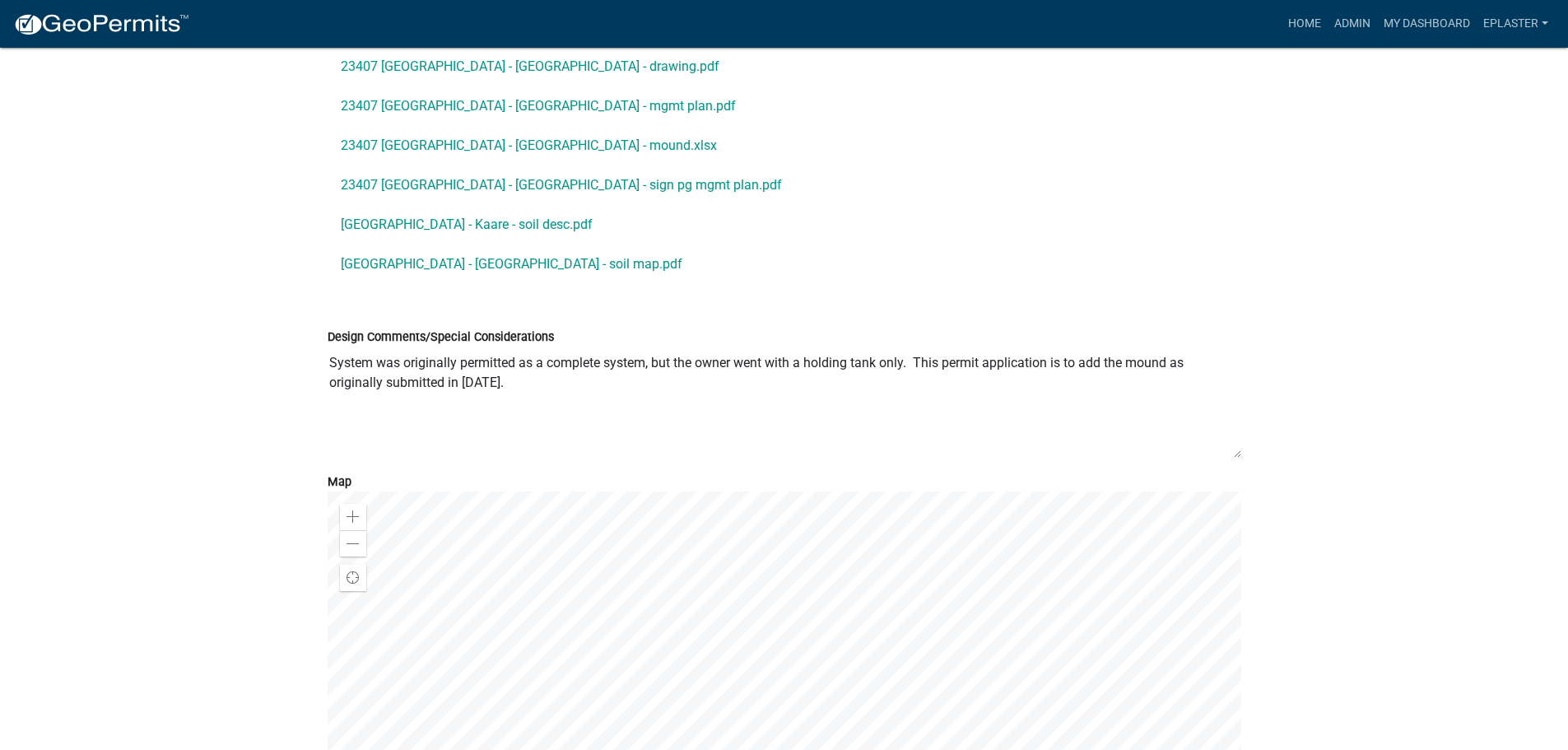
scroll to position [10085, 0]
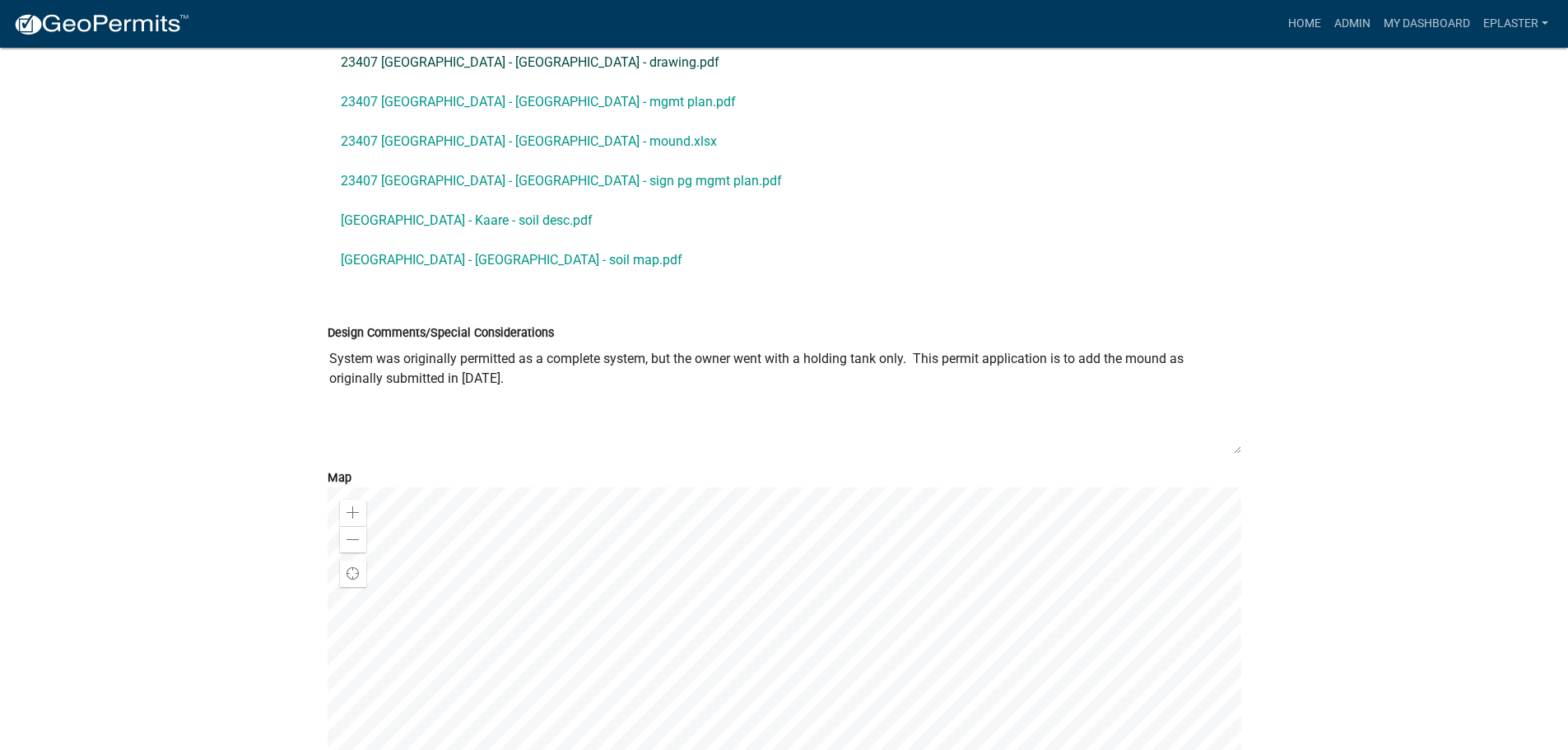
click at [548, 82] on link "23407 Stony Point Trail - Kaare - drawing.pdf" at bounding box center [784, 62] width 914 height 39
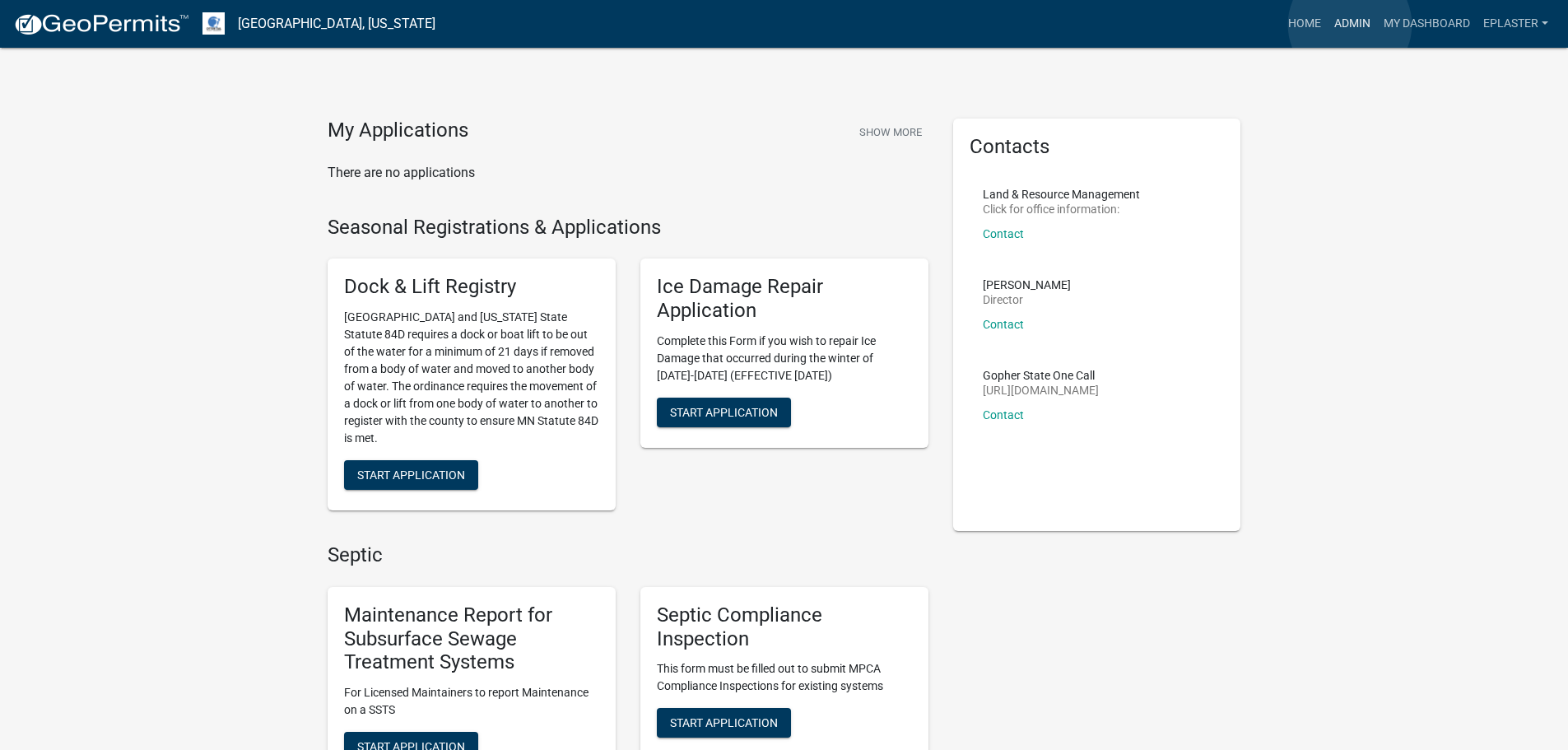
click at [1350, 25] on link "Admin" at bounding box center [1352, 24] width 49 height 31
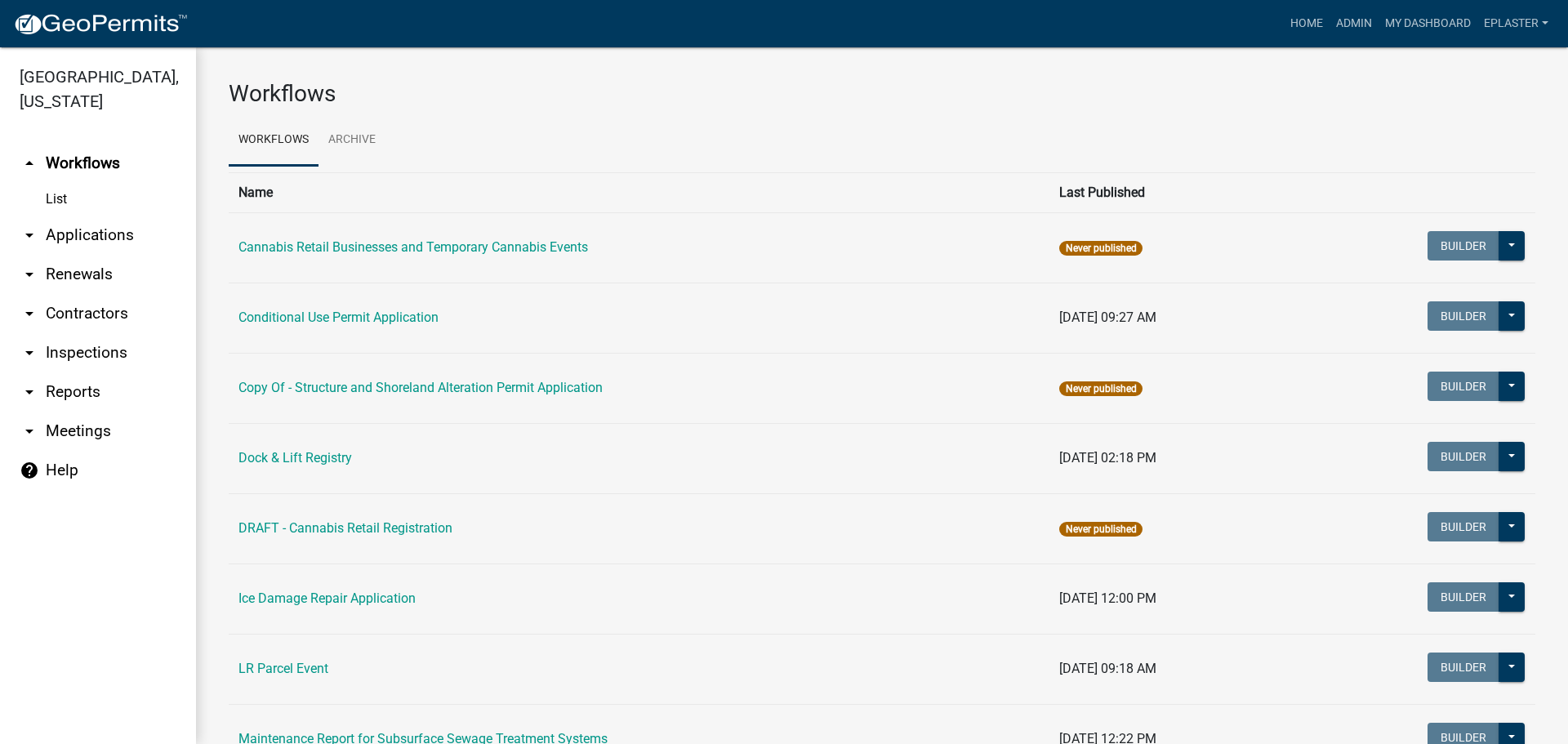
click at [80, 232] on link "arrow_drop_down Applications" at bounding box center [98, 235] width 196 height 39
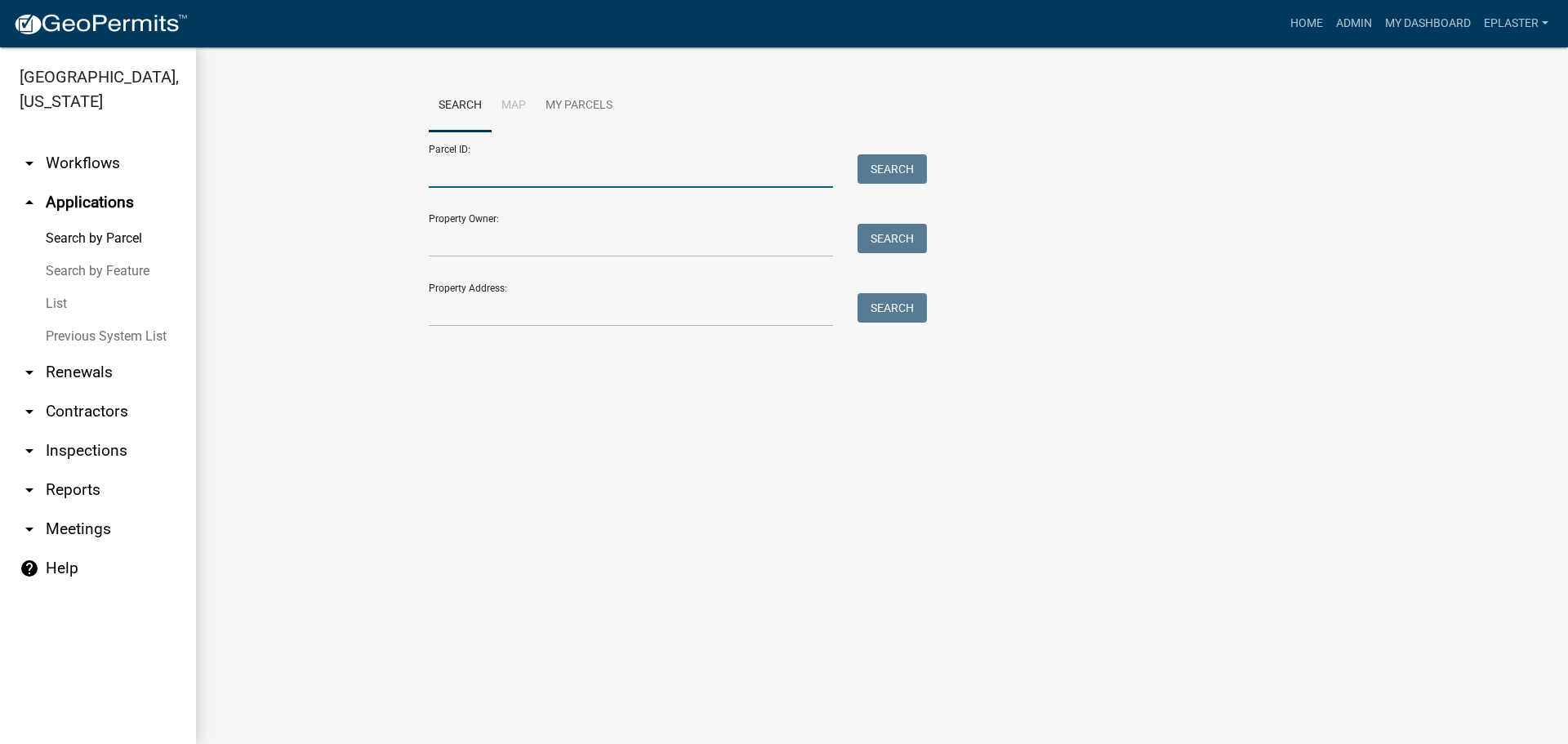
click at [470, 156] on input "Parcel ID:" at bounding box center [630, 171] width 404 height 33
paste input "18000990476000"
type input "18000990476000"
click at [889, 172] on button "Search" at bounding box center [892, 169] width 70 height 30
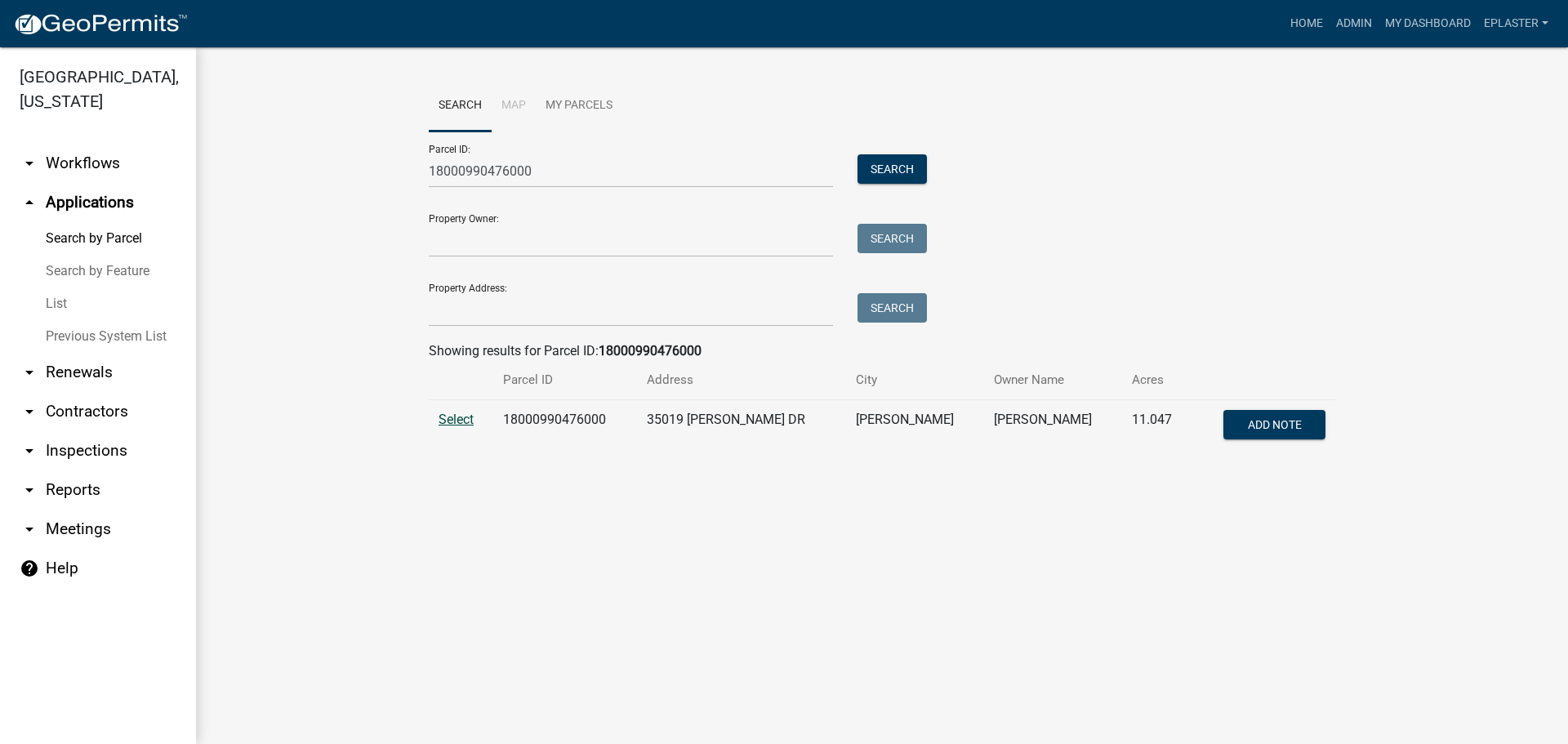
click at [461, 418] on span "Select" at bounding box center [455, 419] width 35 height 15
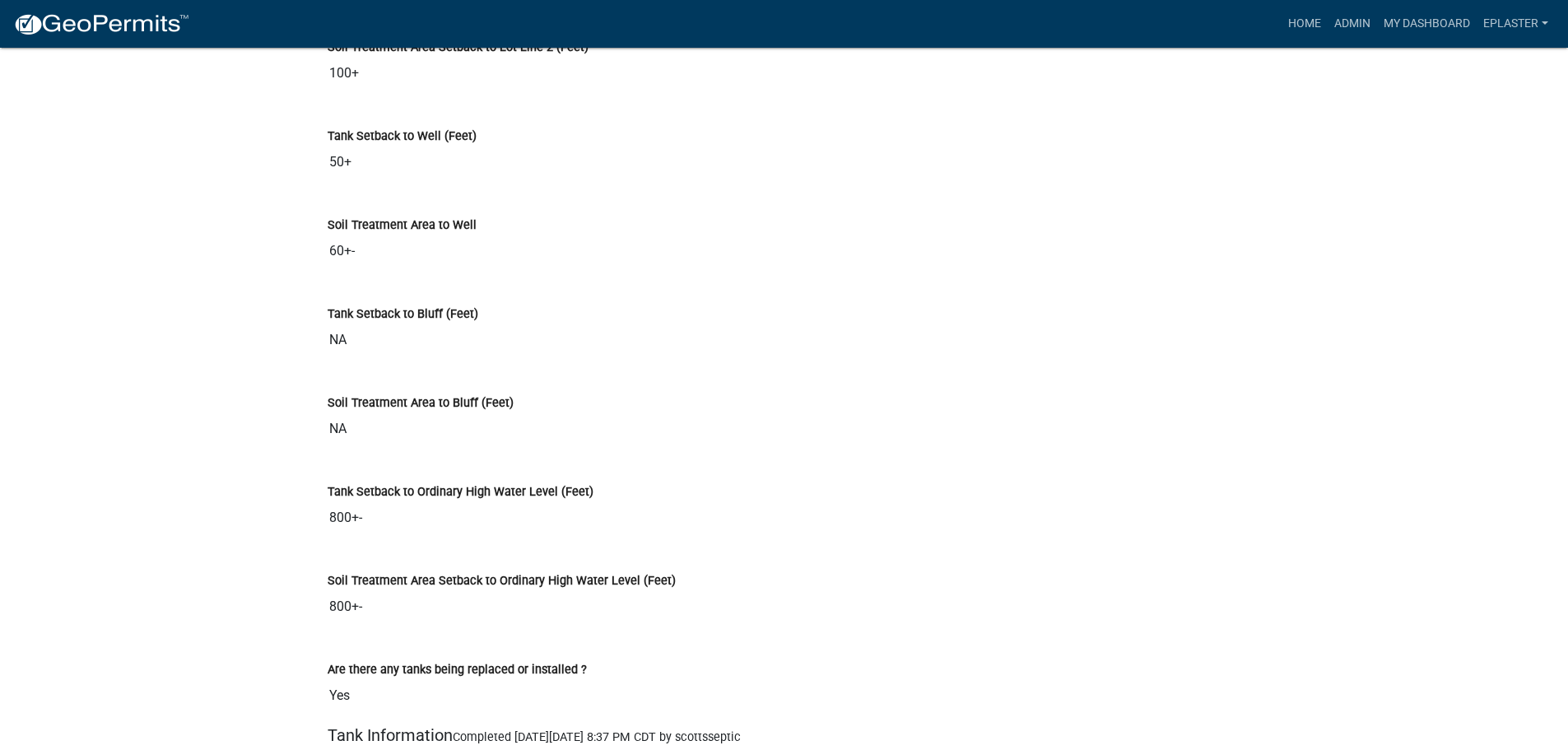
scroll to position [5928, 0]
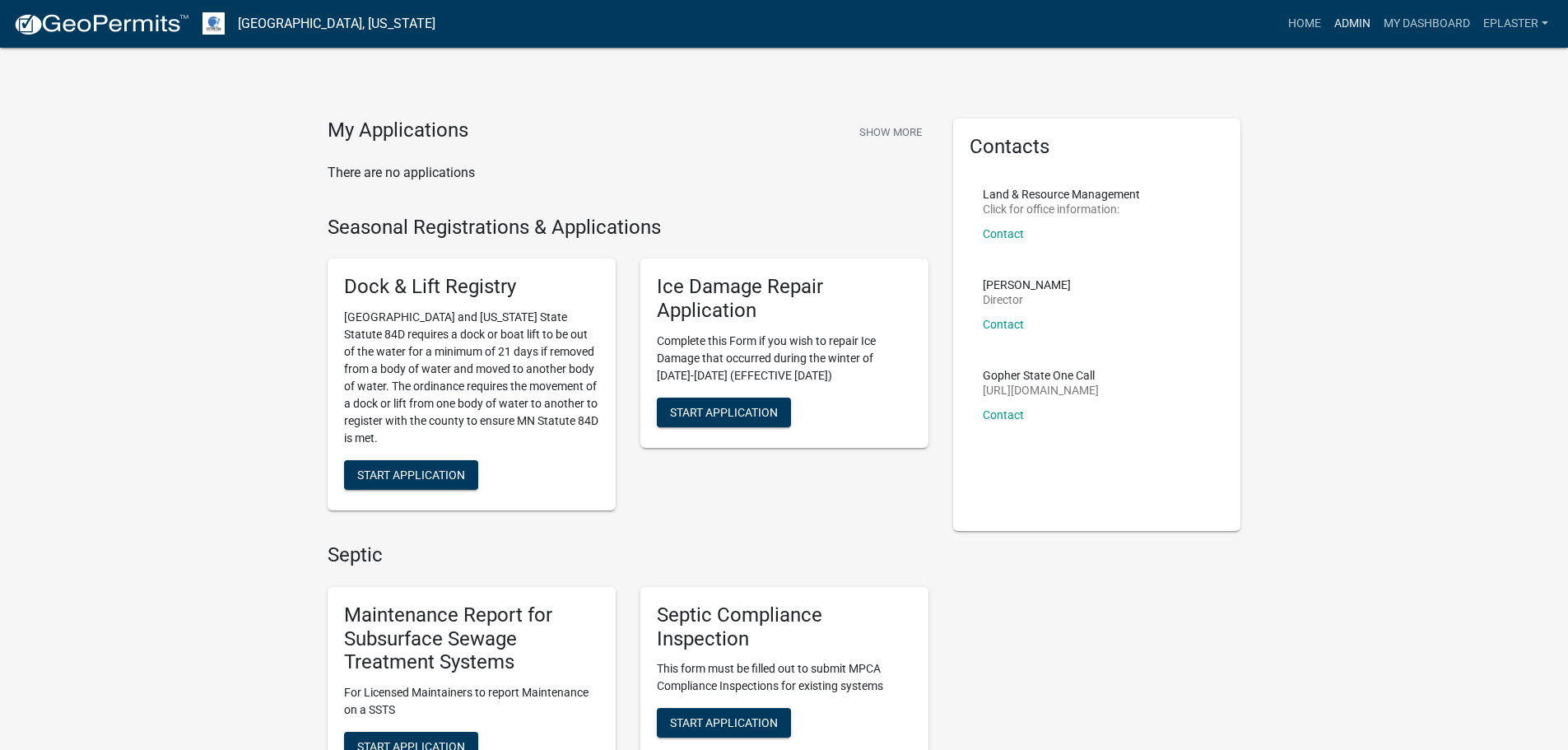
click at [1346, 20] on link "Admin" at bounding box center [1352, 24] width 49 height 31
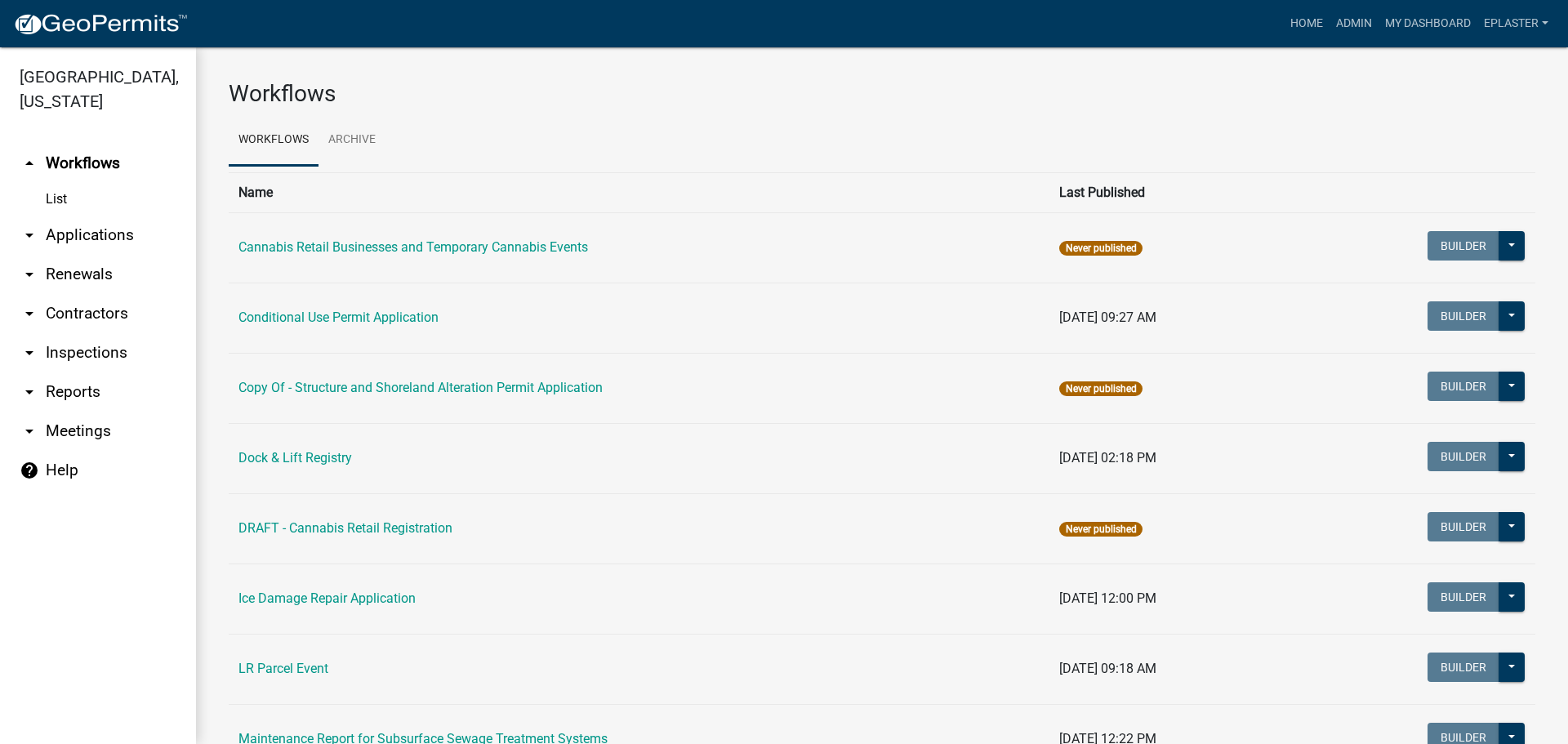
click at [89, 242] on link "arrow_drop_down Applications" at bounding box center [98, 235] width 196 height 39
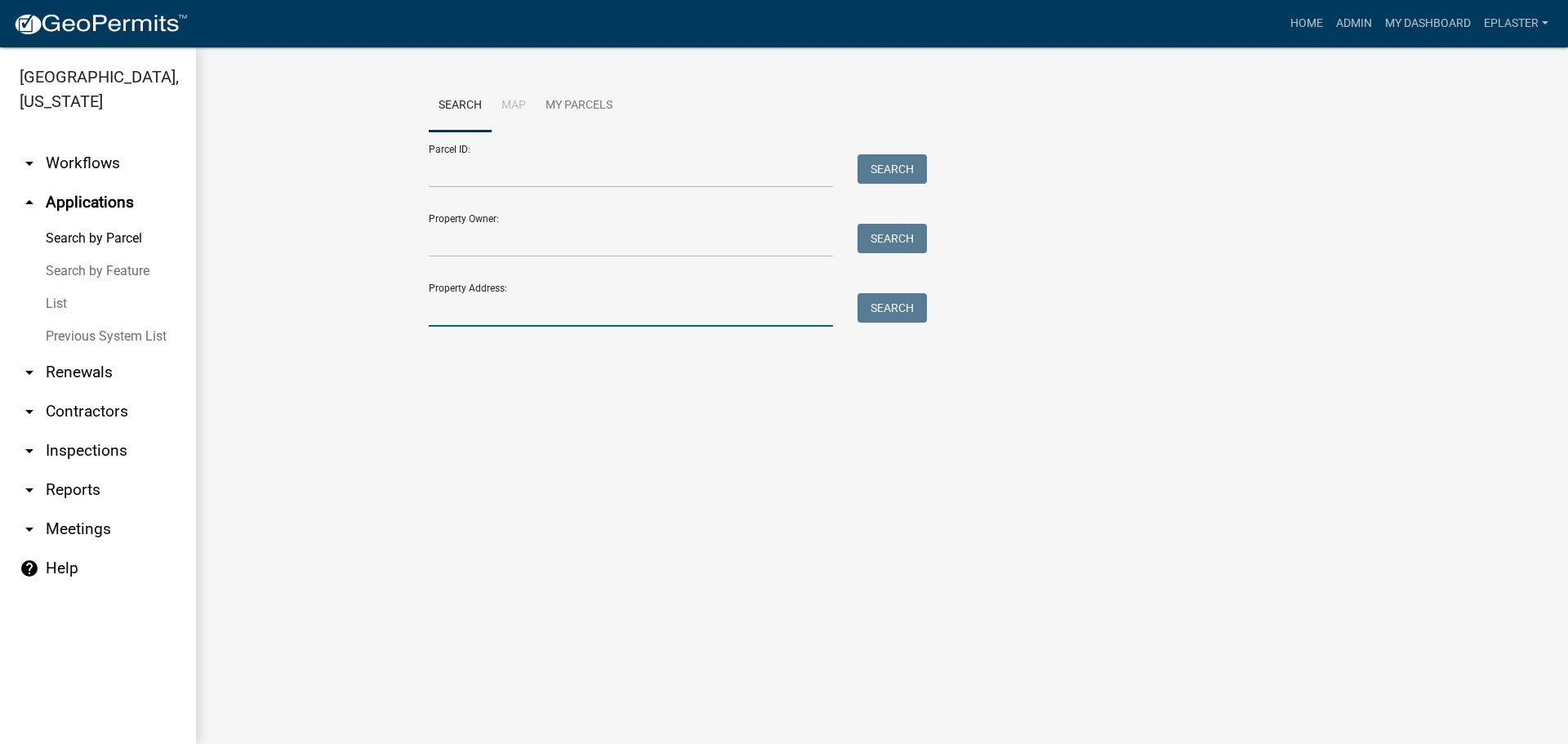
click at [574, 317] on input "Property Address:" at bounding box center [630, 309] width 404 height 33
click at [469, 165] on input "Parcel ID:" at bounding box center [630, 171] width 404 height 33
paste input "12000260168001"
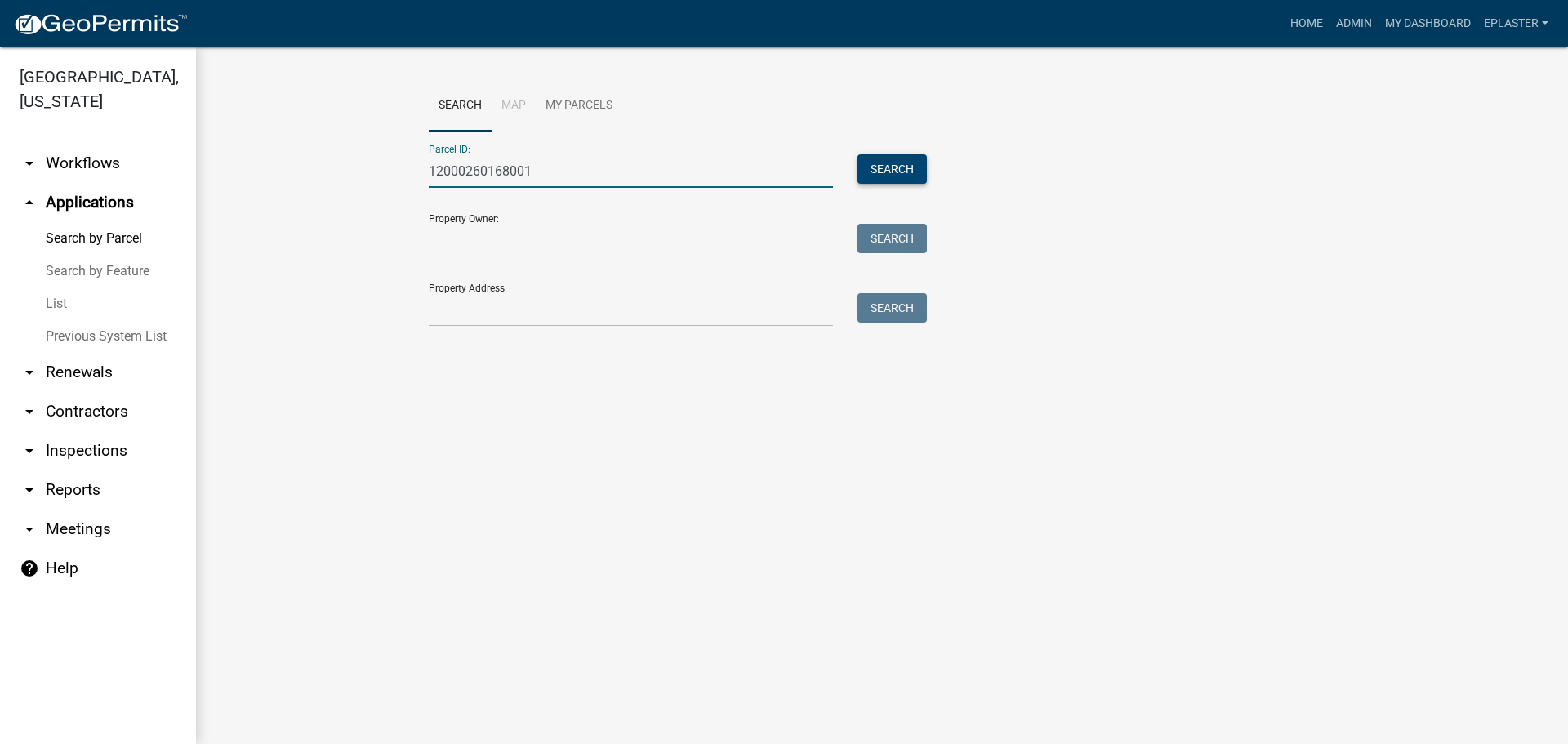
type input "12000260168001"
click at [884, 170] on button "Search" at bounding box center [892, 169] width 70 height 30
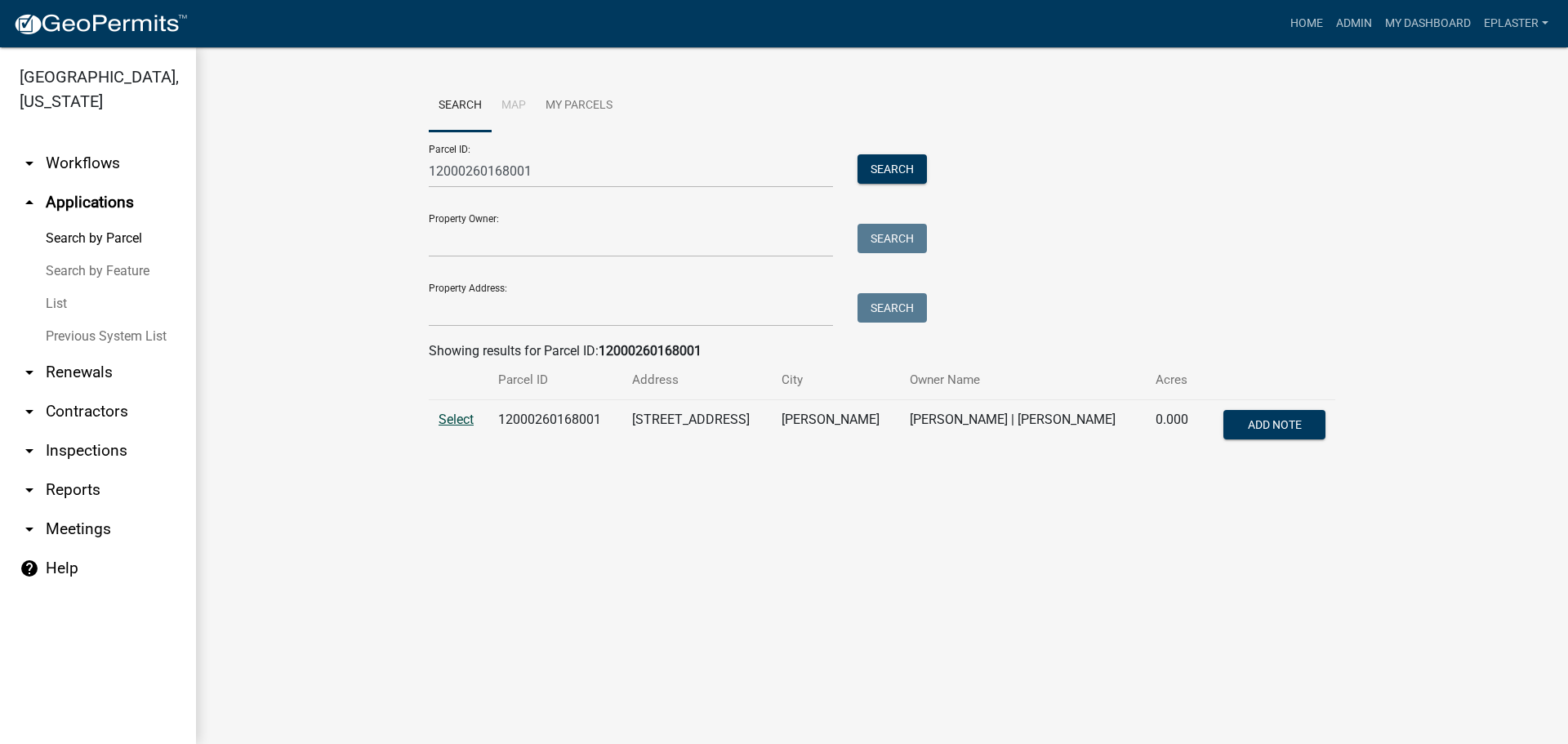
click at [455, 417] on span "Select" at bounding box center [455, 419] width 35 height 15
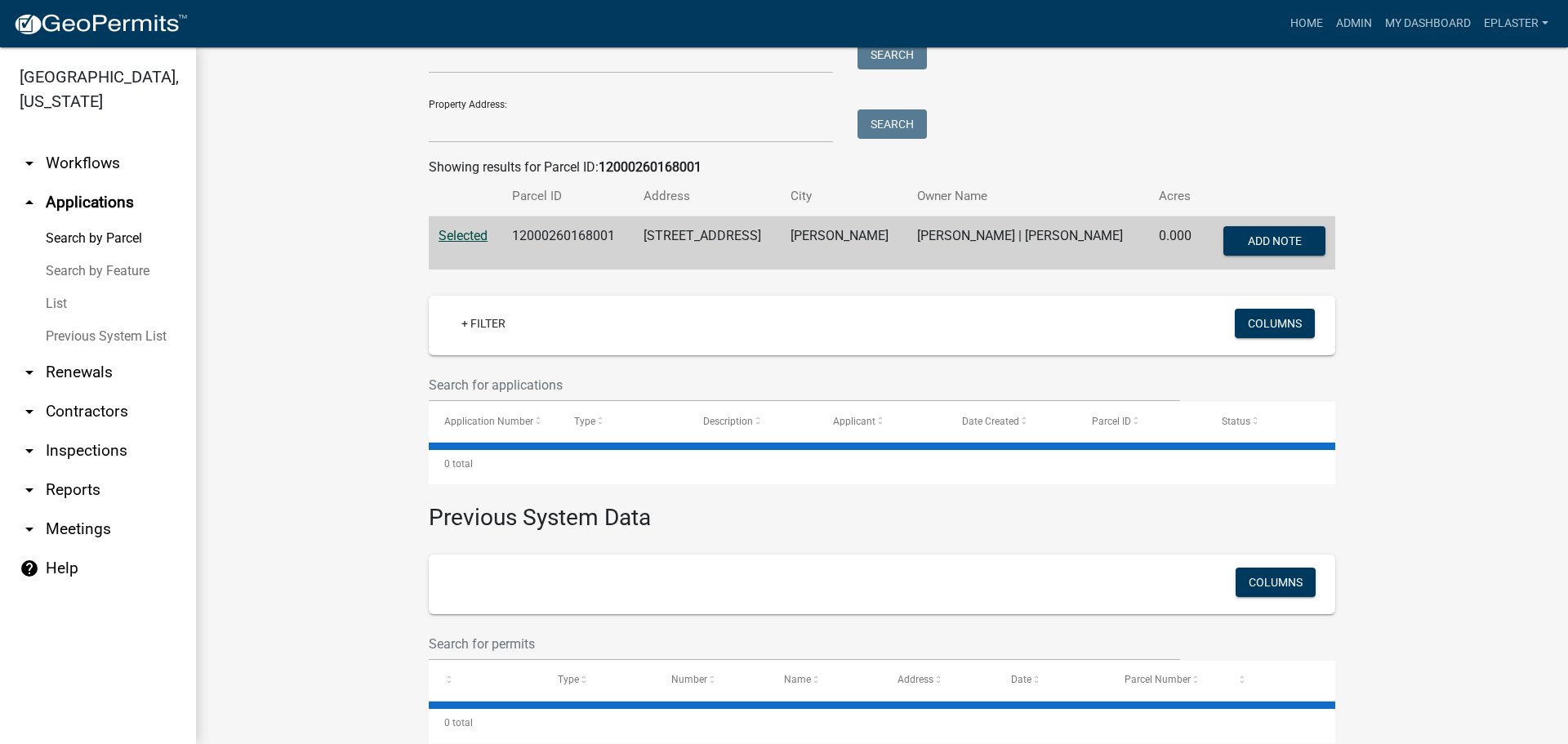
scroll to position [216, 0]
